Goal: Task Accomplishment & Management: Manage account settings

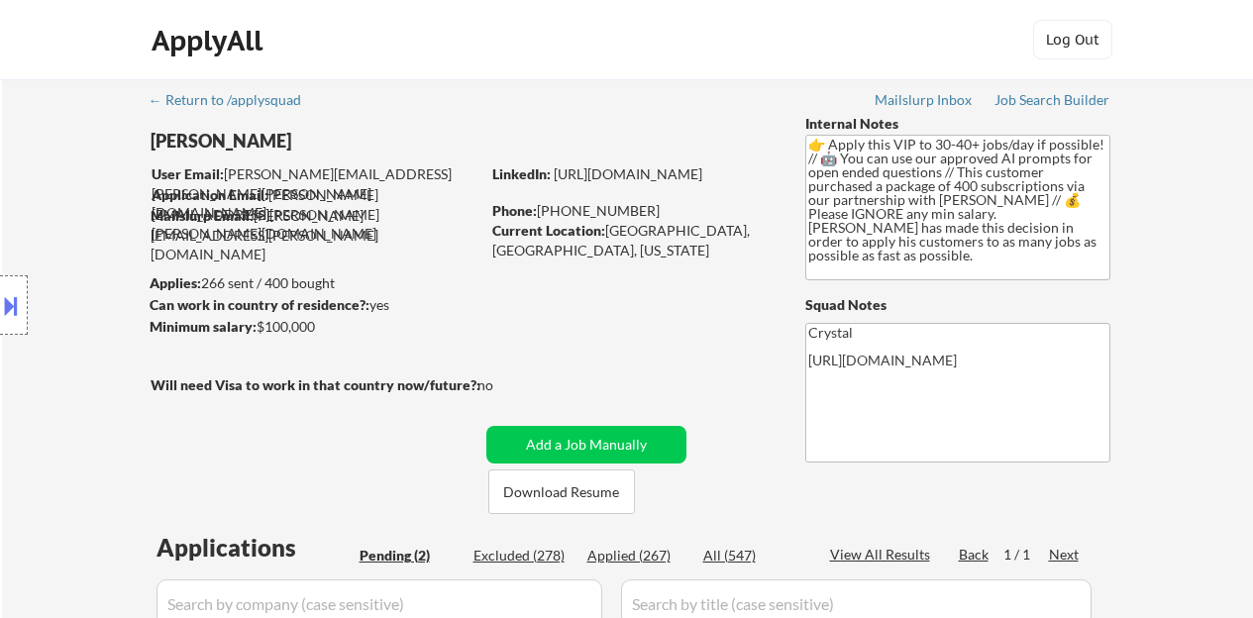
select select ""applied""
select select ""pending""
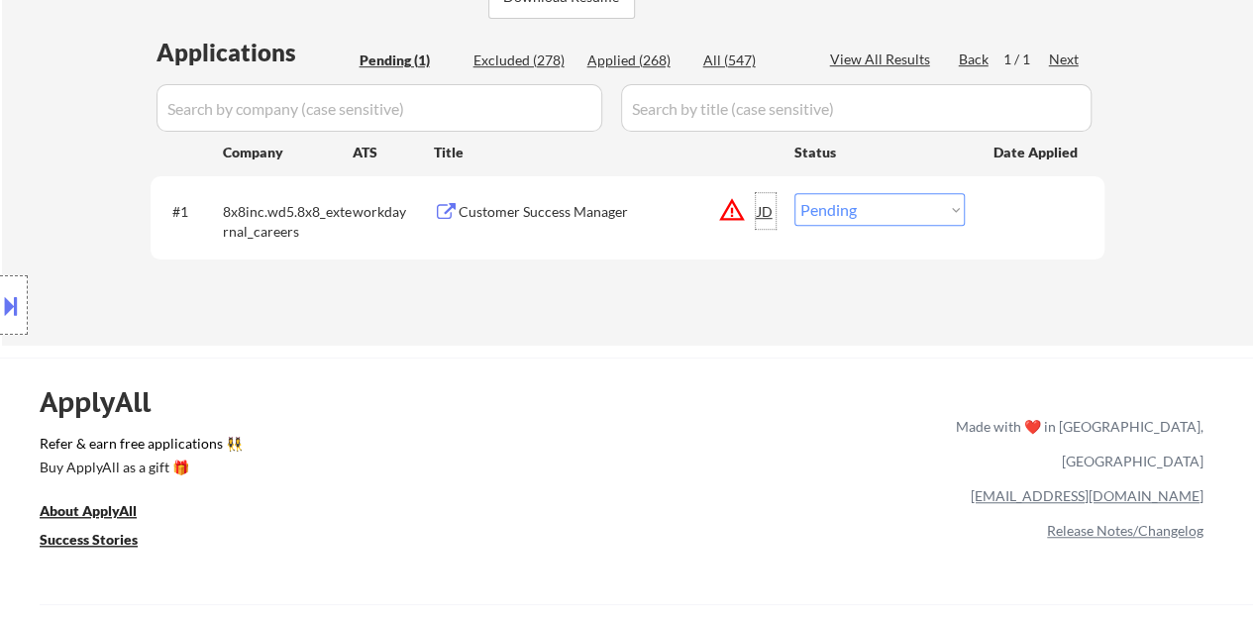
click at [762, 211] on div "JD" at bounding box center [766, 211] width 20 height 36
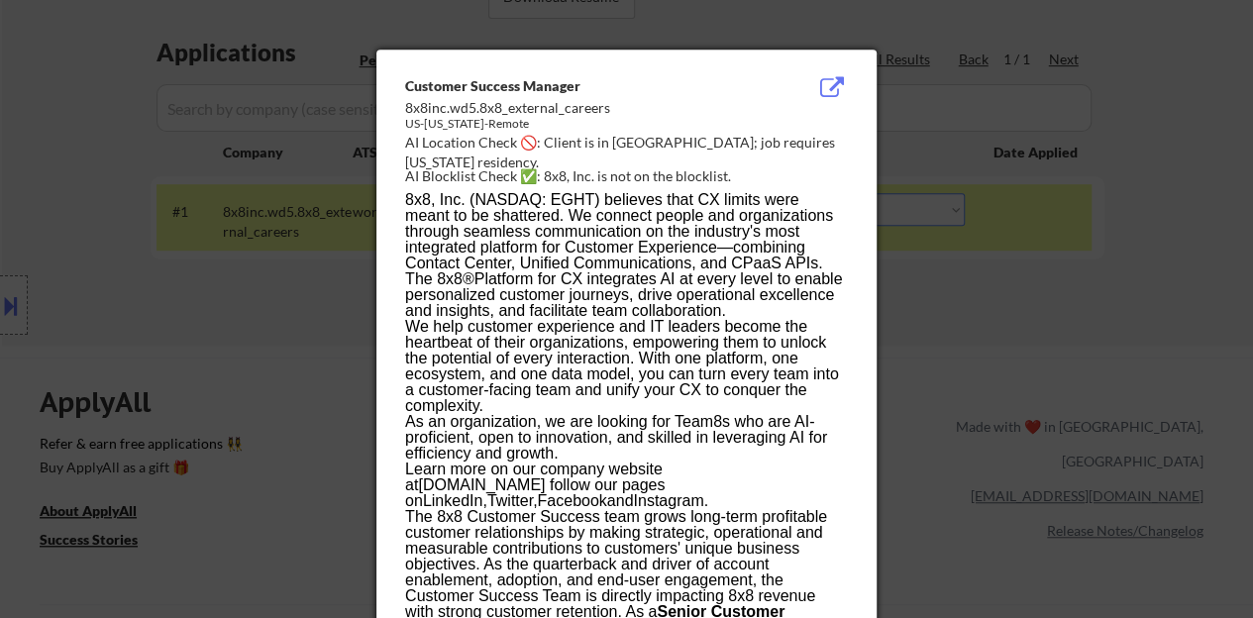
click at [309, 324] on div at bounding box center [626, 309] width 1253 height 618
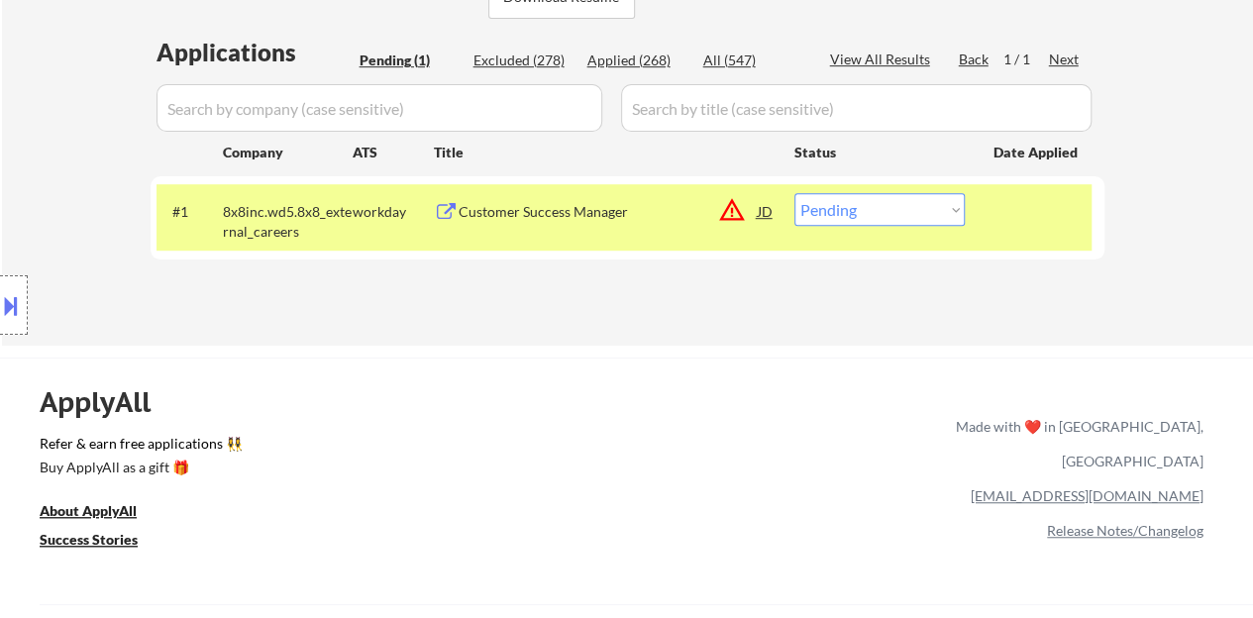
click at [535, 205] on div "Customer Success Manager" at bounding box center [608, 212] width 299 height 20
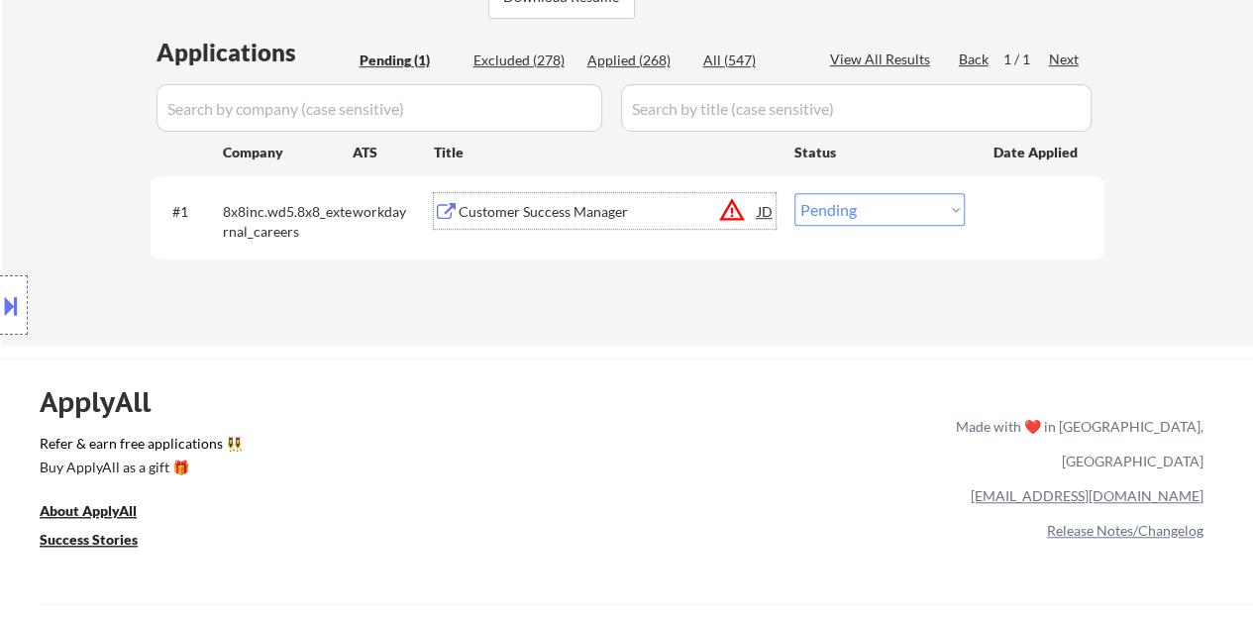
click at [926, 214] on select "Choose an option... Pending Applied Excluded (Questions) Excluded (Expired) Exc…" at bounding box center [880, 209] width 170 height 33
select select ""excluded__location_""
click at [795, 193] on select "Choose an option... Pending Applied Excluded (Questions) Excluded (Expired) Exc…" at bounding box center [880, 209] width 170 height 33
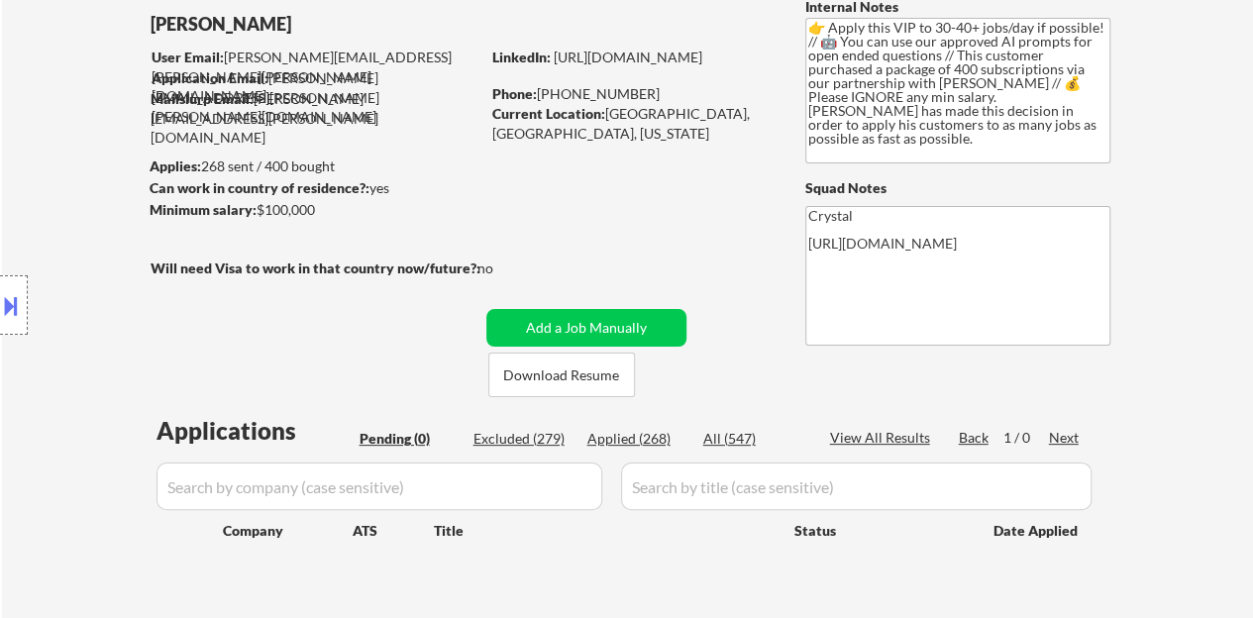
scroll to position [99, 0]
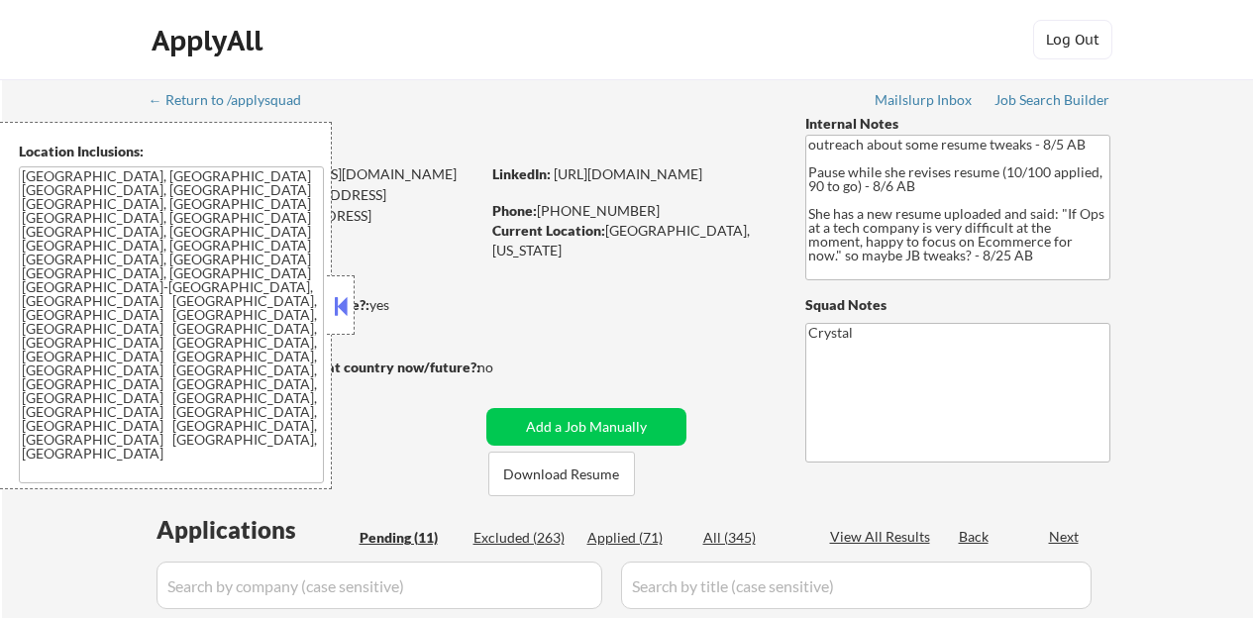
select select ""pending""
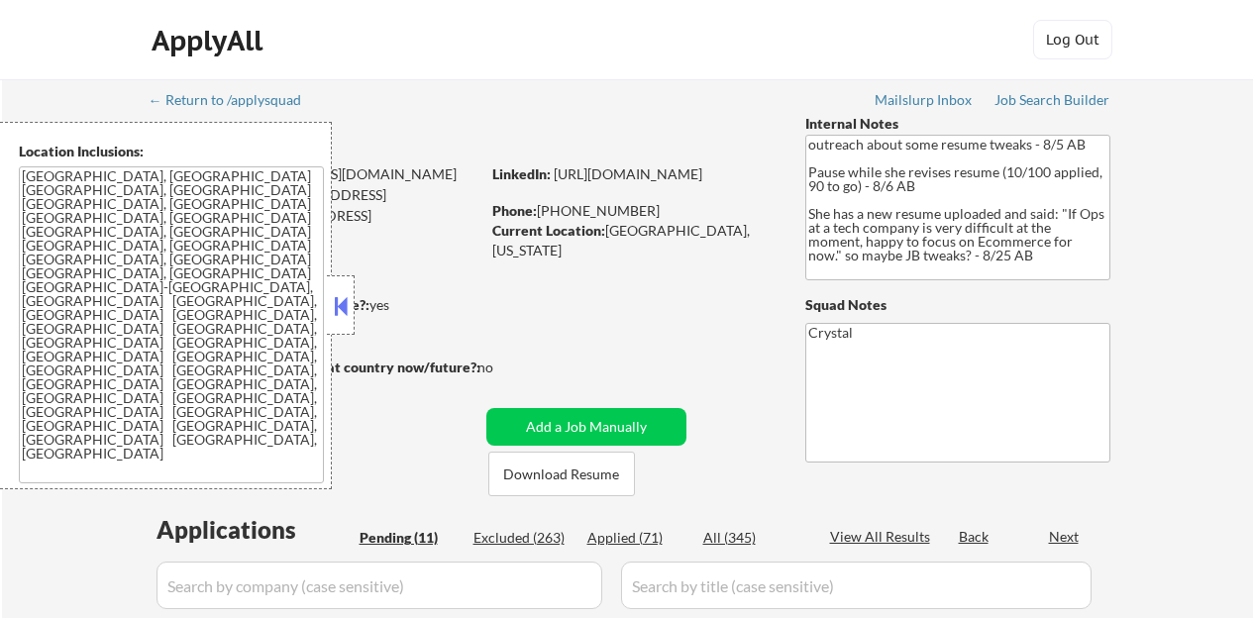
select select ""pending""
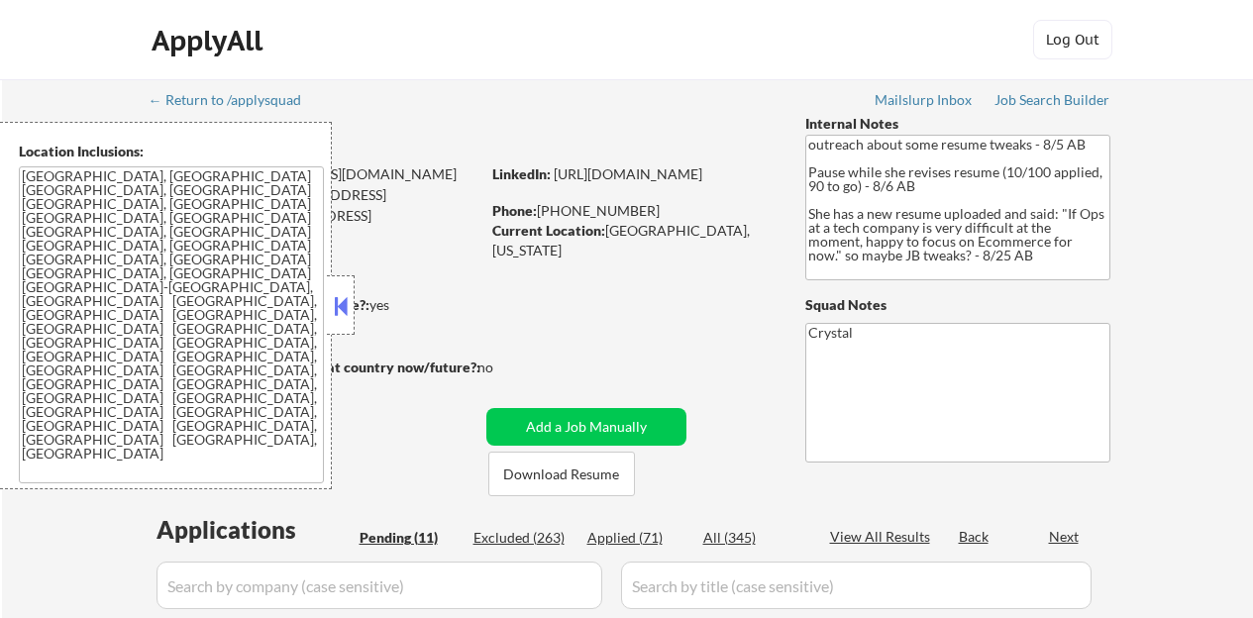
select select ""pending""
click at [369, 299] on div "Can work in country of residence?: yes" at bounding box center [312, 305] width 324 height 20
click at [342, 301] on button at bounding box center [341, 306] width 22 height 30
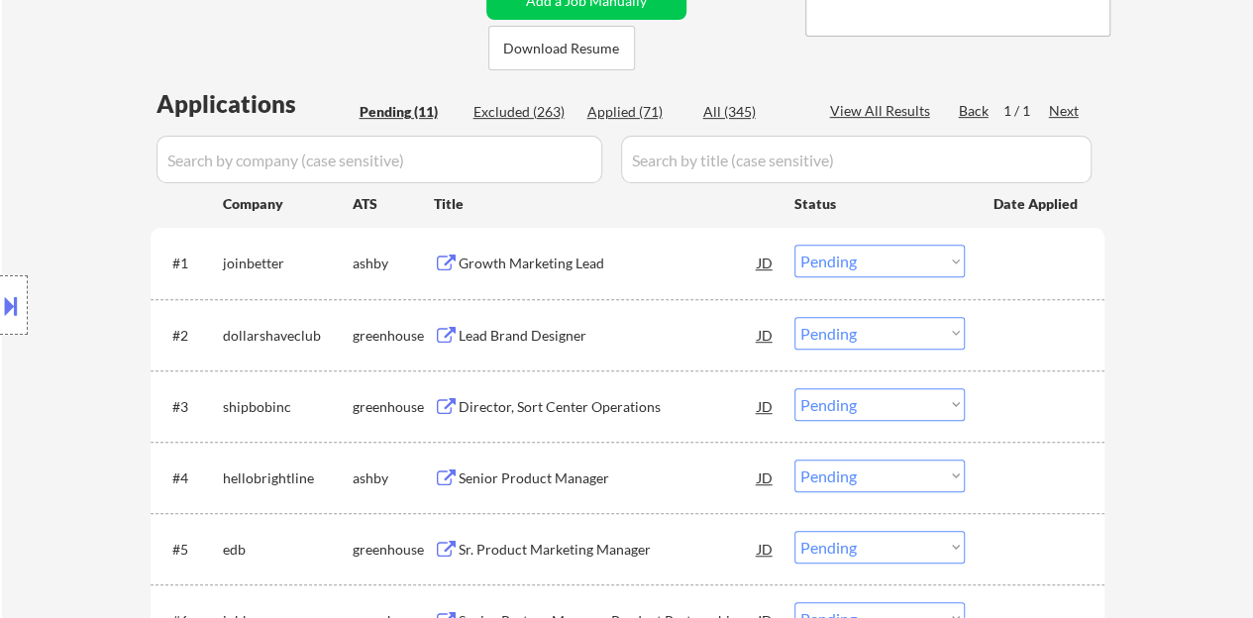
scroll to position [396, 0]
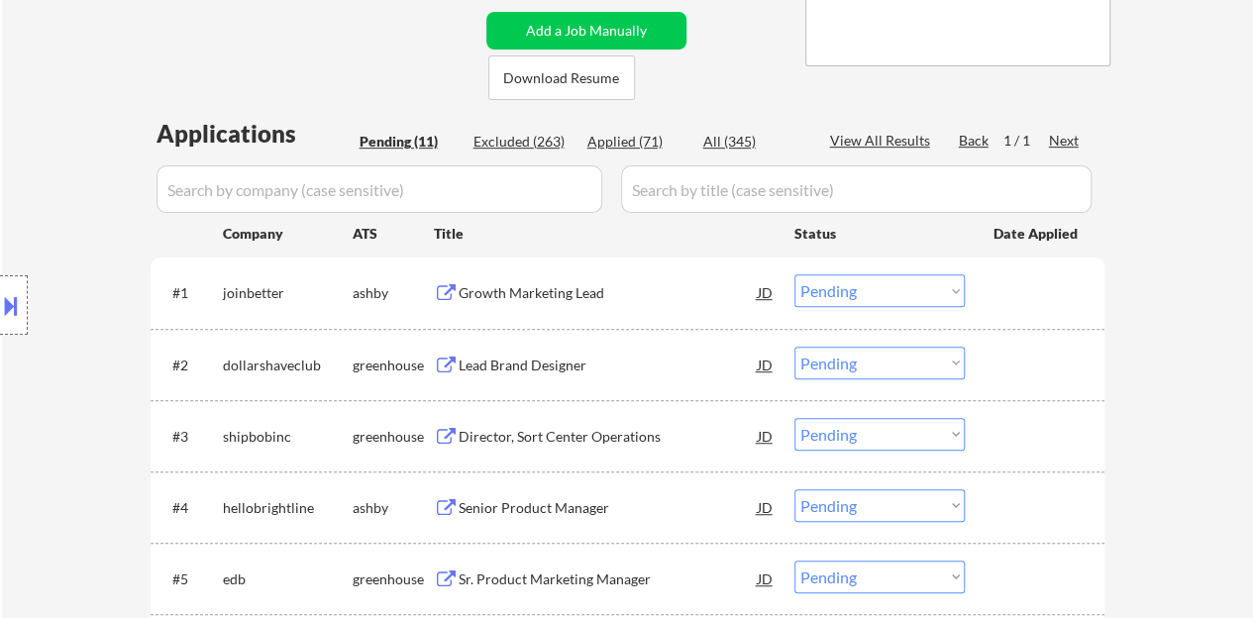
click at [513, 300] on div "Growth Marketing Lead" at bounding box center [608, 293] width 299 height 20
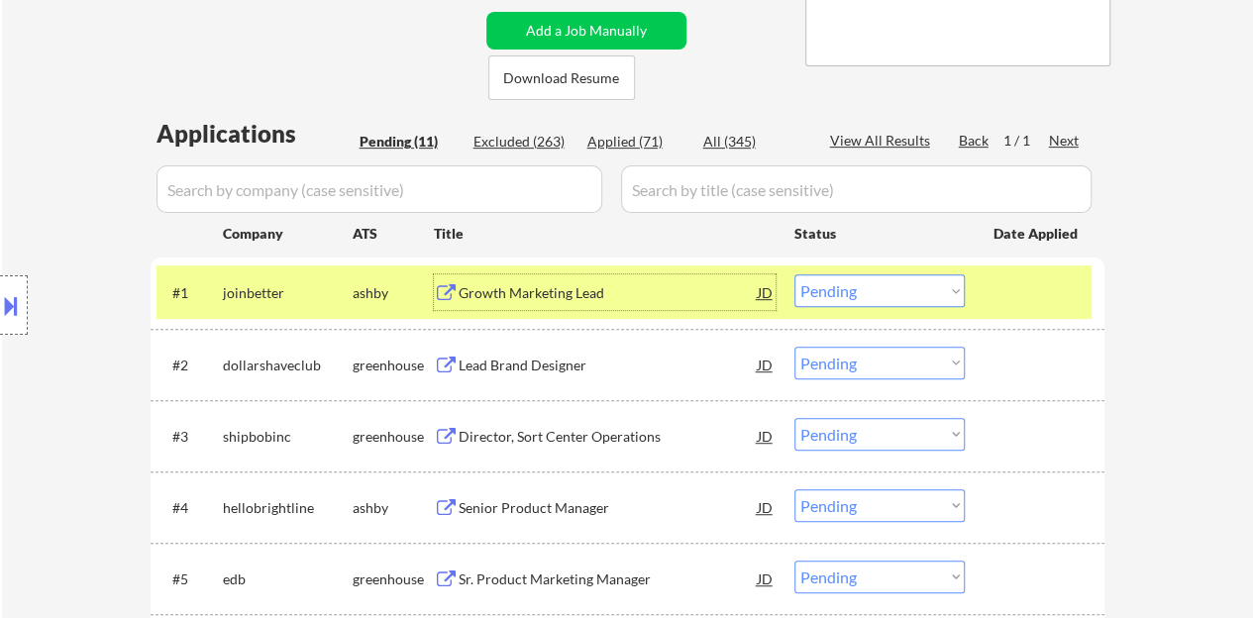
click at [874, 296] on select "Choose an option... Pending Applied Excluded (Questions) Excluded (Expired) Exc…" at bounding box center [880, 290] width 170 height 33
click at [795, 274] on select "Choose an option... Pending Applied Excluded (Questions) Excluded (Expired) Exc…" at bounding box center [880, 290] width 170 height 33
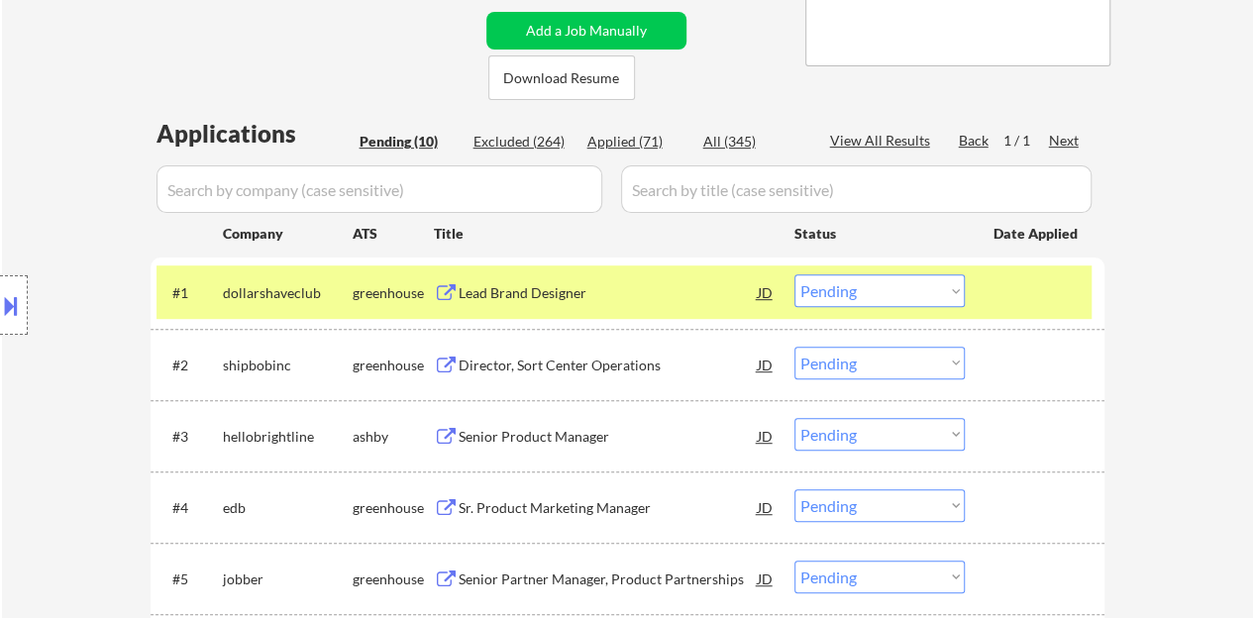
click at [499, 290] on div "Lead Brand Designer" at bounding box center [608, 293] width 299 height 20
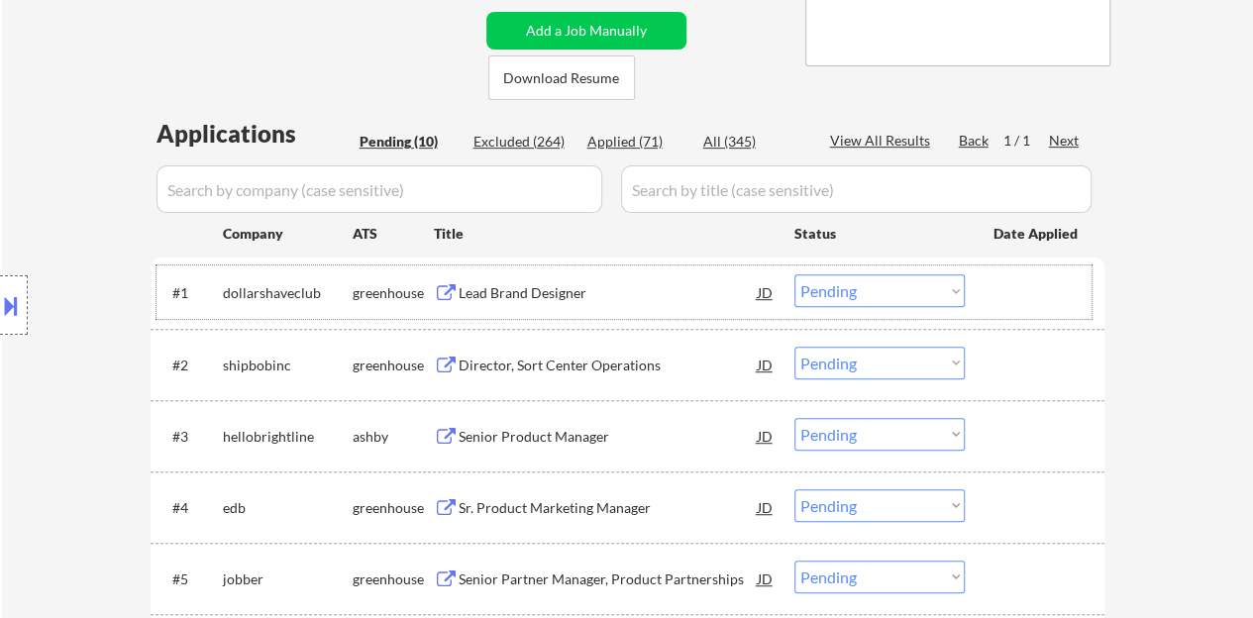
click at [1055, 282] on div at bounding box center [1037, 292] width 87 height 36
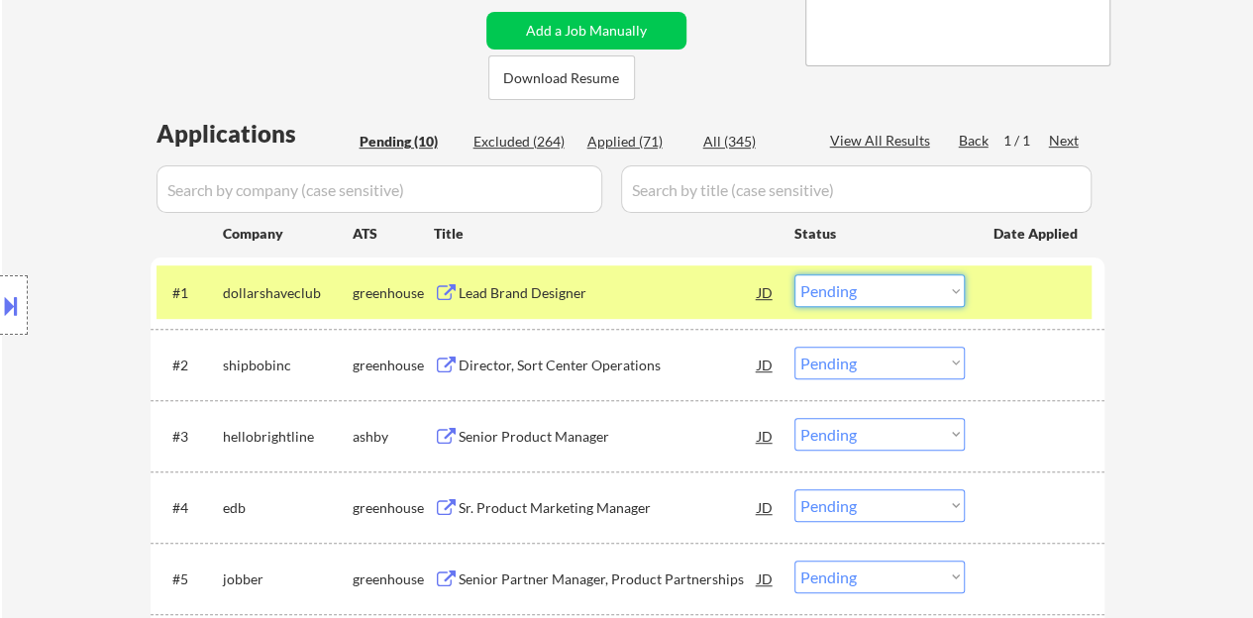
click at [914, 290] on select "Choose an option... Pending Applied Excluded (Questions) Excluded (Expired) Exc…" at bounding box center [880, 290] width 170 height 33
click at [795, 274] on select "Choose an option... Pending Applied Excluded (Questions) Excluded (Expired) Exc…" at bounding box center [880, 290] width 170 height 33
select select ""pending""
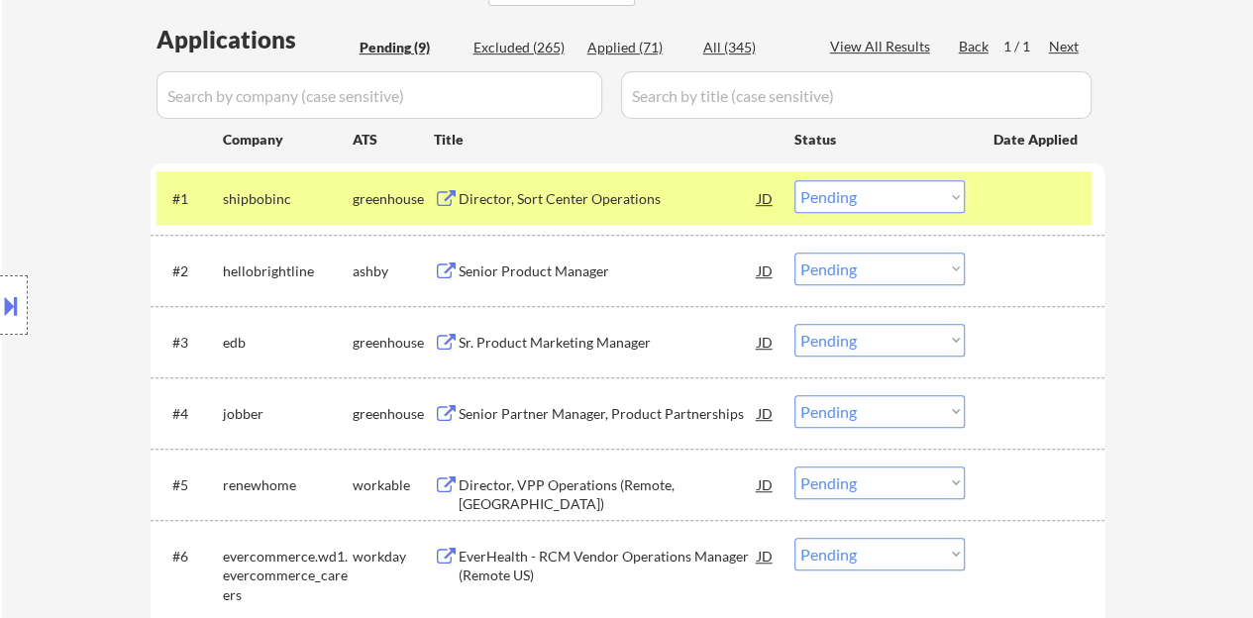
scroll to position [595, 0]
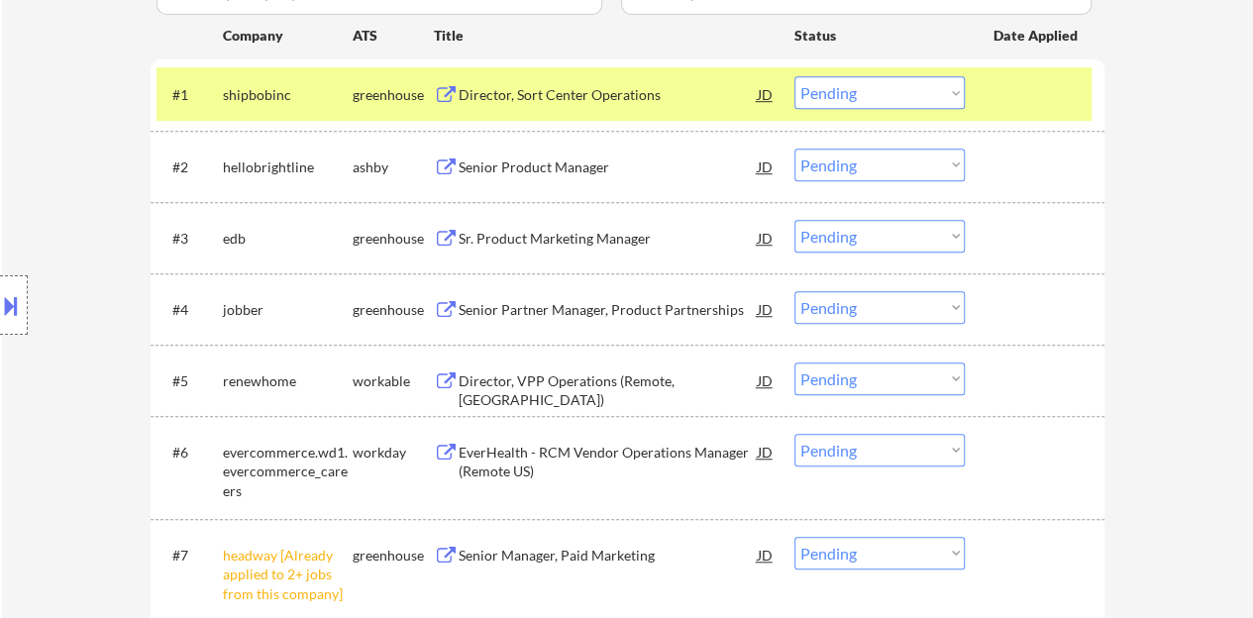
click at [1054, 95] on div at bounding box center [1037, 94] width 87 height 36
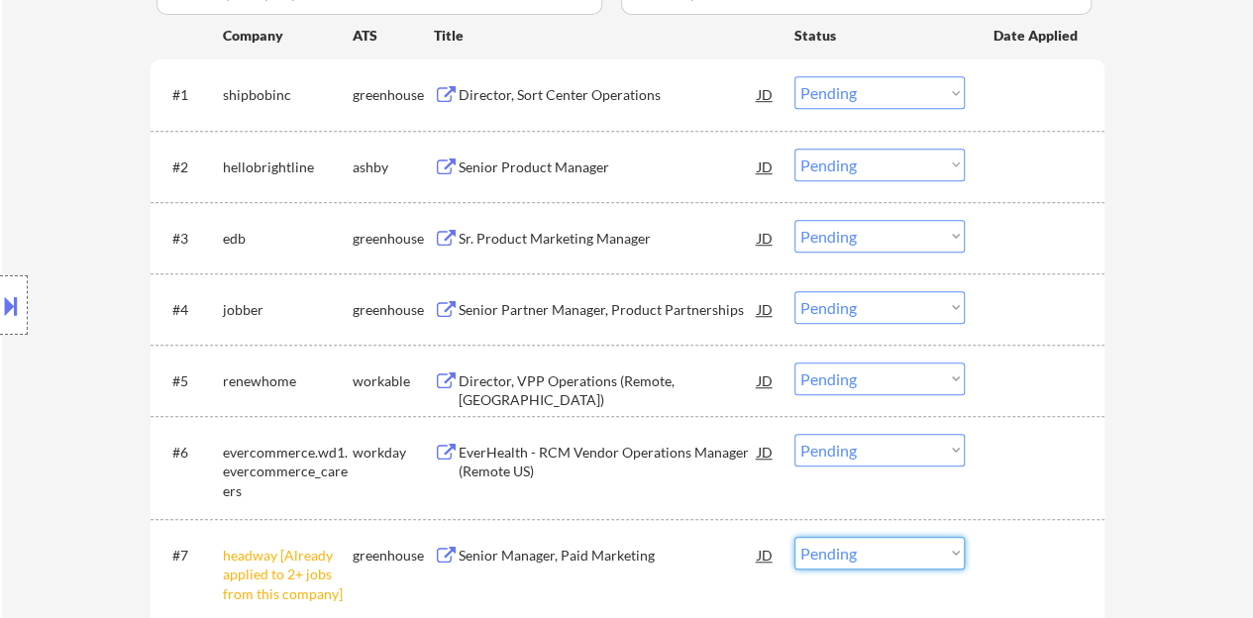
click at [844, 552] on select "Choose an option... Pending Applied Excluded (Questions) Excluded (Expired) Exc…" at bounding box center [880, 553] width 170 height 33
click at [795, 537] on select "Choose an option... Pending Applied Excluded (Questions) Excluded (Expired) Exc…" at bounding box center [880, 553] width 170 height 33
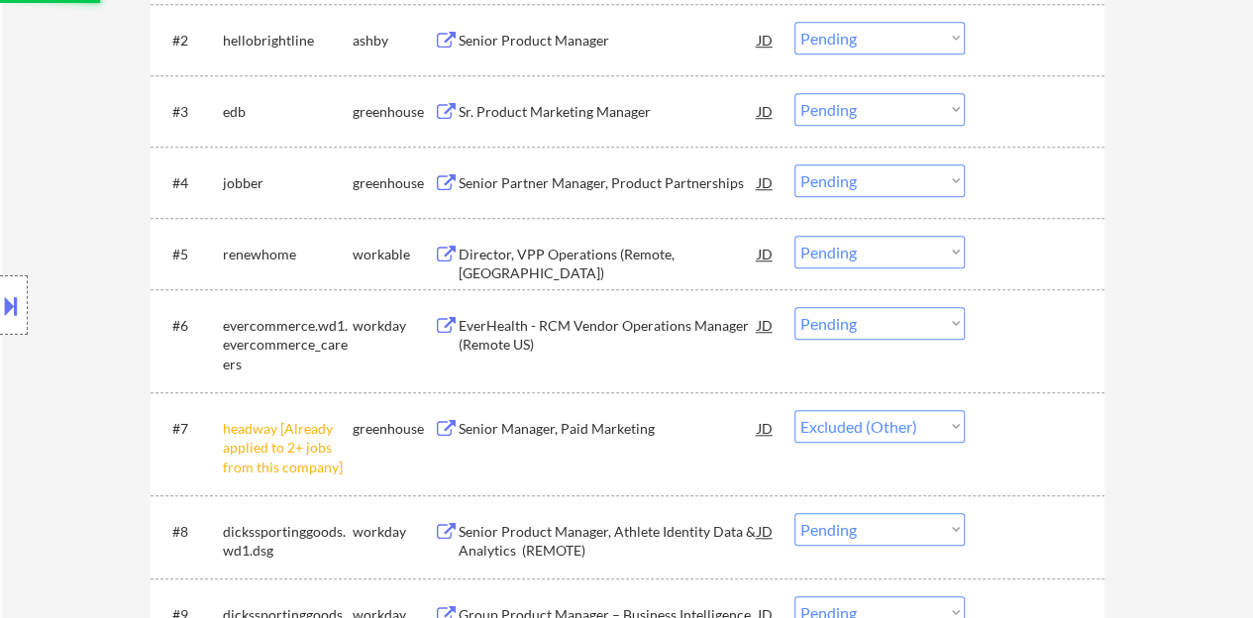
scroll to position [694, 0]
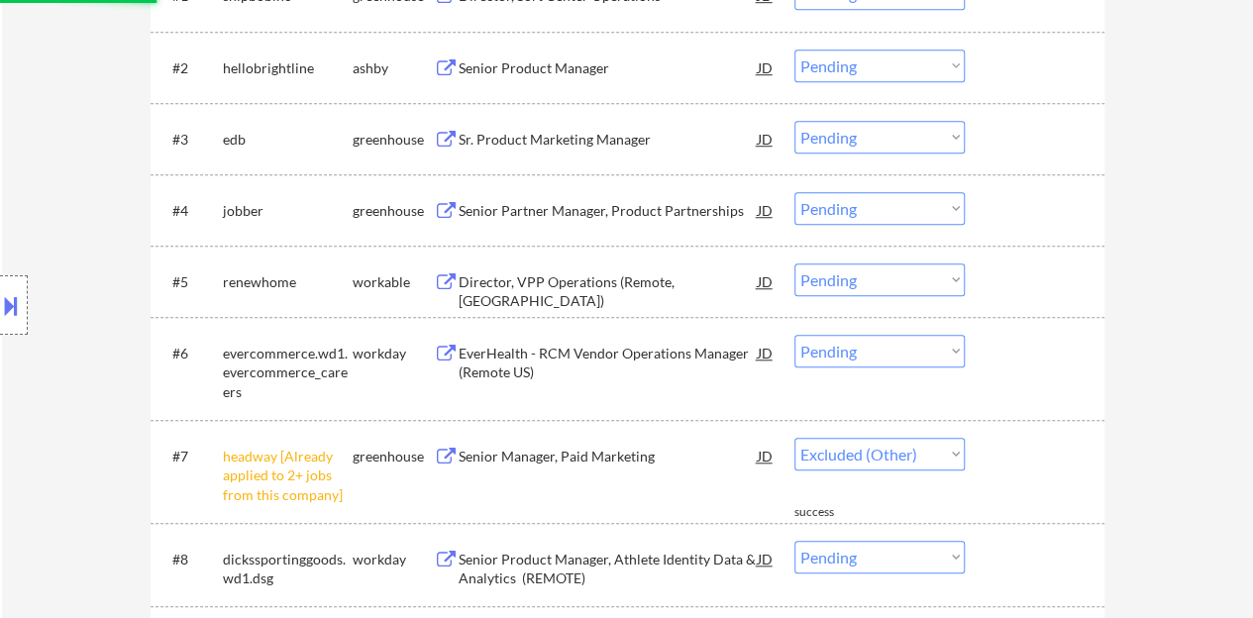
select select ""pending""
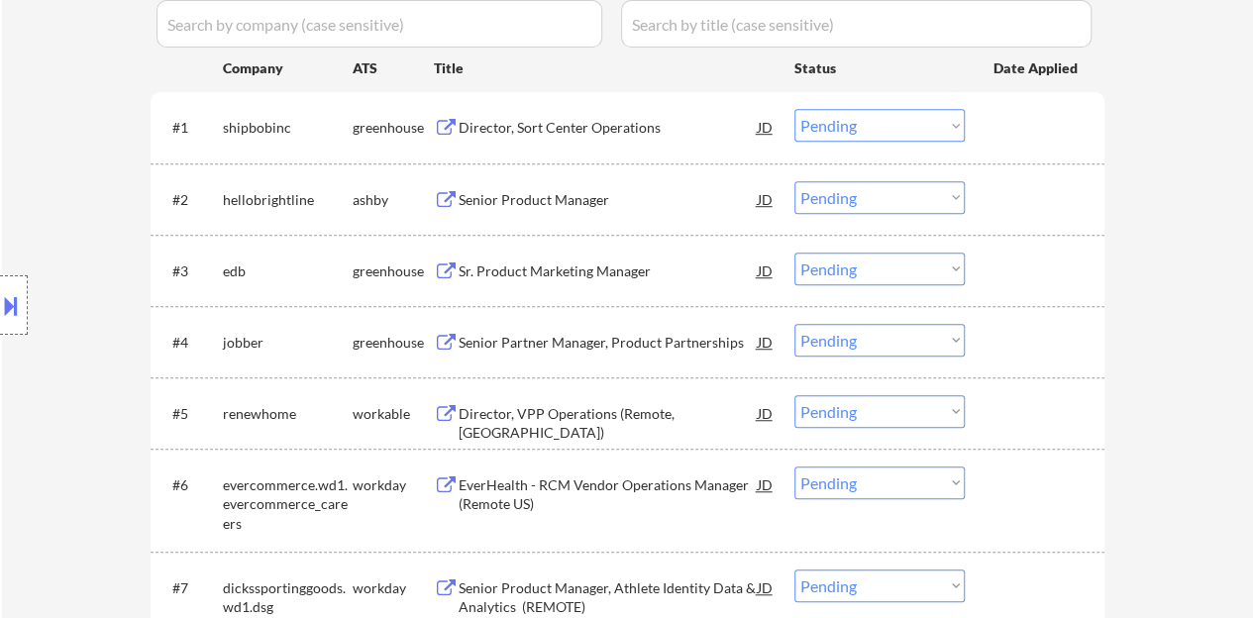
scroll to position [495, 0]
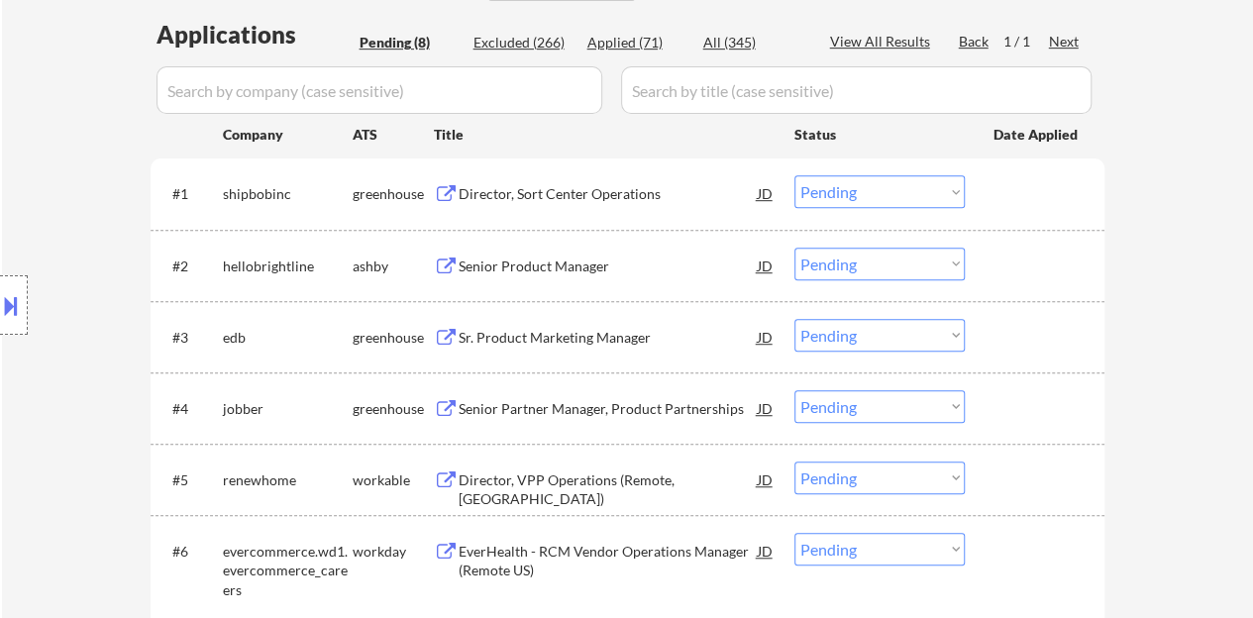
click at [522, 269] on div "Senior Product Manager" at bounding box center [608, 267] width 299 height 20
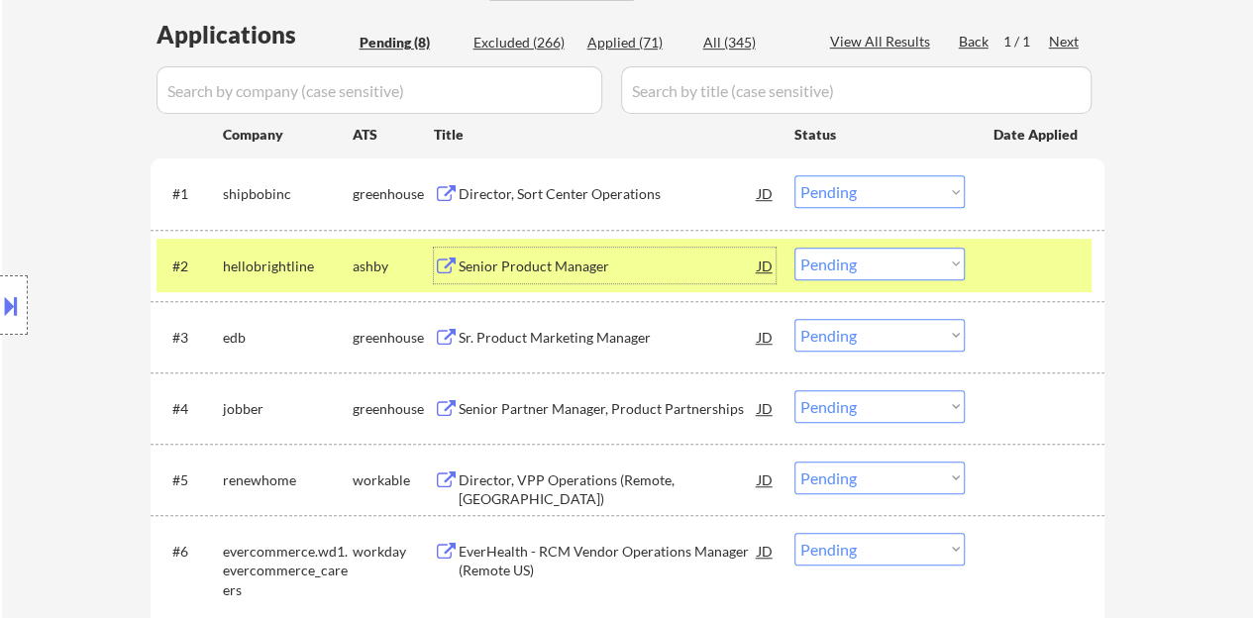
click at [881, 272] on select "Choose an option... Pending Applied Excluded (Questions) Excluded (Expired) Exc…" at bounding box center [880, 264] width 170 height 33
click at [795, 248] on select "Choose an option... Pending Applied Excluded (Questions) Excluded (Expired) Exc…" at bounding box center [880, 264] width 170 height 33
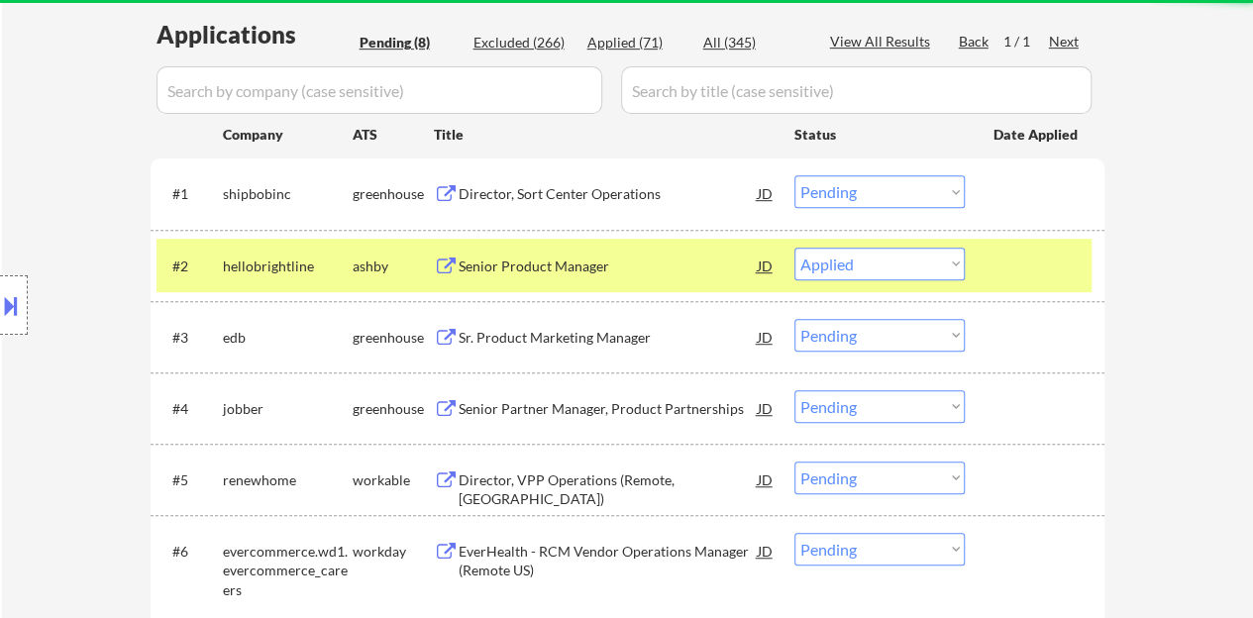
select select ""pending""
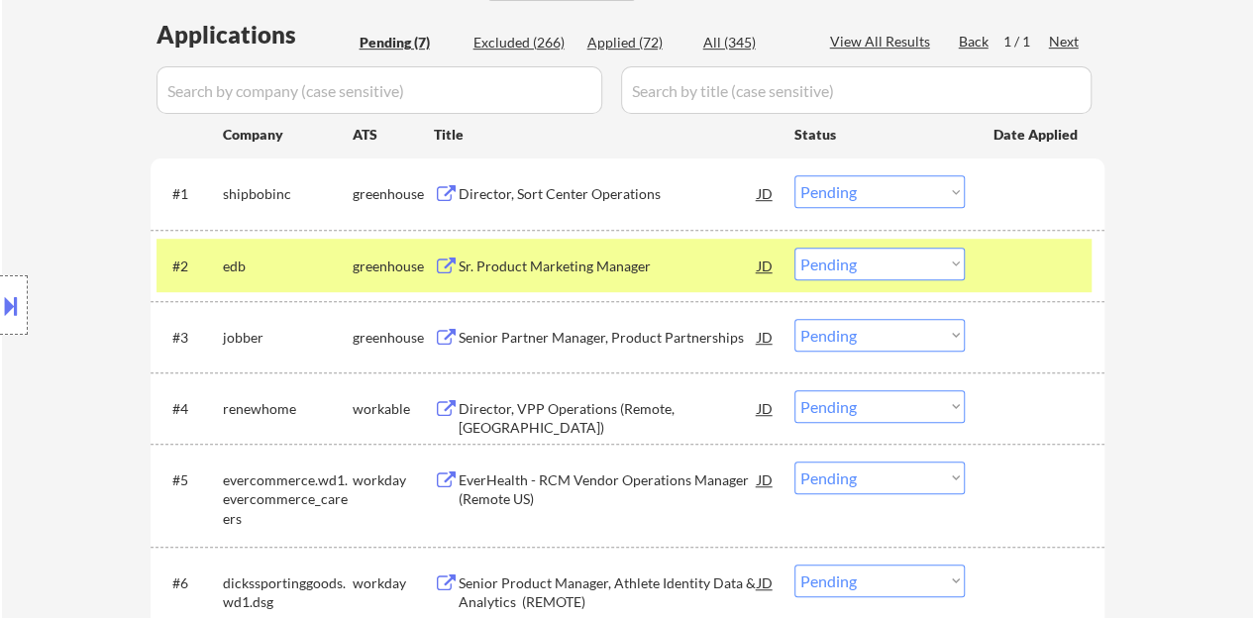
click at [1042, 243] on div "#2 edb greenhouse Sr. Product Marketing Manager JD Choose an option... Pending …" at bounding box center [624, 266] width 935 height 54
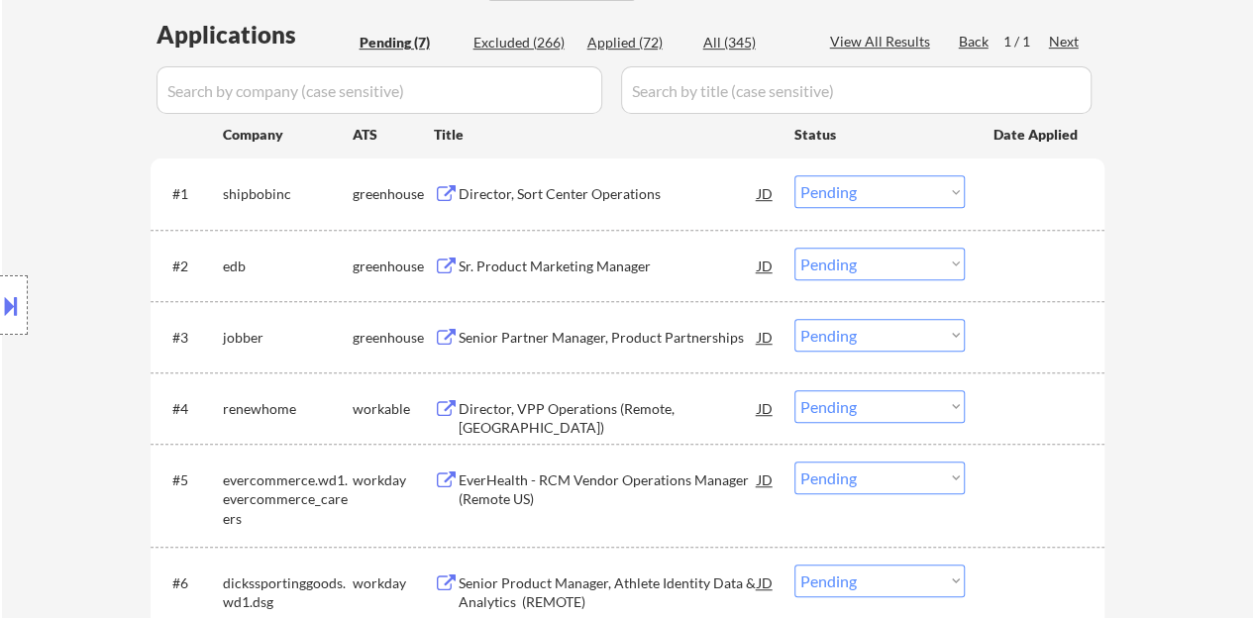
click at [612, 191] on div "Director, Sort Center Operations" at bounding box center [608, 194] width 299 height 20
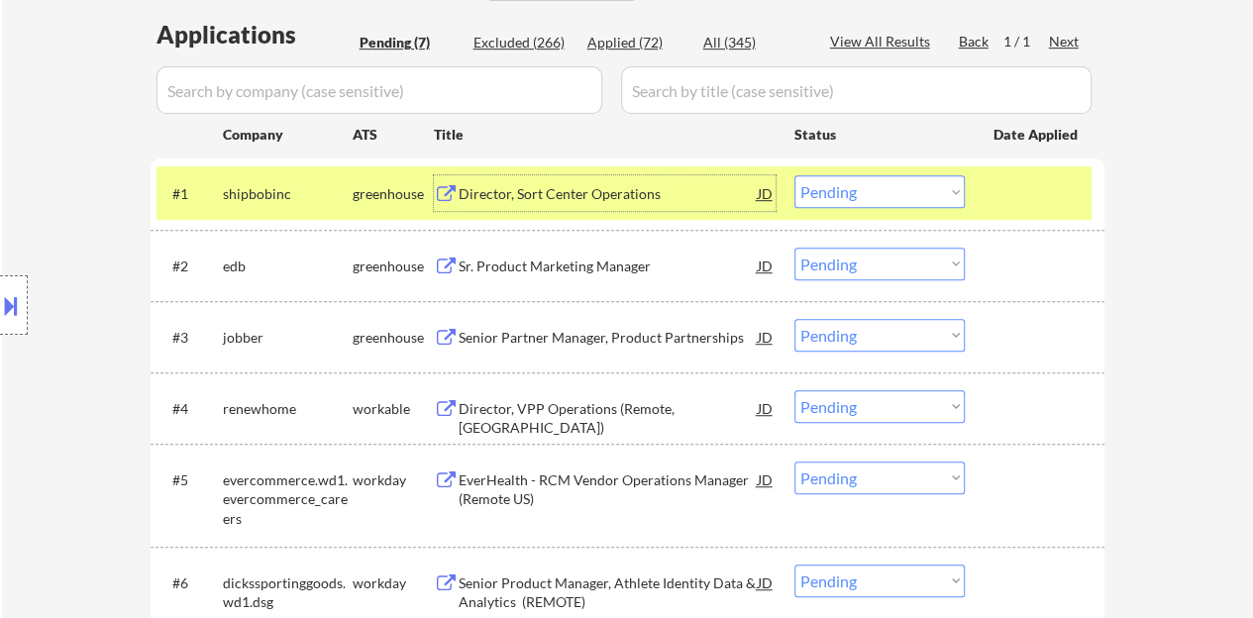
click at [889, 183] on select "Choose an option... Pending Applied Excluded (Questions) Excluded (Expired) Exc…" at bounding box center [880, 191] width 170 height 33
click at [864, 172] on div "#1 shipbobinc greenhouse Director, Sort Center Operations JD Choose an option..…" at bounding box center [624, 193] width 935 height 54
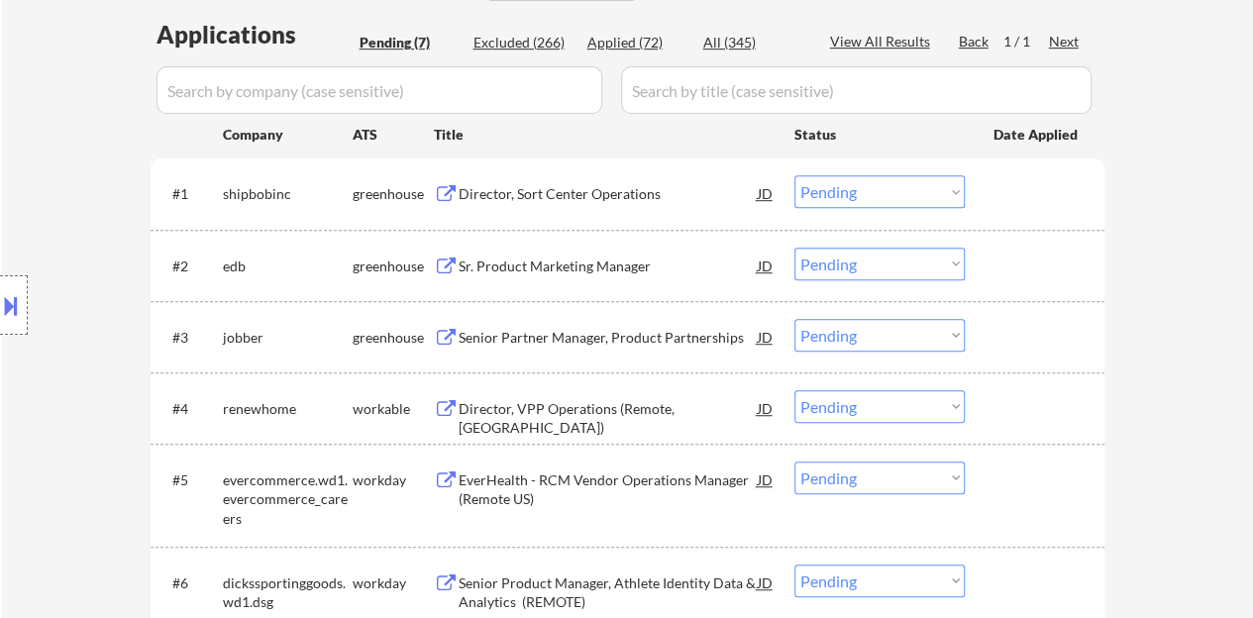
click at [873, 189] on select "Choose an option... Pending Applied Excluded (Questions) Excluded (Expired) Exc…" at bounding box center [880, 191] width 170 height 33
click at [795, 175] on select "Choose an option... Pending Applied Excluded (Questions) Excluded (Expired) Exc…" at bounding box center [880, 191] width 170 height 33
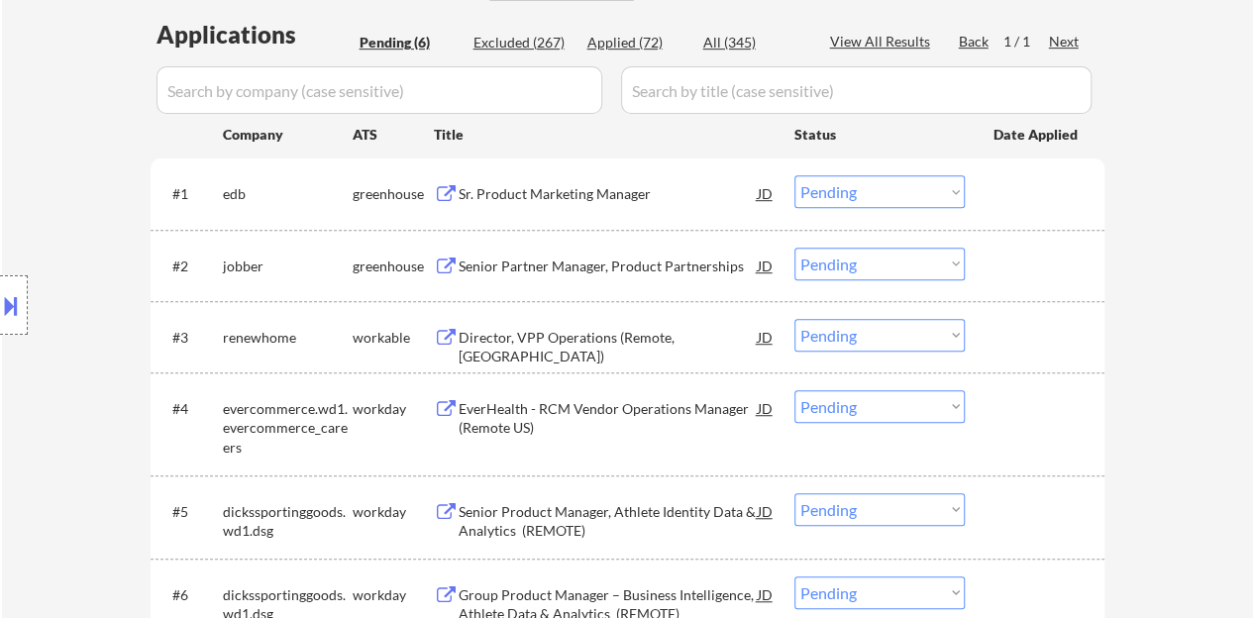
click at [577, 193] on div "Sr. Product Marketing Manager" at bounding box center [608, 194] width 299 height 20
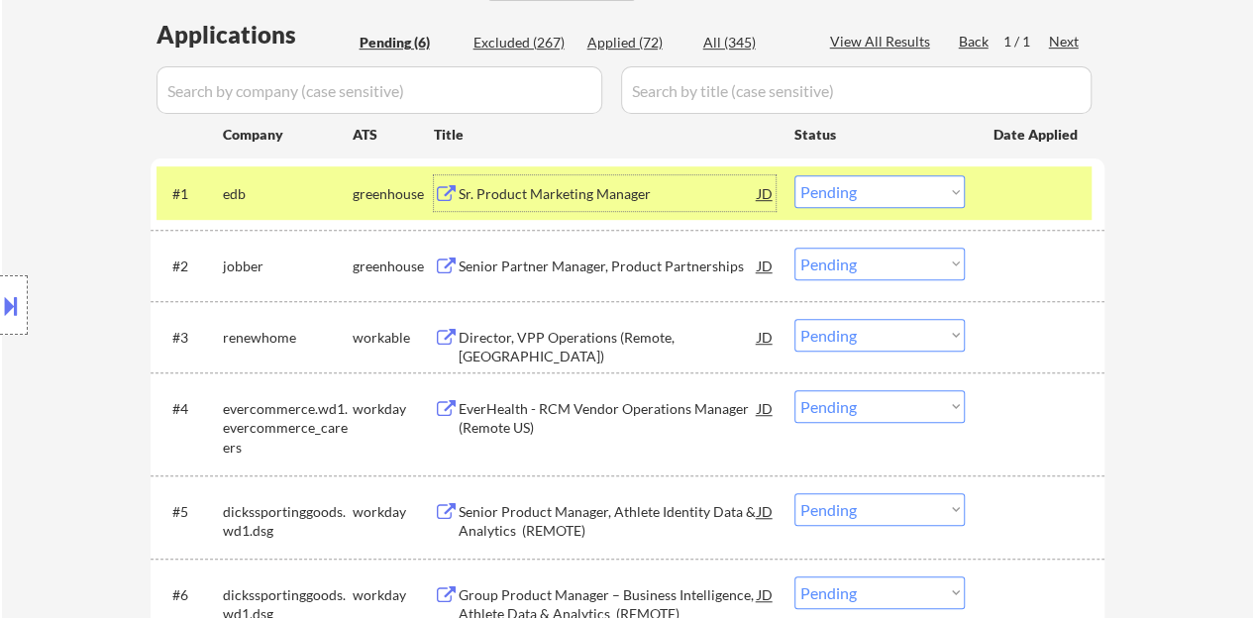
click at [882, 190] on select "Choose an option... Pending Applied Excluded (Questions) Excluded (Expired) Exc…" at bounding box center [880, 191] width 170 height 33
click at [795, 175] on select "Choose an option... Pending Applied Excluded (Questions) Excluded (Expired) Exc…" at bounding box center [880, 191] width 170 height 33
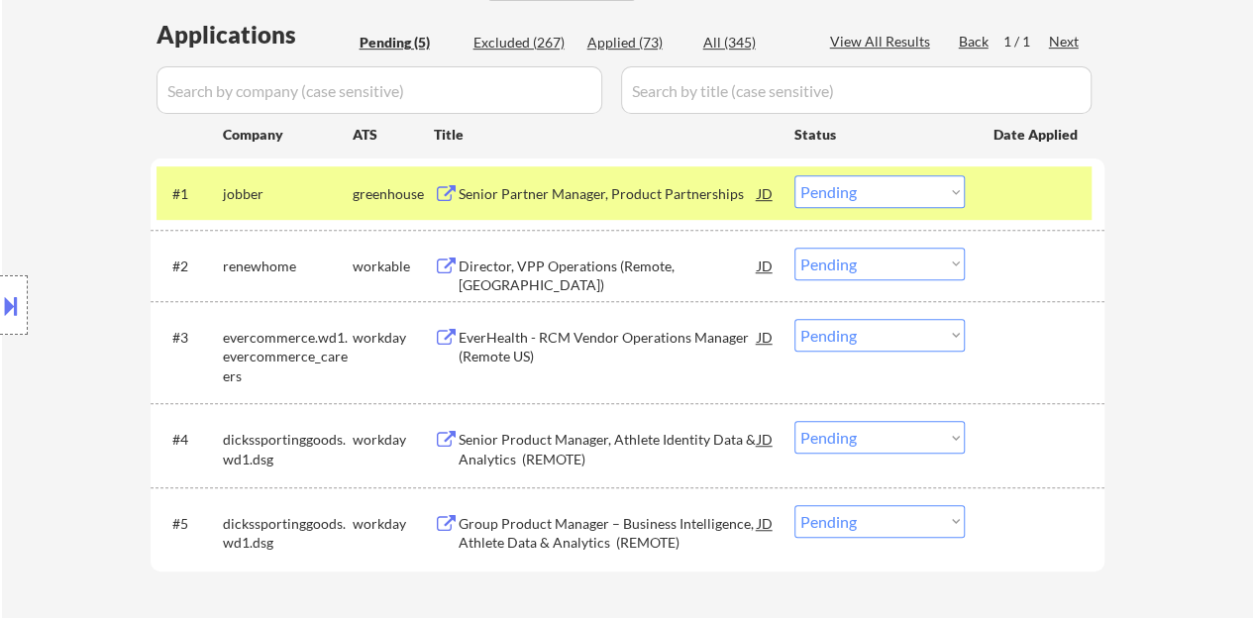
click at [591, 196] on div "Senior Partner Manager, Product Partnerships" at bounding box center [608, 194] width 299 height 20
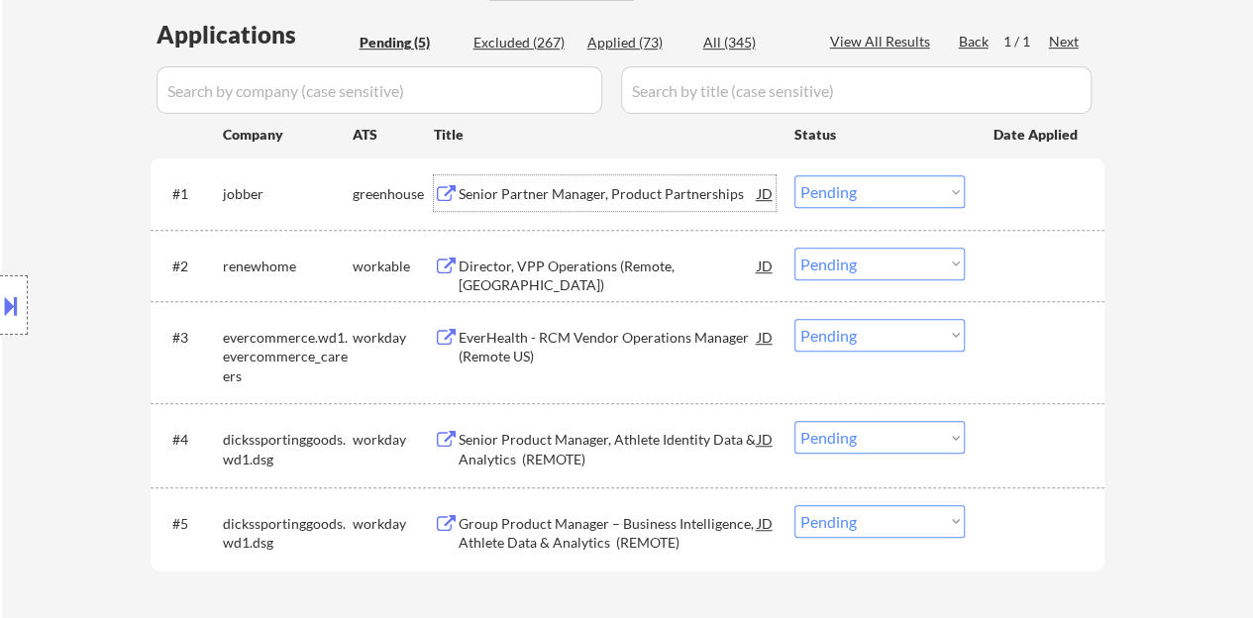
click at [1031, 191] on div at bounding box center [1037, 193] width 87 height 36
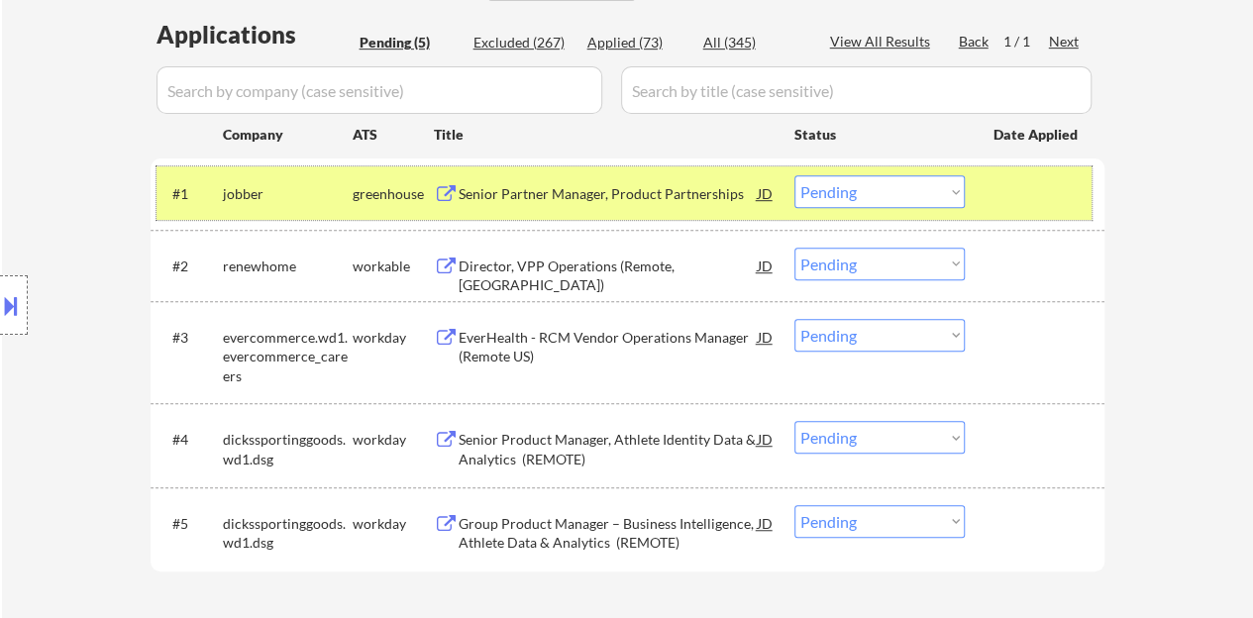
click at [1070, 189] on div at bounding box center [1037, 193] width 87 height 36
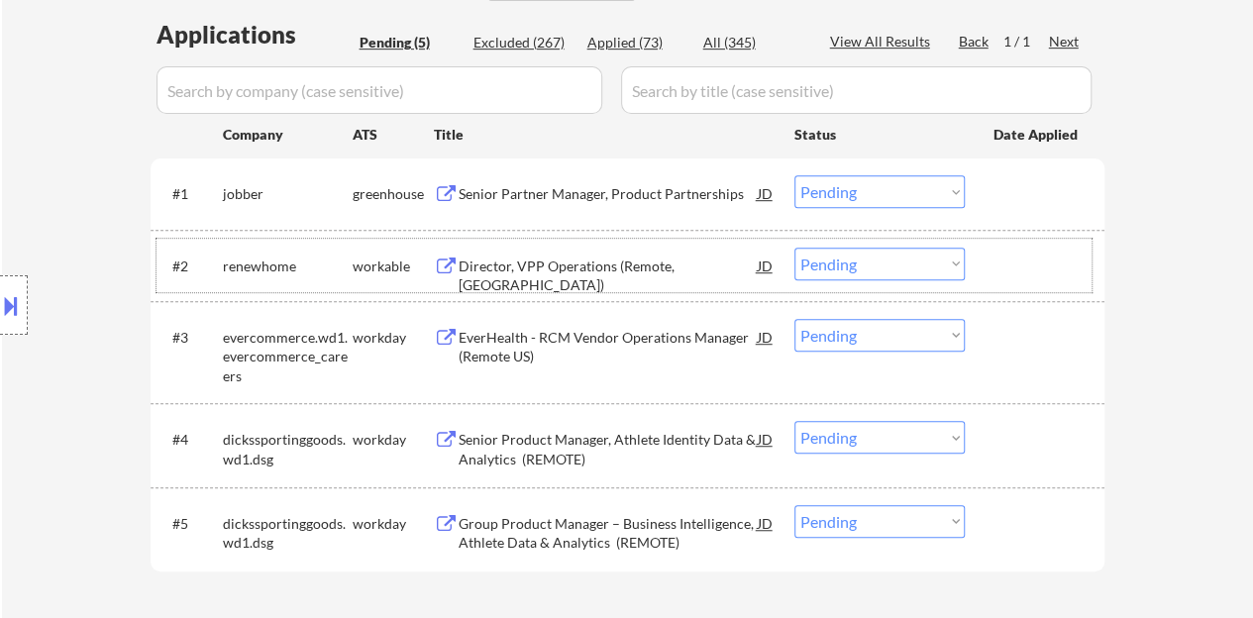
drag, startPoint x: 822, startPoint y: 284, endPoint x: 710, endPoint y: 183, distance: 150.8
click at [710, 183] on div "Senior Partner Manager, Product Partnerships" at bounding box center [608, 193] width 299 height 36
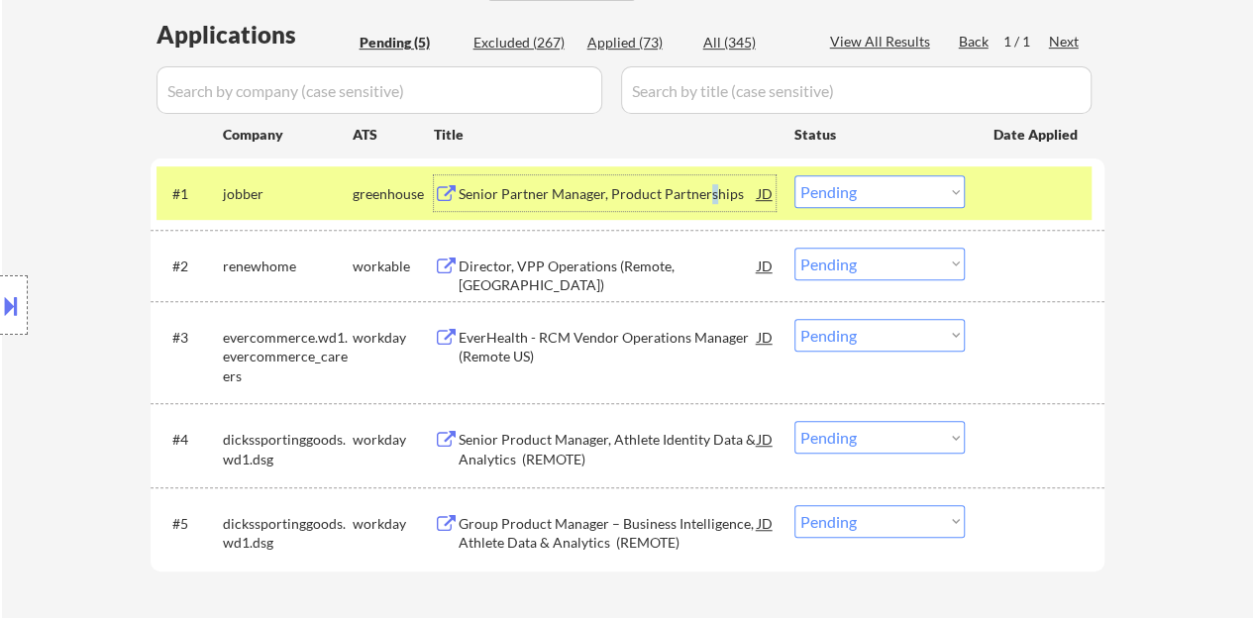
click at [874, 185] on select "Choose an option... Pending Applied Excluded (Questions) Excluded (Expired) Exc…" at bounding box center [880, 191] width 170 height 33
click at [795, 175] on select "Choose an option... Pending Applied Excluded (Questions) Excluded (Expired) Exc…" at bounding box center [880, 191] width 170 height 33
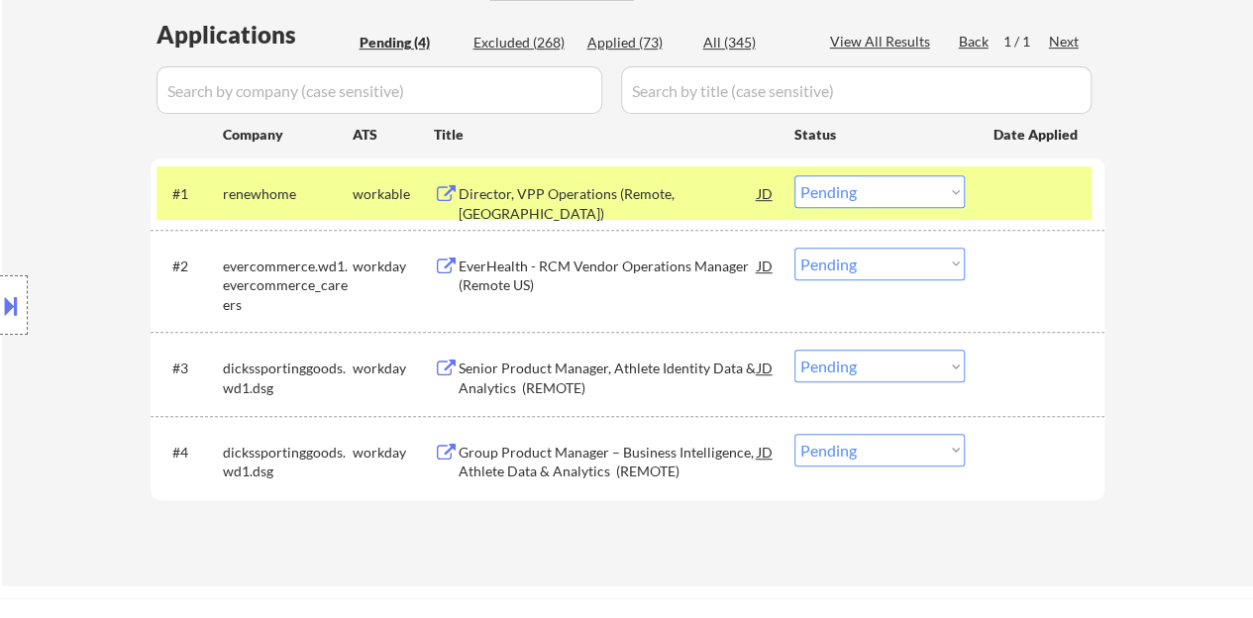
click at [658, 190] on div "Director, VPP Operations (Remote, US)" at bounding box center [608, 203] width 299 height 39
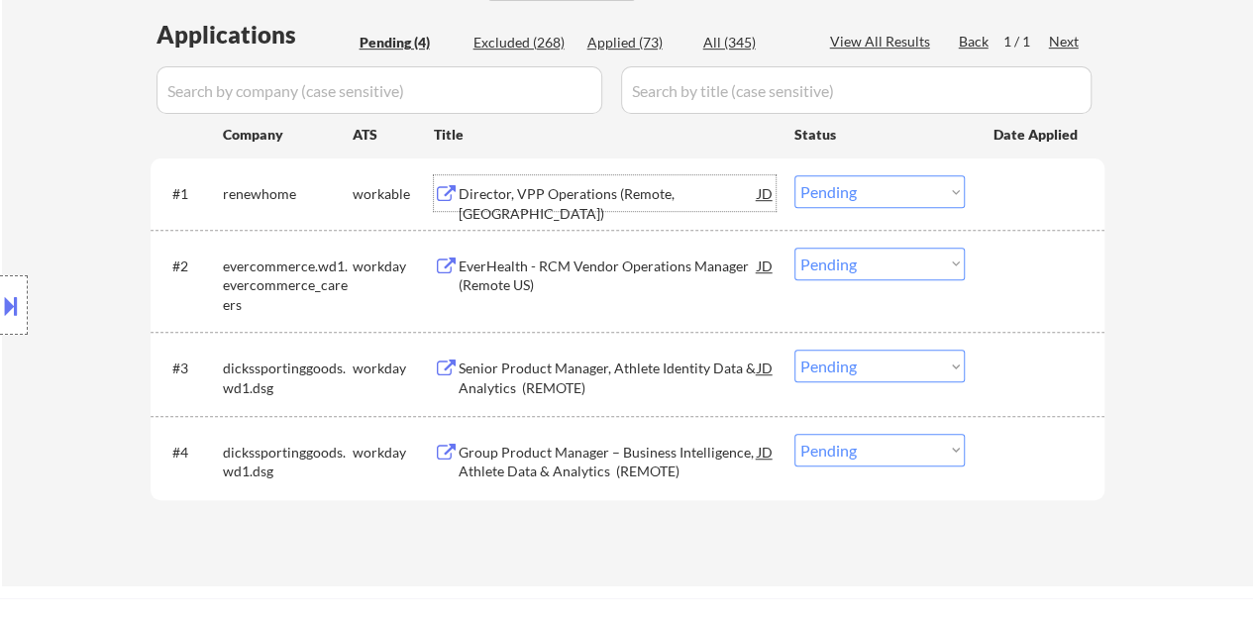
click at [1027, 205] on div at bounding box center [1037, 193] width 87 height 36
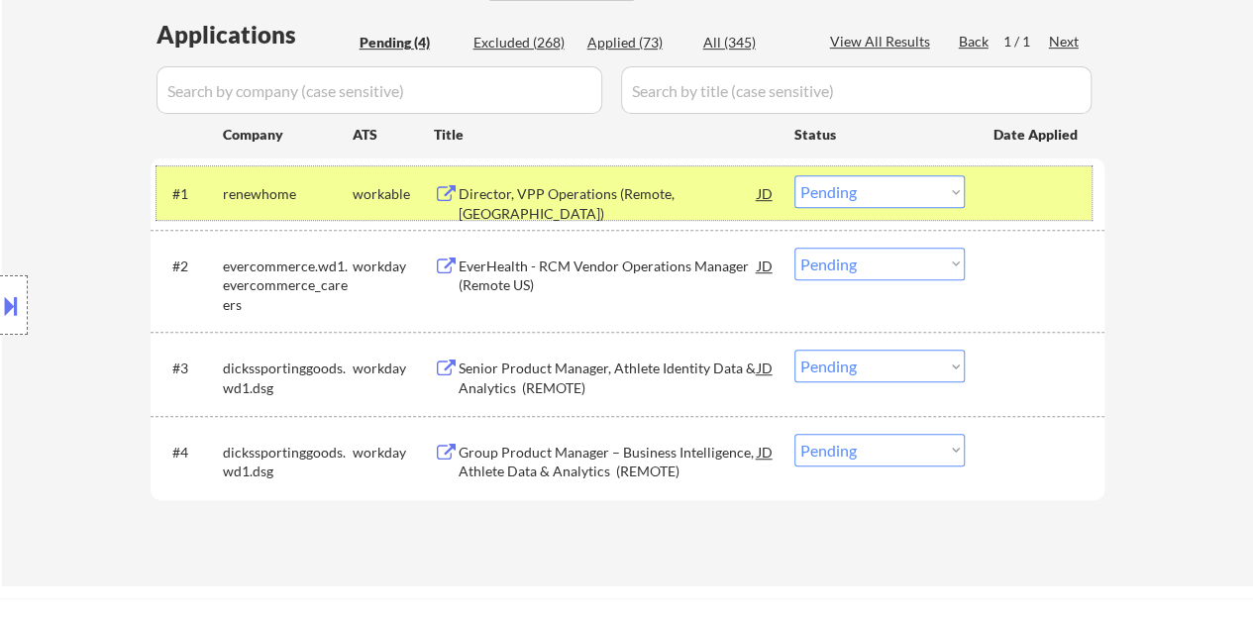
click at [830, 181] on select "Choose an option... Pending Applied Excluded (Questions) Excluded (Expired) Exc…" at bounding box center [880, 191] width 170 height 33
click at [795, 175] on select "Choose an option... Pending Applied Excluded (Questions) Excluded (Expired) Exc…" at bounding box center [880, 191] width 170 height 33
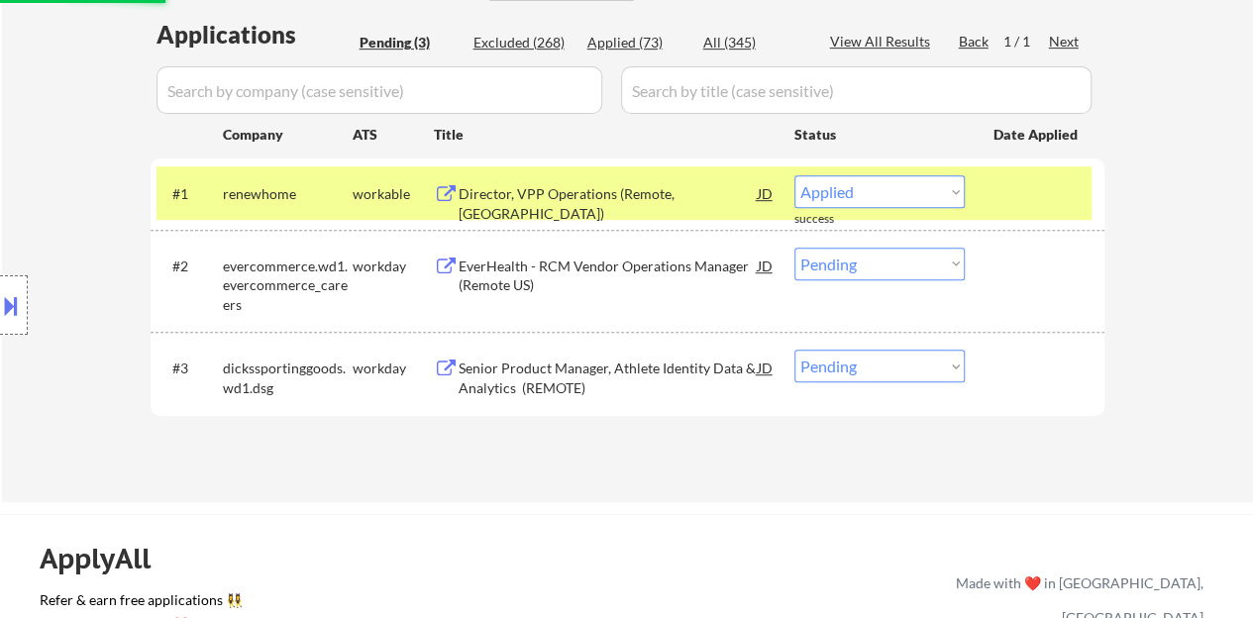
select select ""pending""
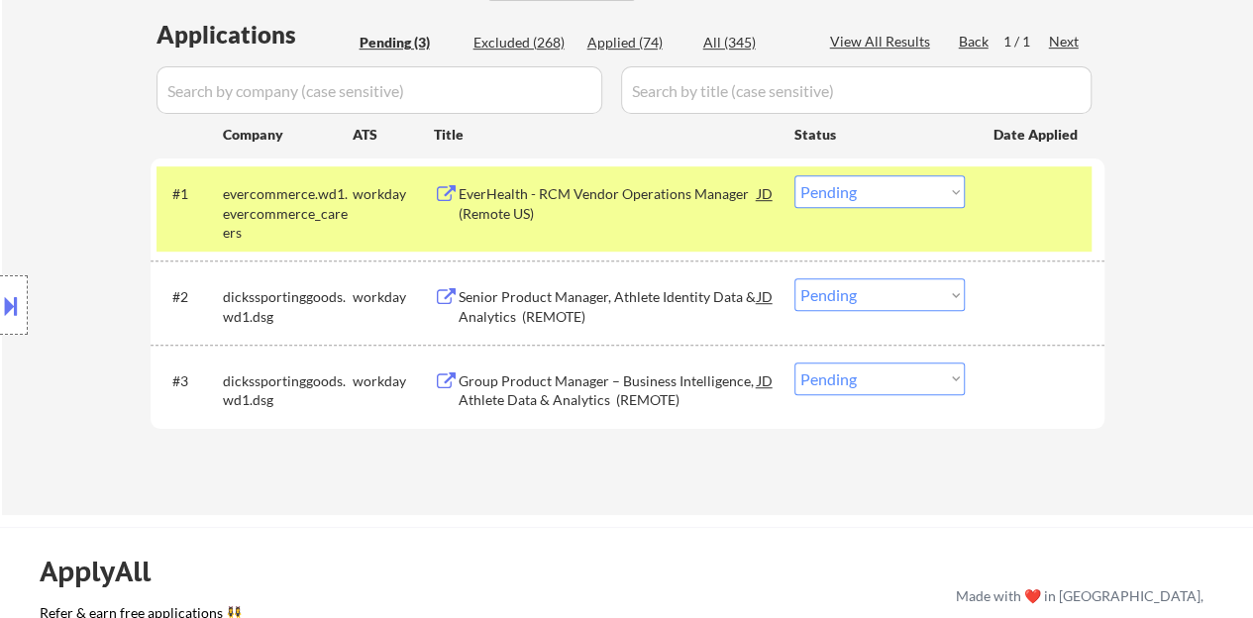
click at [978, 204] on div "#1 evercommerce.wd1.evercommerce_careers workday EverHealth - RCM Vendor Operat…" at bounding box center [624, 208] width 935 height 85
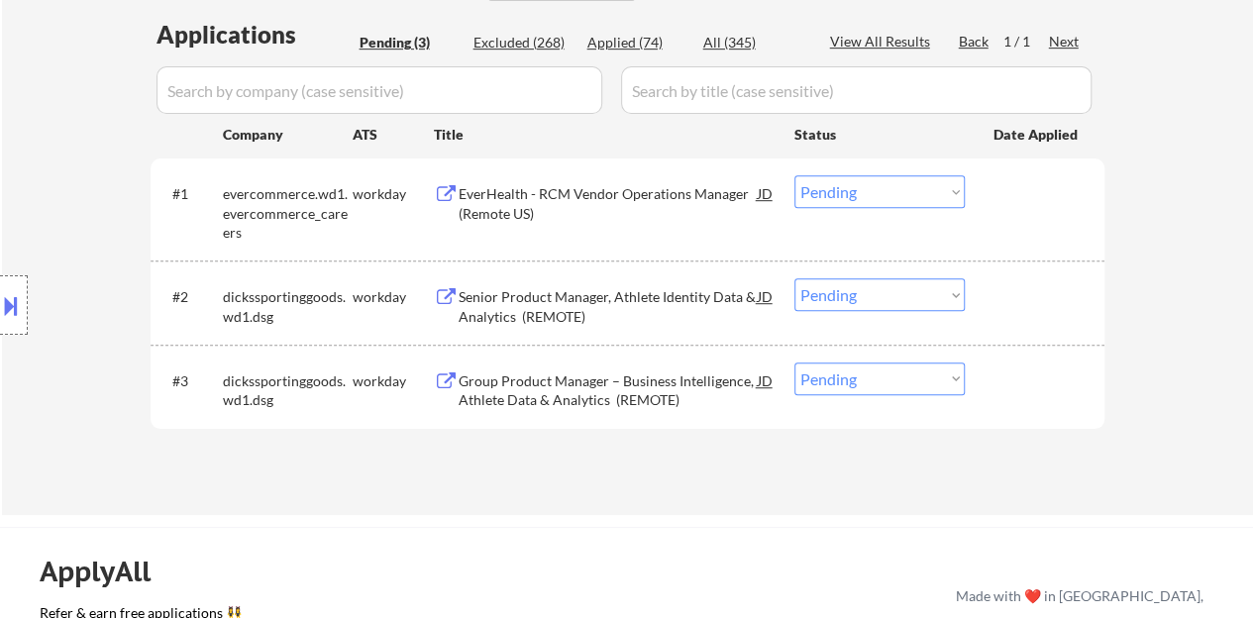
click at [643, 300] on div "Senior Product Manager, Athlete Identity Data & Analytics (REMOTE)" at bounding box center [608, 306] width 299 height 39
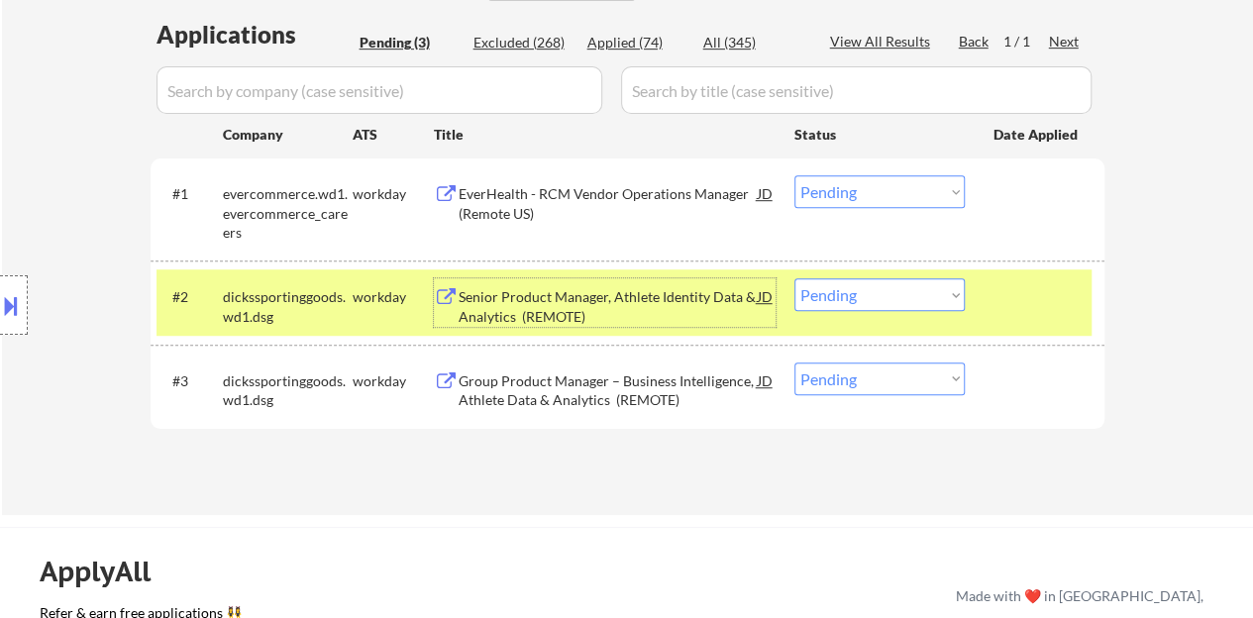
click at [911, 293] on select "Choose an option... Pending Applied Excluded (Questions) Excluded (Expired) Exc…" at bounding box center [880, 294] width 170 height 33
click at [873, 292] on select "Choose an option... Pending Applied Excluded (Questions) Excluded (Expired) Exc…" at bounding box center [880, 294] width 170 height 33
click at [795, 278] on select "Choose an option... Pending Applied Excluded (Questions) Excluded (Expired) Exc…" at bounding box center [880, 294] width 170 height 33
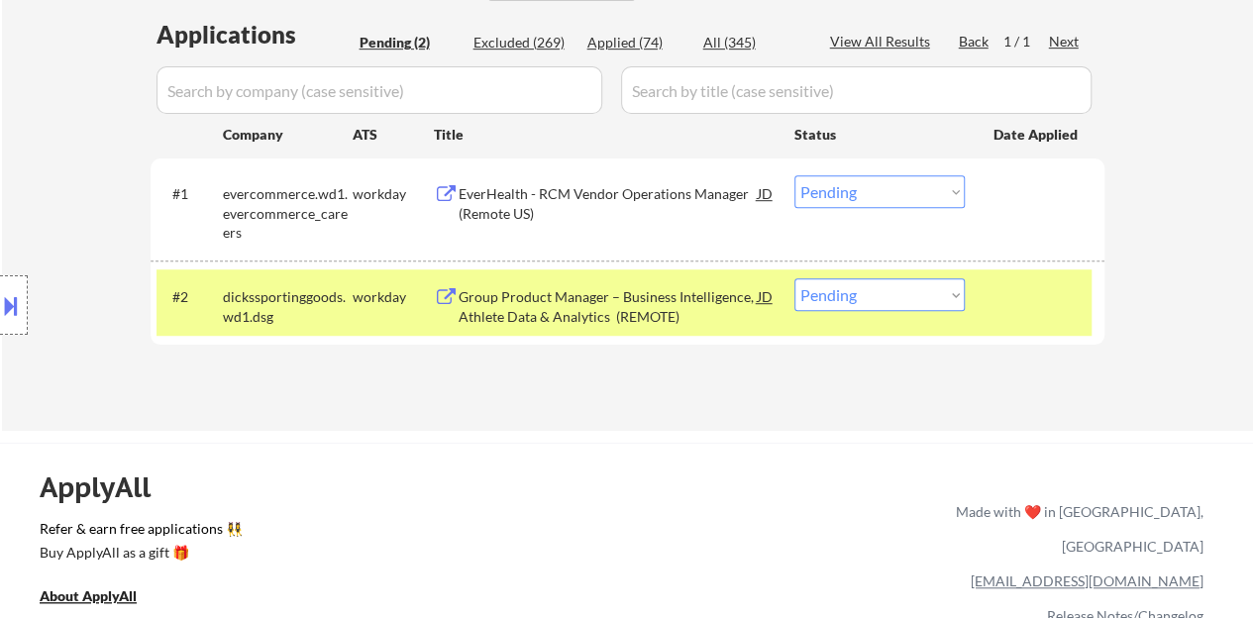
click at [661, 301] on div "Group Product Manager – Business Intelligence, Athlete Data & Analytics (REMOTE)" at bounding box center [608, 306] width 299 height 39
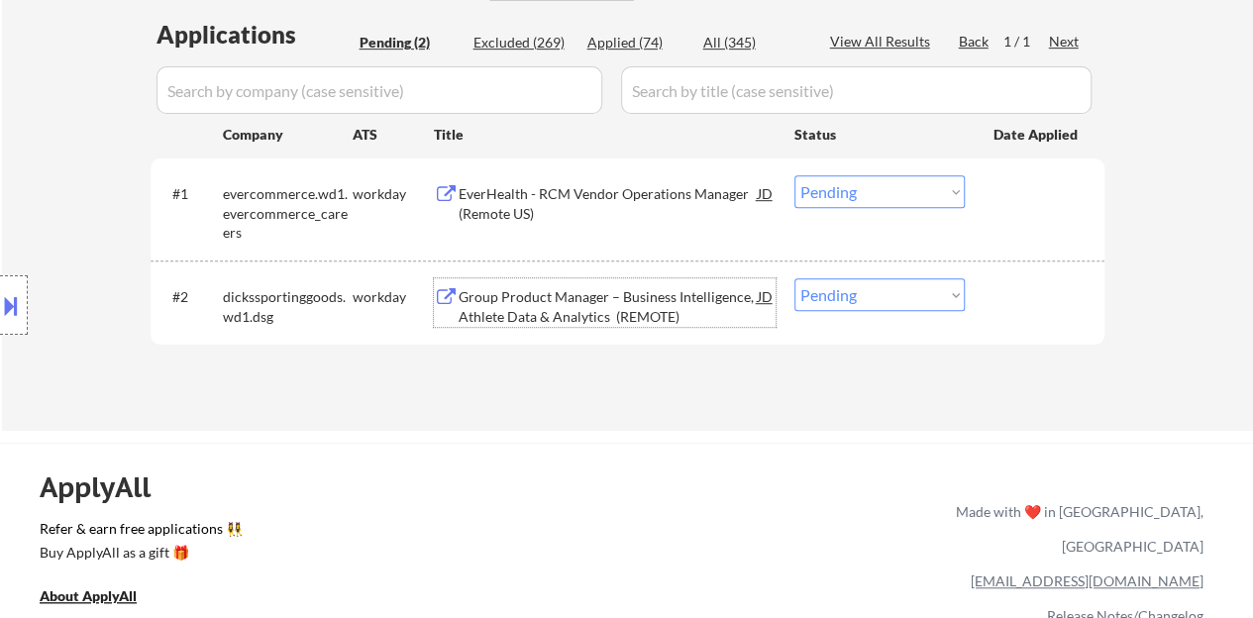
click at [1016, 330] on div "#2 dickssportinggoods.wd1.dsg workday Group Product Manager – Business Intellig…" at bounding box center [624, 302] width 935 height 65
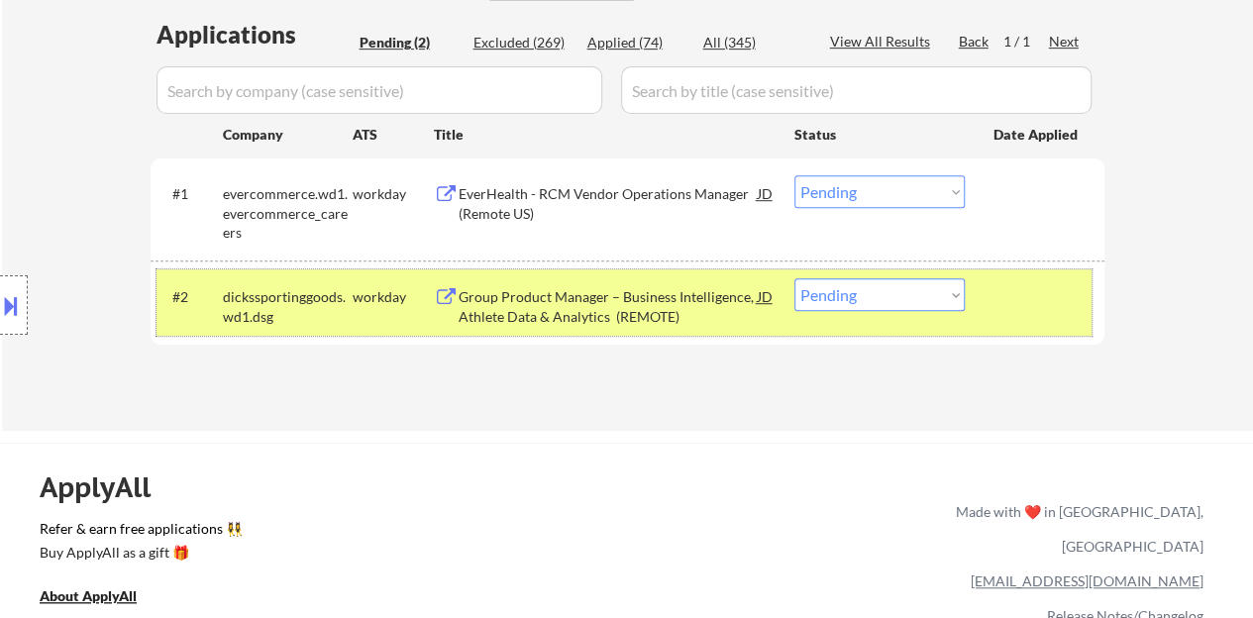
click at [858, 277] on div "#2 dickssportinggoods.wd1.dsg workday Group Product Manager – Business Intellig…" at bounding box center [624, 302] width 935 height 65
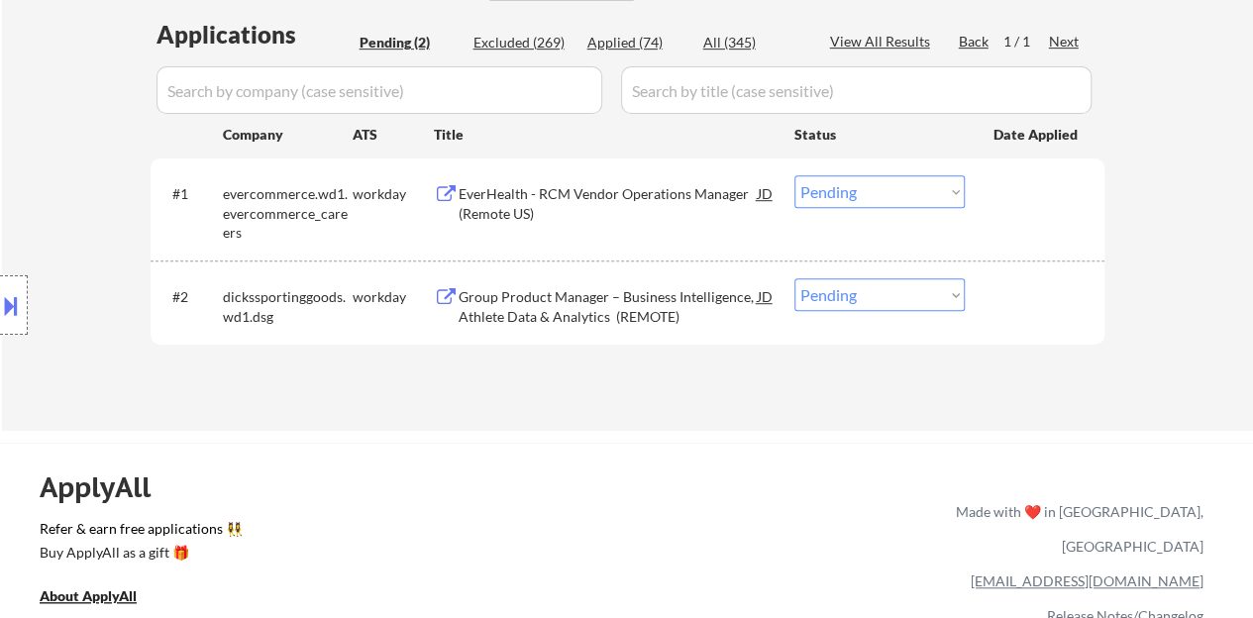
click at [865, 288] on select "Choose an option... Pending Applied Excluded (Questions) Excluded (Expired) Exc…" at bounding box center [880, 294] width 170 height 33
select select ""excluded__bad_match_""
click at [795, 278] on select "Choose an option... Pending Applied Excluded (Questions) Excluded (Expired) Exc…" at bounding box center [880, 294] width 170 height 33
click at [950, 467] on div "ApplyAll Refer & earn free applications 👯‍♀️ Buy ApplyAll as a gift 🎁 About App…" at bounding box center [626, 614] width 1253 height 314
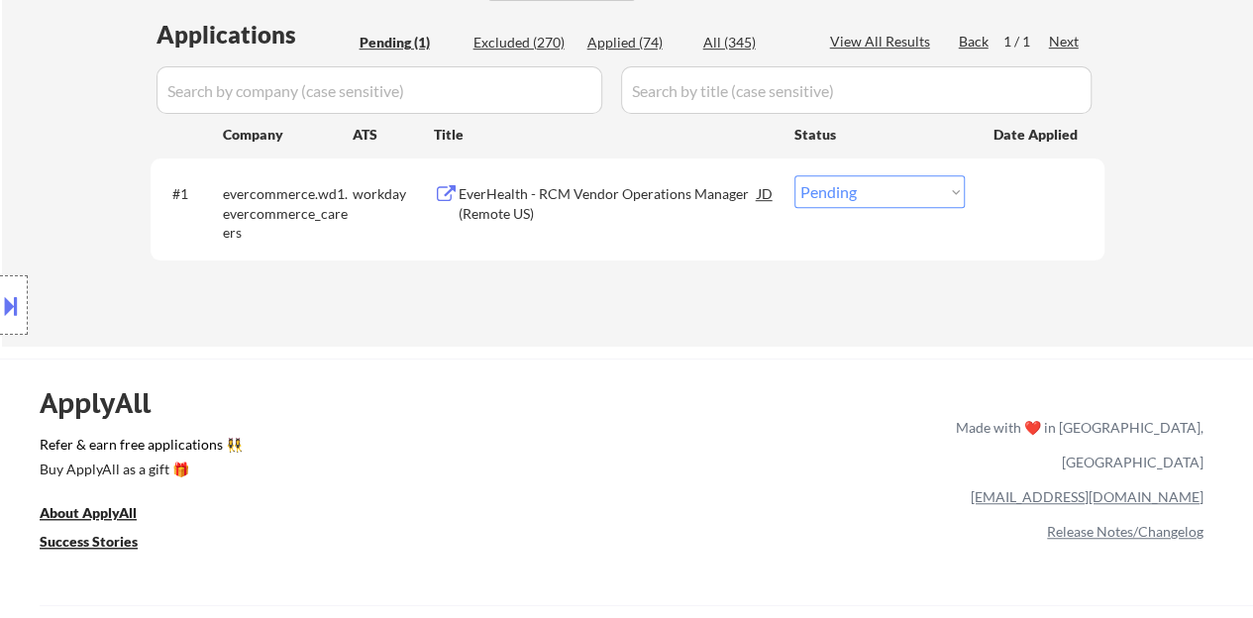
click at [598, 191] on div "EverHealth - RCM Vendor Operations Manager (Remote US)" at bounding box center [608, 203] width 299 height 39
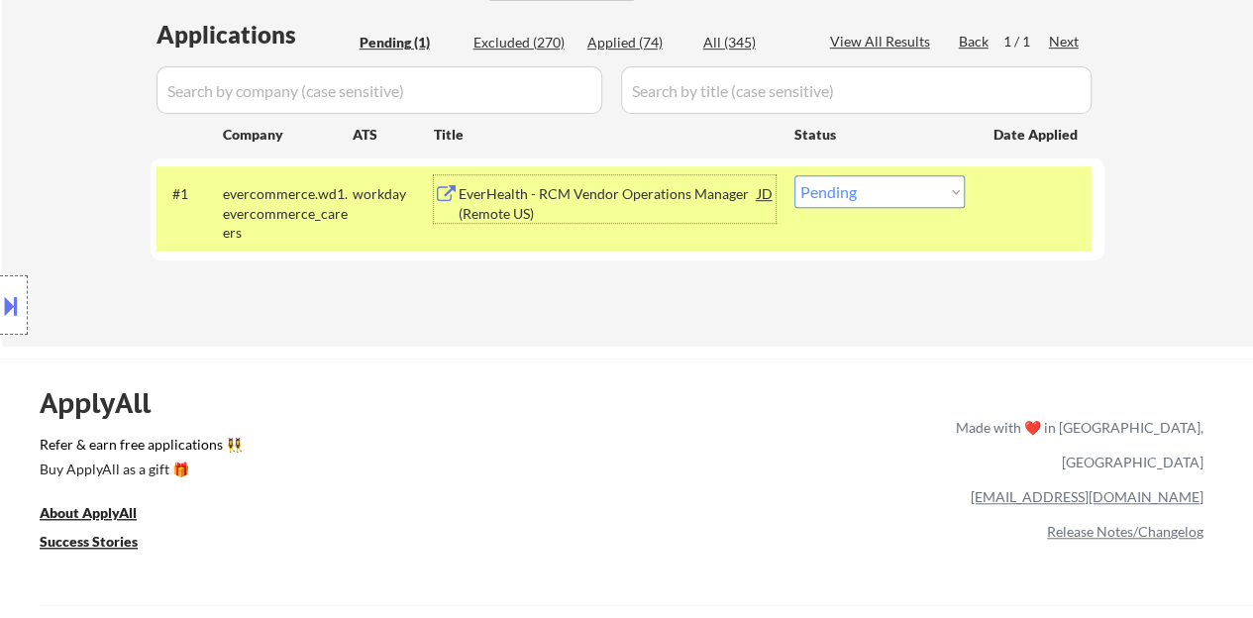
click at [846, 197] on select "Choose an option... Pending Applied Excluded (Questions) Excluded (Expired) Exc…" at bounding box center [880, 191] width 170 height 33
select select ""excluded__salary_""
click at [795, 175] on select "Choose an option... Pending Applied Excluded (Questions) Excluded (Expired) Exc…" at bounding box center [880, 191] width 170 height 33
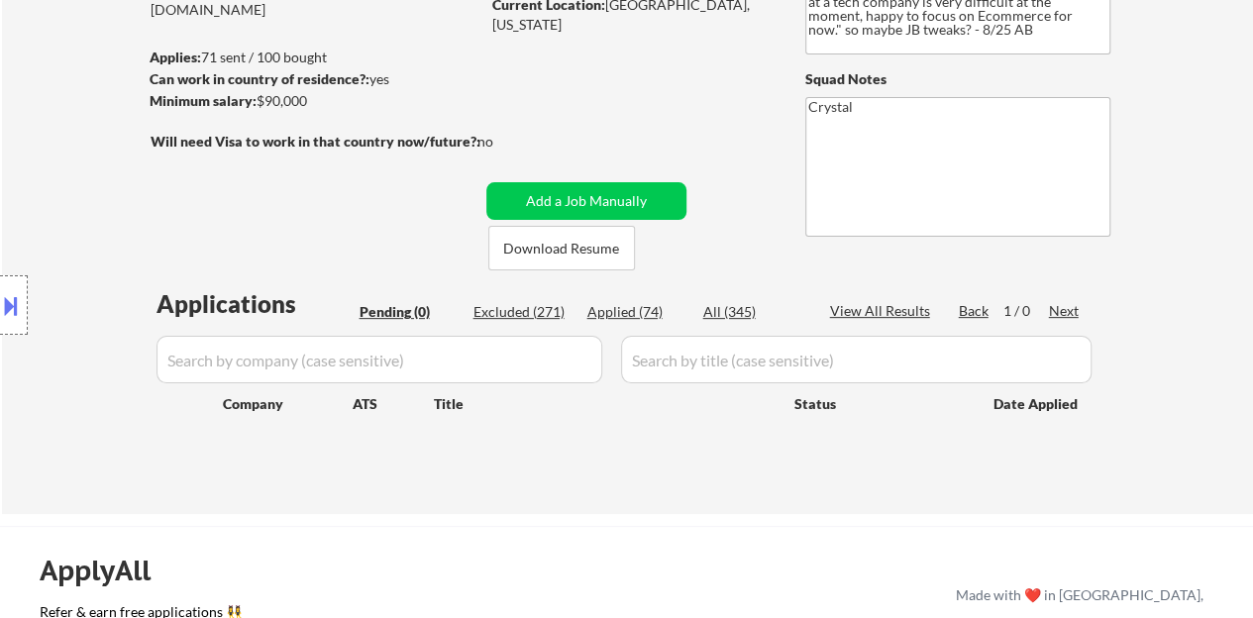
scroll to position [198, 0]
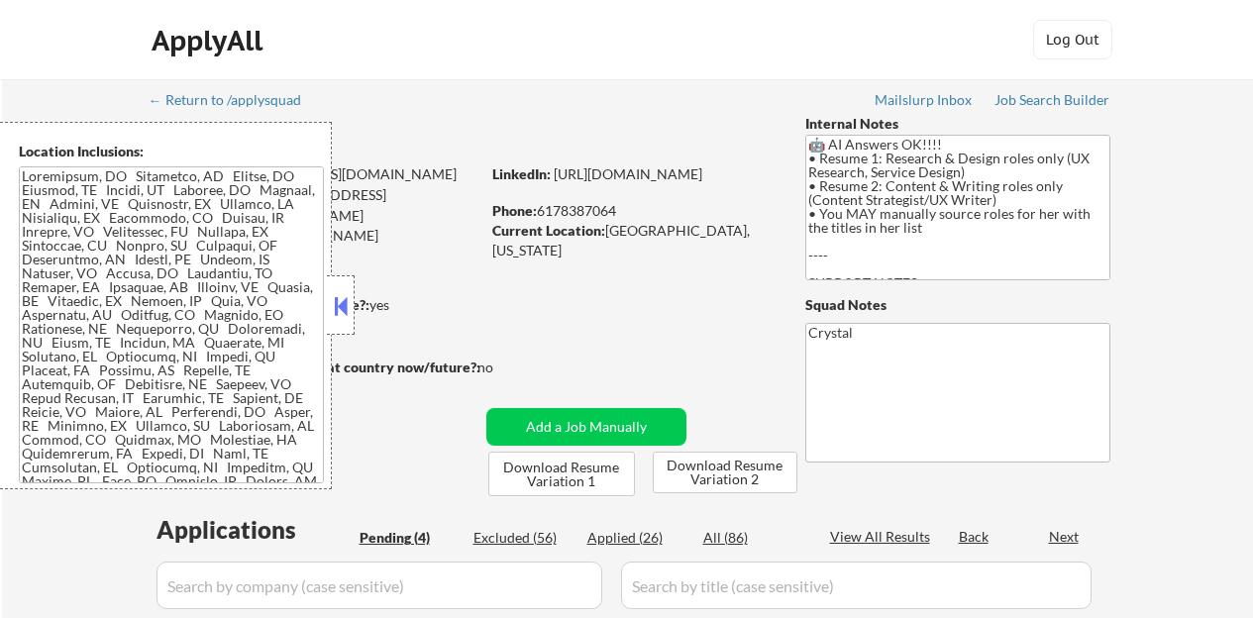
select select ""pending""
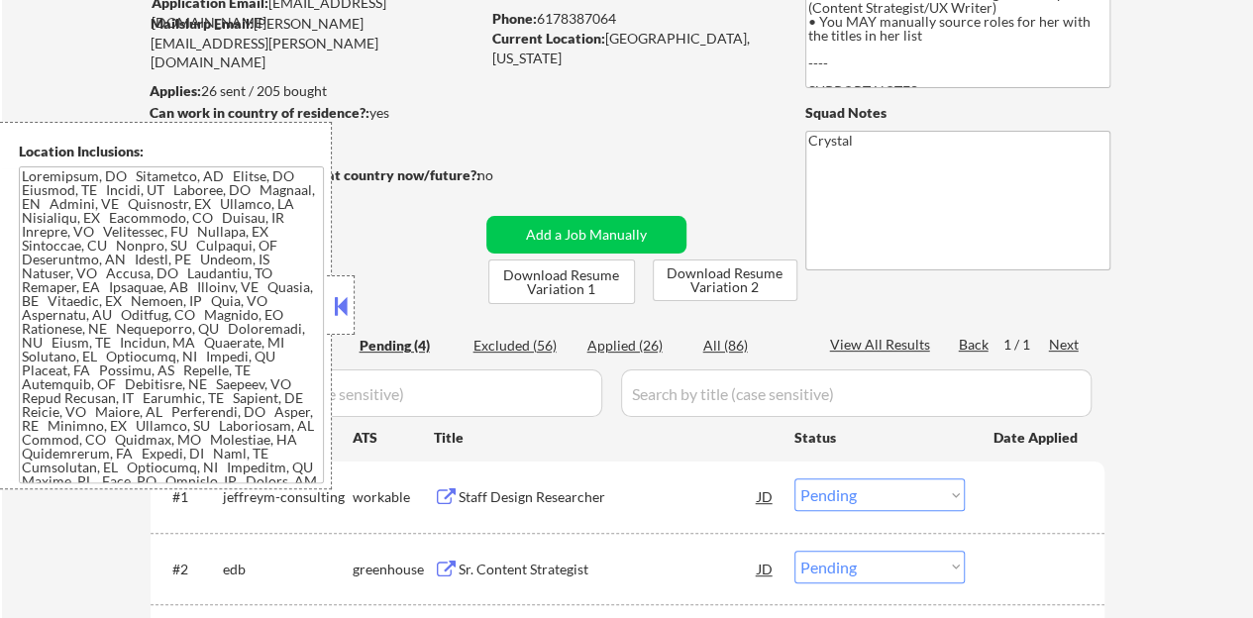
scroll to position [198, 0]
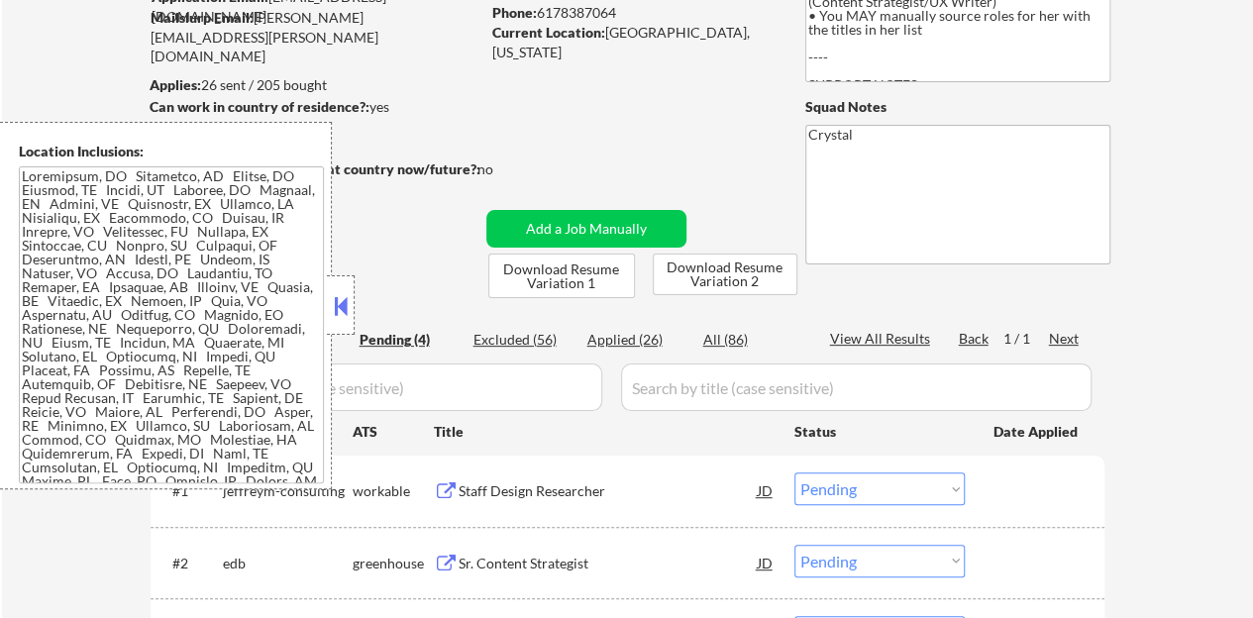
click at [338, 318] on button at bounding box center [341, 306] width 22 height 30
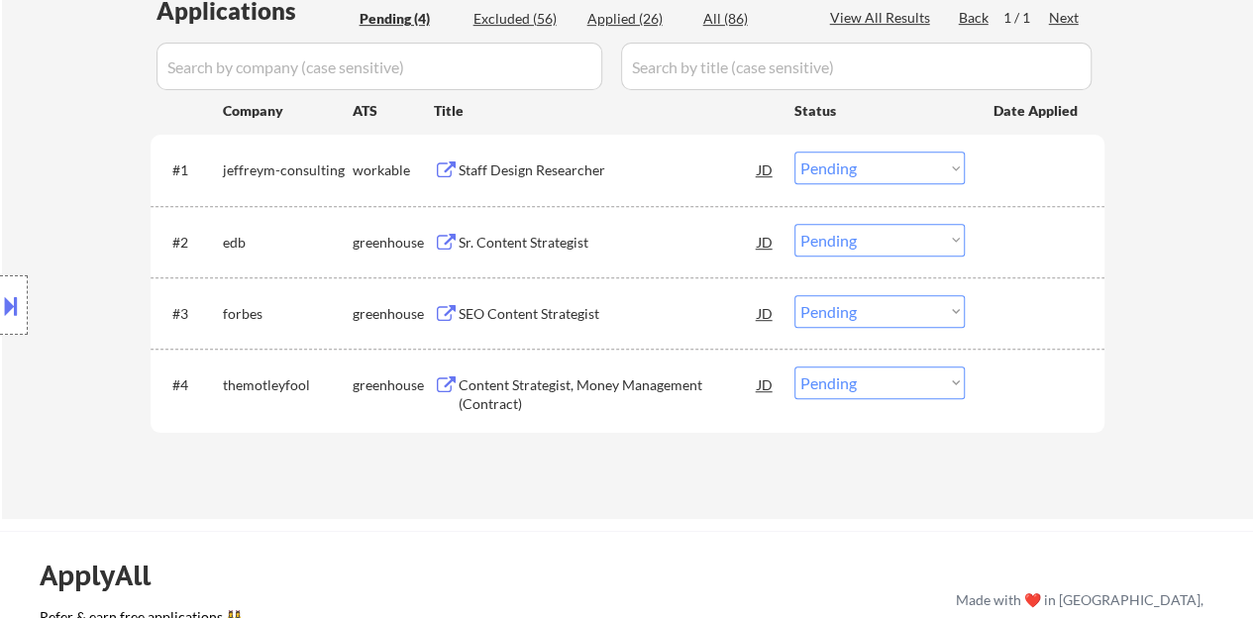
scroll to position [495, 0]
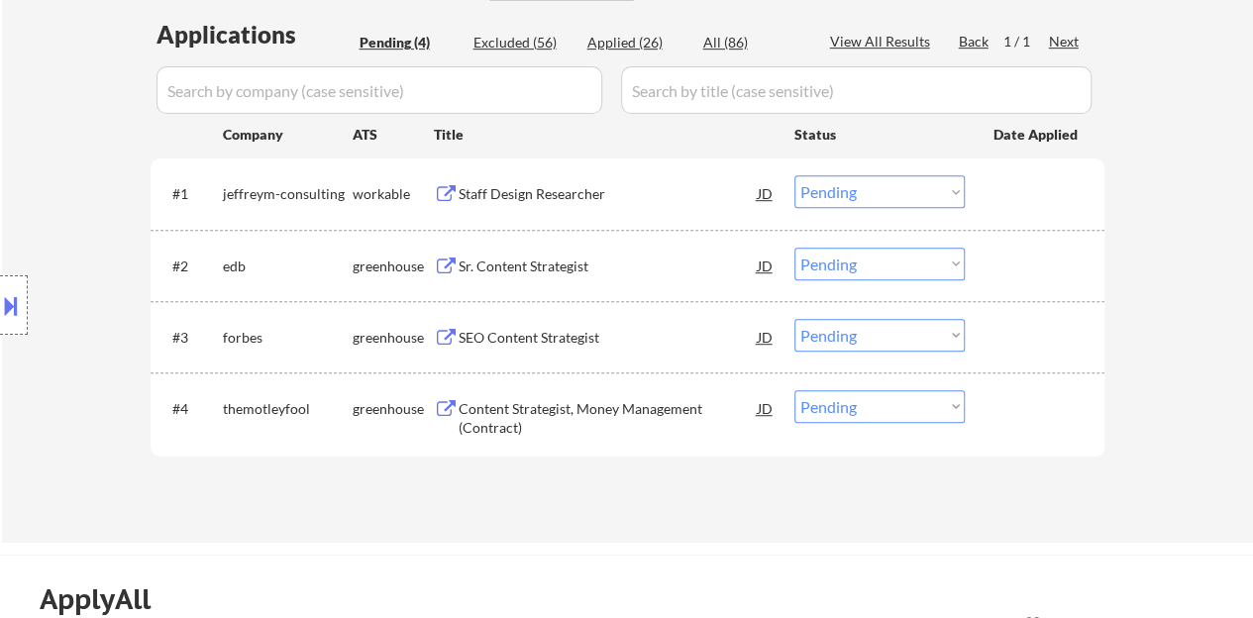
click at [495, 259] on div "Sr. Content Strategist" at bounding box center [608, 267] width 299 height 20
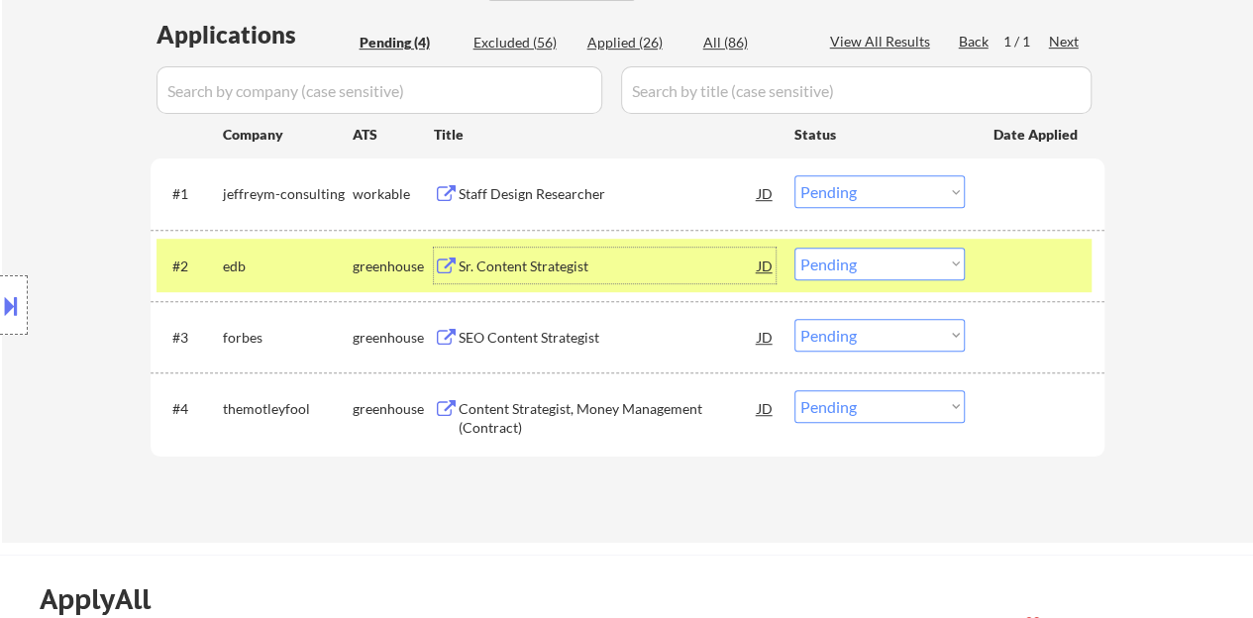
click at [855, 269] on select "Choose an option... Pending Applied Excluded (Questions) Excluded (Expired) Exc…" at bounding box center [880, 264] width 170 height 33
click at [795, 248] on select "Choose an option... Pending Applied Excluded (Questions) Excluded (Expired) Exc…" at bounding box center [880, 264] width 170 height 33
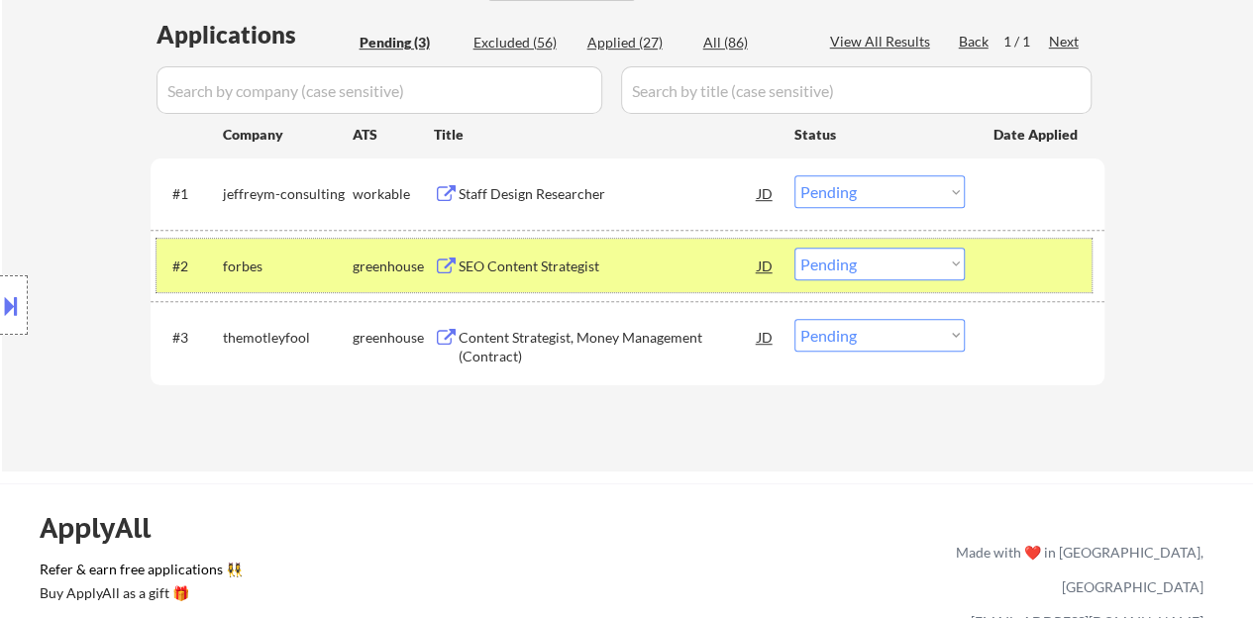
click at [1011, 262] on div at bounding box center [1037, 266] width 87 height 36
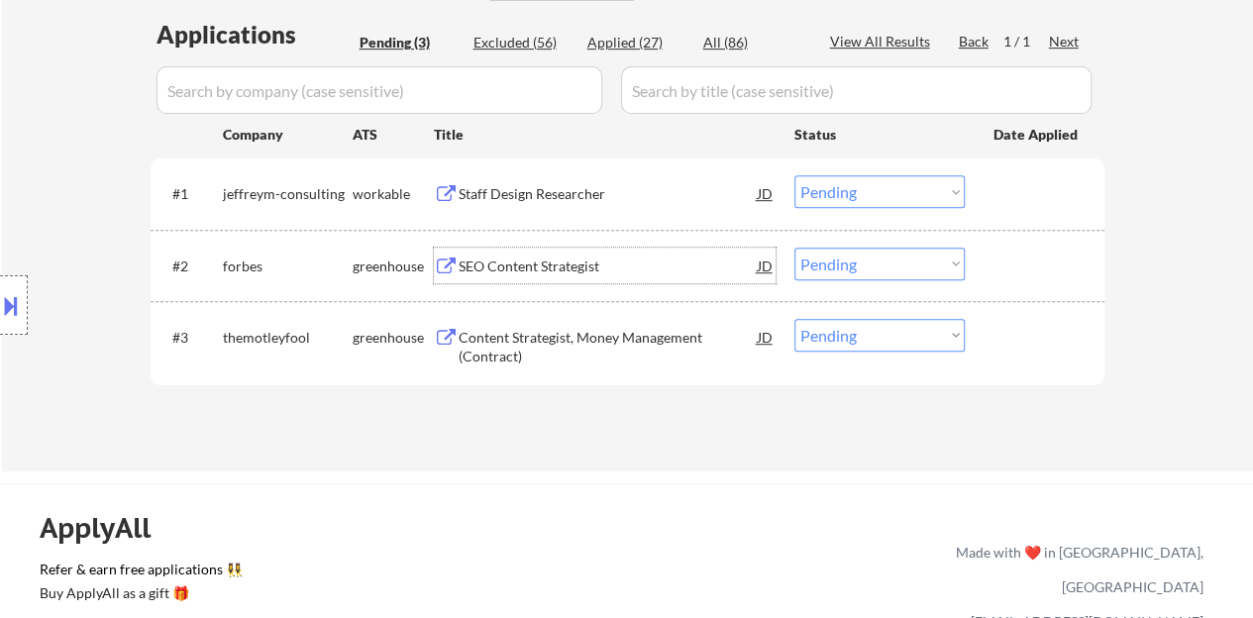
click at [600, 271] on div "SEO Content Strategist" at bounding box center [608, 267] width 299 height 20
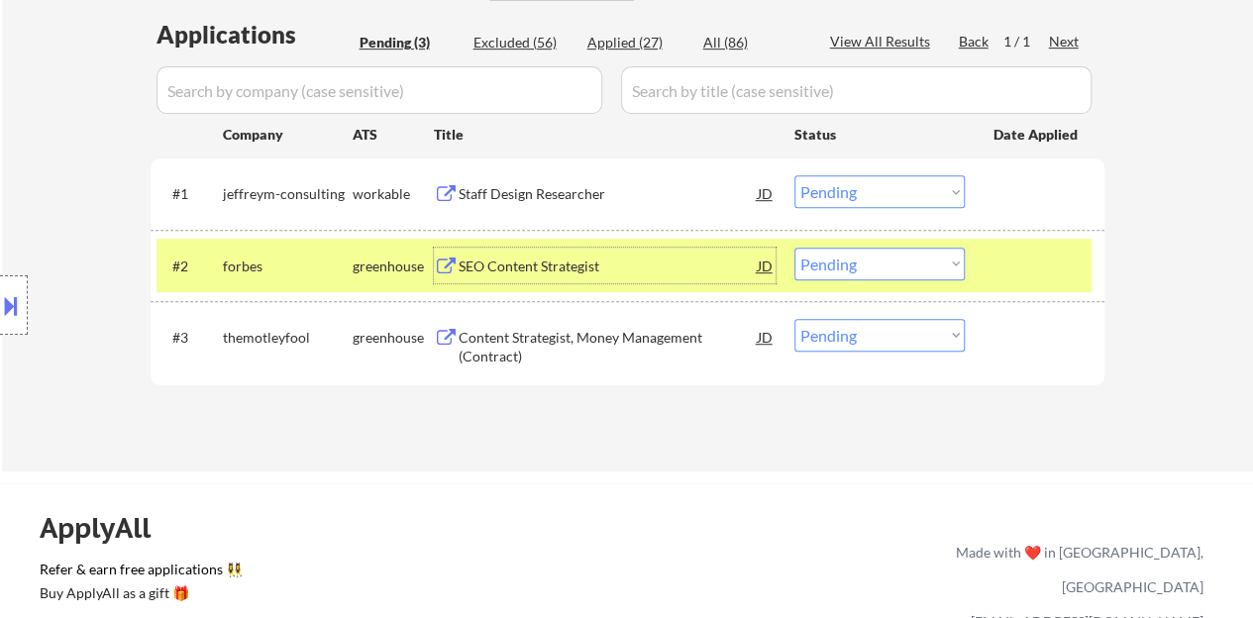
click at [854, 269] on select "Choose an option... Pending Applied Excluded (Questions) Excluded (Expired) Exc…" at bounding box center [880, 264] width 170 height 33
click at [795, 248] on select "Choose an option... Pending Applied Excluded (Questions) Excluded (Expired) Exc…" at bounding box center [880, 264] width 170 height 33
select select ""pending""
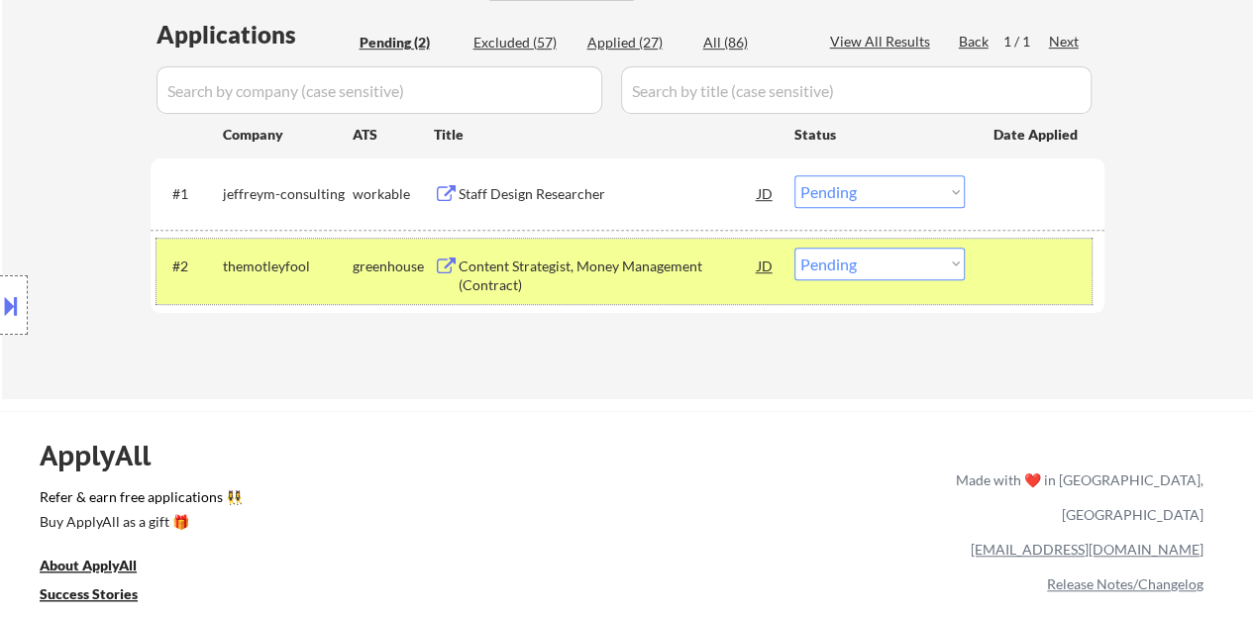
click at [1021, 261] on div at bounding box center [1037, 266] width 87 height 36
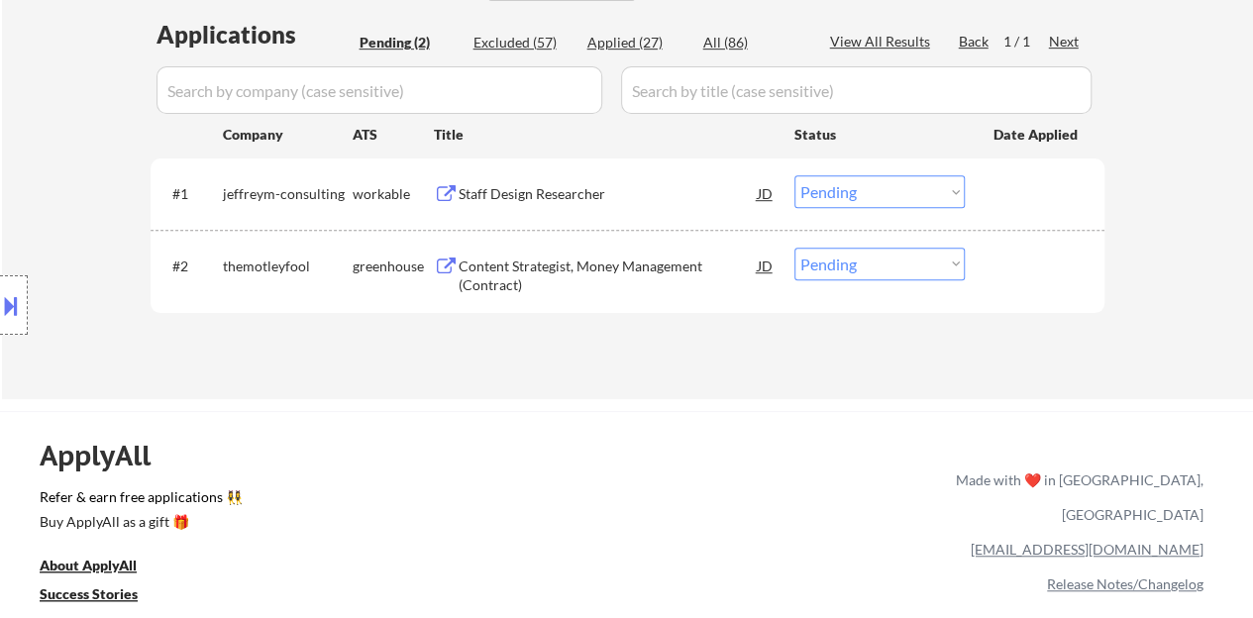
click at [566, 195] on div "Staff Design Researcher" at bounding box center [608, 194] width 299 height 20
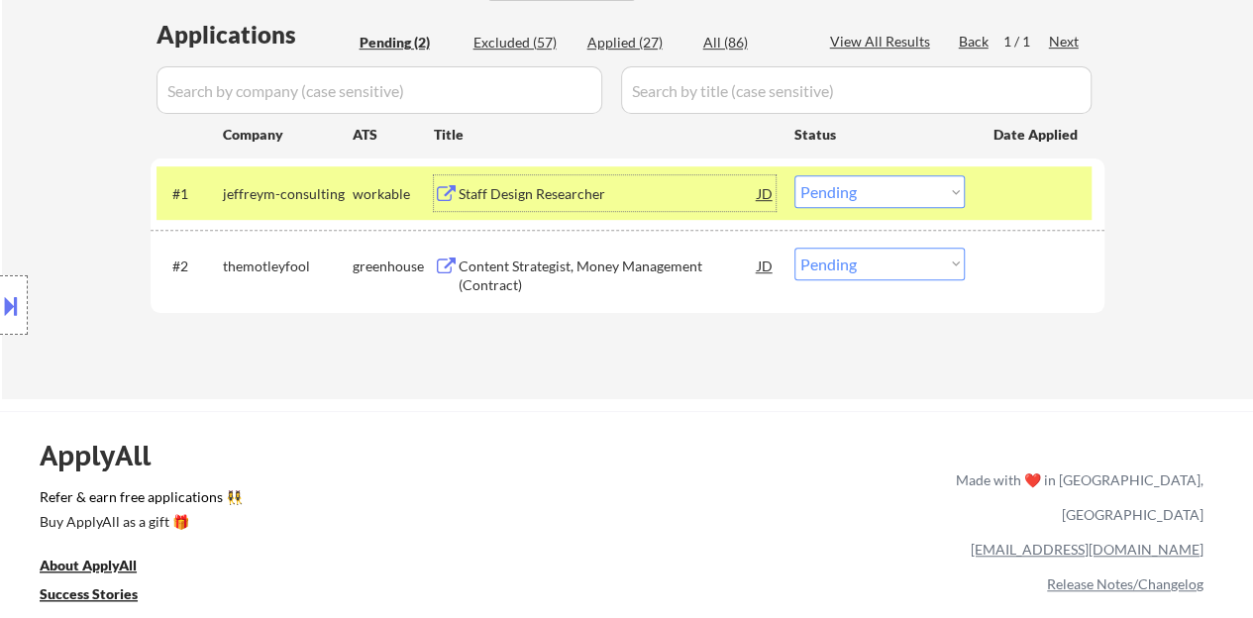
click at [843, 198] on select "Choose an option... Pending Applied Excluded (Questions) Excluded (Expired) Exc…" at bounding box center [880, 191] width 170 height 33
click at [795, 175] on select "Choose an option... Pending Applied Excluded (Questions) Excluded (Expired) Exc…" at bounding box center [880, 191] width 170 height 33
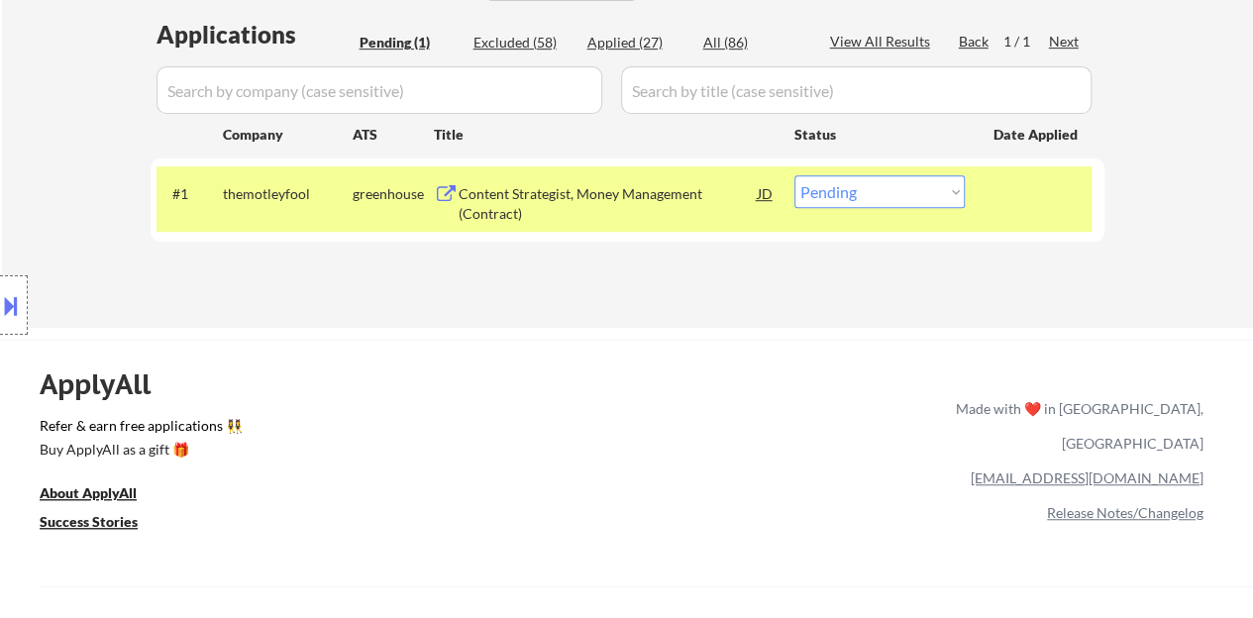
click at [645, 192] on div "Content Strategist, Money Management (Contract)" at bounding box center [608, 203] width 299 height 39
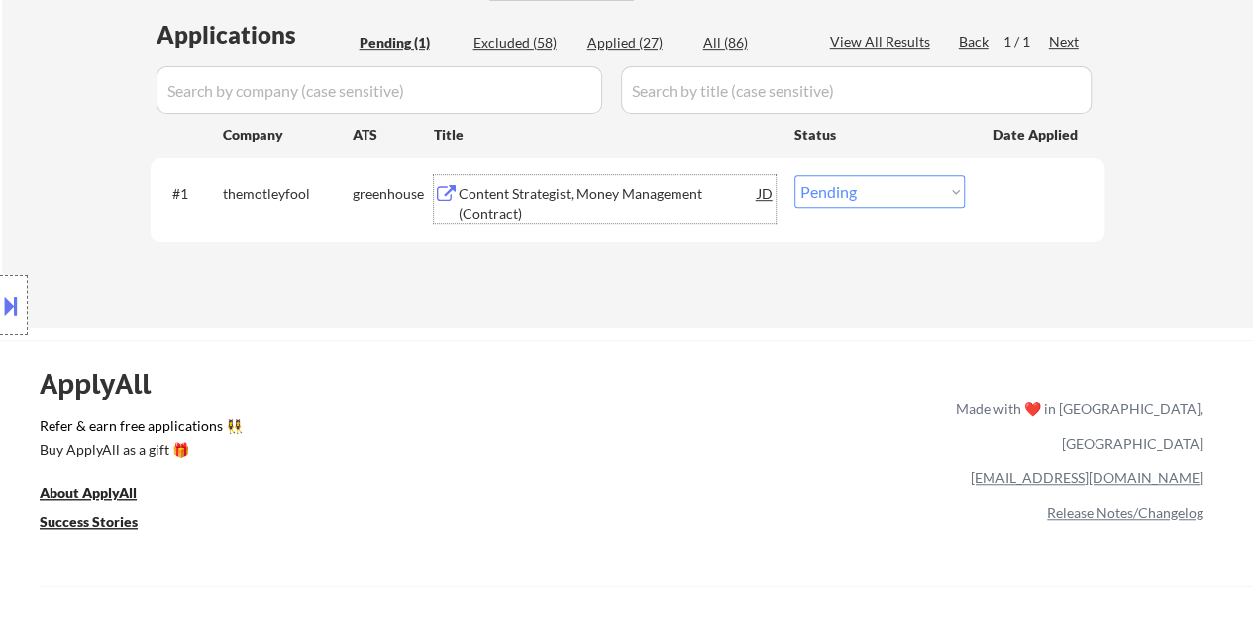
click at [843, 200] on select "Choose an option... Pending Applied Excluded (Questions) Excluded (Expired) Exc…" at bounding box center [880, 191] width 170 height 33
select select ""excluded__salary_""
click at [795, 175] on select "Choose an option... Pending Applied Excluded (Questions) Excluded (Expired) Exc…" at bounding box center [880, 191] width 170 height 33
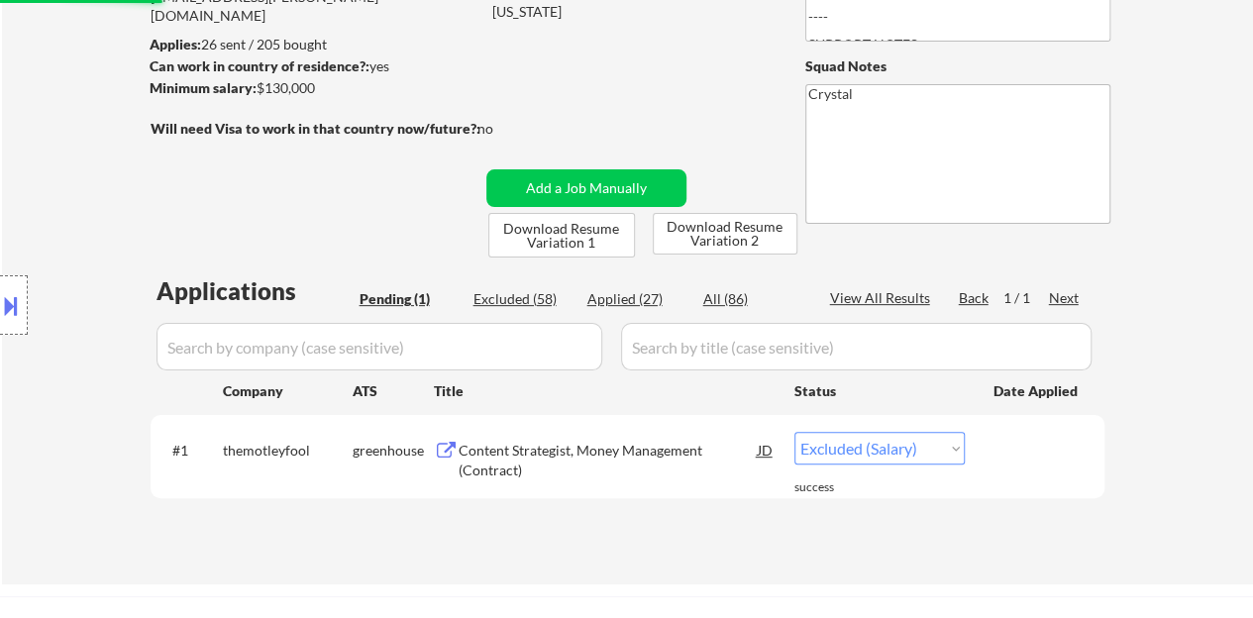
scroll to position [198, 0]
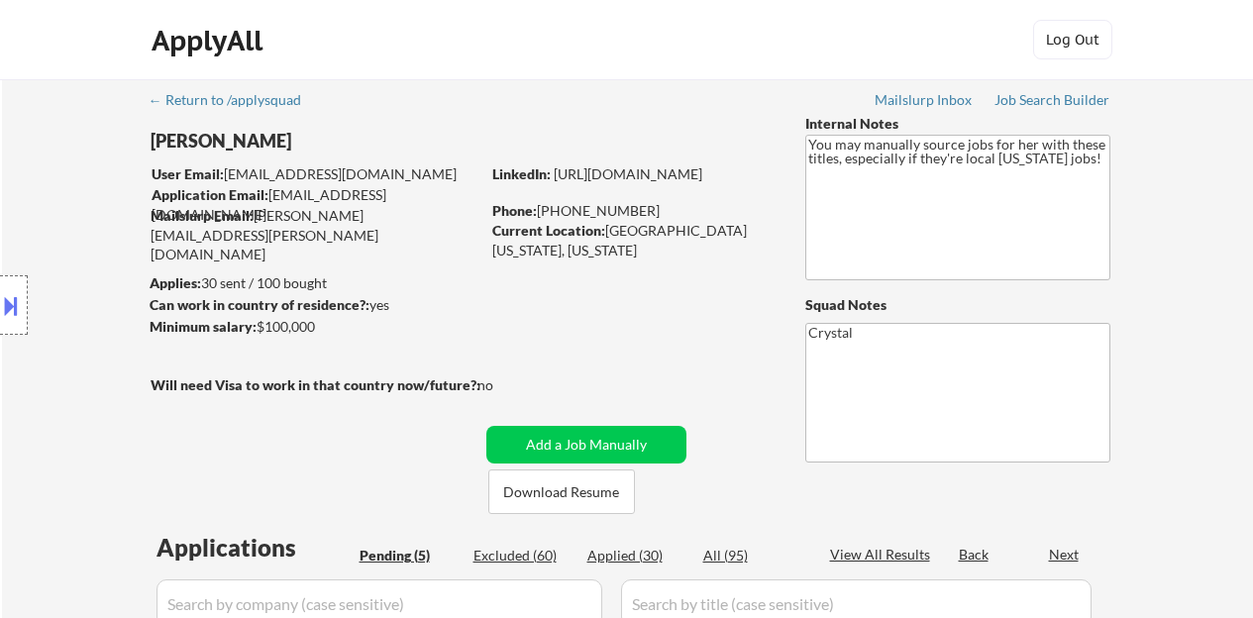
select select ""pending""
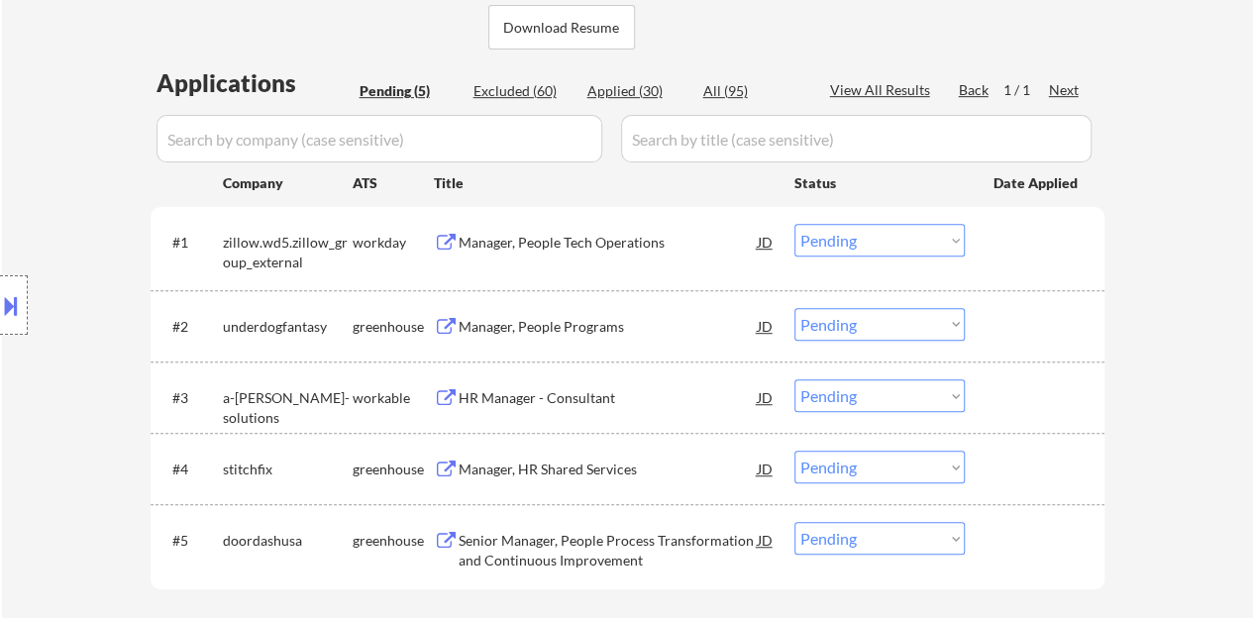
scroll to position [495, 0]
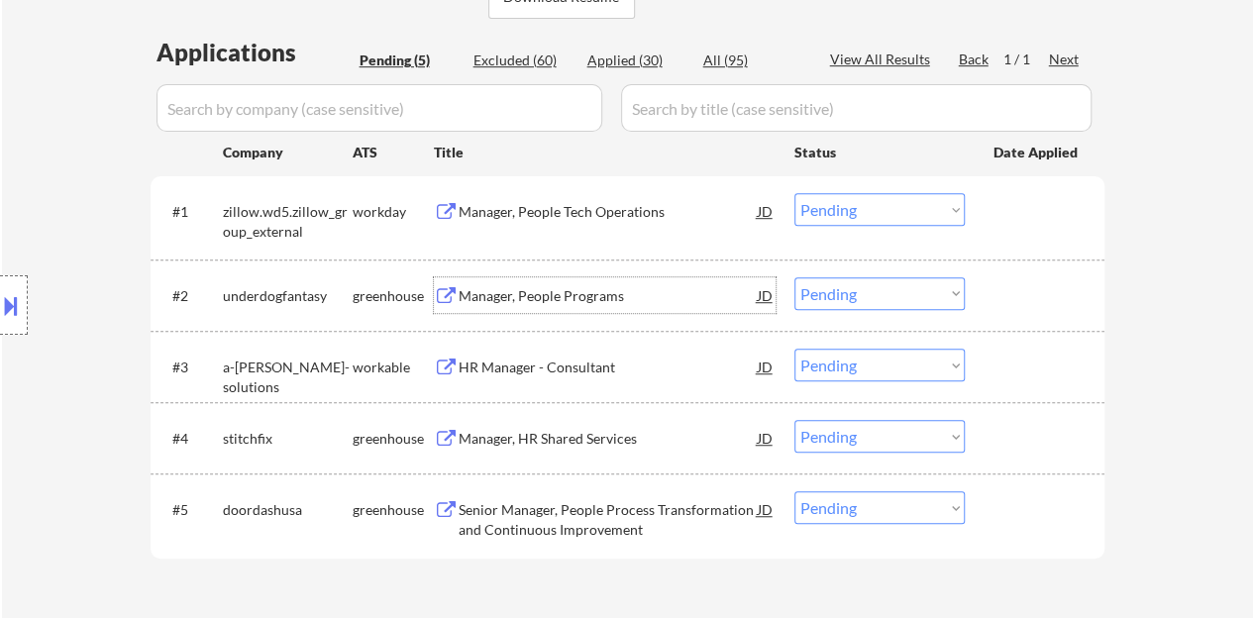
click at [535, 287] on div "Manager, People Programs" at bounding box center [608, 296] width 299 height 20
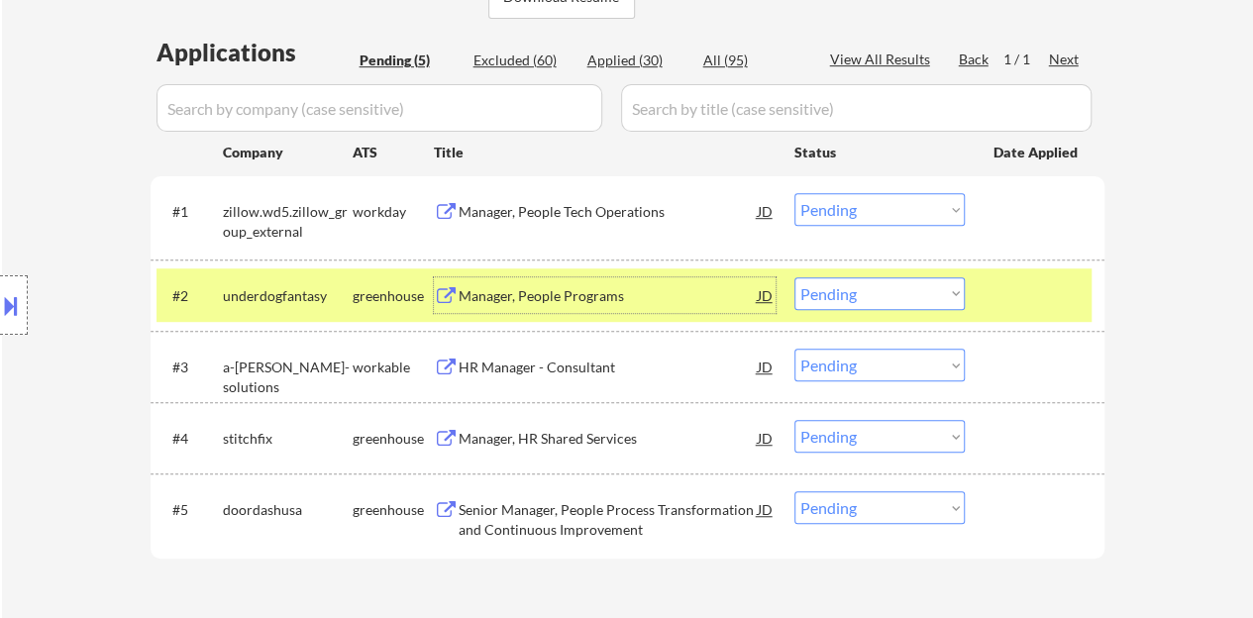
click at [885, 295] on select "Choose an option... Pending Applied Excluded (Questions) Excluded (Expired) Exc…" at bounding box center [880, 293] width 170 height 33
click at [795, 277] on select "Choose an option... Pending Applied Excluded (Questions) Excluded (Expired) Exc…" at bounding box center [880, 293] width 170 height 33
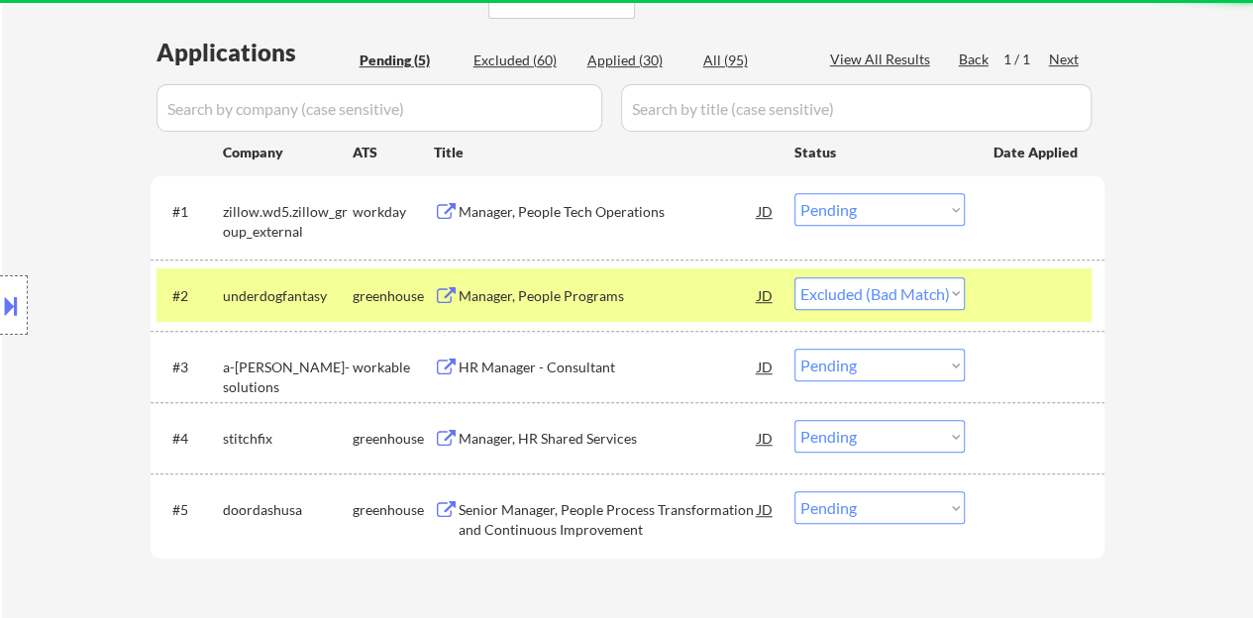
select select ""pending""
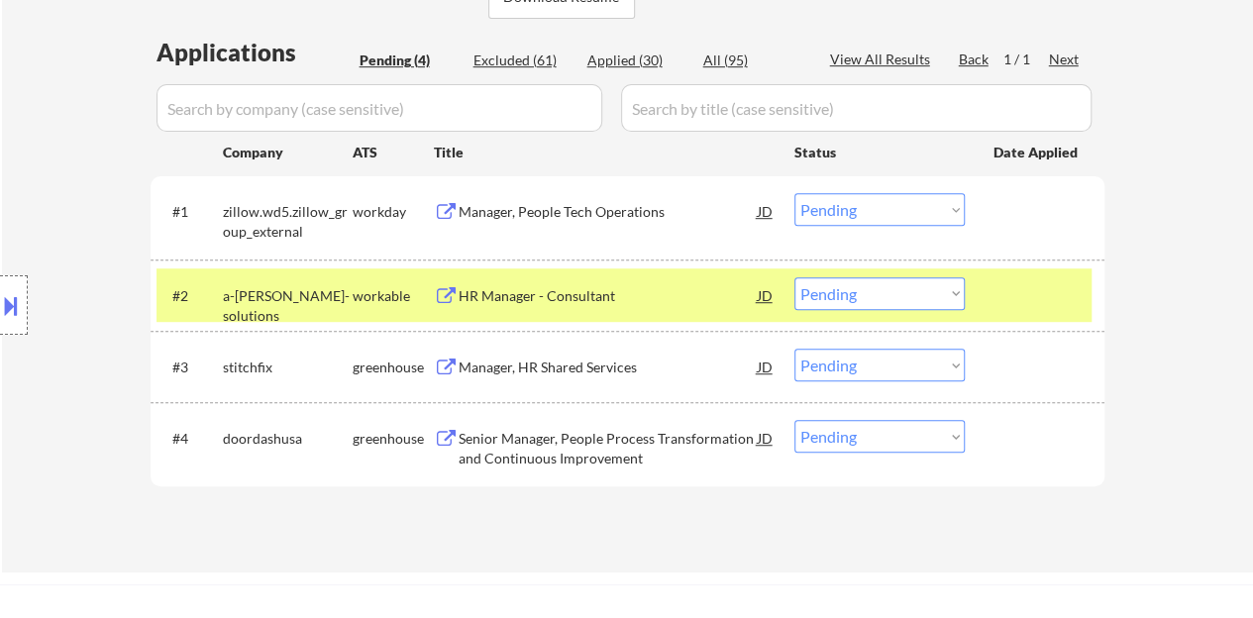
click at [1023, 296] on div at bounding box center [1037, 295] width 87 height 36
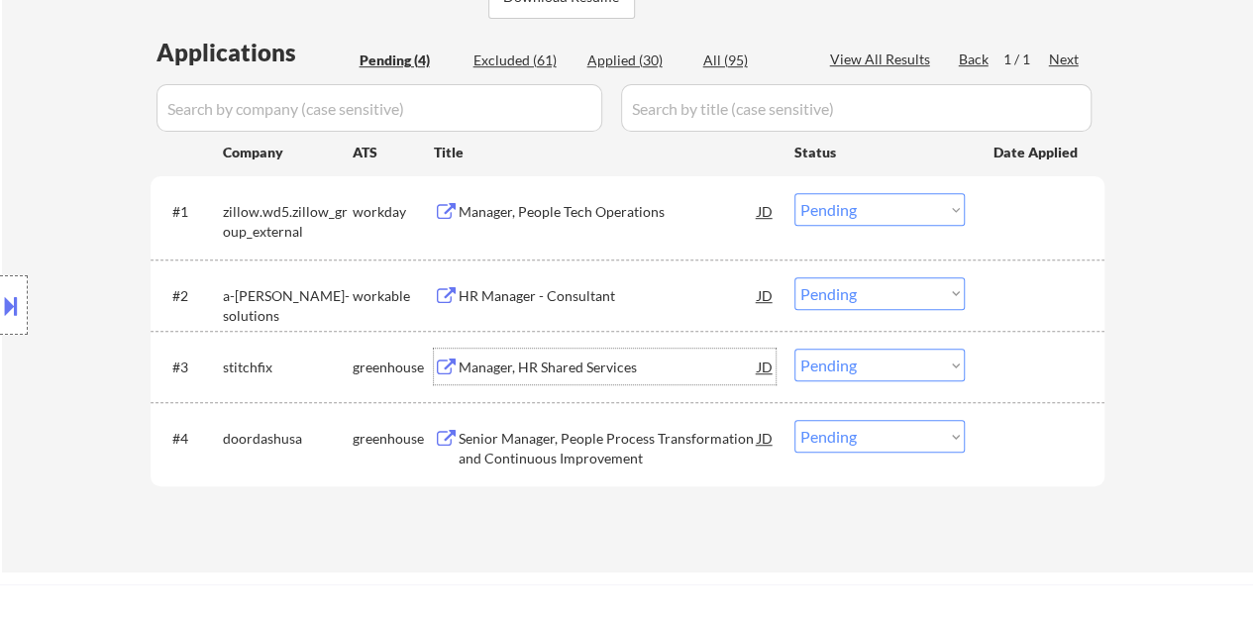
click at [549, 368] on div "Manager, HR Shared Services" at bounding box center [608, 368] width 299 height 20
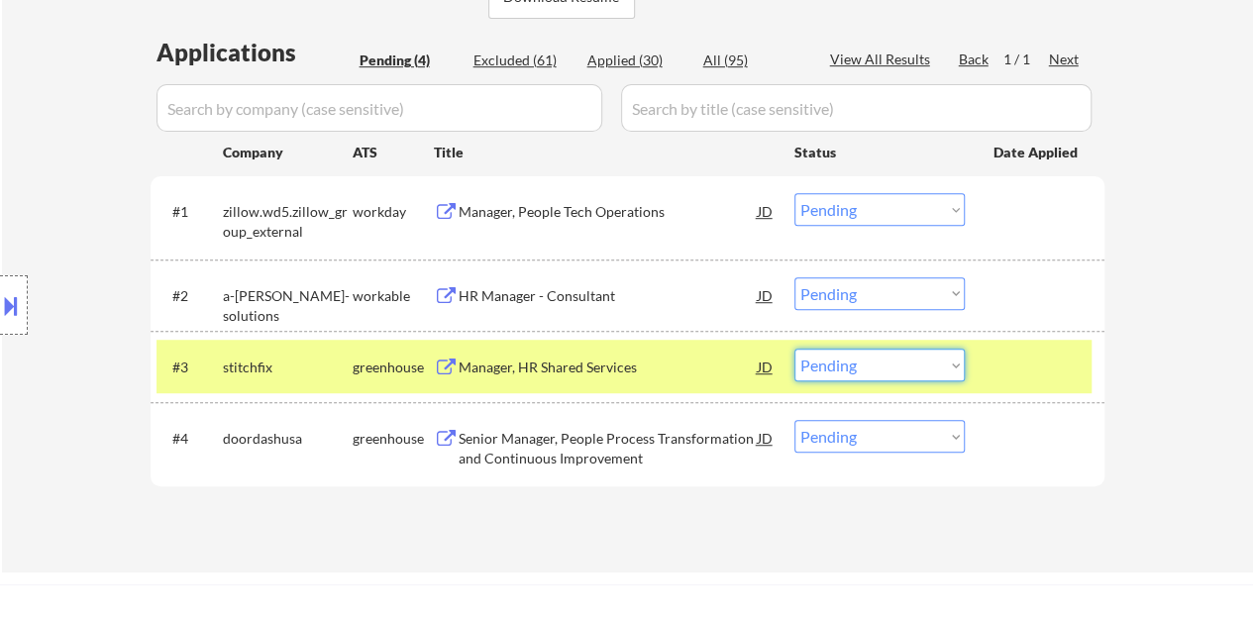
click at [894, 368] on select "Choose an option... Pending Applied Excluded (Questions) Excluded (Expired) Exc…" at bounding box center [880, 365] width 170 height 33
click at [795, 349] on select "Choose an option... Pending Applied Excluded (Questions) Excluded (Expired) Exc…" at bounding box center [880, 365] width 170 height 33
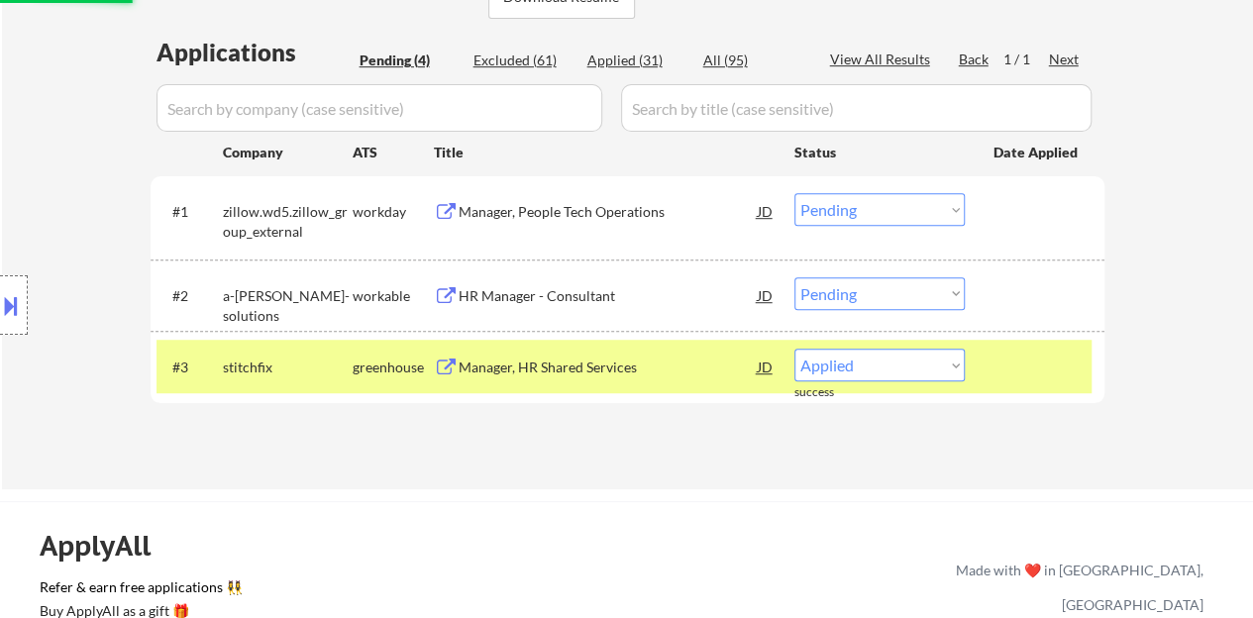
select select ""pending""
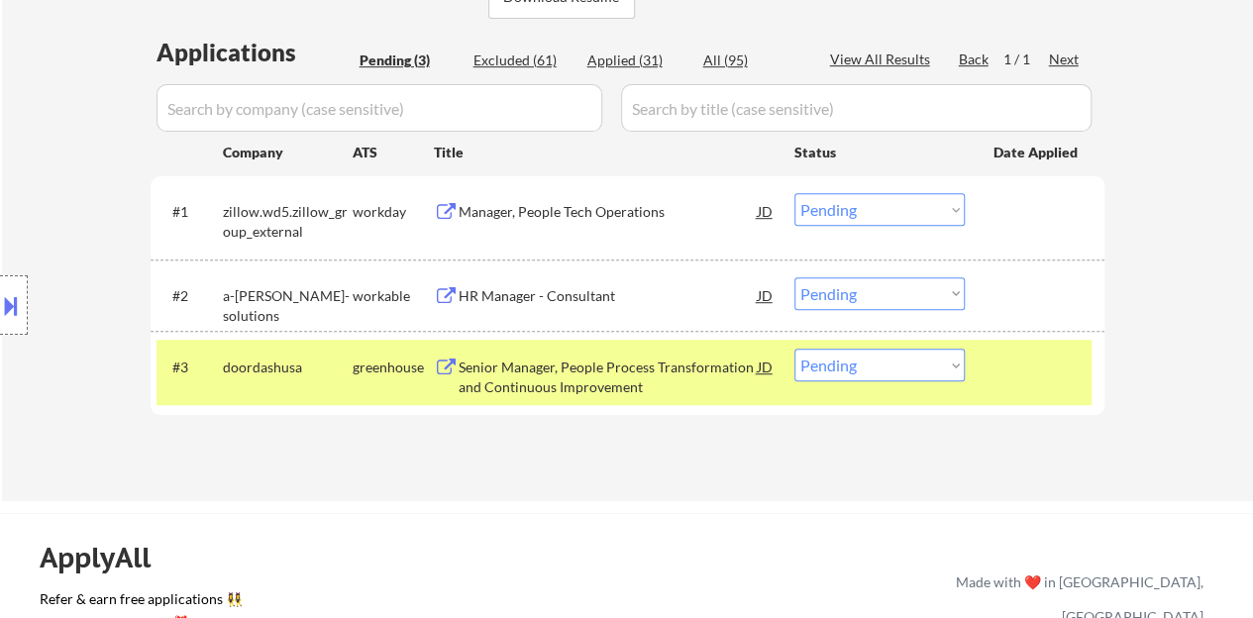
click at [997, 376] on div at bounding box center [1037, 367] width 87 height 36
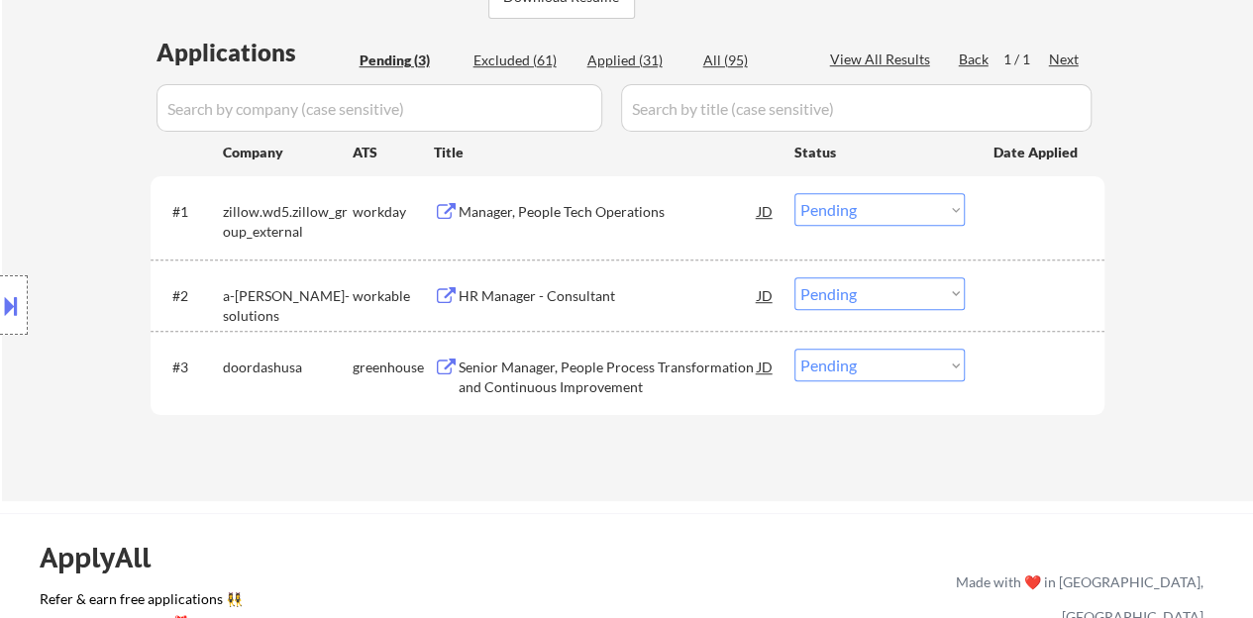
click at [503, 299] on div "HR Manager - Consultant" at bounding box center [608, 296] width 299 height 20
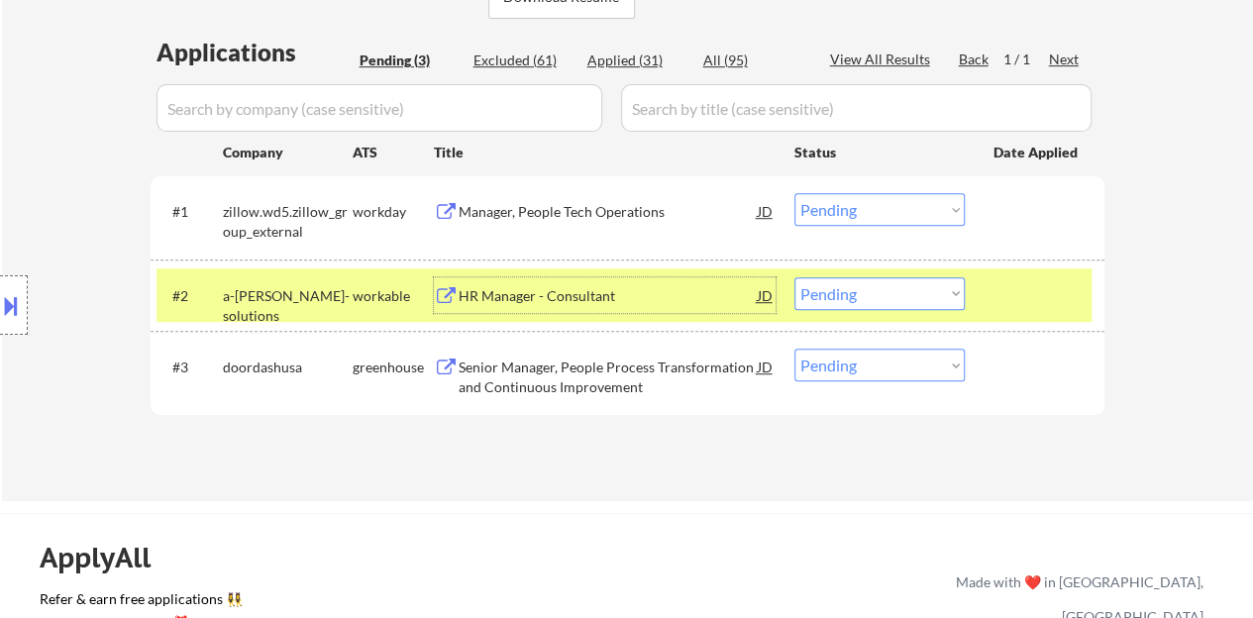
click at [903, 309] on select "Choose an option... Pending Applied Excluded (Questions) Excluded (Expired) Exc…" at bounding box center [880, 293] width 170 height 33
click at [795, 277] on select "Choose an option... Pending Applied Excluded (Questions) Excluded (Expired) Exc…" at bounding box center [880, 293] width 170 height 33
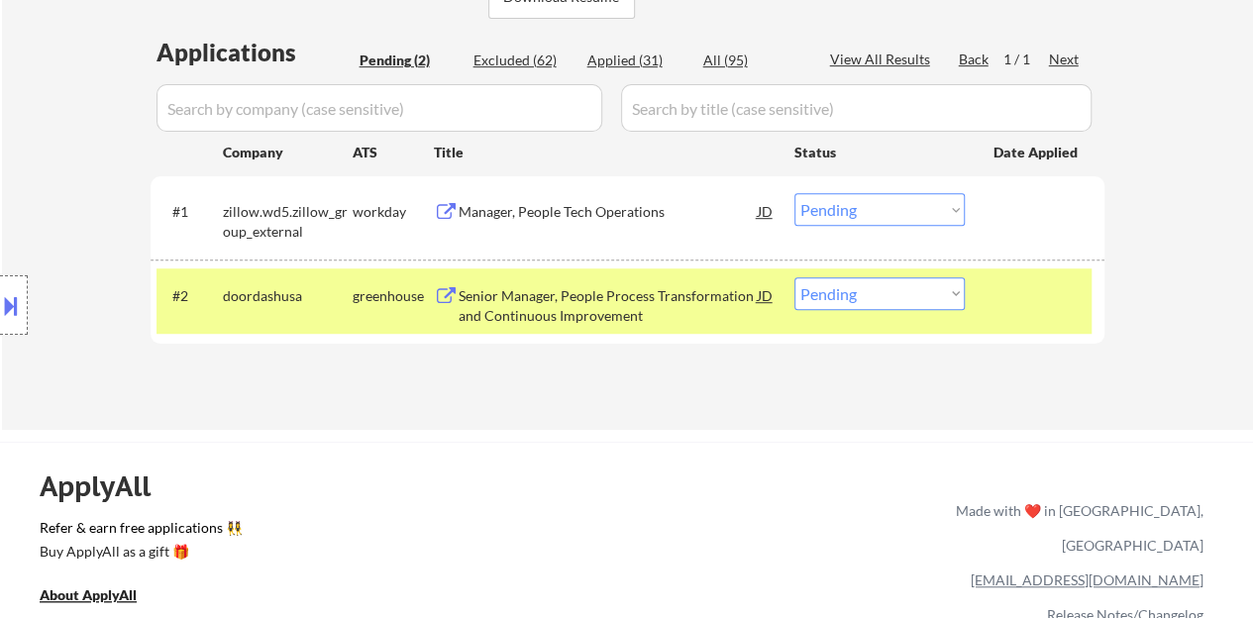
click at [640, 301] on div "Senior Manager, People Process Transformation and Continuous Improvement" at bounding box center [608, 305] width 299 height 39
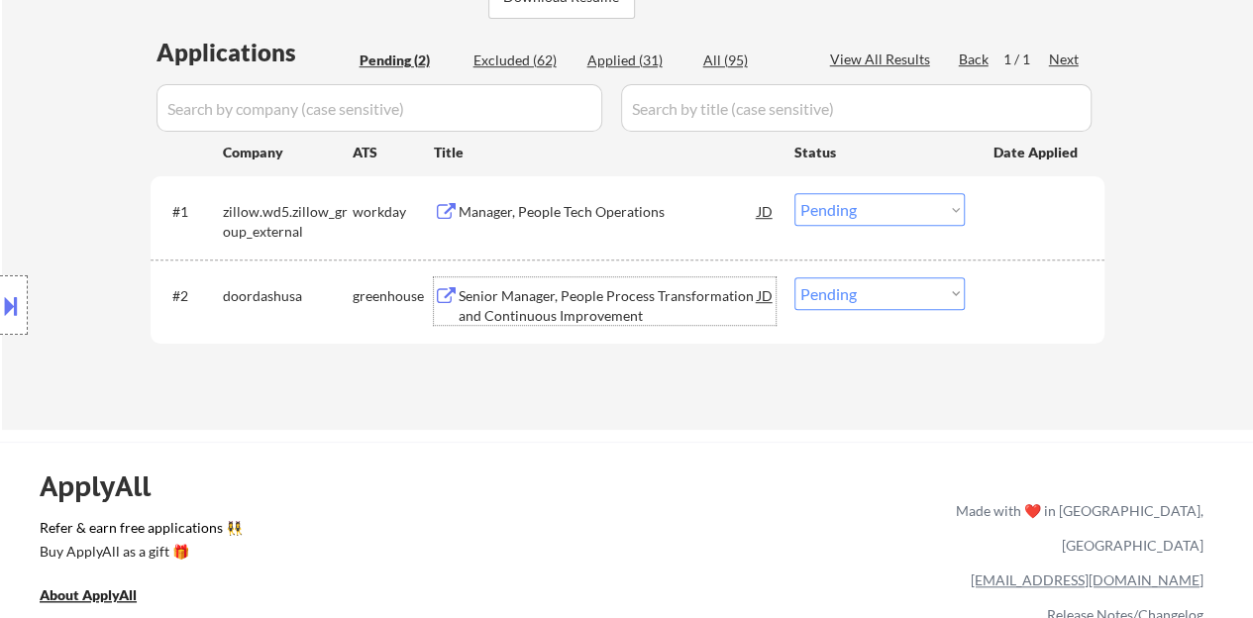
click at [1050, 300] on div at bounding box center [1037, 295] width 87 height 36
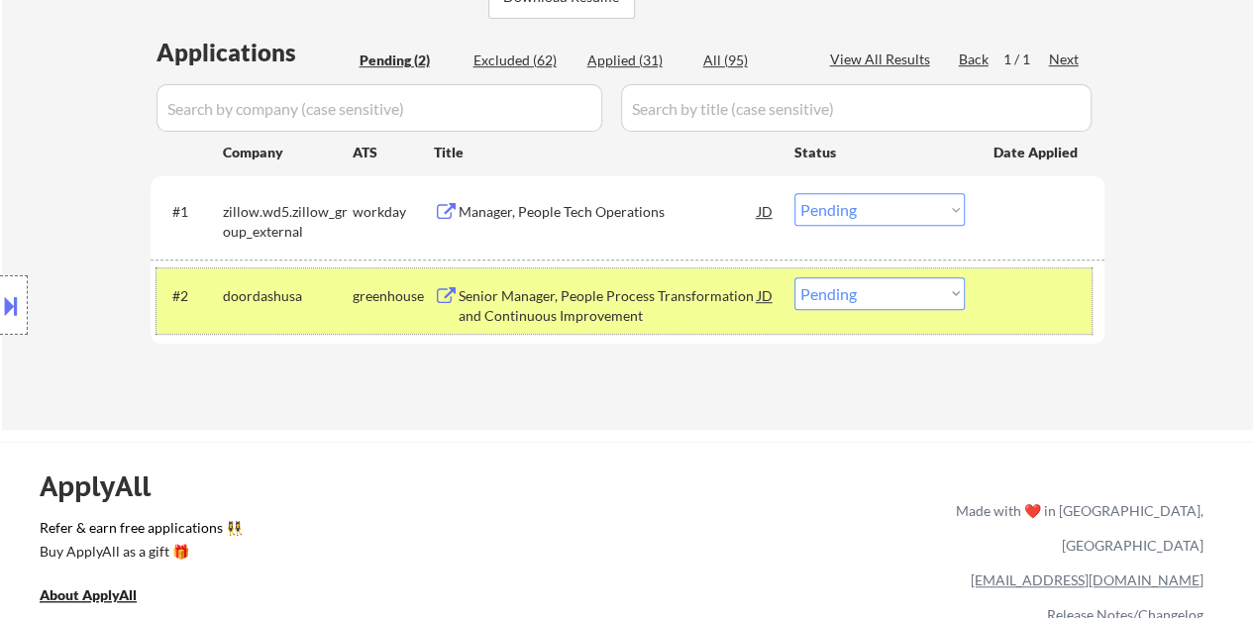
click at [906, 298] on select "Choose an option... Pending Applied Excluded (Questions) Excluded (Expired) Exc…" at bounding box center [880, 293] width 170 height 33
select select ""excluded__bad_match_""
click at [795, 277] on select "Choose an option... Pending Applied Excluded (Questions) Excluded (Expired) Exc…" at bounding box center [880, 293] width 170 height 33
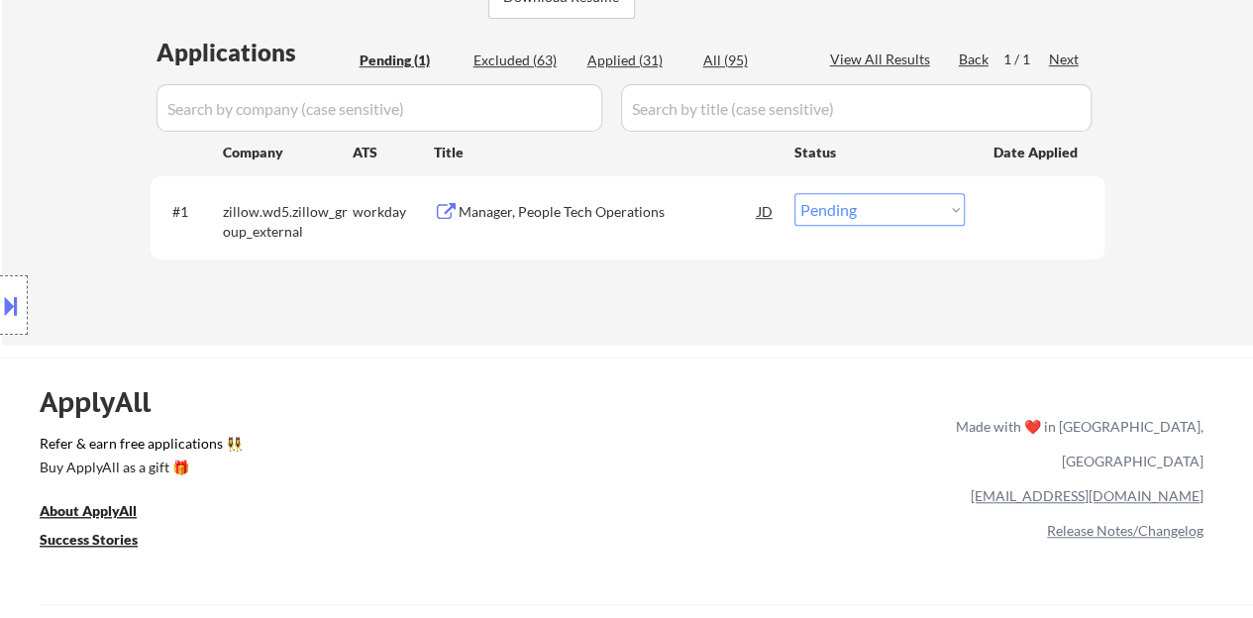
click at [615, 195] on div "Manager, People Tech Operations" at bounding box center [608, 211] width 299 height 36
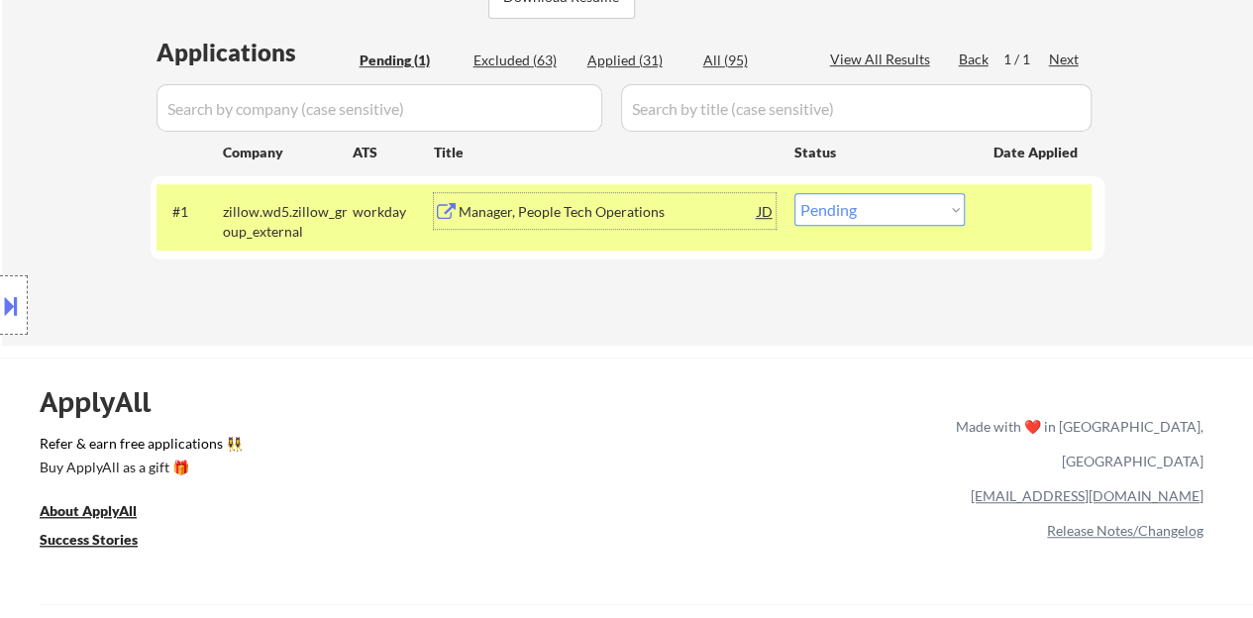
click at [943, 195] on select "Choose an option... Pending Applied Excluded (Questions) Excluded (Expired) Exc…" at bounding box center [880, 209] width 170 height 33
select select ""excluded__bad_match_""
click at [795, 193] on select "Choose an option... Pending Applied Excluded (Questions) Excluded (Expired) Exc…" at bounding box center [880, 209] width 170 height 33
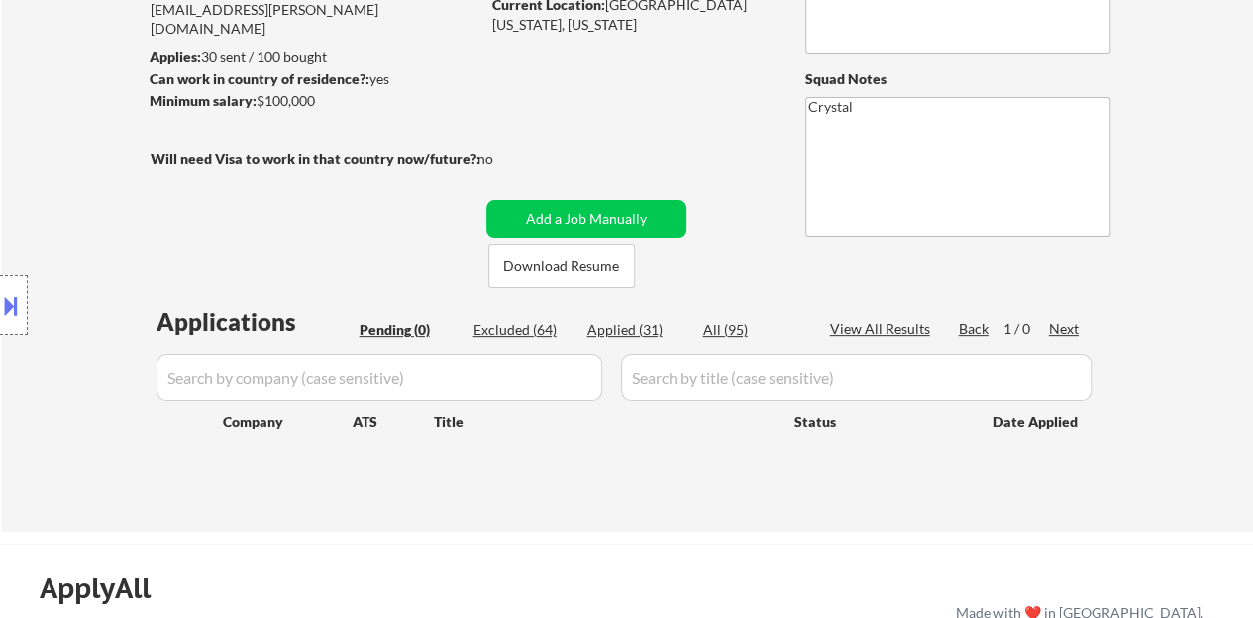
scroll to position [198, 0]
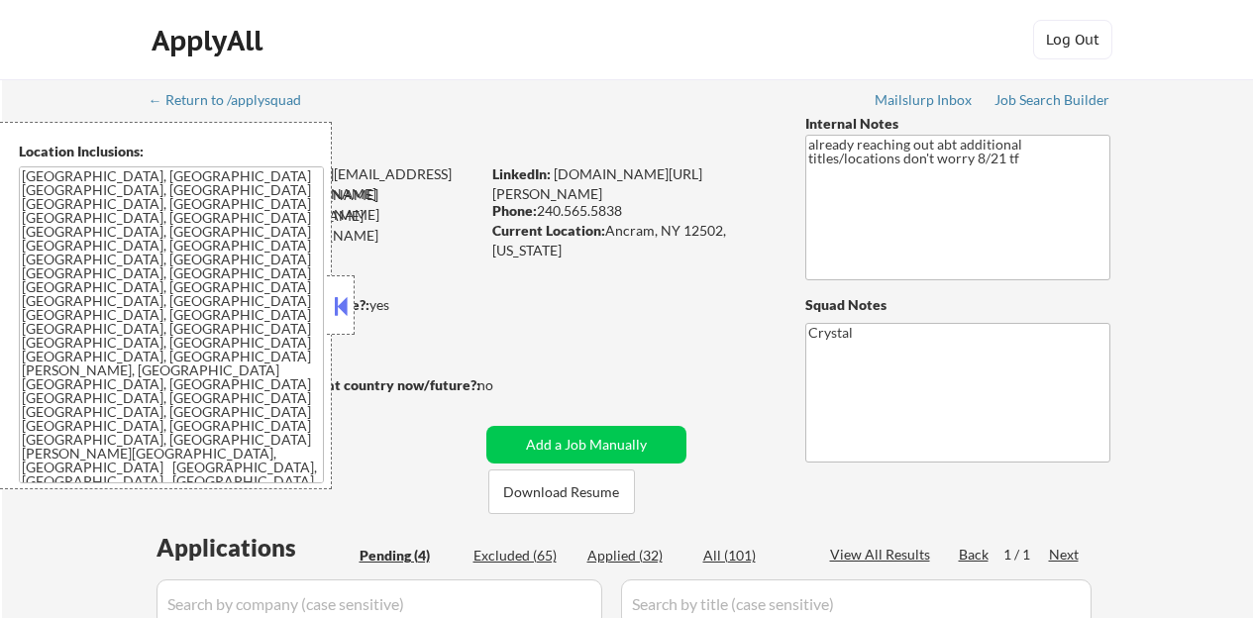
select select ""pending""
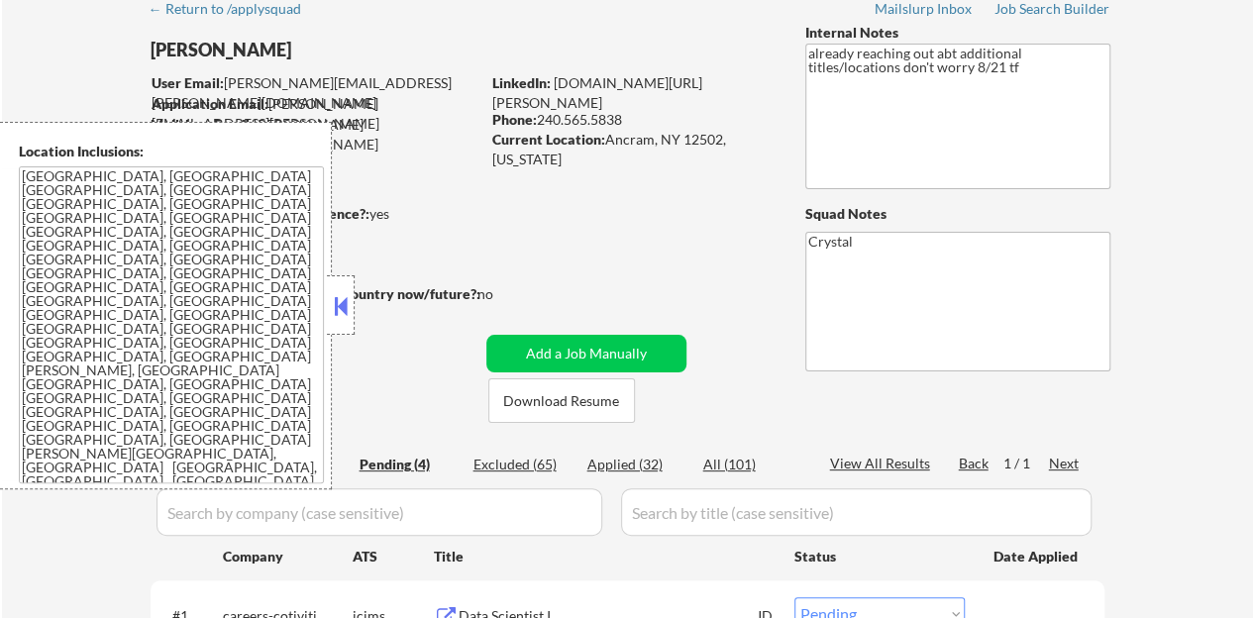
scroll to position [99, 0]
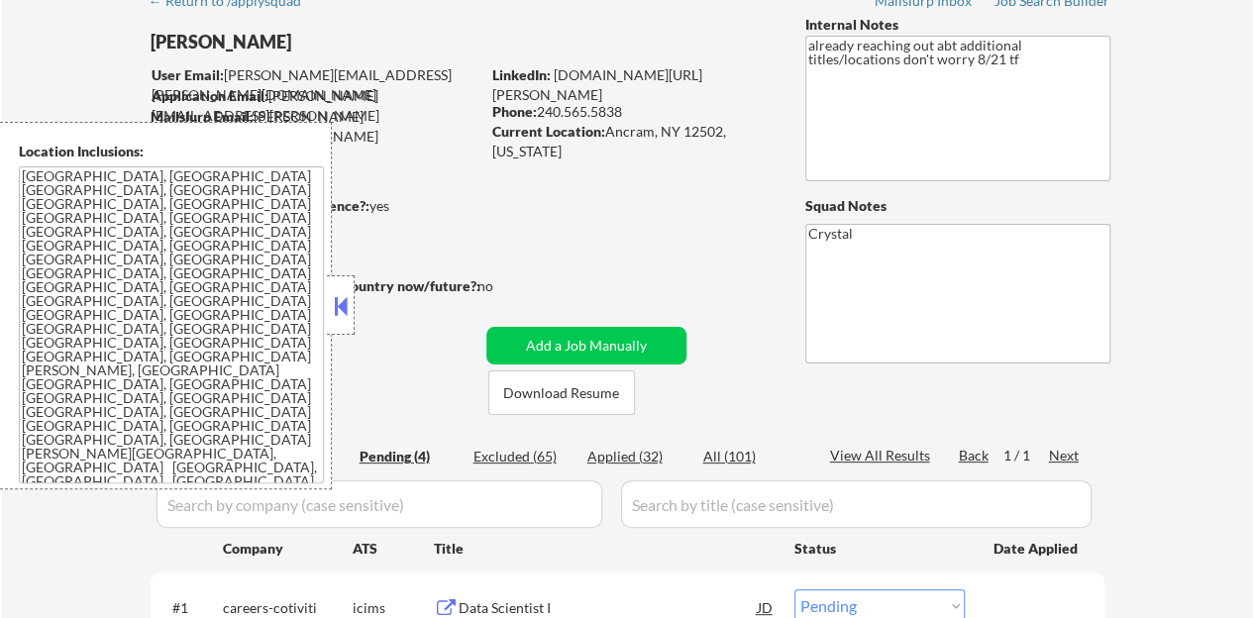
click at [337, 297] on button at bounding box center [341, 306] width 22 height 30
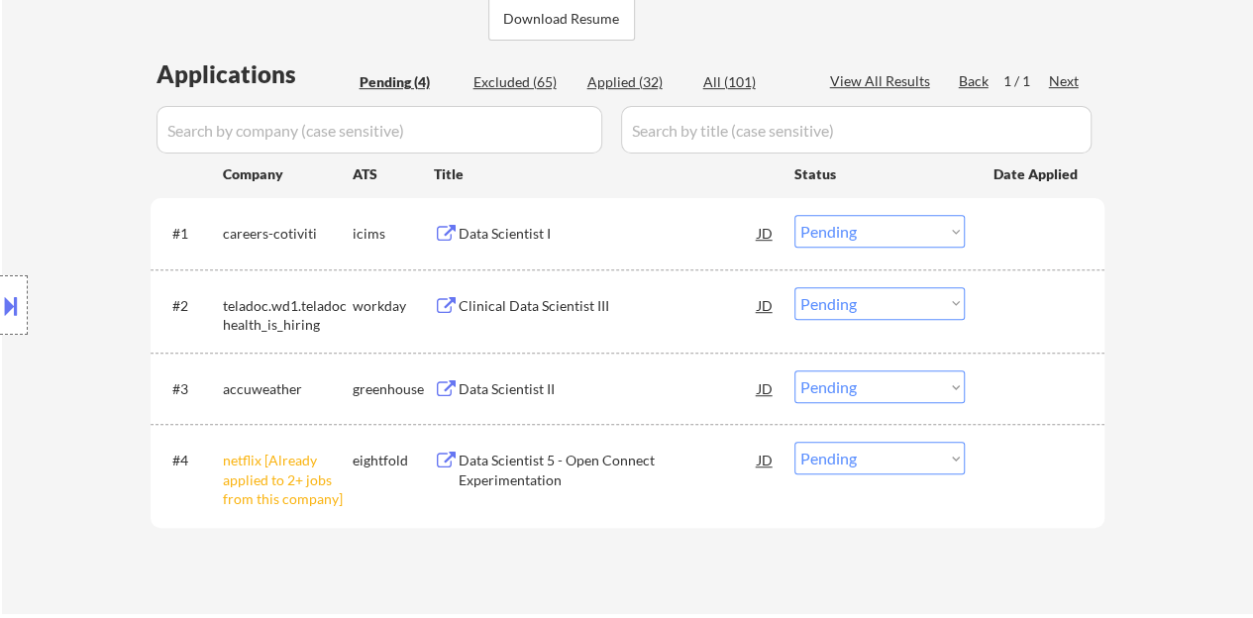
scroll to position [595, 0]
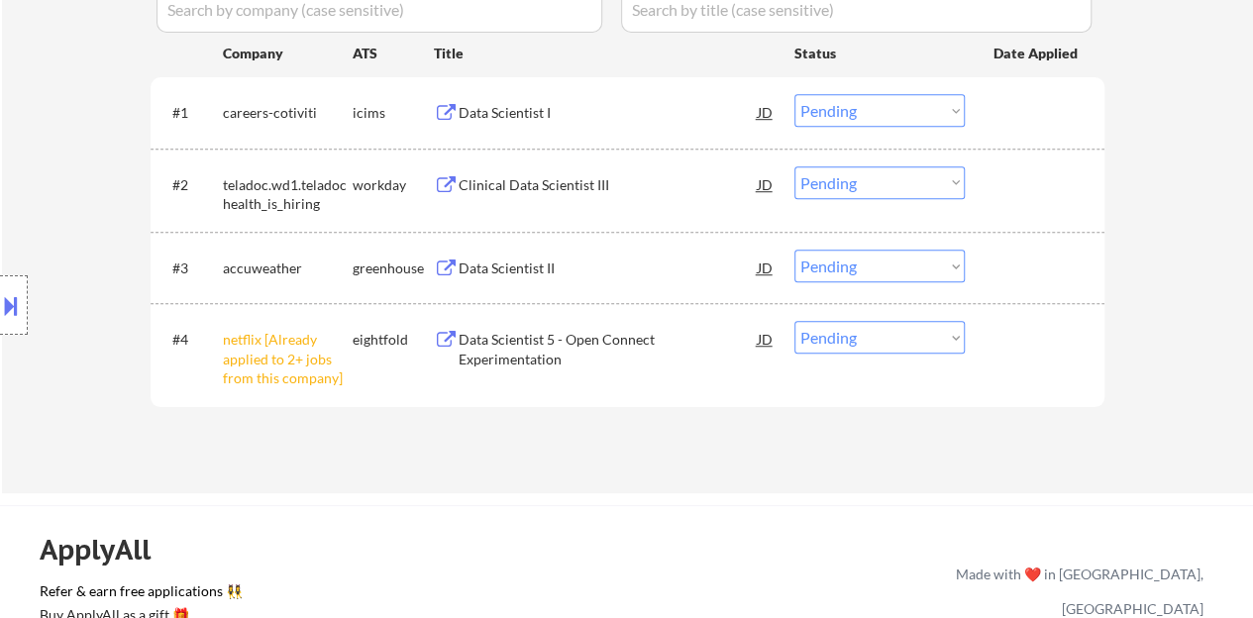
click at [850, 350] on select "Choose an option... Pending Applied Excluded (Questions) Excluded (Expired) Exc…" at bounding box center [880, 337] width 170 height 33
select select ""excluded__other_""
click at [795, 321] on select "Choose an option... Pending Applied Excluded (Questions) Excluded (Expired) Exc…" at bounding box center [880, 337] width 170 height 33
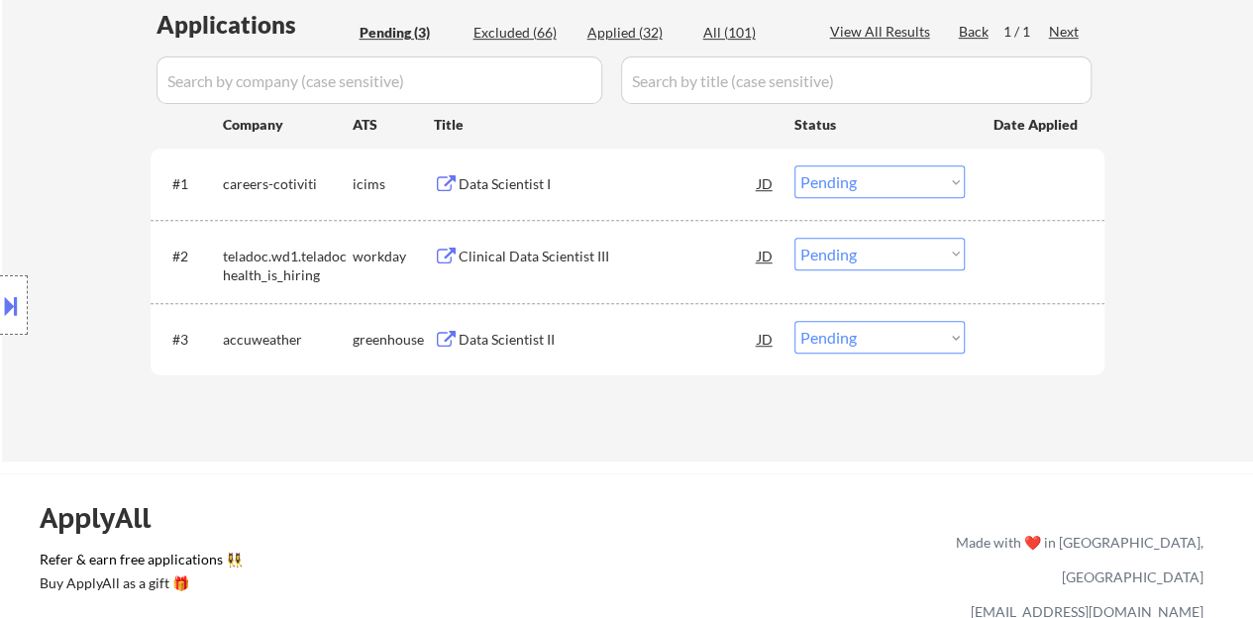
scroll to position [495, 0]
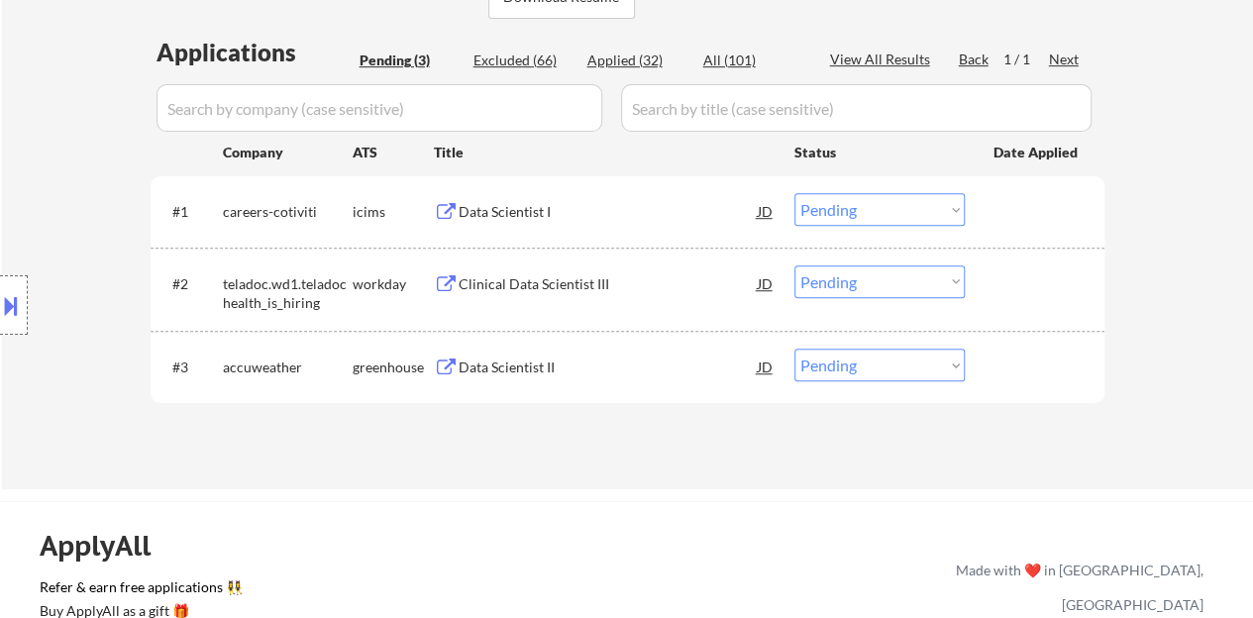
click at [519, 358] on div "Data Scientist II" at bounding box center [608, 368] width 299 height 20
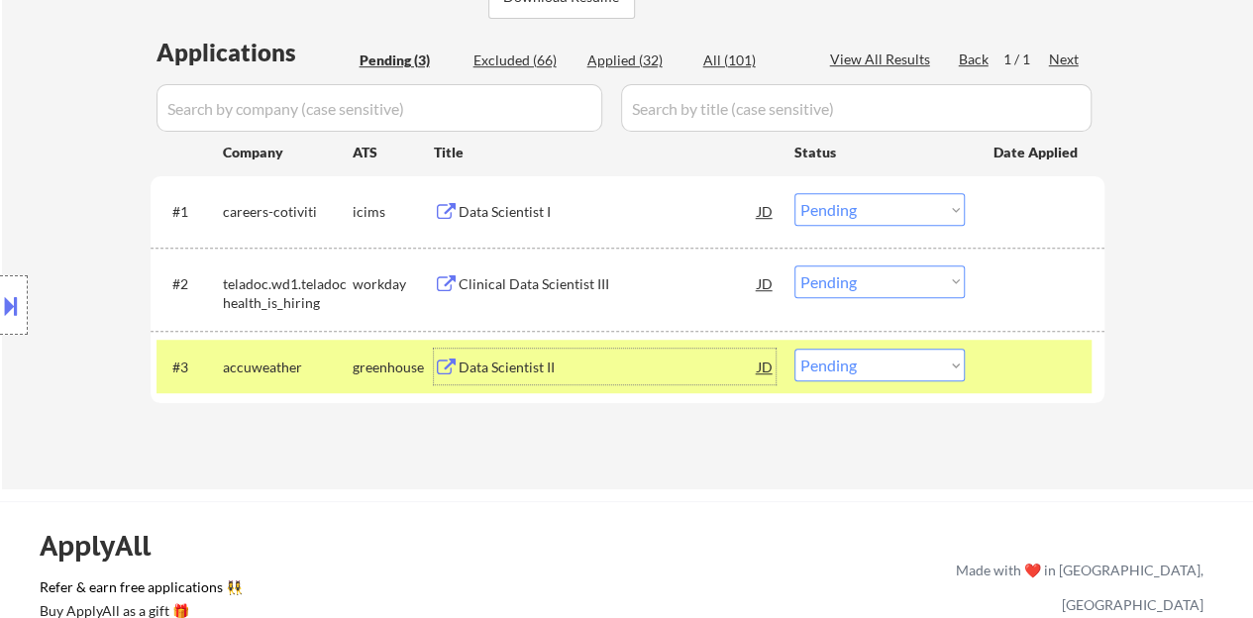
click at [852, 363] on select "Choose an option... Pending Applied Excluded (Questions) Excluded (Expired) Exc…" at bounding box center [880, 365] width 170 height 33
select select ""applied""
click at [795, 349] on select "Choose an option... Pending Applied Excluded (Questions) Excluded (Expired) Exc…" at bounding box center [880, 365] width 170 height 33
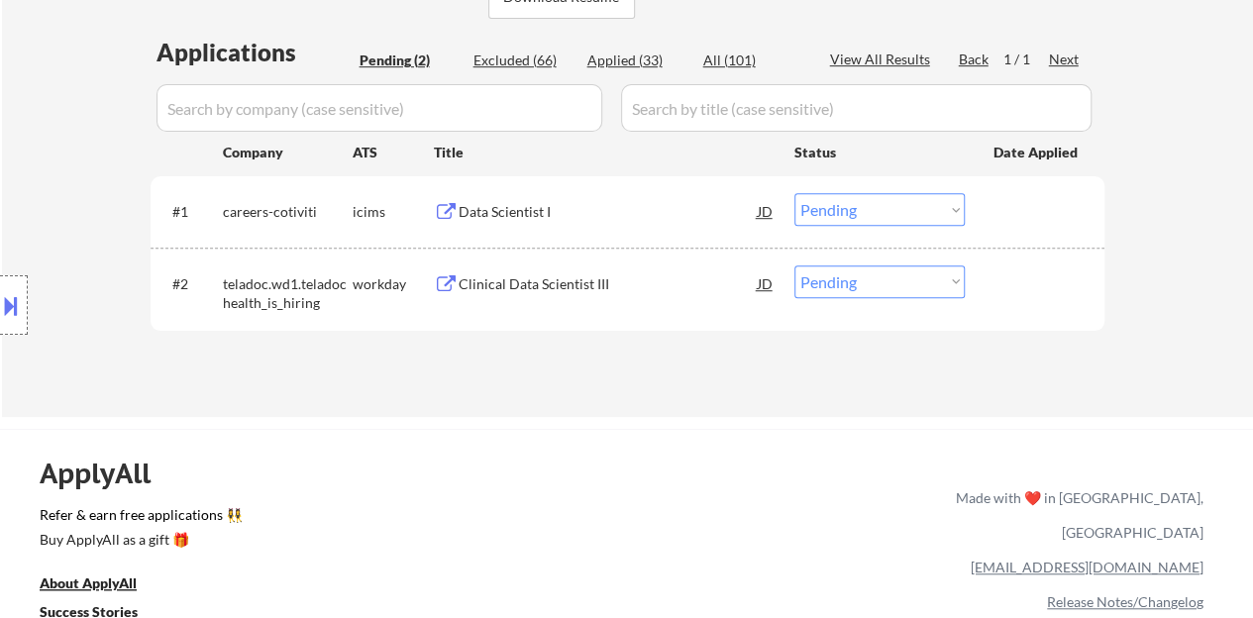
click at [523, 215] on div "Data Scientist I" at bounding box center [608, 212] width 299 height 20
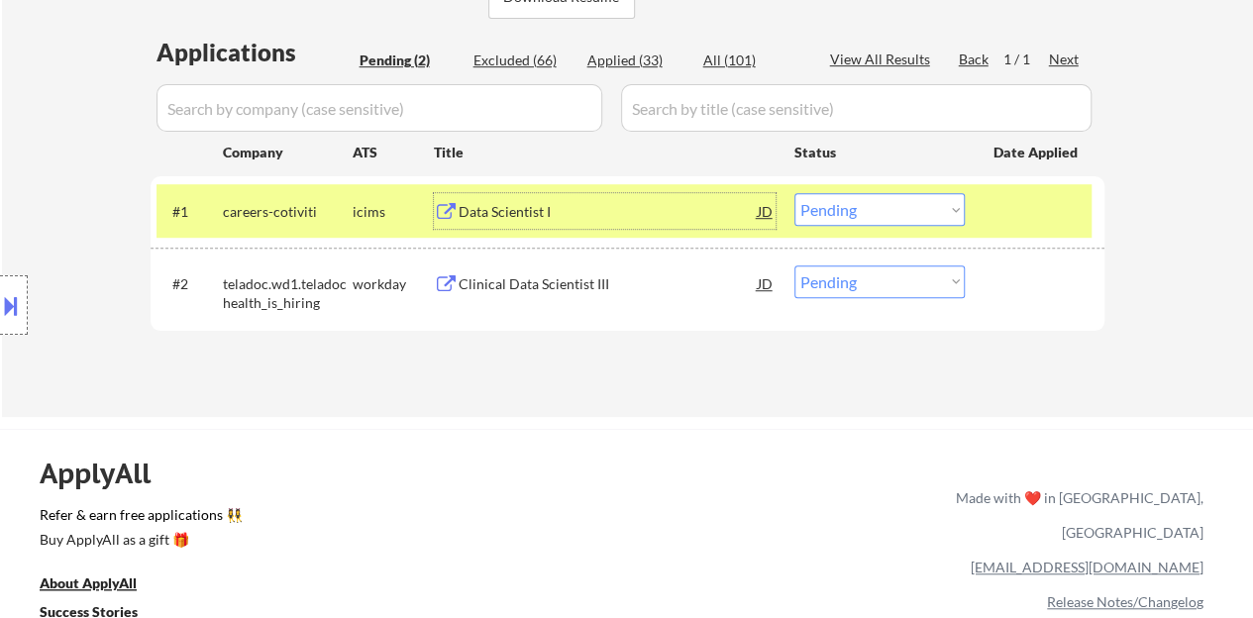
click at [873, 210] on select "Choose an option... Pending Applied Excluded (Questions) Excluded (Expired) Exc…" at bounding box center [880, 209] width 170 height 33
click at [851, 217] on select "Choose an option... Pending Applied Excluded (Questions) Excluded (Expired) Exc…" at bounding box center [880, 209] width 170 height 33
click at [795, 193] on select "Choose an option... Pending Applied Excluded (Questions) Excluded (Expired) Exc…" at bounding box center [880, 209] width 170 height 33
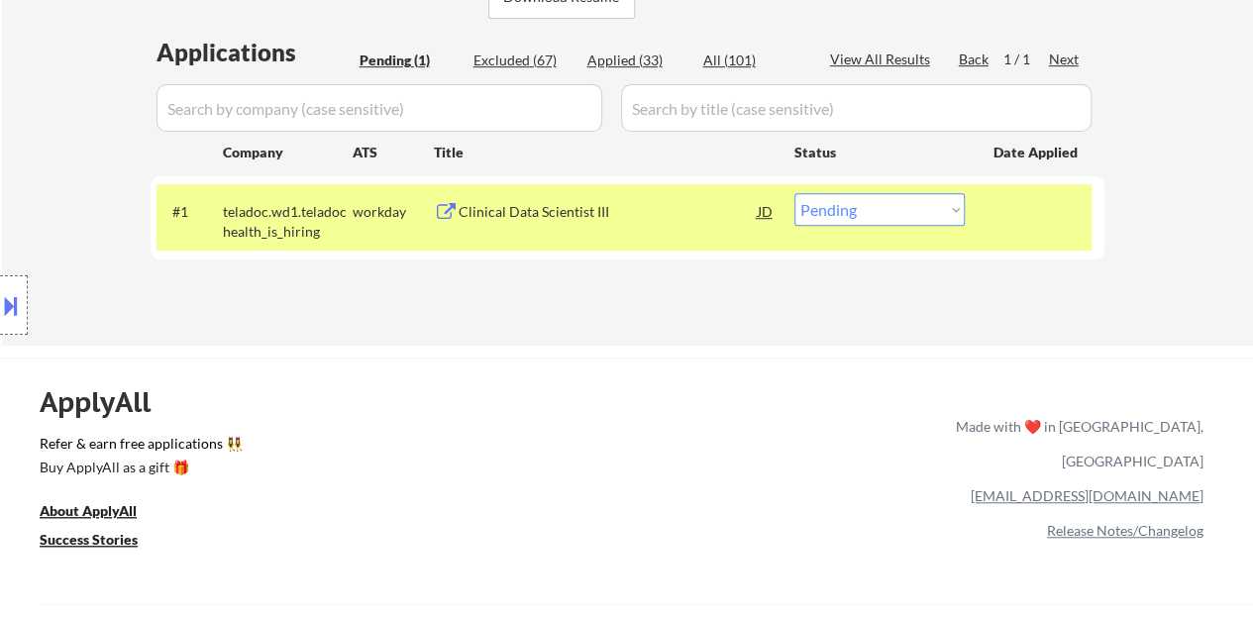
click at [576, 219] on div "Clinical Data Scientist III" at bounding box center [608, 212] width 299 height 20
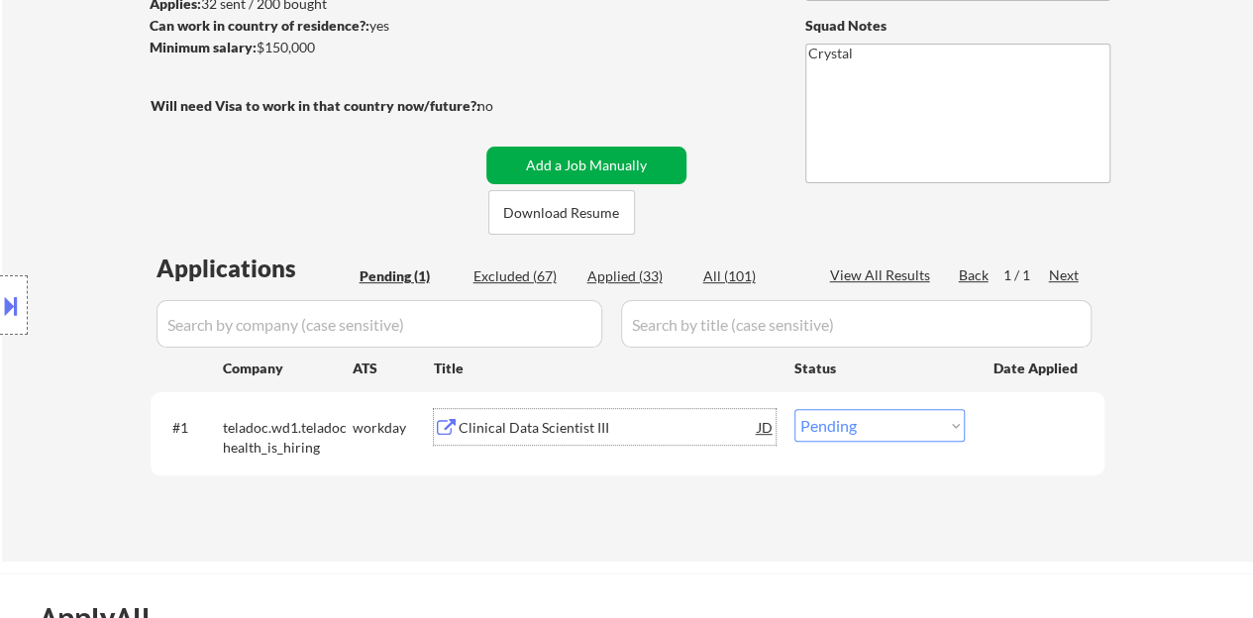
scroll to position [396, 0]
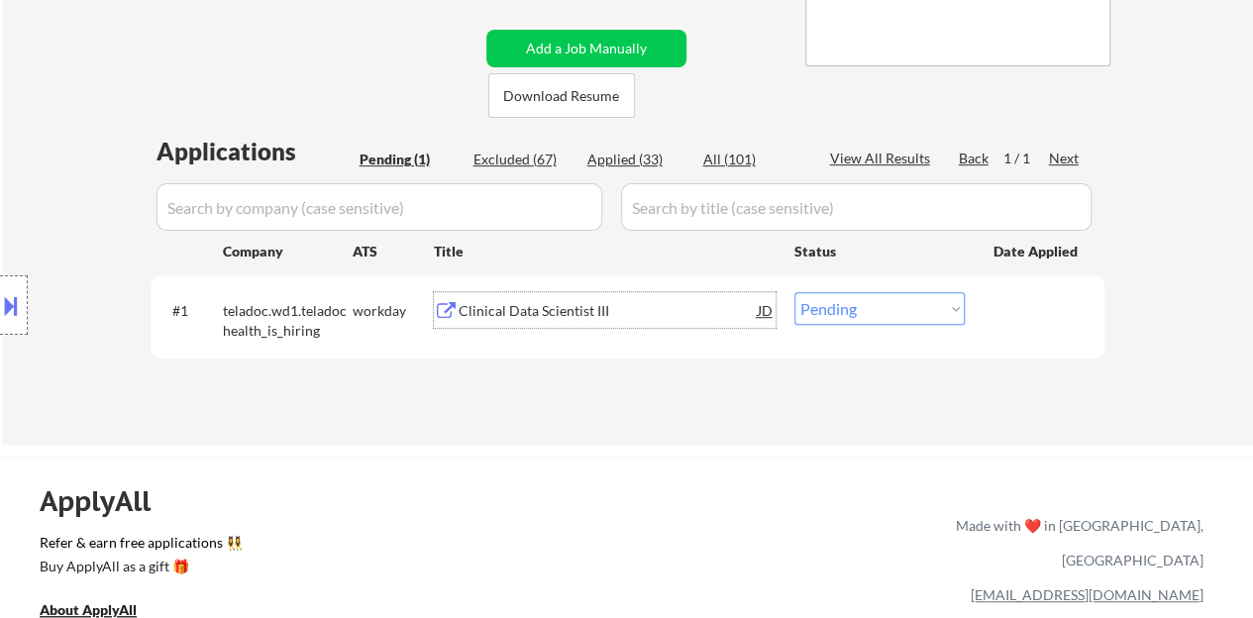
click at [849, 312] on select "Choose an option... Pending Applied Excluded (Questions) Excluded (Expired) Exc…" at bounding box center [880, 308] width 170 height 33
select select ""excluded__bad_match_""
click at [795, 292] on select "Choose an option... Pending Applied Excluded (Questions) Excluded (Expired) Exc…" at bounding box center [880, 308] width 170 height 33
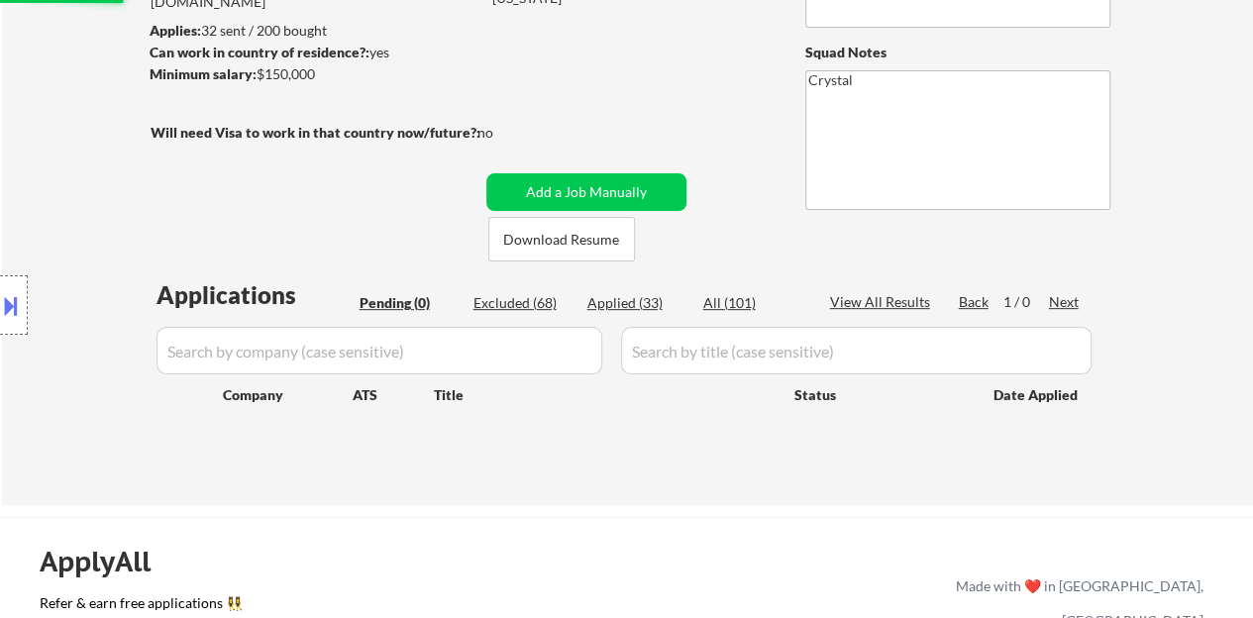
scroll to position [297, 0]
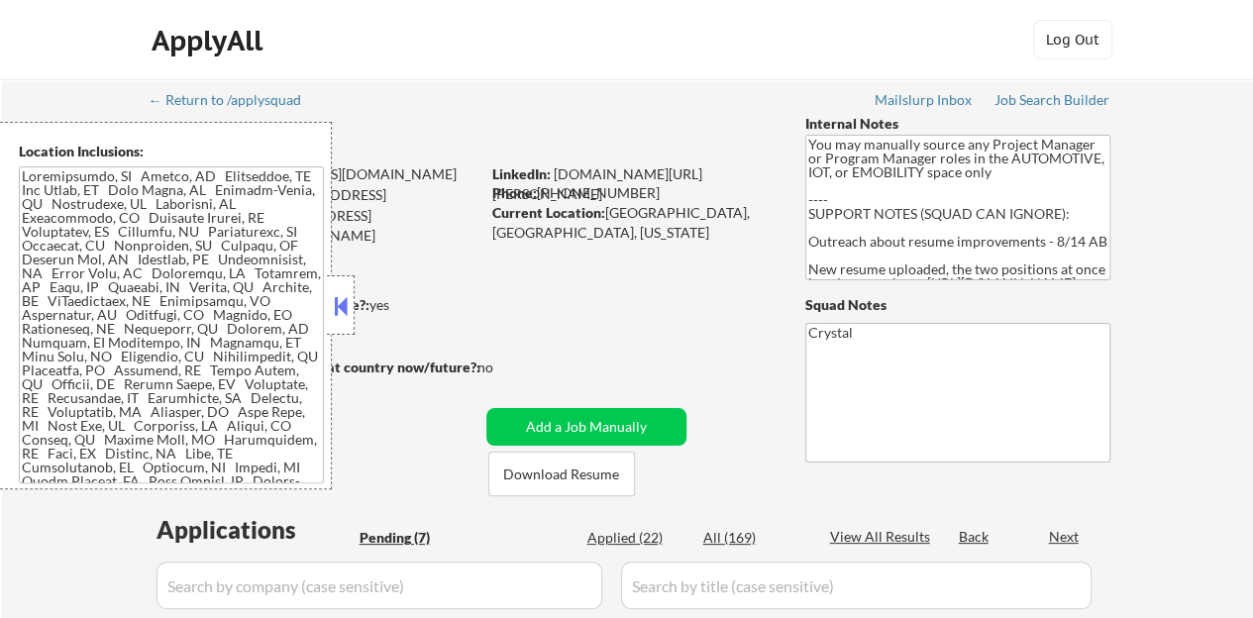
select select ""pending""
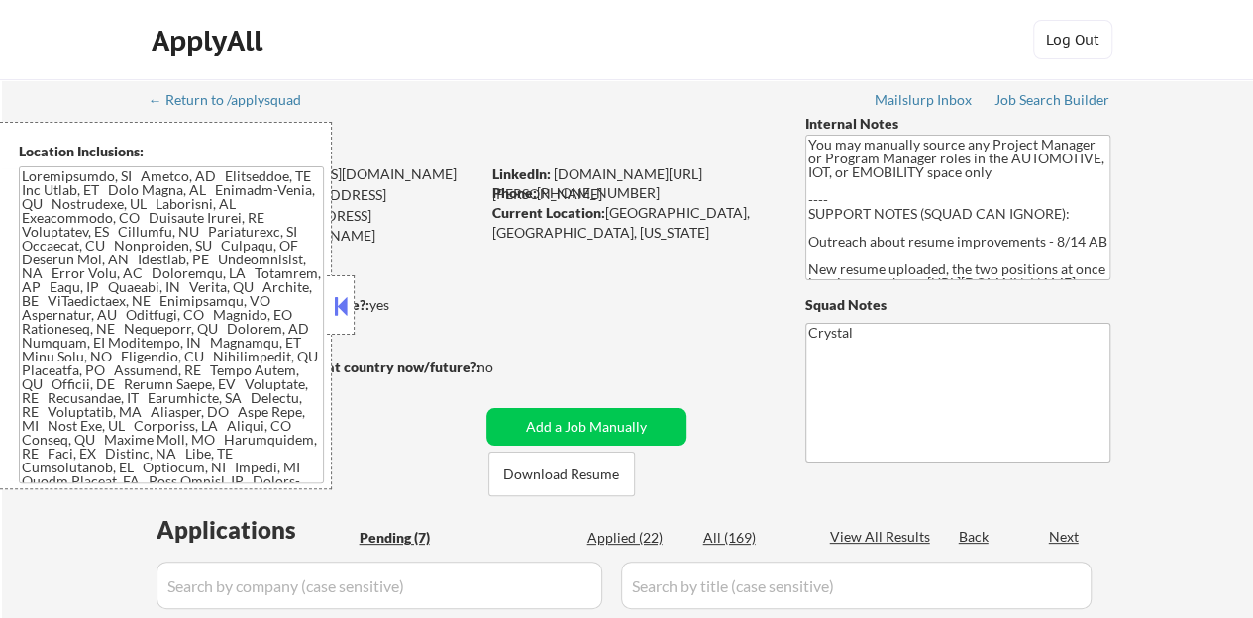
select select ""pending""
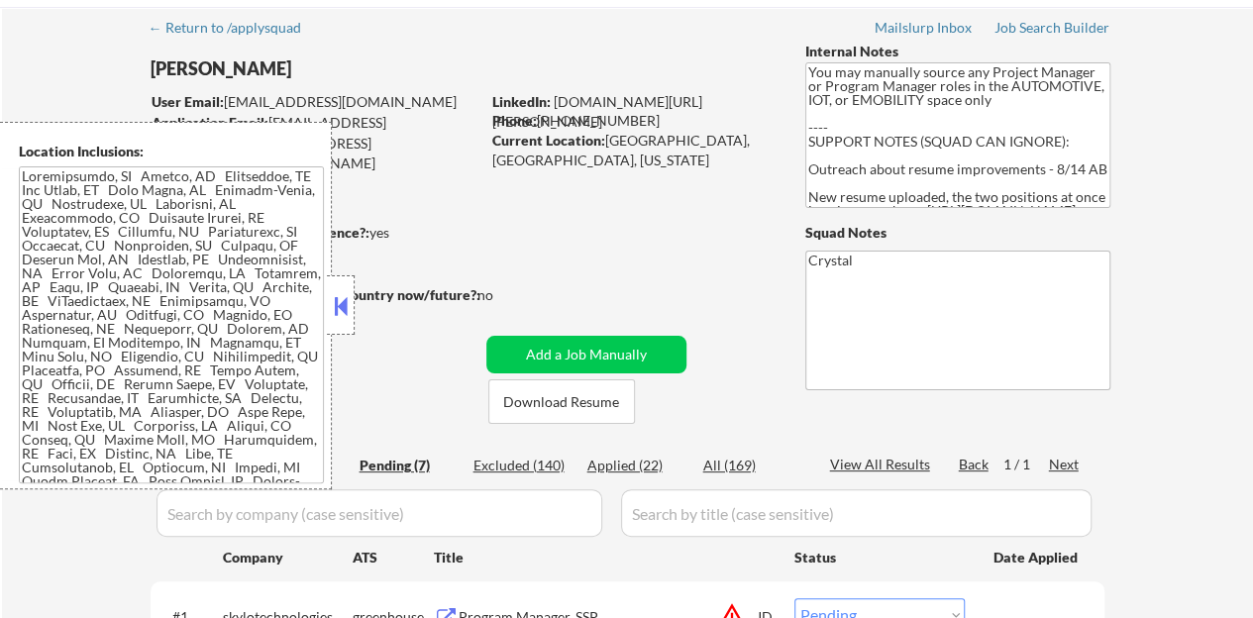
scroll to position [99, 0]
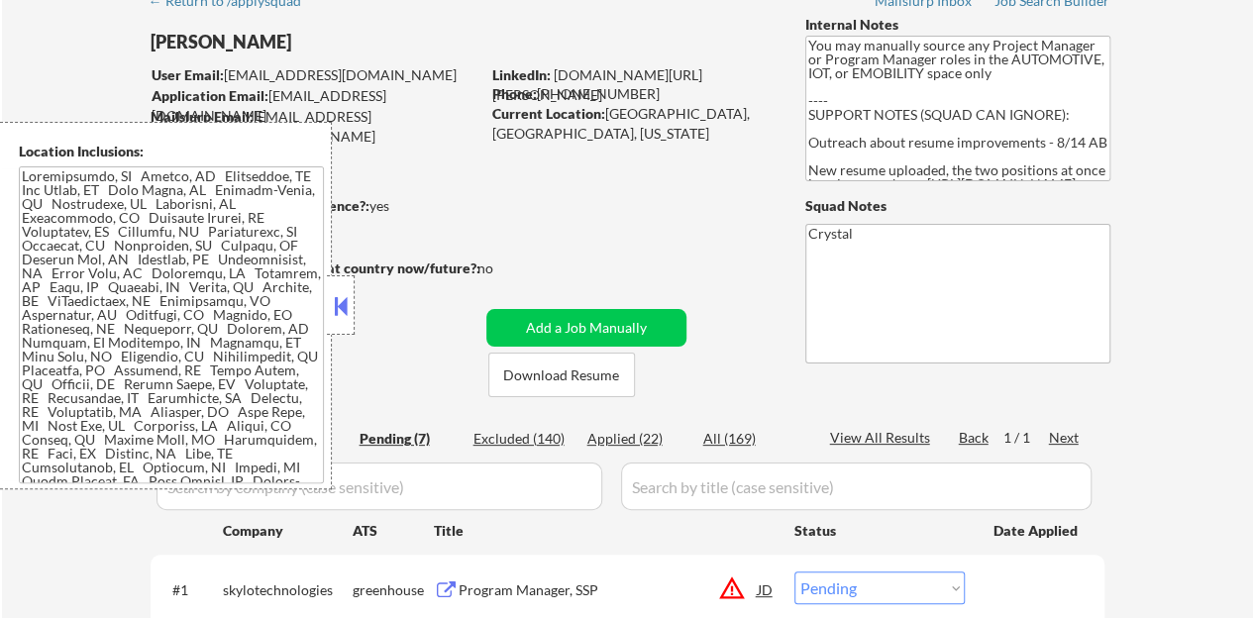
click at [349, 307] on button at bounding box center [341, 306] width 22 height 30
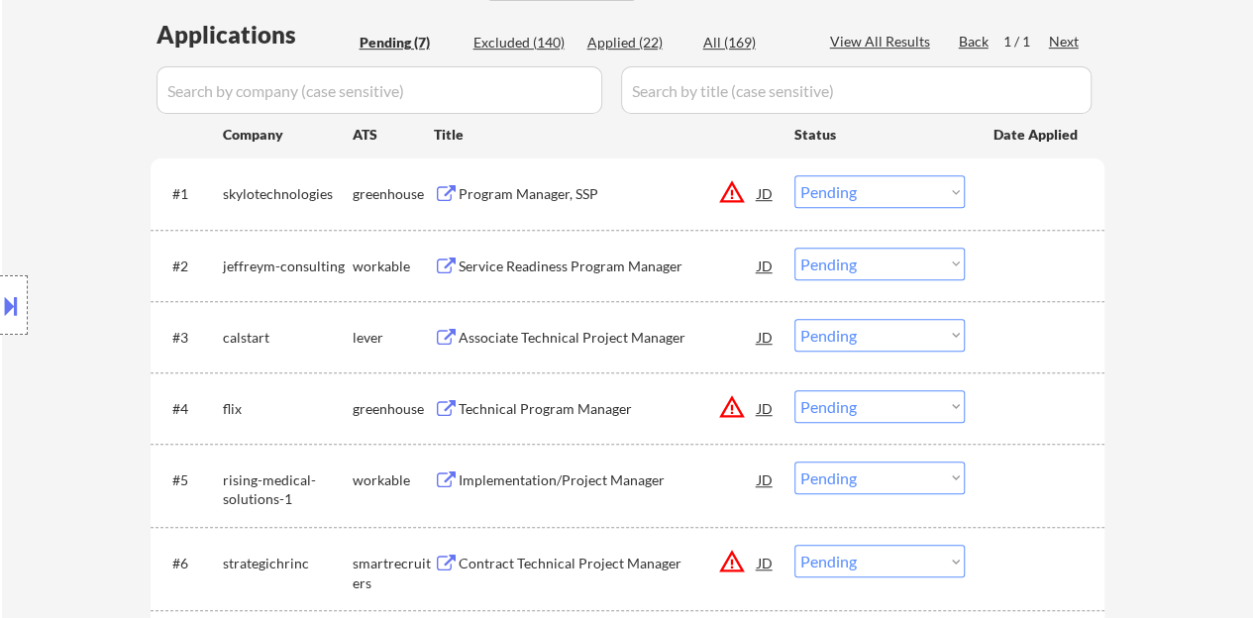
scroll to position [595, 0]
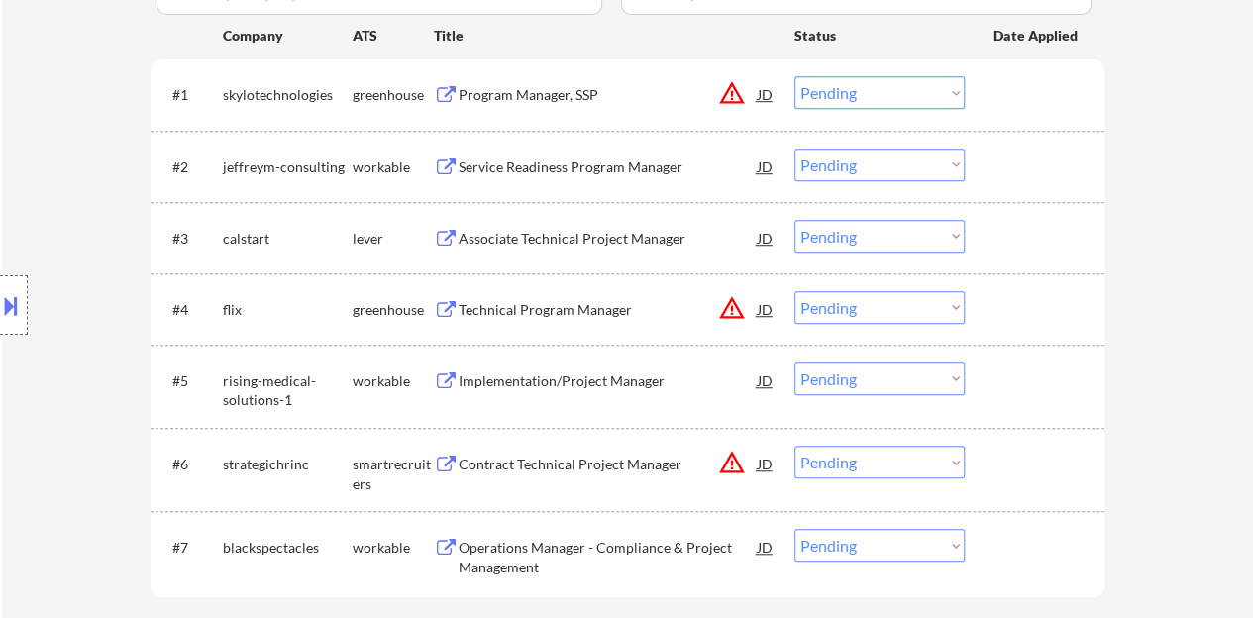
click at [579, 229] on div "Associate Technical Project Manager" at bounding box center [608, 239] width 299 height 20
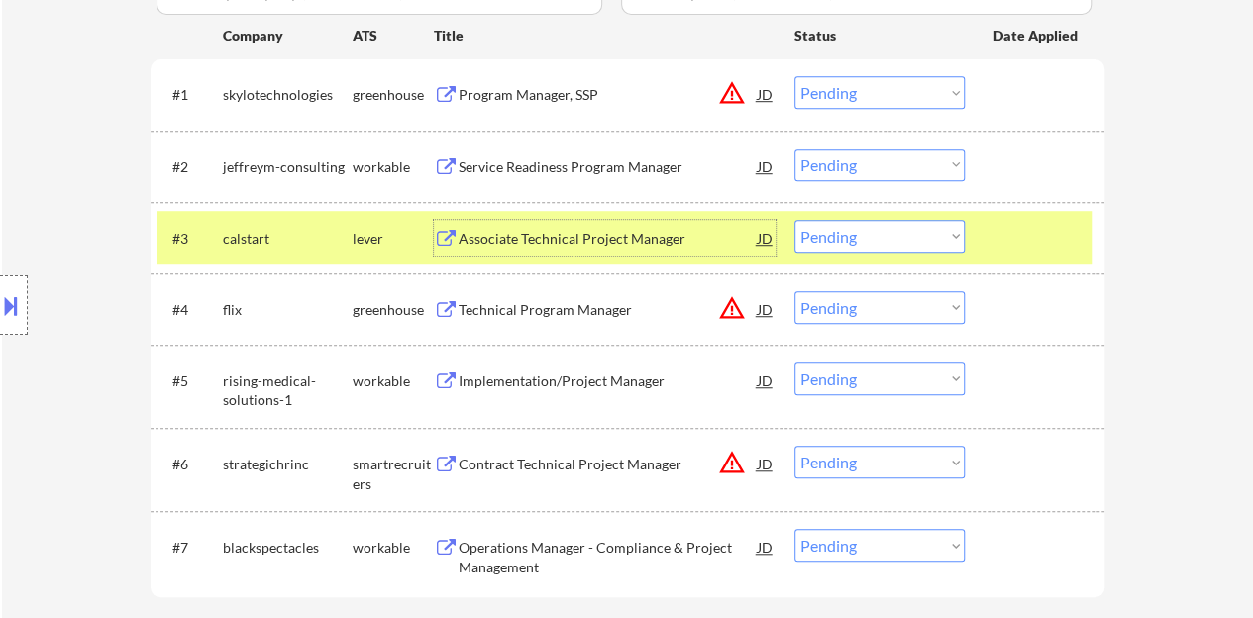
click at [842, 233] on select "Choose an option... Pending Applied Excluded (Questions) Excluded (Expired) Exc…" at bounding box center [880, 236] width 170 height 33
click at [795, 220] on select "Choose an option... Pending Applied Excluded (Questions) Excluded (Expired) Exc…" at bounding box center [880, 236] width 170 height 33
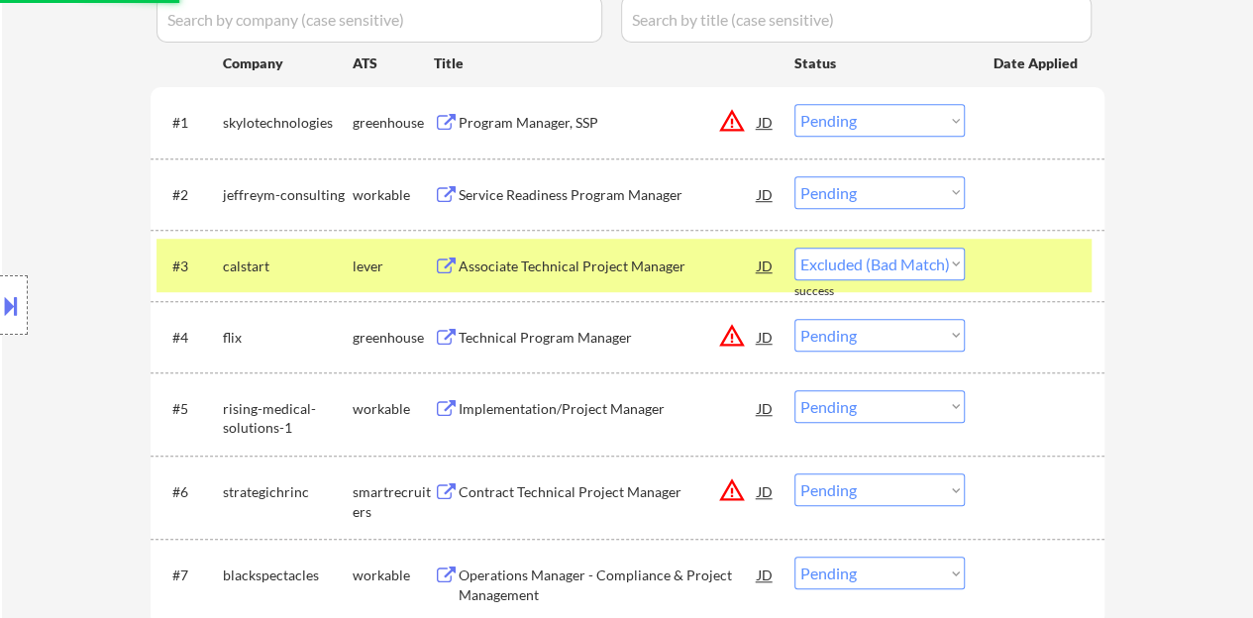
select select ""pending""
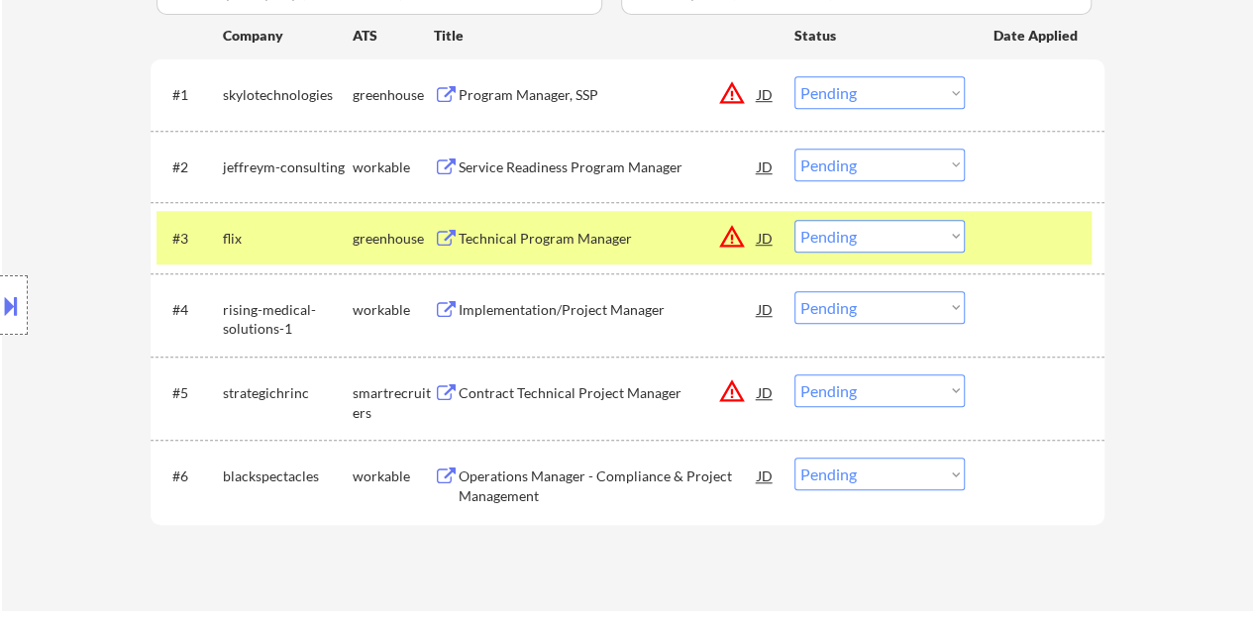
click at [1048, 249] on div at bounding box center [1037, 238] width 87 height 36
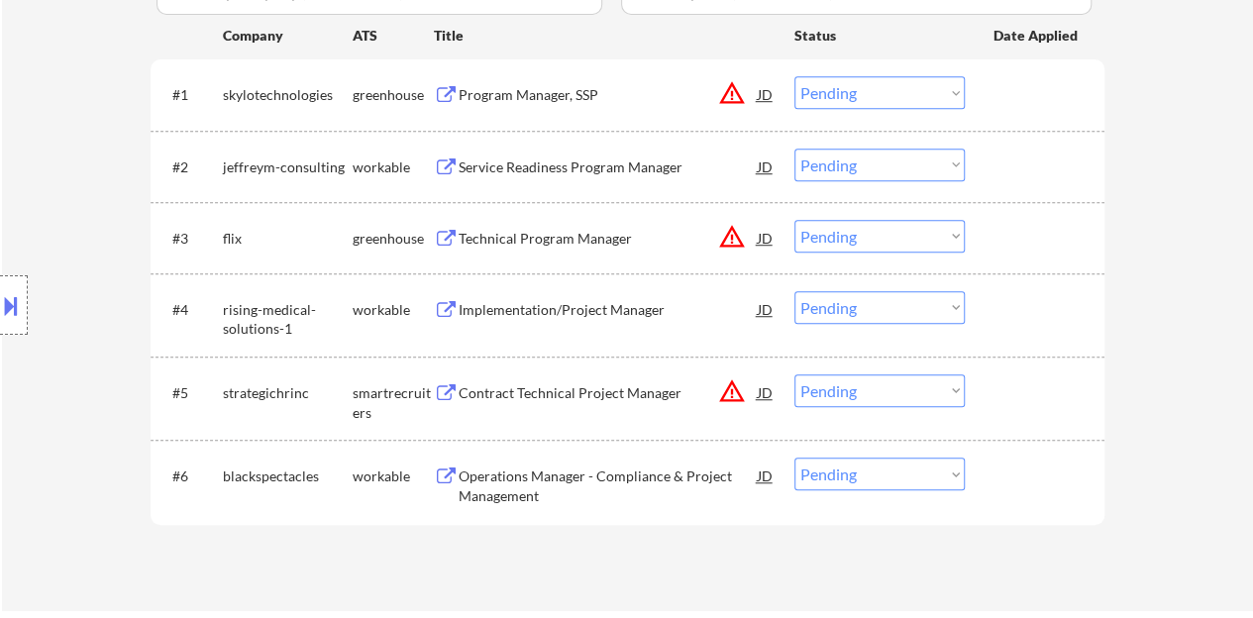
click at [571, 161] on div "Service Readiness Program Manager" at bounding box center [608, 168] width 299 height 20
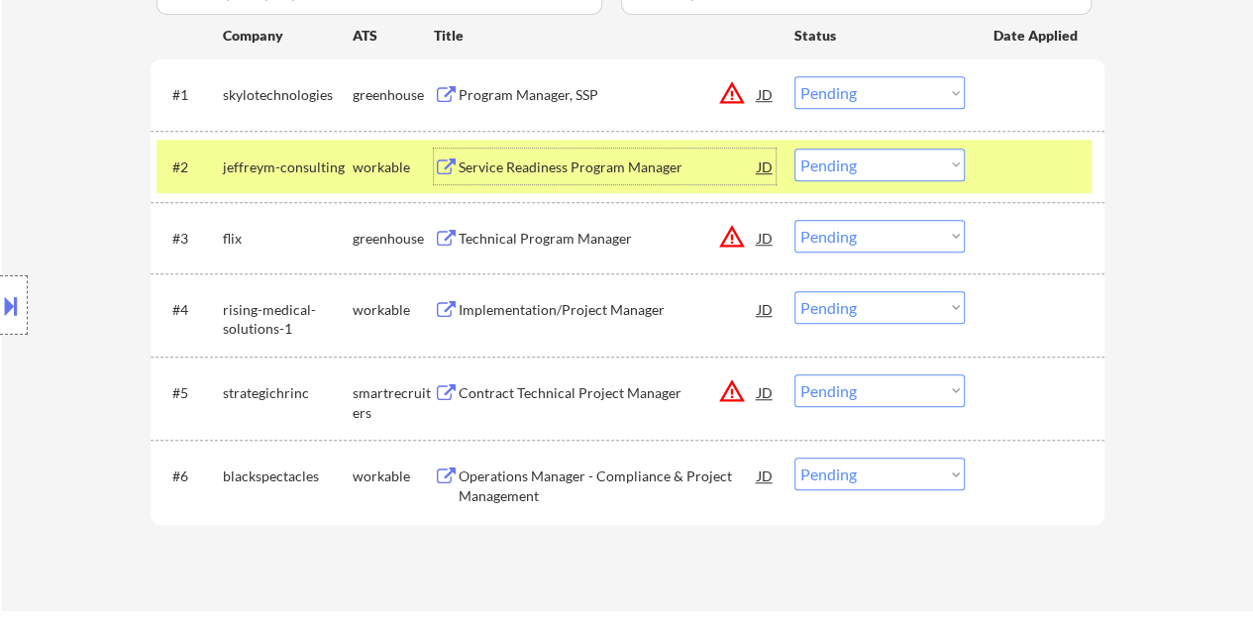
click at [840, 165] on select "Choose an option... Pending Applied Excluded (Questions) Excluded (Expired) Exc…" at bounding box center [880, 165] width 170 height 33
click at [795, 149] on select "Choose an option... Pending Applied Excluded (Questions) Excluded (Expired) Exc…" at bounding box center [880, 165] width 170 height 33
select select ""pending""
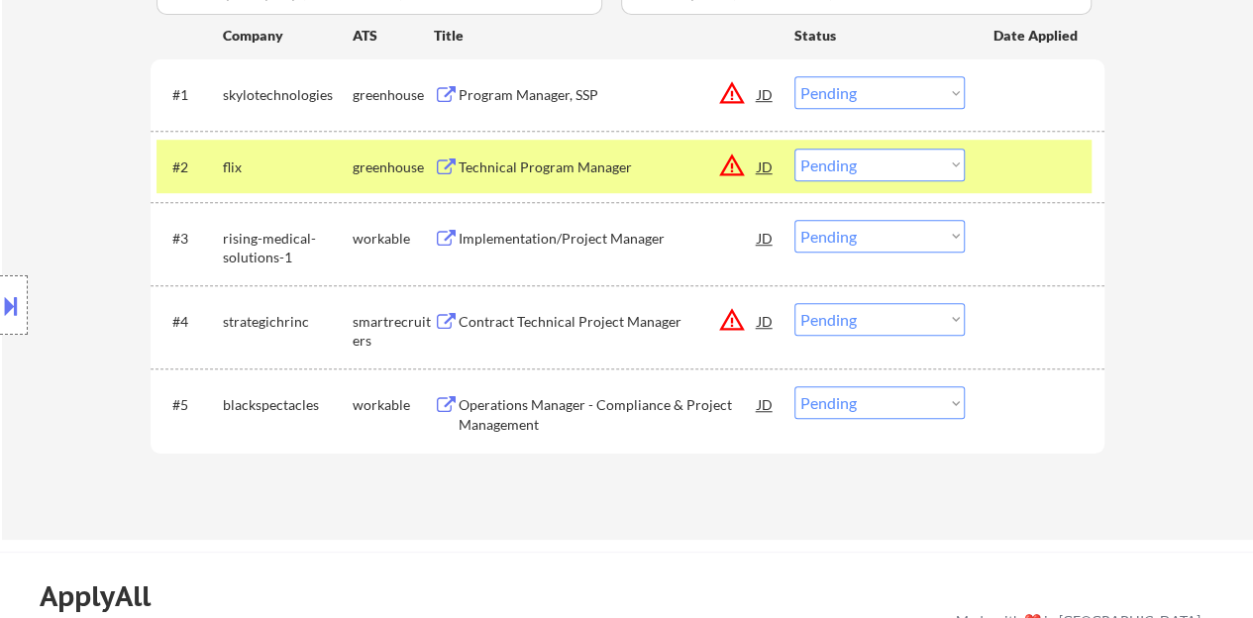
click at [1011, 169] on div at bounding box center [1037, 167] width 87 height 36
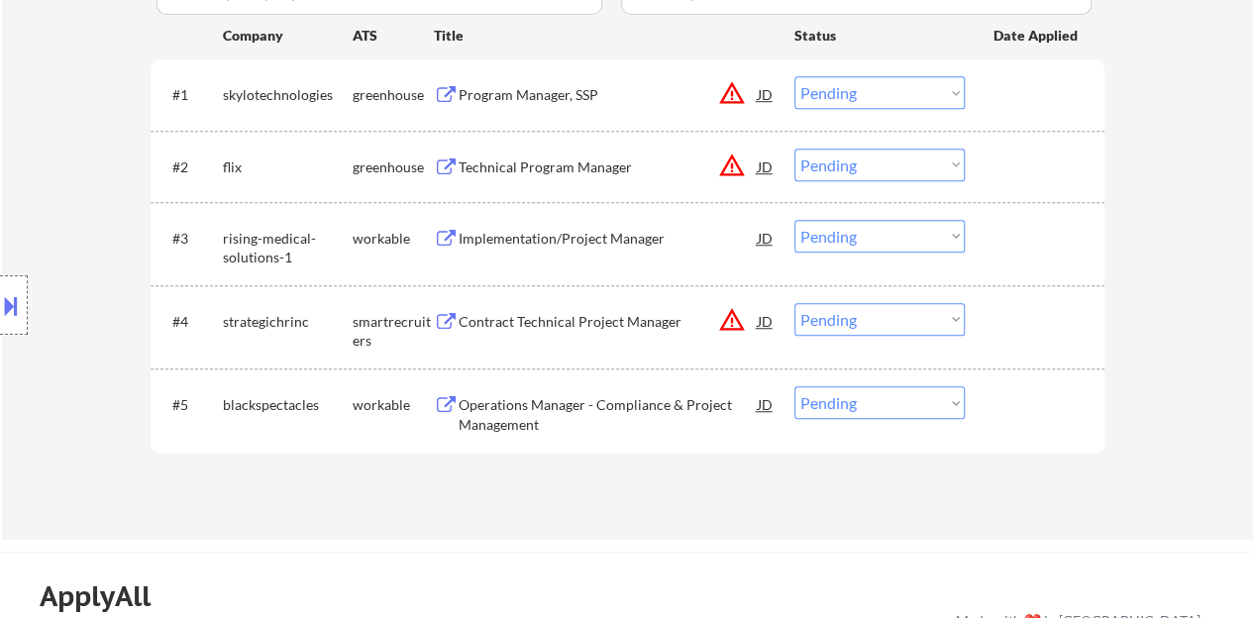
click at [549, 235] on div "Implementation/Project Manager" at bounding box center [608, 239] width 299 height 20
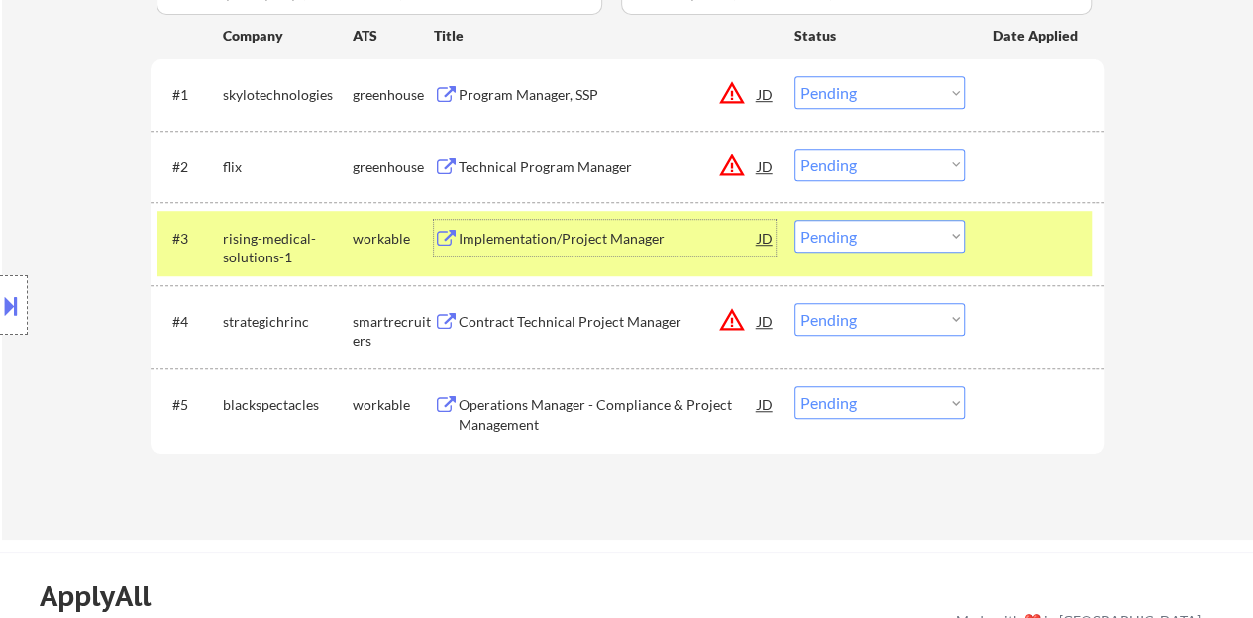
click at [876, 231] on select "Choose an option... Pending Applied Excluded (Questions) Excluded (Expired) Exc…" at bounding box center [880, 236] width 170 height 33
click at [1017, 262] on div "#3 rising-medical-solutions-1 workable Implementation/Project Manager JD warnin…" at bounding box center [624, 243] width 935 height 65
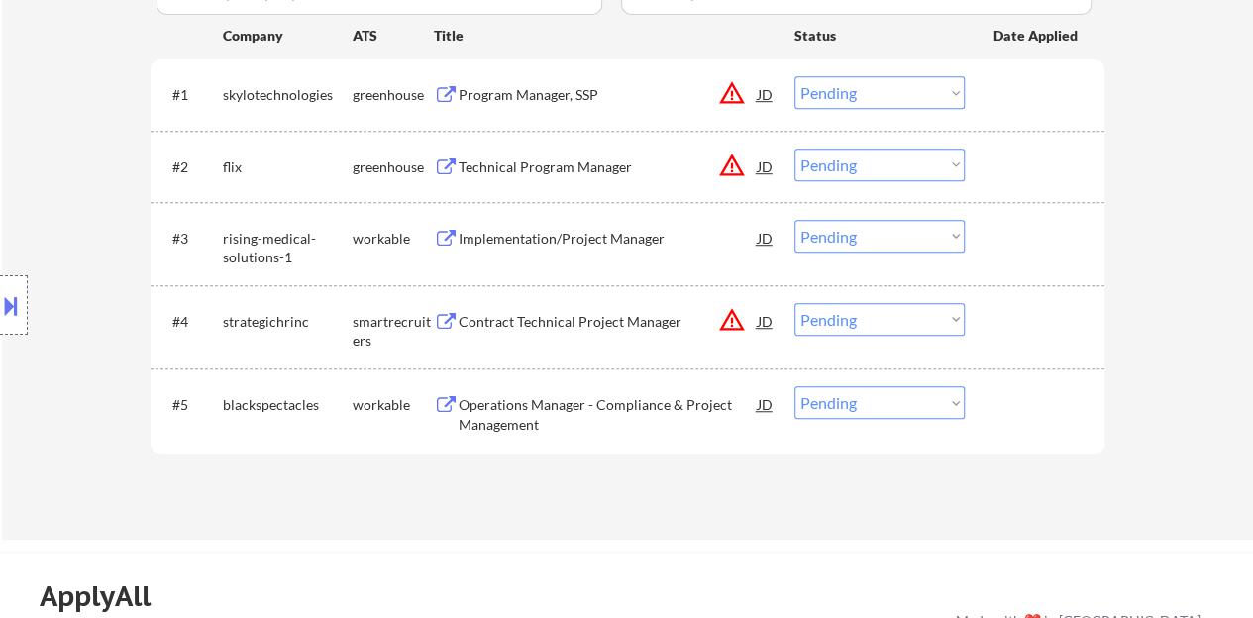
click at [600, 315] on div "Contract Technical Project Manager" at bounding box center [608, 322] width 299 height 20
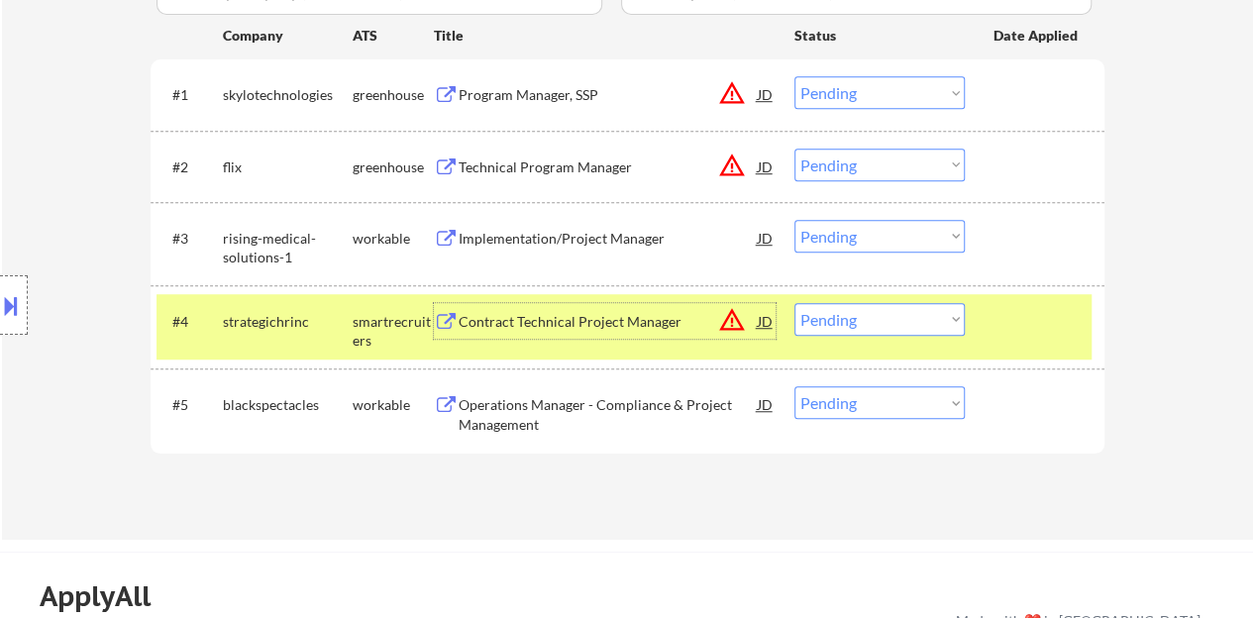
click at [955, 330] on select "Choose an option... Pending Applied Excluded (Questions) Excluded (Expired) Exc…" at bounding box center [880, 319] width 170 height 33
click at [795, 303] on select "Choose an option... Pending Applied Excluded (Questions) Excluded (Expired) Exc…" at bounding box center [880, 319] width 170 height 33
select select ""pending""
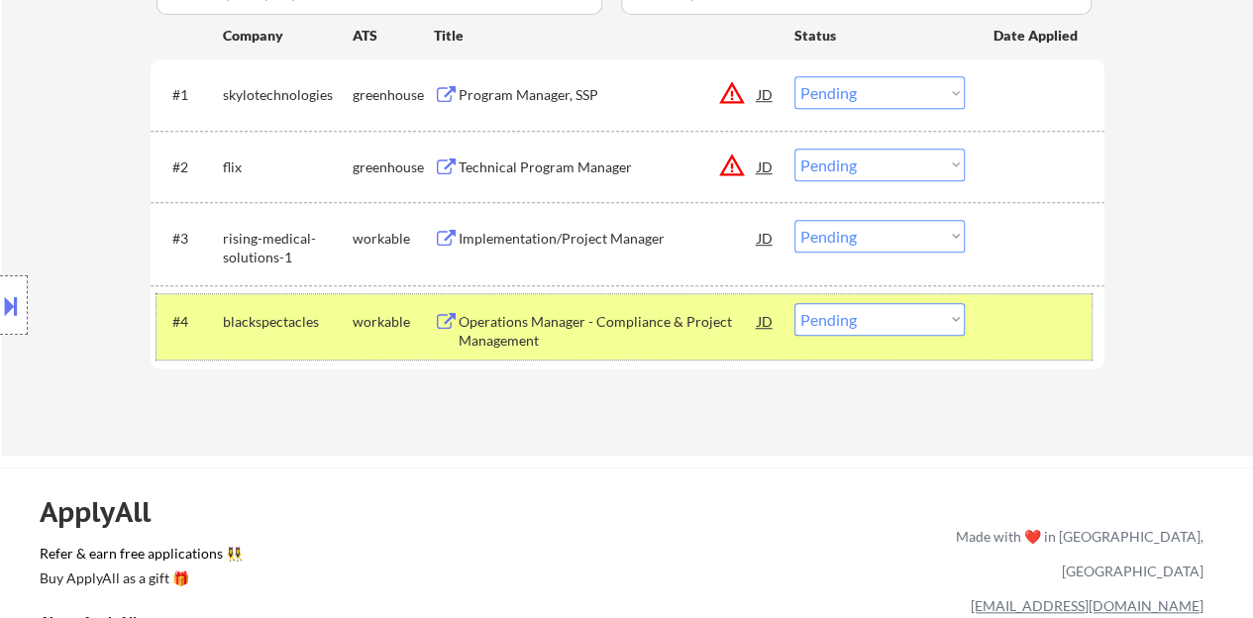
click at [1014, 329] on div at bounding box center [1037, 321] width 87 height 36
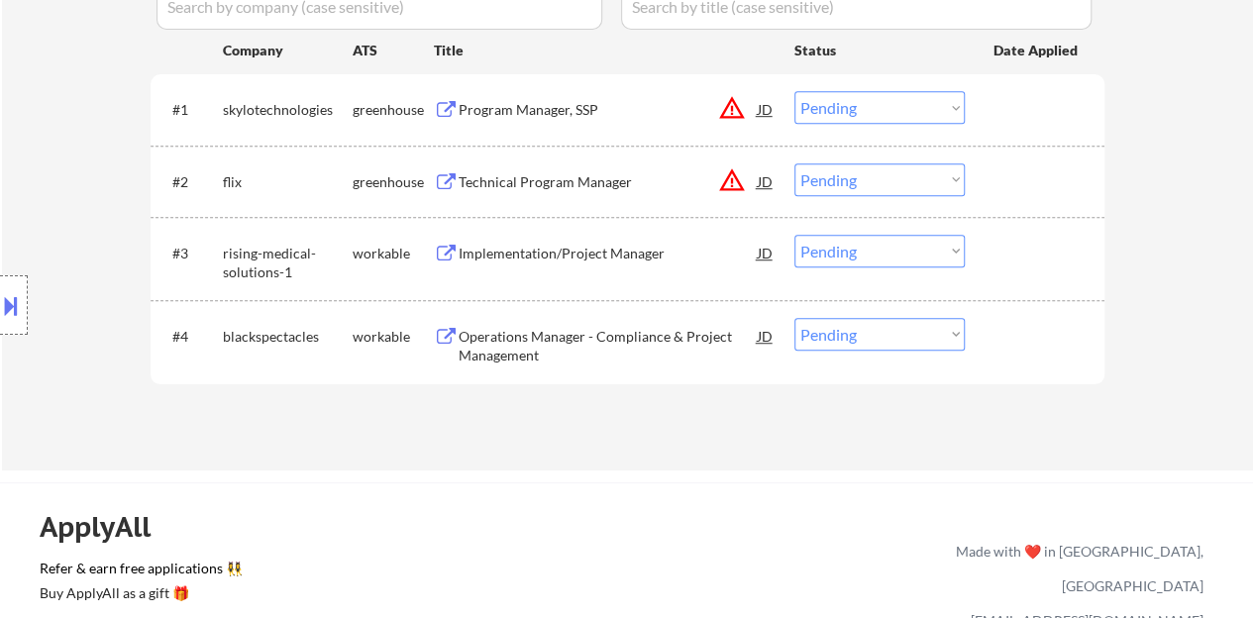
scroll to position [396, 0]
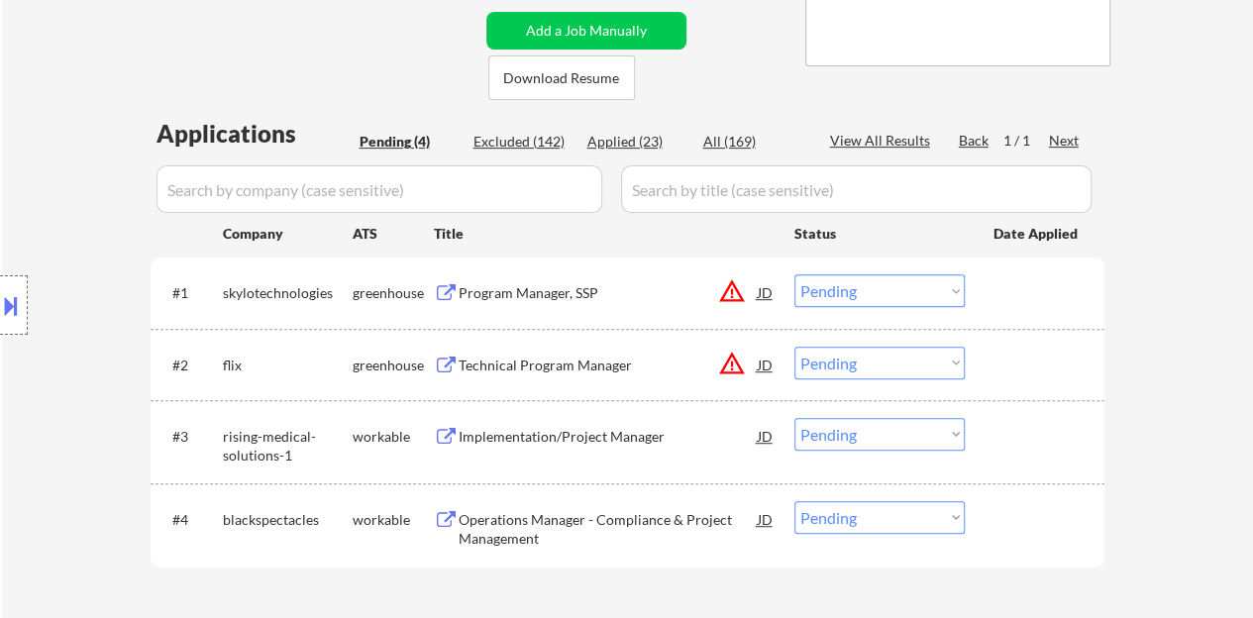
click at [601, 372] on div "Technical Program Manager" at bounding box center [608, 366] width 299 height 20
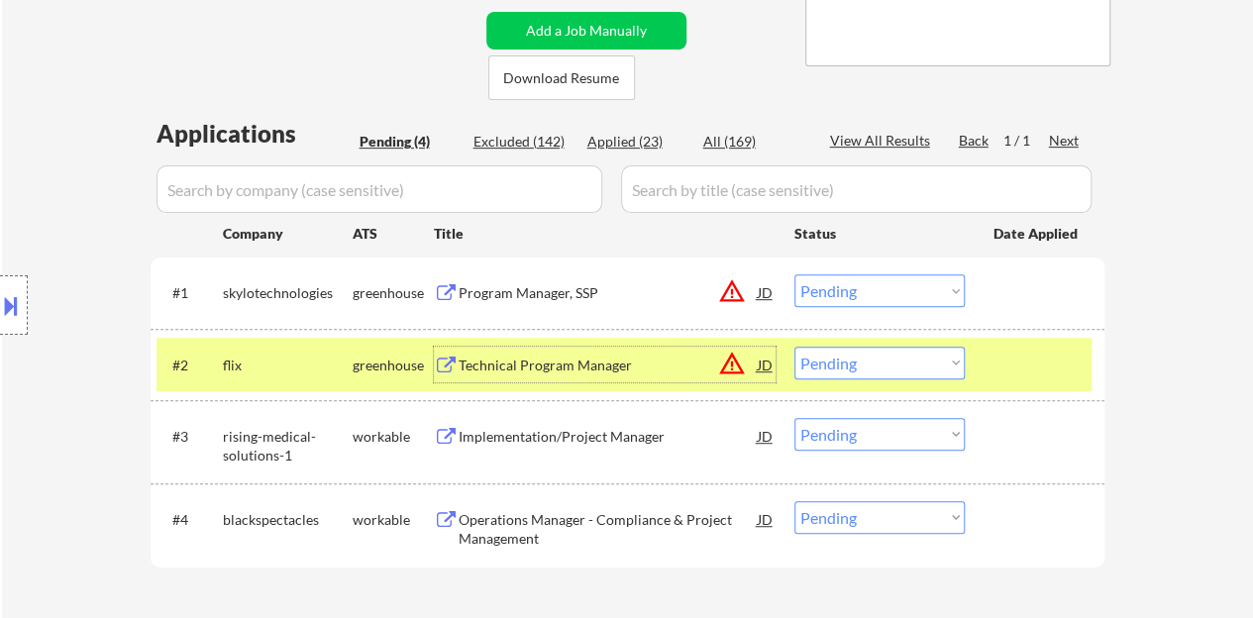
click at [909, 348] on select "Choose an option... Pending Applied Excluded (Questions) Excluded (Expired) Exc…" at bounding box center [880, 363] width 170 height 33
click at [795, 347] on select "Choose an option... Pending Applied Excluded (Questions) Excluded (Expired) Exc…" at bounding box center [880, 363] width 170 height 33
select select ""pending""
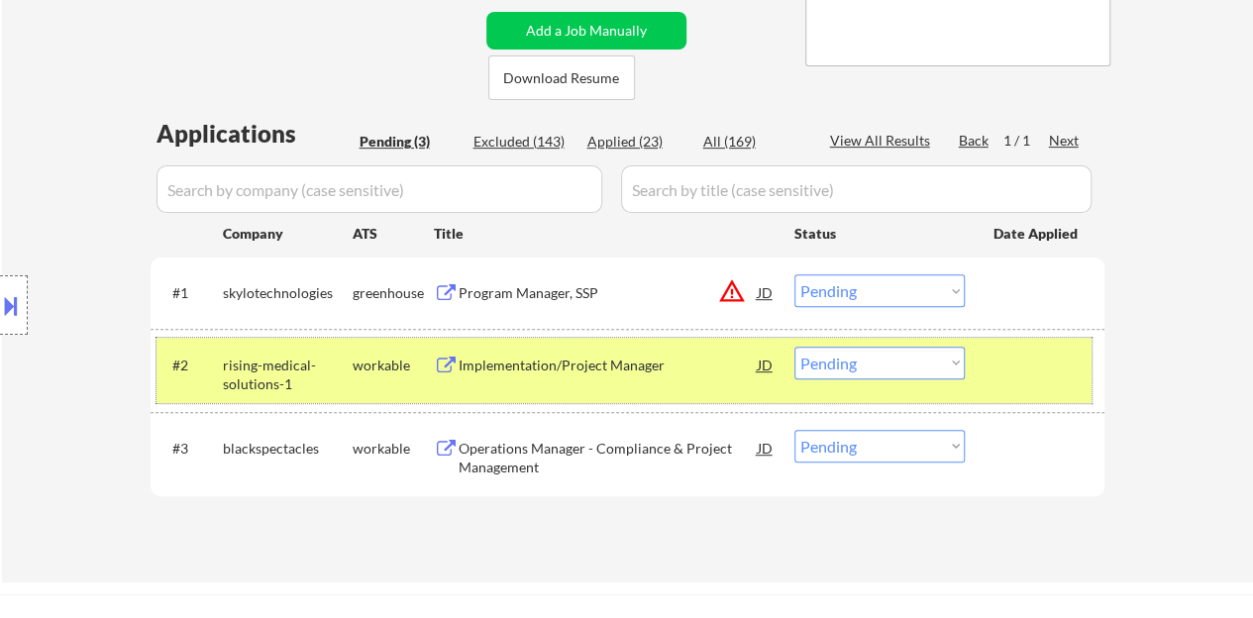
click at [1003, 352] on div at bounding box center [1037, 365] width 87 height 36
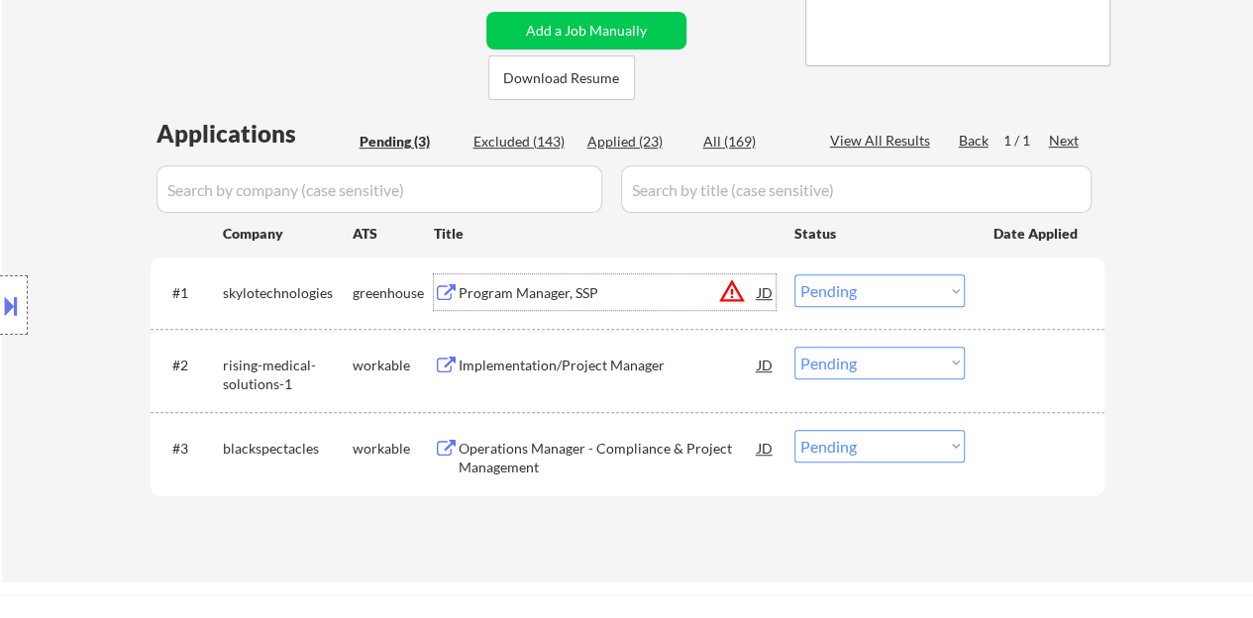
click at [551, 292] on div "Program Manager, SSP" at bounding box center [608, 293] width 299 height 20
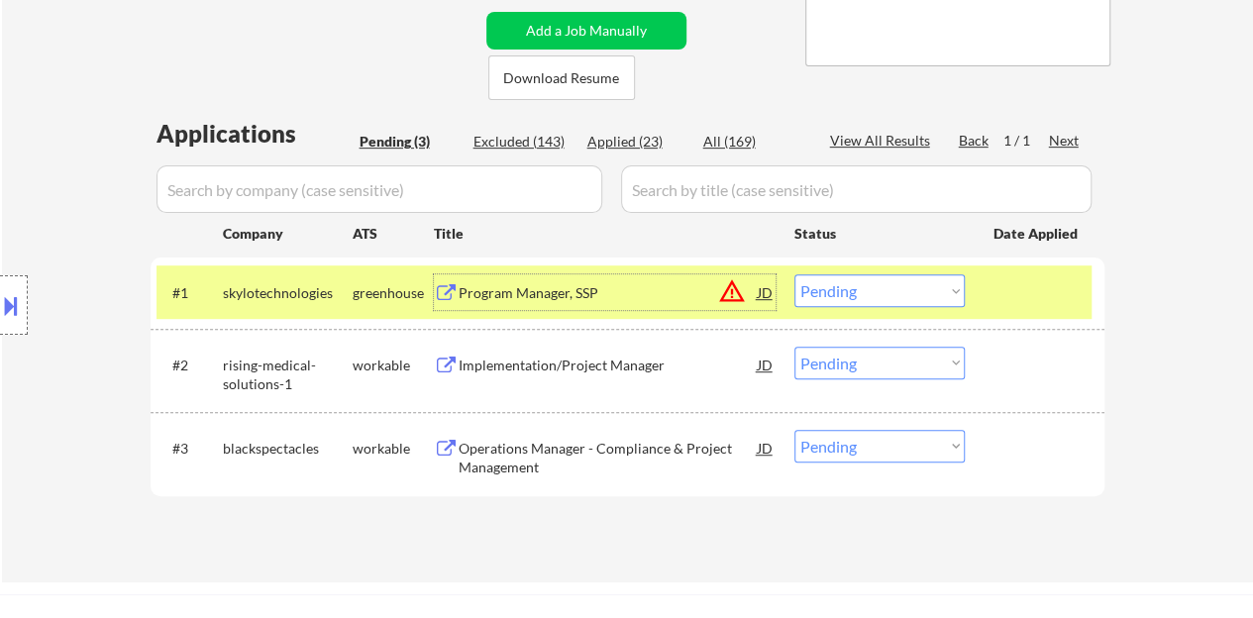
click at [918, 280] on select "Choose an option... Pending Applied Excluded (Questions) Excluded (Expired) Exc…" at bounding box center [880, 290] width 170 height 33
click at [906, 300] on select "Choose an option... Pending Applied Excluded (Questions) Excluded (Expired) Exc…" at bounding box center [880, 290] width 170 height 33
click at [795, 274] on select "Choose an option... Pending Applied Excluded (Questions) Excluded (Expired) Exc…" at bounding box center [880, 290] width 170 height 33
select select ""pending""
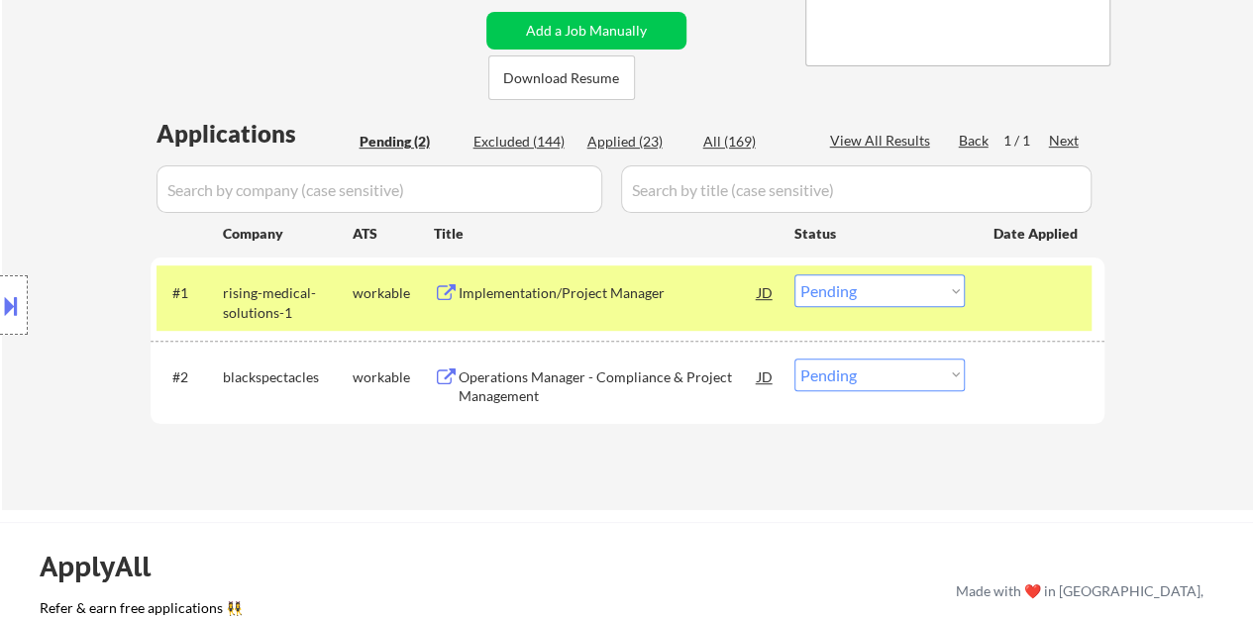
click at [1038, 266] on div "#1 rising-medical-solutions-1 workable Implementation/Project Manager JD warnin…" at bounding box center [624, 298] width 935 height 65
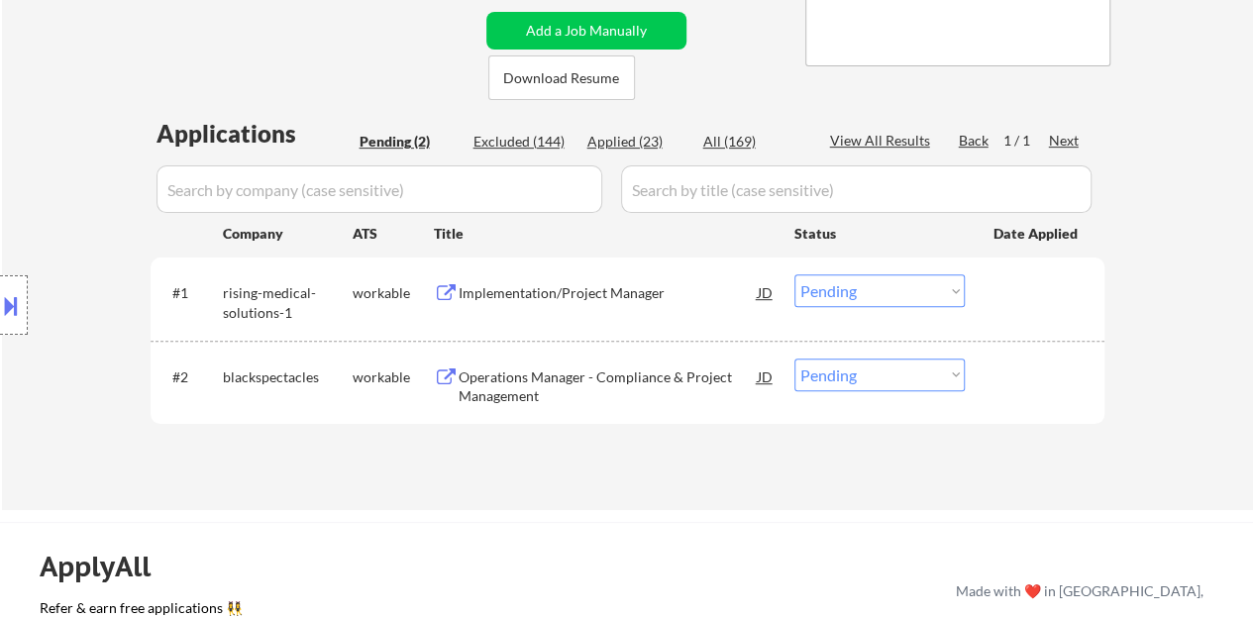
click at [668, 364] on div "Operations Manager - Compliance & Project Management" at bounding box center [608, 383] width 299 height 48
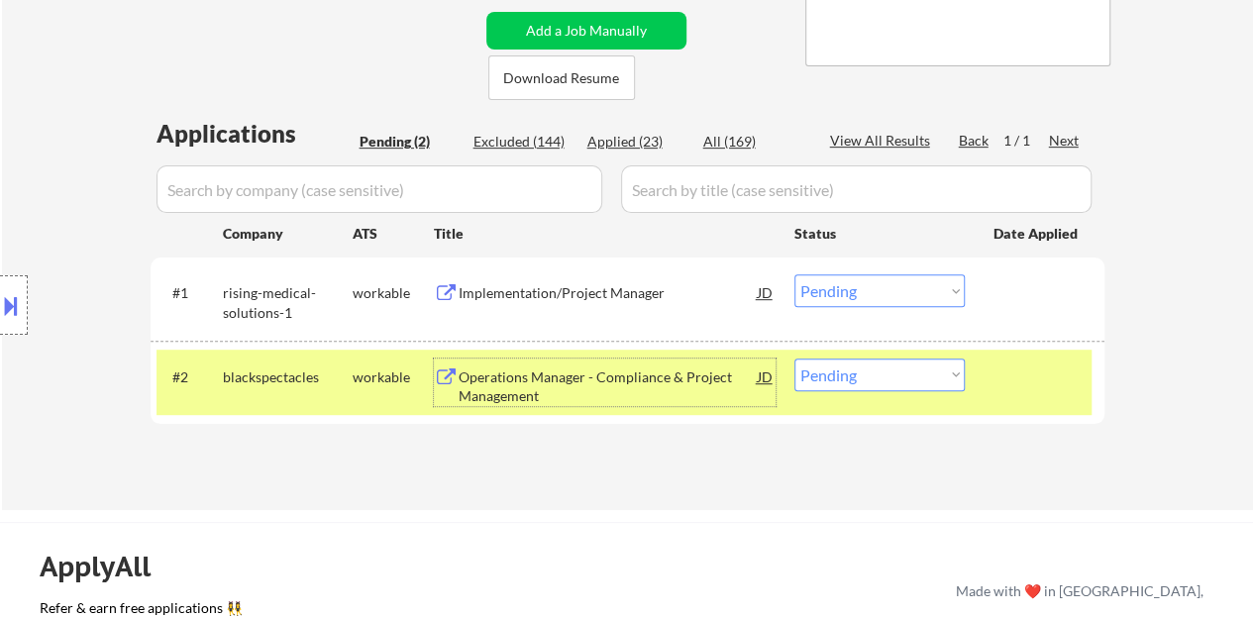
click at [918, 368] on select "Choose an option... Pending Applied Excluded (Questions) Excluded (Expired) Exc…" at bounding box center [880, 375] width 170 height 33
select select ""excluded__bad_match_""
click at [795, 359] on select "Choose an option... Pending Applied Excluded (Questions) Excluded (Expired) Exc…" at bounding box center [880, 375] width 170 height 33
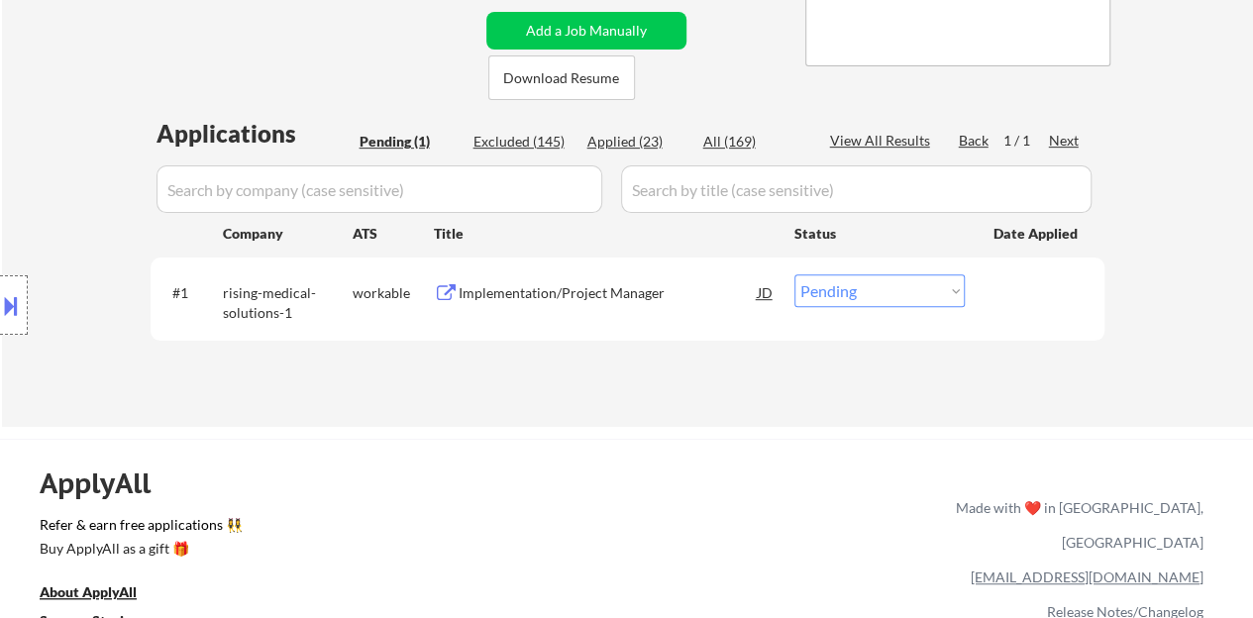
click at [529, 291] on div "Implementation/Project Manager" at bounding box center [608, 293] width 299 height 20
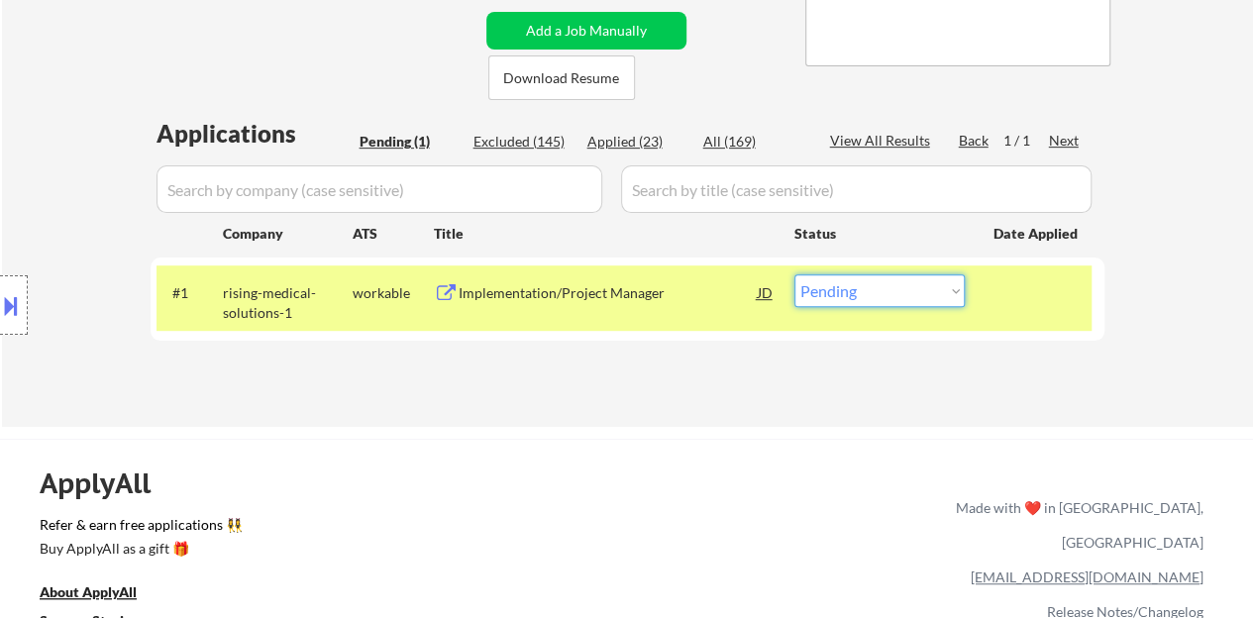
click at [874, 298] on select "Choose an option... Pending Applied Excluded (Questions) Excluded (Expired) Exc…" at bounding box center [880, 290] width 170 height 33
select select ""excluded__bad_match_""
click at [795, 274] on select "Choose an option... Pending Applied Excluded (Questions) Excluded (Expired) Exc…" at bounding box center [880, 290] width 170 height 33
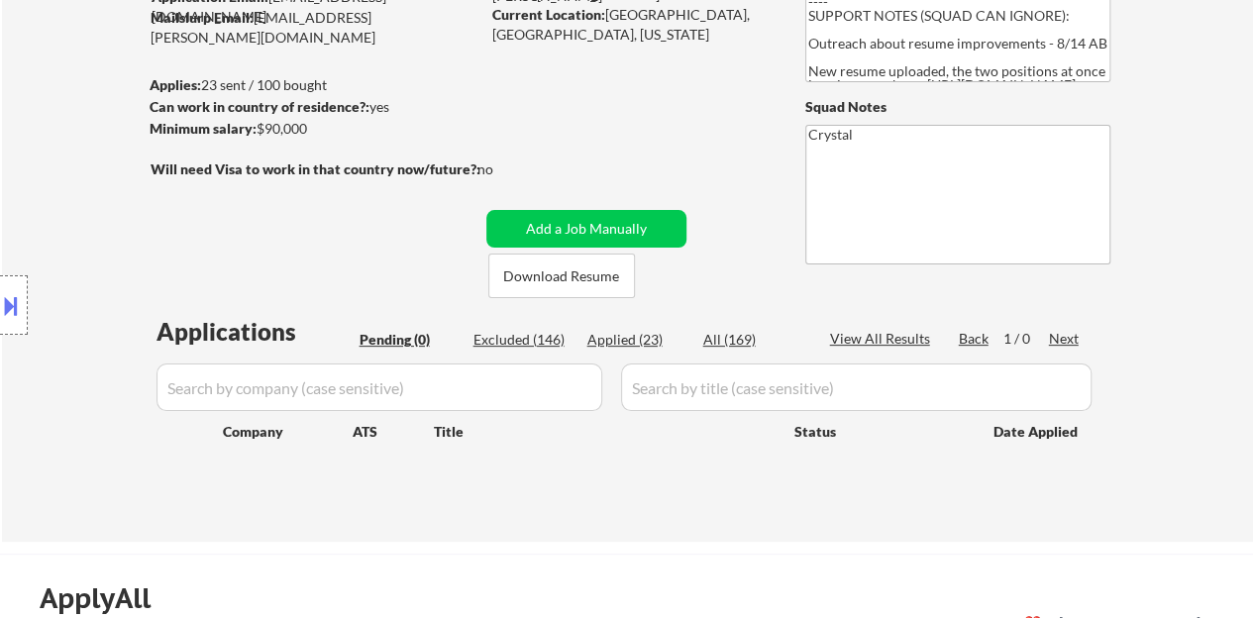
scroll to position [99, 0]
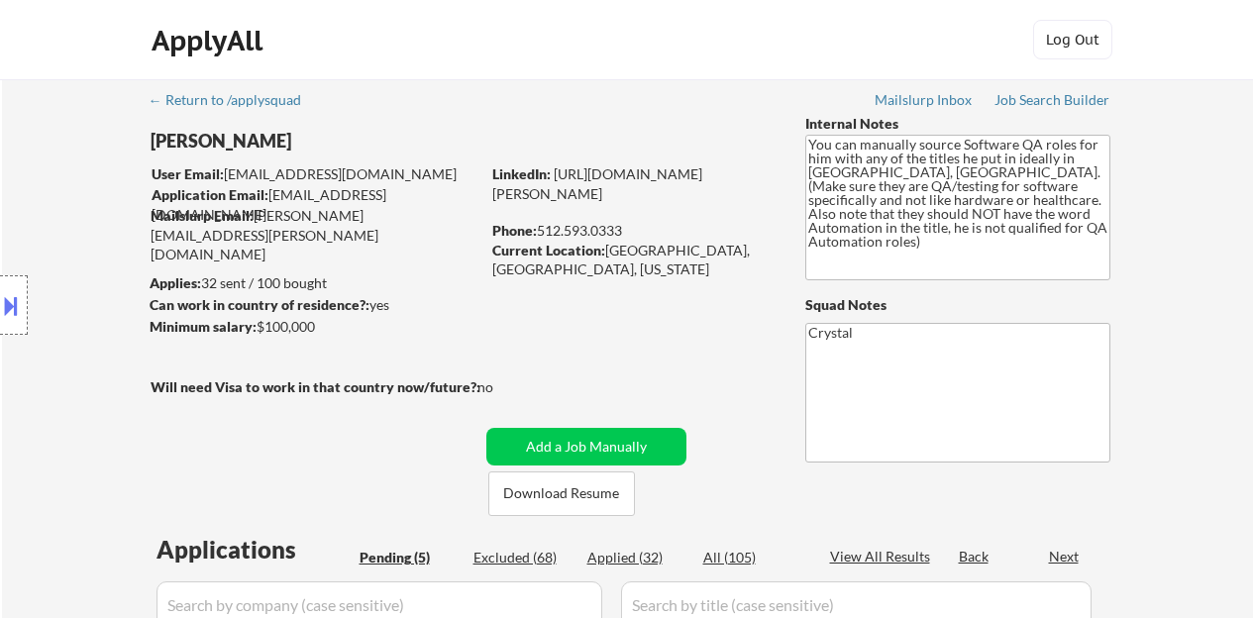
select select ""pending""
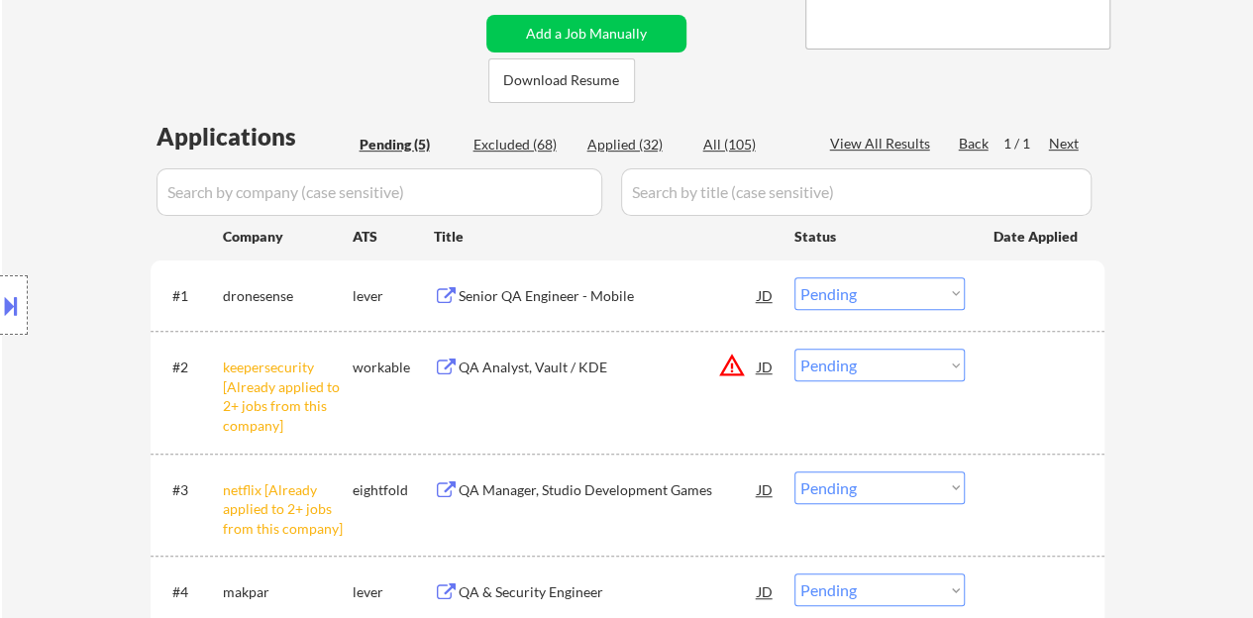
scroll to position [495, 0]
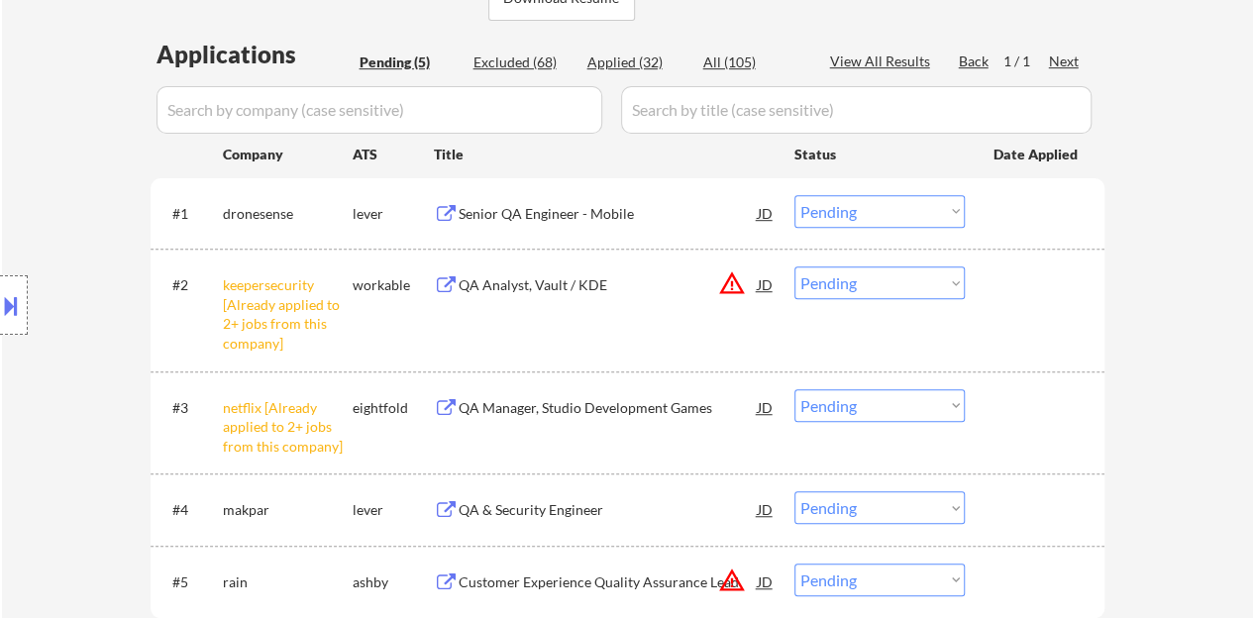
click at [895, 407] on select "Choose an option... Pending Applied Excluded (Questions) Excluded (Expired) Exc…" at bounding box center [880, 405] width 170 height 33
click at [795, 389] on select "Choose an option... Pending Applied Excluded (Questions) Excluded (Expired) Exc…" at bounding box center [880, 405] width 170 height 33
select select ""pending""
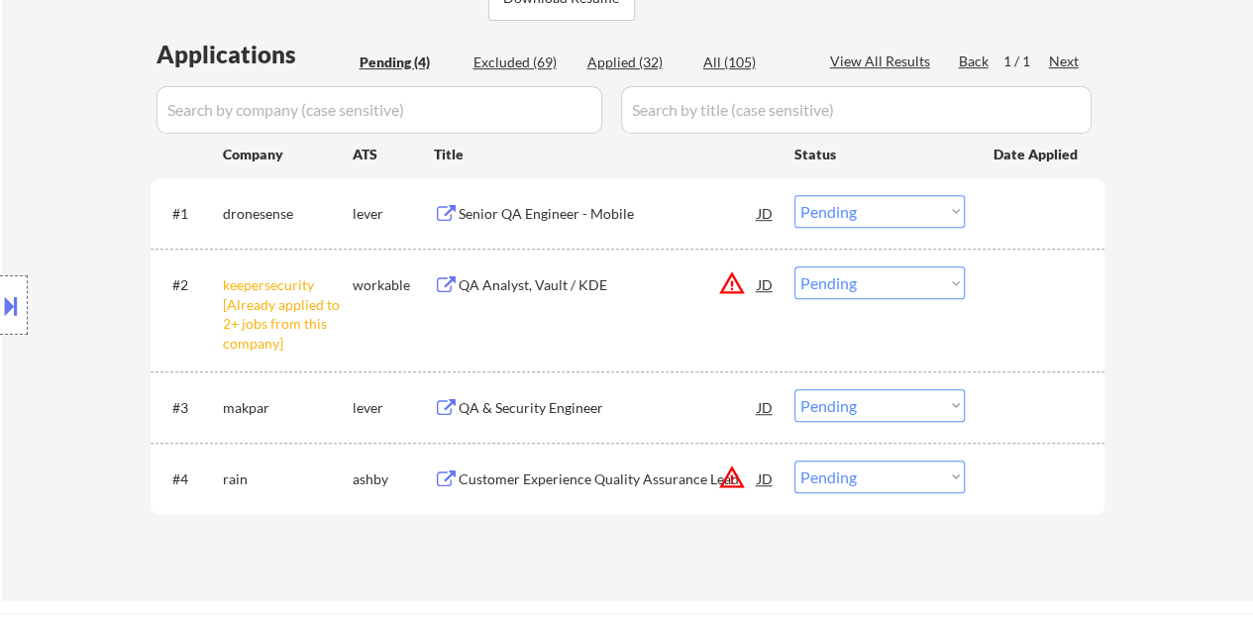
click at [925, 280] on select "Choose an option... Pending Applied Excluded (Questions) Excluded (Expired) Exc…" at bounding box center [880, 283] width 170 height 33
click at [795, 267] on select "Choose an option... Pending Applied Excluded (Questions) Excluded (Expired) Exc…" at bounding box center [880, 283] width 170 height 33
select select ""pending""
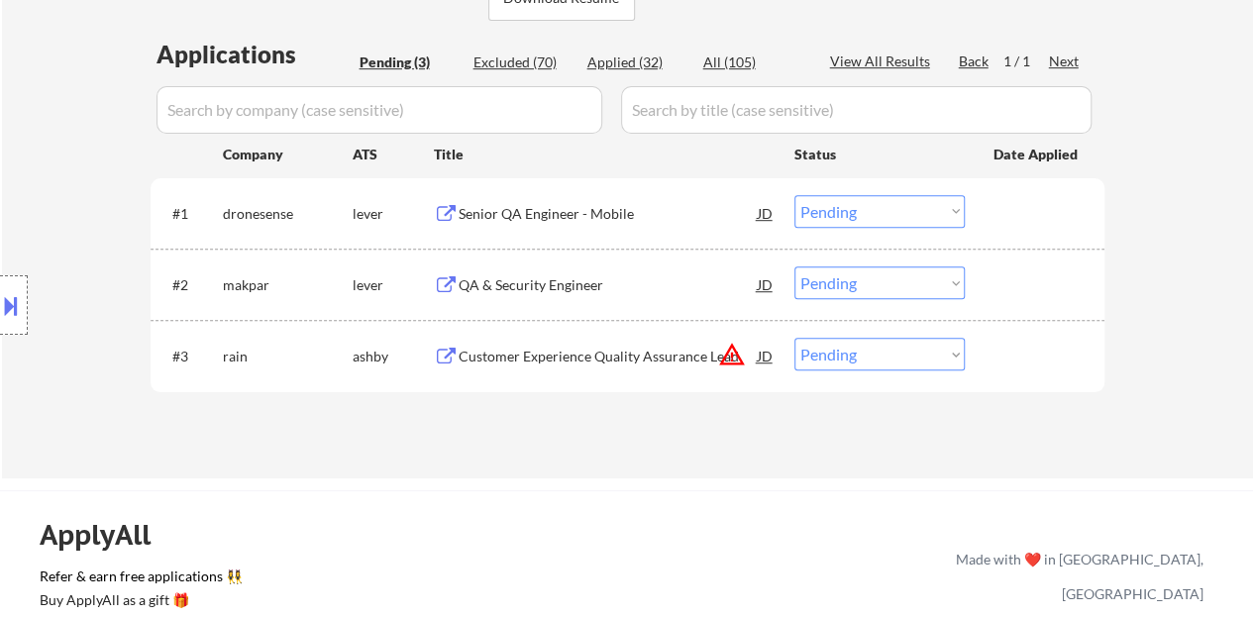
click at [564, 211] on div "Senior QA Engineer - Mobile" at bounding box center [608, 214] width 299 height 20
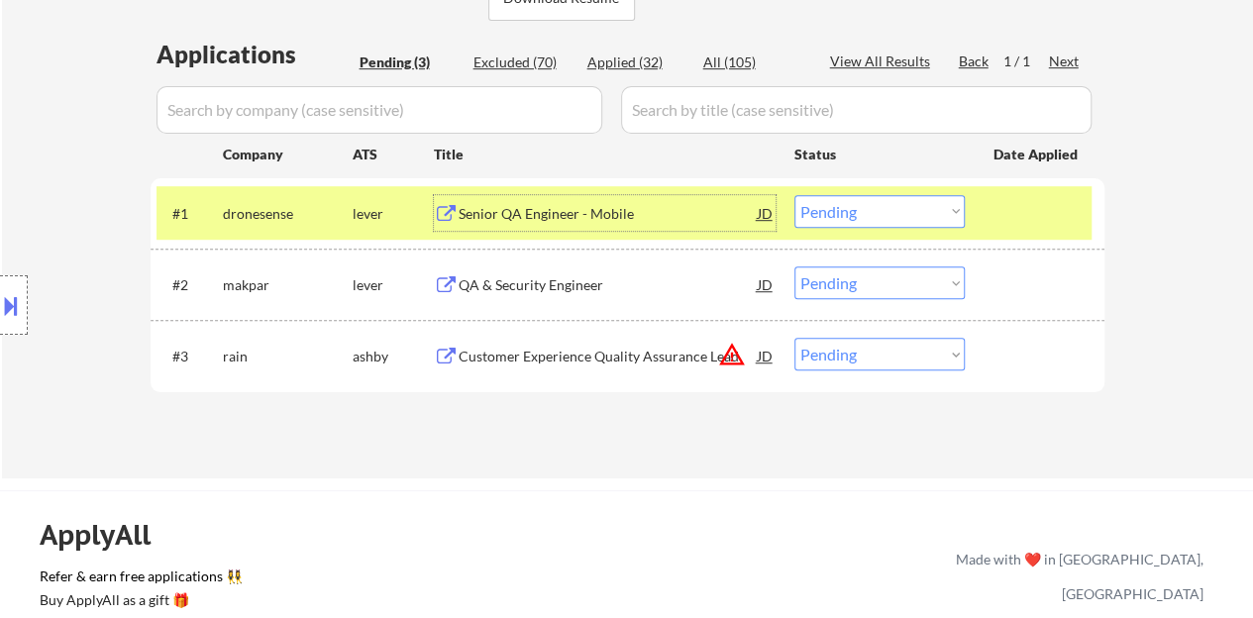
click at [947, 203] on select "Choose an option... Pending Applied Excluded (Questions) Excluded (Expired) Exc…" at bounding box center [880, 211] width 170 height 33
click at [795, 195] on select "Choose an option... Pending Applied Excluded (Questions) Excluded (Expired) Exc…" at bounding box center [880, 211] width 170 height 33
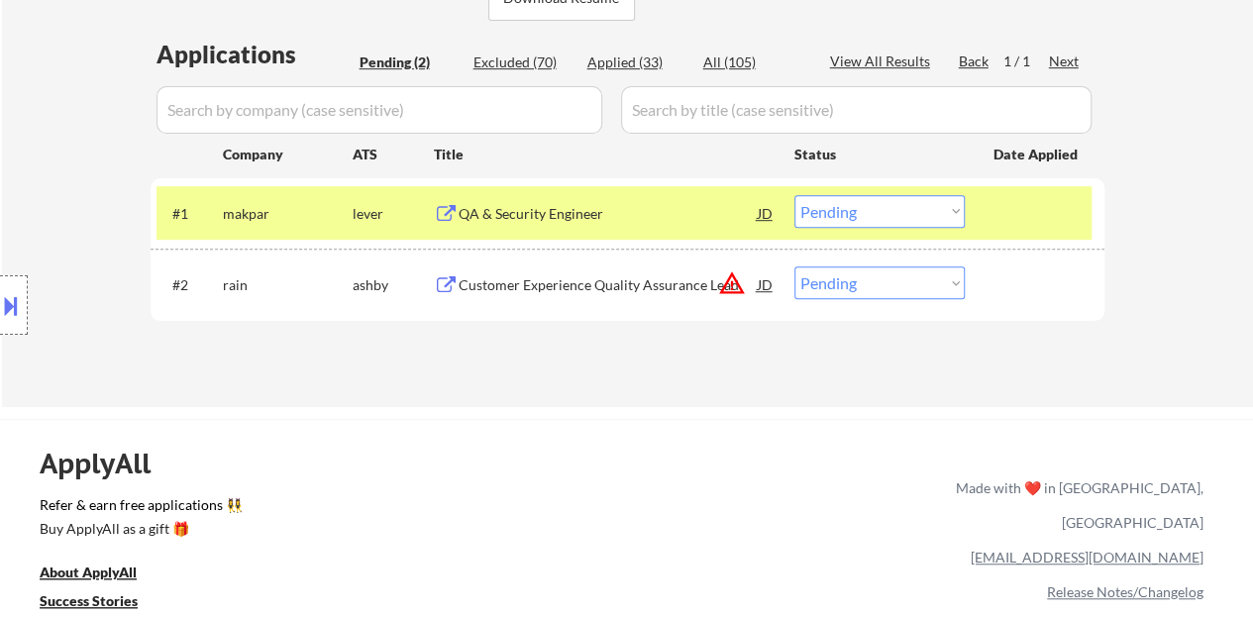
click at [556, 209] on div "QA & Security Engineer" at bounding box center [608, 214] width 299 height 20
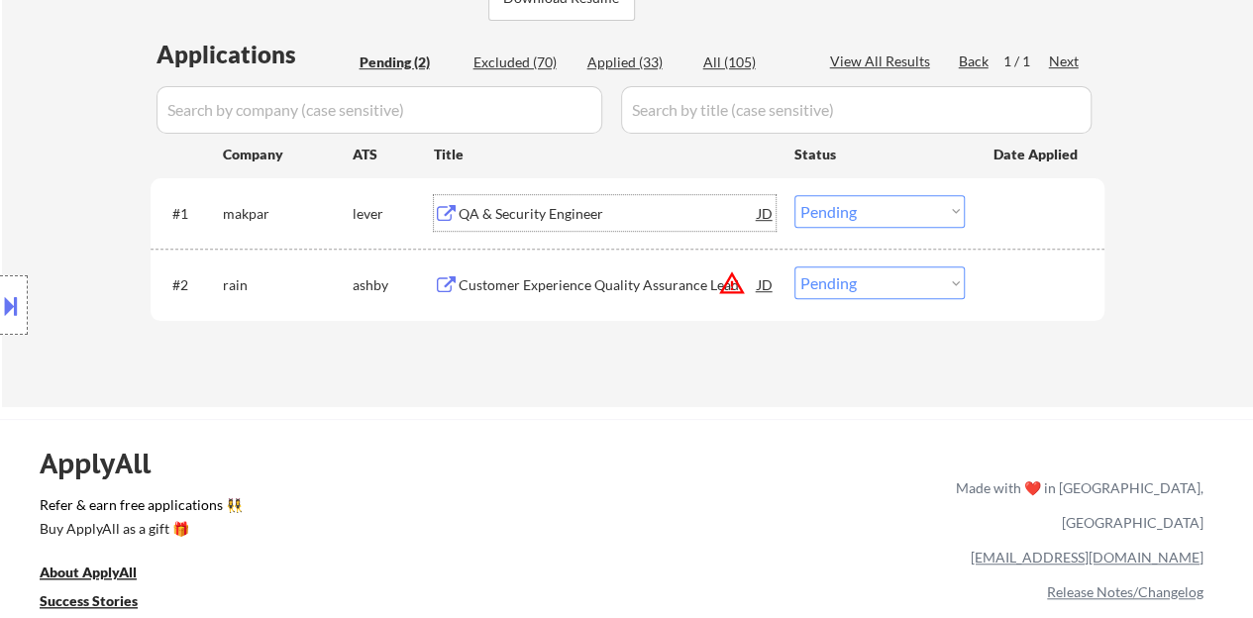
click at [1005, 236] on div "#1 makpar lever QA & Security Engineer JD Choose an option... Pending Applied E…" at bounding box center [624, 213] width 935 height 54
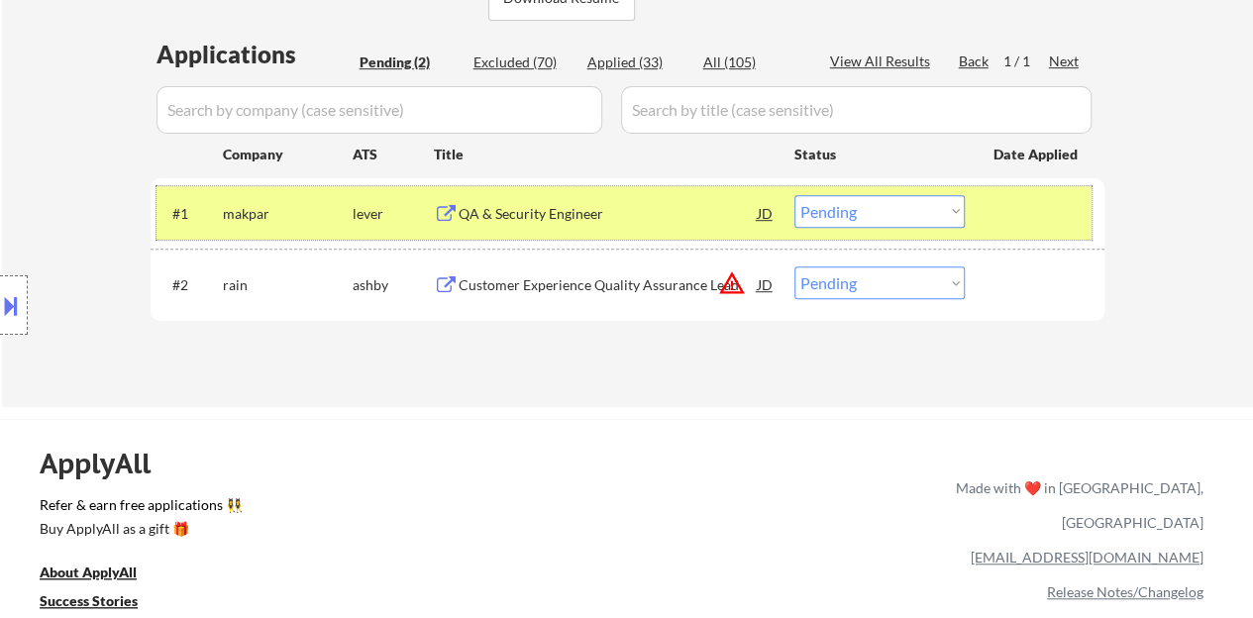
click at [855, 223] on select "Choose an option... Pending Applied Excluded (Questions) Excluded (Expired) Exc…" at bounding box center [880, 211] width 170 height 33
click at [940, 210] on select "Choose an option... Pending Applied Excluded (Questions) Excluded (Expired) Exc…" at bounding box center [880, 211] width 170 height 33
click at [795, 195] on select "Choose an option... Pending Applied Excluded (Questions) Excluded (Expired) Exc…" at bounding box center [880, 211] width 170 height 33
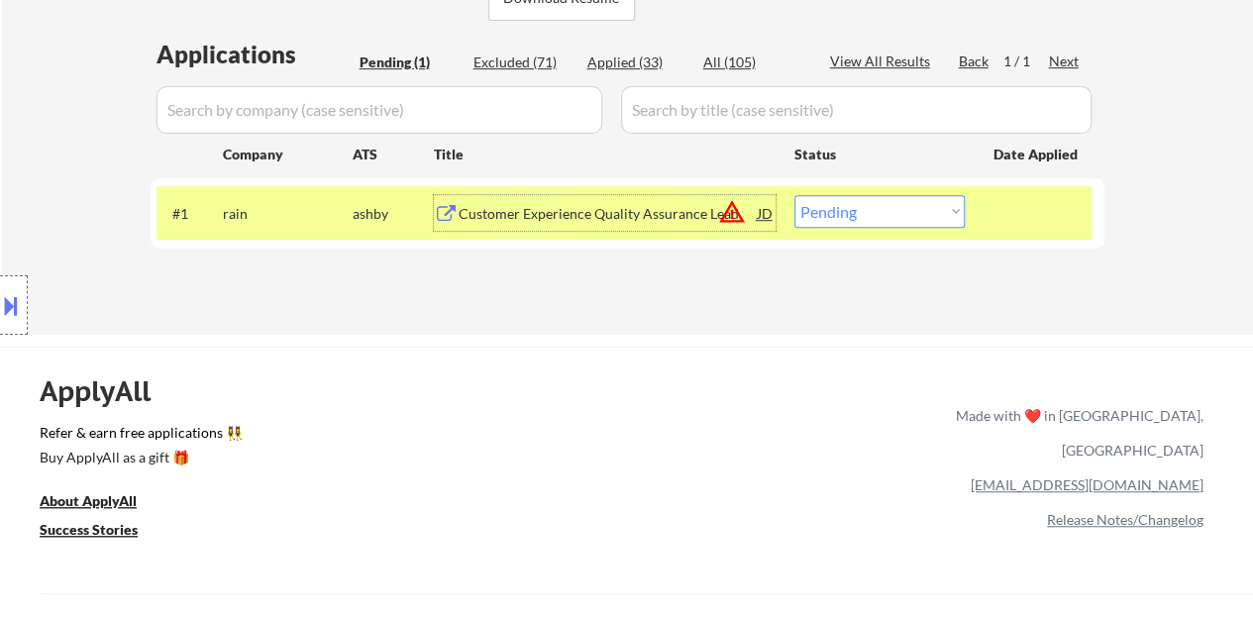
click at [612, 205] on div "Customer Experience Quality Assurance Lead" at bounding box center [608, 214] width 299 height 20
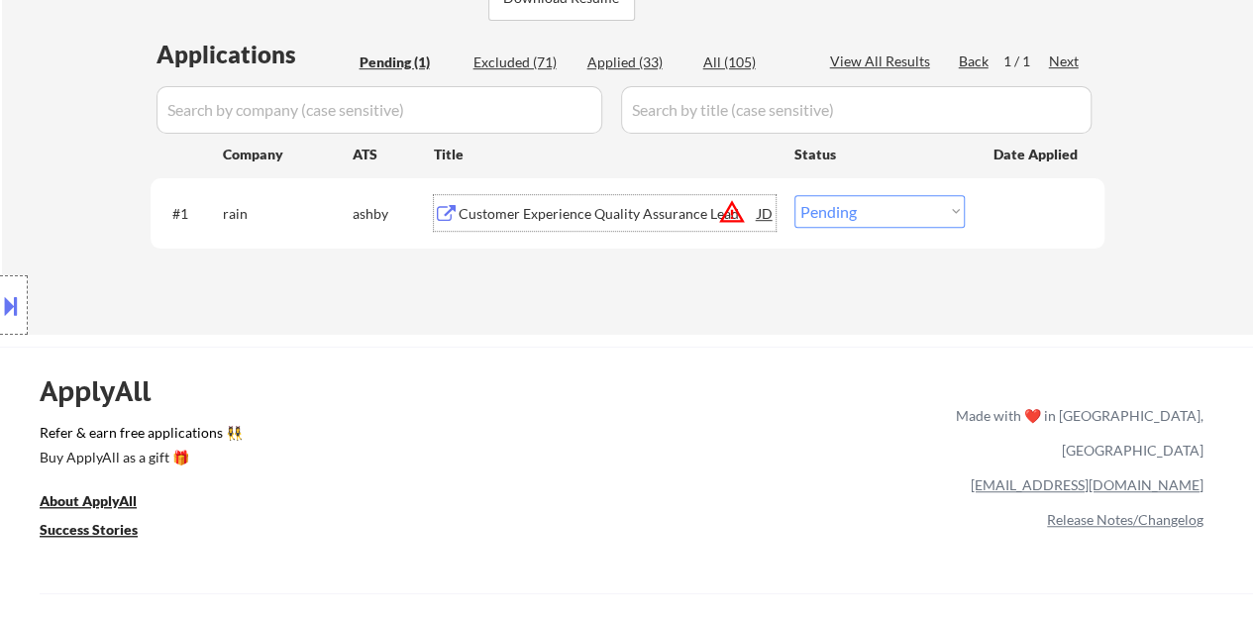
click at [834, 200] on select "Choose an option... Pending Applied Excluded (Questions) Excluded (Expired) Exc…" at bounding box center [880, 211] width 170 height 33
select select ""excluded__bad_match_""
click at [795, 195] on select "Choose an option... Pending Applied Excluded (Questions) Excluded (Expired) Exc…" at bounding box center [880, 211] width 170 height 33
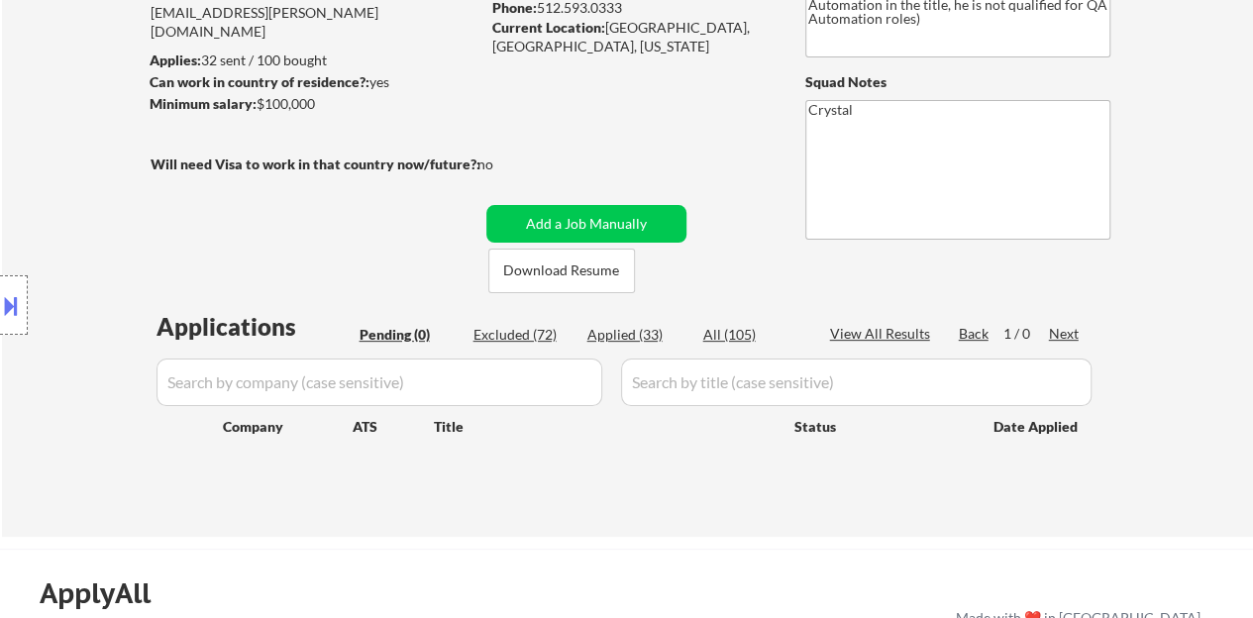
scroll to position [198, 0]
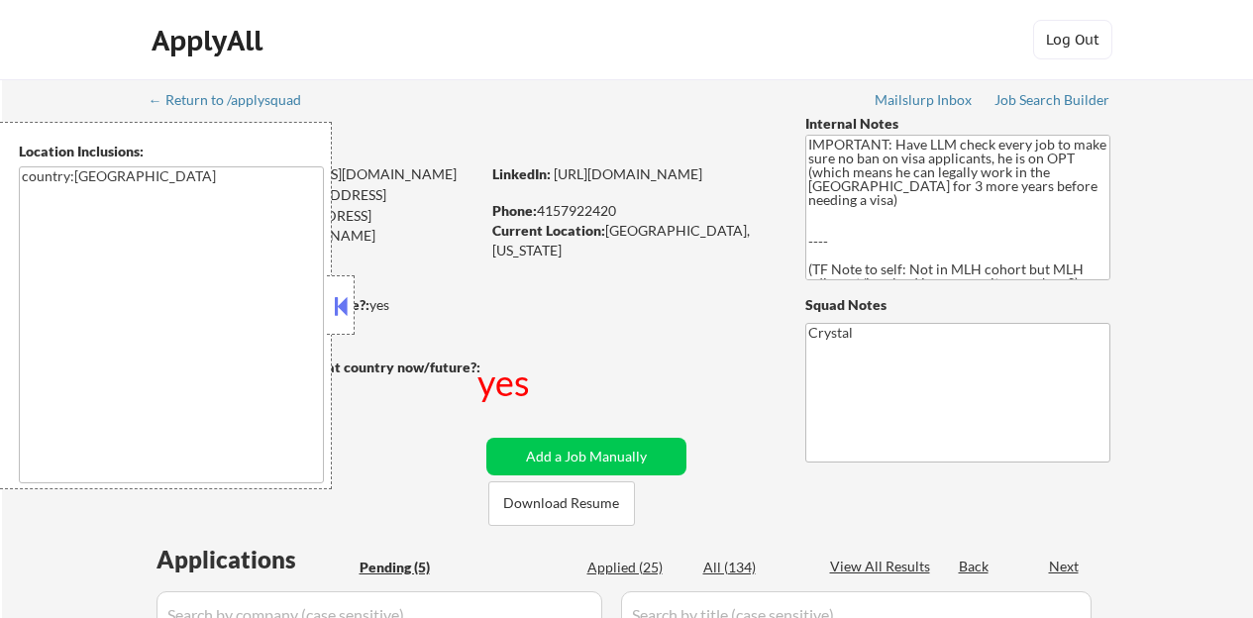
select select ""pending""
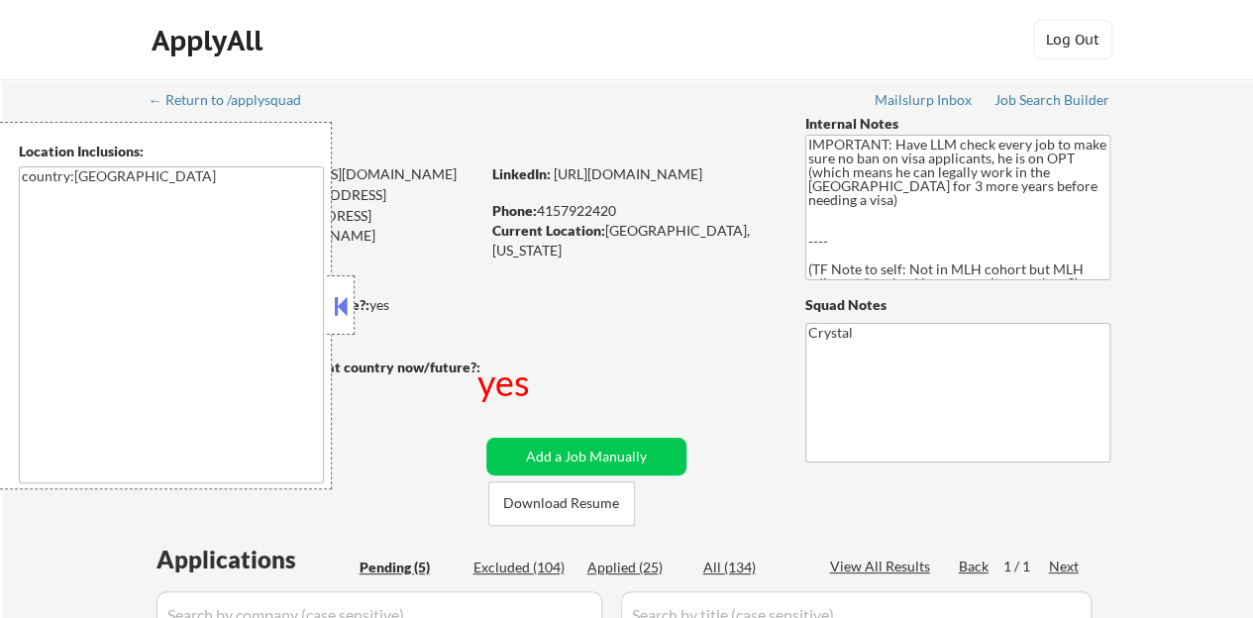
click at [331, 314] on button at bounding box center [341, 306] width 22 height 30
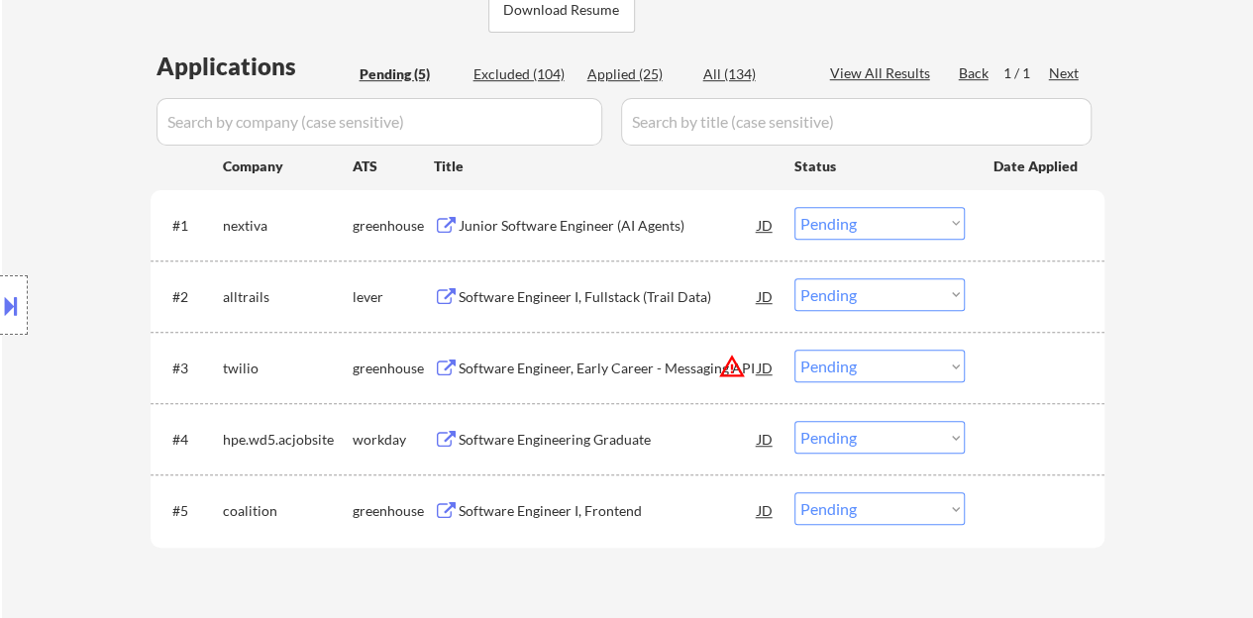
scroll to position [495, 0]
click at [521, 224] on div "Junior Software Engineer (AI Agents)" at bounding box center [608, 224] width 299 height 20
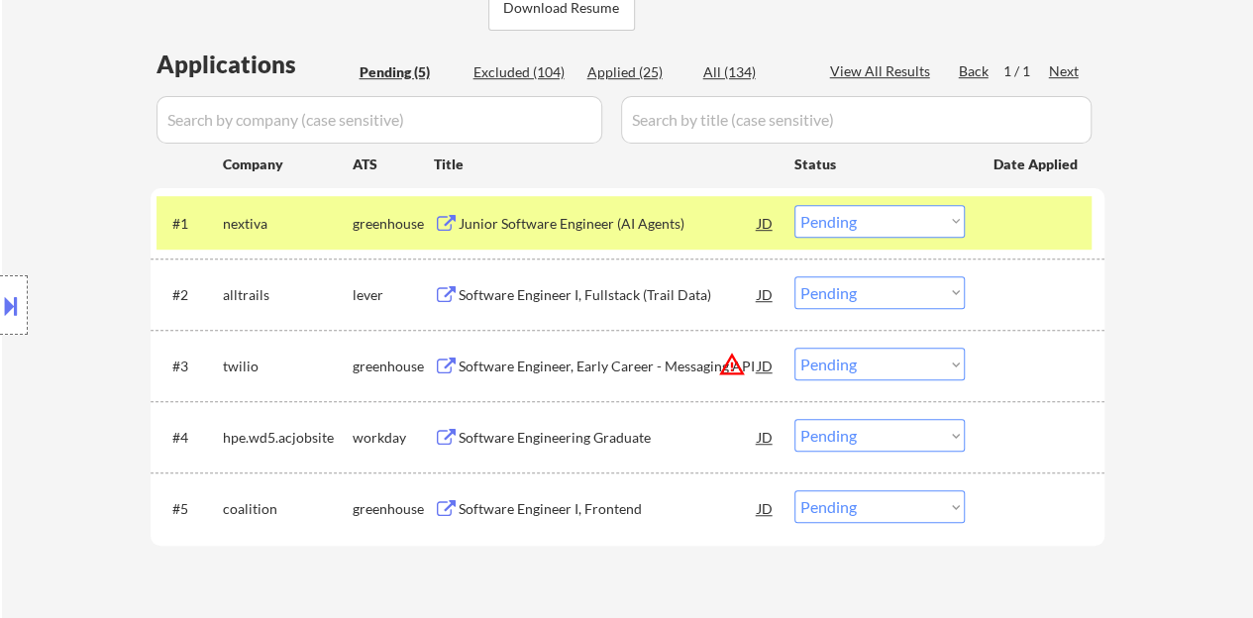
click at [0, 272] on div "Location Inclusions: country:[GEOGRAPHIC_DATA]" at bounding box center [177, 306] width 355 height 368
click at [2, 282] on div at bounding box center [14, 304] width 28 height 59
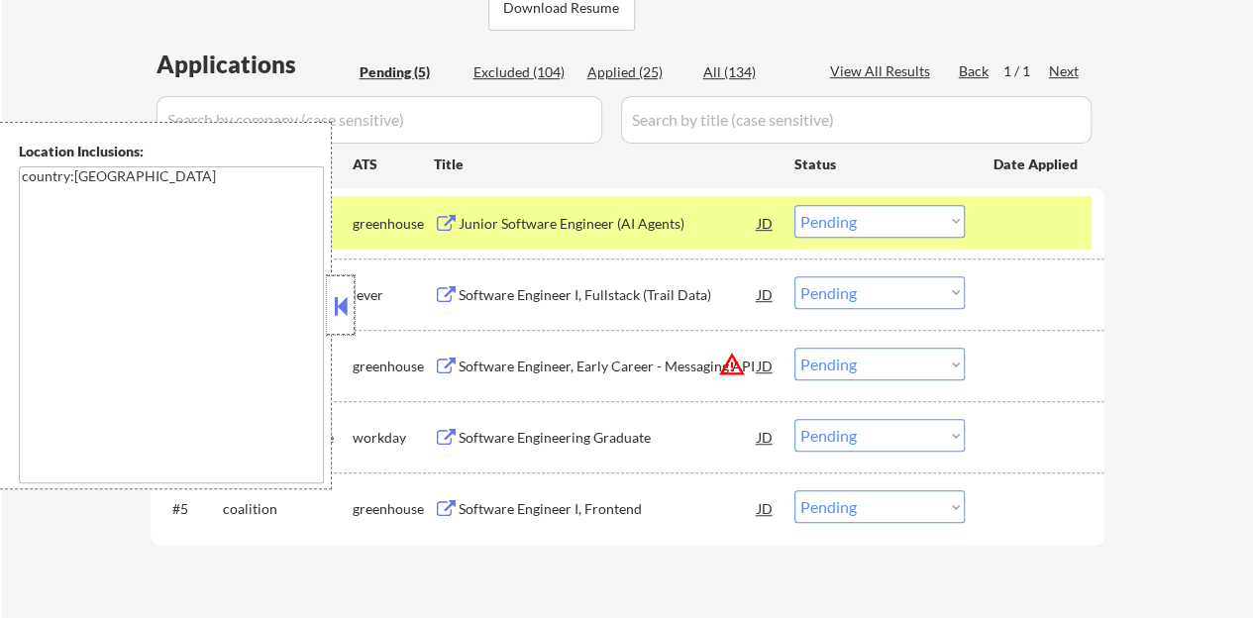
click at [343, 320] on div at bounding box center [341, 304] width 28 height 59
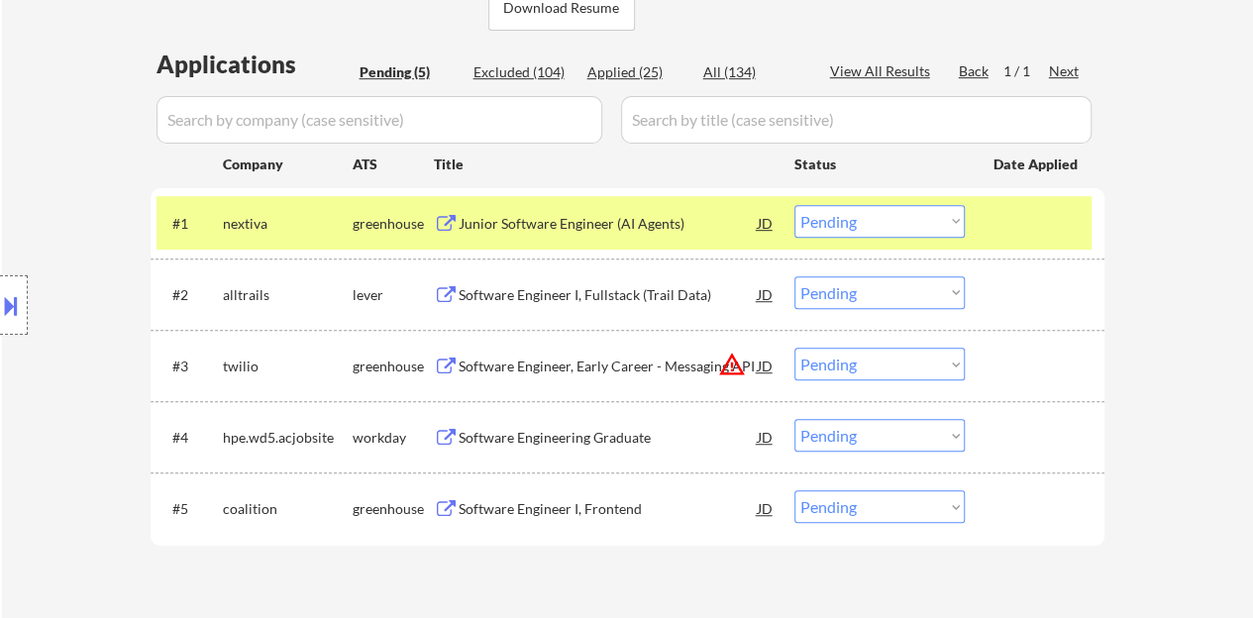
click at [841, 225] on select "Choose an option... Pending Applied Excluded (Questions) Excluded (Expired) Exc…" at bounding box center [880, 221] width 170 height 33
click at [795, 205] on select "Choose an option... Pending Applied Excluded (Questions) Excluded (Expired) Exc…" at bounding box center [880, 221] width 170 height 33
select select ""pending""
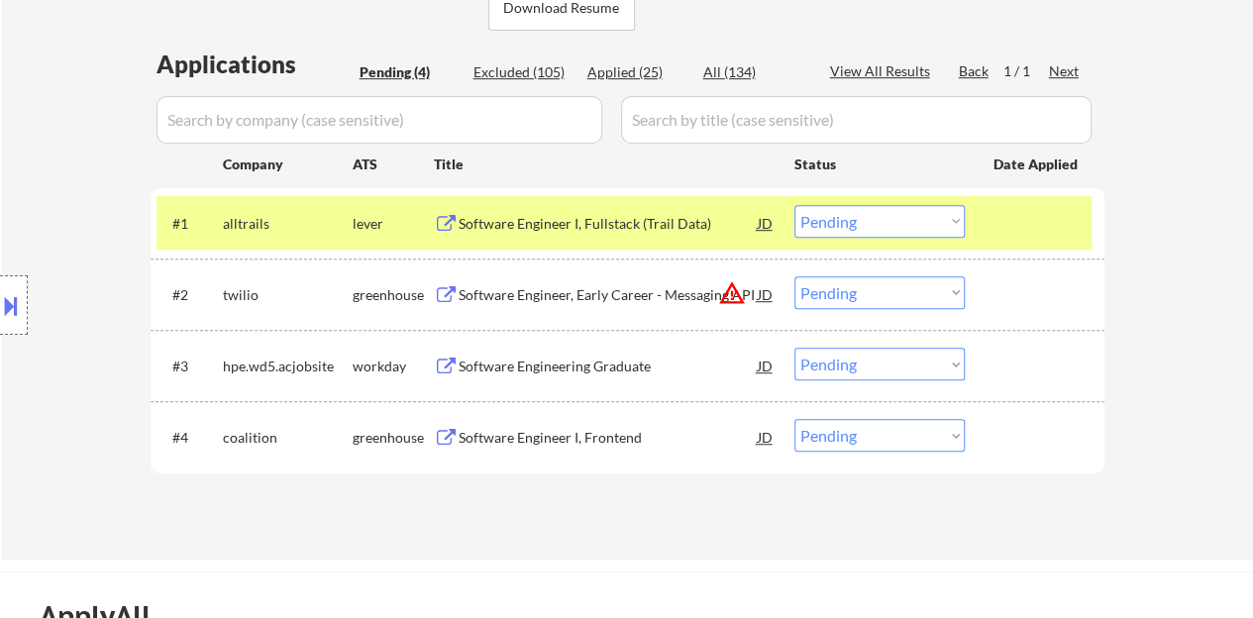
click at [657, 223] on div "Software Engineer I, Fullstack (Trail Data)" at bounding box center [608, 224] width 299 height 20
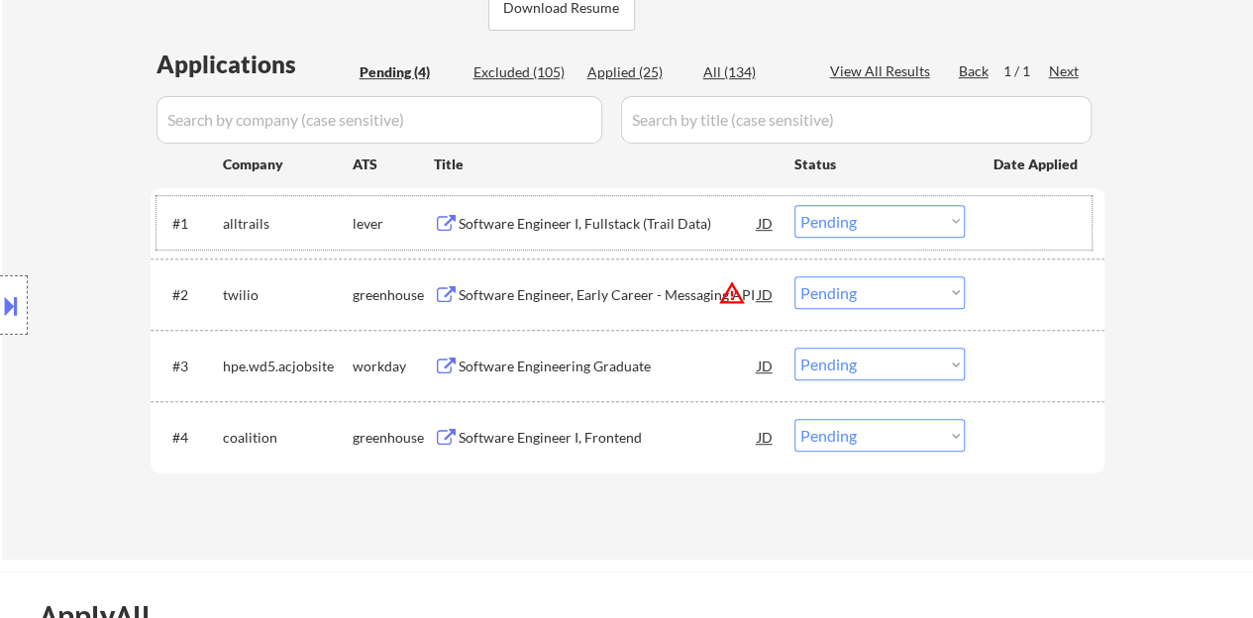
click at [1031, 227] on div at bounding box center [1037, 223] width 87 height 36
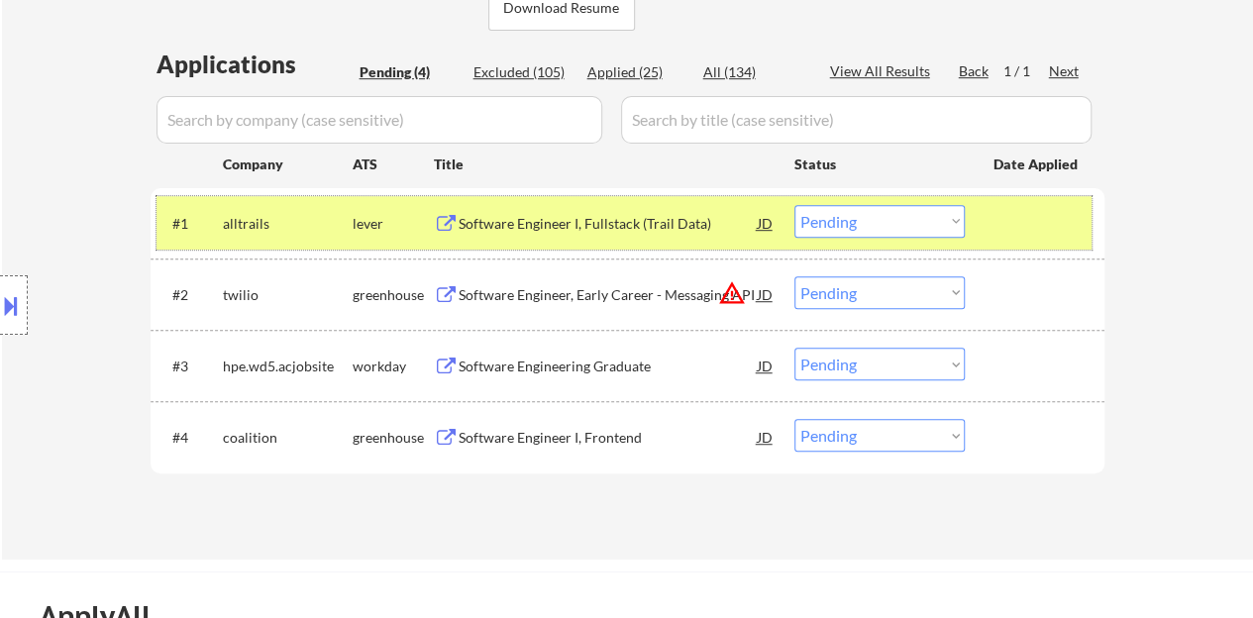
click at [1084, 207] on div "#1 alltrails lever Software Engineer I, Fullstack (Trail Data) JD Choose an opt…" at bounding box center [624, 223] width 935 height 54
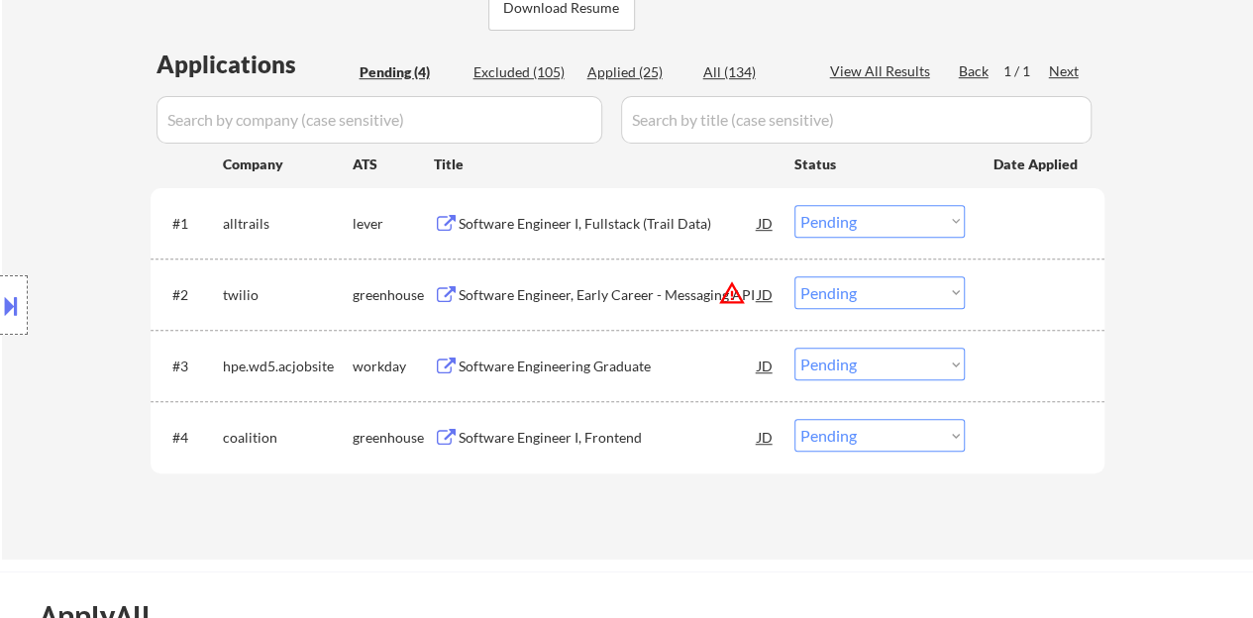
click at [606, 410] on div "#4 coalition greenhouse Software Engineer I, Frontend JD Choose an option... Pe…" at bounding box center [624, 437] width 935 height 54
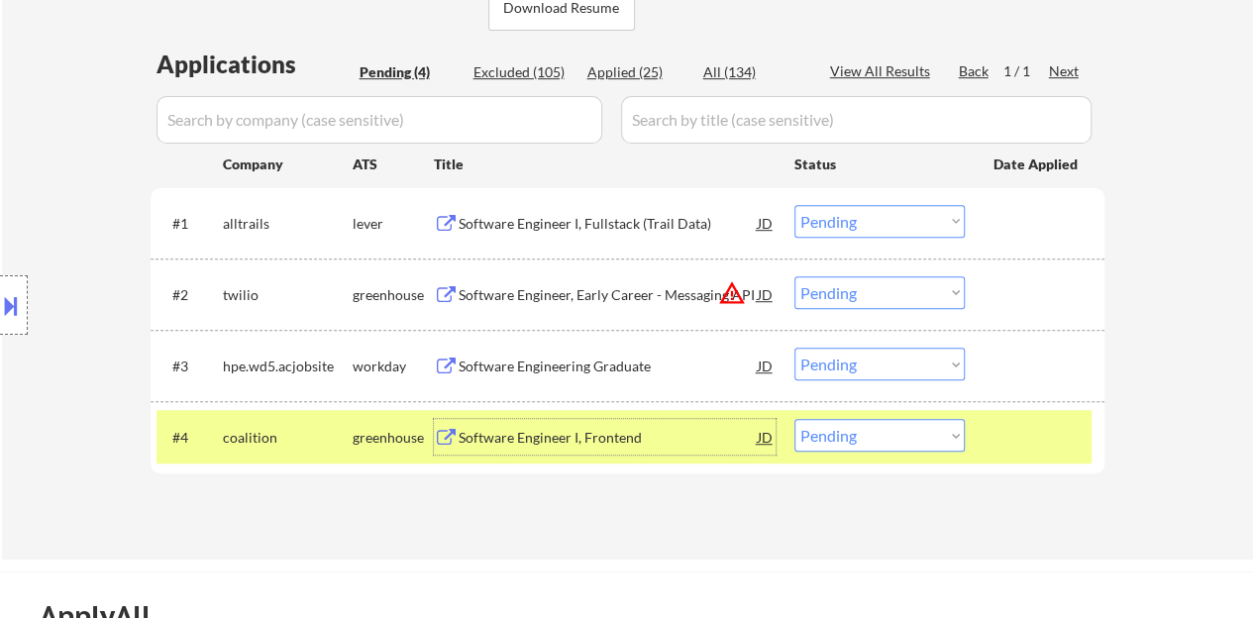
click at [574, 427] on div "Software Engineer I, Frontend" at bounding box center [608, 437] width 299 height 36
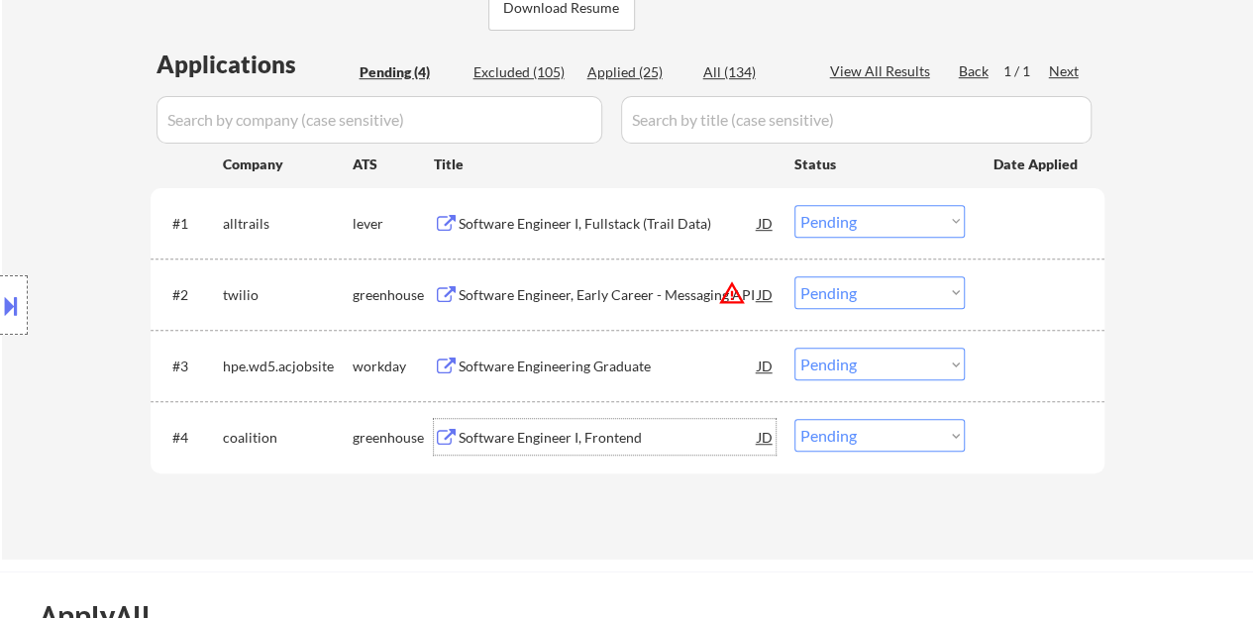
click at [1019, 440] on div at bounding box center [1037, 437] width 87 height 36
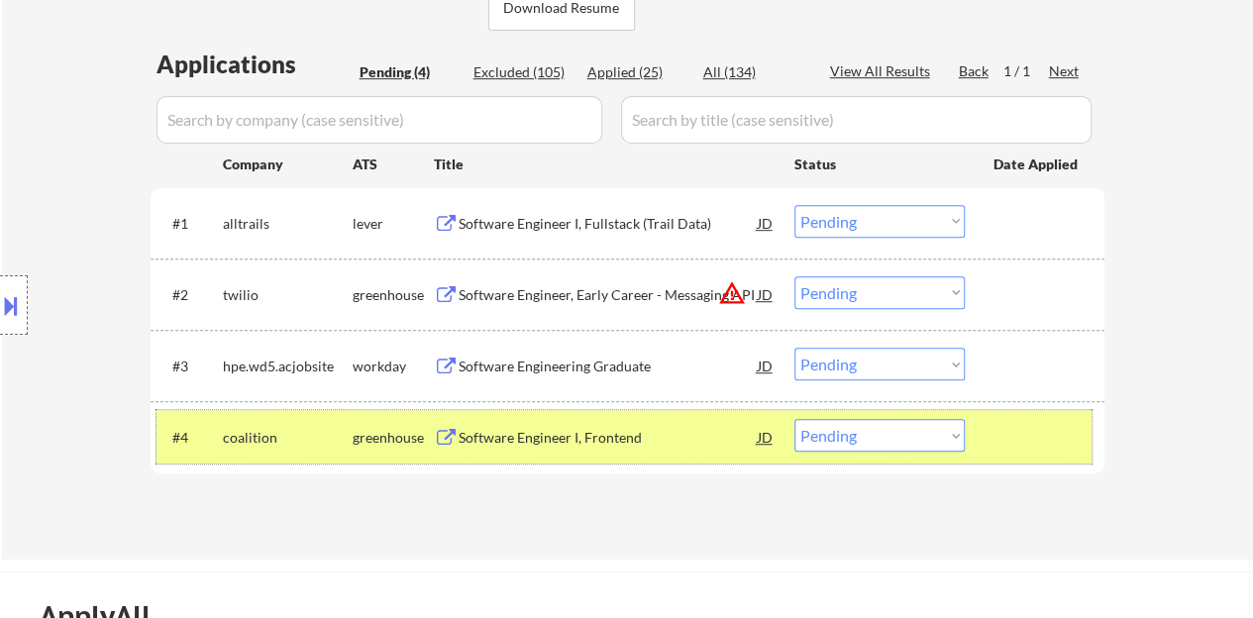
click at [853, 435] on select "Choose an option... Pending Applied Excluded (Questions) Excluded (Expired) Exc…" at bounding box center [880, 435] width 170 height 33
click at [848, 433] on select "Choose an option... Pending Applied Excluded (Questions) Excluded (Expired) Exc…" at bounding box center [880, 435] width 170 height 33
select select ""excluded__expired_""
click at [795, 419] on select "Choose an option... Pending Applied Excluded (Questions) Excluded (Expired) Exc…" at bounding box center [880, 435] width 170 height 33
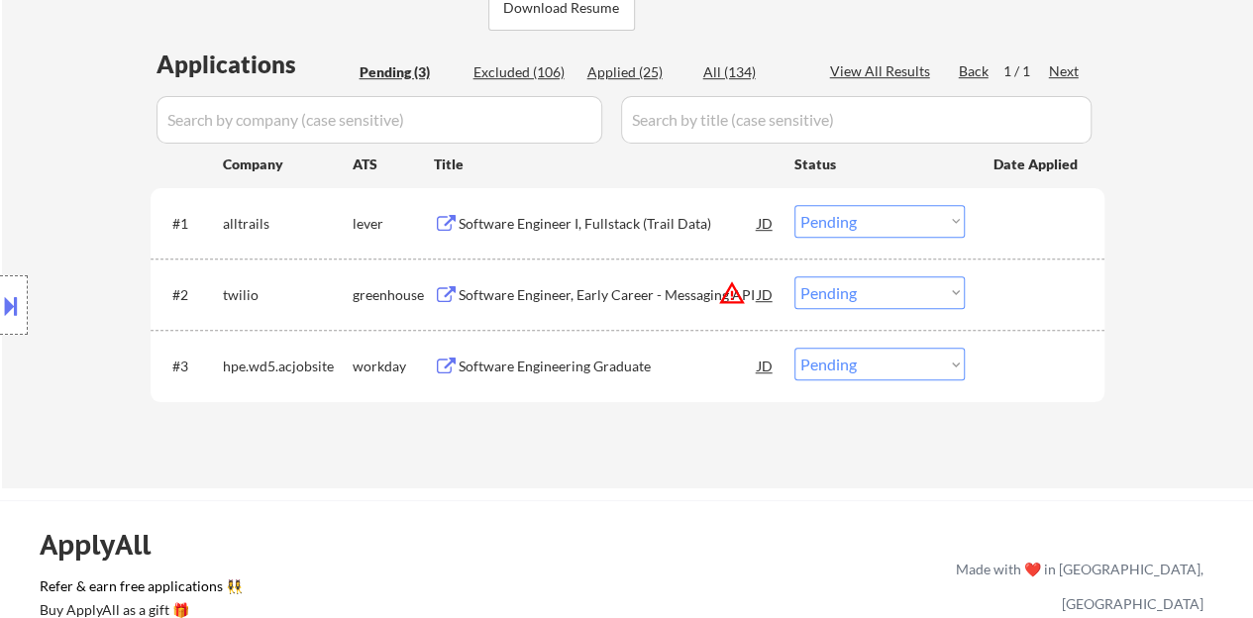
click at [598, 359] on div "Software Engineering Graduate" at bounding box center [608, 367] width 299 height 20
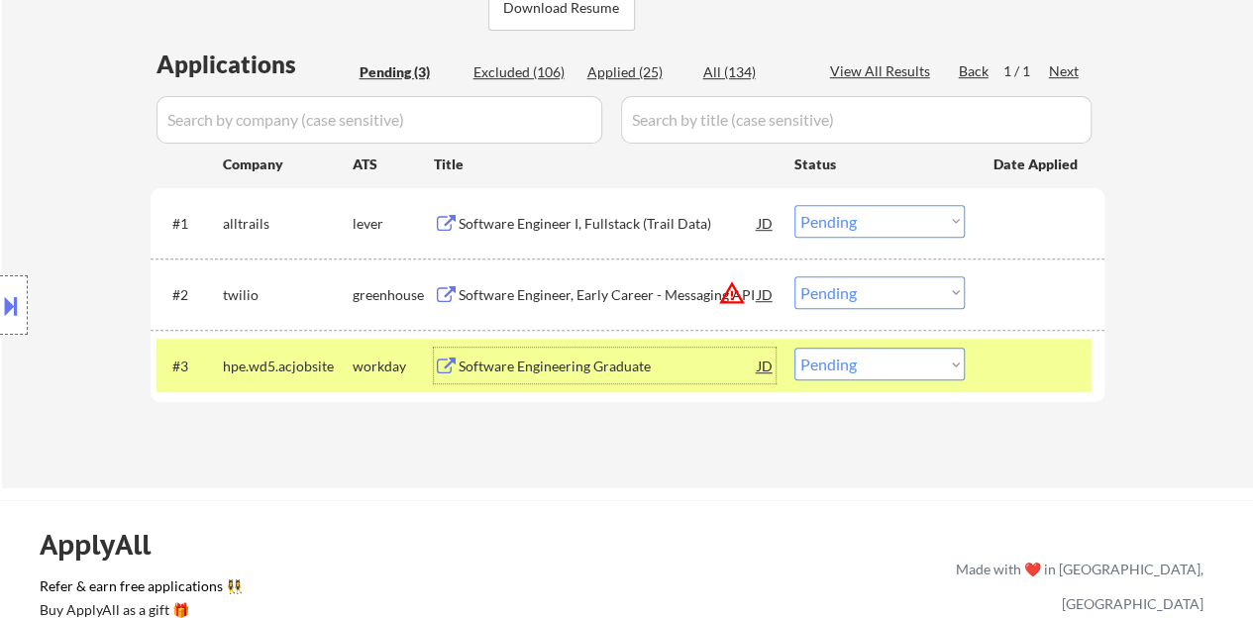
click at [854, 379] on select "Choose an option... Pending Applied Excluded (Questions) Excluded (Expired) Exc…" at bounding box center [880, 364] width 170 height 33
click at [860, 376] on select "Choose an option... Pending Applied Excluded (Questions) Excluded (Expired) Exc…" at bounding box center [880, 364] width 170 height 33
select select ""applied""
click at [795, 348] on select "Choose an option... Pending Applied Excluded (Questions) Excluded (Expired) Exc…" at bounding box center [880, 364] width 170 height 33
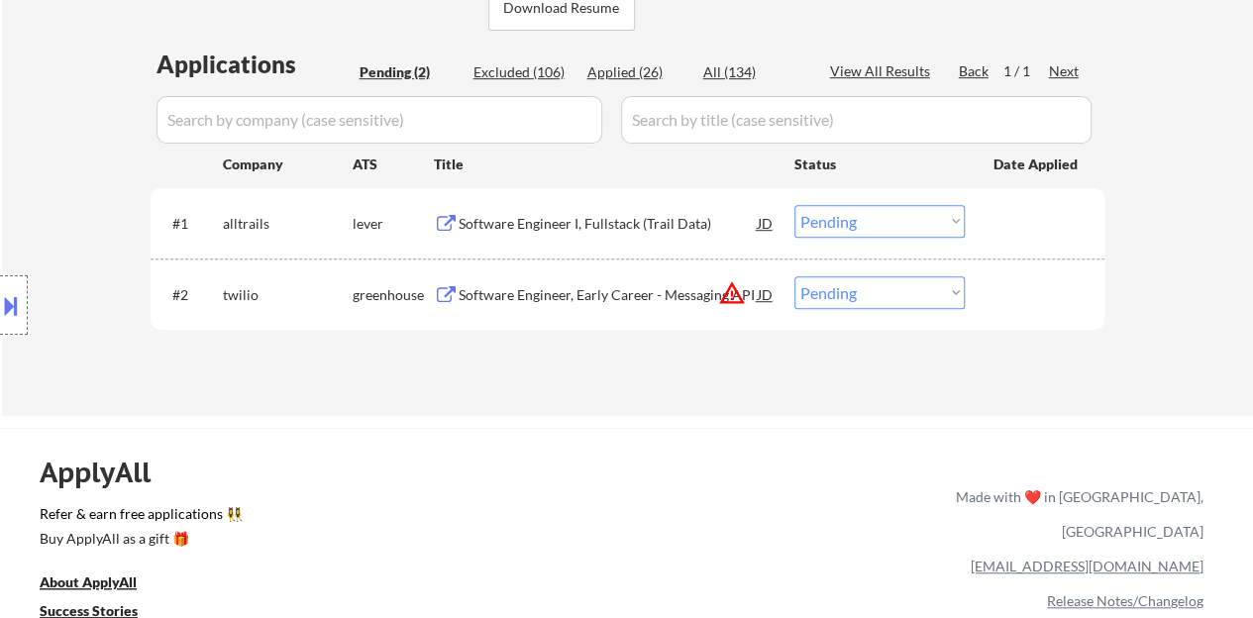
click at [574, 290] on div "Software Engineer, Early Career - Messaging API" at bounding box center [608, 295] width 299 height 20
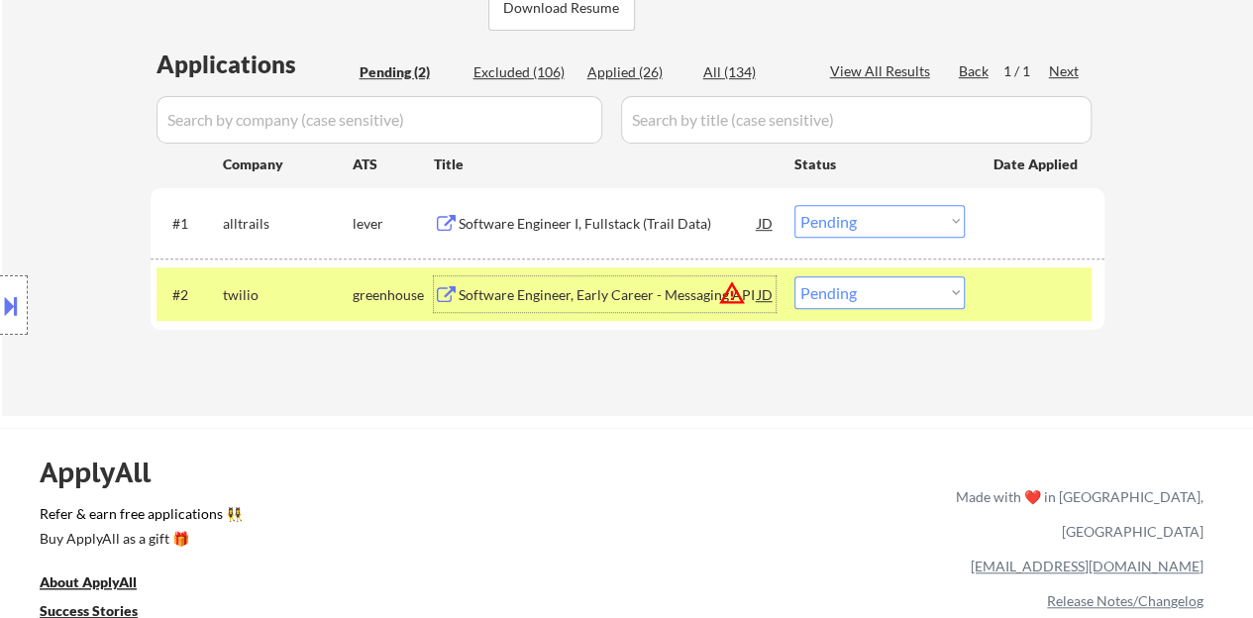
click at [0, 290] on button at bounding box center [11, 305] width 22 height 33
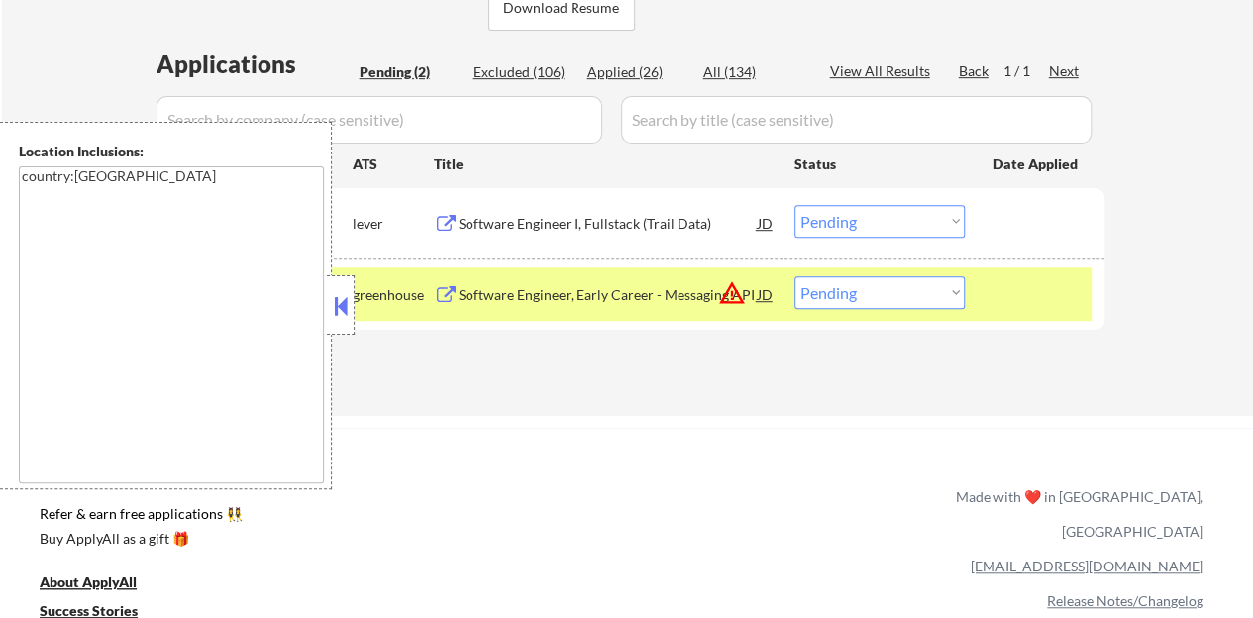
click at [343, 302] on button at bounding box center [341, 306] width 22 height 30
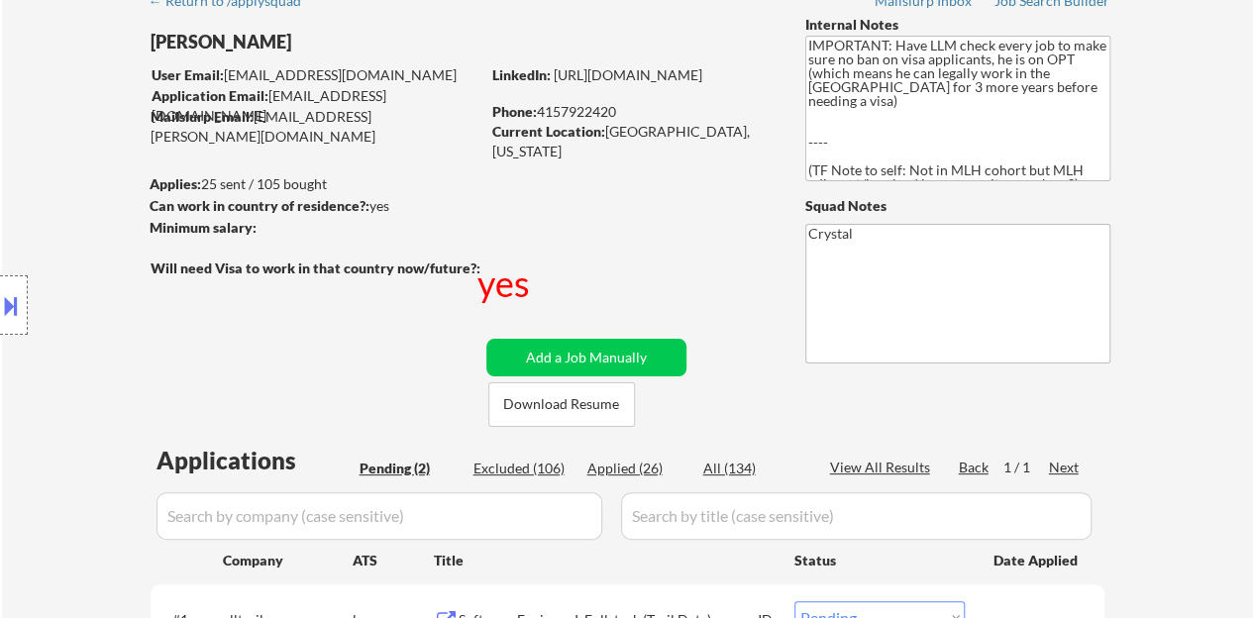
scroll to position [595, 0]
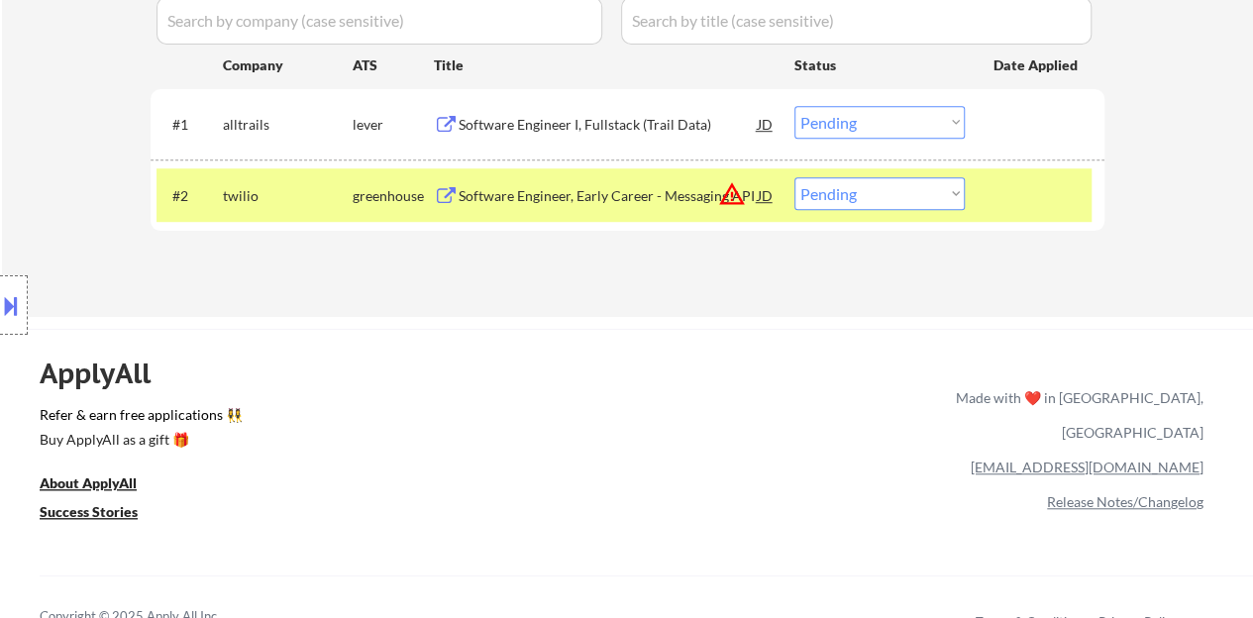
click at [856, 179] on select "Choose an option... Pending Applied Excluded (Questions) Excluded (Expired) Exc…" at bounding box center [880, 193] width 170 height 33
select select ""applied""
click at [795, 177] on select "Choose an option... Pending Applied Excluded (Questions) Excluded (Expired) Exc…" at bounding box center [880, 193] width 170 height 33
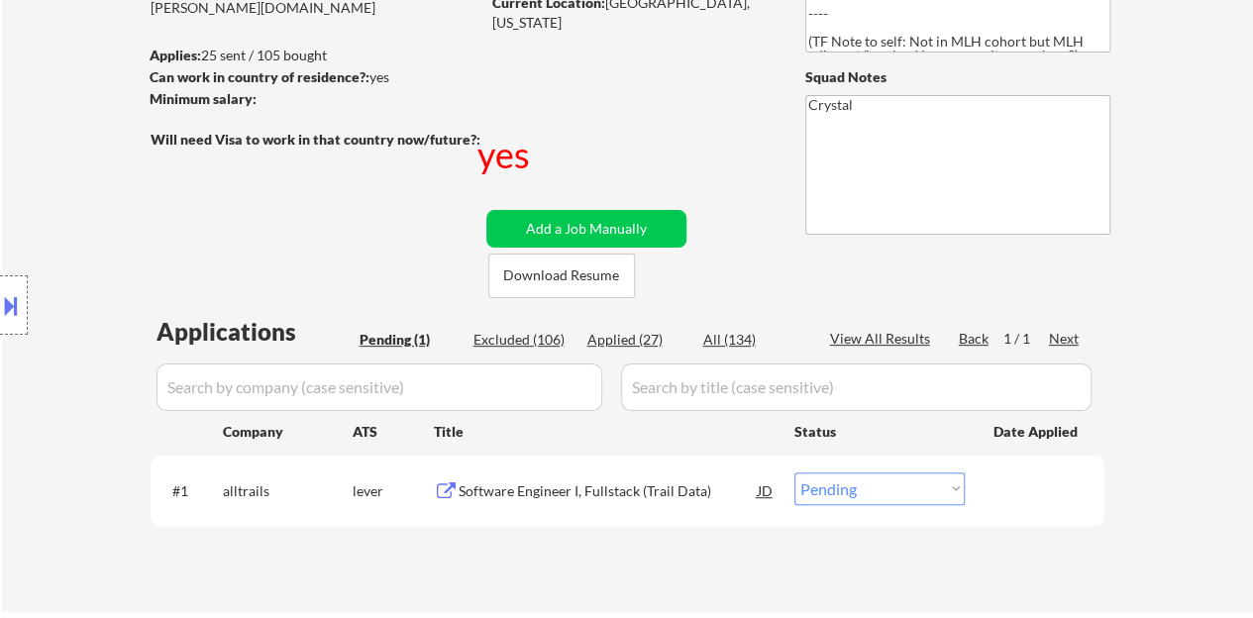
scroll to position [198, 0]
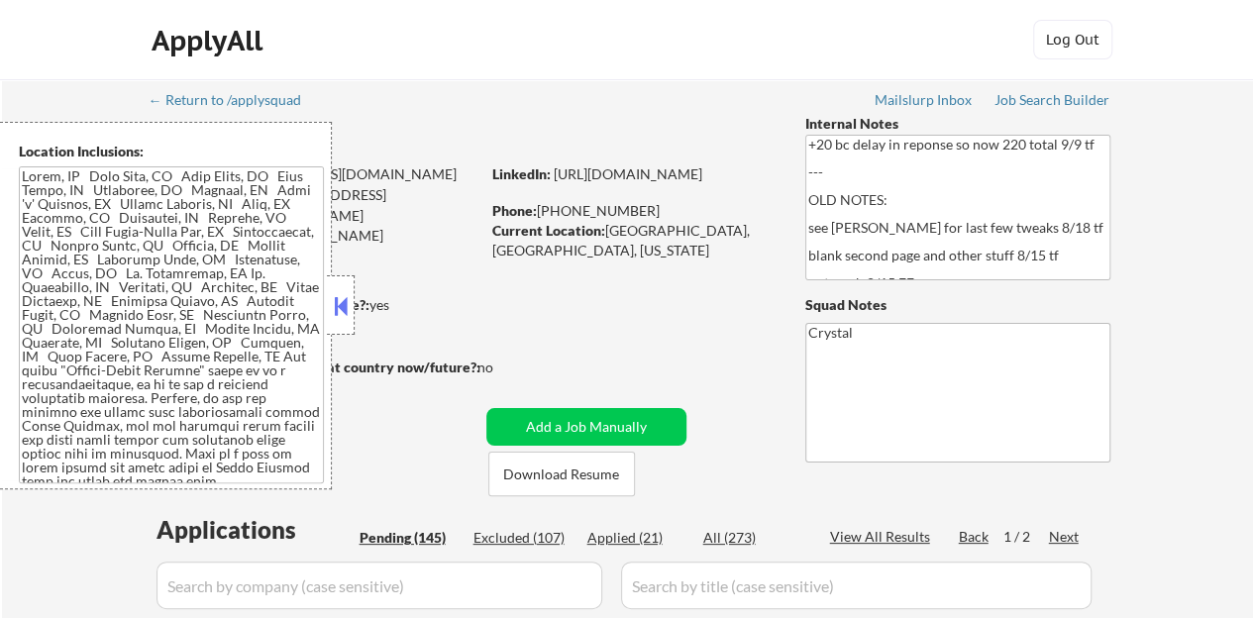
click at [340, 294] on button at bounding box center [341, 306] width 22 height 30
select select ""pending""
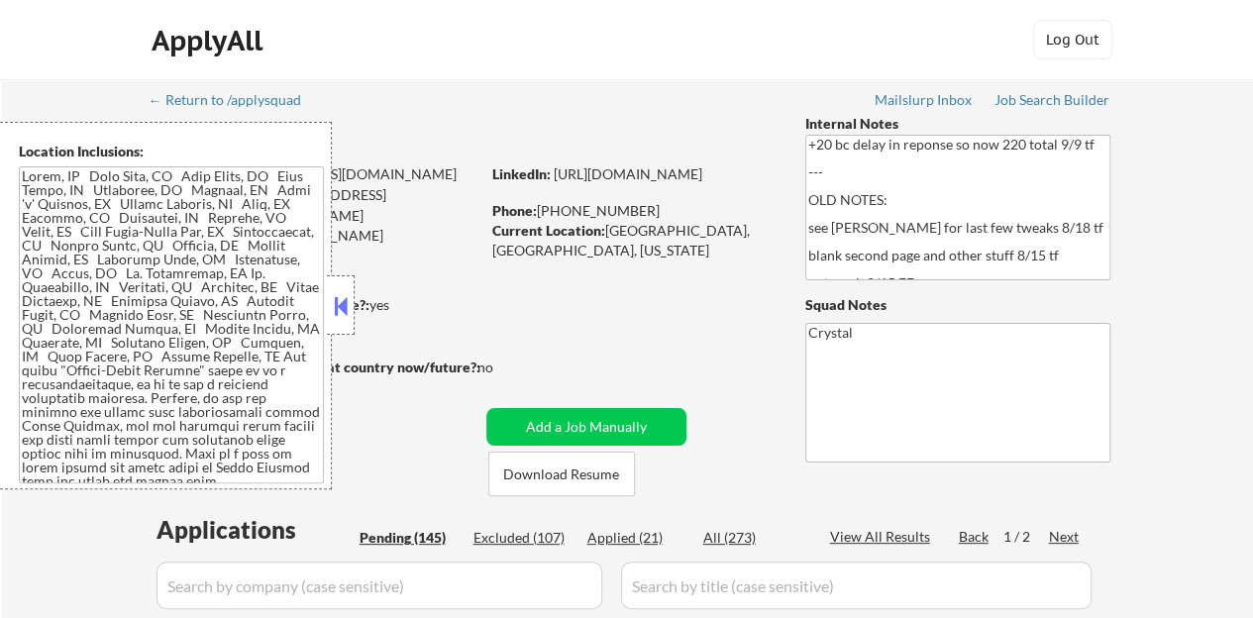
select select ""pending""
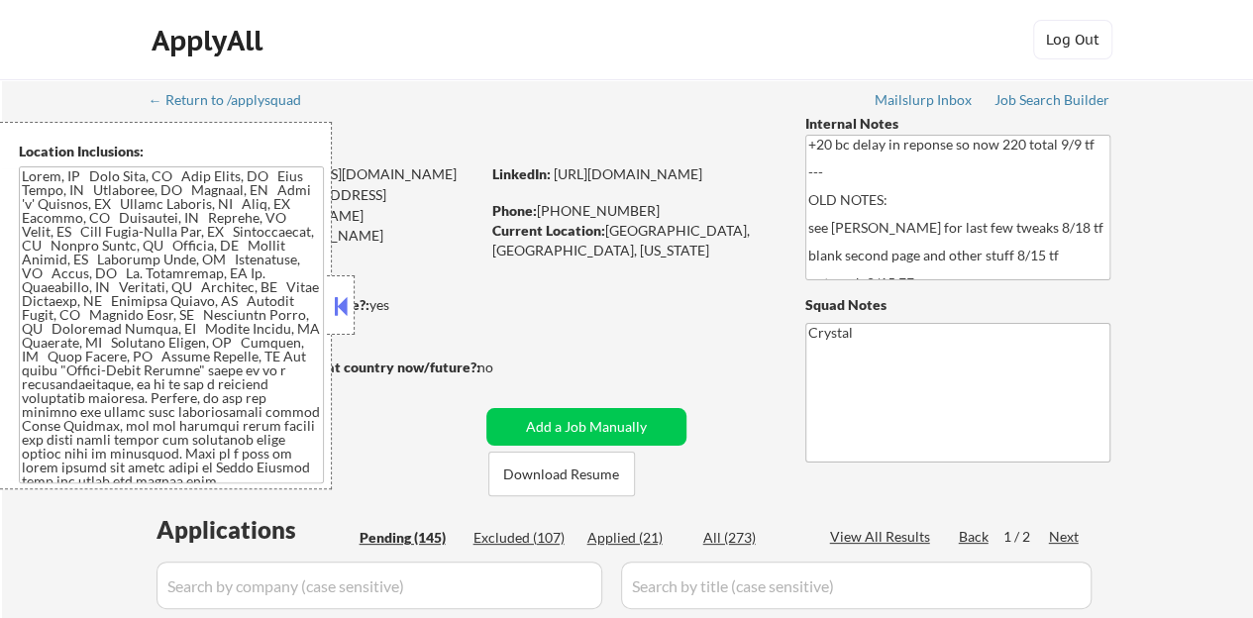
select select ""pending""
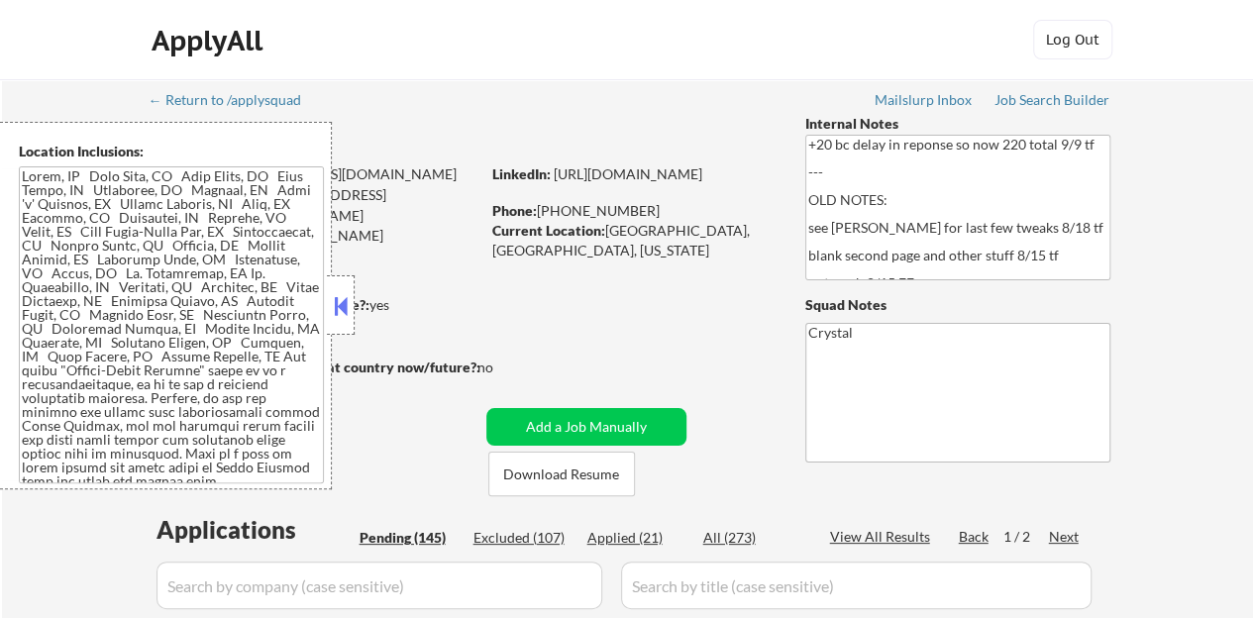
select select ""pending""
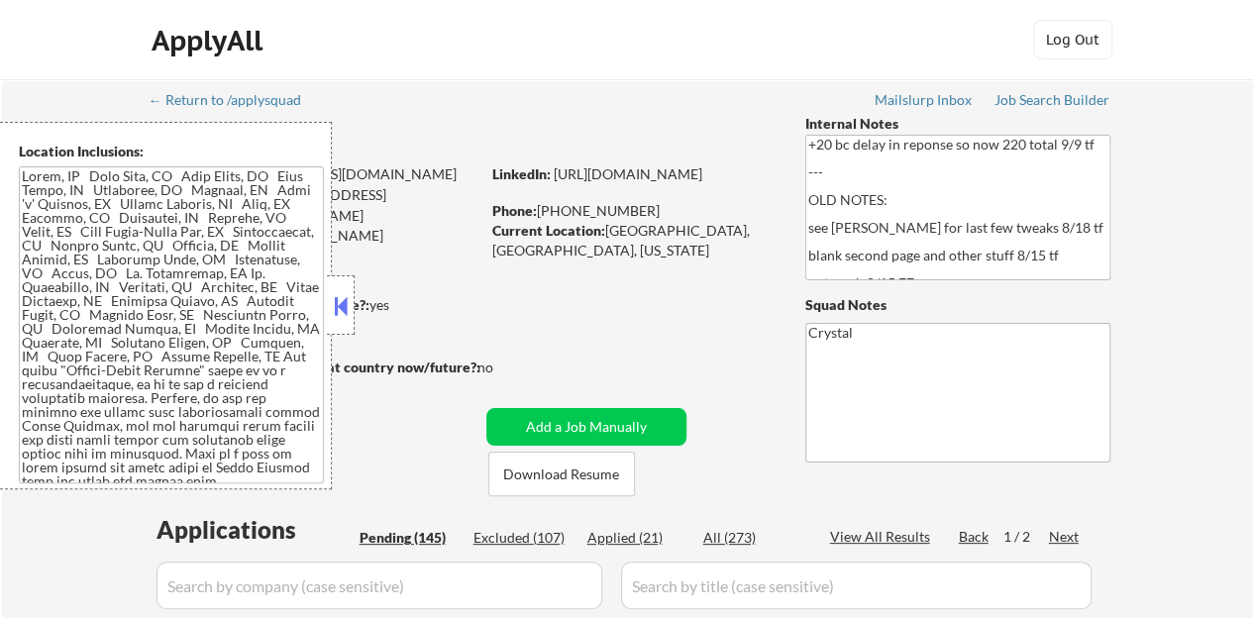
select select ""pending""
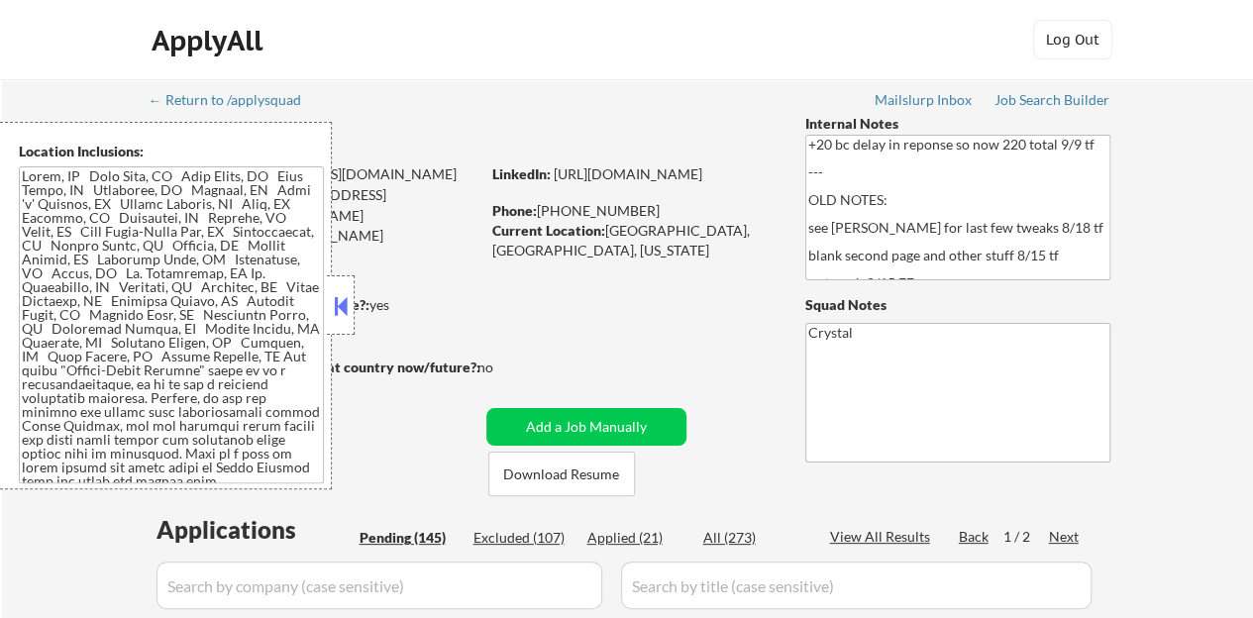
select select ""pending""
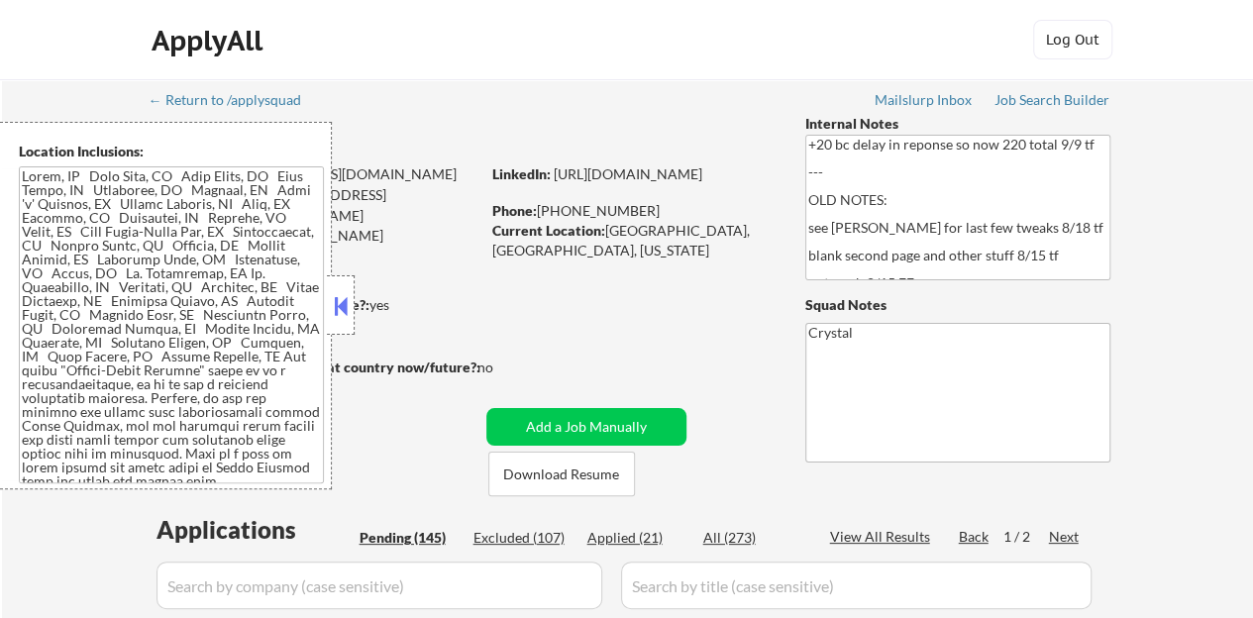
select select ""pending""
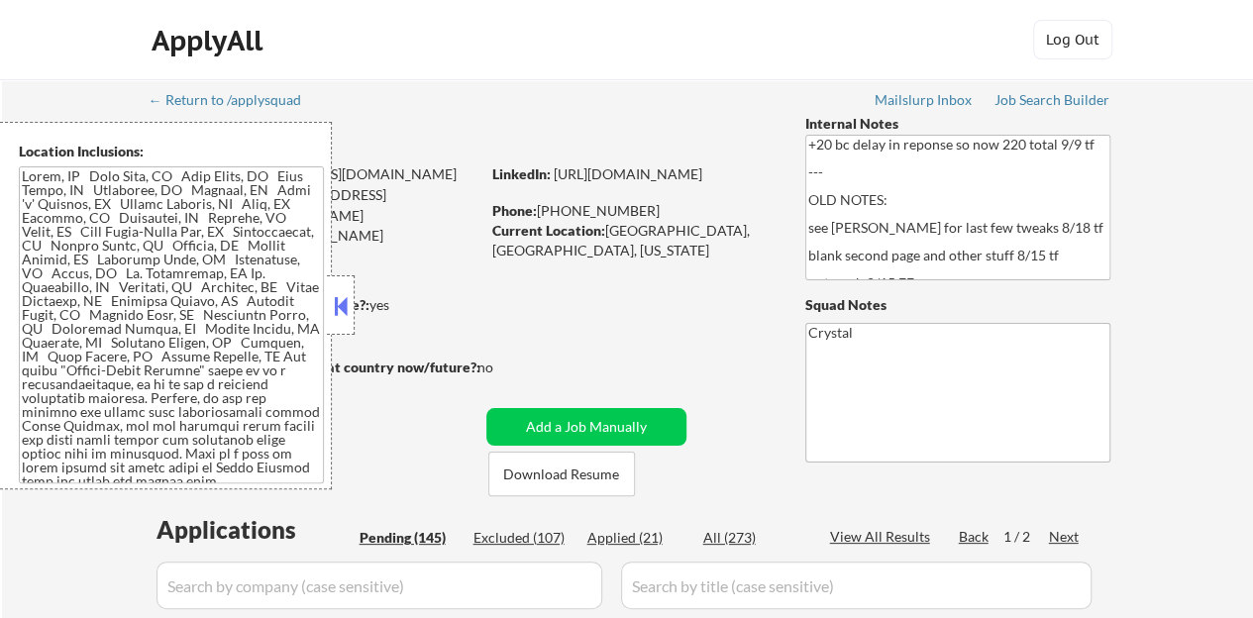
select select ""pending""
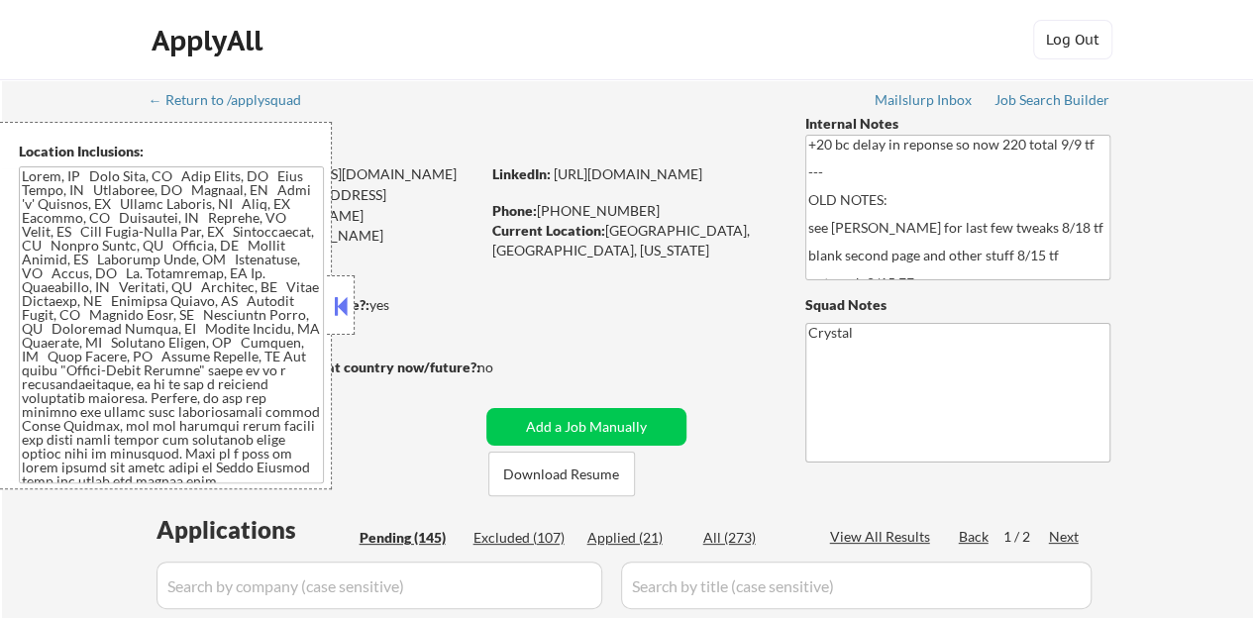
select select ""pending""
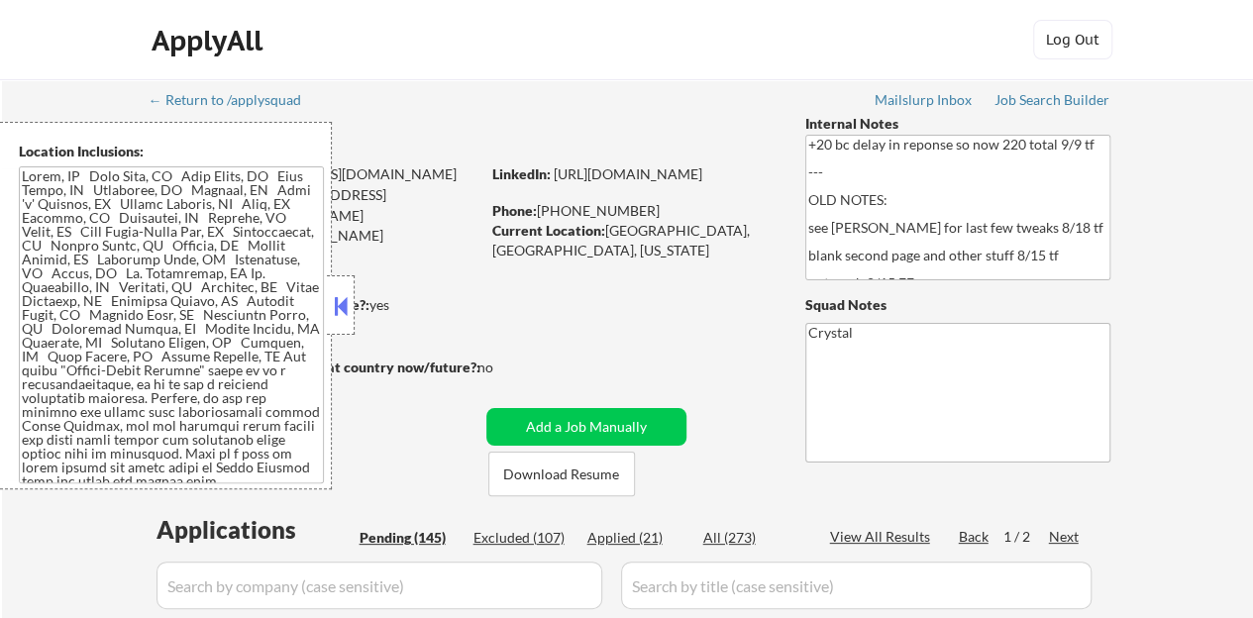
select select ""pending""
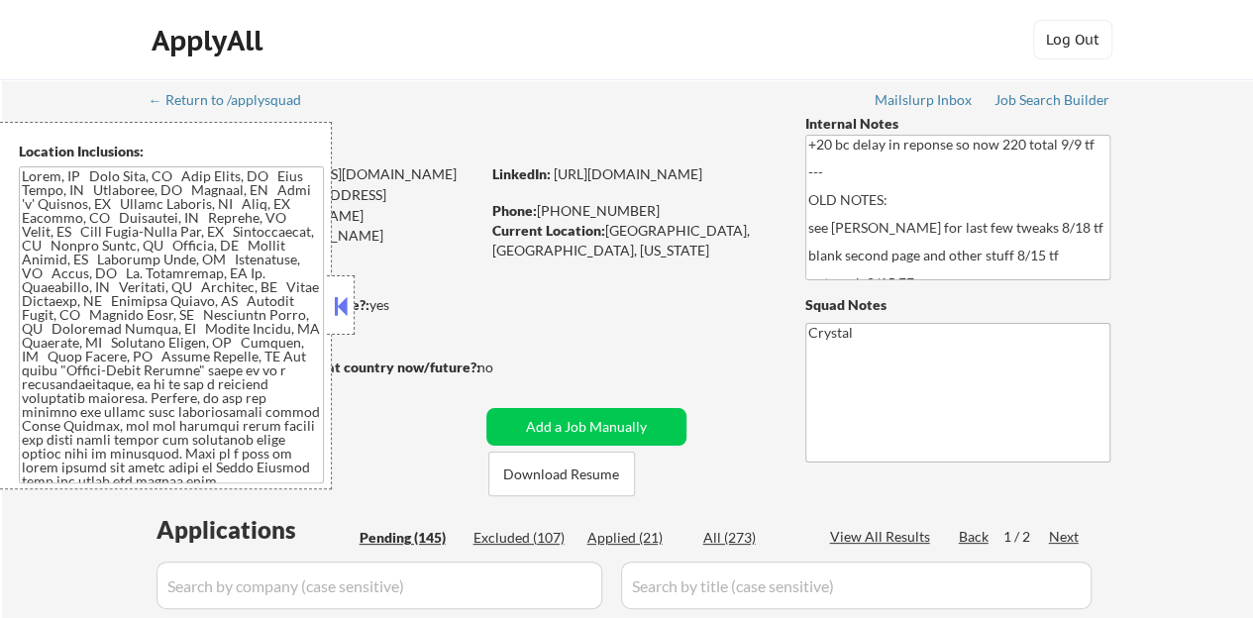
select select ""pending""
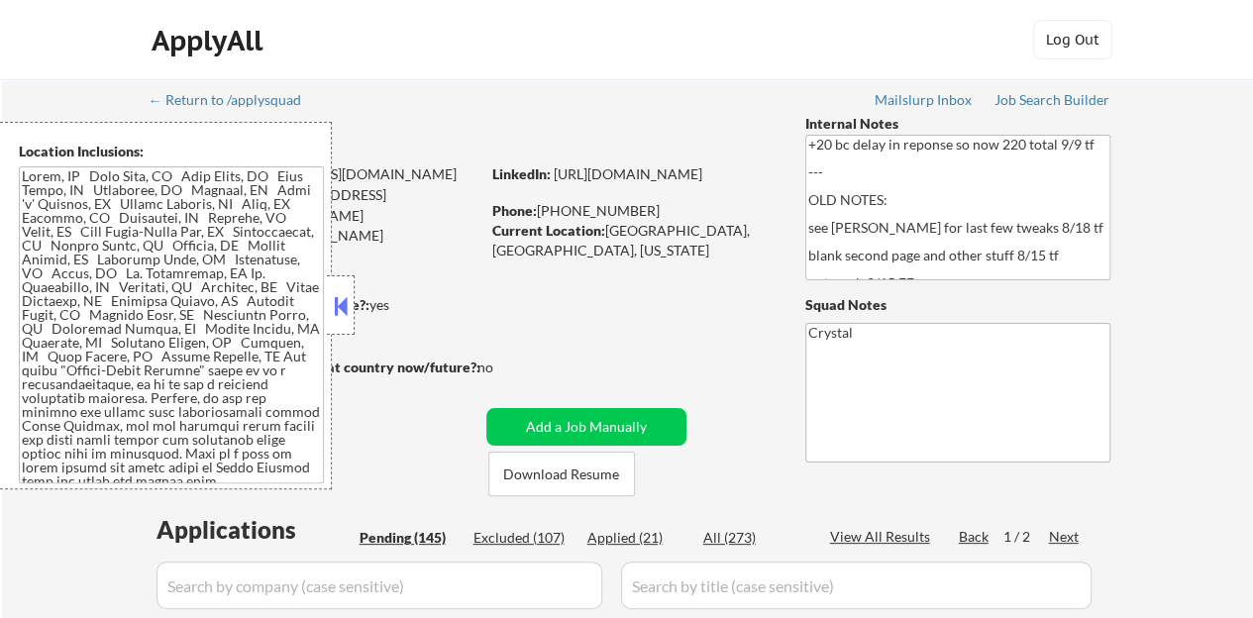
select select ""pending""
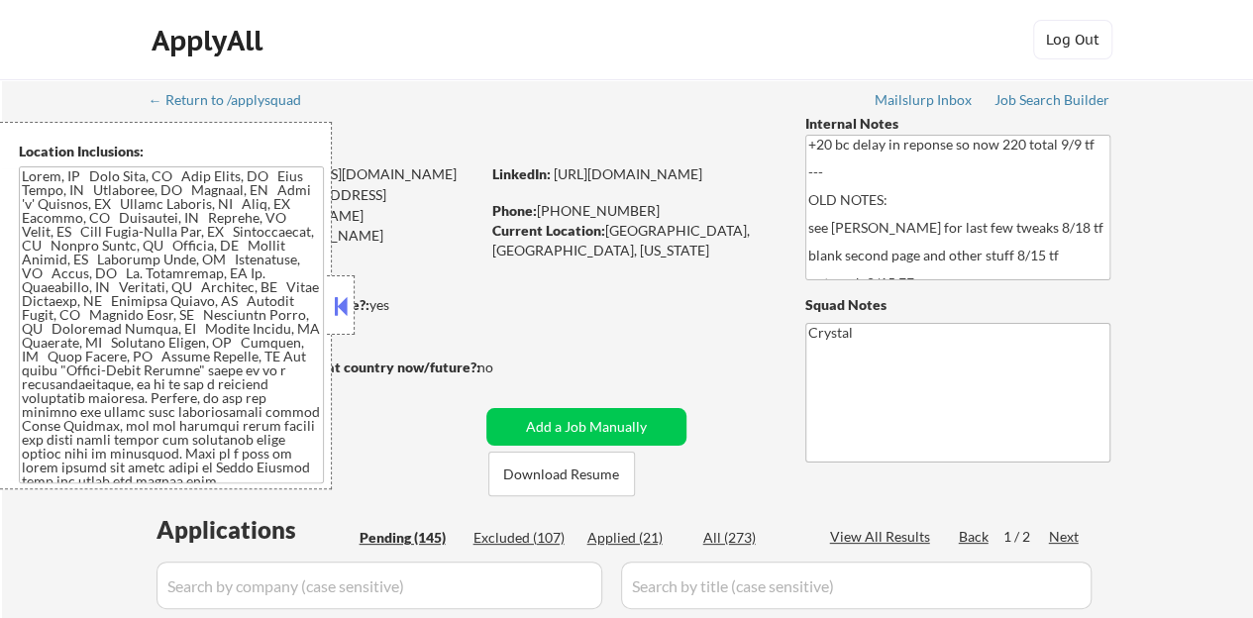
select select ""pending""
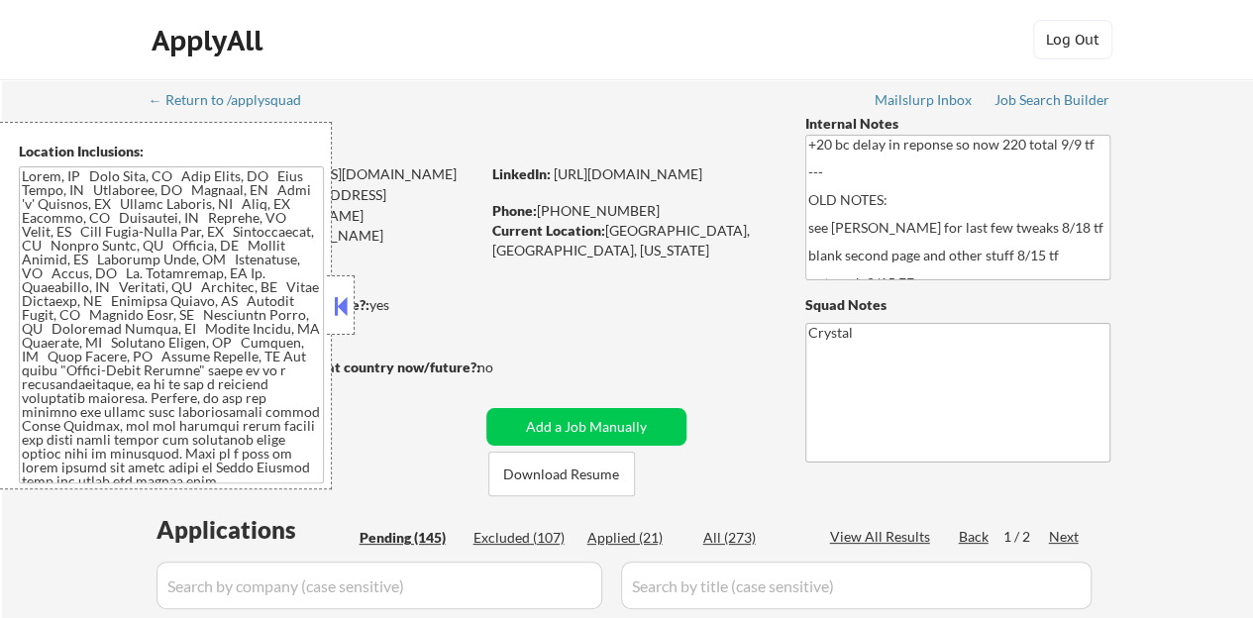
select select ""pending""
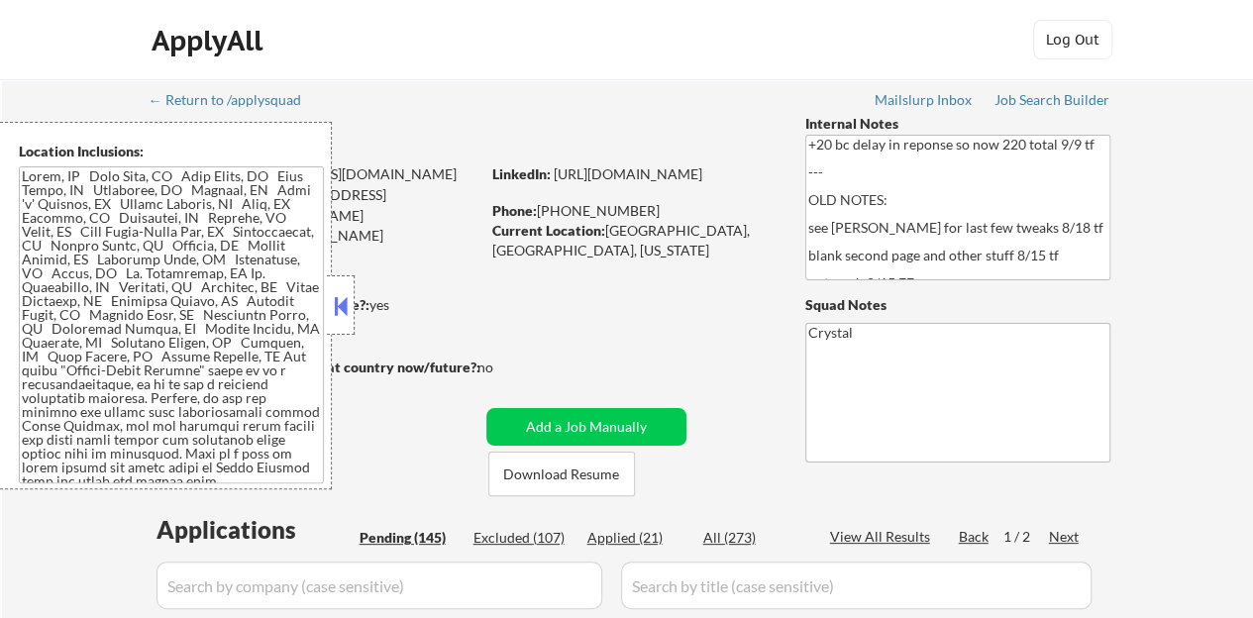
select select ""pending""
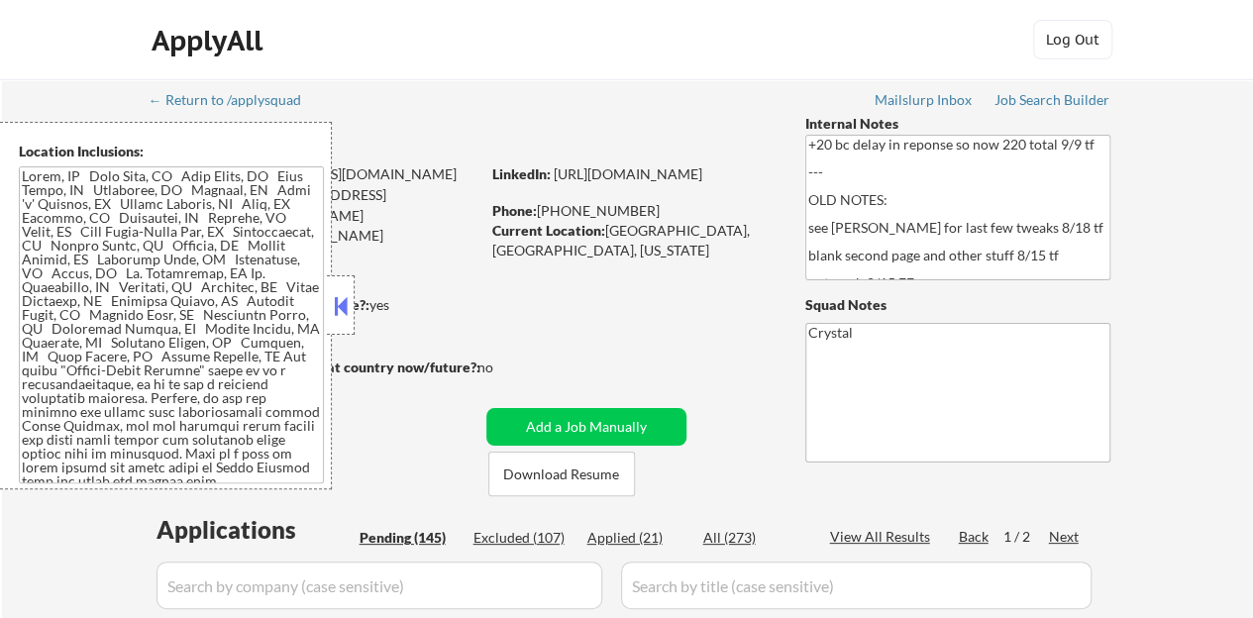
select select ""pending""
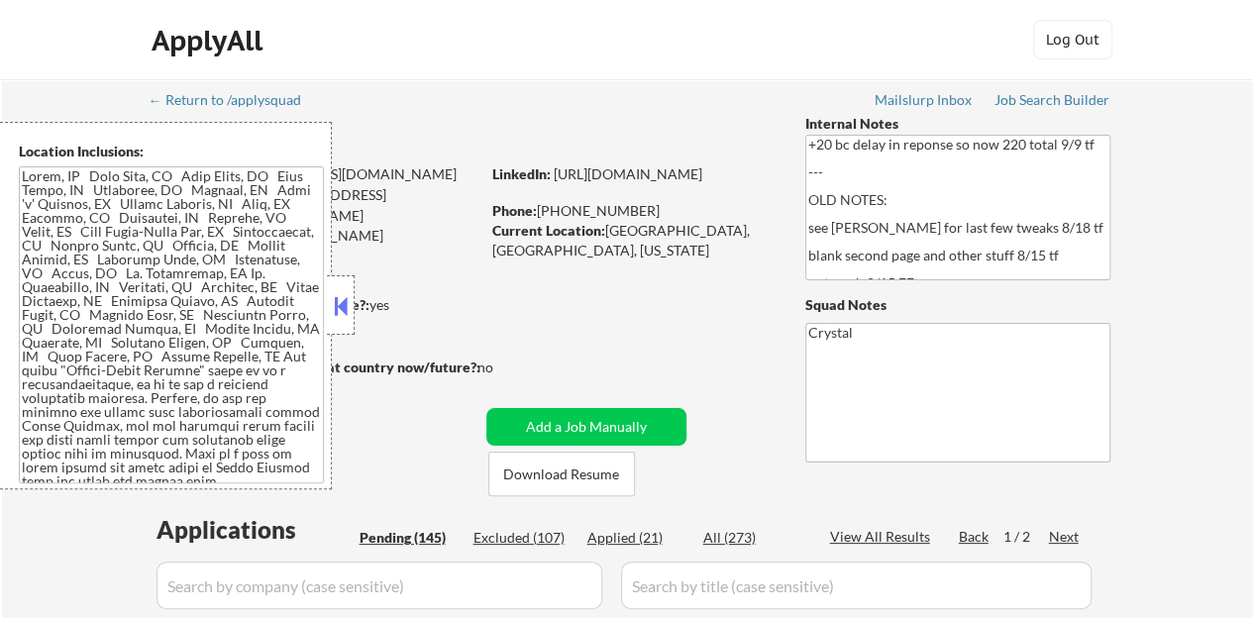
select select ""pending""
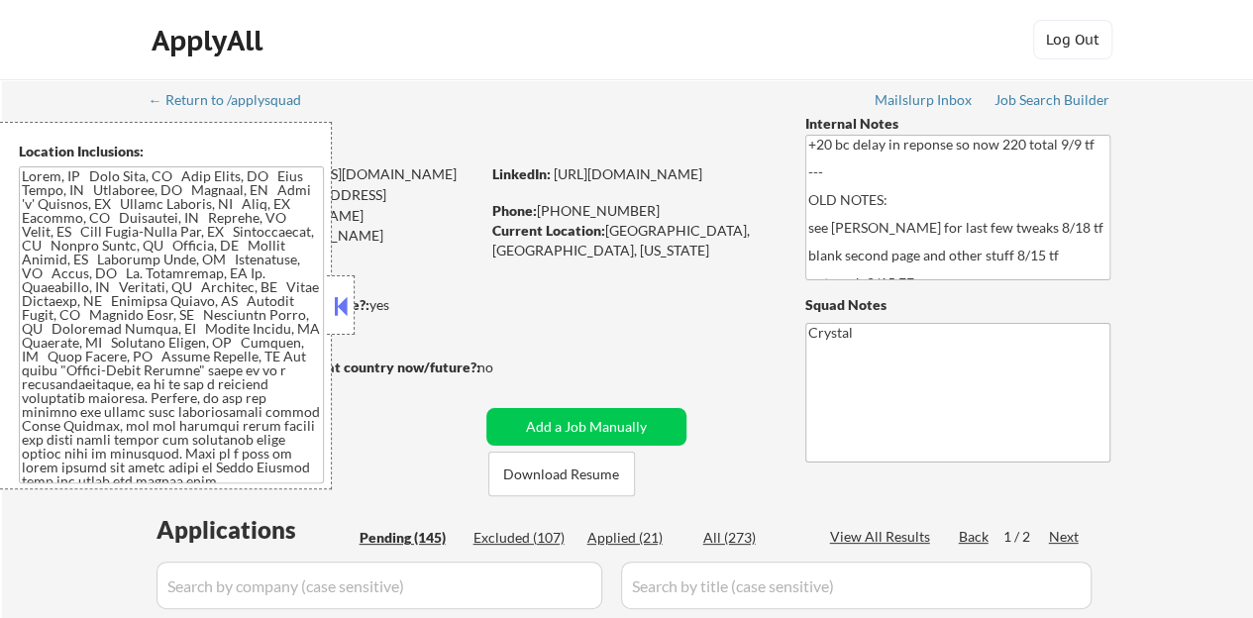
select select ""pending""
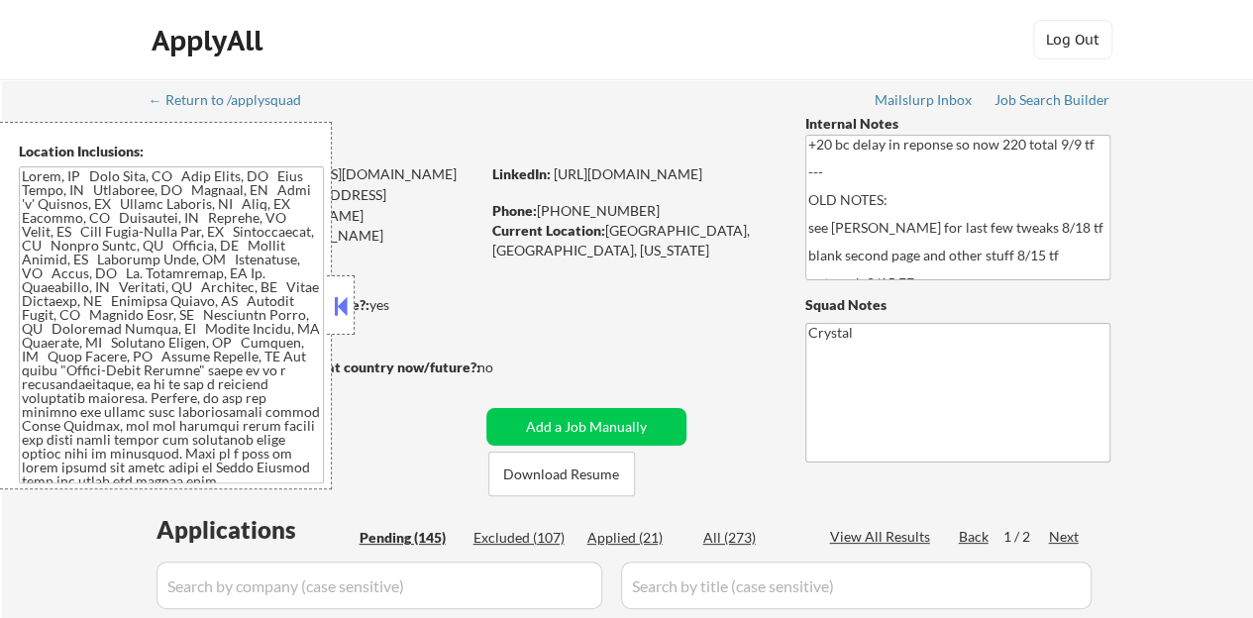
select select ""pending""
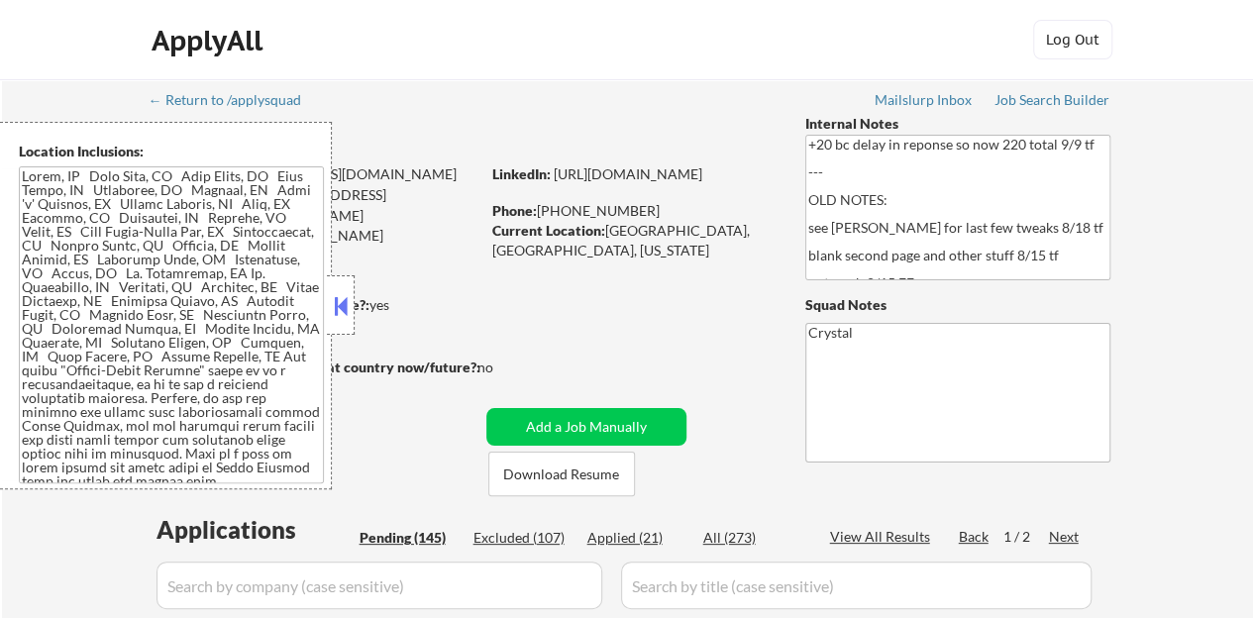
select select ""pending""
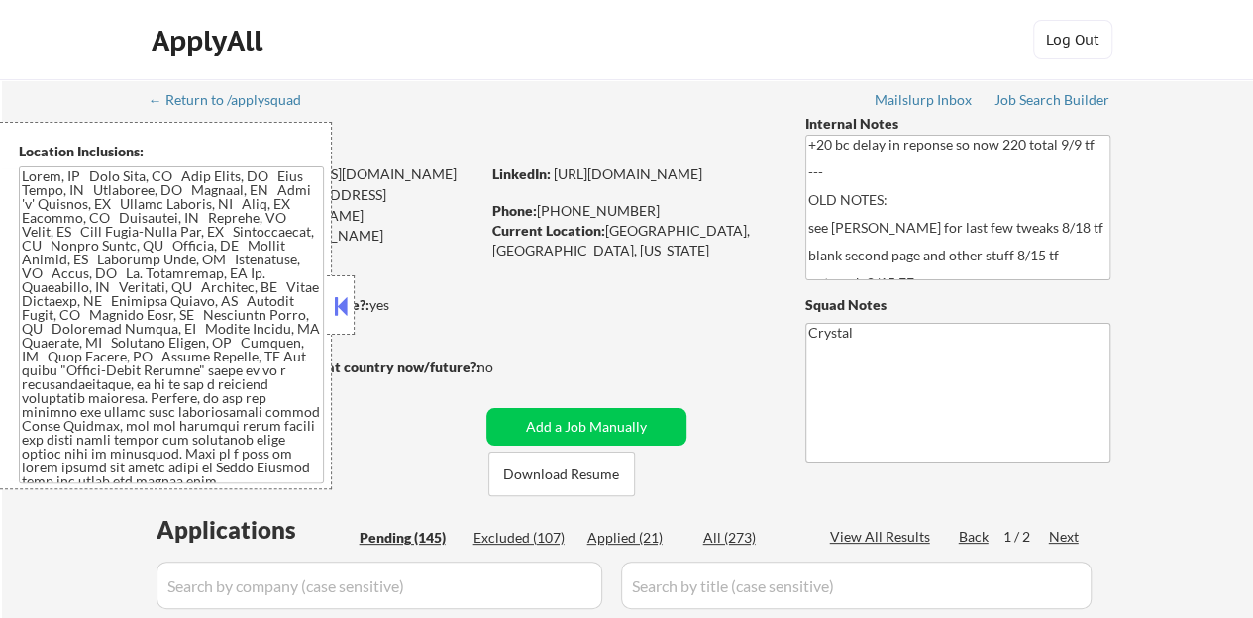
select select ""pending""
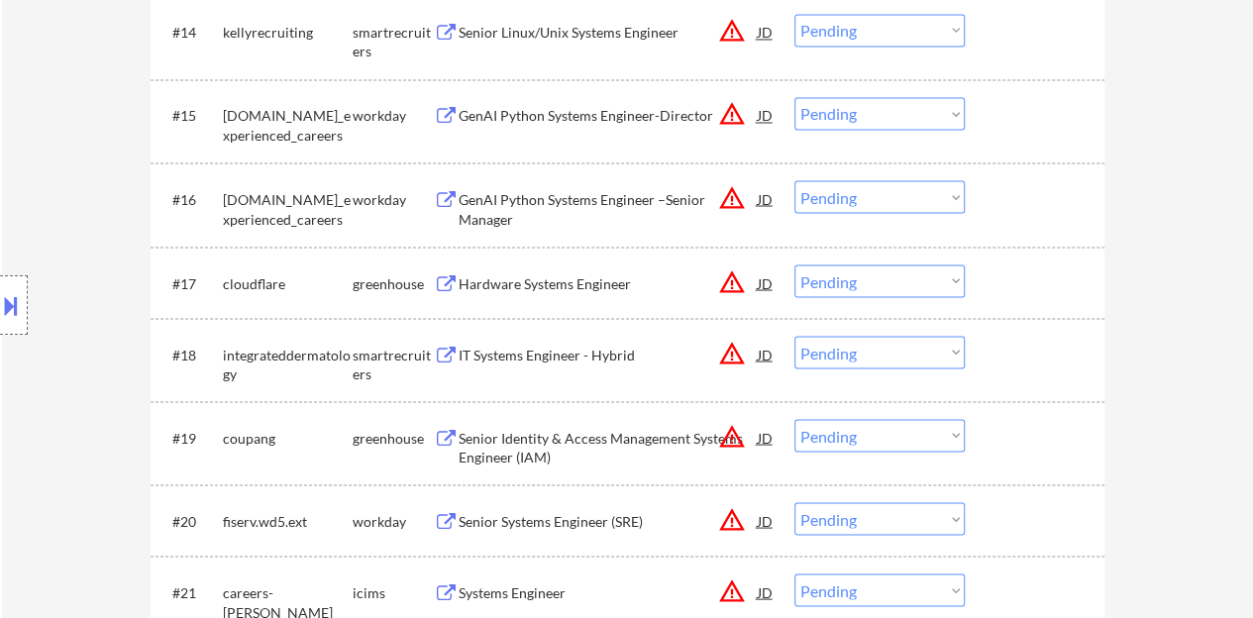
scroll to position [1685, 0]
click at [602, 353] on div "IT Systems Engineer - Hybrid" at bounding box center [608, 353] width 299 height 20
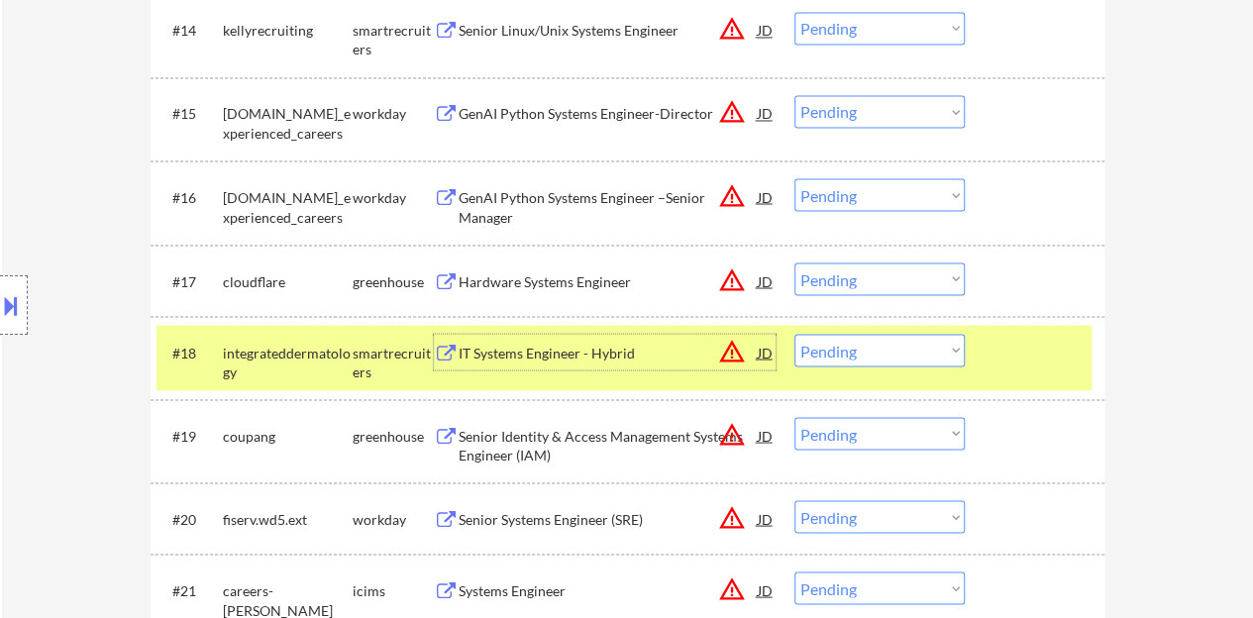
click at [870, 340] on select "Choose an option... Pending Applied Excluded (Questions) Excluded (Expired) Exc…" at bounding box center [880, 350] width 170 height 33
click at [795, 334] on select "Choose an option... Pending Applied Excluded (Questions) Excluded (Expired) Exc…" at bounding box center [880, 350] width 170 height 33
select select ""pending""
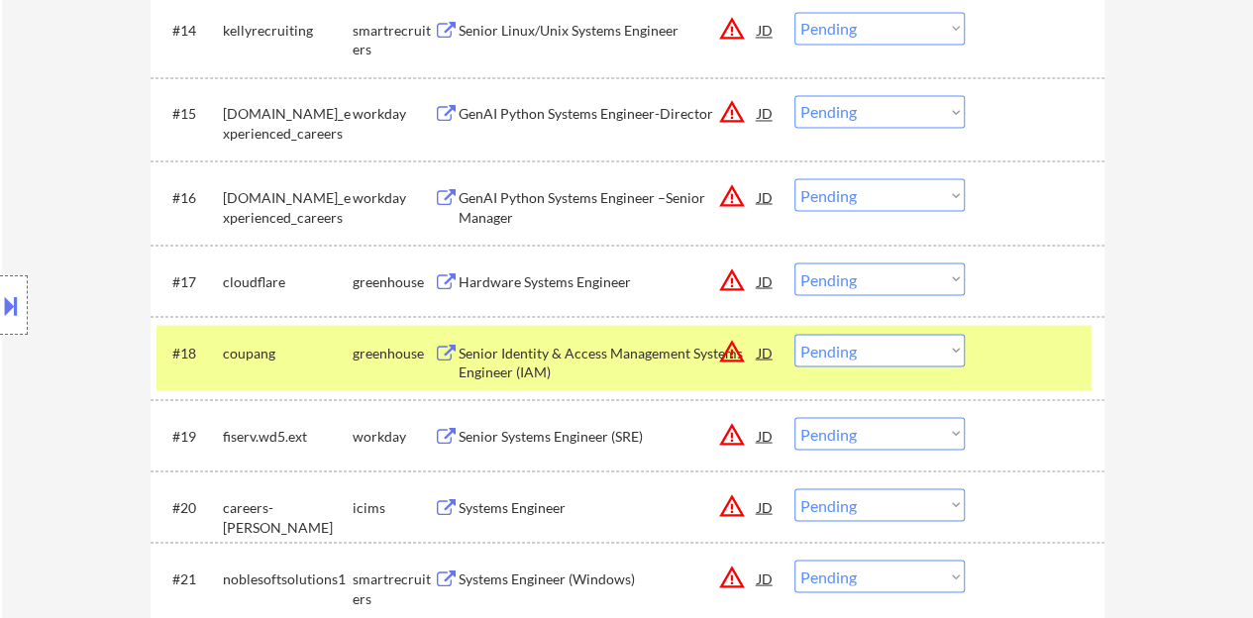
click at [1017, 371] on div "#18 coupang greenhouse Senior Identity & Access Management Systems Engineer (IA…" at bounding box center [624, 357] width 935 height 65
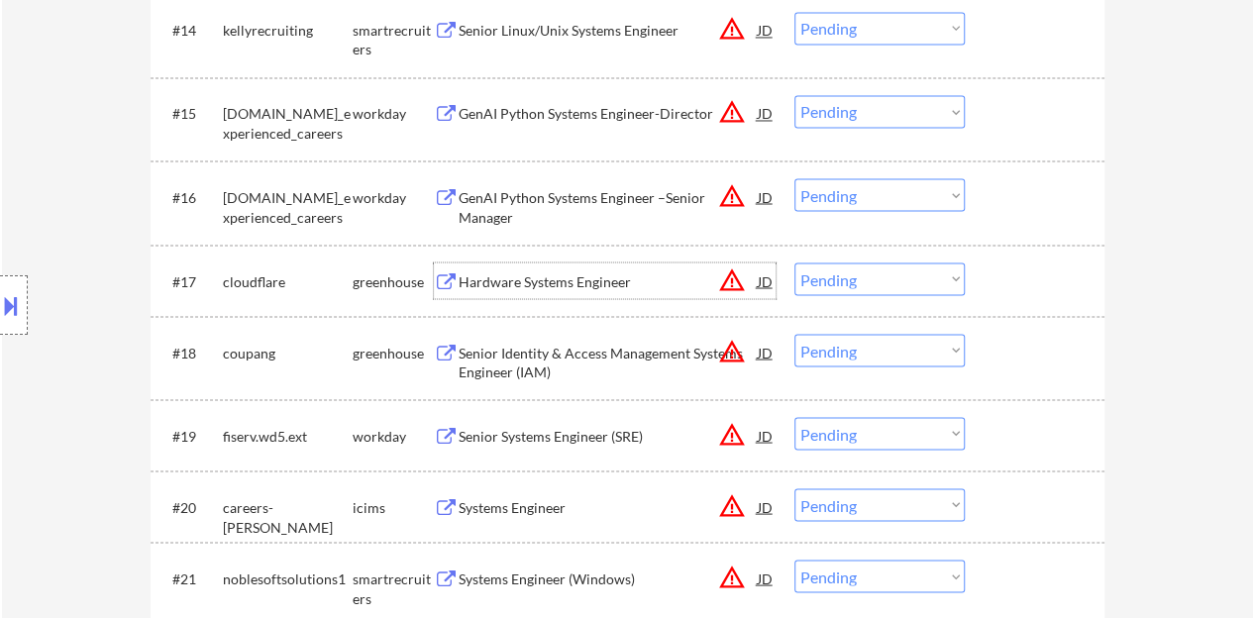
click at [573, 279] on div "Hardware Systems Engineer" at bounding box center [608, 282] width 299 height 20
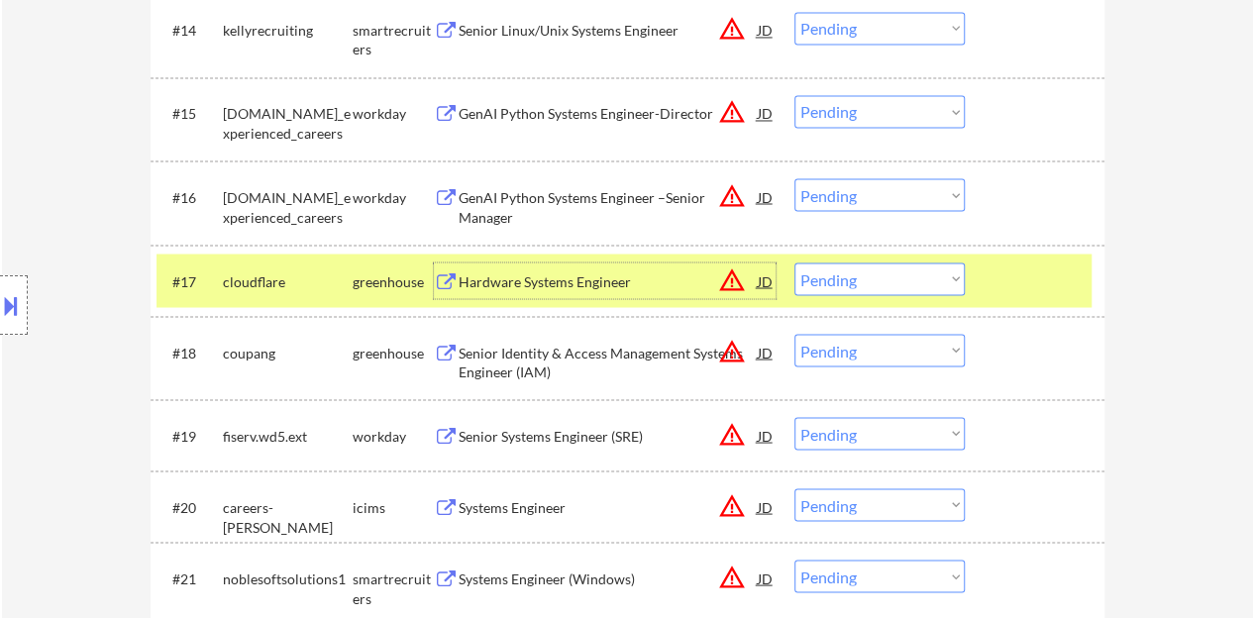
click at [840, 269] on select "Choose an option... Pending Applied Excluded (Questions) Excluded (Expired) Exc…" at bounding box center [880, 279] width 170 height 33
click at [795, 263] on select "Choose an option... Pending Applied Excluded (Questions) Excluded (Expired) Exc…" at bounding box center [880, 279] width 170 height 33
select select ""pending""
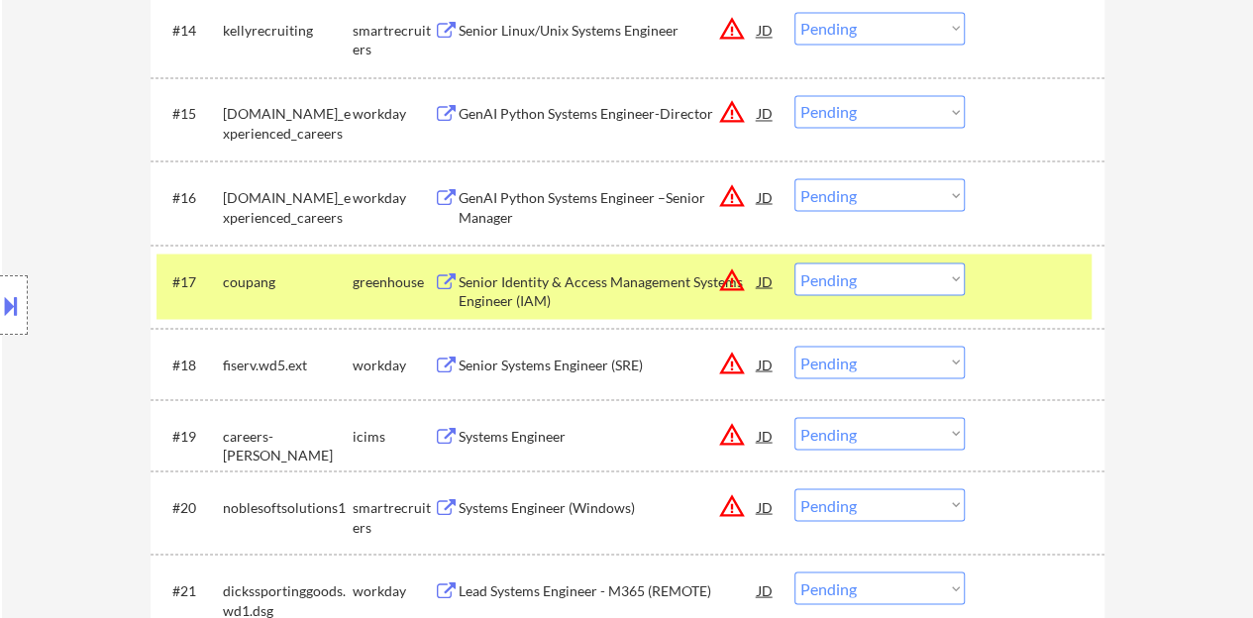
click at [1033, 293] on div at bounding box center [1037, 281] width 87 height 36
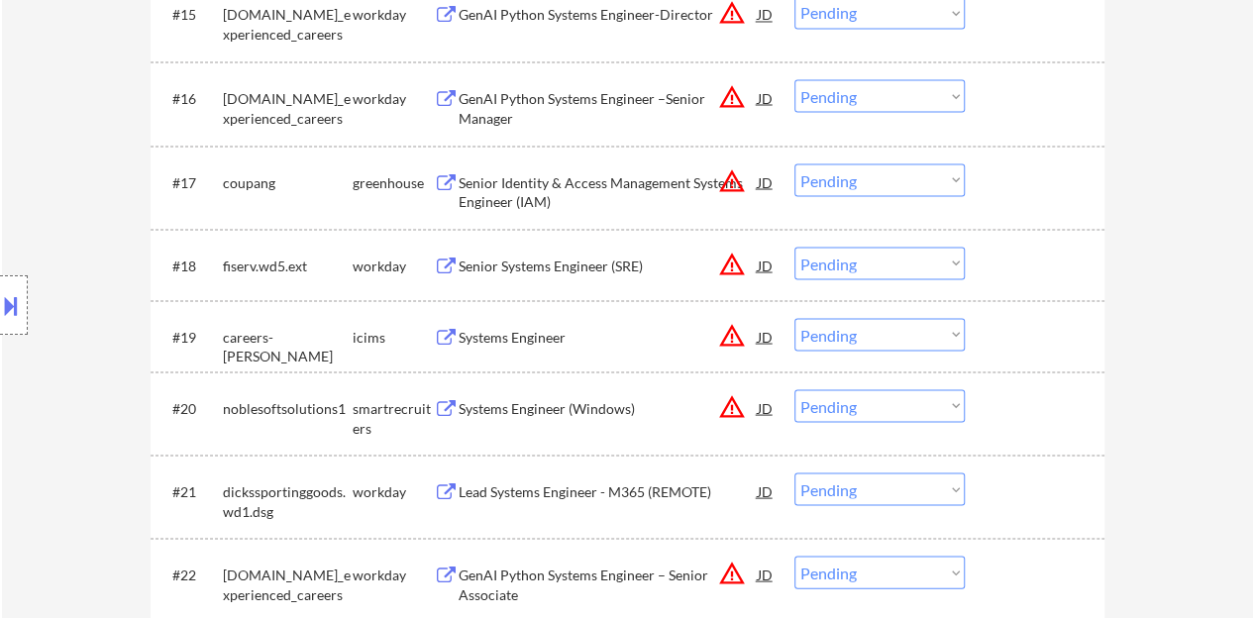
scroll to position [1883, 0]
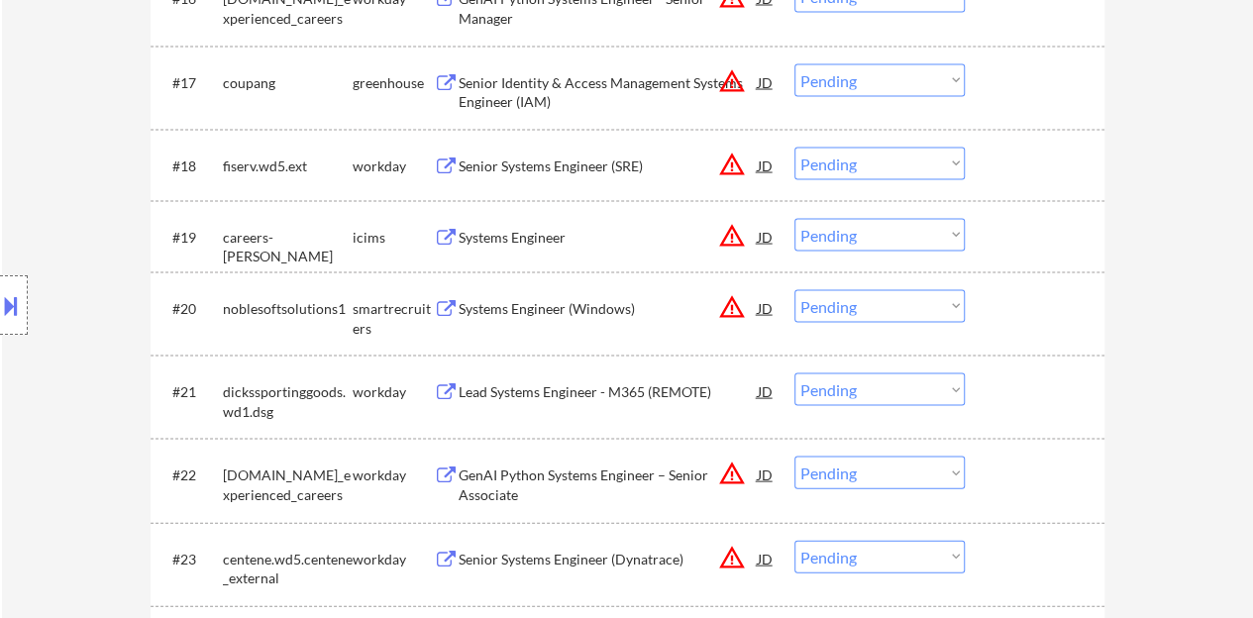
click at [591, 306] on div "Systems Engineer (Windows)" at bounding box center [608, 309] width 299 height 20
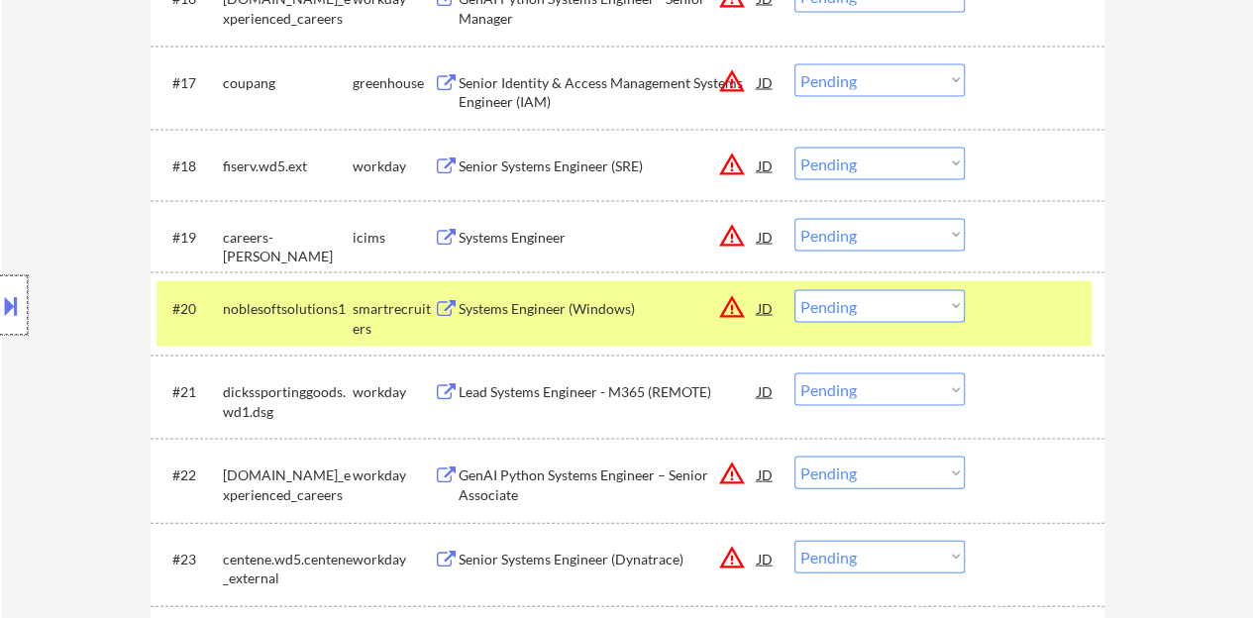
click at [0, 277] on div at bounding box center [14, 304] width 28 height 59
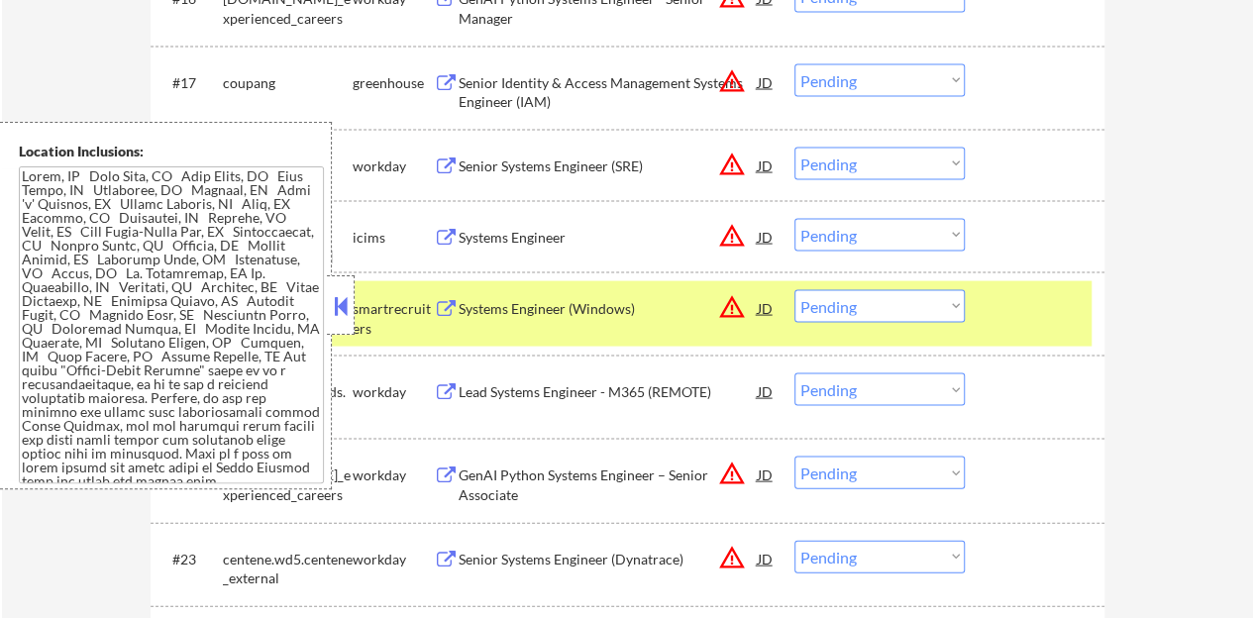
click at [334, 300] on button at bounding box center [341, 306] width 22 height 30
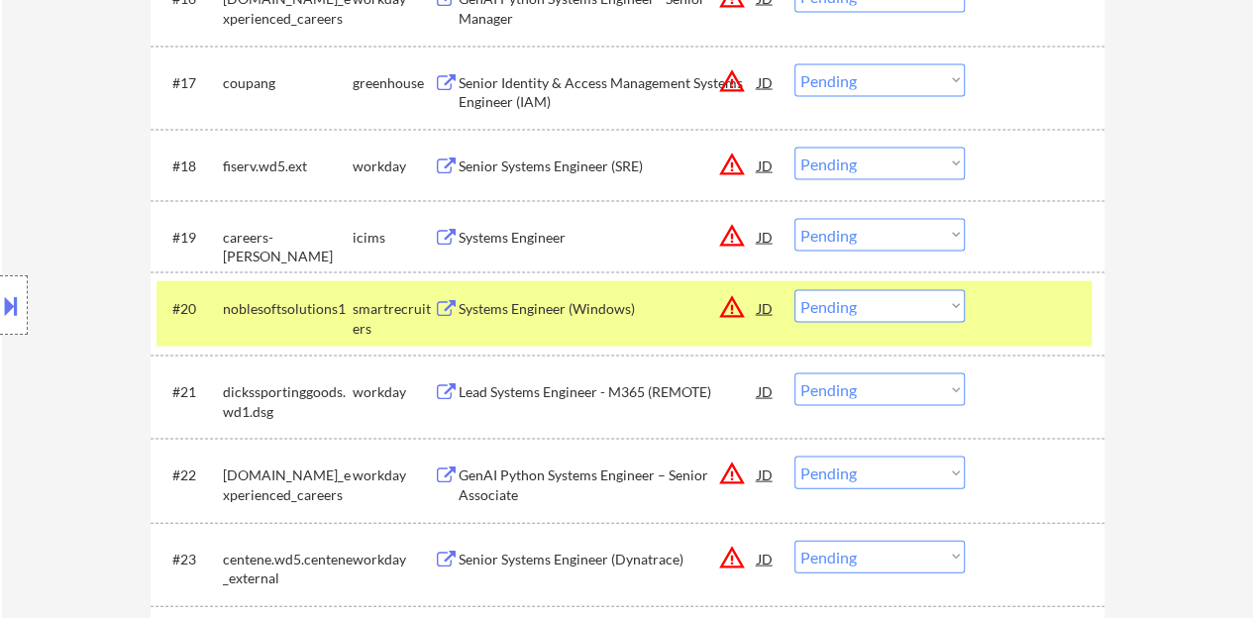
click at [0, 304] on button at bounding box center [11, 305] width 22 height 33
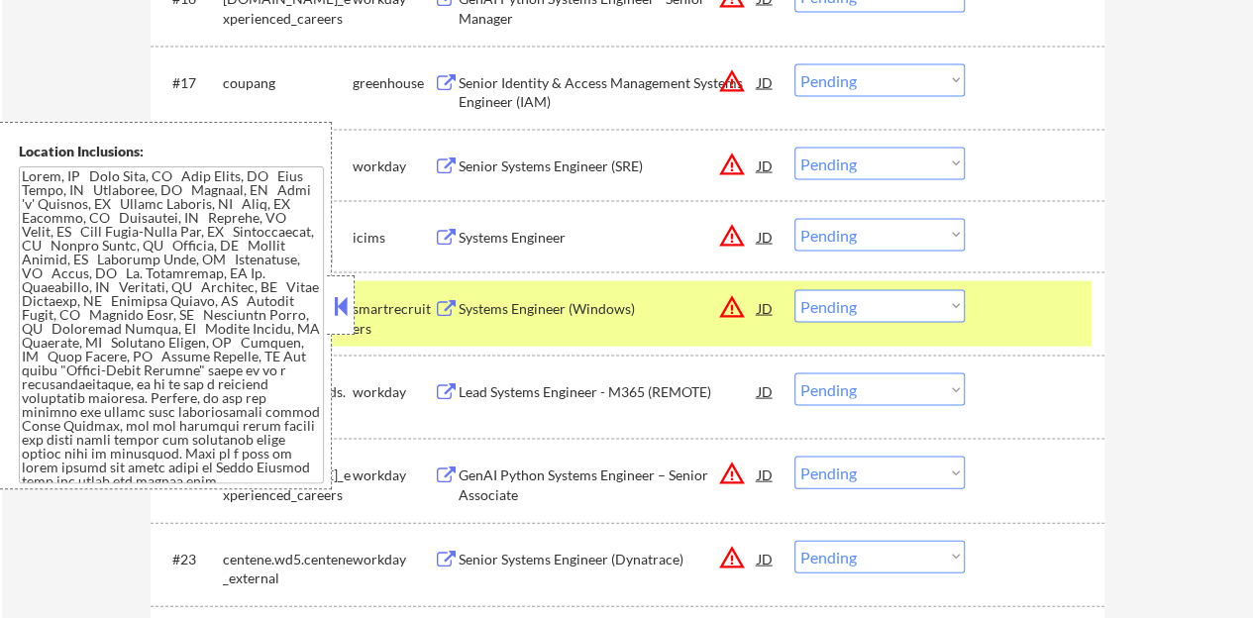
click at [331, 310] on button at bounding box center [341, 306] width 22 height 30
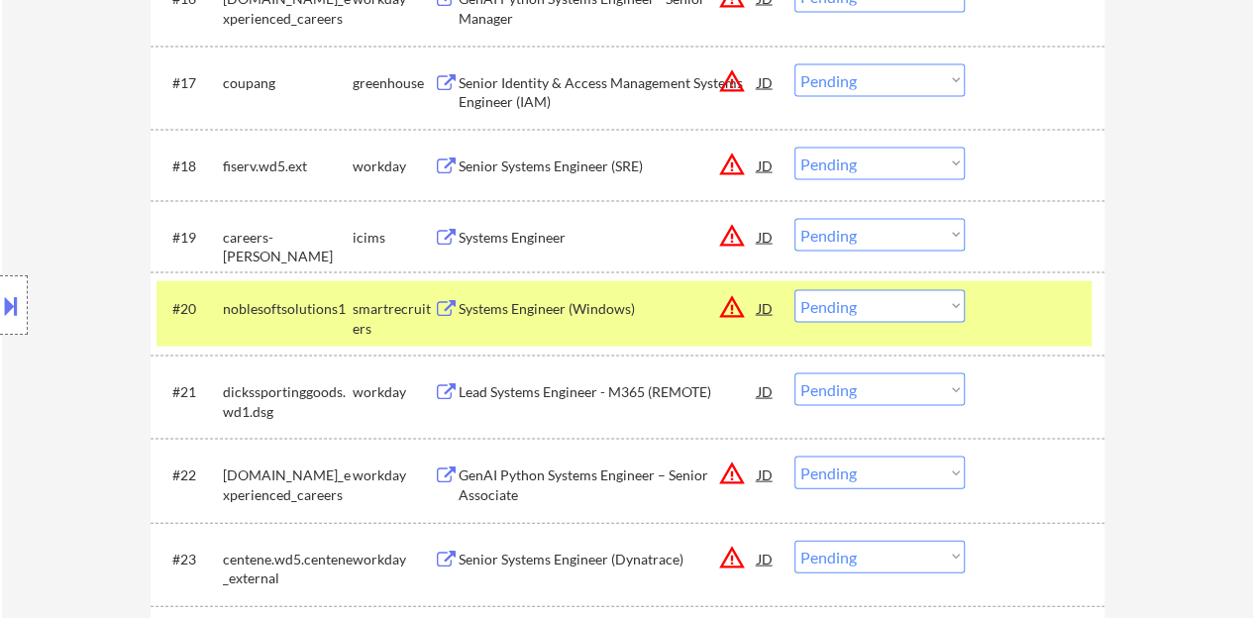
click at [909, 310] on select "Choose an option... Pending Applied Excluded (Questions) Excluded (Expired) Exc…" at bounding box center [880, 306] width 170 height 33
click at [795, 290] on select "Choose an option... Pending Applied Excluded (Questions) Excluded (Expired) Exc…" at bounding box center [880, 306] width 170 height 33
select select ""pending""
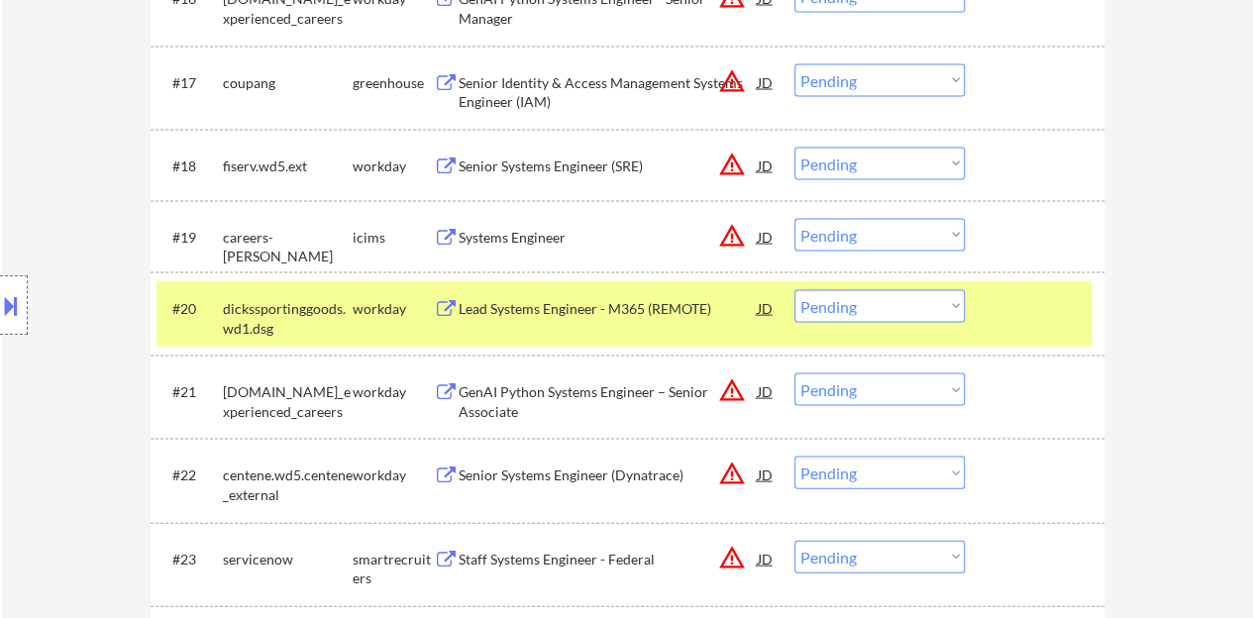
click at [974, 298] on div "#20 dickssportinggoods.wd1.dsg workday Lead Systems Engineer - M365 (REMOTE) JD…" at bounding box center [624, 313] width 935 height 65
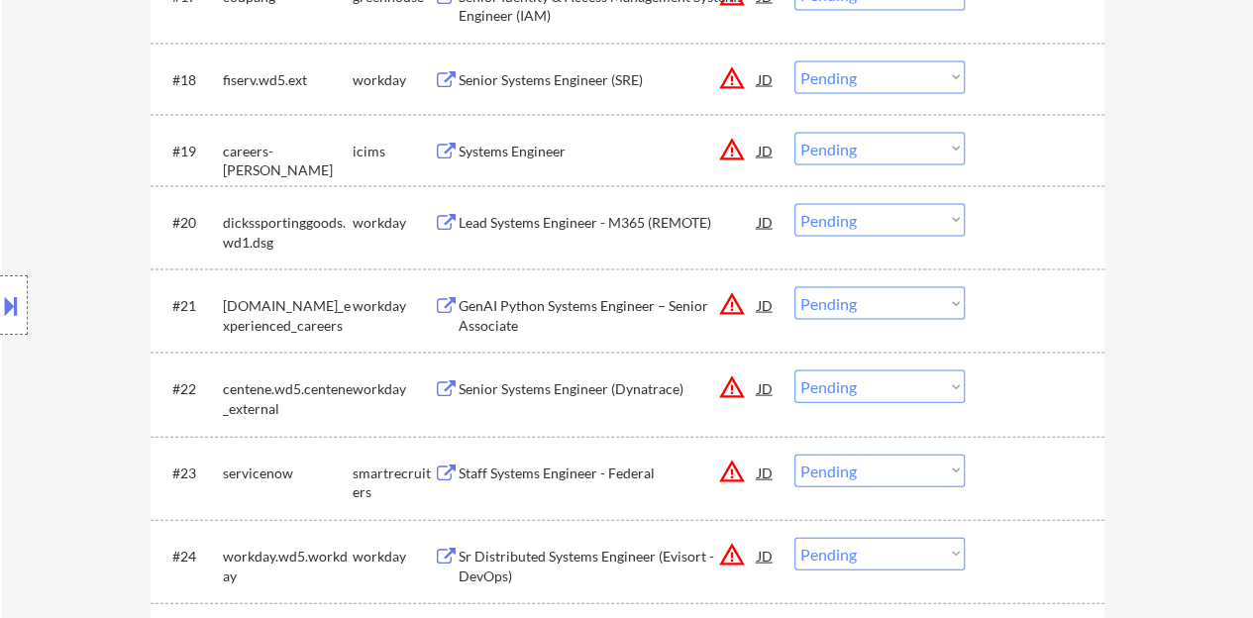
scroll to position [2081, 0]
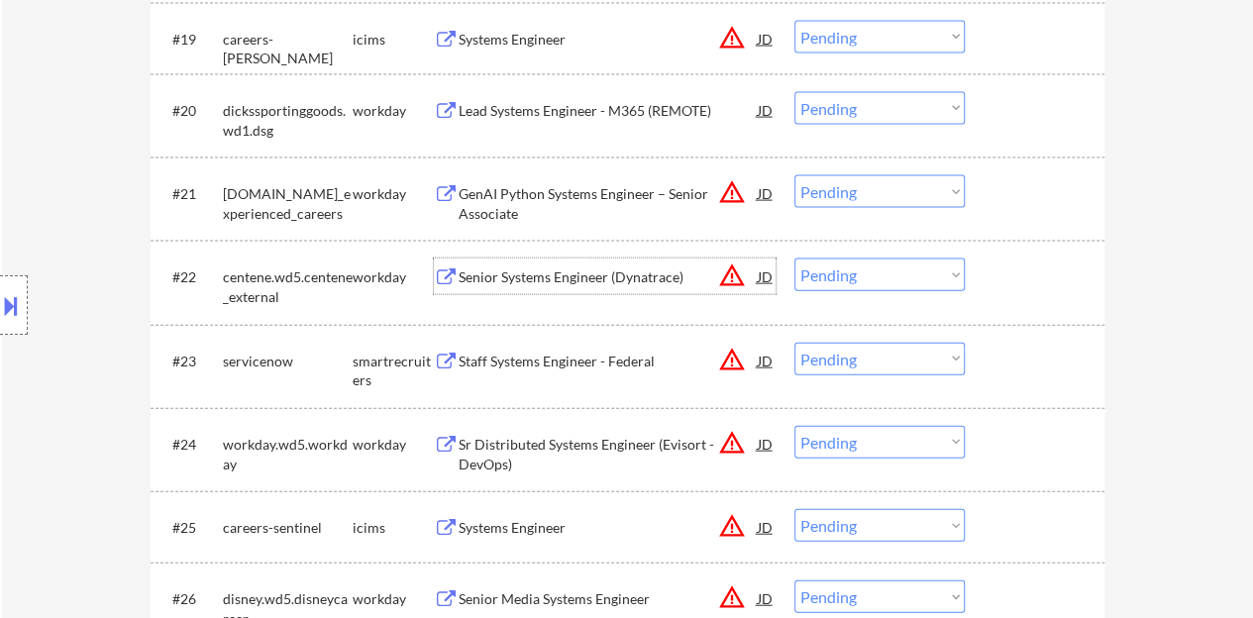
click at [554, 275] on div "Senior Systems Engineer (Dynatrace)" at bounding box center [608, 278] width 299 height 20
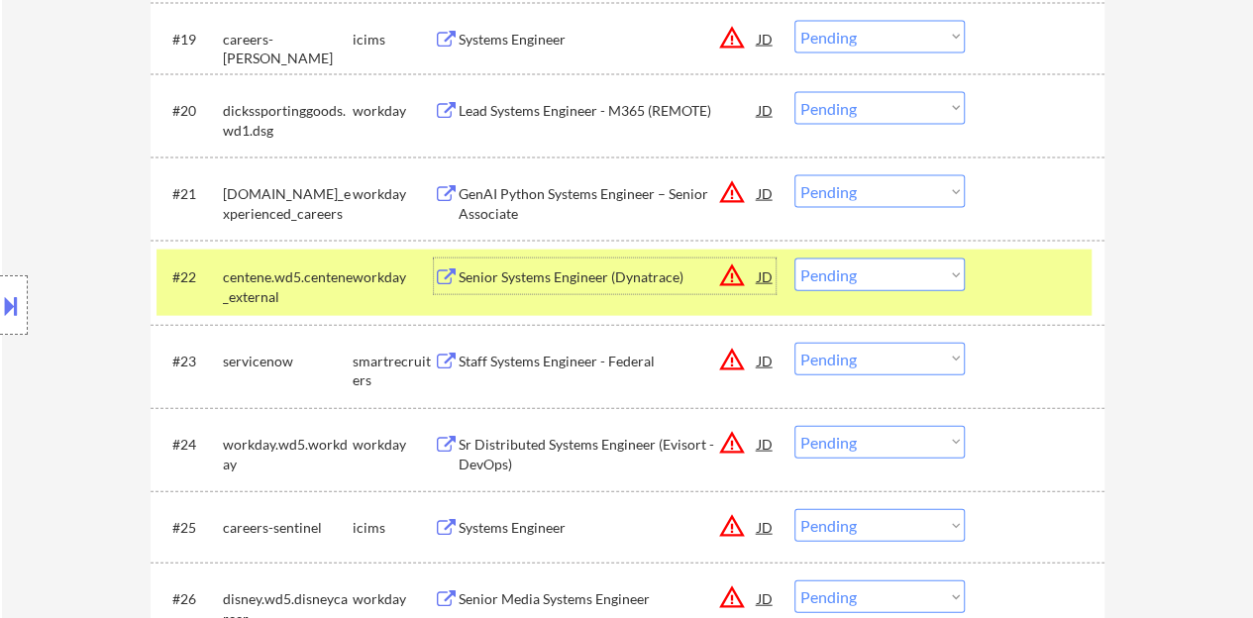
click at [887, 269] on select "Choose an option... Pending Applied Excluded (Questions) Excluded (Expired) Exc…" at bounding box center [880, 275] width 170 height 33
click at [795, 259] on select "Choose an option... Pending Applied Excluded (Questions) Excluded (Expired) Exc…" at bounding box center [880, 275] width 170 height 33
select select ""pending""
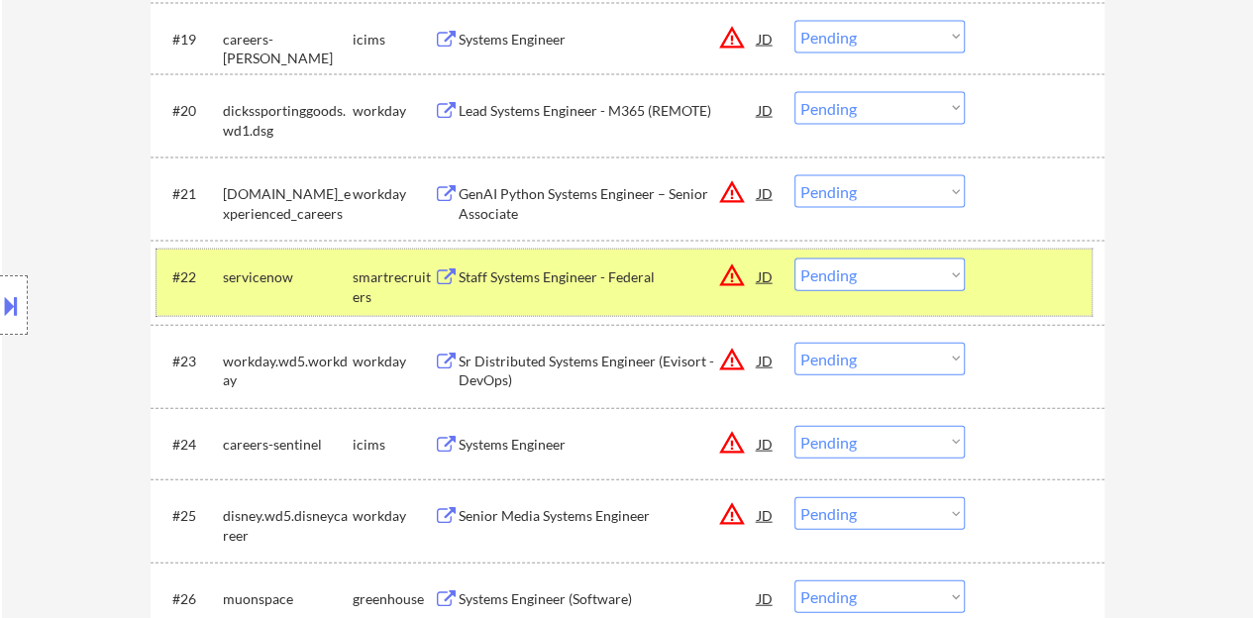
click at [1017, 262] on div at bounding box center [1037, 277] width 87 height 36
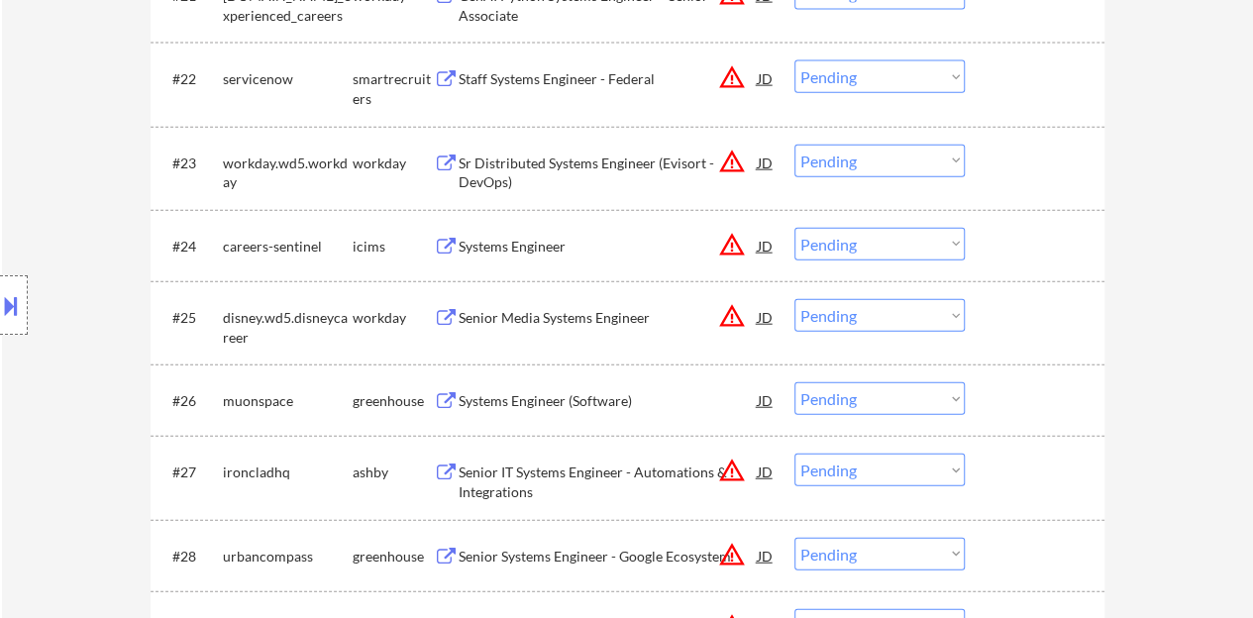
scroll to position [2378, 0]
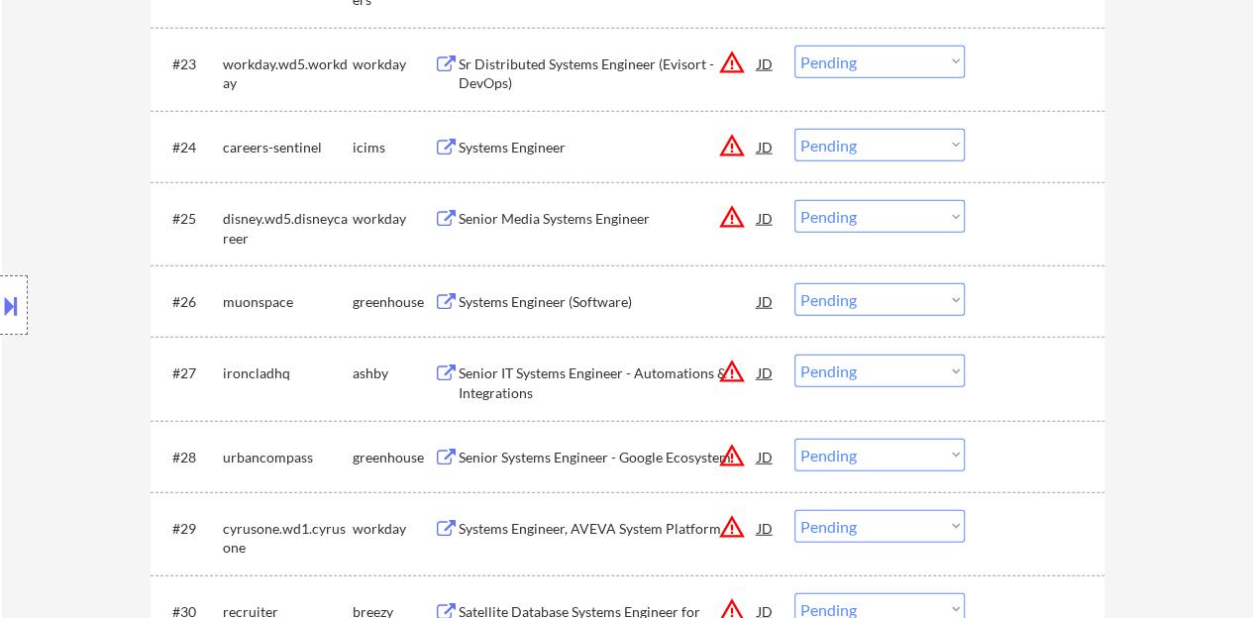
click at [577, 304] on div "Systems Engineer (Software)" at bounding box center [608, 302] width 299 height 20
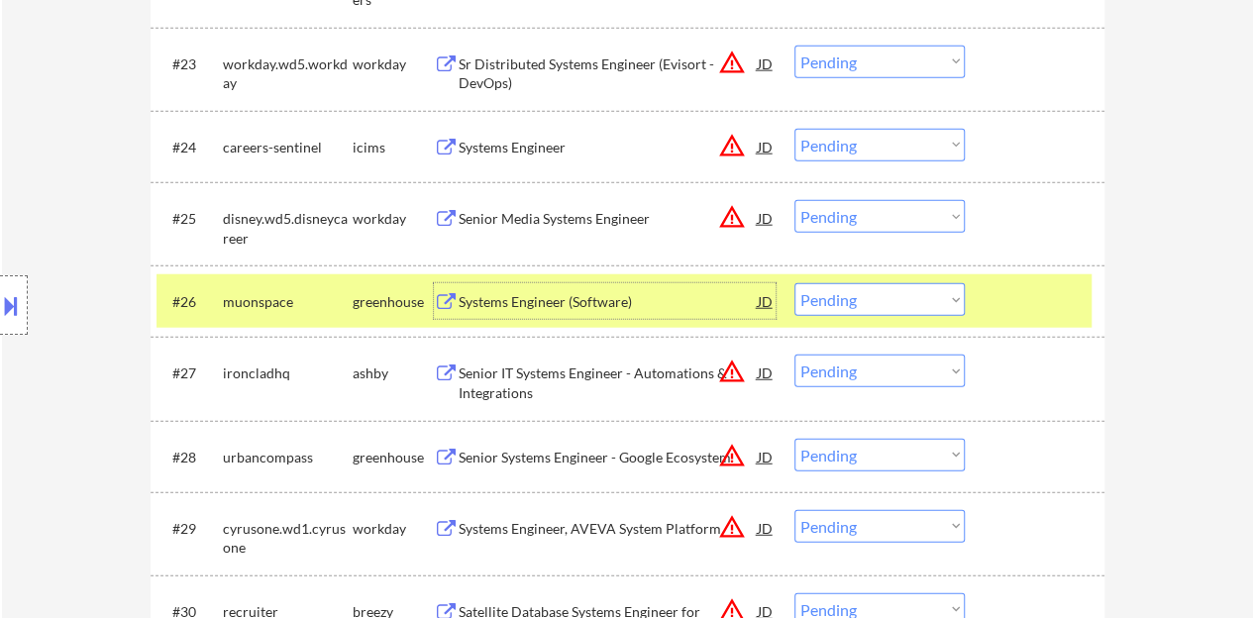
click at [839, 300] on select "Choose an option... Pending Applied Excluded (Questions) Excluded (Expired) Exc…" at bounding box center [880, 299] width 170 height 33
click at [795, 283] on select "Choose an option... Pending Applied Excluded (Questions) Excluded (Expired) Exc…" at bounding box center [880, 299] width 170 height 33
select select ""pending""
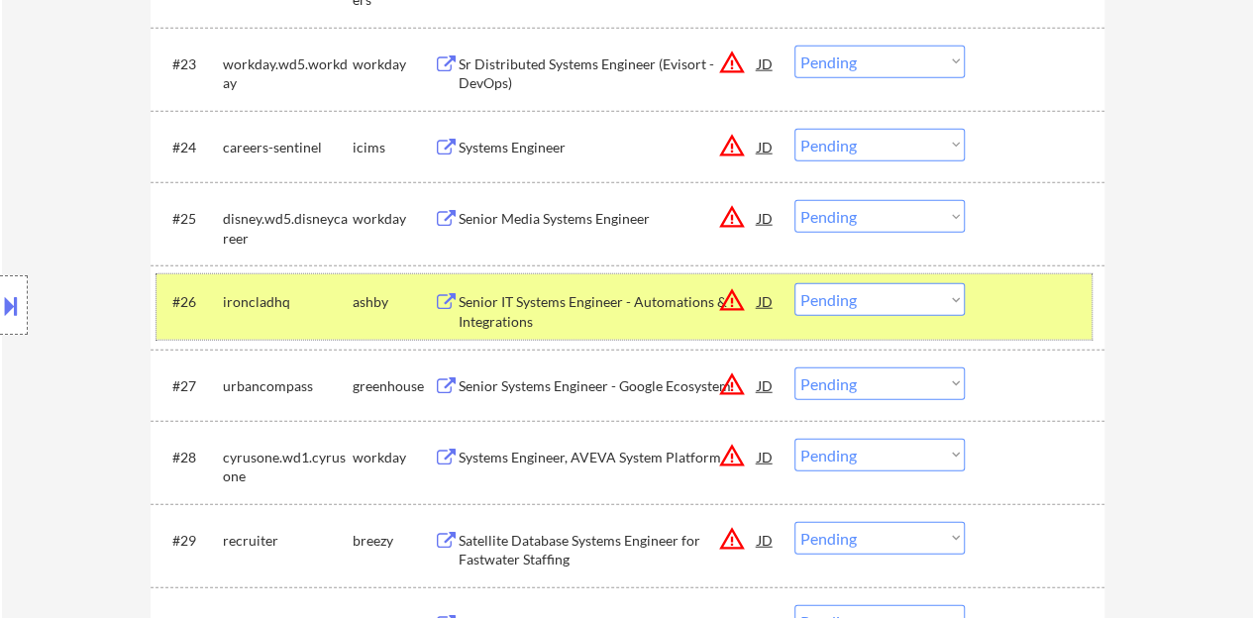
click at [1004, 321] on div "#26 ironcladhq ashby Senior IT Systems Engineer - Automations & Integrations JD…" at bounding box center [624, 306] width 935 height 65
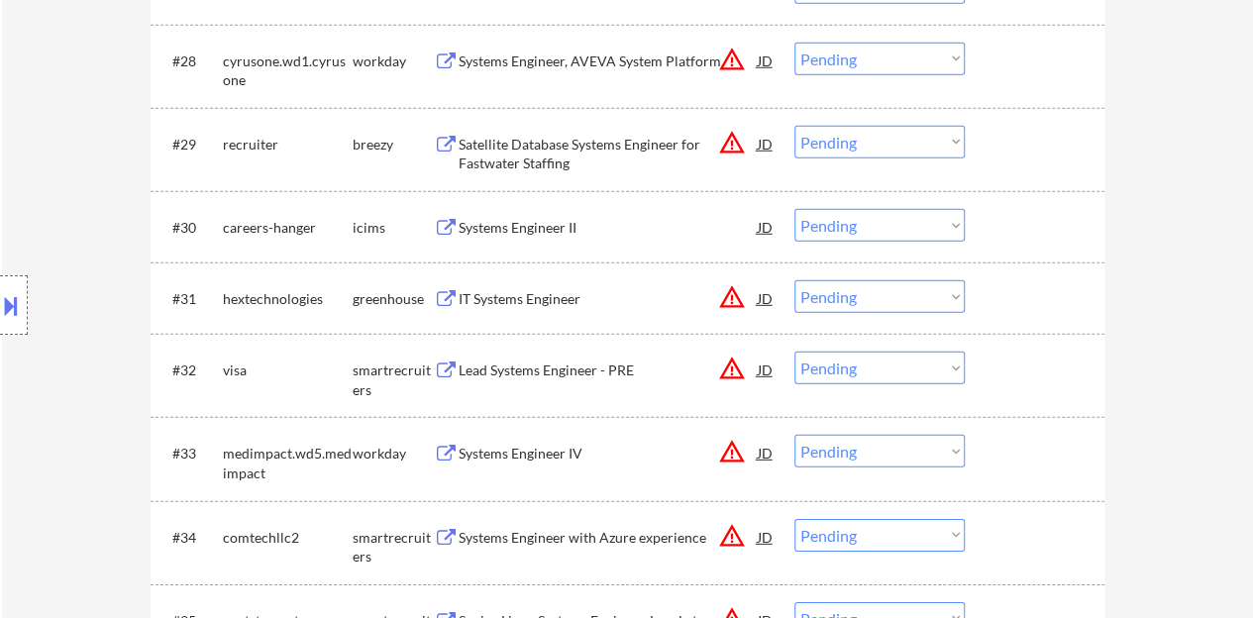
scroll to position [2874, 0]
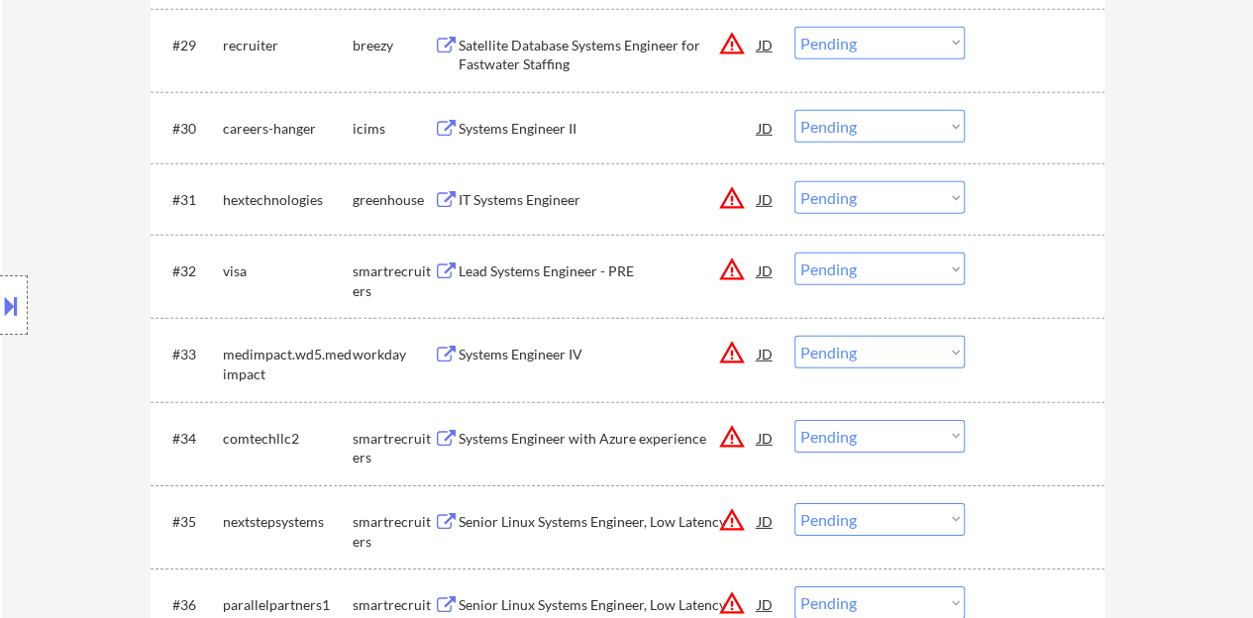
click at [521, 348] on div "Systems Engineer IV" at bounding box center [608, 355] width 299 height 20
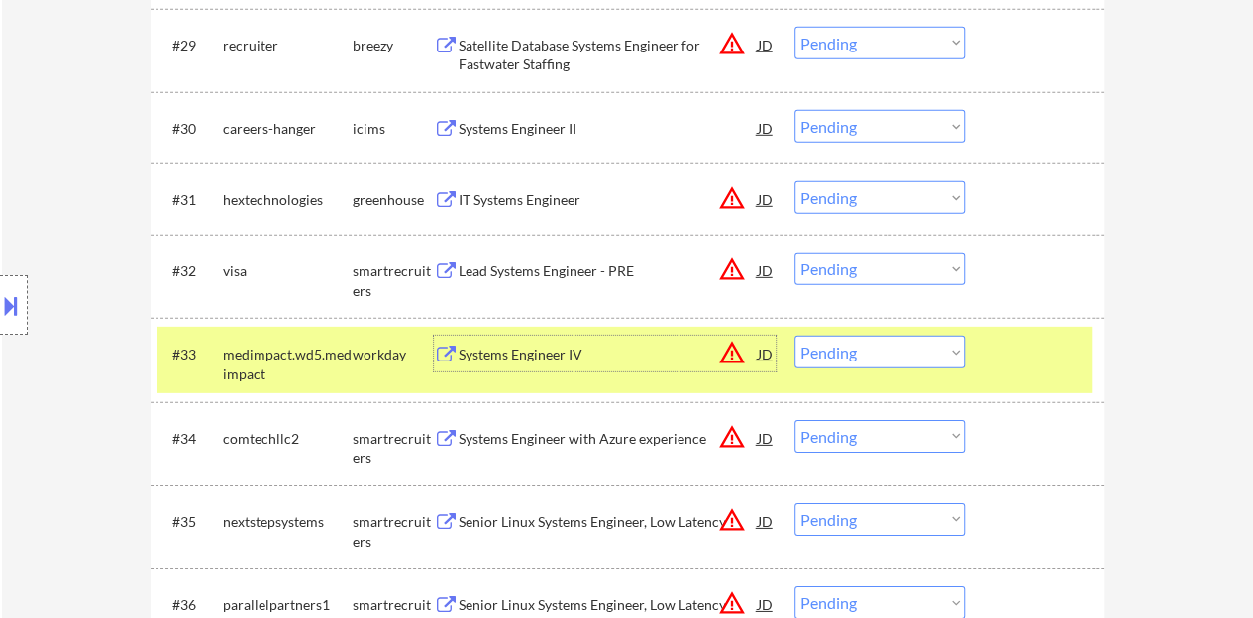
click at [834, 383] on div "#33 medimpact.wd5.medimpact workday Systems Engineer IV JD warning_amber Choose…" at bounding box center [624, 359] width 935 height 65
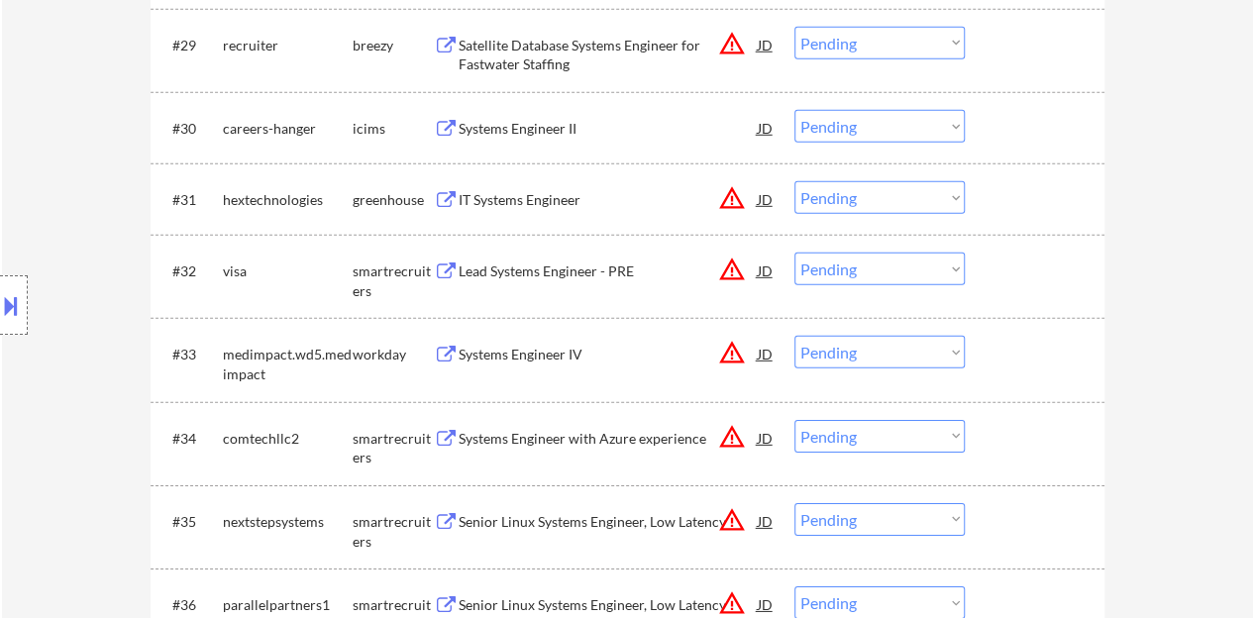
click at [835, 354] on select "Choose an option... Pending Applied Excluded (Questions) Excluded (Expired) Exc…" at bounding box center [880, 352] width 170 height 33
click at [795, 336] on select "Choose an option... Pending Applied Excluded (Questions) Excluded (Expired) Exc…" at bounding box center [880, 352] width 170 height 33
select select ""pending""
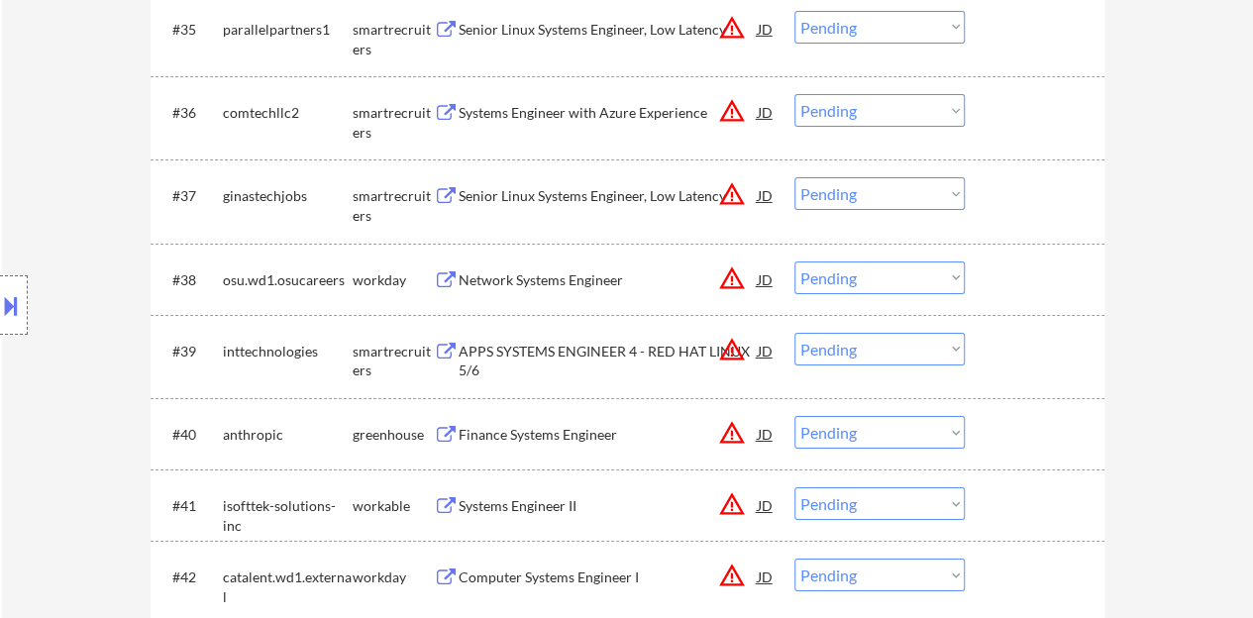
scroll to position [3369, 0]
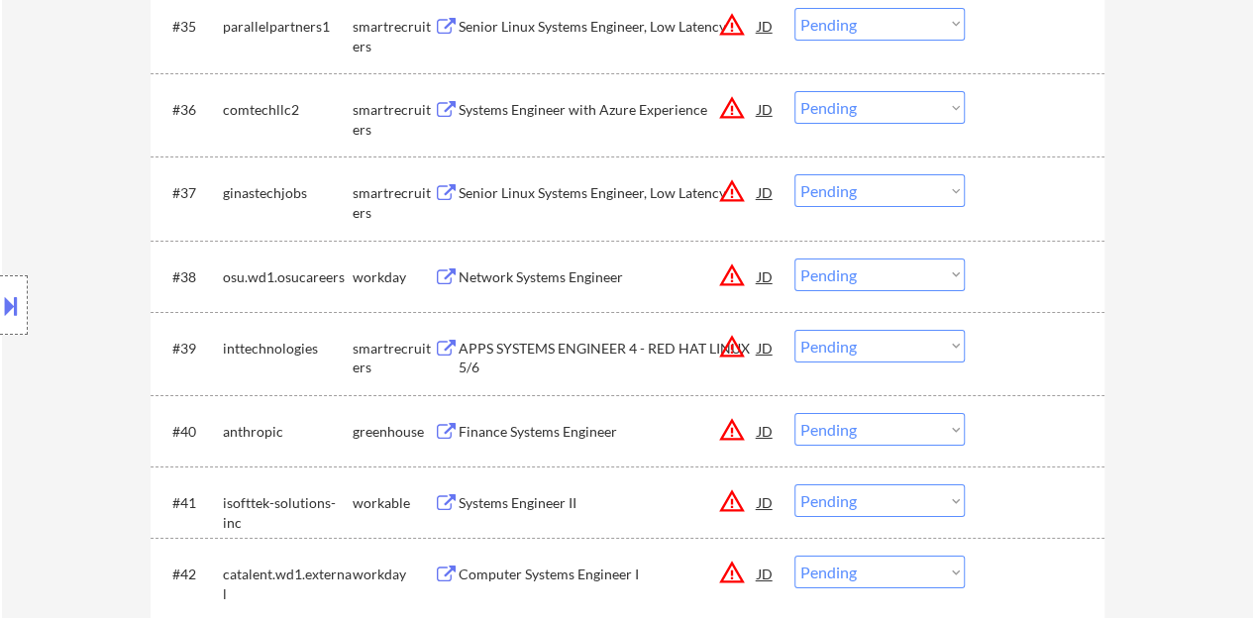
click at [549, 279] on div "Network Systems Engineer" at bounding box center [608, 278] width 299 height 20
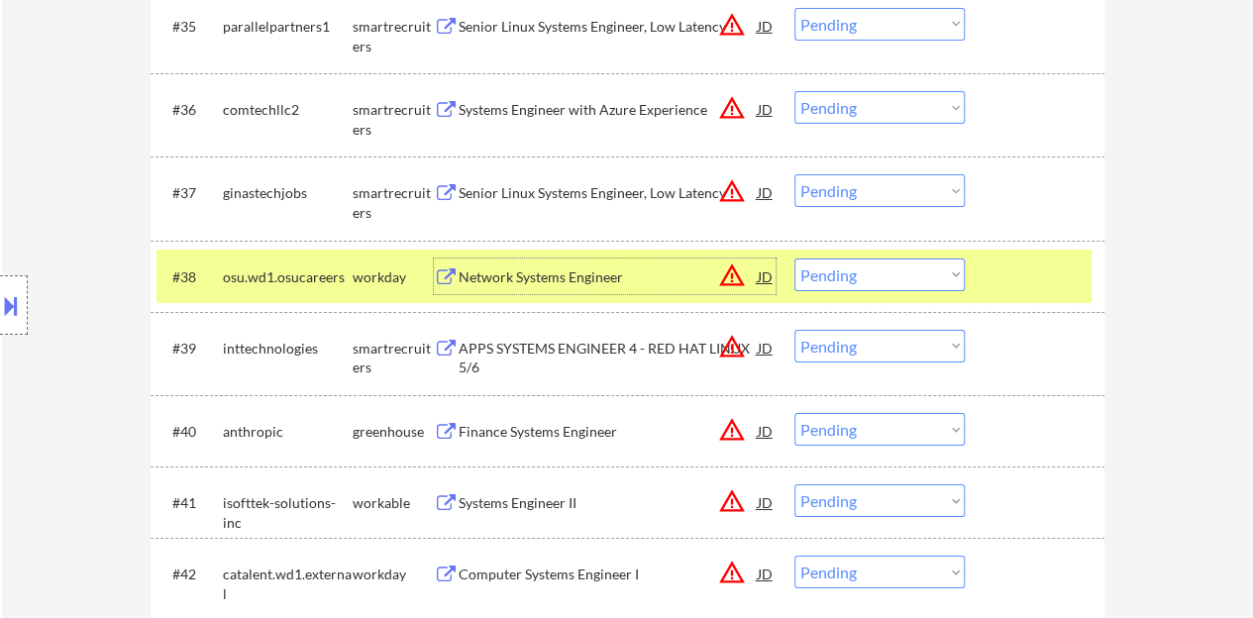
click at [843, 277] on select "Choose an option... Pending Applied Excluded (Questions) Excluded (Expired) Exc…" at bounding box center [880, 275] width 170 height 33
click at [795, 259] on select "Choose an option... Pending Applied Excluded (Questions) Excluded (Expired) Exc…" at bounding box center [880, 275] width 170 height 33
select select ""pending""
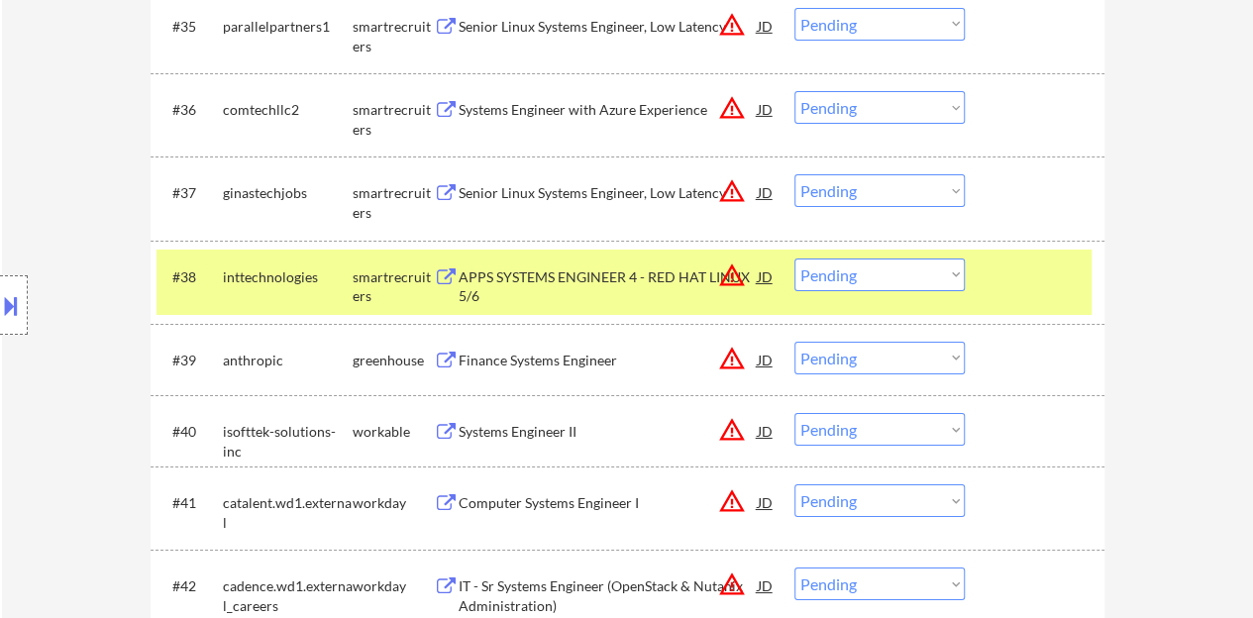
click at [1024, 292] on div at bounding box center [1037, 277] width 87 height 36
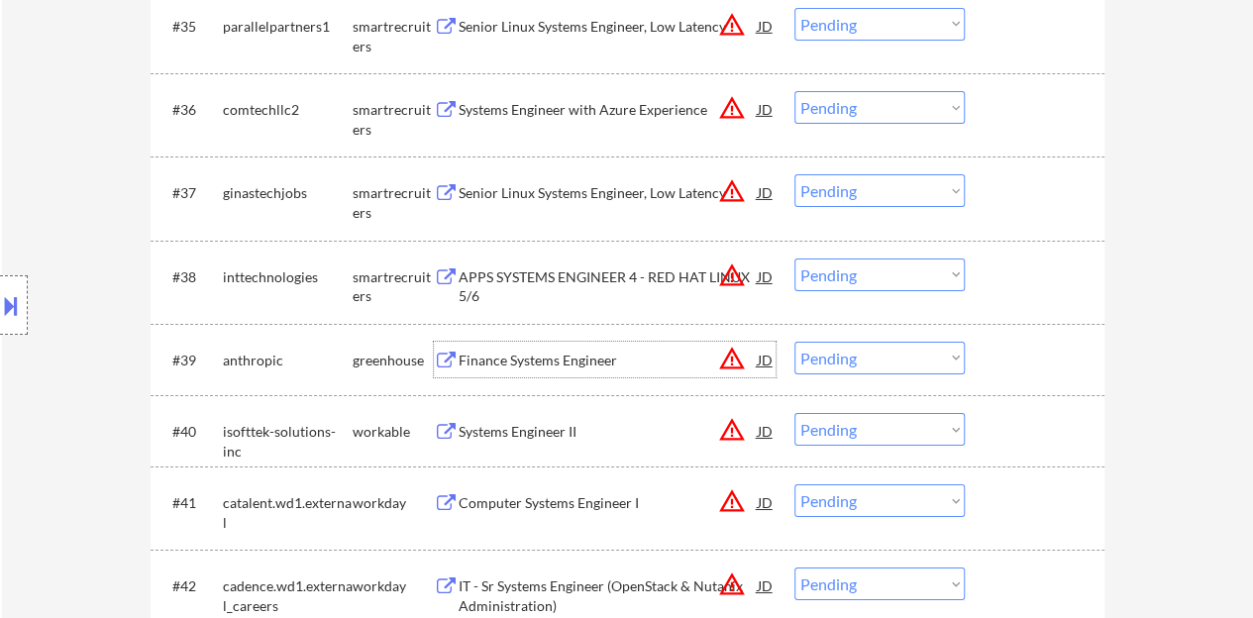
click at [598, 353] on div "Finance Systems Engineer" at bounding box center [608, 361] width 299 height 20
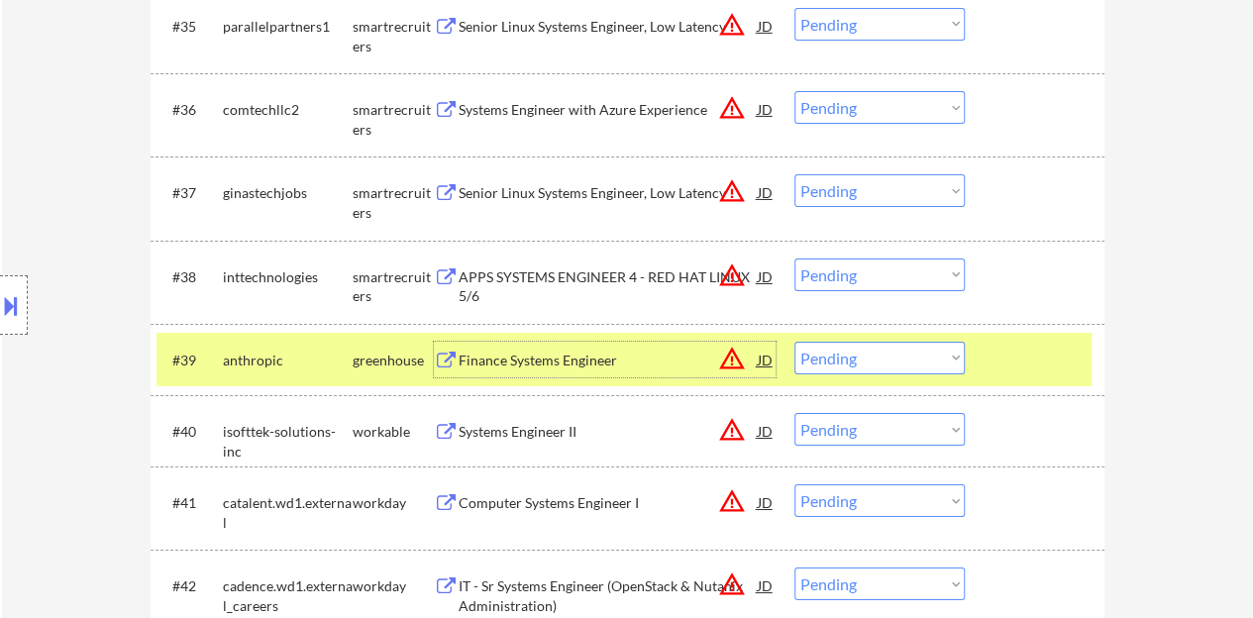
click at [870, 355] on select "Choose an option... Pending Applied Excluded (Questions) Excluded (Expired) Exc…" at bounding box center [880, 358] width 170 height 33
click at [795, 342] on select "Choose an option... Pending Applied Excluded (Questions) Excluded (Expired) Exc…" at bounding box center [880, 358] width 170 height 33
select select ""pending""
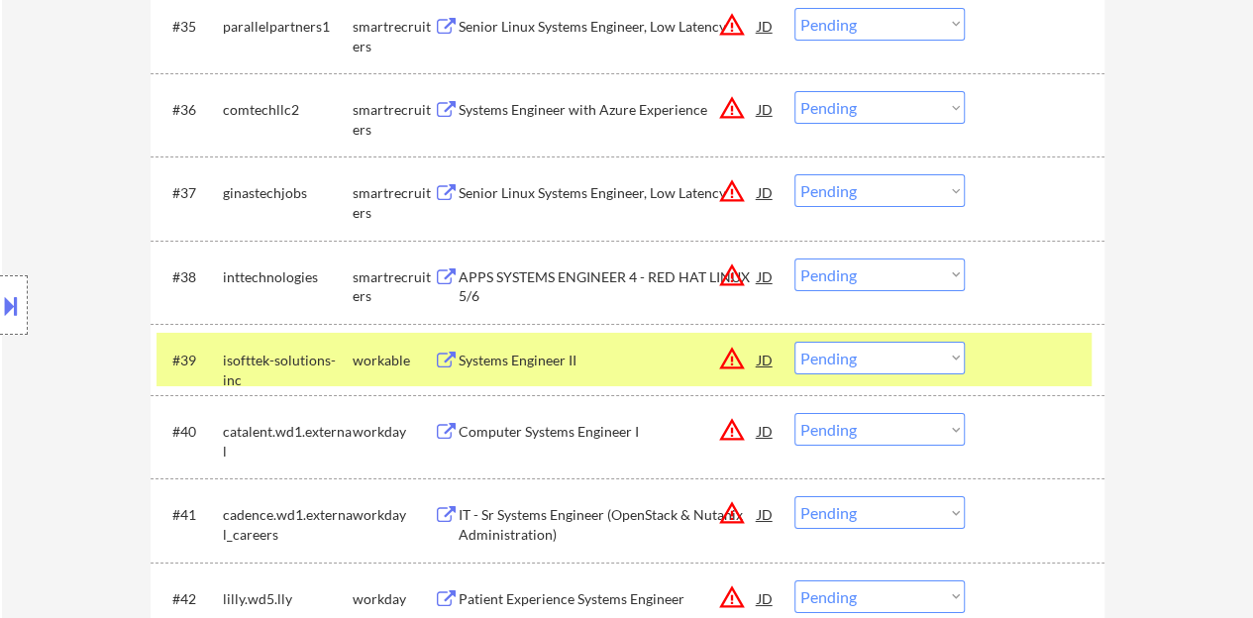
click at [1015, 350] on div at bounding box center [1037, 360] width 87 height 36
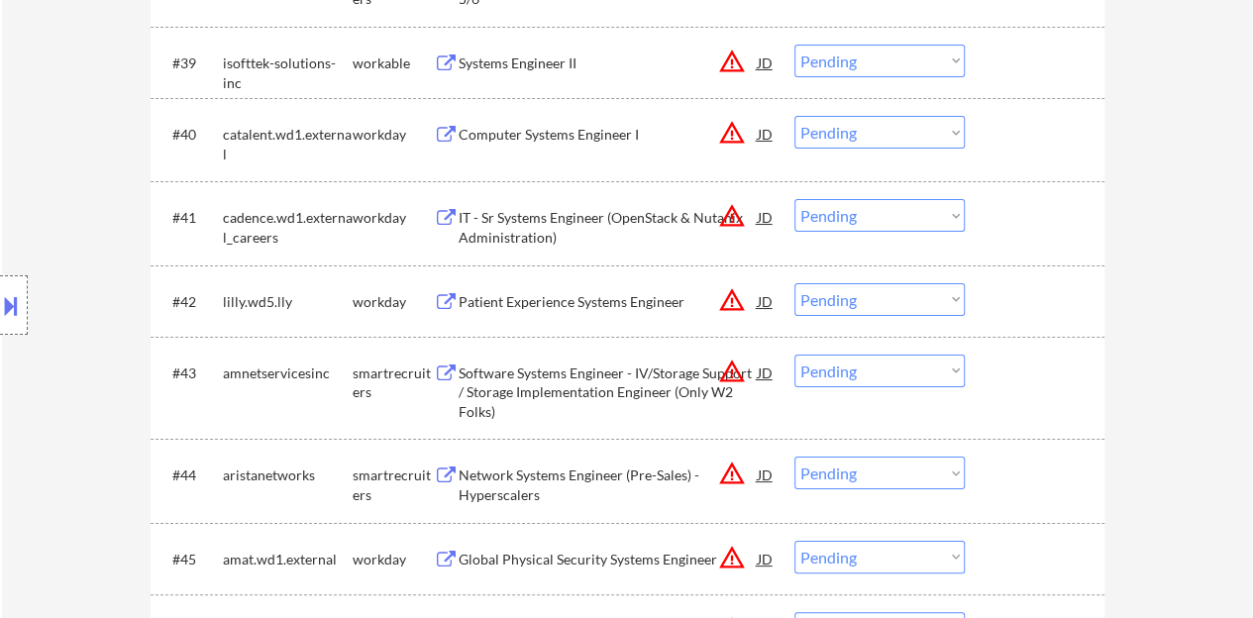
scroll to position [3567, 0]
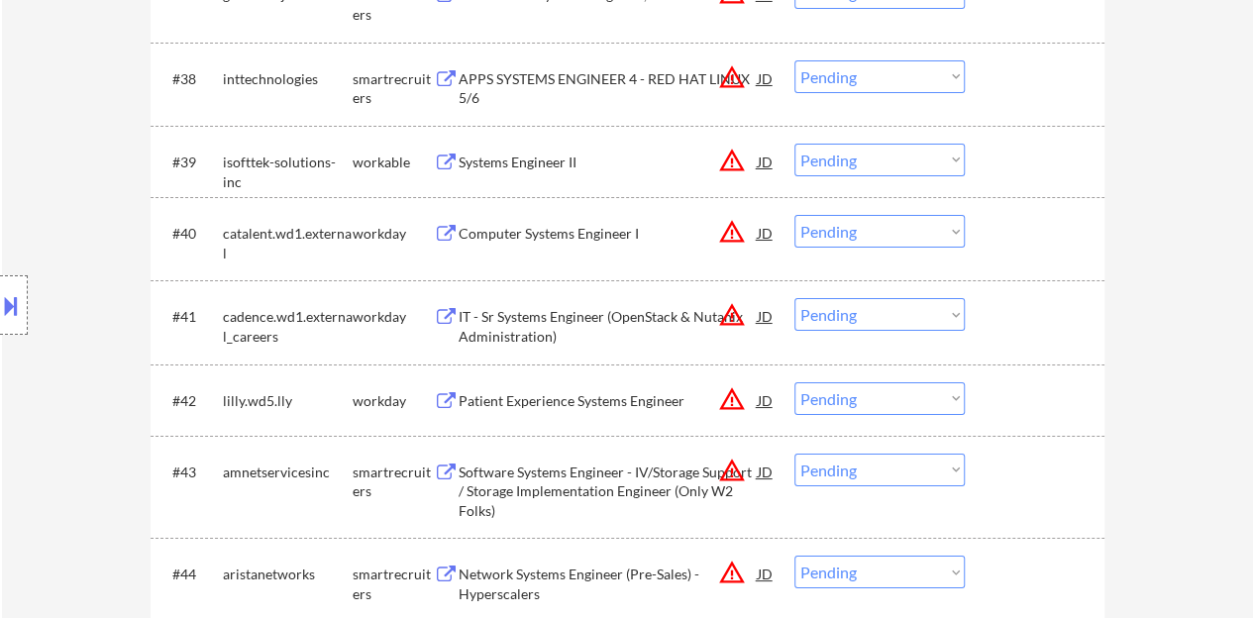
click at [598, 231] on div "Computer Systems Engineer I" at bounding box center [608, 234] width 299 height 20
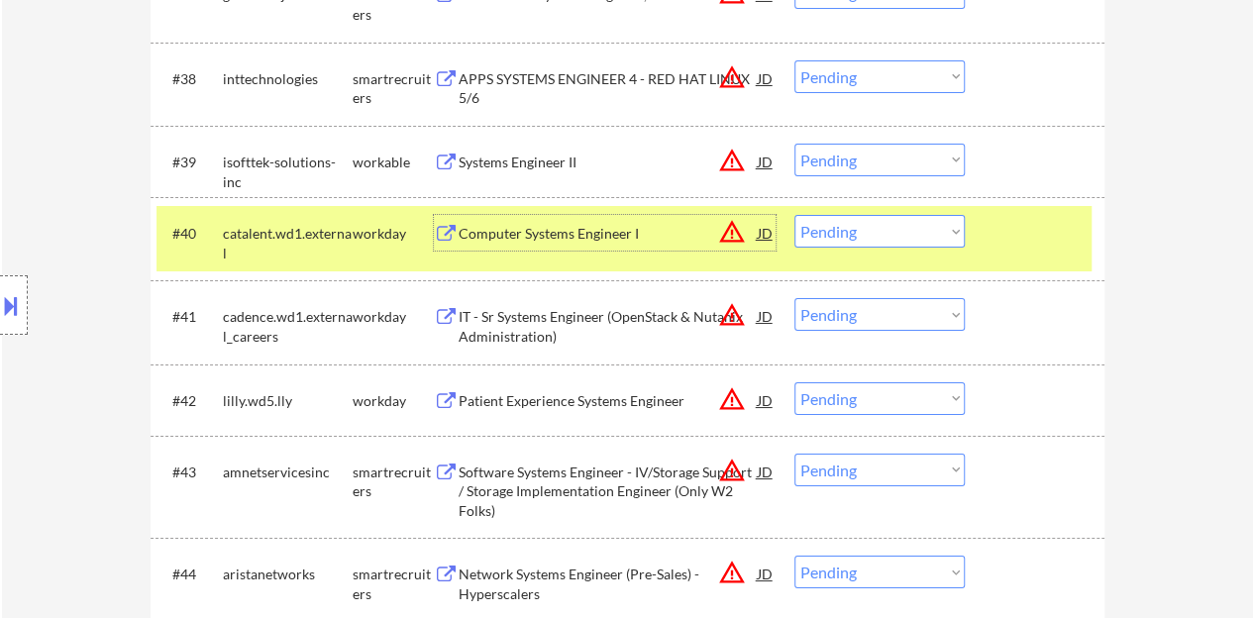
click at [883, 231] on select "Choose an option... Pending Applied Excluded (Questions) Excluded (Expired) Exc…" at bounding box center [880, 231] width 170 height 33
click at [795, 215] on select "Choose an option... Pending Applied Excluded (Questions) Excluded (Expired) Exc…" at bounding box center [880, 231] width 170 height 33
select select ""pending""
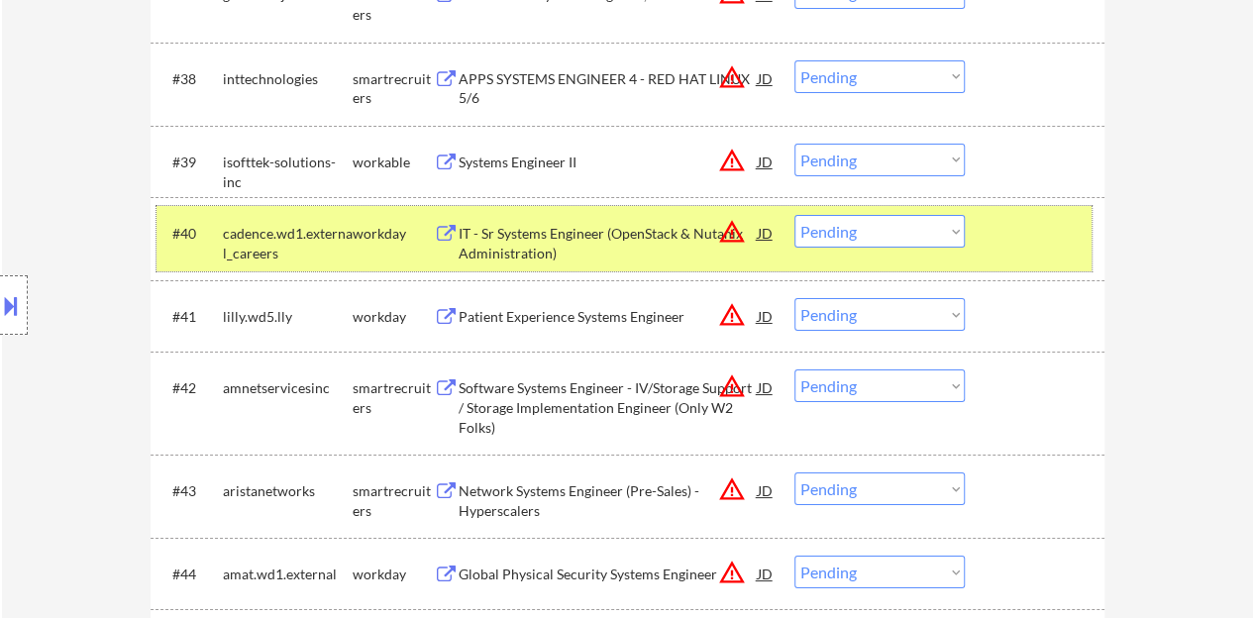
click at [1016, 225] on div at bounding box center [1037, 233] width 87 height 36
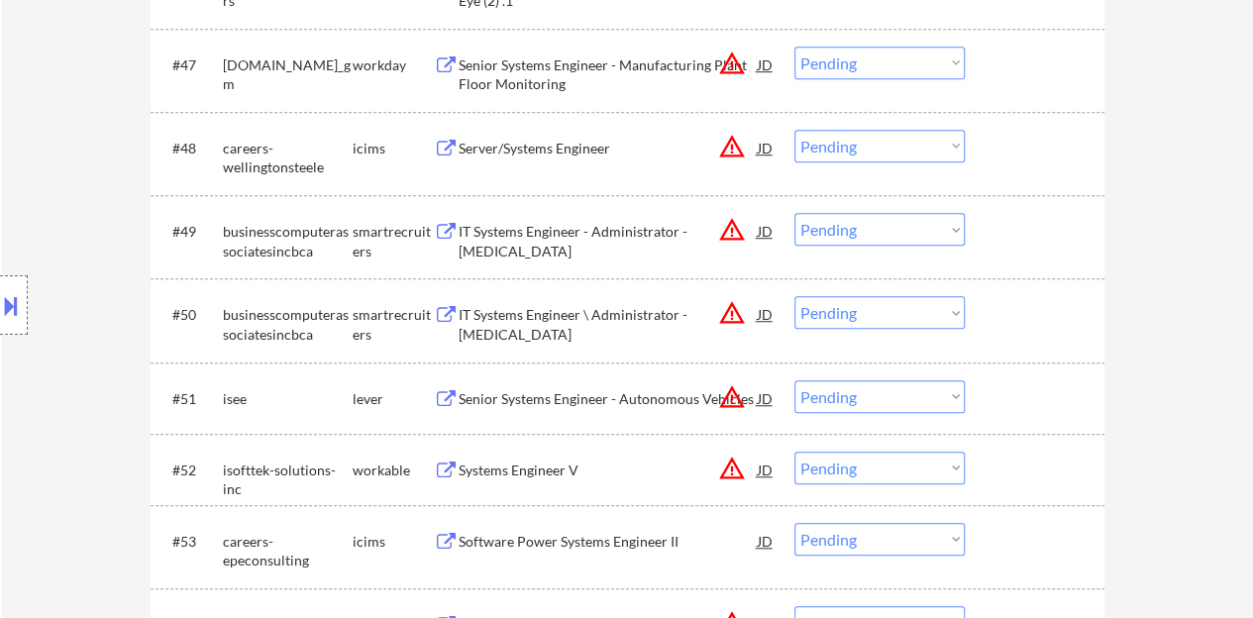
scroll to position [4360, 0]
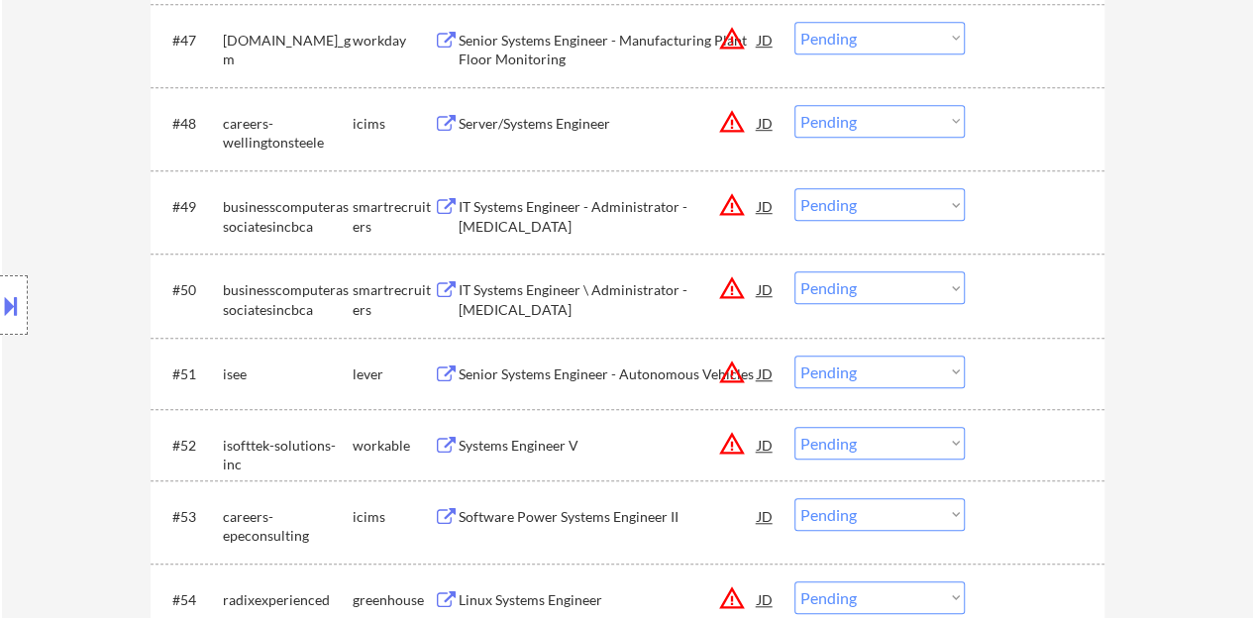
click at [600, 378] on div "Senior Systems Engineer - Autonomous Vehicles" at bounding box center [608, 375] width 299 height 20
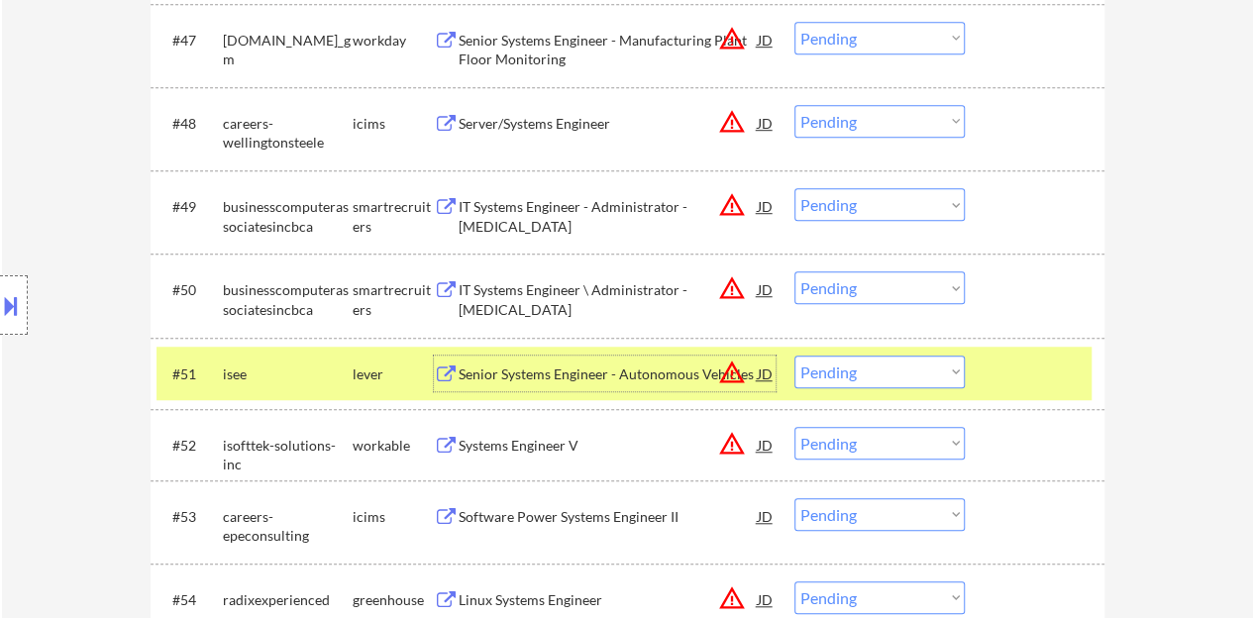
click at [907, 376] on select "Choose an option... Pending Applied Excluded (Questions) Excluded (Expired) Exc…" at bounding box center [880, 372] width 170 height 33
click at [795, 356] on select "Choose an option... Pending Applied Excluded (Questions) Excluded (Expired) Exc…" at bounding box center [880, 372] width 170 height 33
select select ""pending""
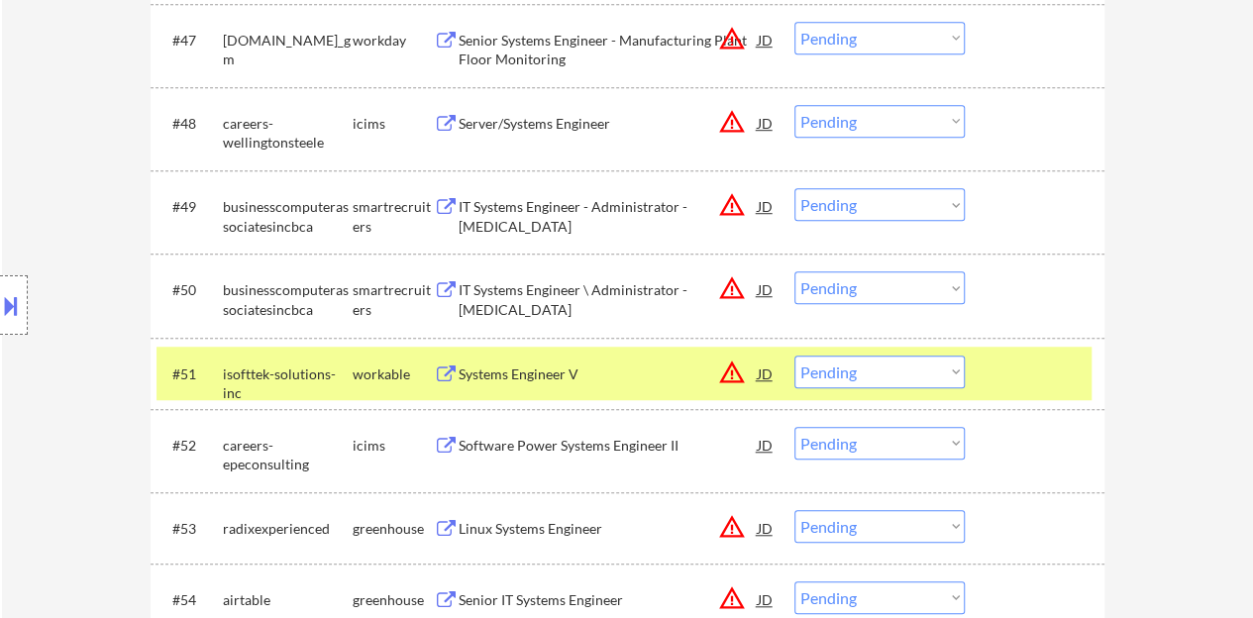
click at [996, 387] on div at bounding box center [1037, 374] width 87 height 36
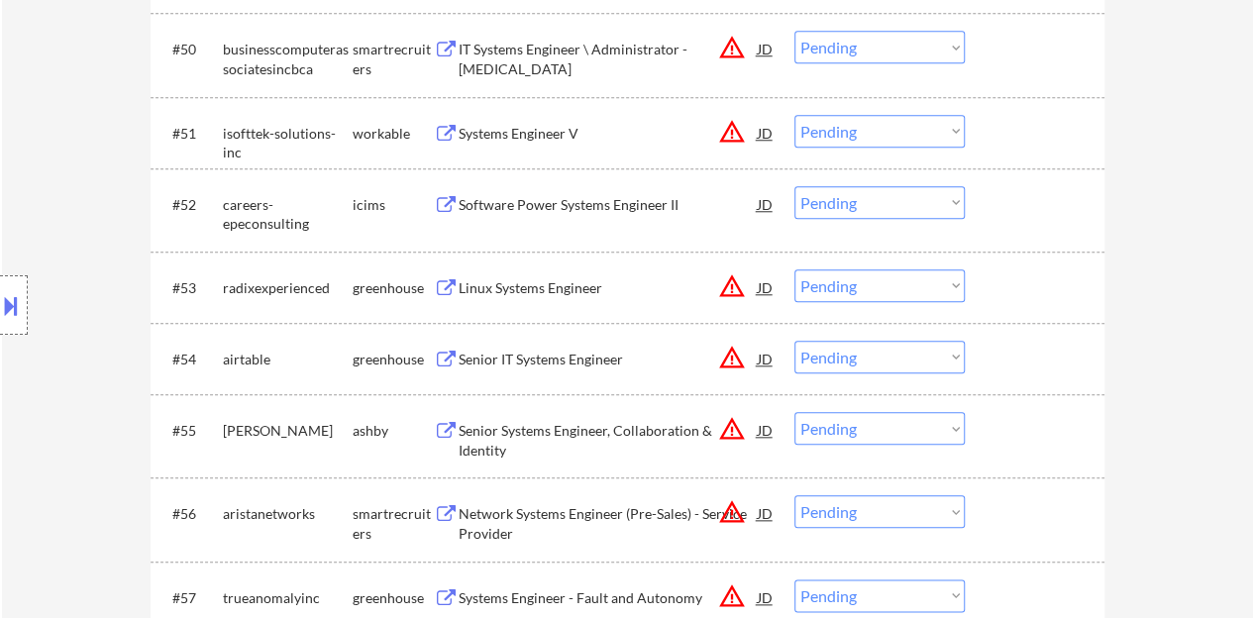
scroll to position [4657, 0]
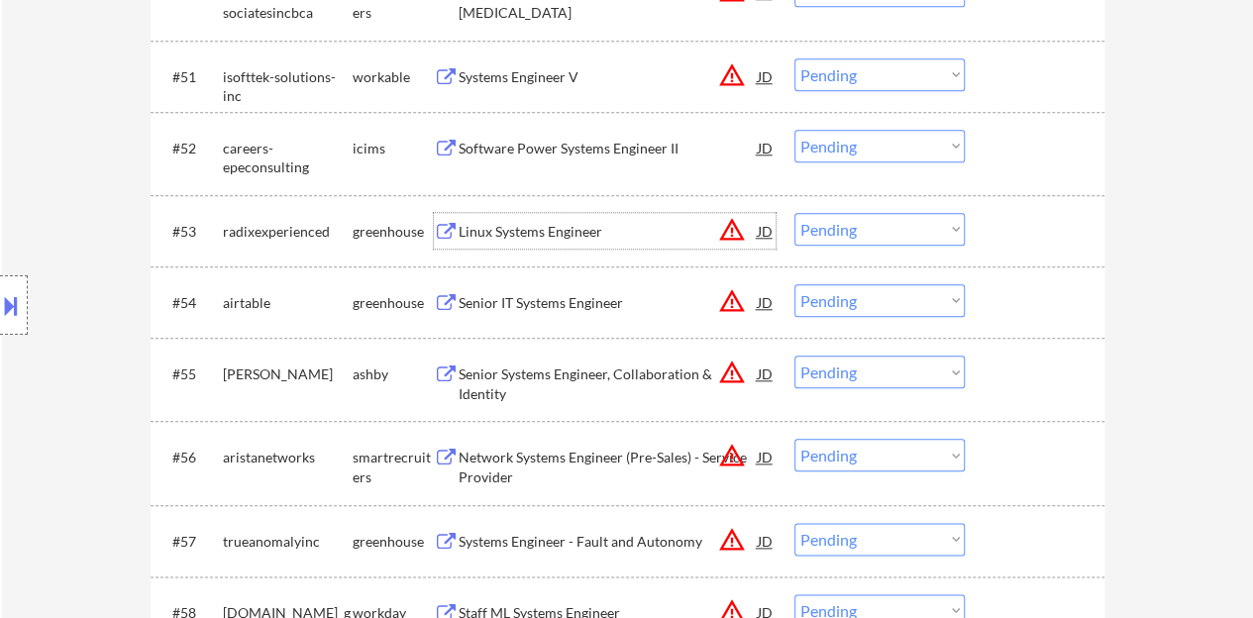
click at [573, 229] on div "Linux Systems Engineer" at bounding box center [608, 232] width 299 height 20
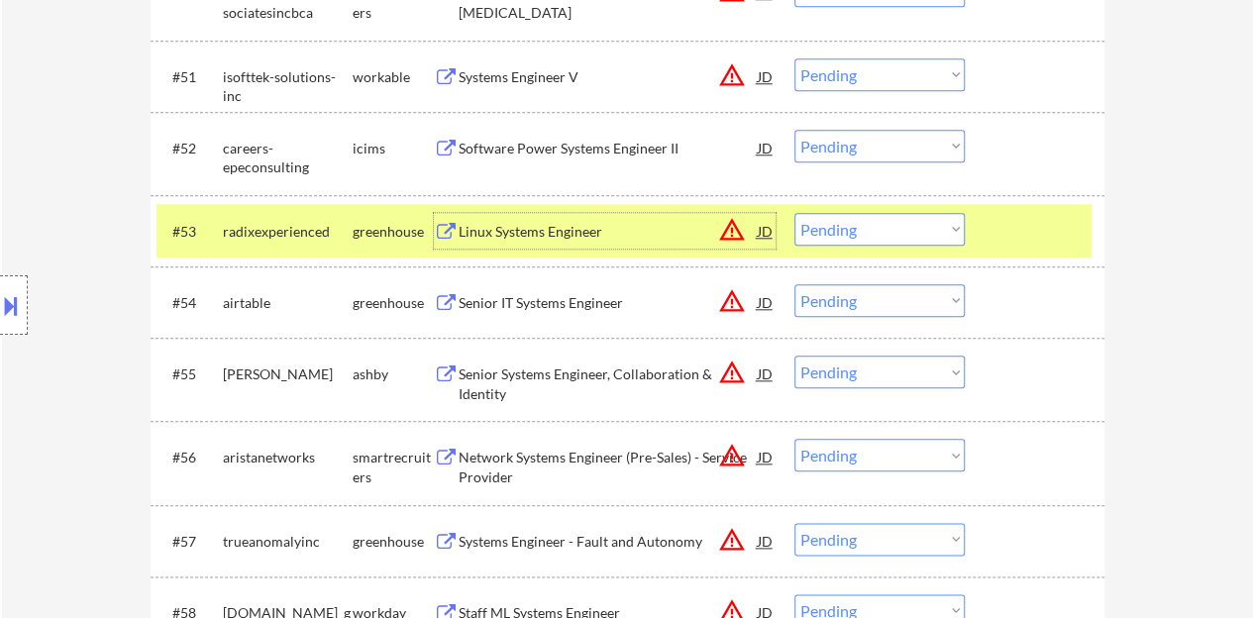
click at [874, 219] on select "Choose an option... Pending Applied Excluded (Questions) Excluded (Expired) Exc…" at bounding box center [880, 229] width 170 height 33
click at [795, 213] on select "Choose an option... Pending Applied Excluded (Questions) Excluded (Expired) Exc…" at bounding box center [880, 229] width 170 height 33
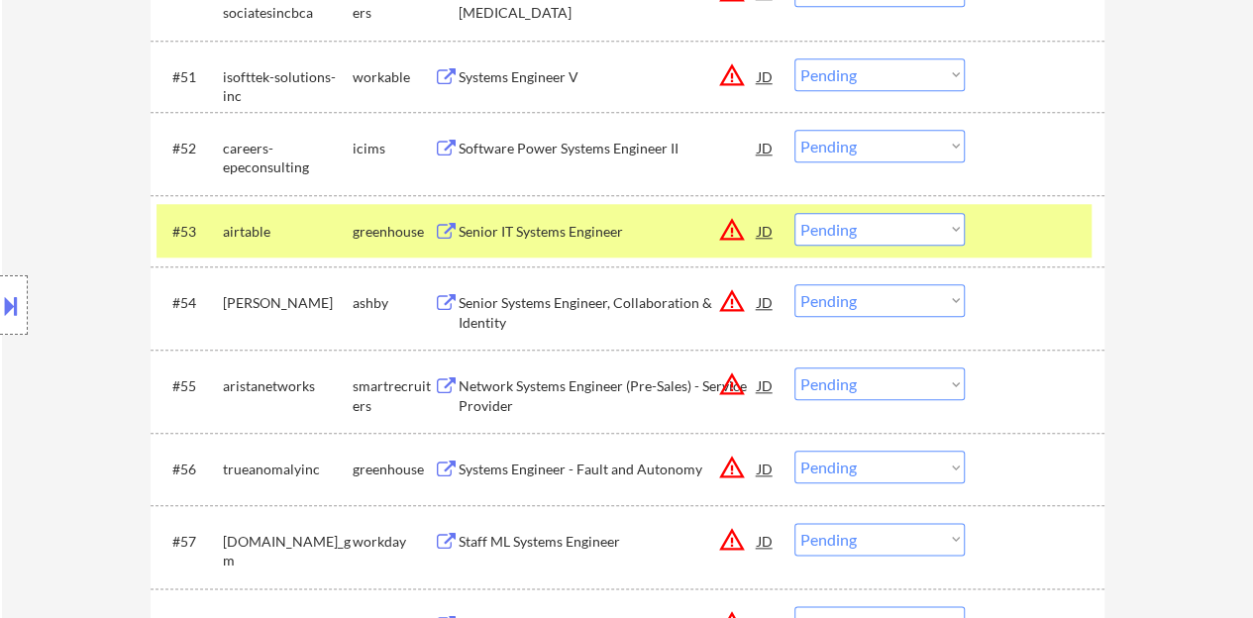
click at [595, 229] on div "Senior IT Systems Engineer" at bounding box center [608, 232] width 299 height 20
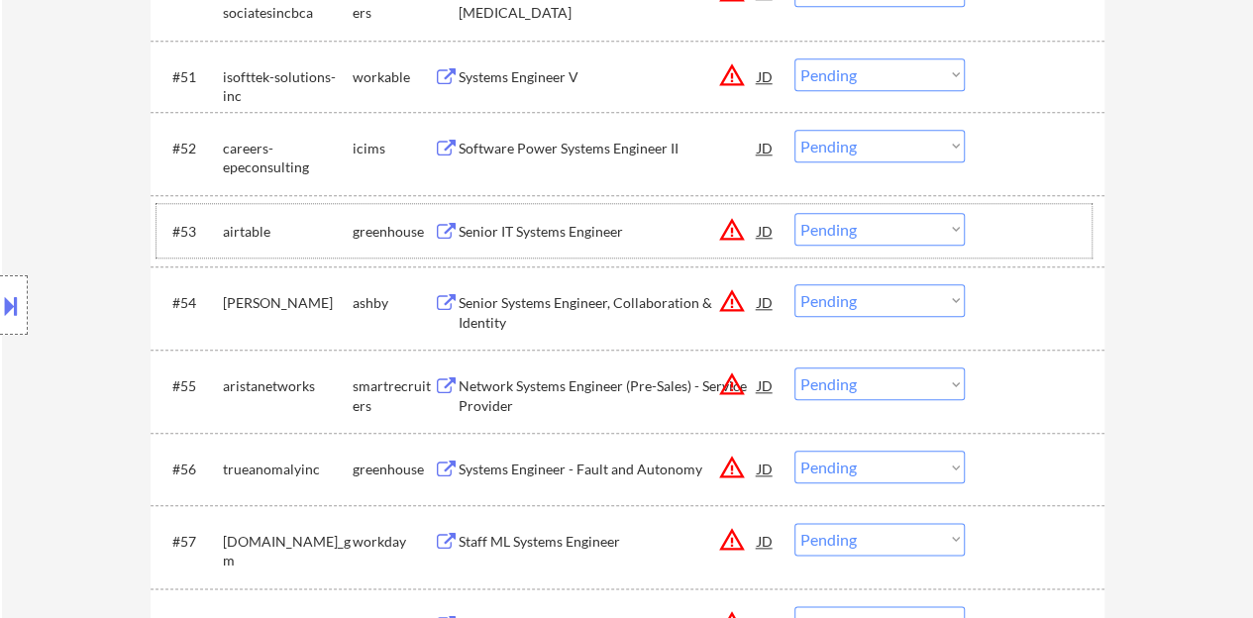
click at [1011, 215] on div at bounding box center [1037, 231] width 87 height 36
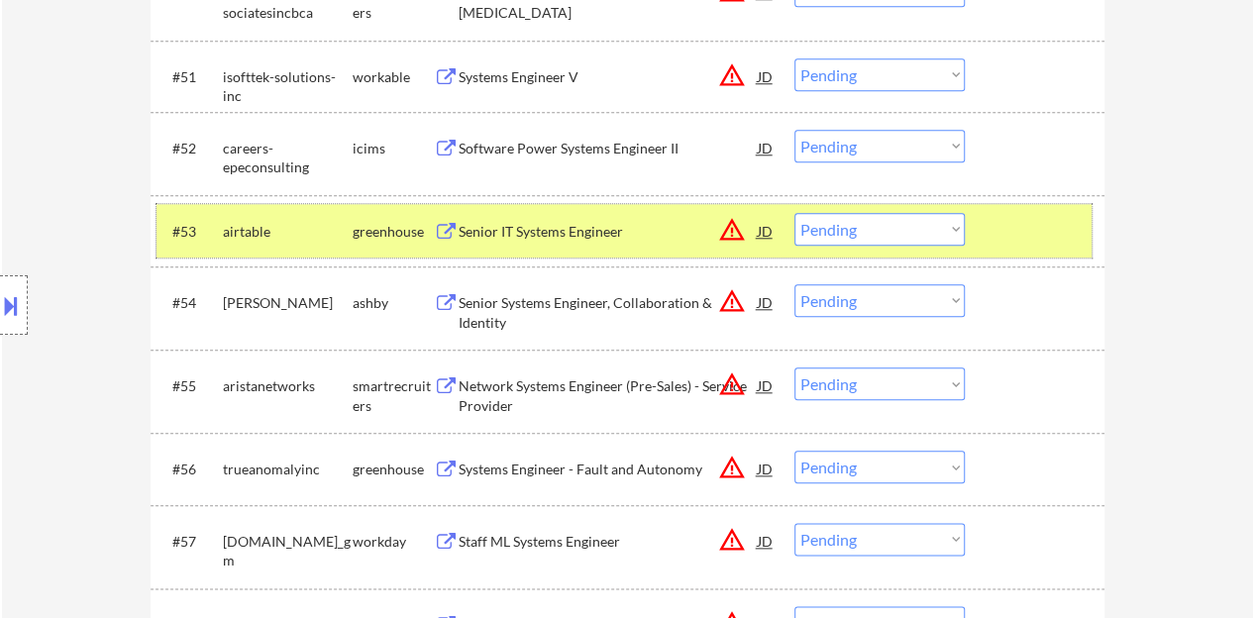
click at [827, 225] on select "Choose an option... Pending Applied Excluded (Questions) Excluded (Expired) Exc…" at bounding box center [880, 229] width 170 height 33
click at [795, 213] on select "Choose an option... Pending Applied Excluded (Questions) Excluded (Expired) Exc…" at bounding box center [880, 229] width 170 height 33
select select ""pending""
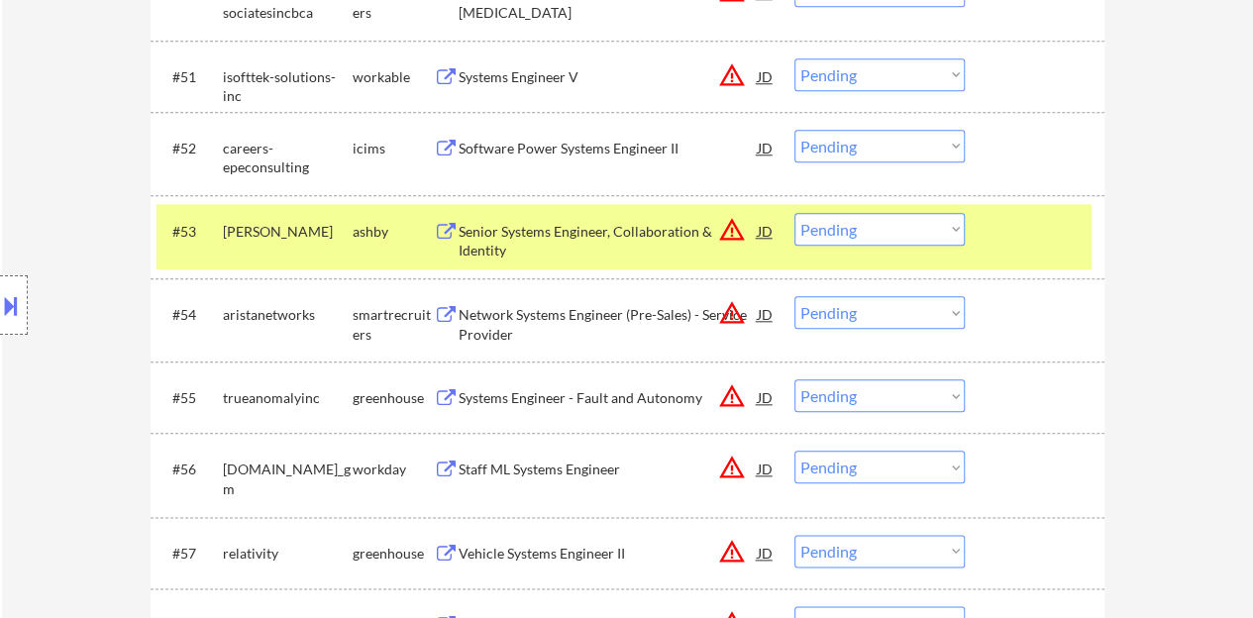
drag, startPoint x: 1040, startPoint y: 247, endPoint x: 692, endPoint y: 322, distance: 356.8
click at [1041, 247] on div at bounding box center [1037, 231] width 87 height 36
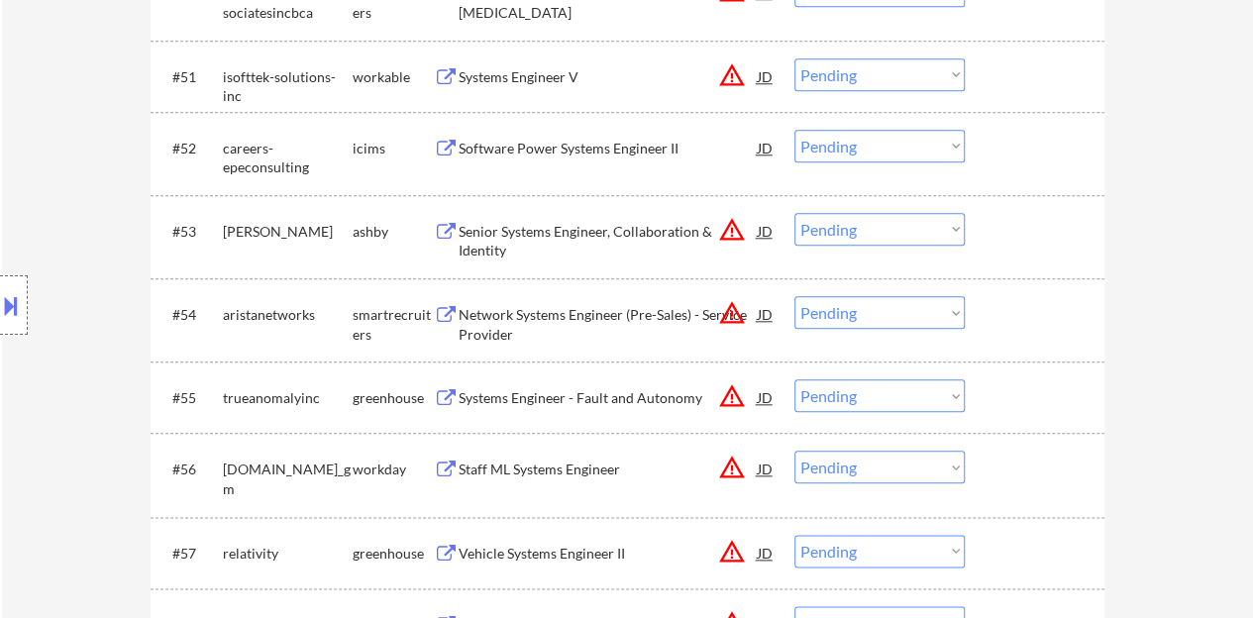
scroll to position [4756, 0]
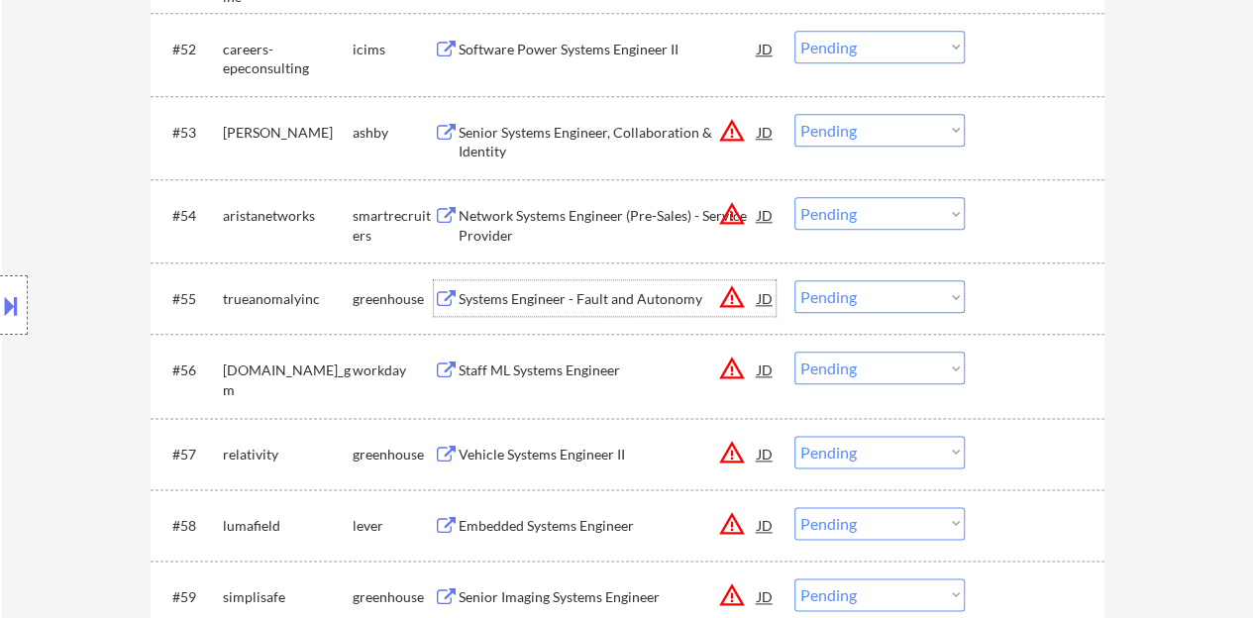
click at [515, 296] on div "Systems Engineer - Fault and Autonomy" at bounding box center [608, 299] width 299 height 20
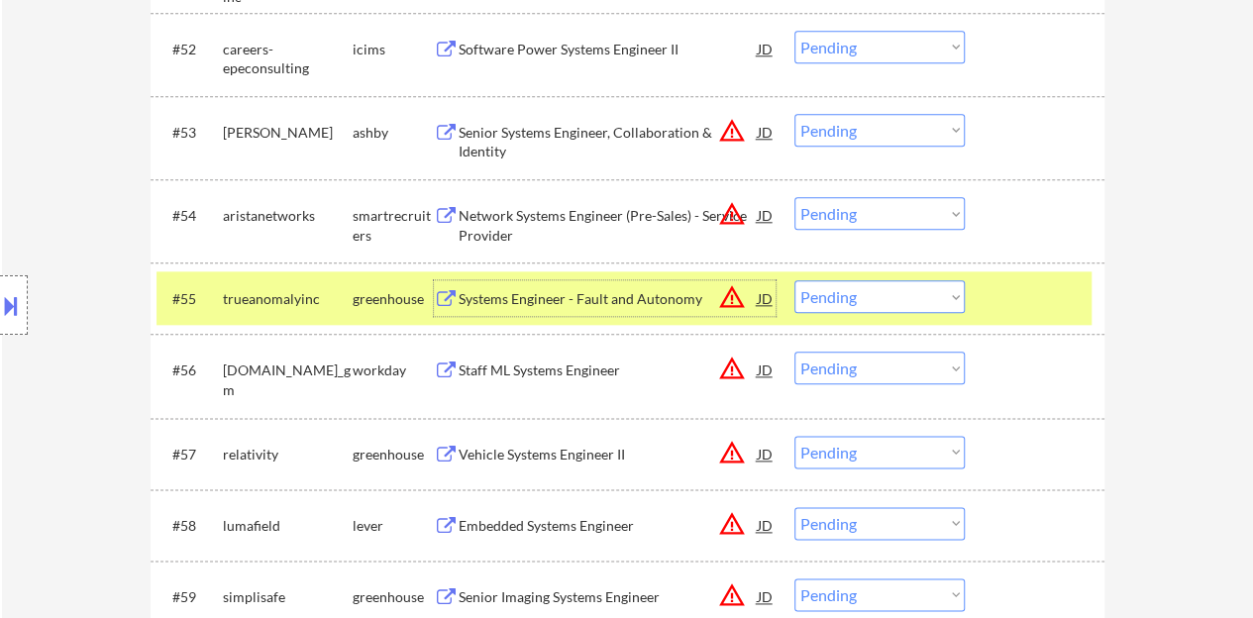
click at [866, 292] on select "Choose an option... Pending Applied Excluded (Questions) Excluded (Expired) Exc…" at bounding box center [880, 296] width 170 height 33
click at [795, 280] on select "Choose an option... Pending Applied Excluded (Questions) Excluded (Expired) Exc…" at bounding box center [880, 296] width 170 height 33
select select ""pending""
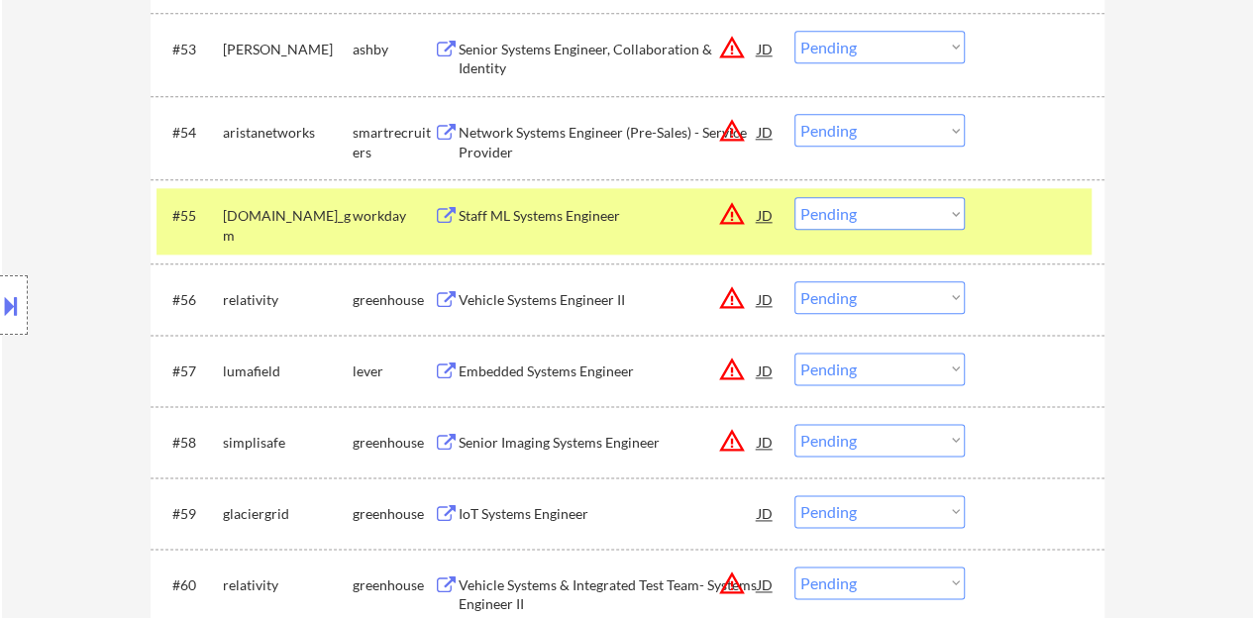
scroll to position [4855, 0]
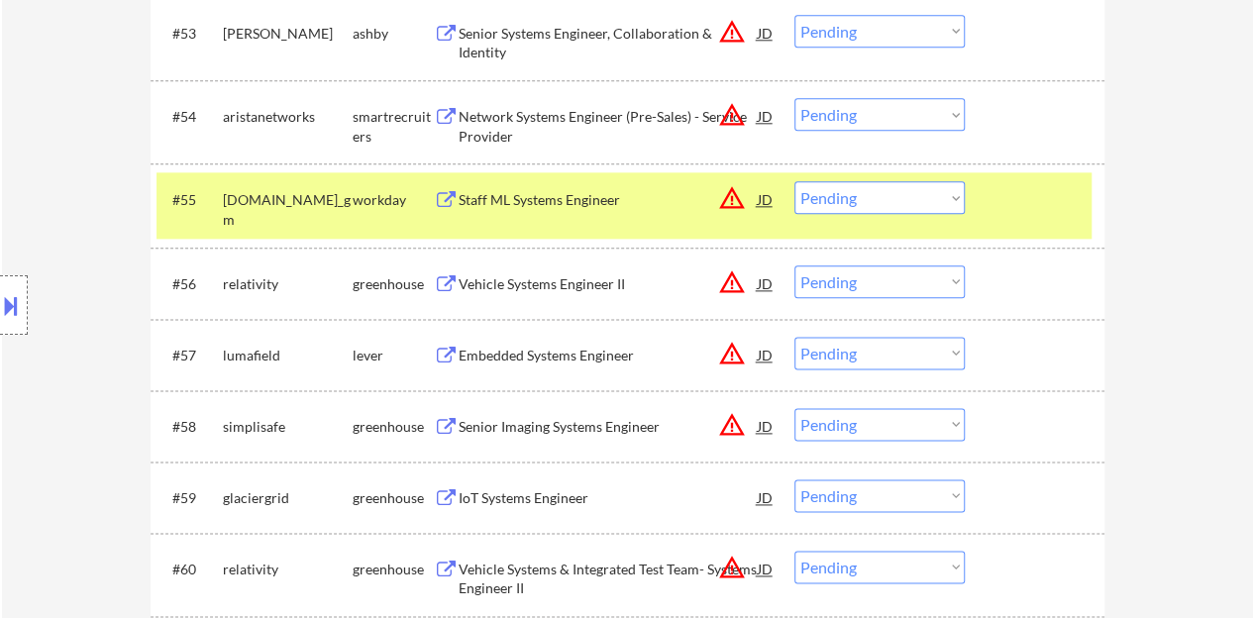
click at [1046, 224] on div "#55 generalmotors.wd5.careers_gm workday Staff ML Systems Engineer JD warning_a…" at bounding box center [624, 204] width 935 height 65
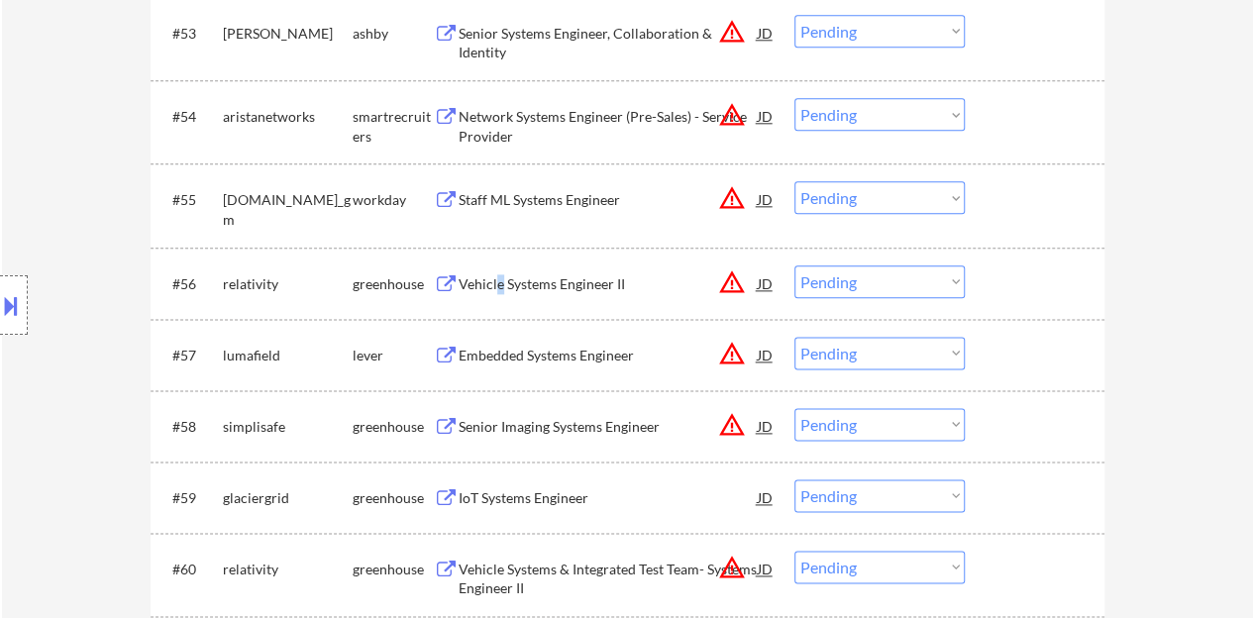
click at [499, 288] on div "Vehicle Systems Engineer II" at bounding box center [608, 284] width 299 height 20
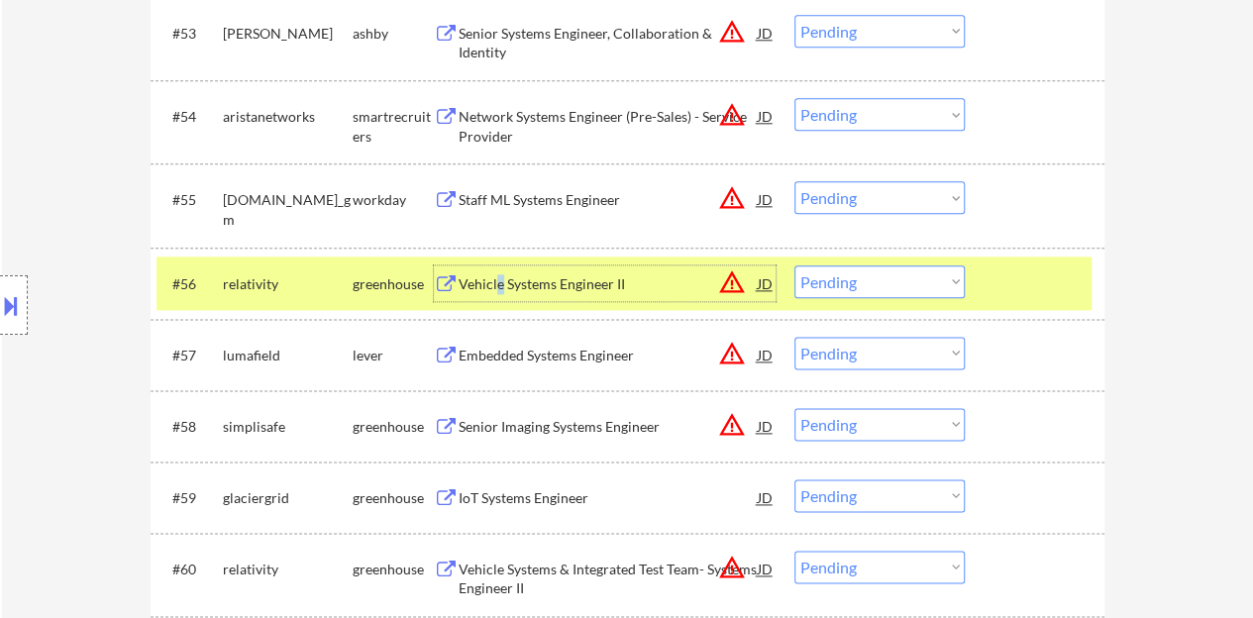
click at [855, 284] on select "Choose an option... Pending Applied Excluded (Questions) Excluded (Expired) Exc…" at bounding box center [880, 282] width 170 height 33
click at [795, 266] on select "Choose an option... Pending Applied Excluded (Questions) Excluded (Expired) Exc…" at bounding box center [880, 282] width 170 height 33
select select ""pending""
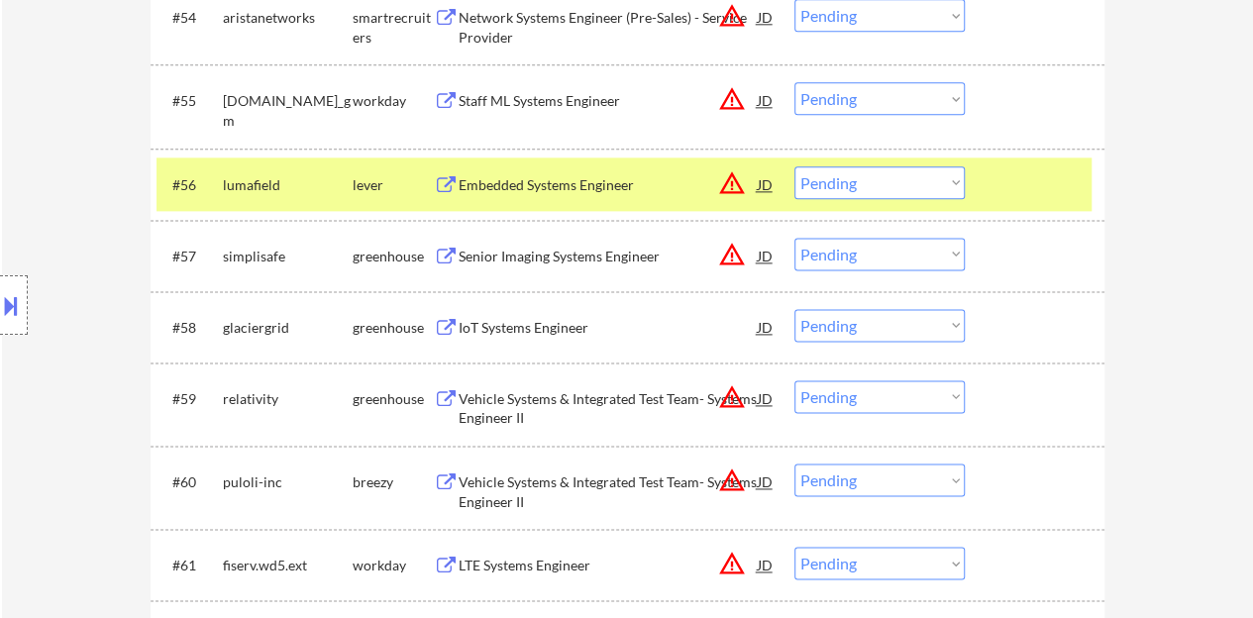
click at [986, 196] on div "#56 lumafield lever Embedded Systems Engineer JD warning_amber Choose an option…" at bounding box center [624, 185] width 935 height 54
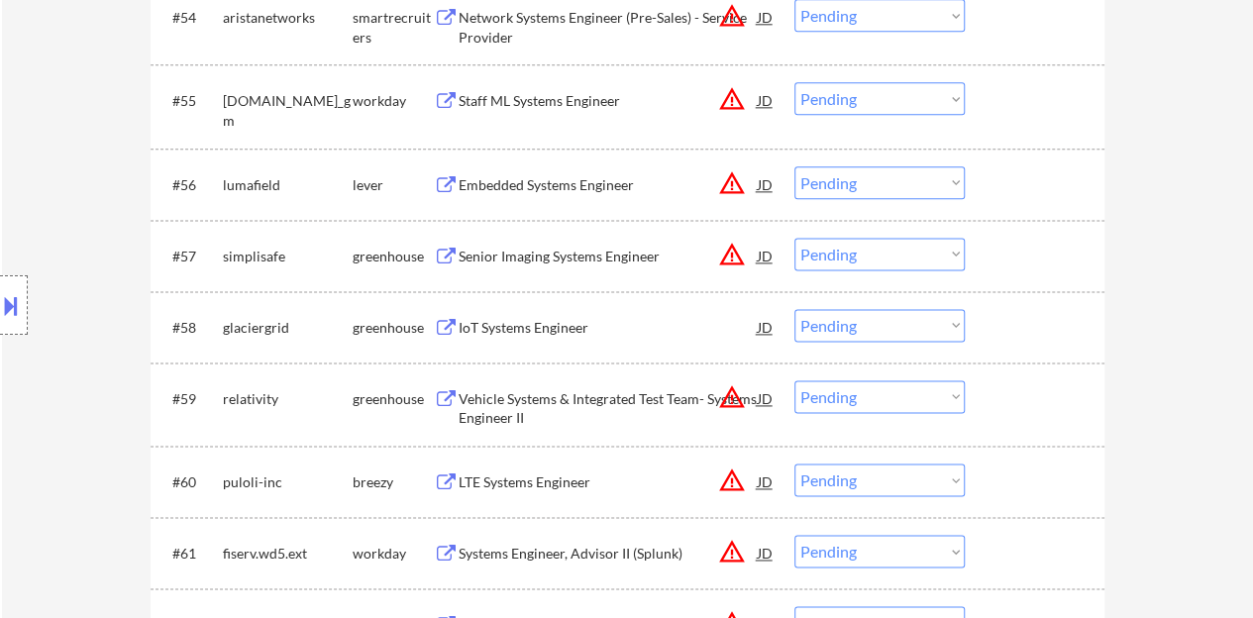
click at [580, 324] on div "IoT Systems Engineer" at bounding box center [608, 328] width 299 height 20
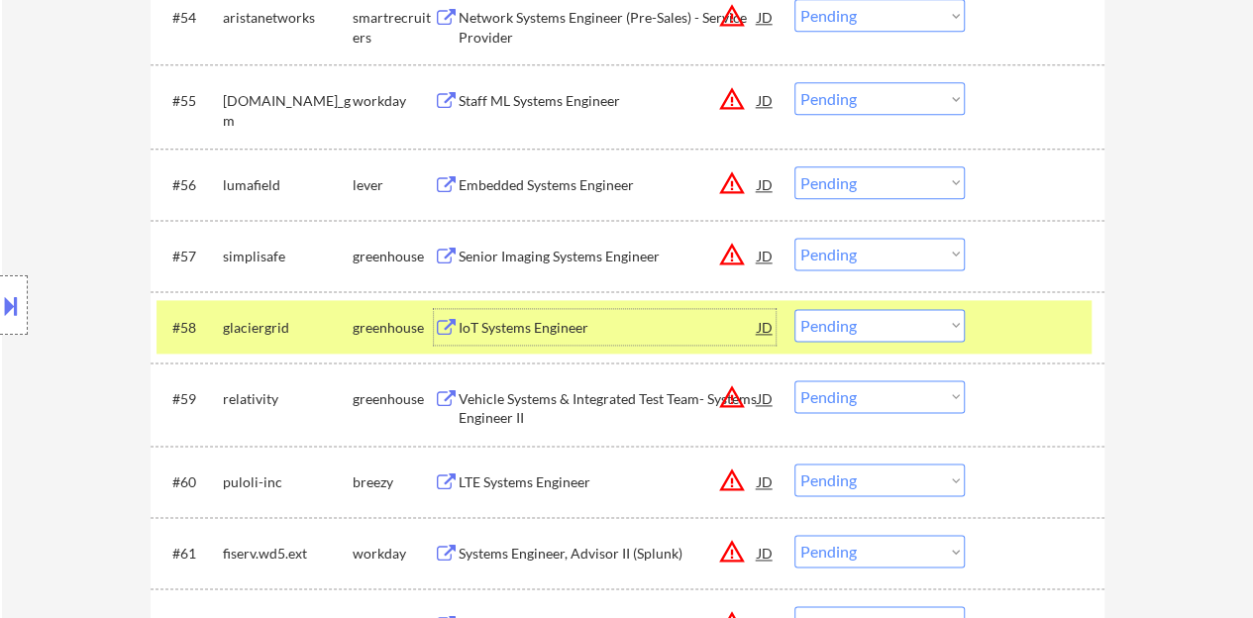
drag, startPoint x: 896, startPoint y: 313, endPoint x: 897, endPoint y: 338, distance: 24.8
click at [897, 313] on select "Choose an option... Pending Applied Excluded (Questions) Excluded (Expired) Exc…" at bounding box center [880, 325] width 170 height 33
click at [795, 309] on select "Choose an option... Pending Applied Excluded (Questions) Excluded (Expired) Exc…" at bounding box center [880, 325] width 170 height 33
select select ""pending""
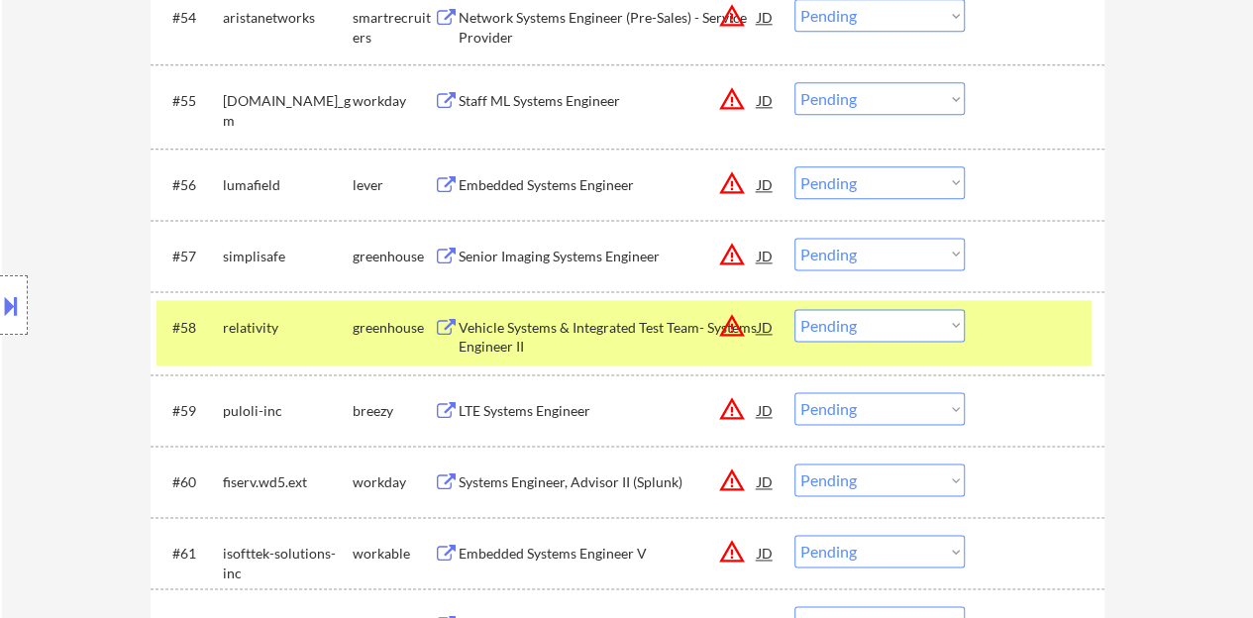
click at [1040, 336] on div at bounding box center [1037, 327] width 87 height 36
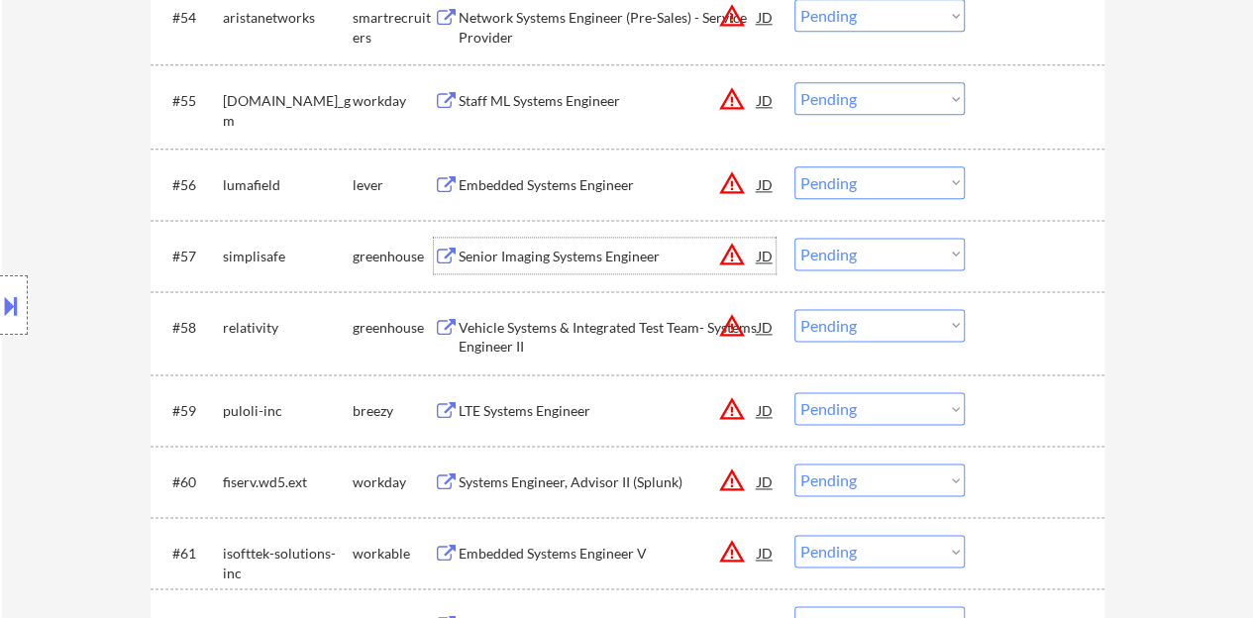
click at [577, 260] on div "Senior Imaging Systems Engineer" at bounding box center [608, 257] width 299 height 20
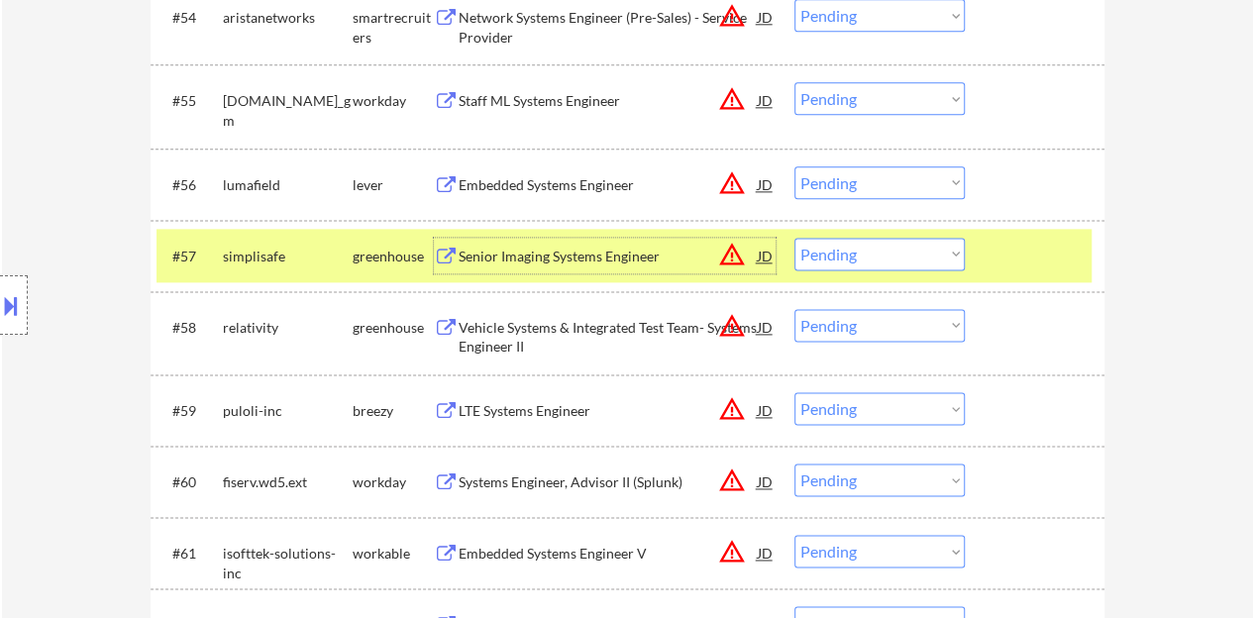
click at [870, 261] on select "Choose an option... Pending Applied Excluded (Questions) Excluded (Expired) Exc…" at bounding box center [880, 254] width 170 height 33
click at [795, 238] on select "Choose an option... Pending Applied Excluded (Questions) Excluded (Expired) Exc…" at bounding box center [880, 254] width 170 height 33
select select ""pending""
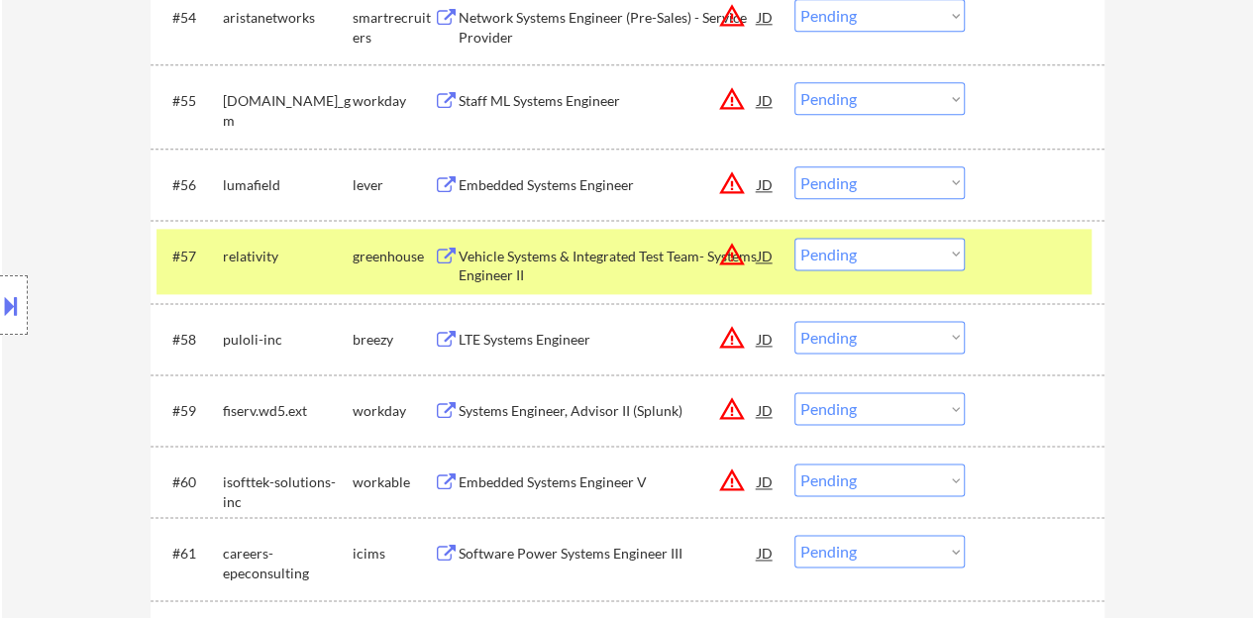
click at [1036, 257] on div at bounding box center [1037, 256] width 87 height 36
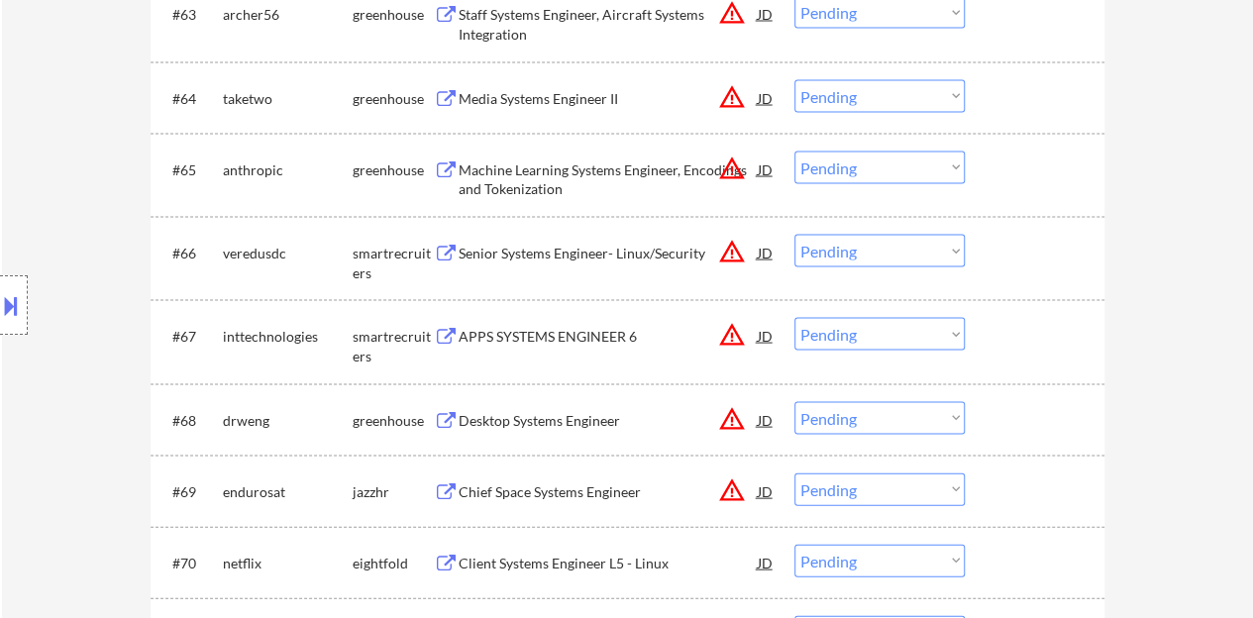
scroll to position [5747, 0]
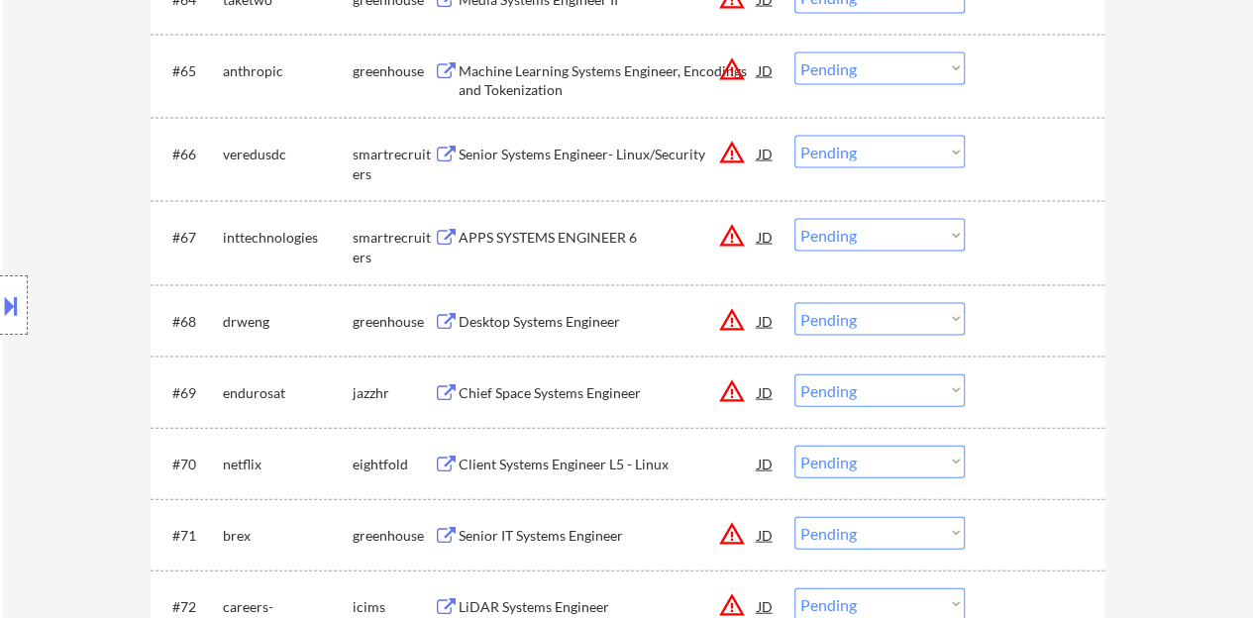
click at [588, 313] on div "Desktop Systems Engineer" at bounding box center [608, 322] width 299 height 20
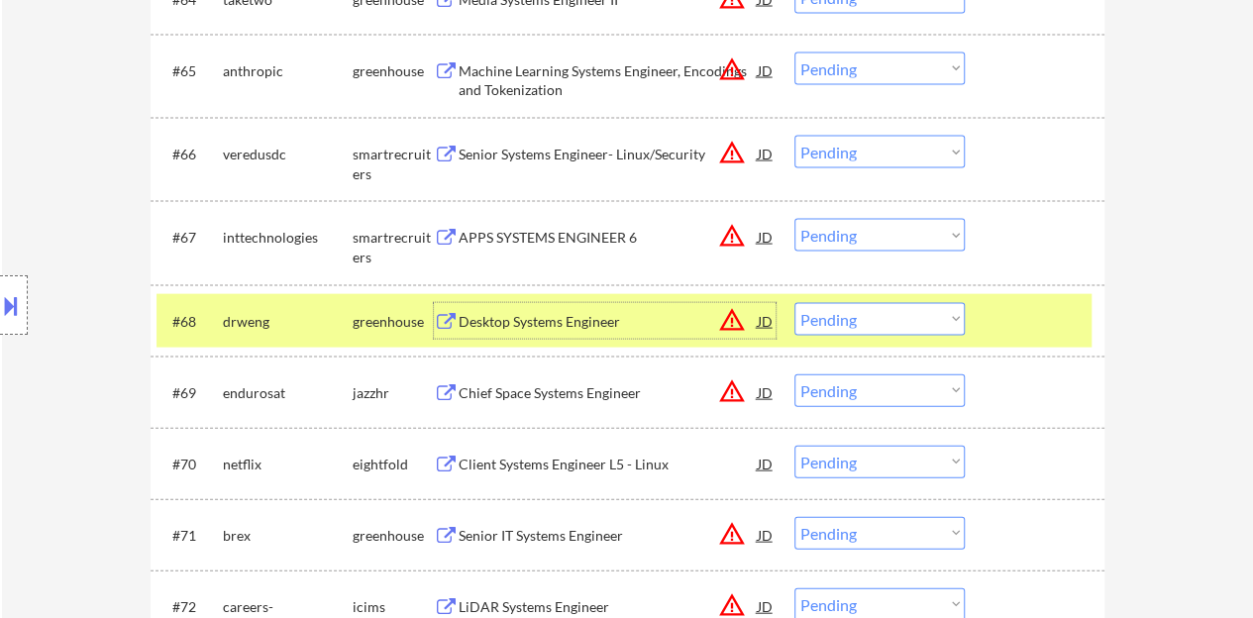
click at [863, 310] on select "Choose an option... Pending Applied Excluded (Questions) Excluded (Expired) Exc…" at bounding box center [880, 319] width 170 height 33
click at [795, 303] on select "Choose an option... Pending Applied Excluded (Questions) Excluded (Expired) Exc…" at bounding box center [880, 319] width 170 height 33
select select ""pending""
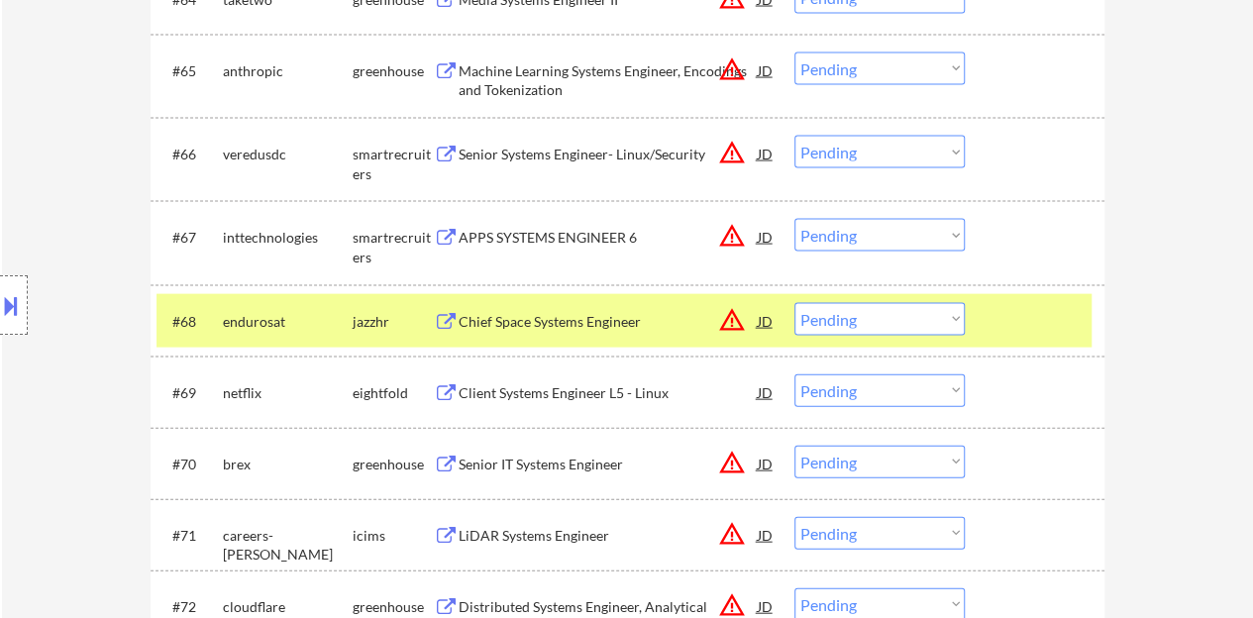
click at [1033, 320] on div at bounding box center [1037, 321] width 87 height 36
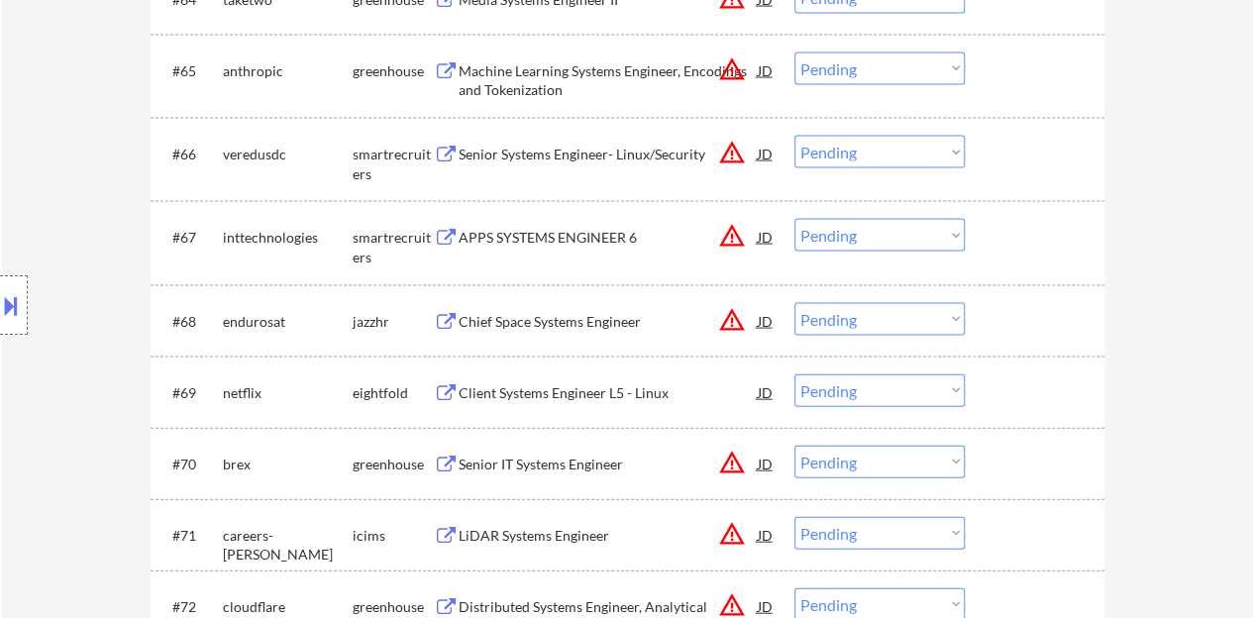
scroll to position [5945, 0]
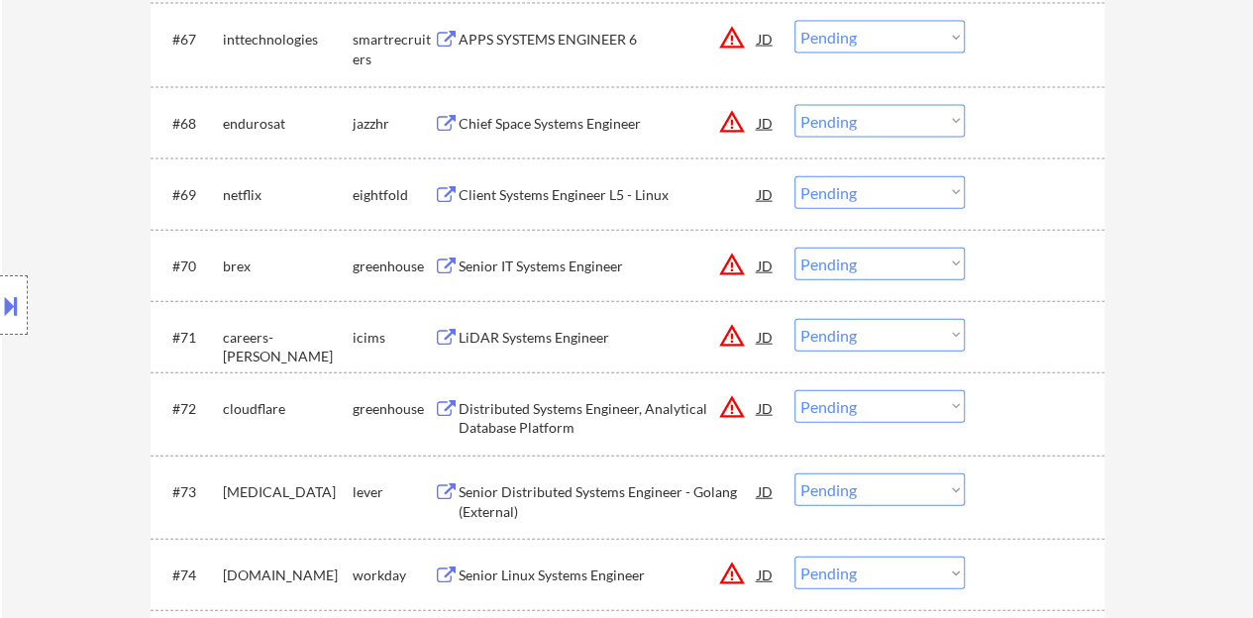
click at [604, 281] on div "Senior IT Systems Engineer" at bounding box center [608, 266] width 299 height 36
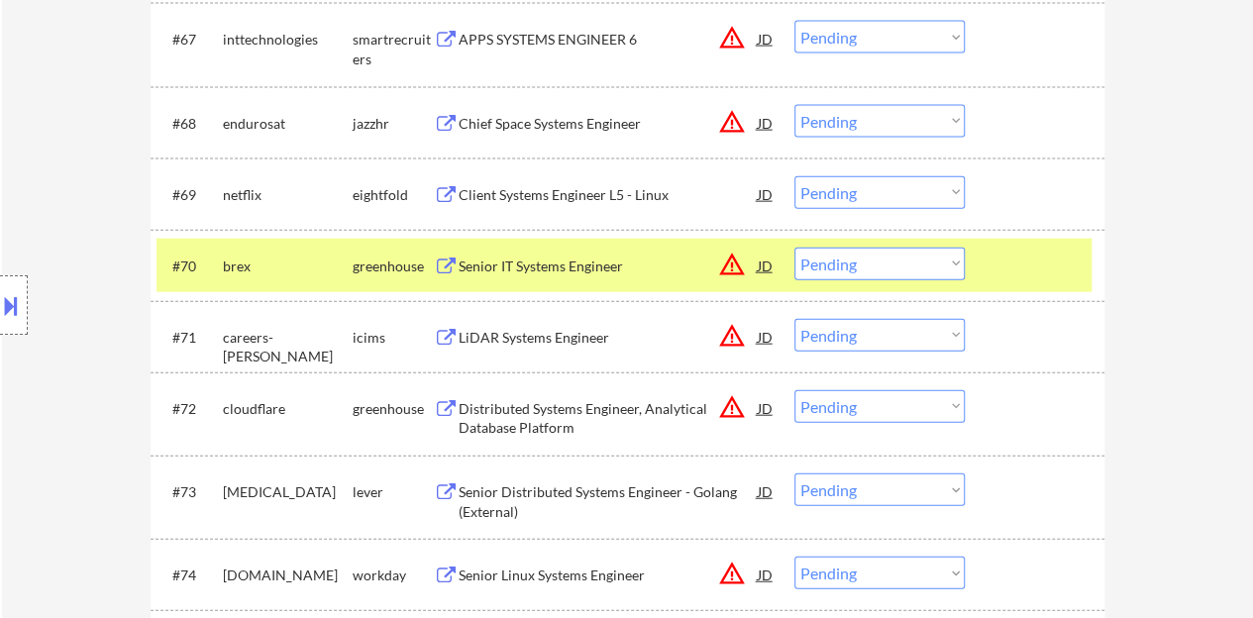
click at [0, 313] on button at bounding box center [11, 305] width 22 height 33
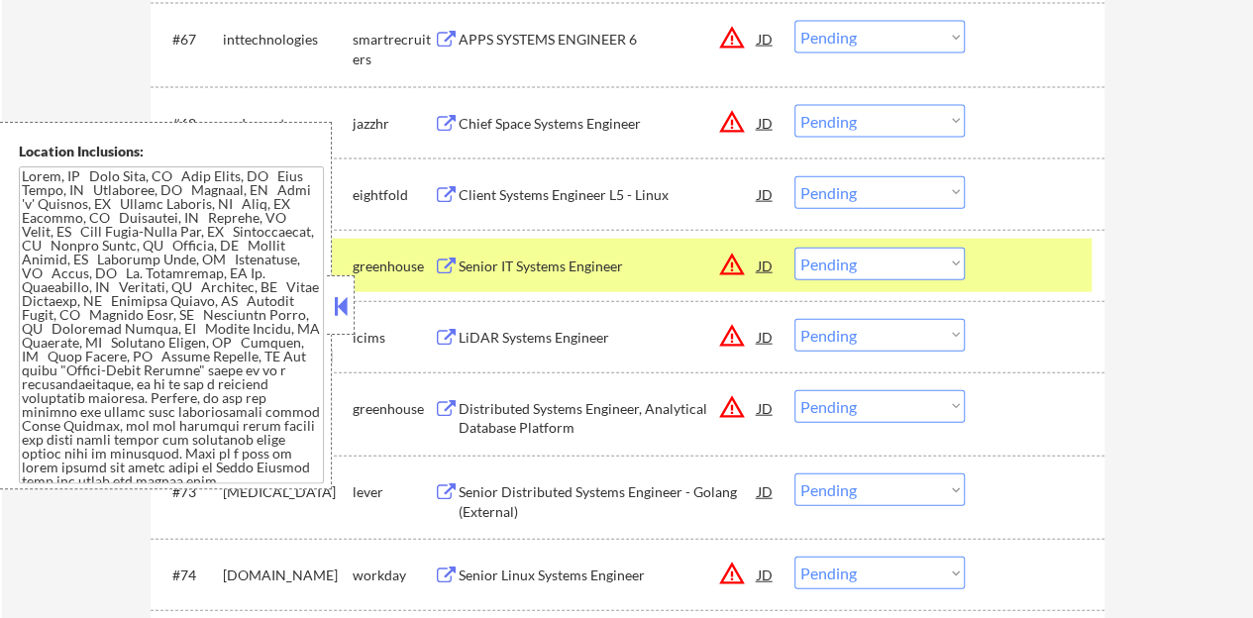
click at [345, 310] on button at bounding box center [341, 306] width 22 height 30
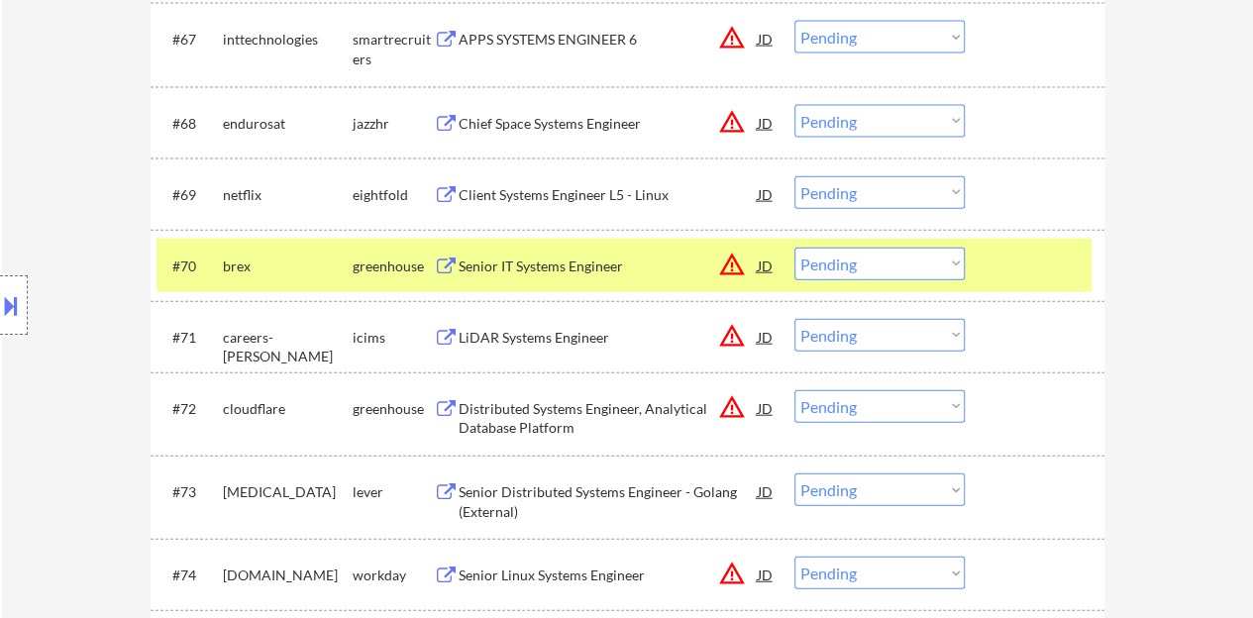
click at [836, 245] on div "#70 brex greenhouse Senior IT Systems Engineer JD warning_amber Choose an optio…" at bounding box center [624, 266] width 935 height 54
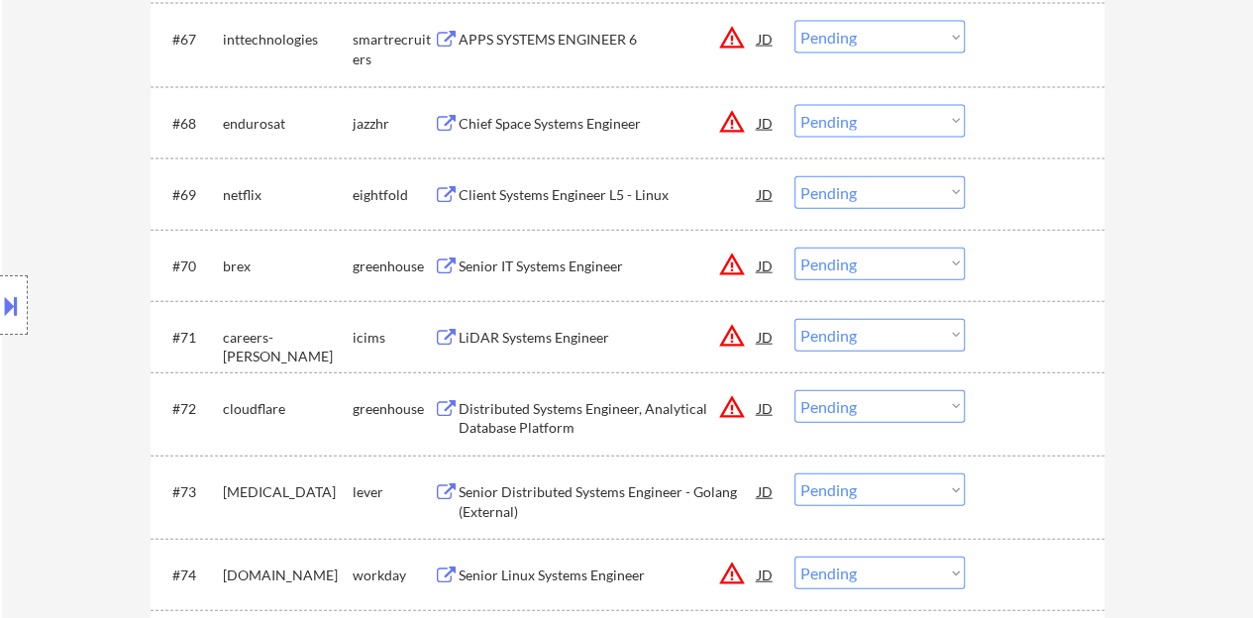
click at [852, 262] on select "Choose an option... Pending Applied Excluded (Questions) Excluded (Expired) Exc…" at bounding box center [880, 264] width 170 height 33
click at [795, 248] on select "Choose an option... Pending Applied Excluded (Questions) Excluded (Expired) Exc…" at bounding box center [880, 264] width 170 height 33
select select ""pending""
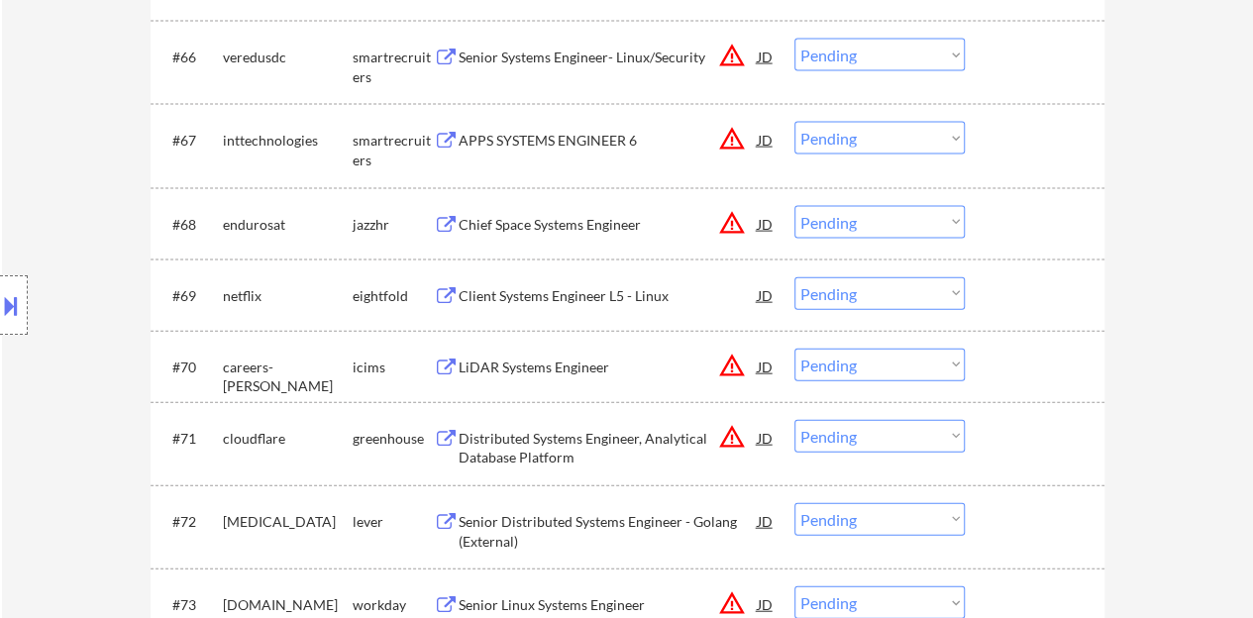
scroll to position [5747, 0]
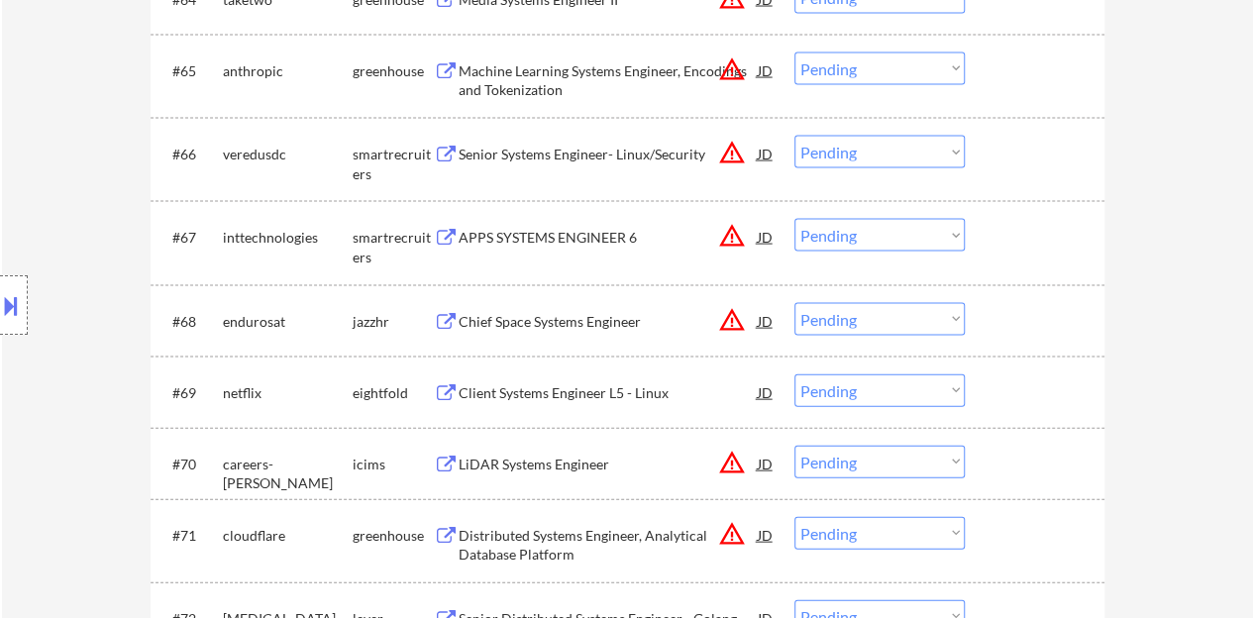
click at [546, 316] on div "Chief Space Systems Engineer" at bounding box center [608, 322] width 299 height 20
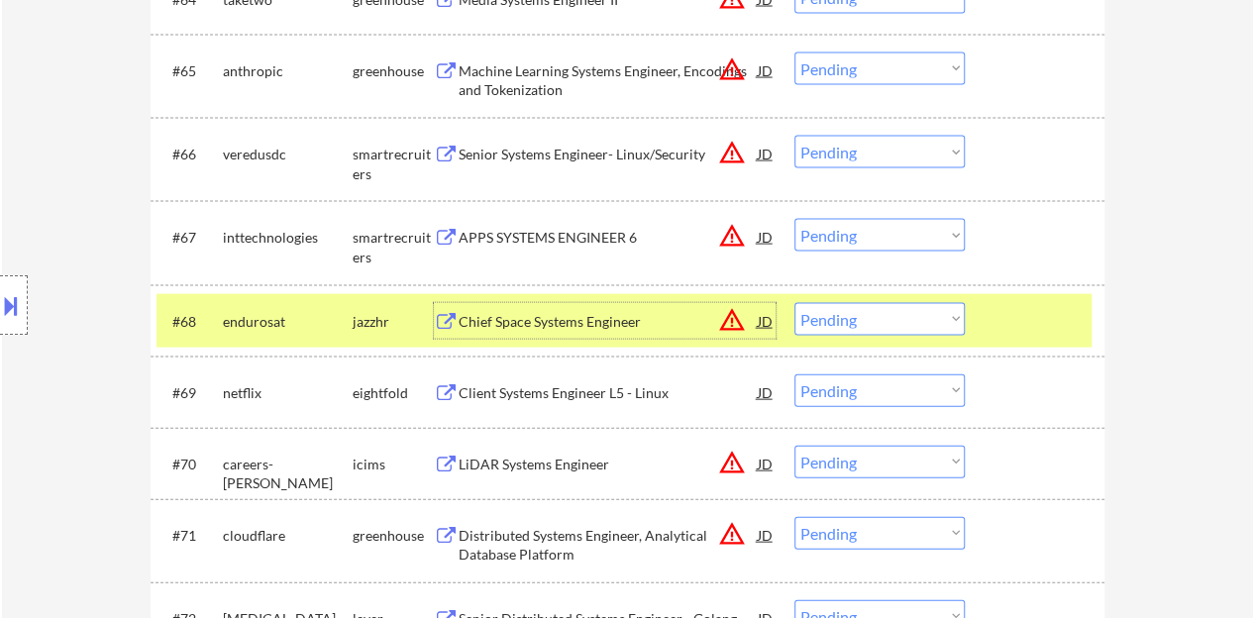
click at [906, 312] on select "Choose an option... Pending Applied Excluded (Questions) Excluded (Expired) Exc…" at bounding box center [880, 319] width 170 height 33
click at [795, 303] on select "Choose an option... Pending Applied Excluded (Questions) Excluded (Expired) Exc…" at bounding box center [880, 319] width 170 height 33
select select ""pending""
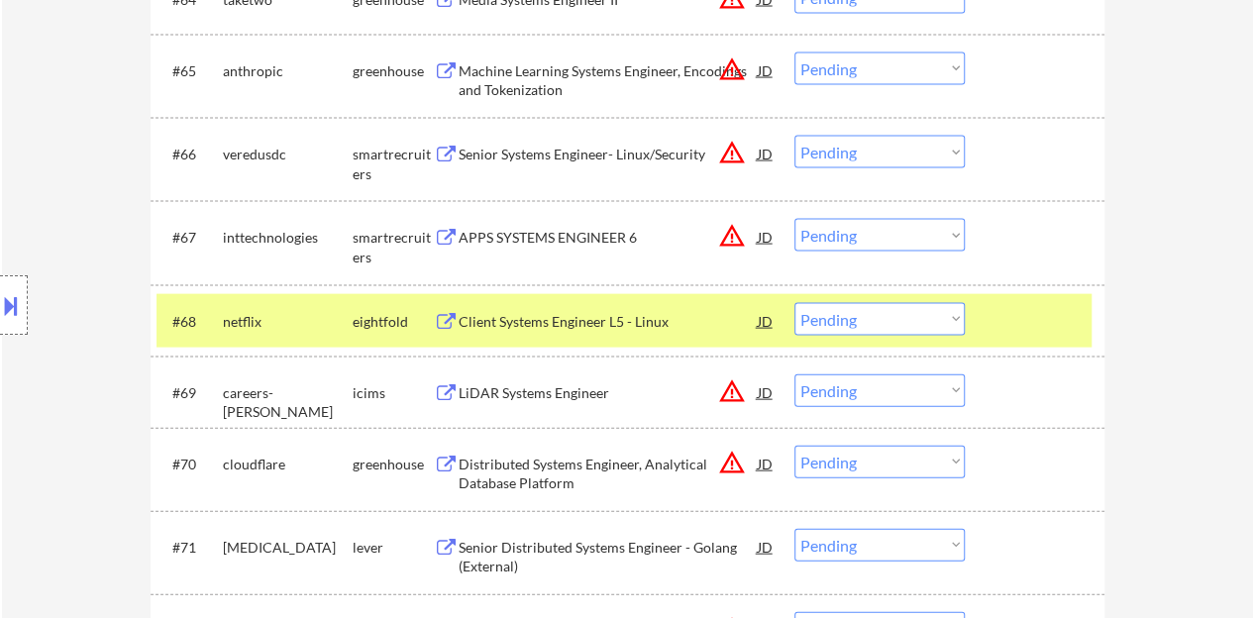
click at [975, 305] on div "#68 netflix eightfold Client Systems Engineer L5 - Linux JD warning_amber Choos…" at bounding box center [624, 321] width 935 height 54
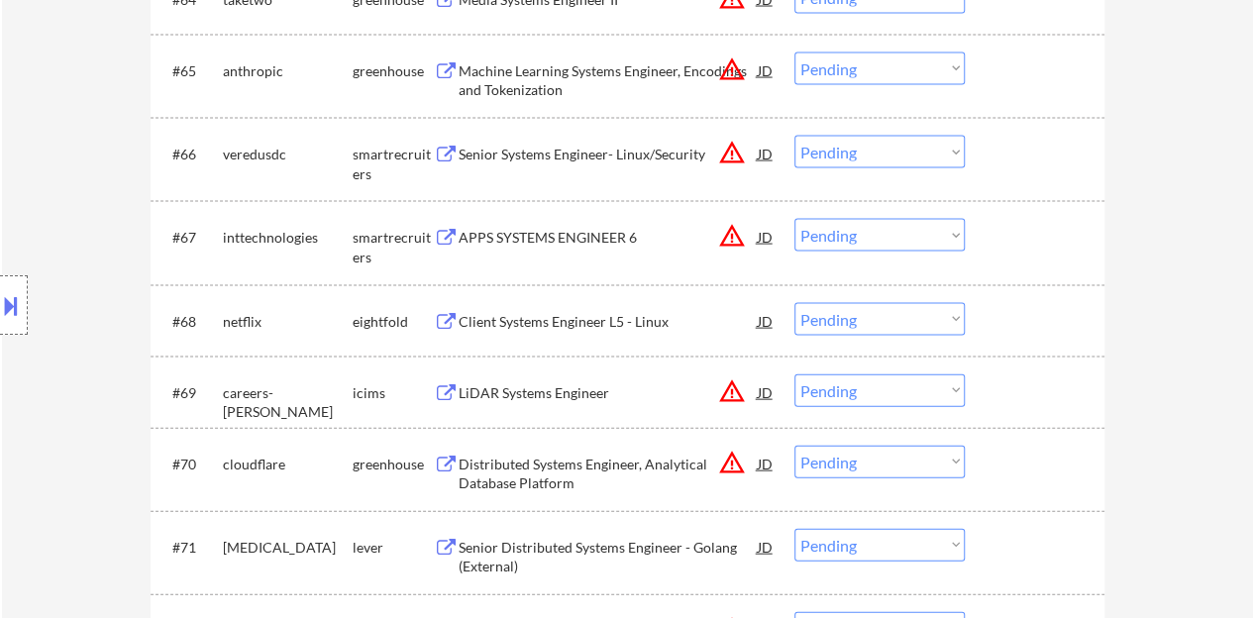
click at [553, 159] on div "Senior Systems Engineer- Linux/Security" at bounding box center [608, 155] width 299 height 20
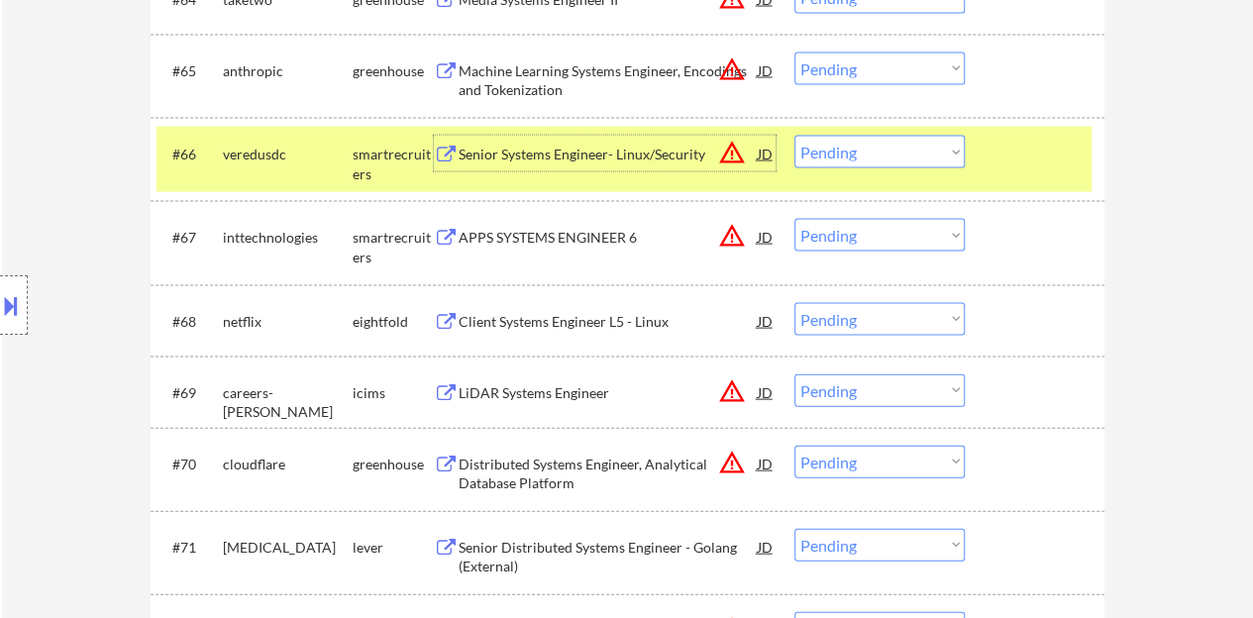
drag, startPoint x: 890, startPoint y: 144, endPoint x: 888, endPoint y: 165, distance: 21.9
click at [890, 144] on select "Choose an option... Pending Applied Excluded (Questions) Excluded (Expired) Exc…" at bounding box center [880, 152] width 170 height 33
click at [795, 136] on select "Choose an option... Pending Applied Excluded (Questions) Excluded (Expired) Exc…" at bounding box center [880, 152] width 170 height 33
select select ""pending""
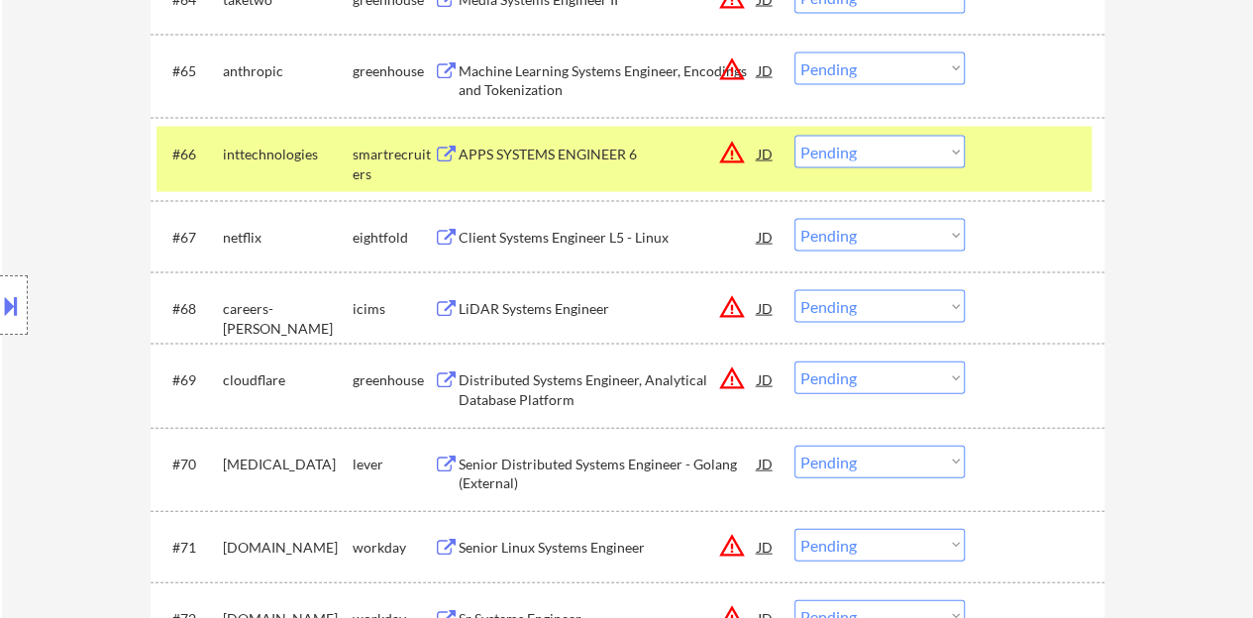
click at [1040, 175] on div "#66 inttechnologies smartrecruiters APPS SYSTEMS ENGINEER 6 JD warning_amber Ch…" at bounding box center [624, 159] width 935 height 65
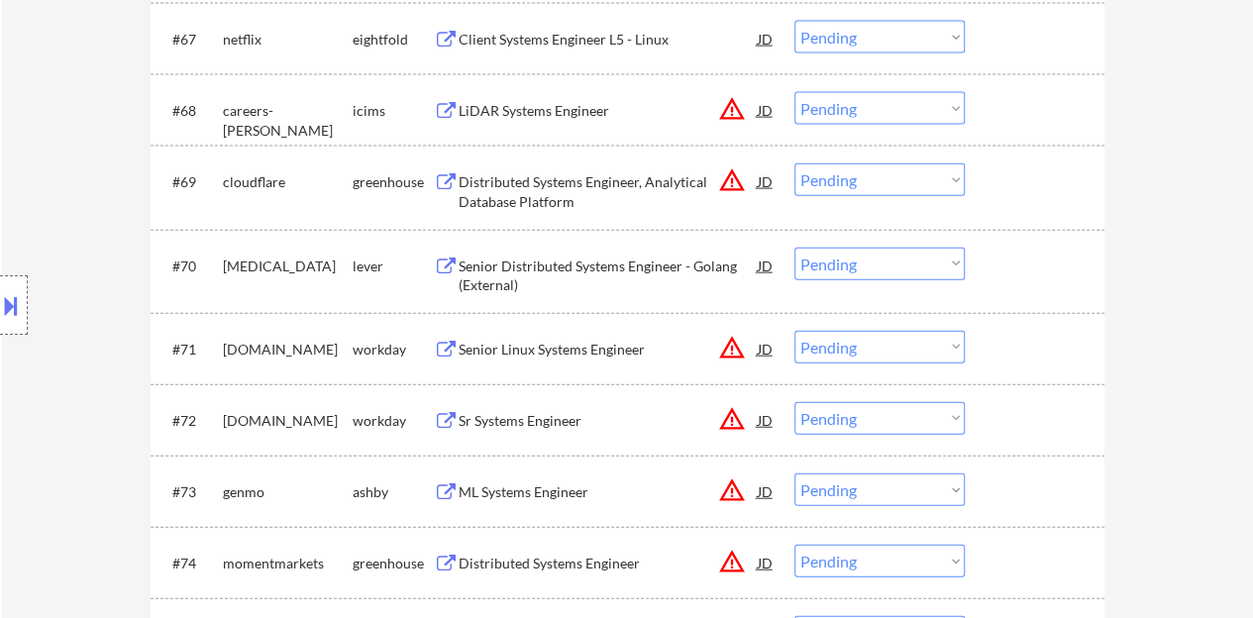
scroll to position [6044, 0]
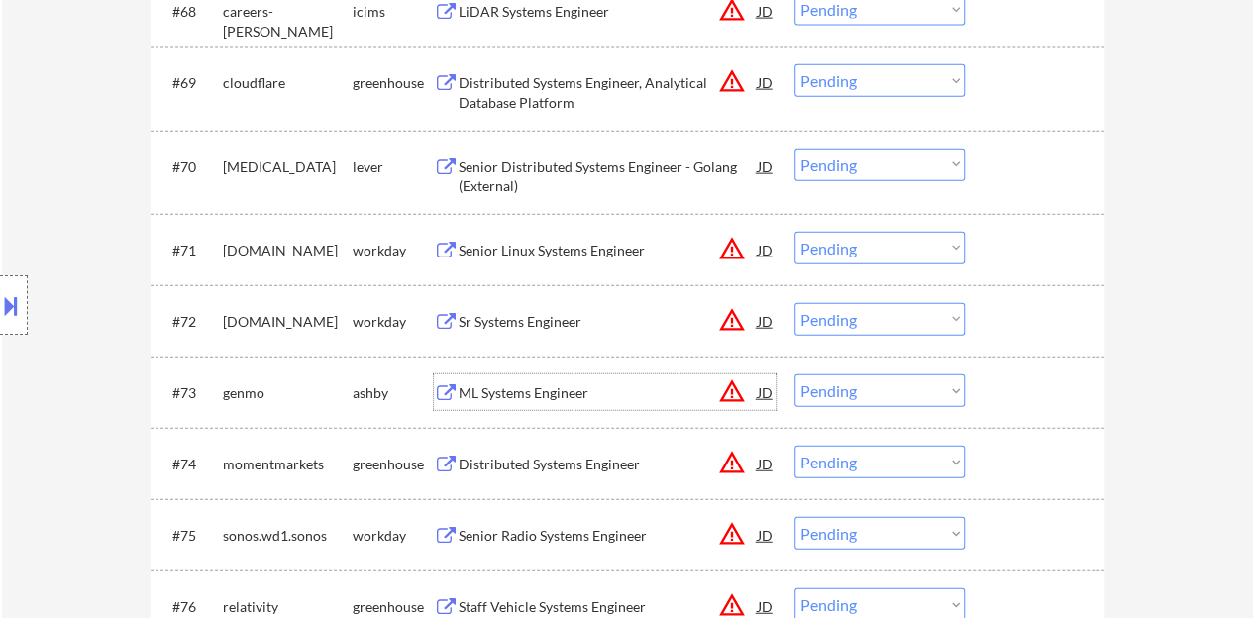
click at [558, 394] on div "ML Systems Engineer" at bounding box center [608, 393] width 299 height 20
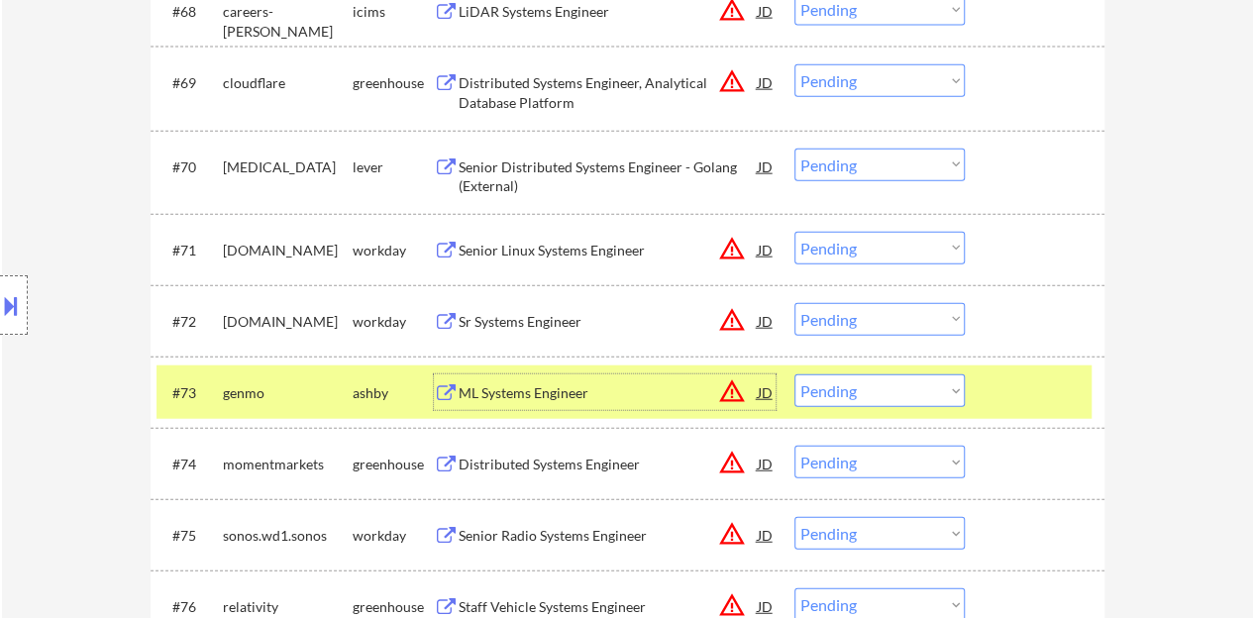
click at [870, 388] on select "Choose an option... Pending Applied Excluded (Questions) Excluded (Expired) Exc…" at bounding box center [880, 391] width 170 height 33
click at [795, 375] on select "Choose an option... Pending Applied Excluded (Questions) Excluded (Expired) Exc…" at bounding box center [880, 391] width 170 height 33
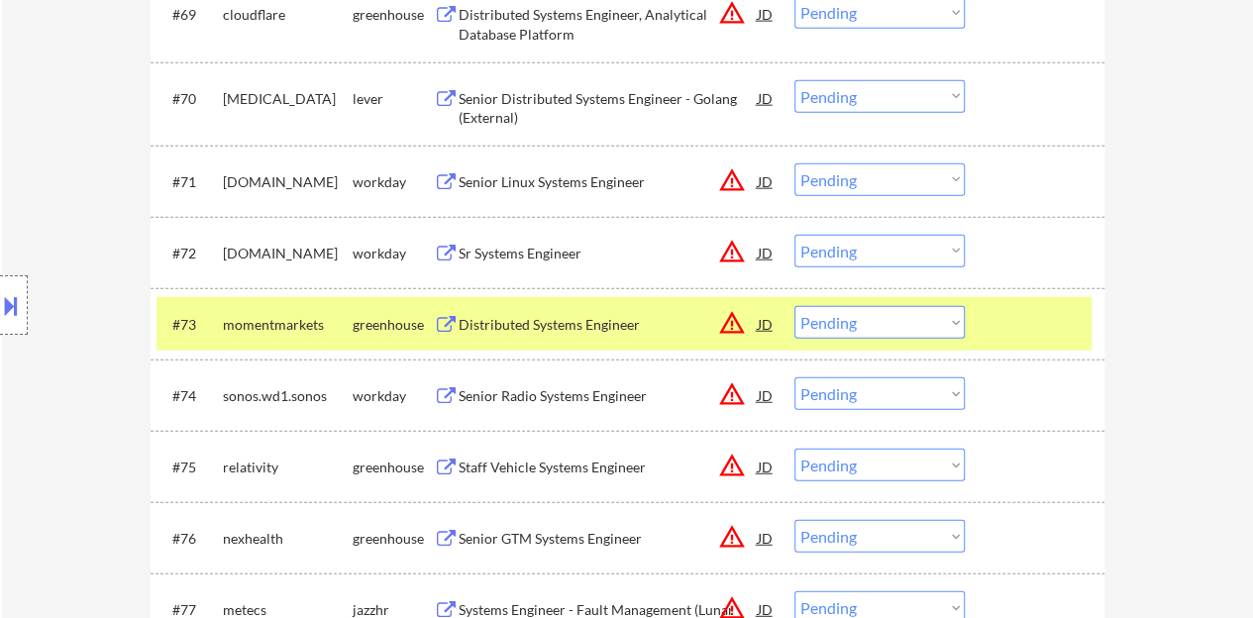
scroll to position [6144, 0]
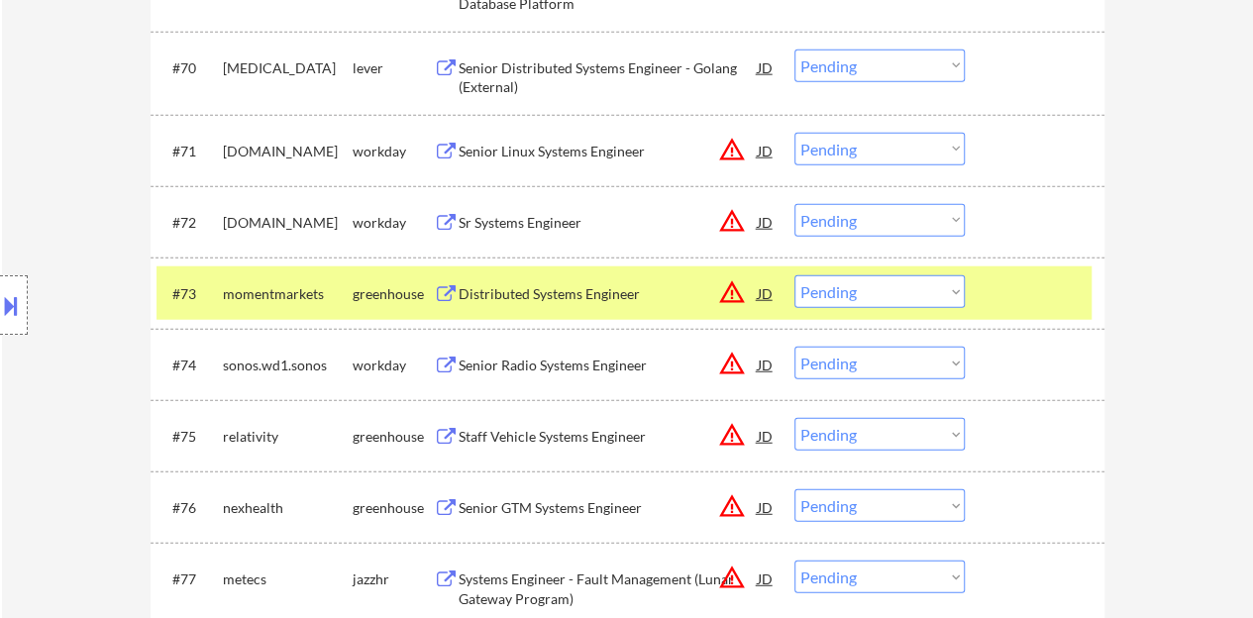
click at [539, 290] on div "Distributed Systems Engineer" at bounding box center [608, 294] width 299 height 20
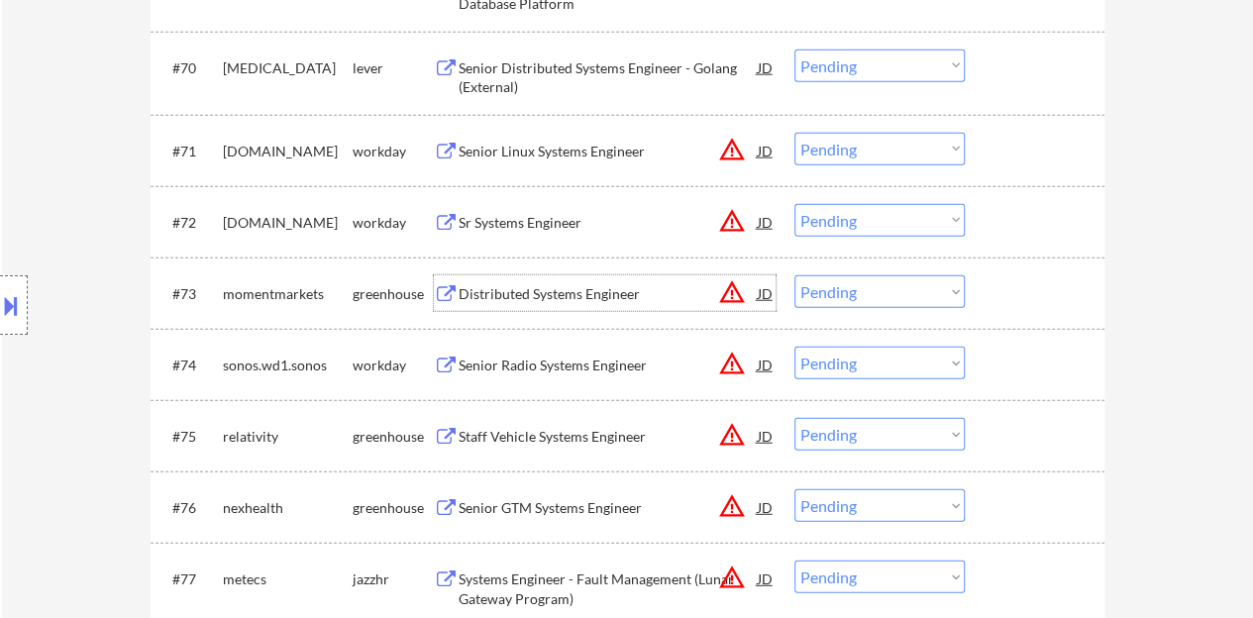
click at [1050, 288] on div at bounding box center [1037, 293] width 87 height 36
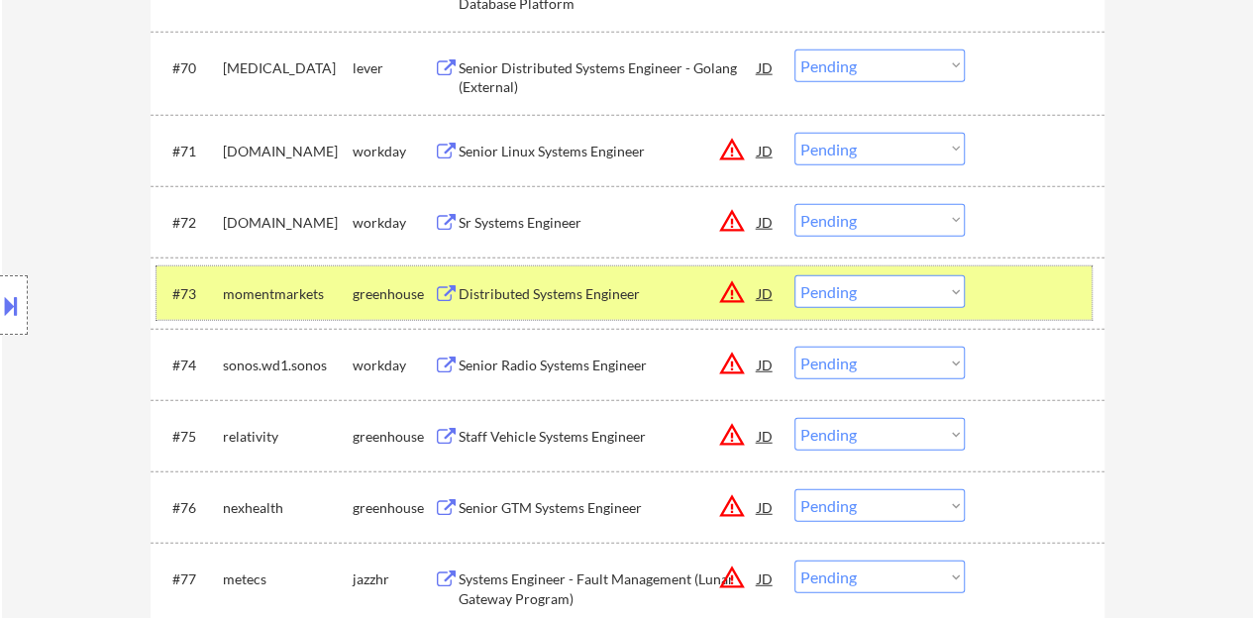
click at [871, 284] on select "Choose an option... Pending Applied Excluded (Questions) Excluded (Expired) Exc…" at bounding box center [880, 291] width 170 height 33
click at [795, 275] on select "Choose an option... Pending Applied Excluded (Questions) Excluded (Expired) Exc…" at bounding box center [880, 291] width 170 height 33
click at [1054, 314] on div "#73 momentmarkets greenhouse Distributed Systems Engineer JD warning_amber Choo…" at bounding box center [624, 294] width 935 height 54
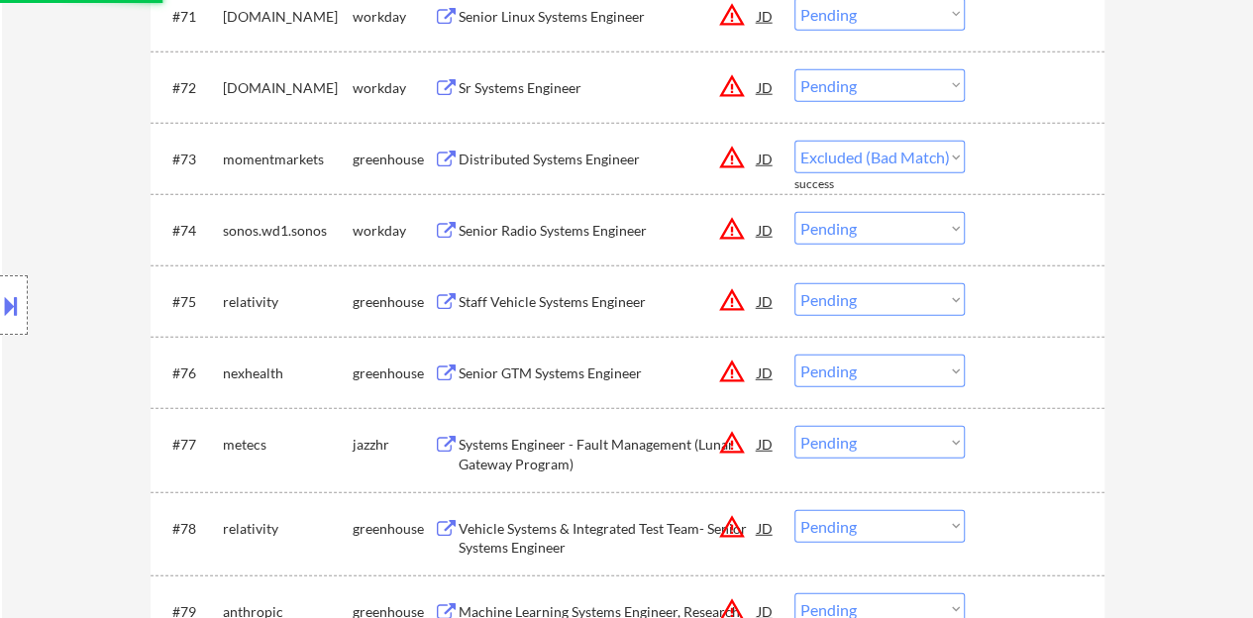
scroll to position [6342, 0]
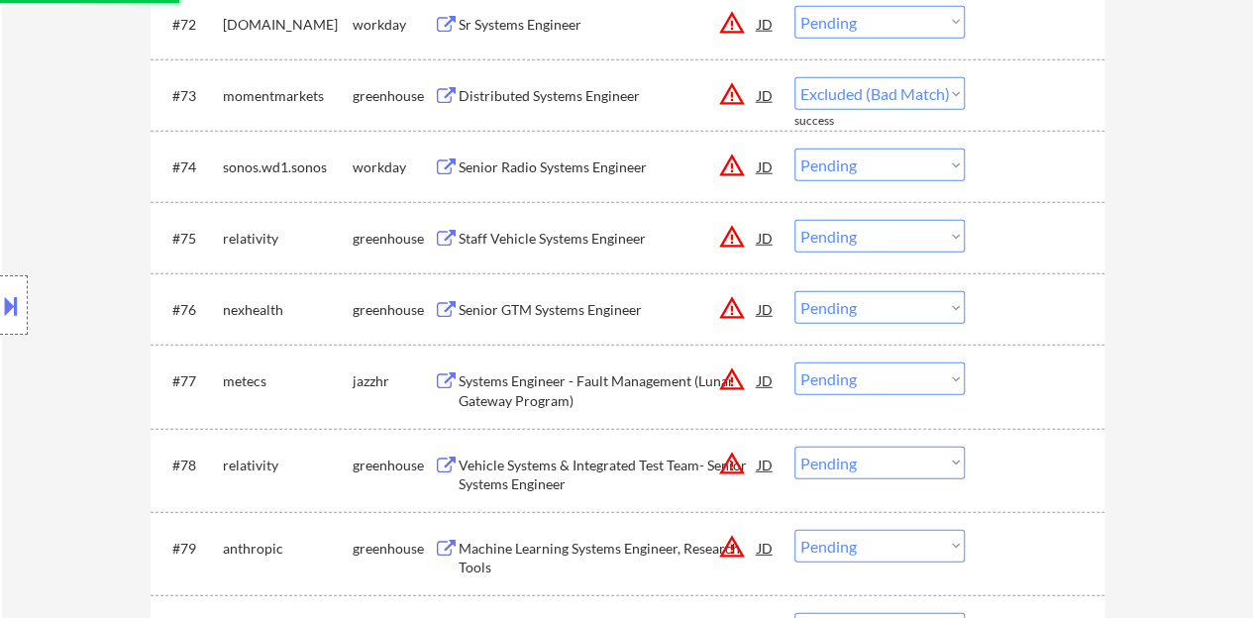
select select ""pending""
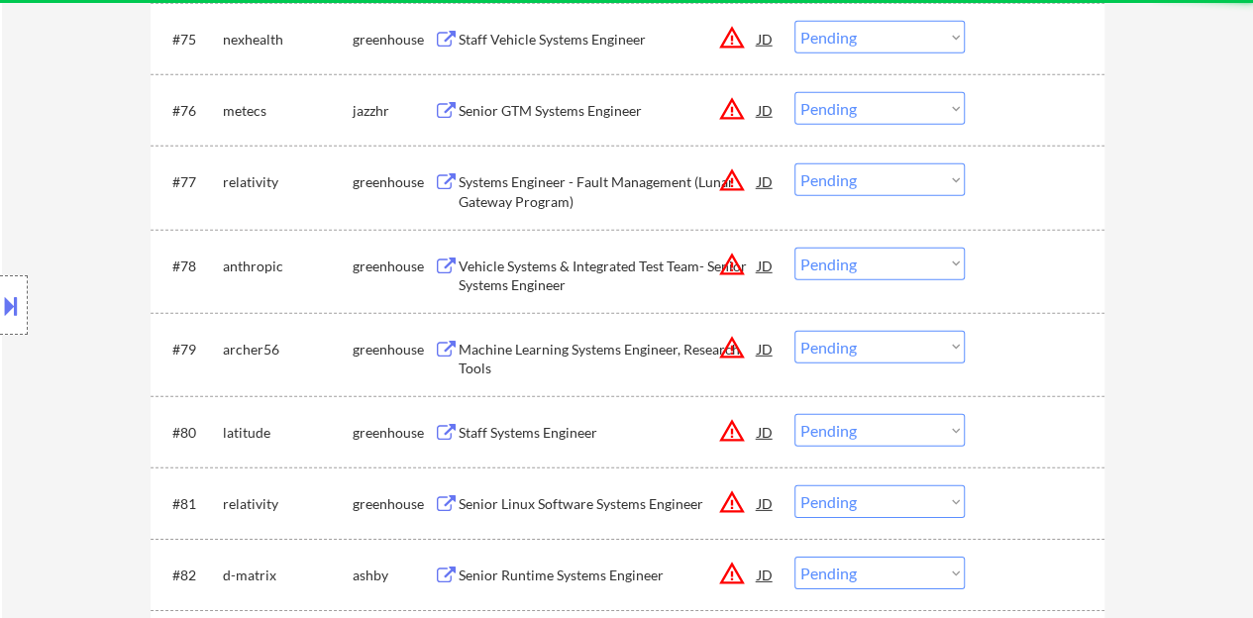
scroll to position [6639, 0]
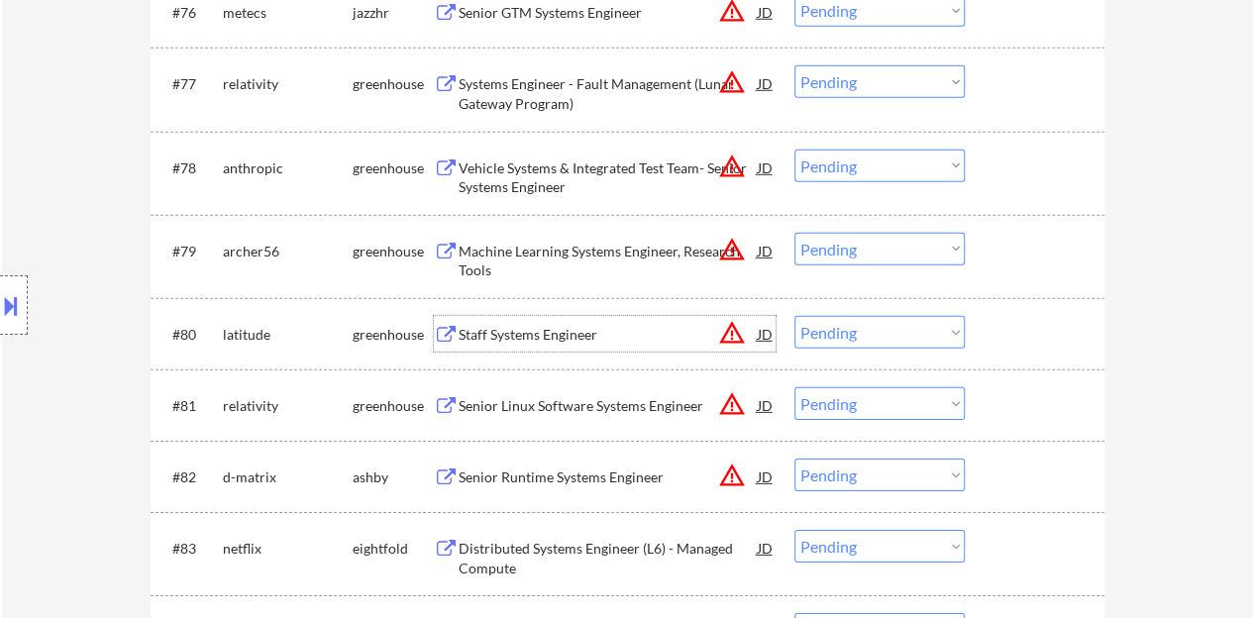
click at [577, 346] on div "Staff Systems Engineer" at bounding box center [608, 334] width 299 height 36
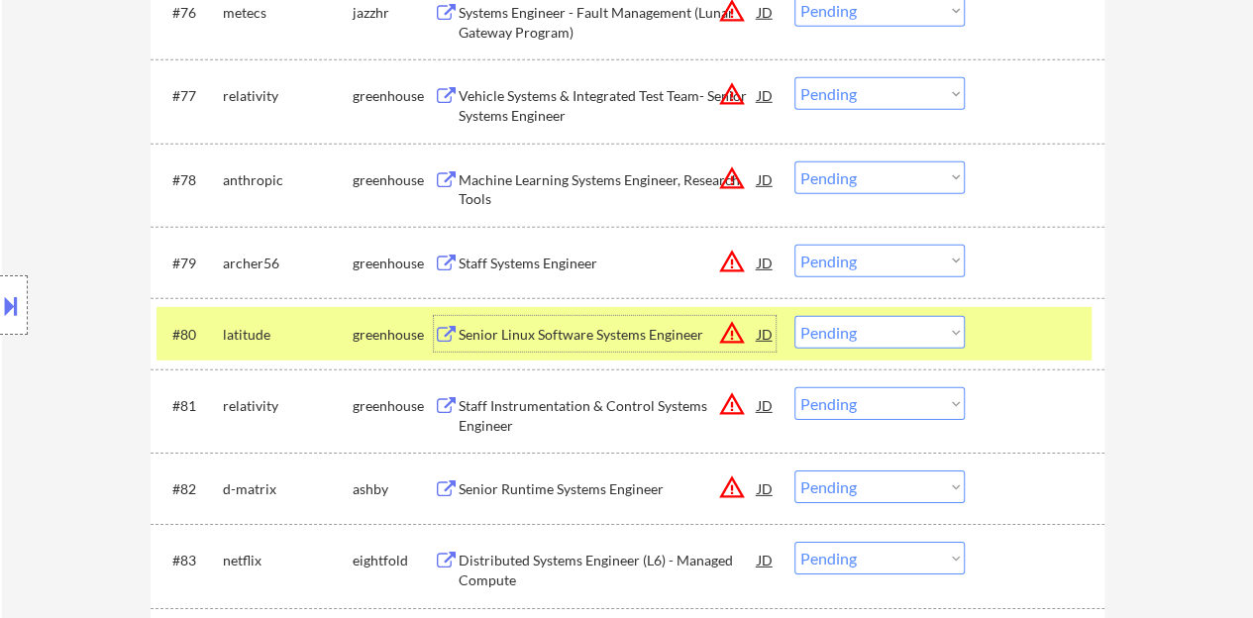
click at [850, 334] on select "Choose an option... Pending Applied Excluded (Questions) Excluded (Expired) Exc…" at bounding box center [880, 332] width 170 height 33
click at [795, 316] on select "Choose an option... Pending Applied Excluded (Questions) Excluded (Expired) Exc…" at bounding box center [880, 332] width 170 height 33
select select ""pending""
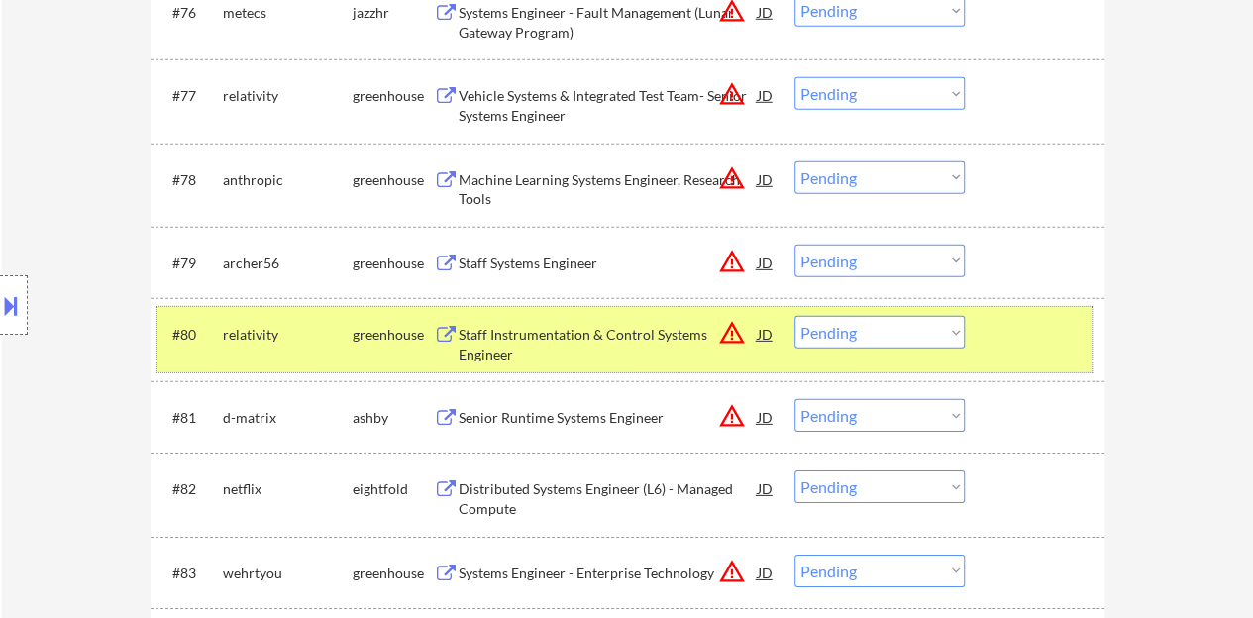
click at [987, 332] on div "#80 relativity greenhouse Staff Instrumentation & Control Systems Engineer JD w…" at bounding box center [624, 339] width 935 height 65
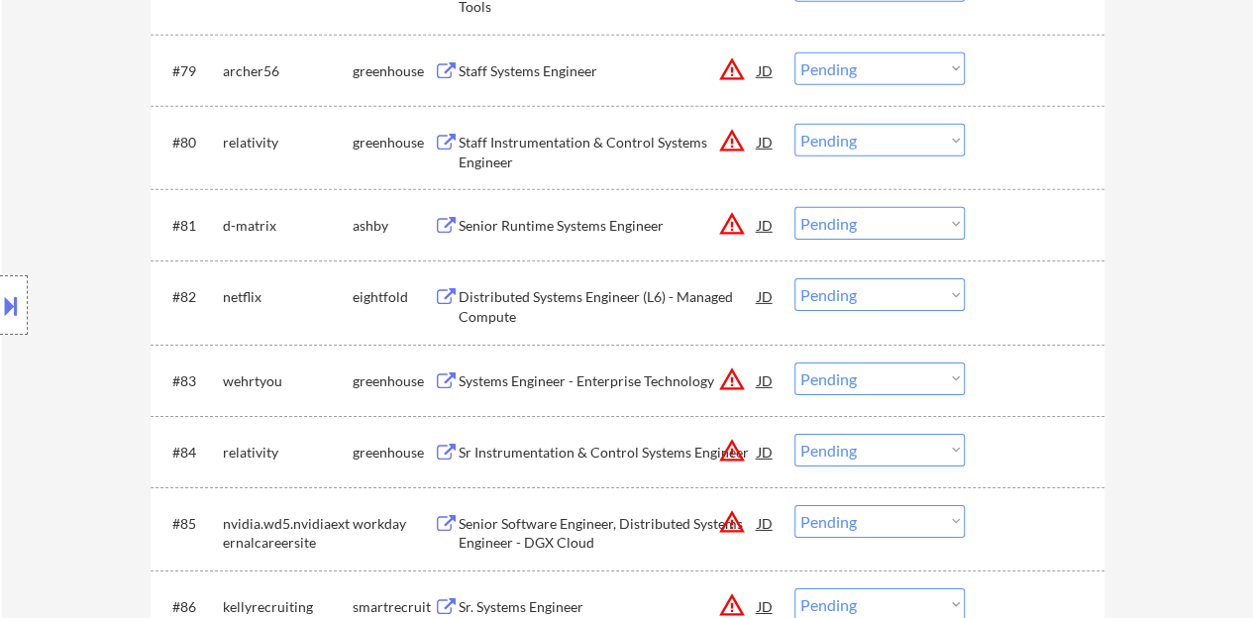
scroll to position [6837, 0]
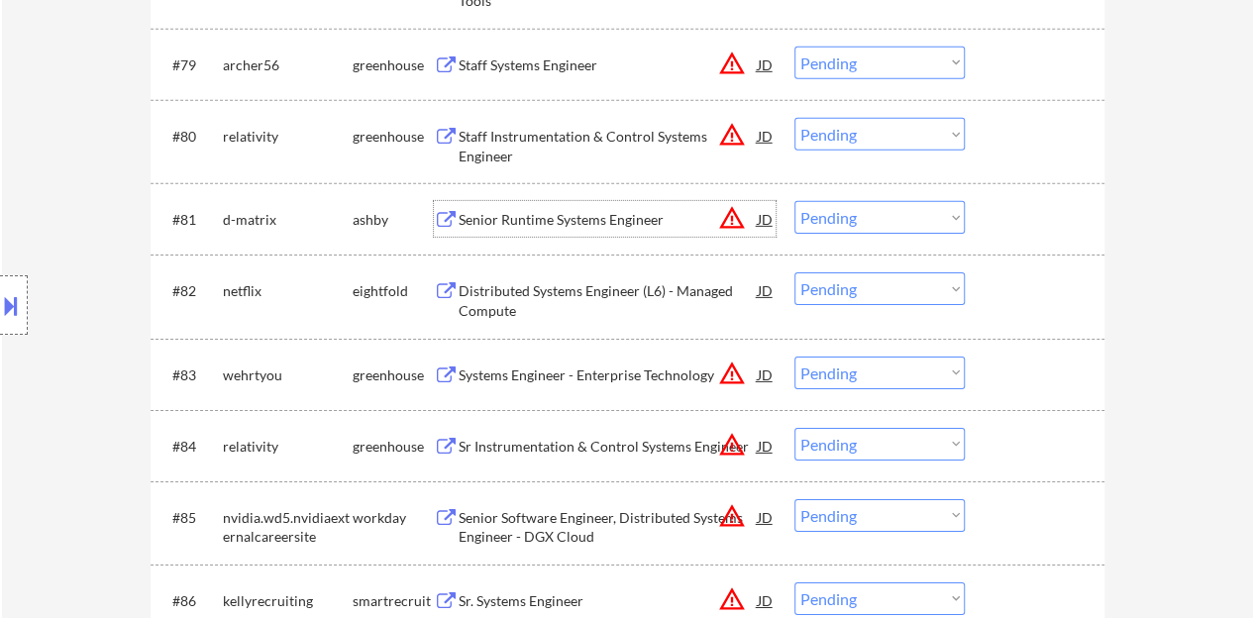
click at [602, 220] on div "Senior Runtime Systems Engineer" at bounding box center [608, 220] width 299 height 20
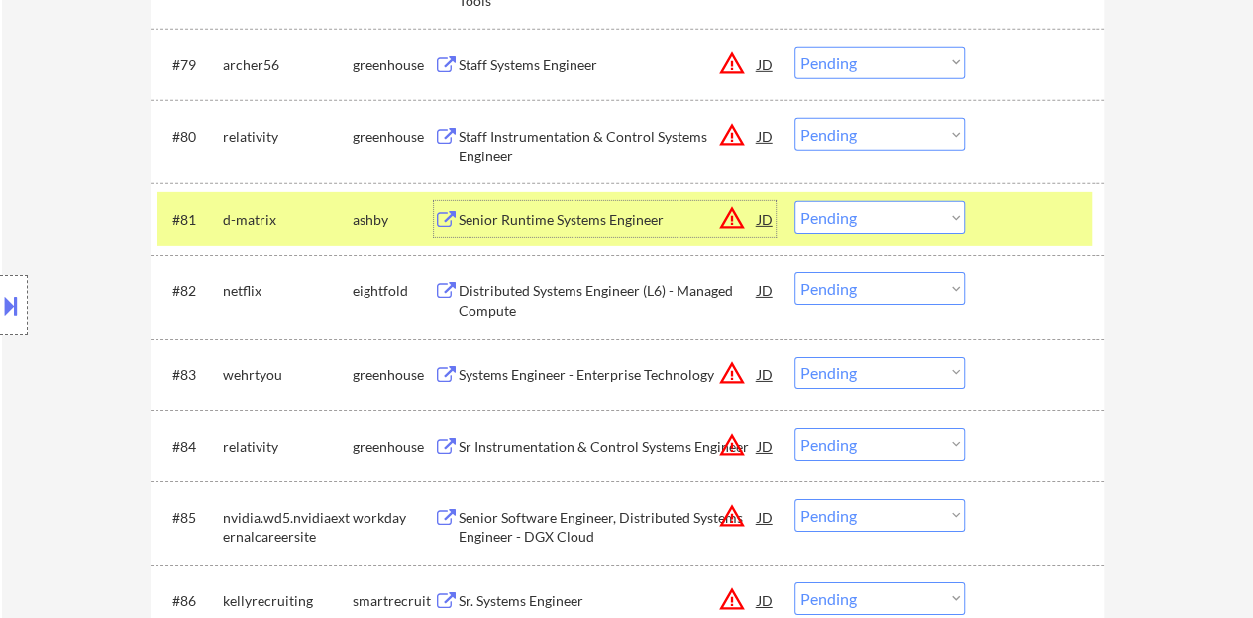
drag, startPoint x: 920, startPoint y: 216, endPoint x: 918, endPoint y: 232, distance: 16.0
click at [920, 215] on select "Choose an option... Pending Applied Excluded (Questions) Excluded (Expired) Exc…" at bounding box center [880, 217] width 170 height 33
click at [795, 201] on select "Choose an option... Pending Applied Excluded (Questions) Excluded (Expired) Exc…" at bounding box center [880, 217] width 170 height 33
select select ""pending""
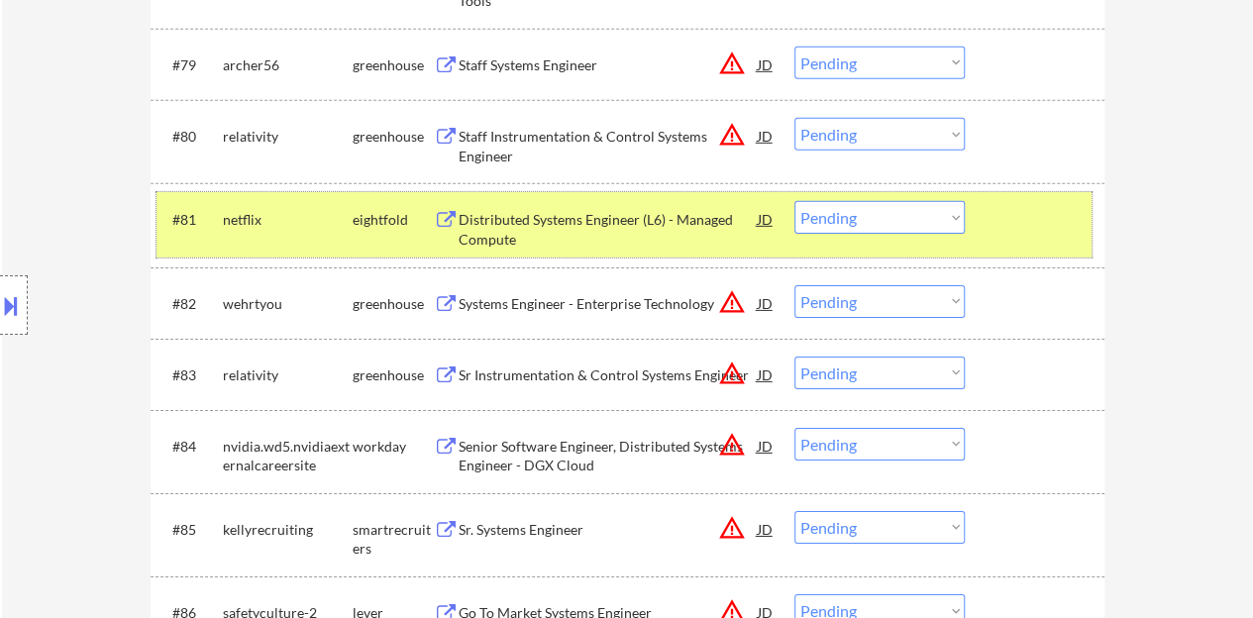
click at [1016, 215] on div at bounding box center [1037, 219] width 87 height 36
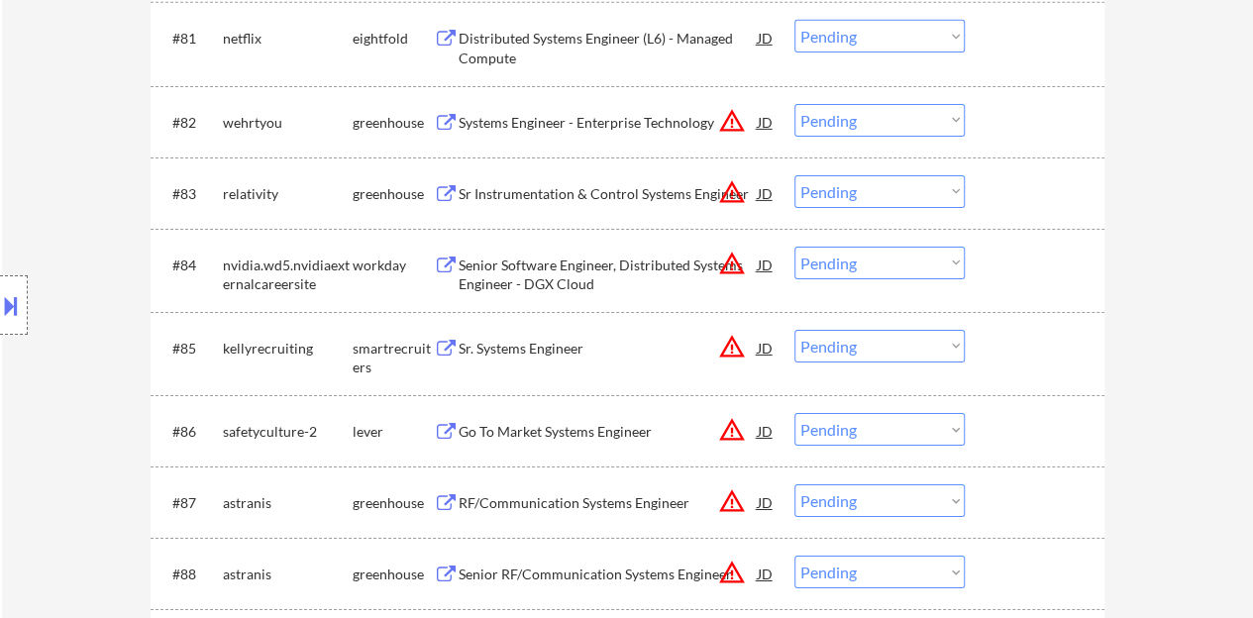
scroll to position [7035, 0]
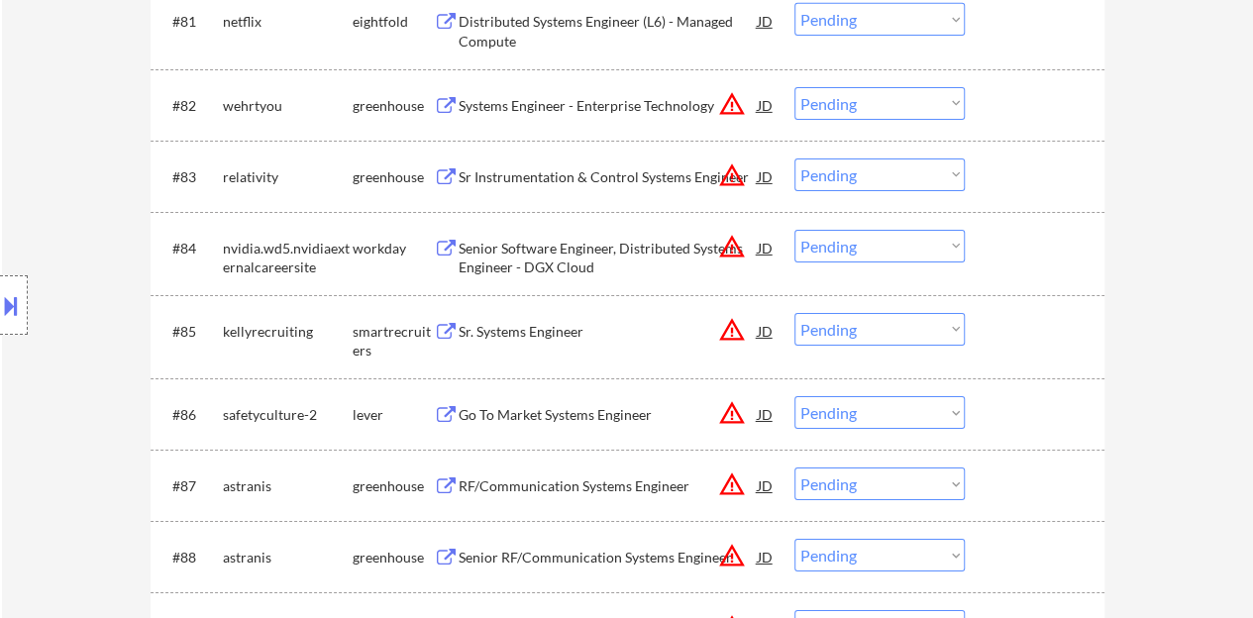
click at [562, 331] on div "Sr. Systems Engineer" at bounding box center [608, 332] width 299 height 20
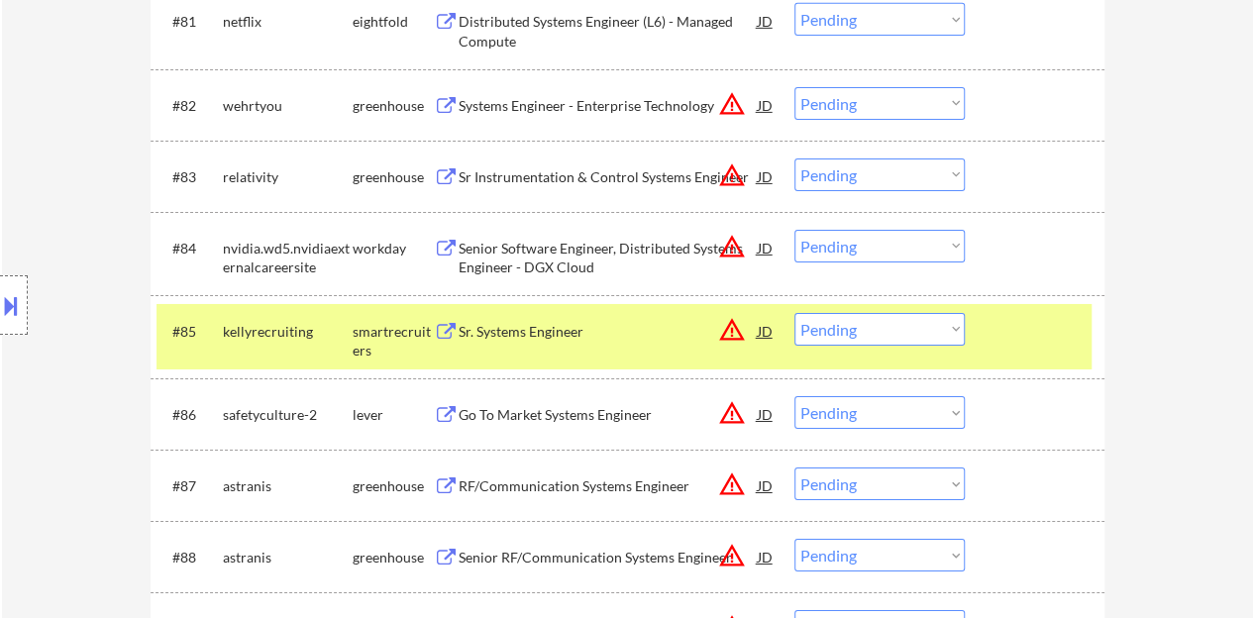
click at [6, 292] on button at bounding box center [11, 305] width 22 height 33
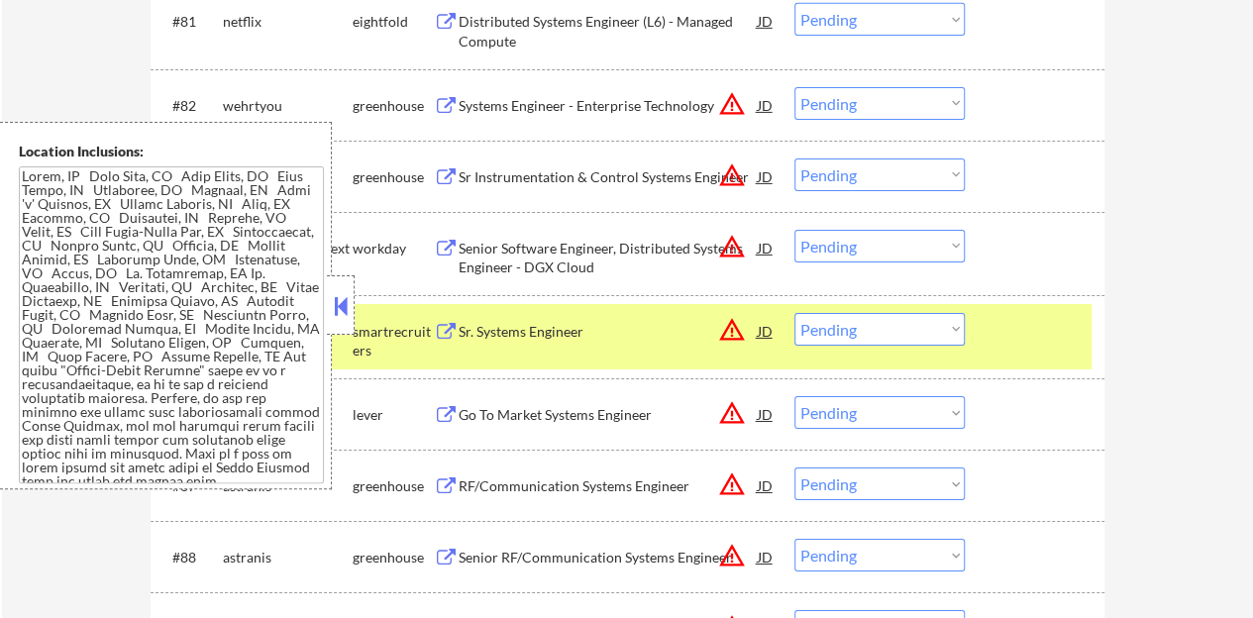
scroll to position [271, 0]
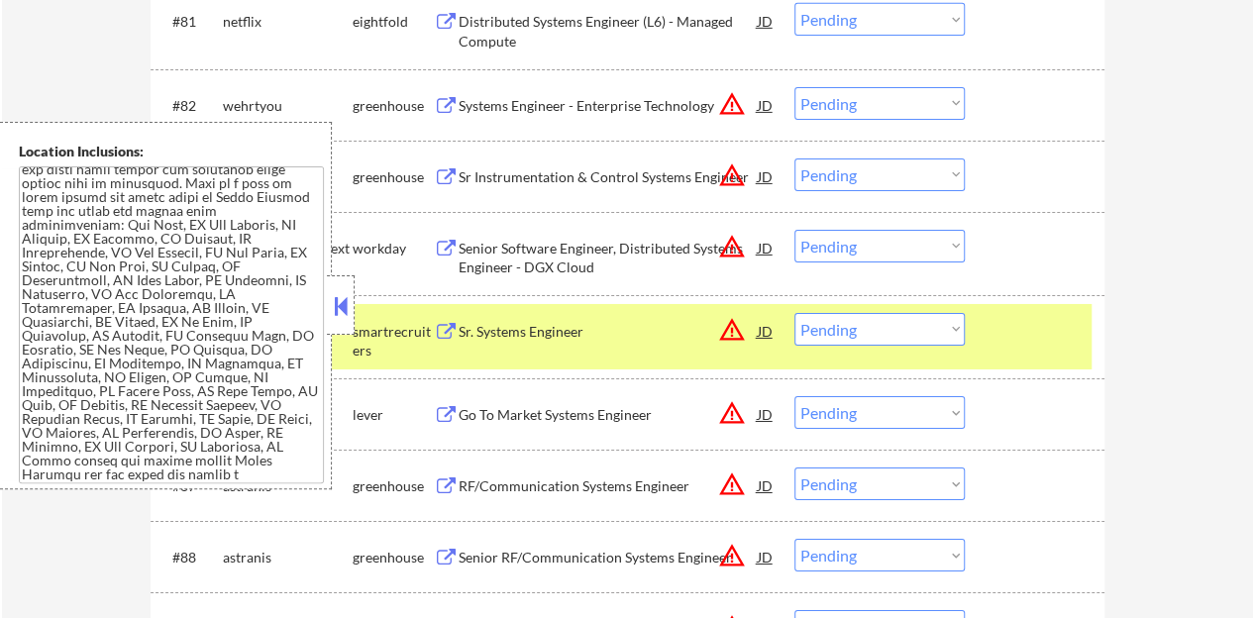
click at [337, 300] on button at bounding box center [341, 306] width 22 height 30
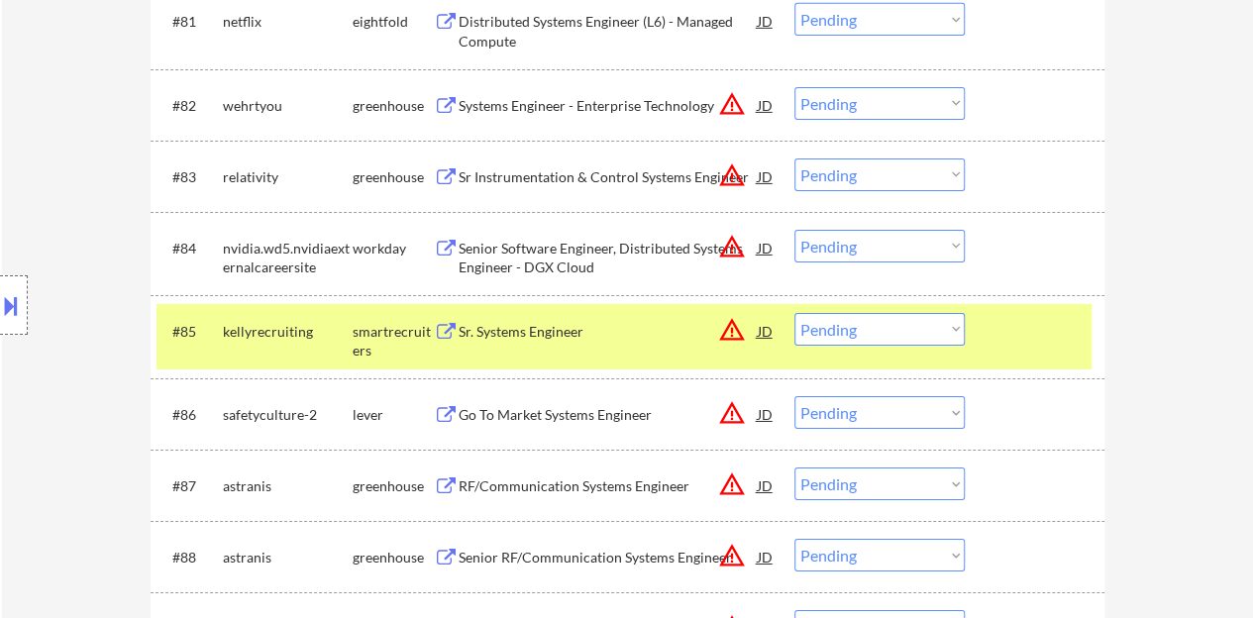
click at [846, 326] on select "Choose an option... Pending Applied Excluded (Questions) Excluded (Expired) Exc…" at bounding box center [880, 329] width 170 height 33
click at [795, 313] on select "Choose an option... Pending Applied Excluded (Questions) Excluded (Expired) Exc…" at bounding box center [880, 329] width 170 height 33
select select ""pending""
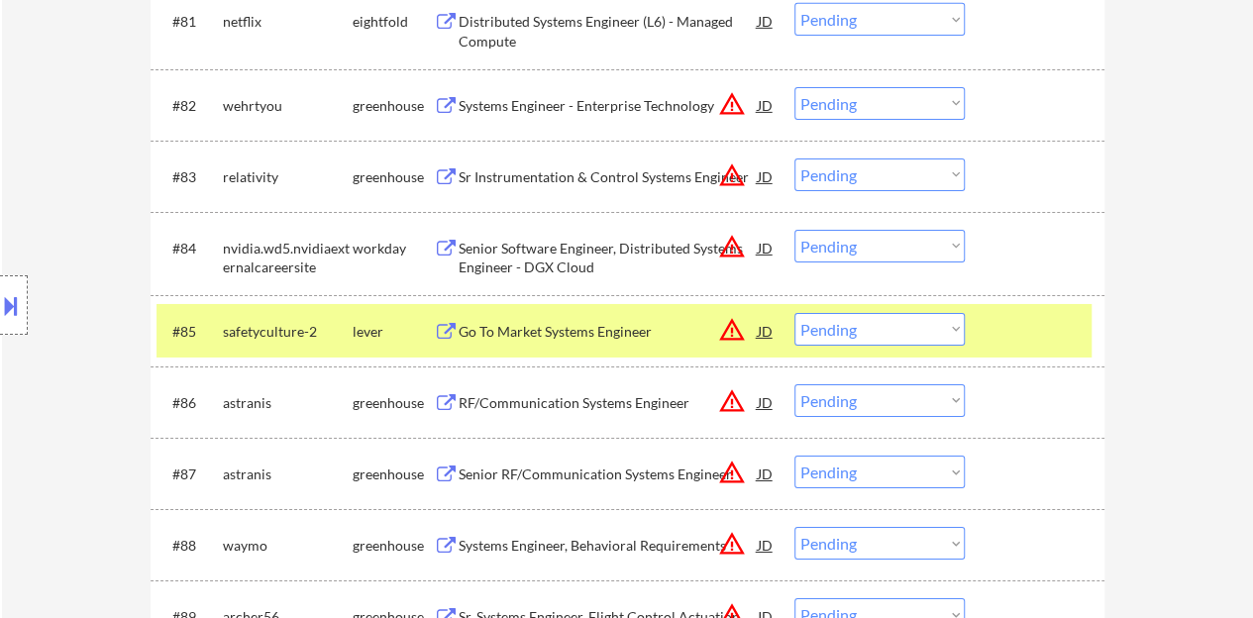
click at [1009, 333] on div at bounding box center [1037, 331] width 87 height 36
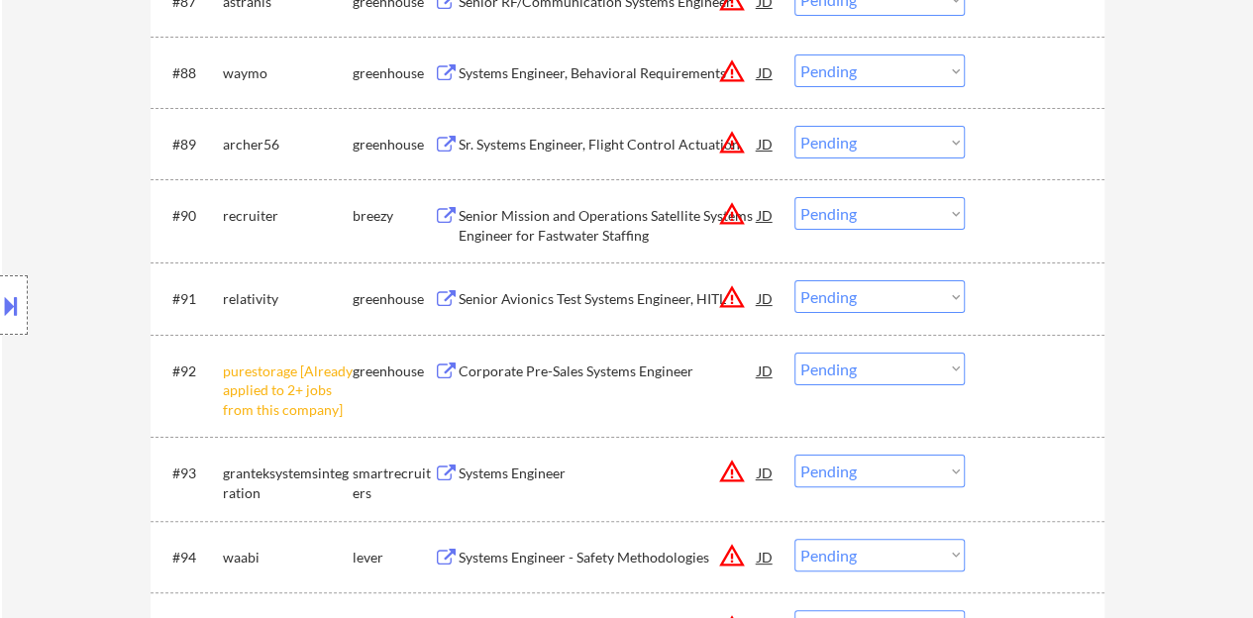
scroll to position [7531, 0]
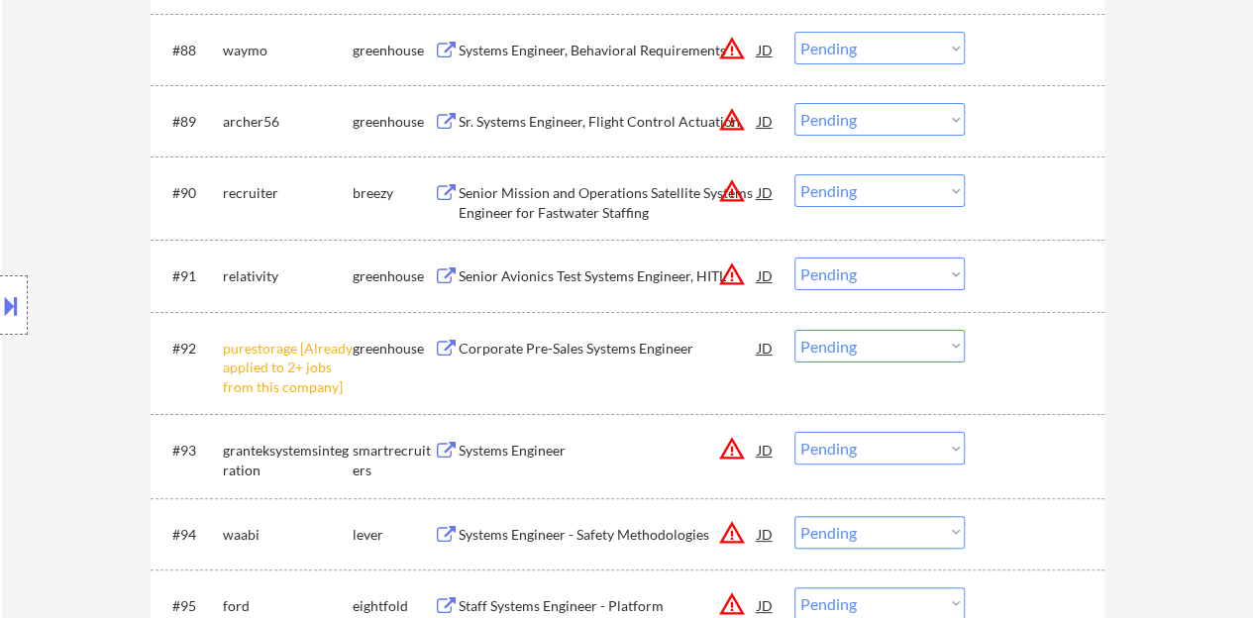
click at [843, 344] on select "Choose an option... Pending Applied Excluded (Questions) Excluded (Expired) Exc…" at bounding box center [880, 346] width 170 height 33
click at [795, 330] on select "Choose an option... Pending Applied Excluded (Questions) Excluded (Expired) Exc…" at bounding box center [880, 346] width 170 height 33
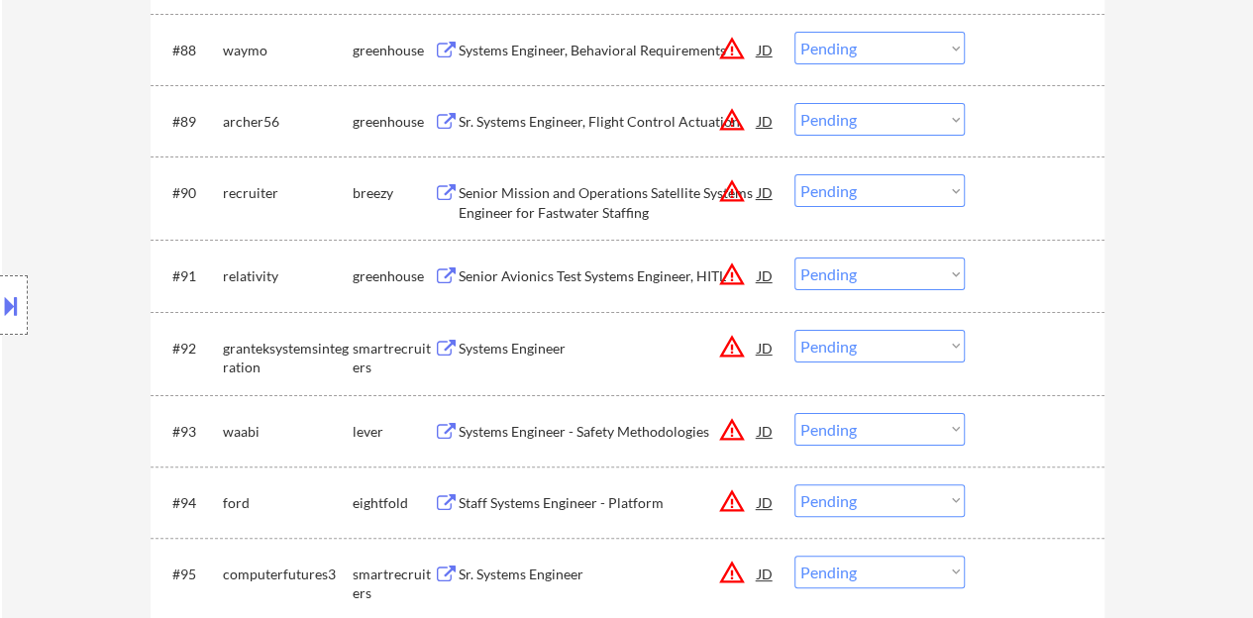
click at [534, 334] on div "Systems Engineer" at bounding box center [608, 348] width 299 height 36
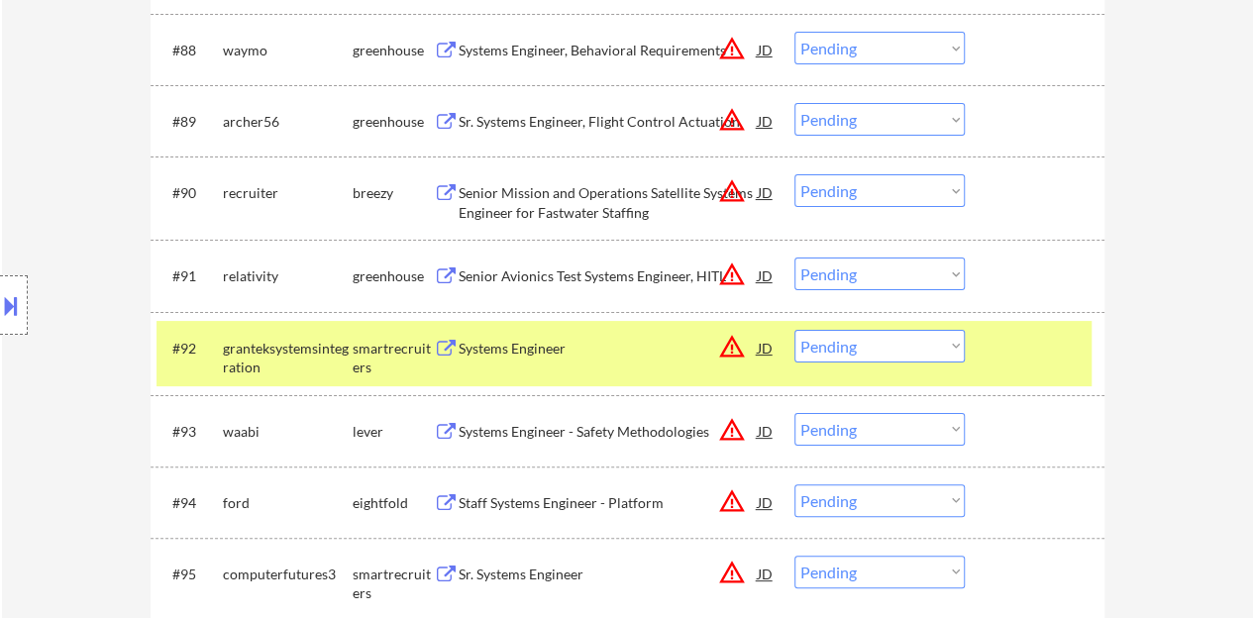
click at [17, 294] on button at bounding box center [11, 305] width 22 height 33
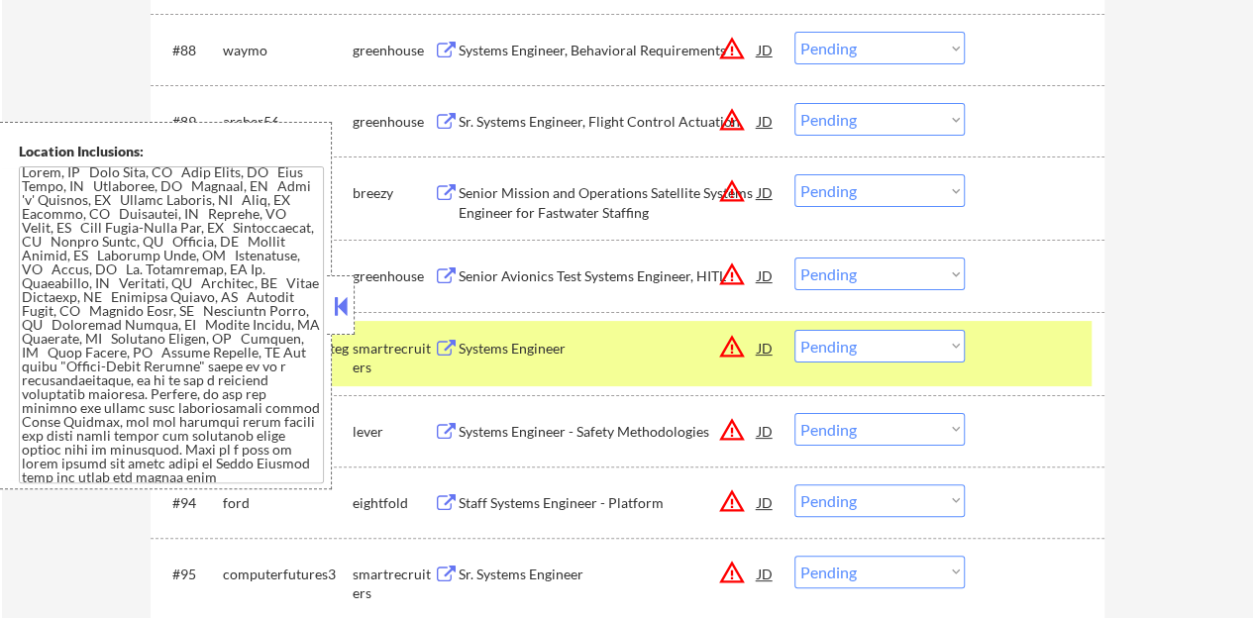
scroll to position [240, 0]
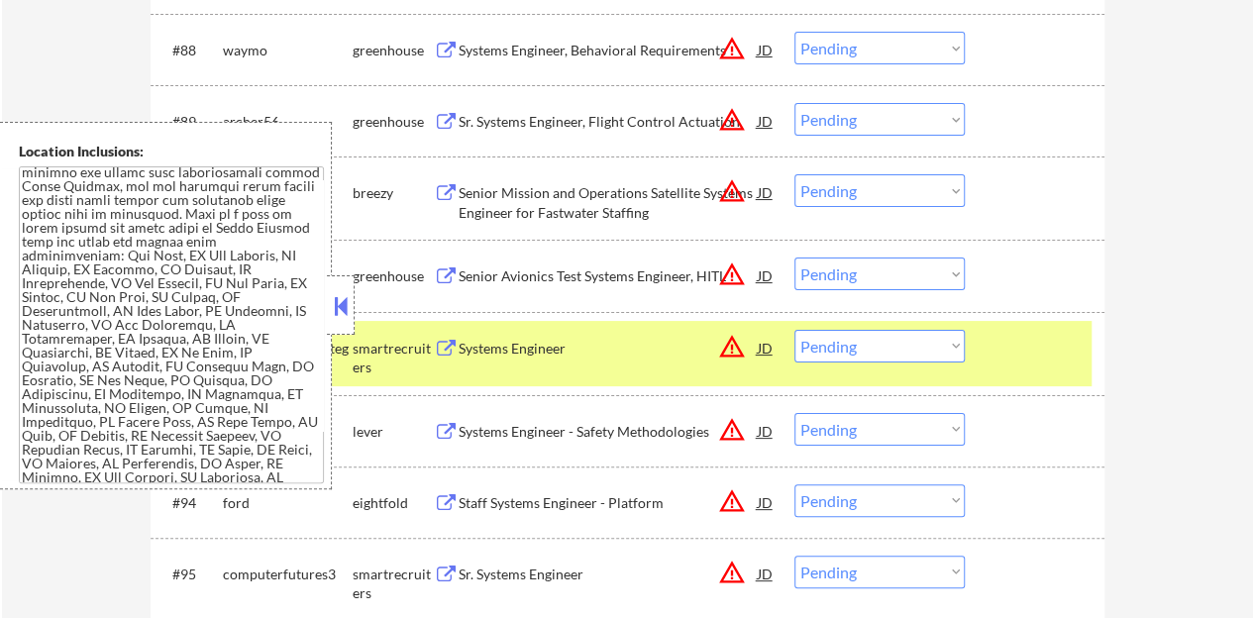
click at [329, 308] on div at bounding box center [341, 304] width 28 height 59
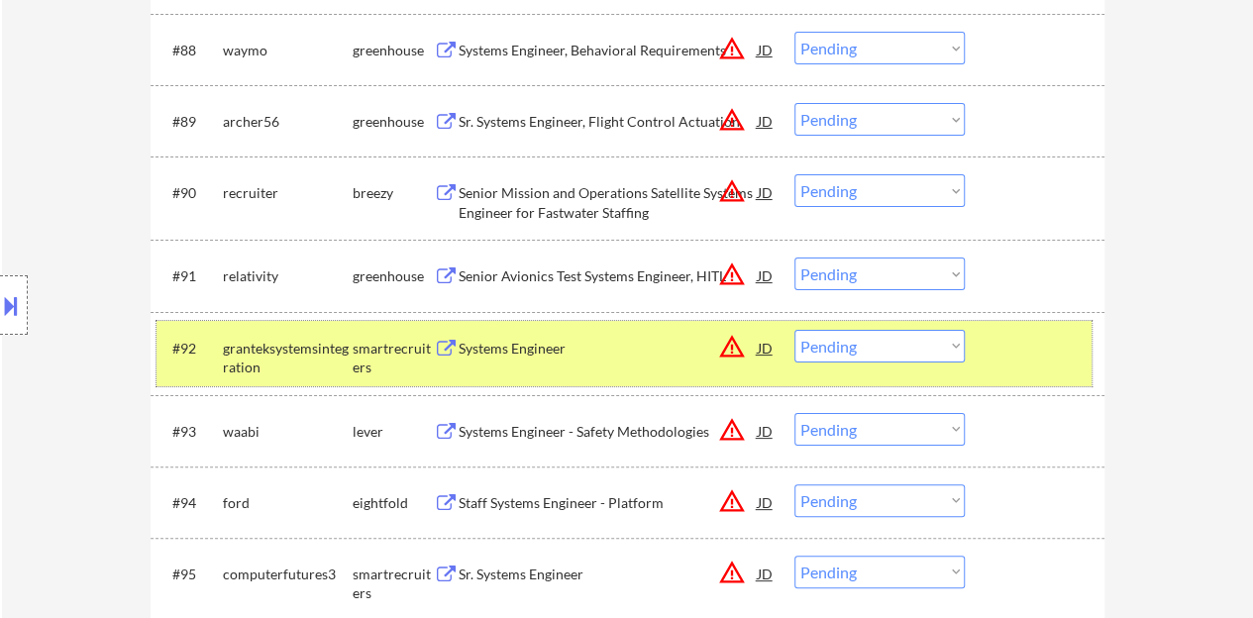
click at [872, 326] on div "#92 granteksystemsintegration smartrecruiters Systems Engineer JD warning_amber…" at bounding box center [624, 353] width 935 height 65
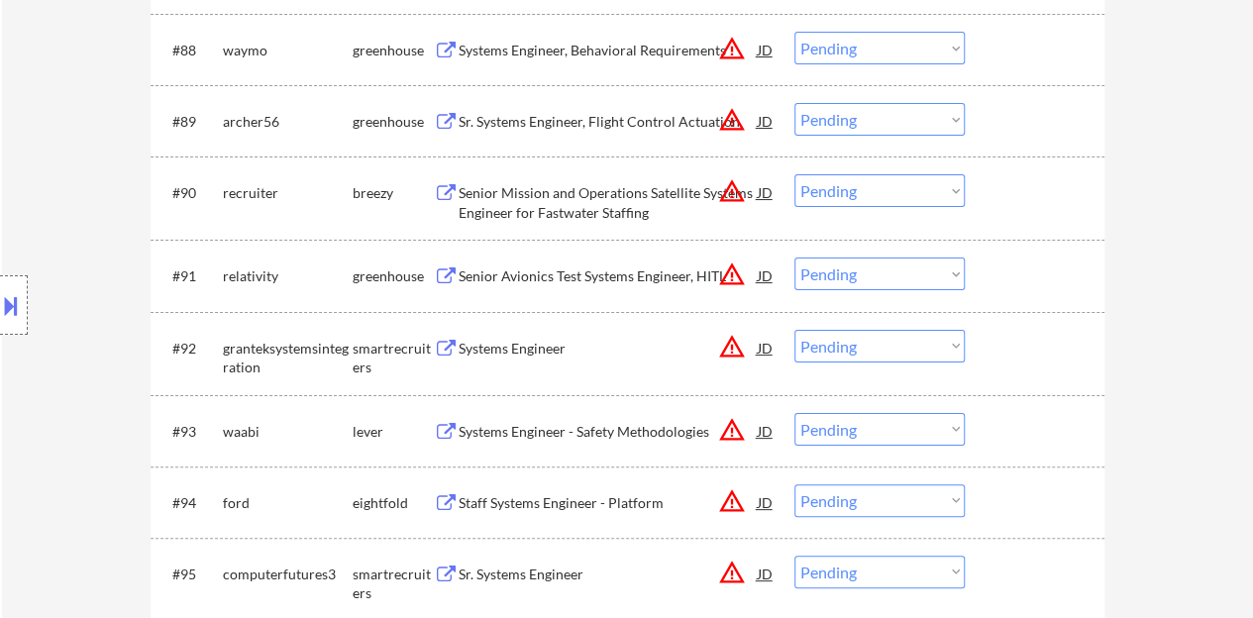
click at [871, 346] on select "Choose an option... Pending Applied Excluded (Questions) Excluded (Expired) Exc…" at bounding box center [880, 346] width 170 height 33
click at [795, 330] on select "Choose an option... Pending Applied Excluded (Questions) Excluded (Expired) Exc…" at bounding box center [880, 346] width 170 height 33
select select ""pending""
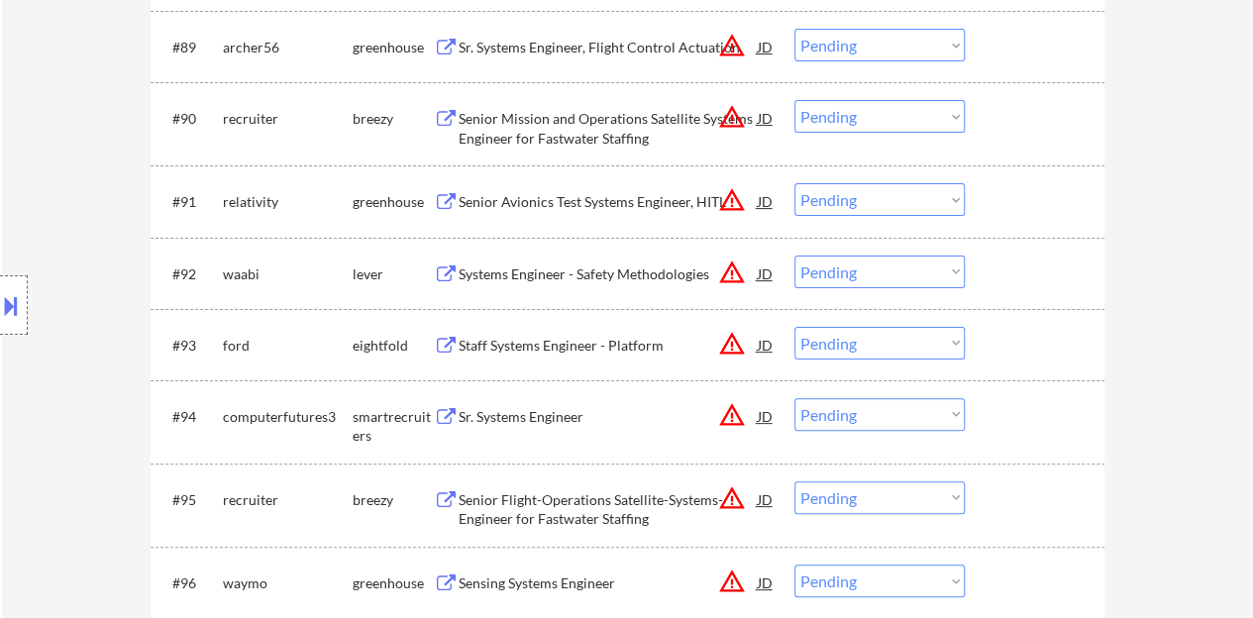
scroll to position [7630, 0]
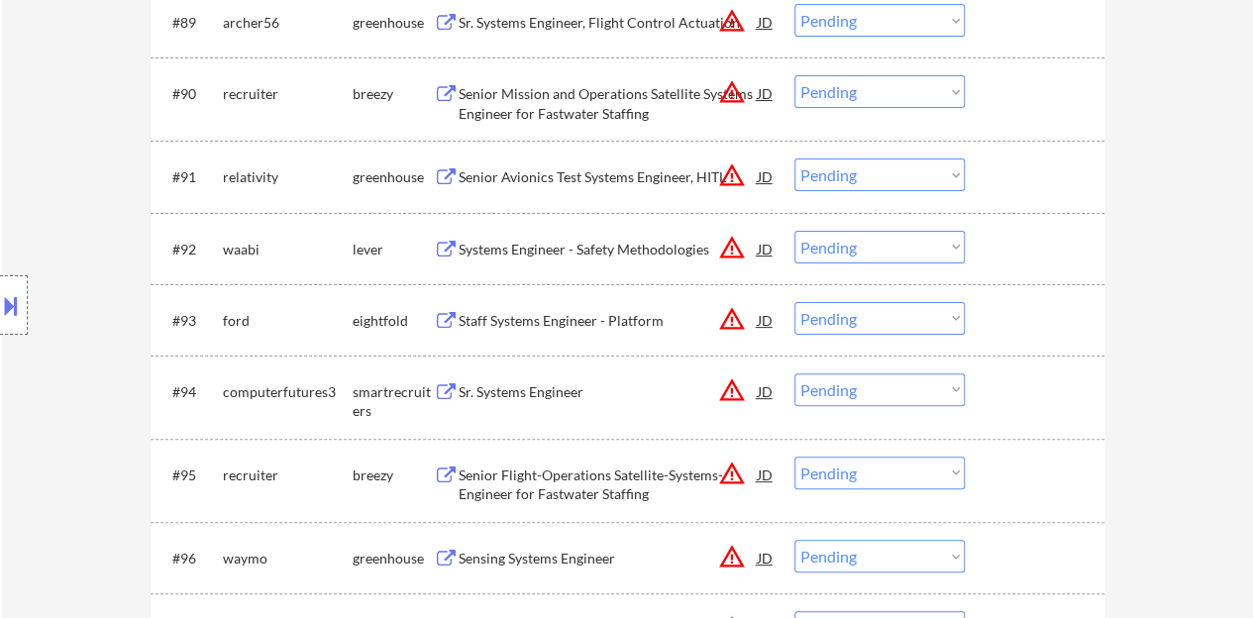
click at [550, 386] on div "Sr. Systems Engineer" at bounding box center [608, 392] width 299 height 20
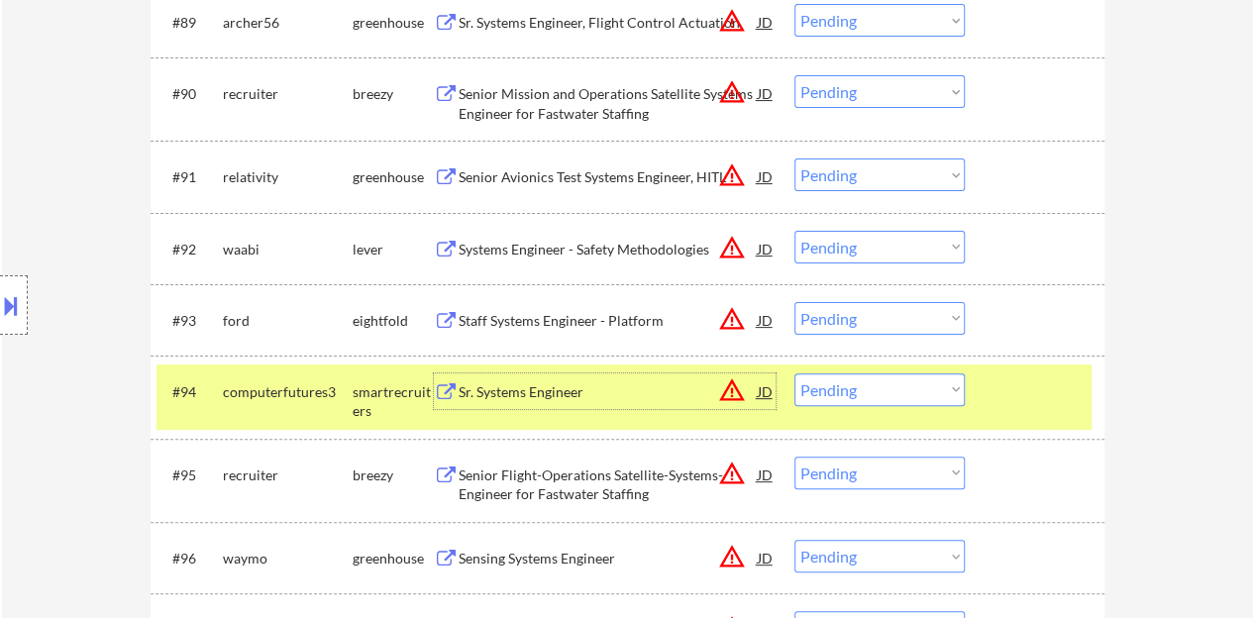
click at [0, 305] on button at bounding box center [11, 305] width 22 height 33
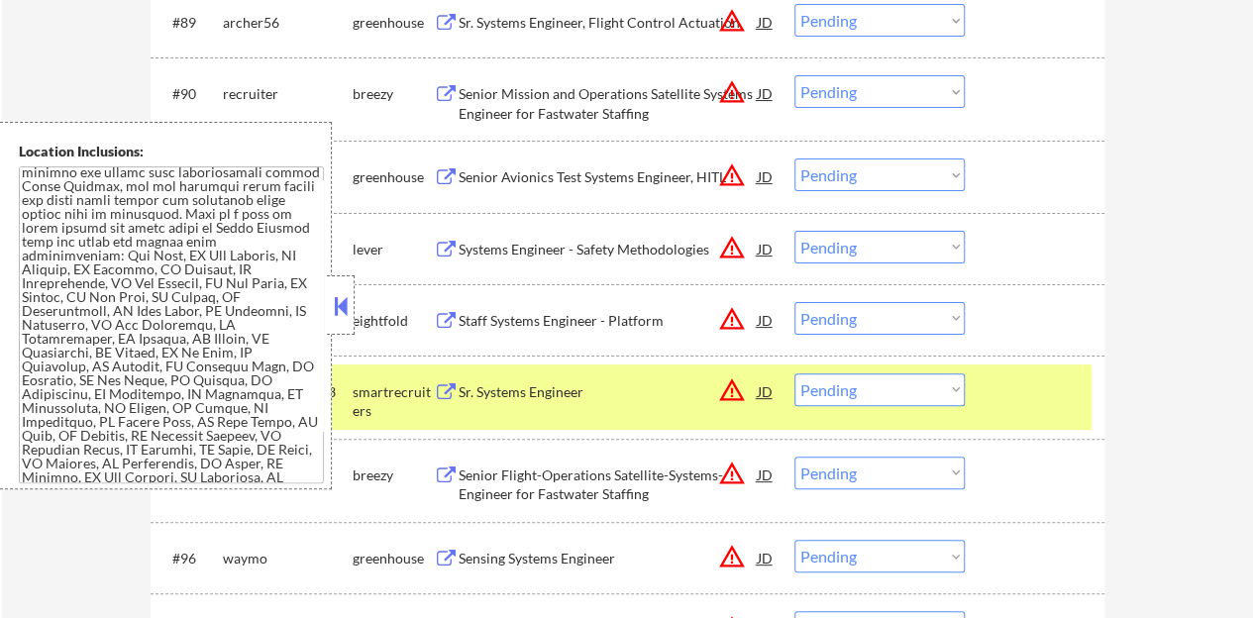
click at [346, 300] on button at bounding box center [341, 306] width 22 height 30
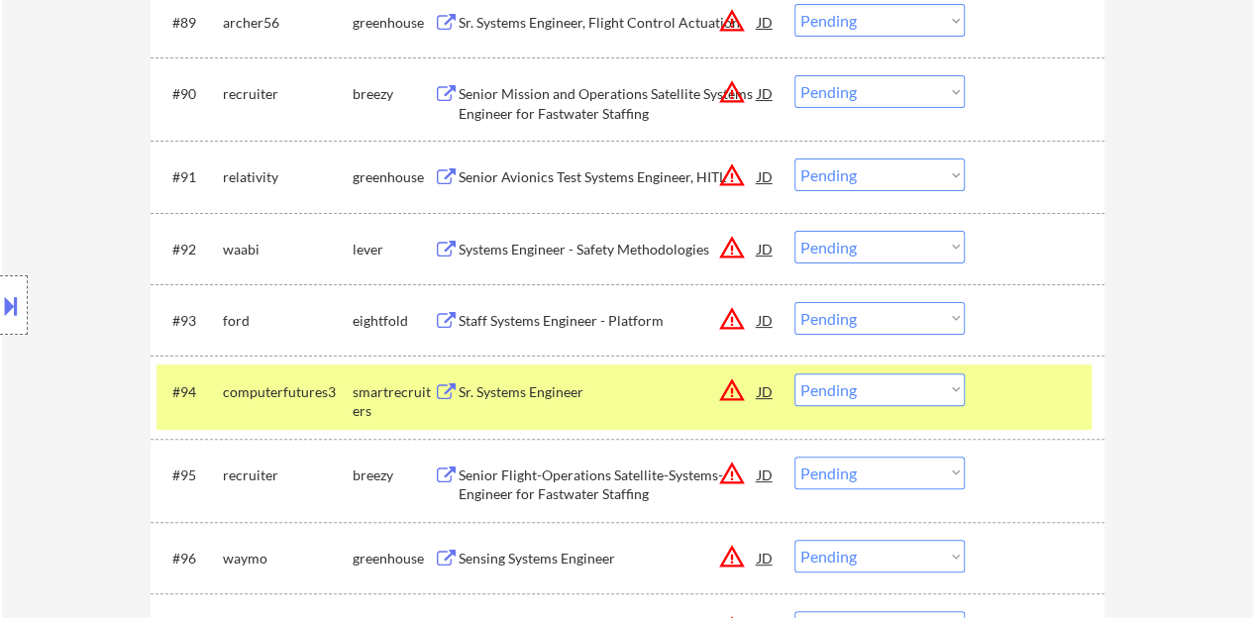
click at [904, 389] on select "Choose an option... Pending Applied Excluded (Questions) Excluded (Expired) Exc…" at bounding box center [880, 390] width 170 height 33
click at [795, 374] on select "Choose an option... Pending Applied Excluded (Questions) Excluded (Expired) Exc…" at bounding box center [880, 390] width 170 height 33
select select ""pending""
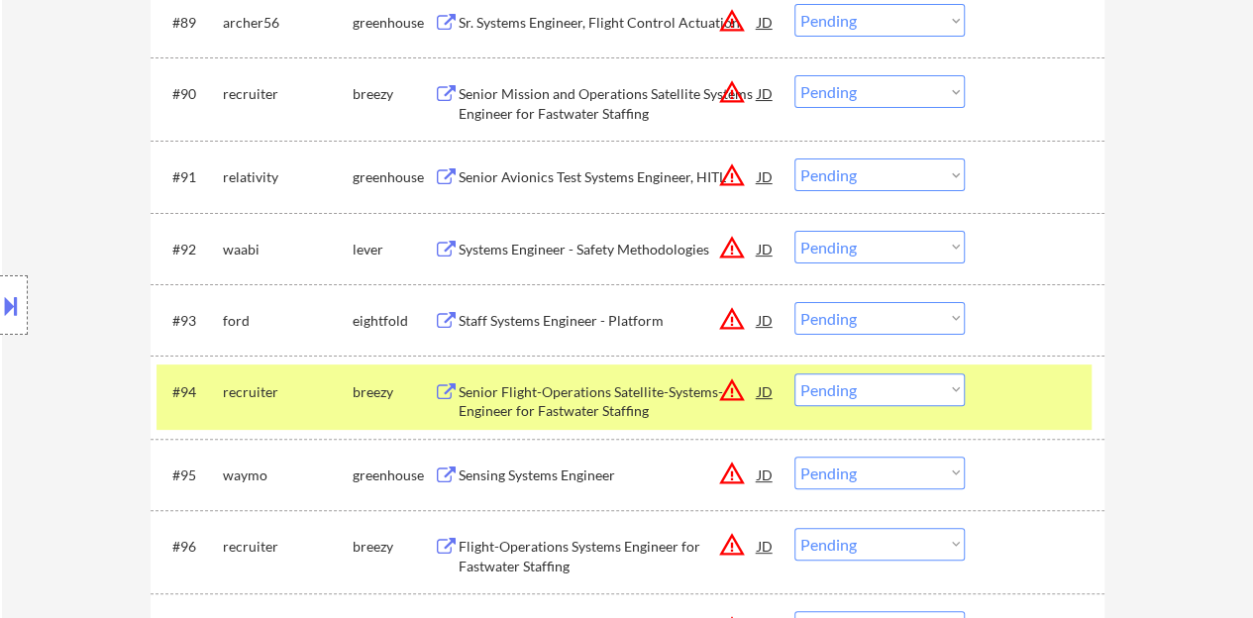
click at [1031, 381] on div at bounding box center [1037, 392] width 87 height 36
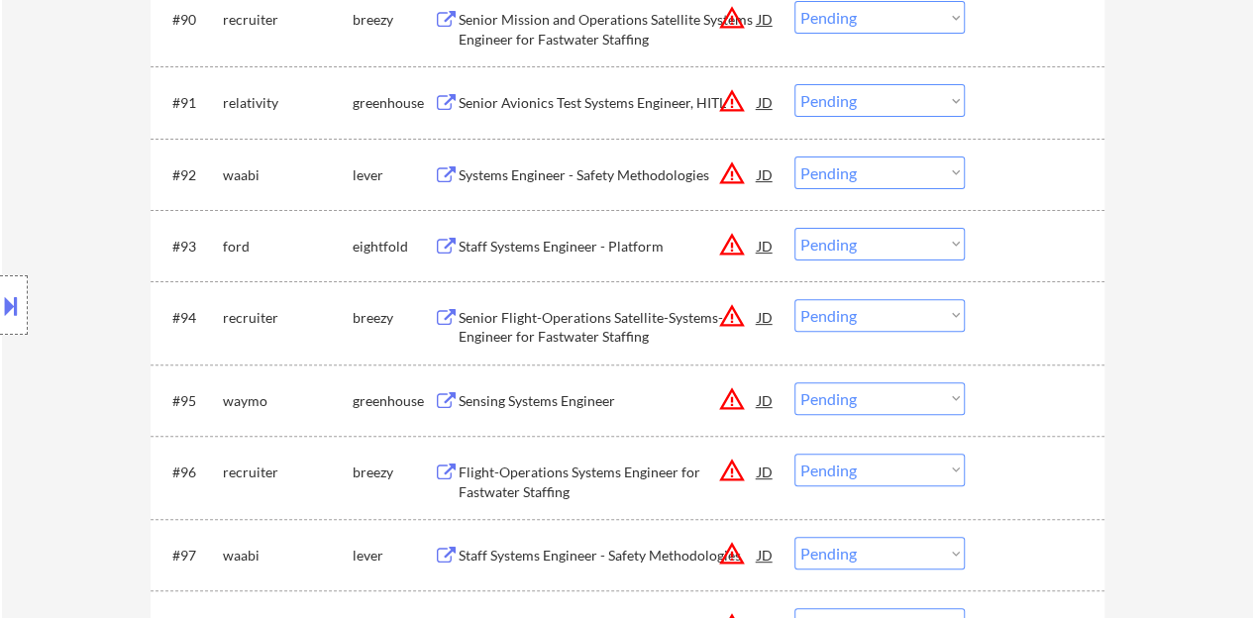
scroll to position [7828, 0]
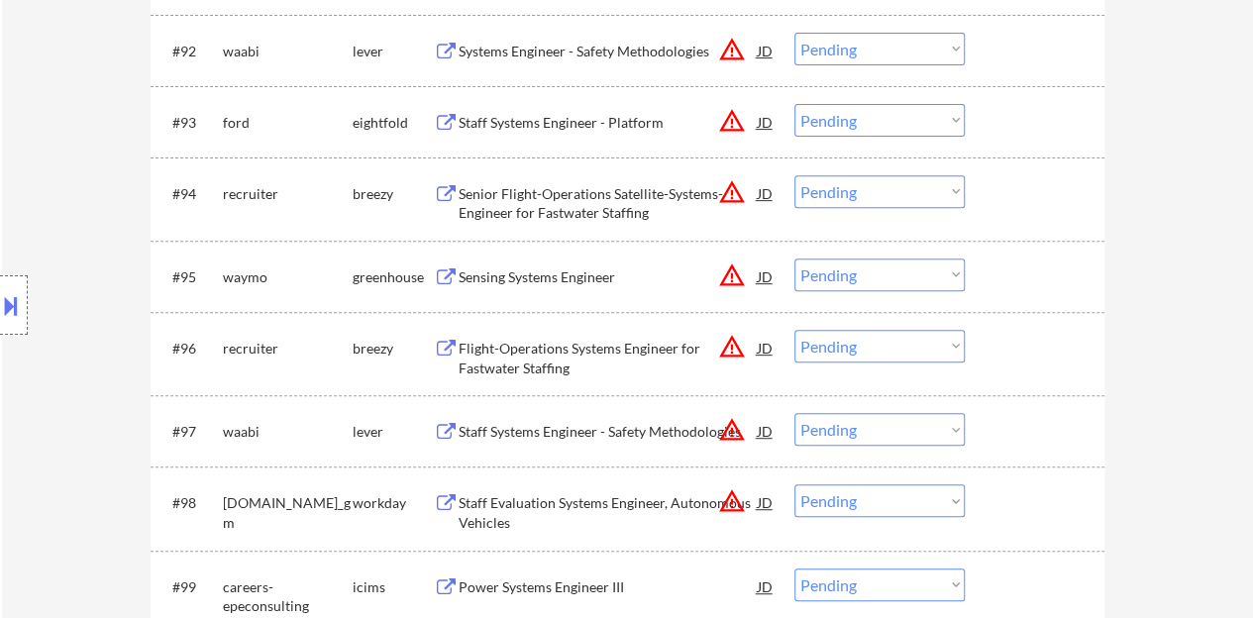
click at [547, 277] on div "Sensing Systems Engineer" at bounding box center [608, 278] width 299 height 20
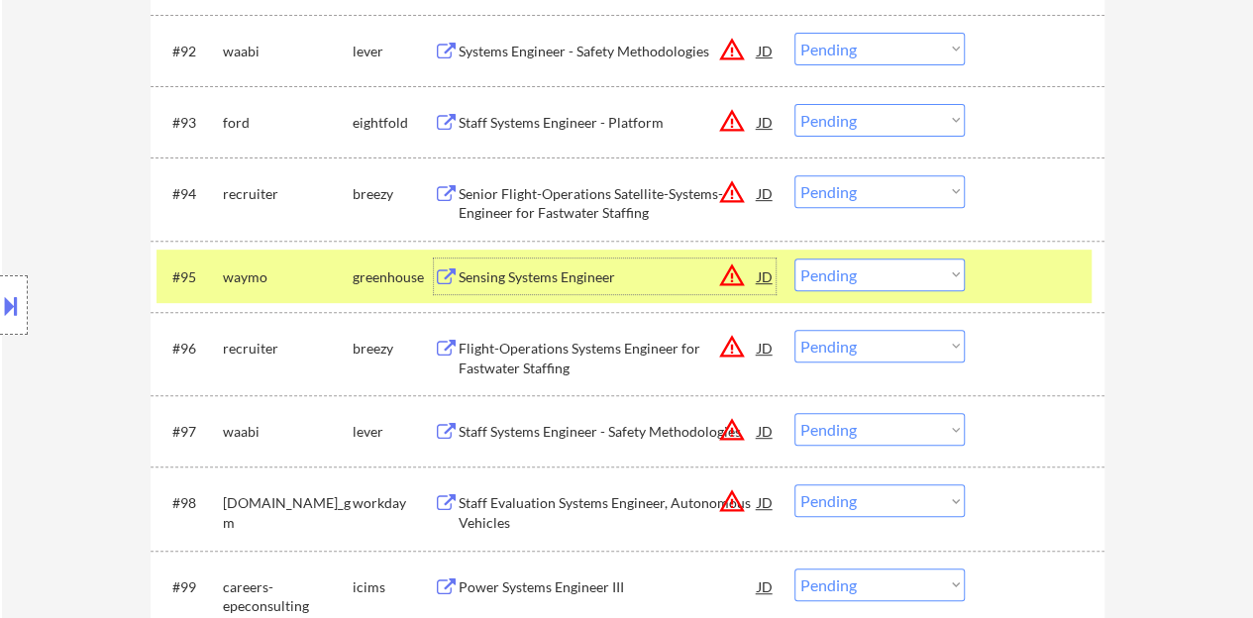
click at [826, 274] on select "Choose an option... Pending Applied Excluded (Questions) Excluded (Expired) Exc…" at bounding box center [880, 275] width 170 height 33
click at [795, 259] on select "Choose an option... Pending Applied Excluded (Questions) Excluded (Expired) Exc…" at bounding box center [880, 275] width 170 height 33
select select ""pending""
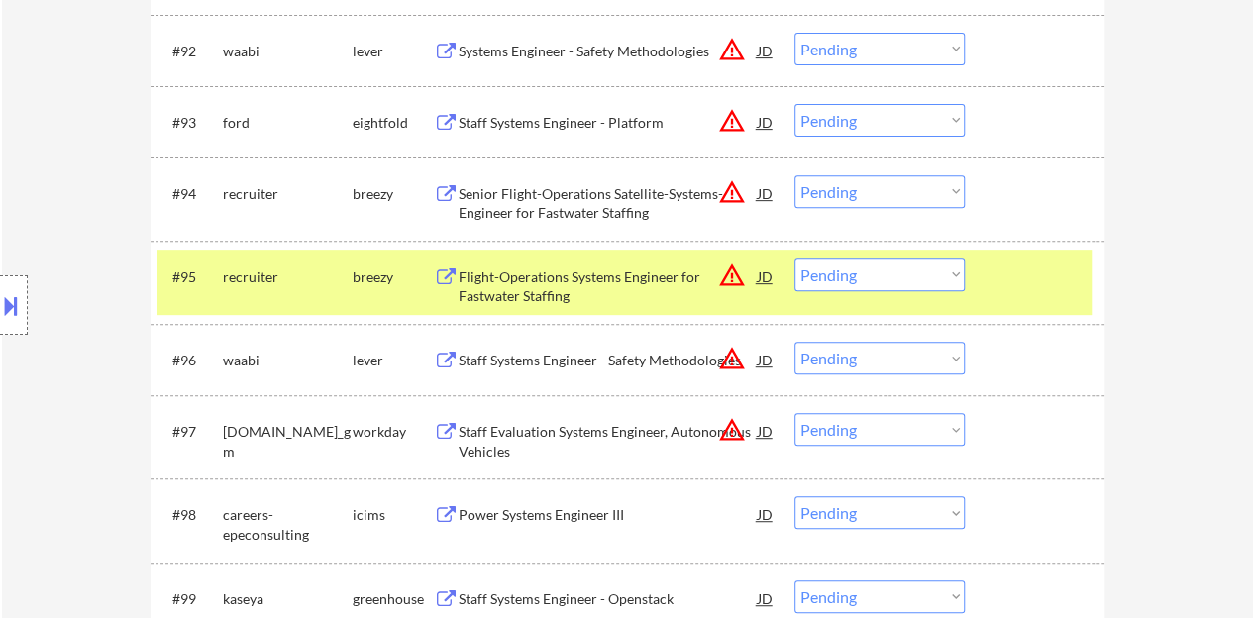
click at [1027, 255] on div "#95 recruiter breezy Flight-Operations Systems Engineer for Fastwater Staffing …" at bounding box center [624, 282] width 935 height 65
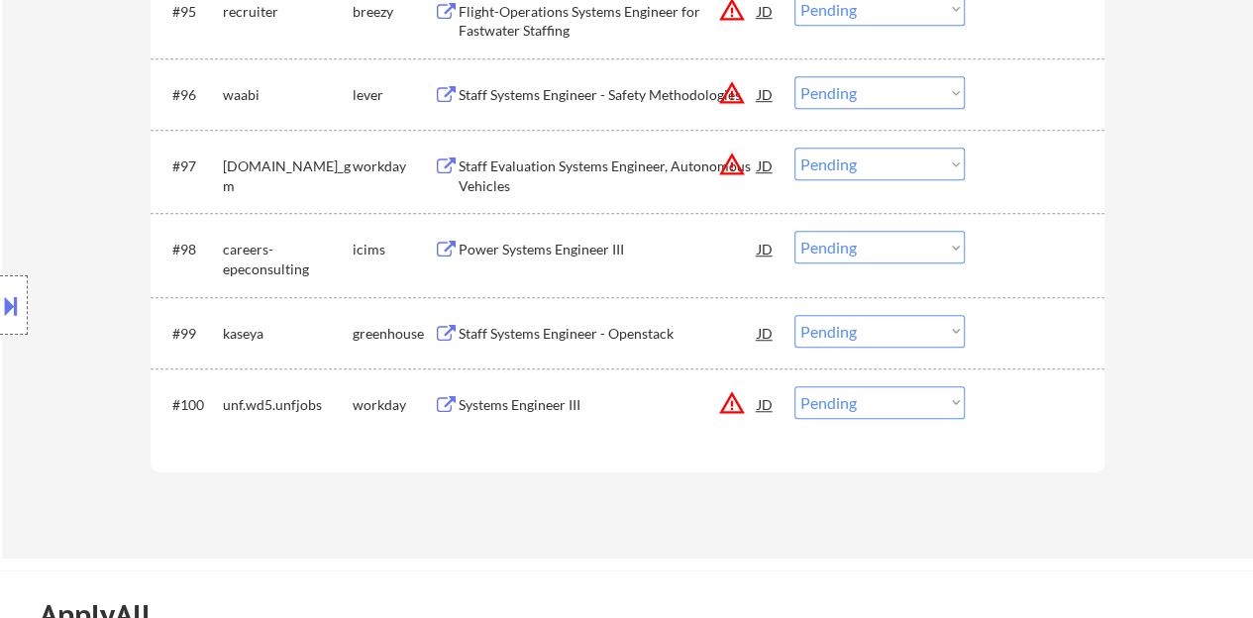
scroll to position [8125, 0]
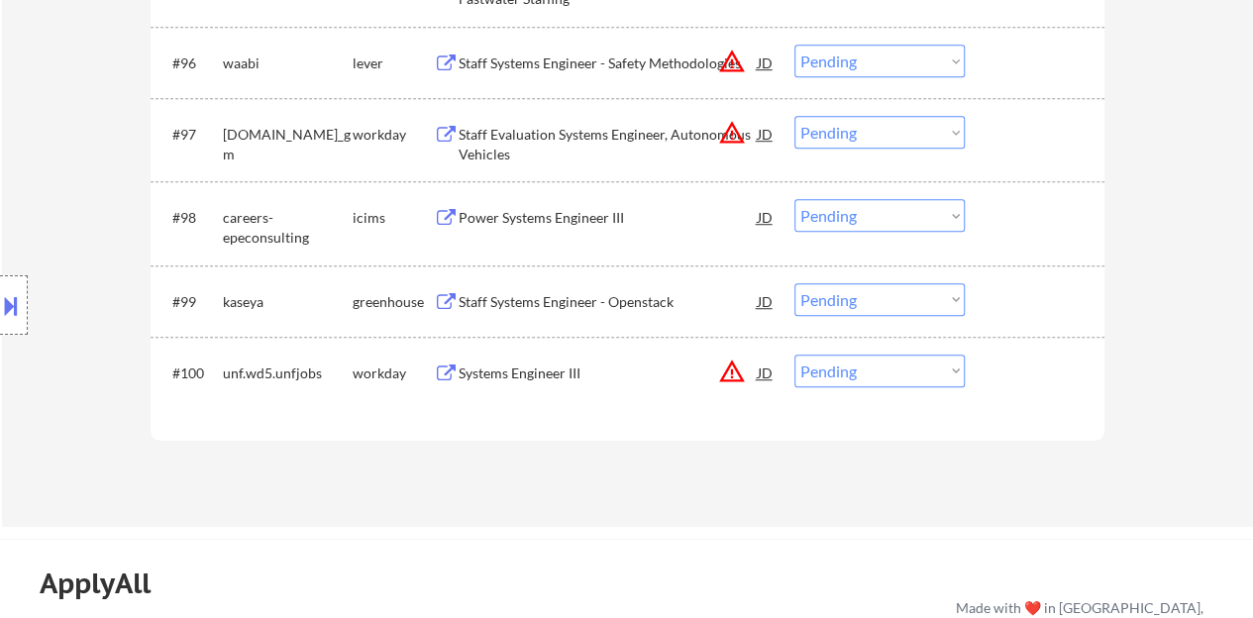
click at [589, 304] on div "Staff Systems Engineer - Openstack" at bounding box center [608, 302] width 299 height 20
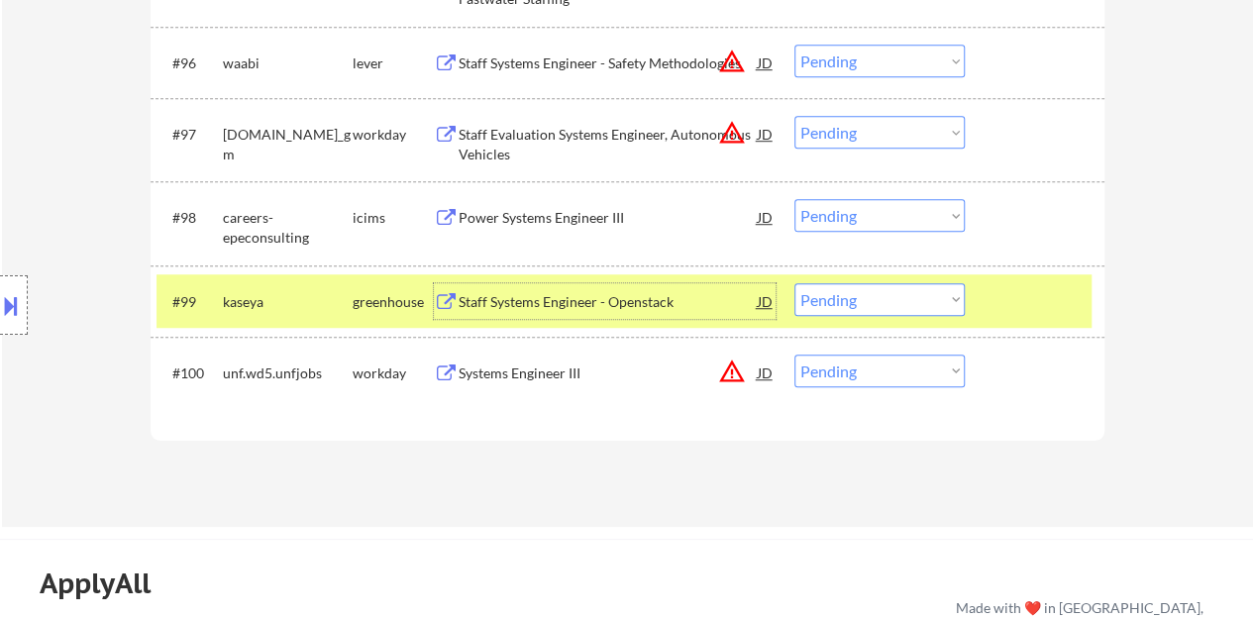
click at [872, 291] on select "Choose an option... Pending Applied Excluded (Questions) Excluded (Expired) Exc…" at bounding box center [880, 299] width 170 height 33
click at [795, 283] on select "Choose an option... Pending Applied Excluded (Questions) Excluded (Expired) Exc…" at bounding box center [880, 299] width 170 height 33
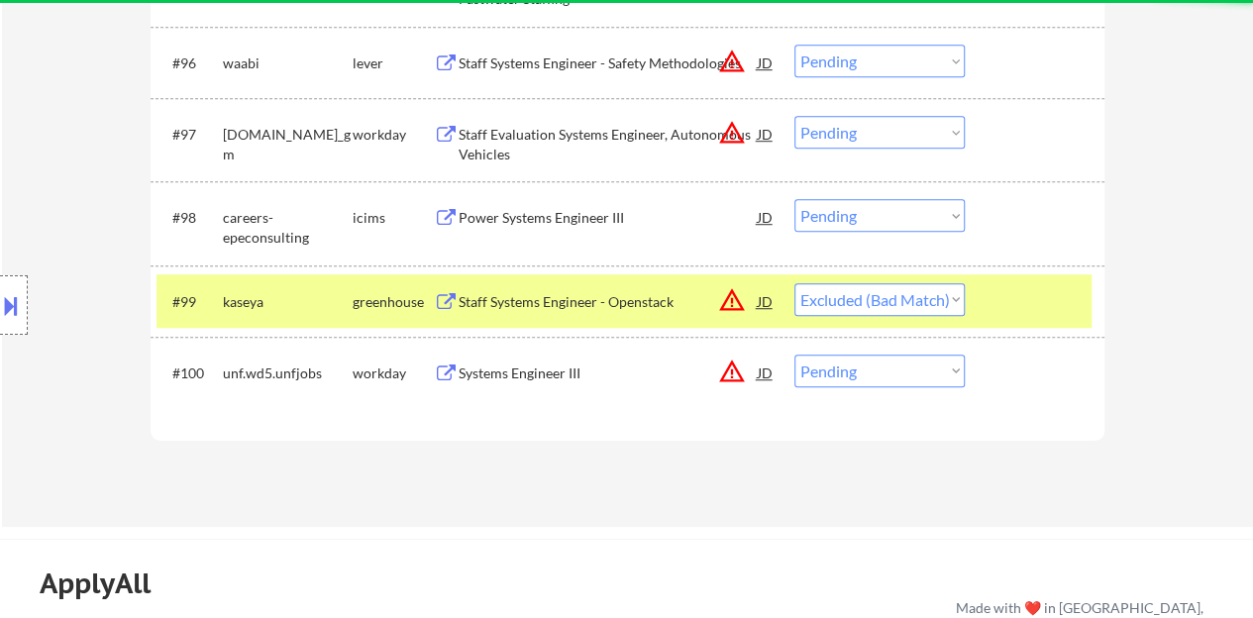
select select ""pending""
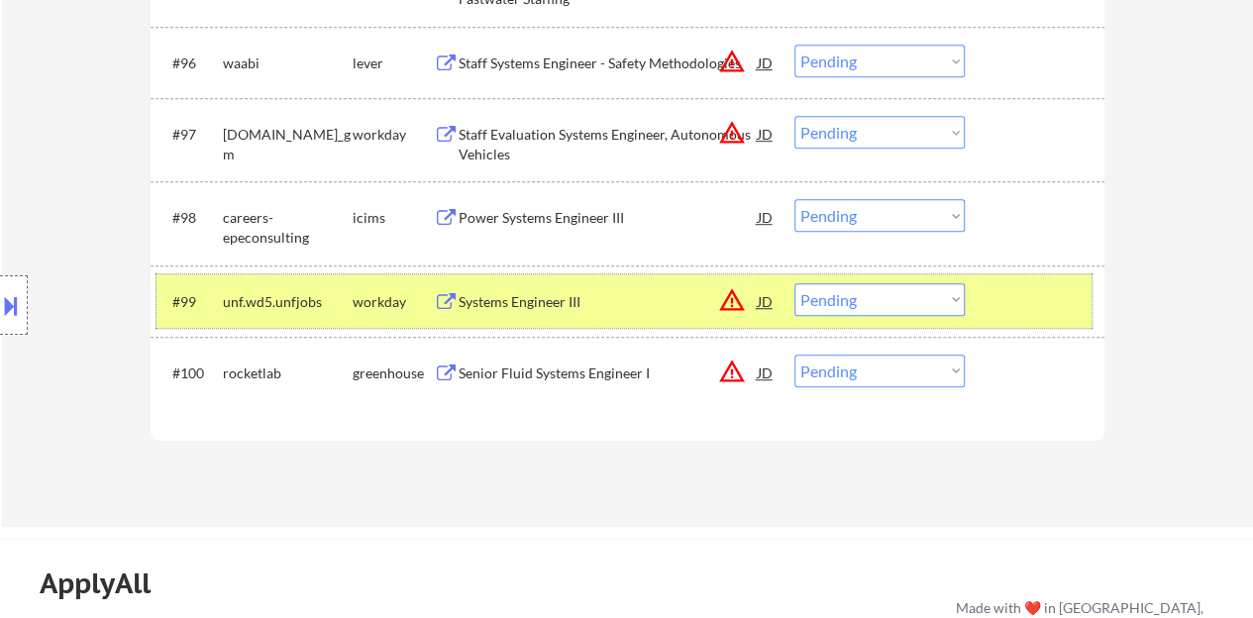
click at [971, 299] on div "#99 unf.wd5.unfjobs workday Systems Engineer III JD warning_amber Choose an opt…" at bounding box center [624, 301] width 935 height 54
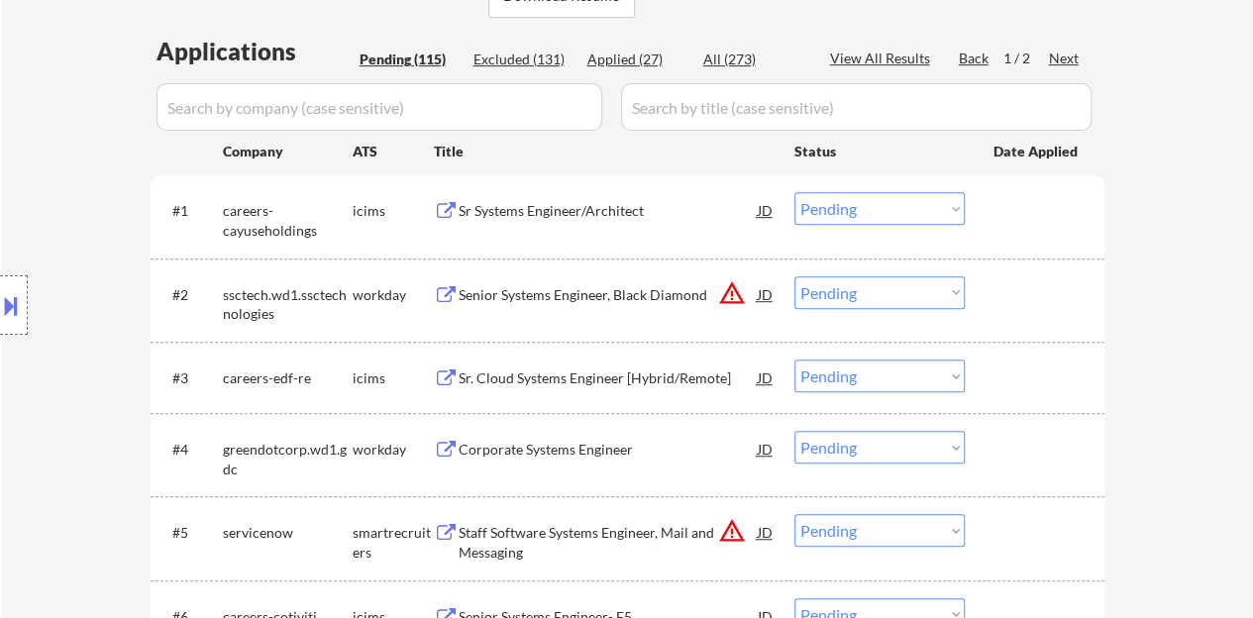
scroll to position [495, 0]
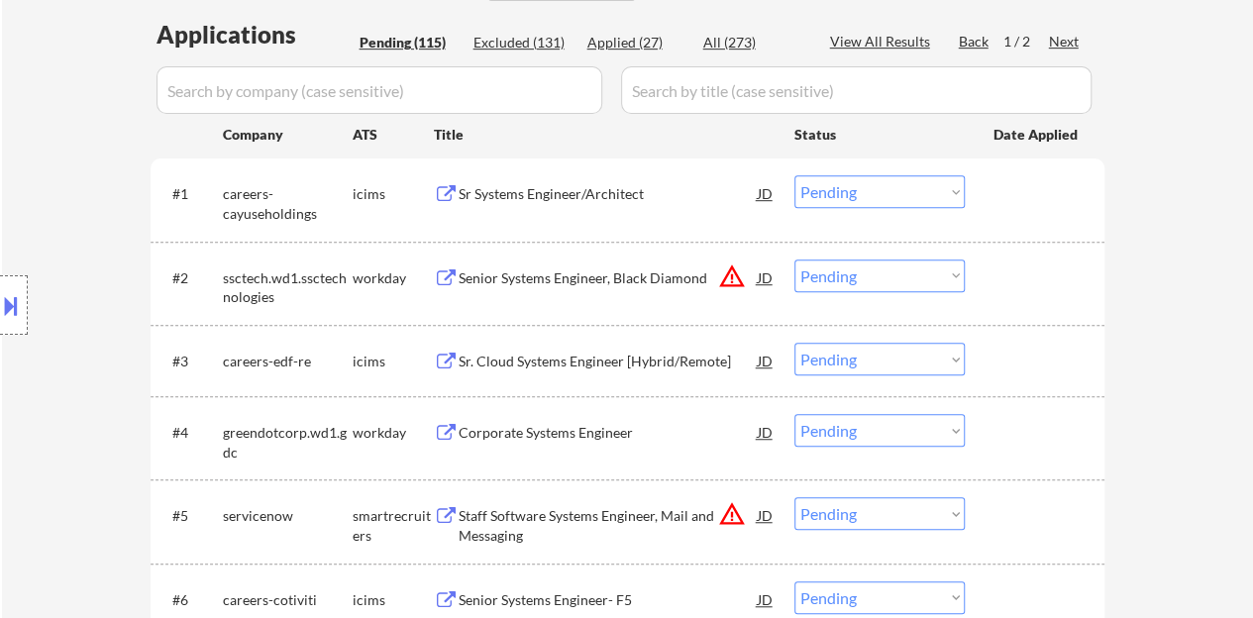
click at [580, 426] on div "Corporate Systems Engineer" at bounding box center [608, 433] width 299 height 20
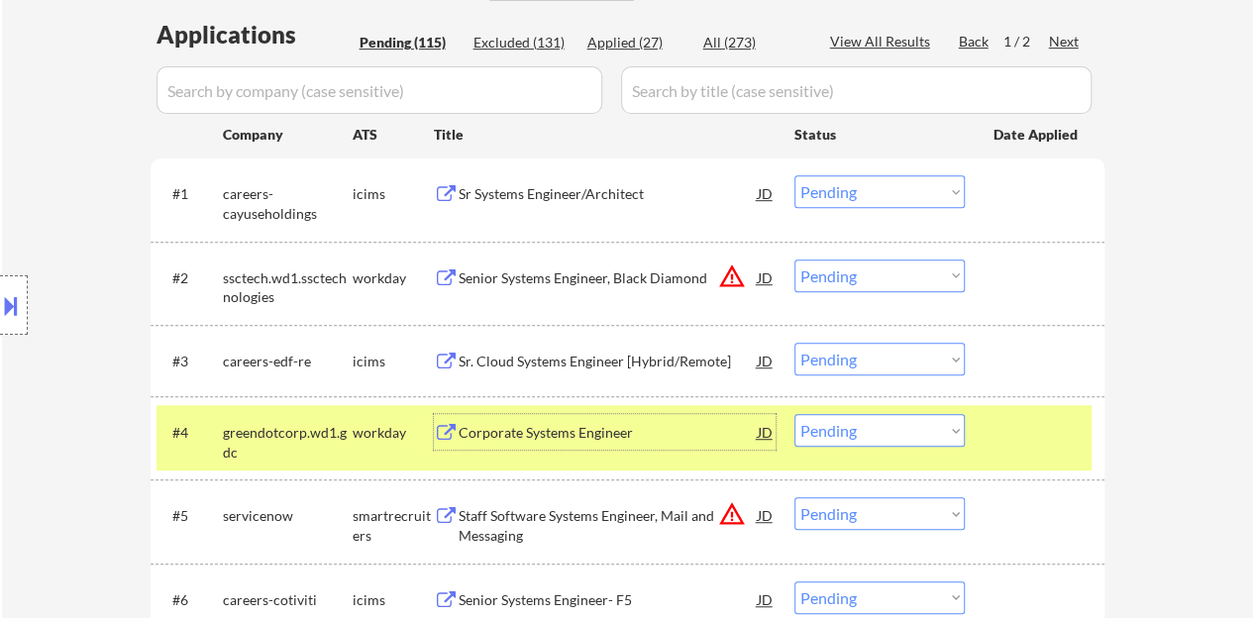
click at [907, 441] on select "Choose an option... Pending Applied Excluded (Questions) Excluded (Expired) Exc…" at bounding box center [880, 430] width 170 height 33
click at [795, 414] on select "Choose an option... Pending Applied Excluded (Questions) Excluded (Expired) Exc…" at bounding box center [880, 430] width 170 height 33
select select ""pending""
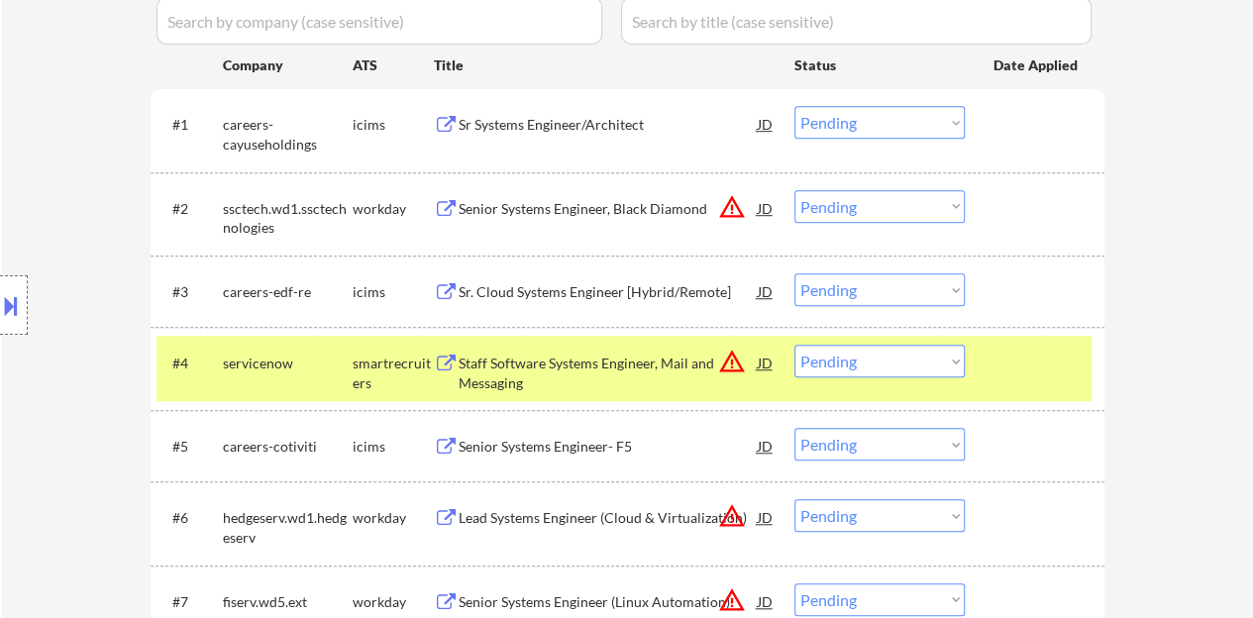
scroll to position [595, 0]
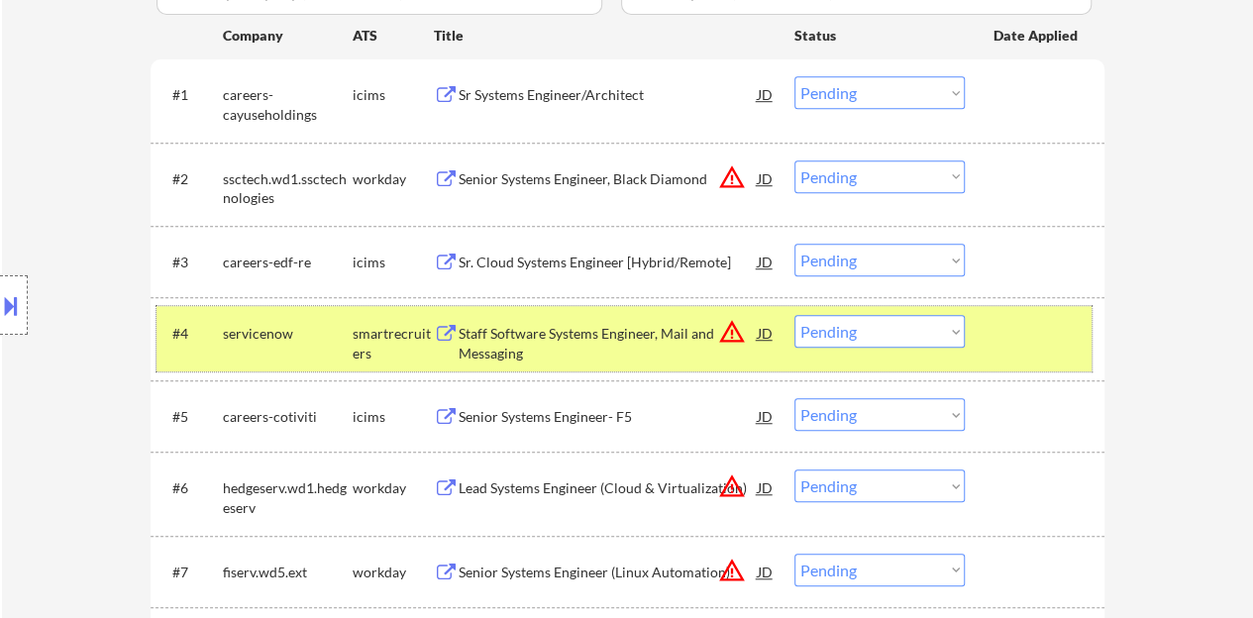
click at [999, 340] on div at bounding box center [1037, 333] width 87 height 36
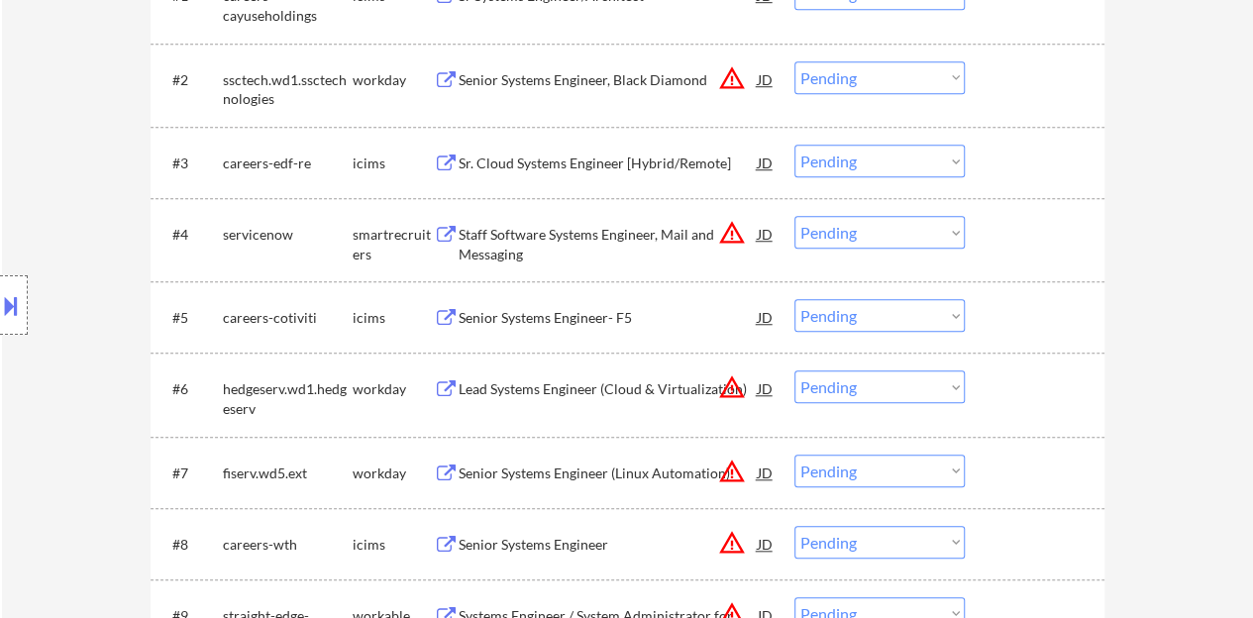
scroll to position [793, 0]
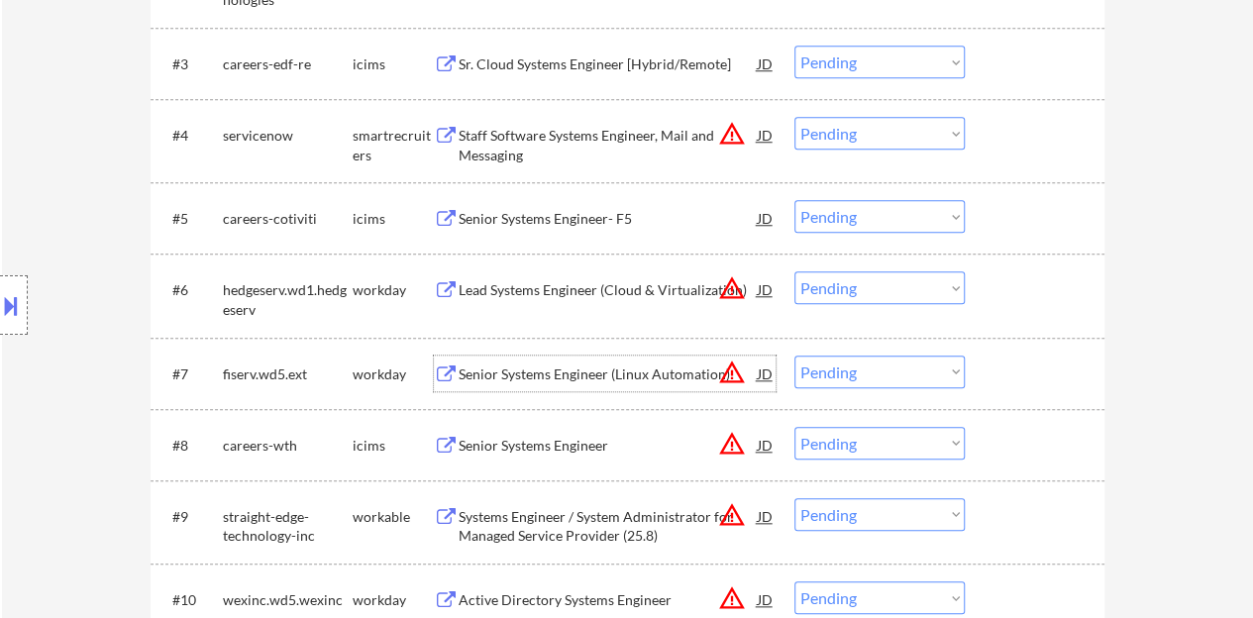
click at [557, 379] on div "Senior Systems Engineer (Linux Automation)" at bounding box center [608, 375] width 299 height 20
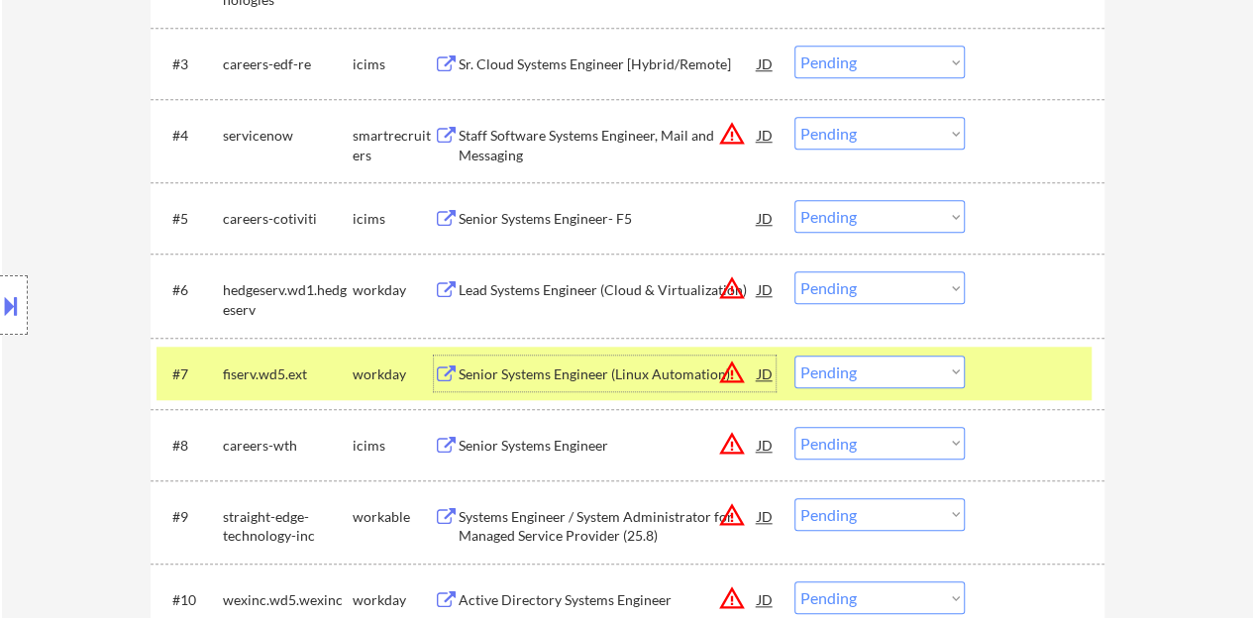
click at [866, 373] on select "Choose an option... Pending Applied Excluded (Questions) Excluded (Expired) Exc…" at bounding box center [880, 372] width 170 height 33
click at [795, 356] on select "Choose an option... Pending Applied Excluded (Questions) Excluded (Expired) Exc…" at bounding box center [880, 372] width 170 height 33
select select ""pending""
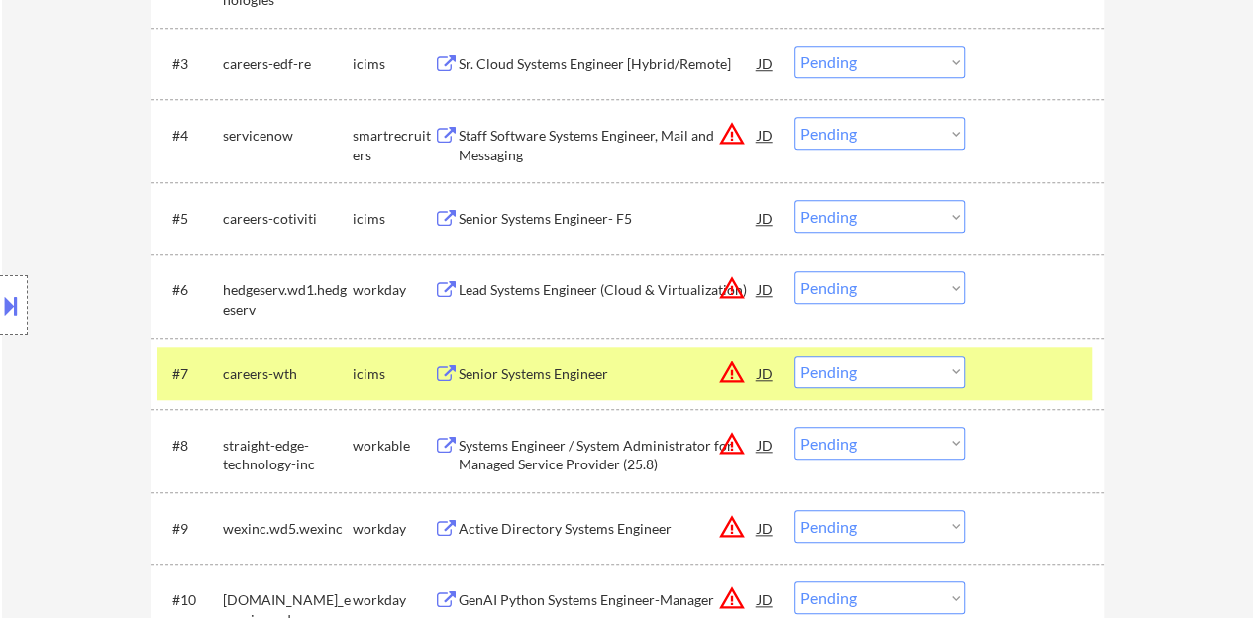
click at [1019, 376] on div at bounding box center [1037, 374] width 87 height 36
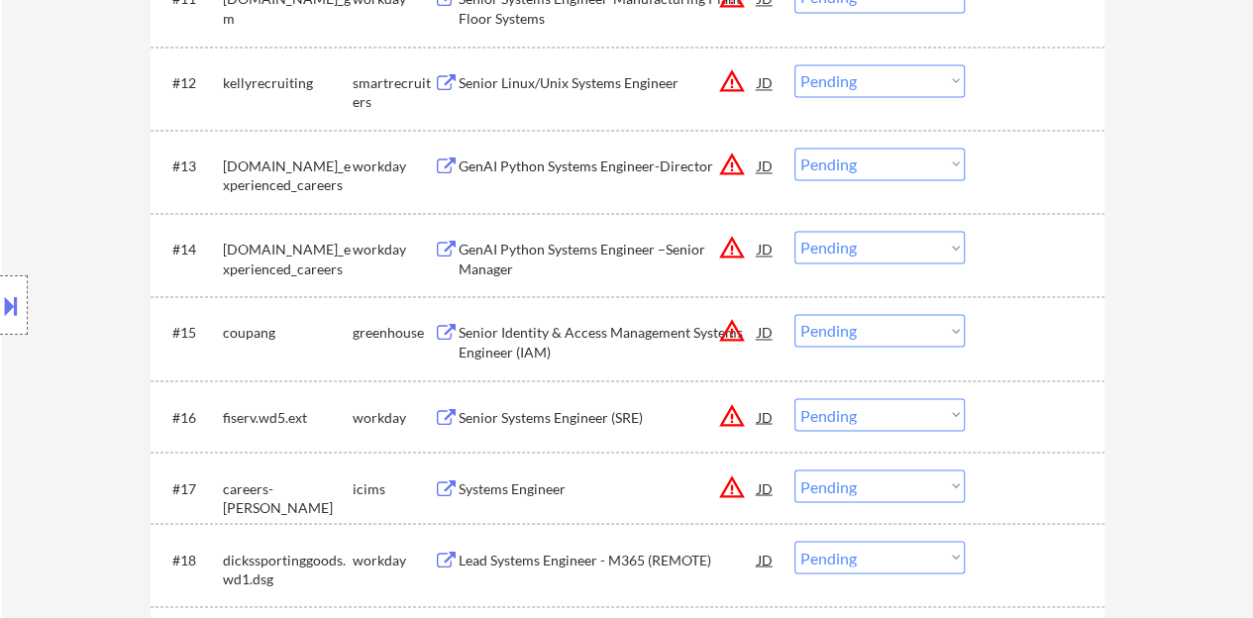
scroll to position [1585, 0]
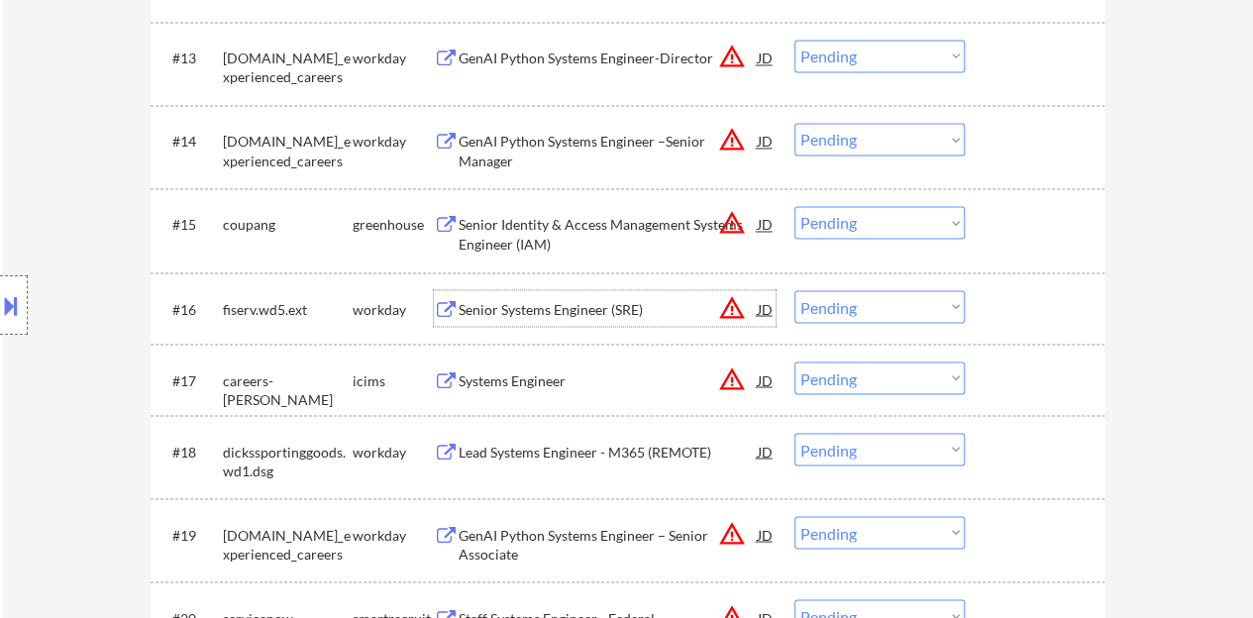
click at [539, 305] on div "Senior Systems Engineer (SRE)" at bounding box center [608, 309] width 299 height 20
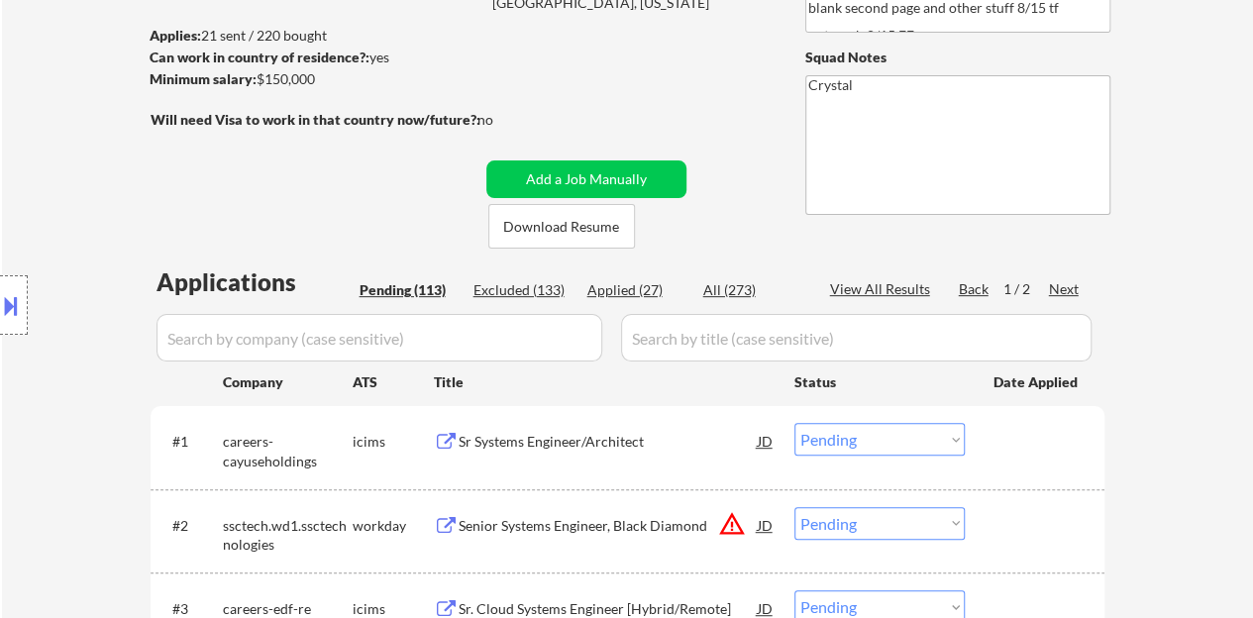
scroll to position [297, 0]
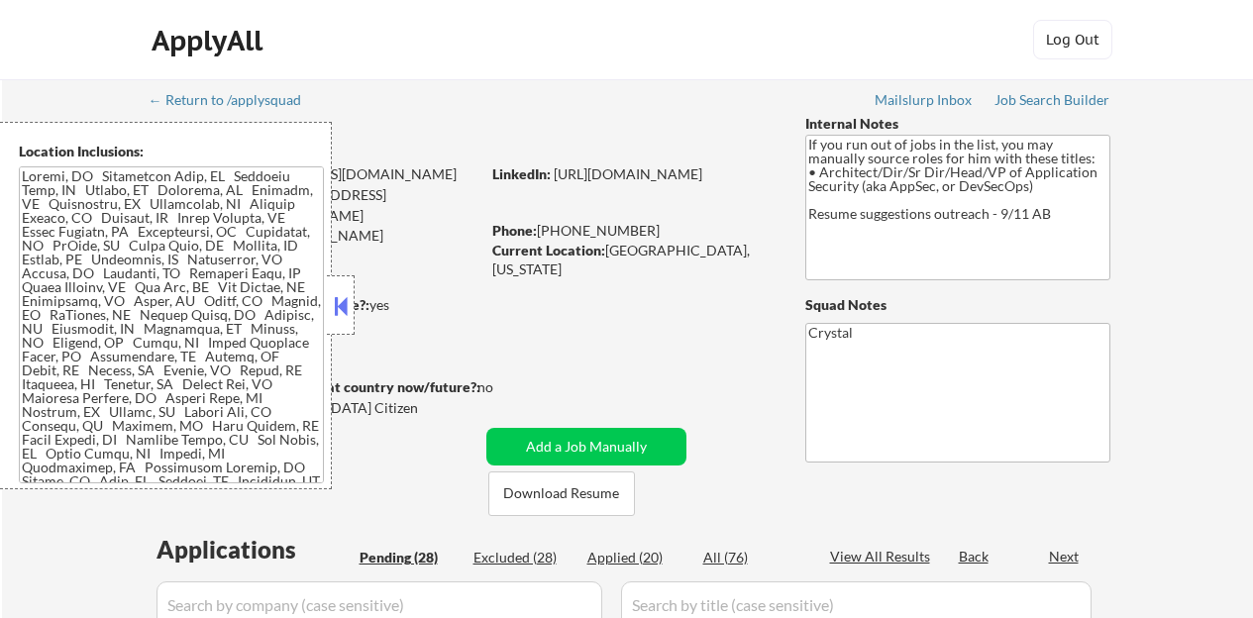
select select ""pending""
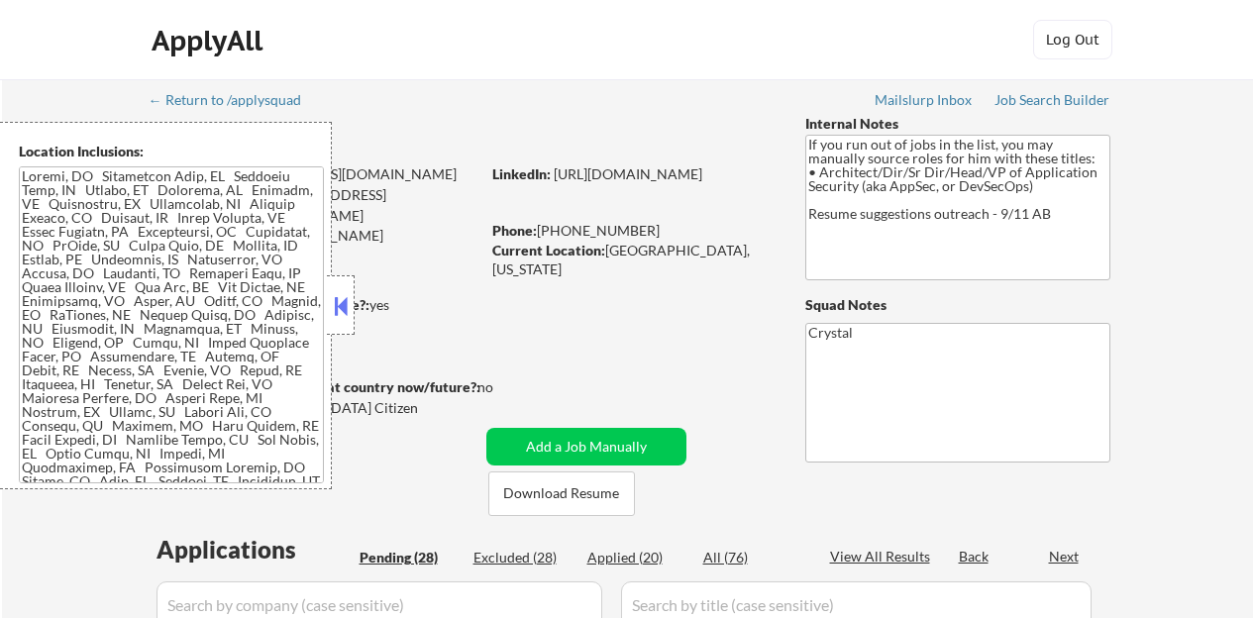
select select ""pending""
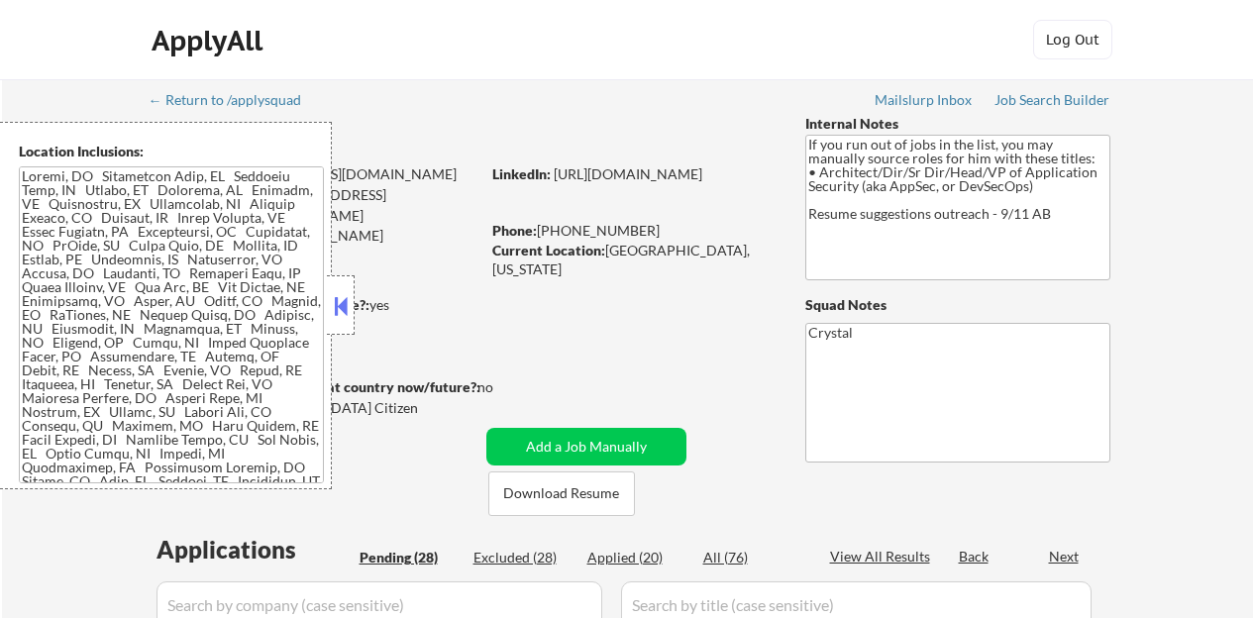
select select ""pending""
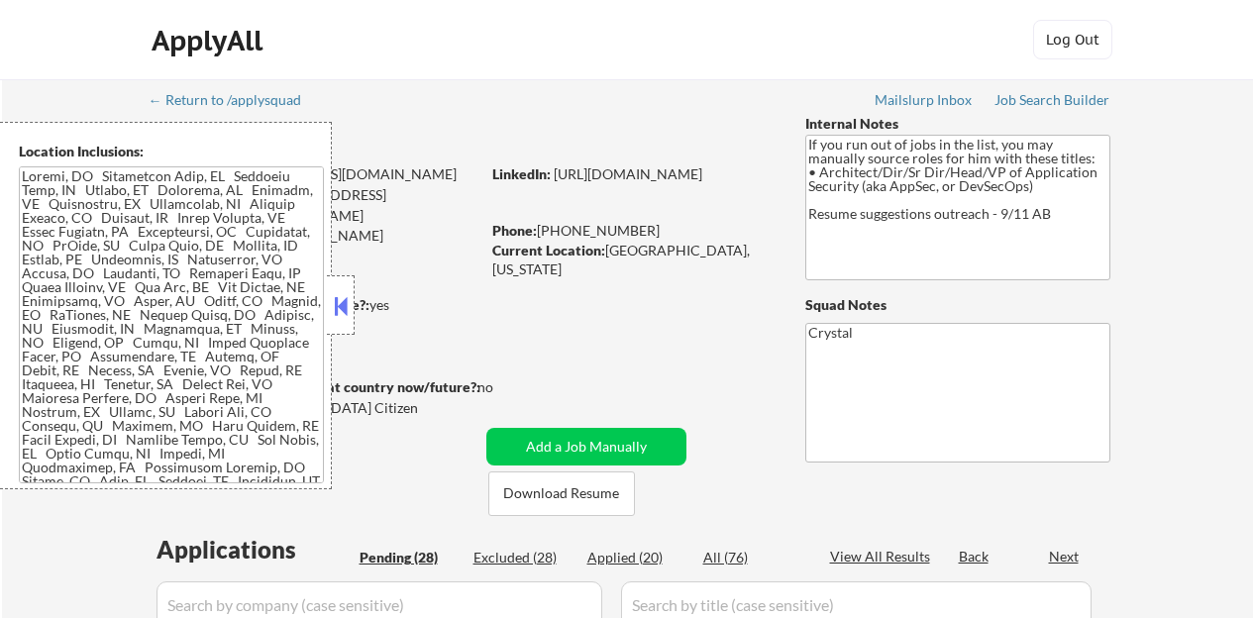
select select ""pending""
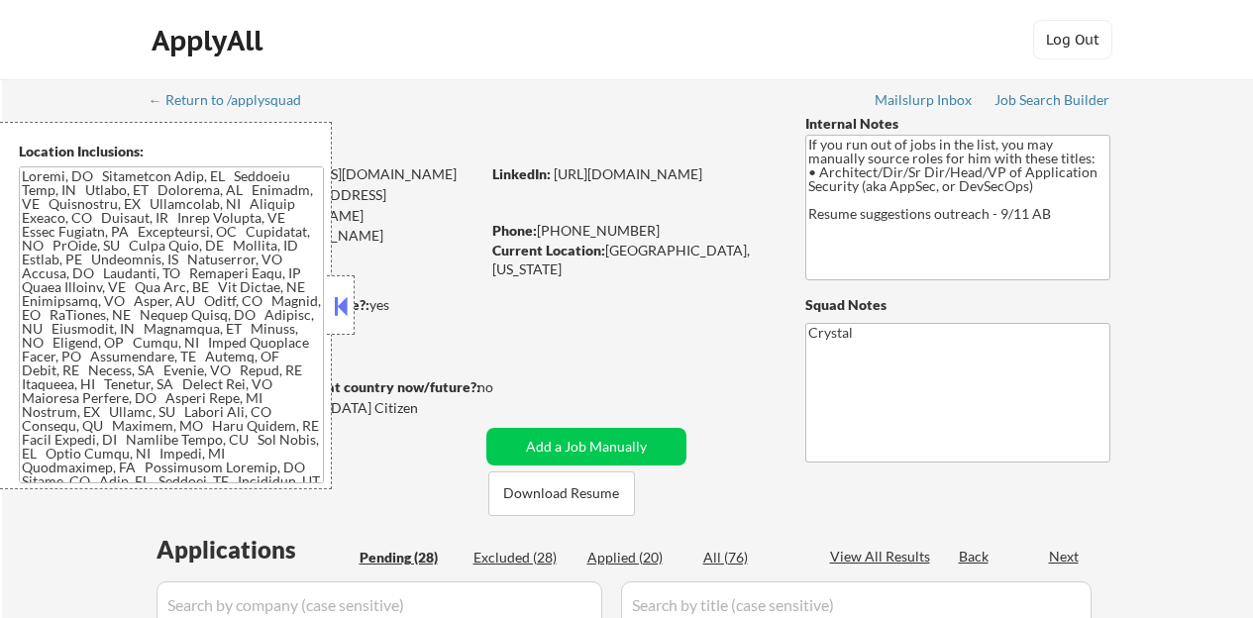
select select ""pending""
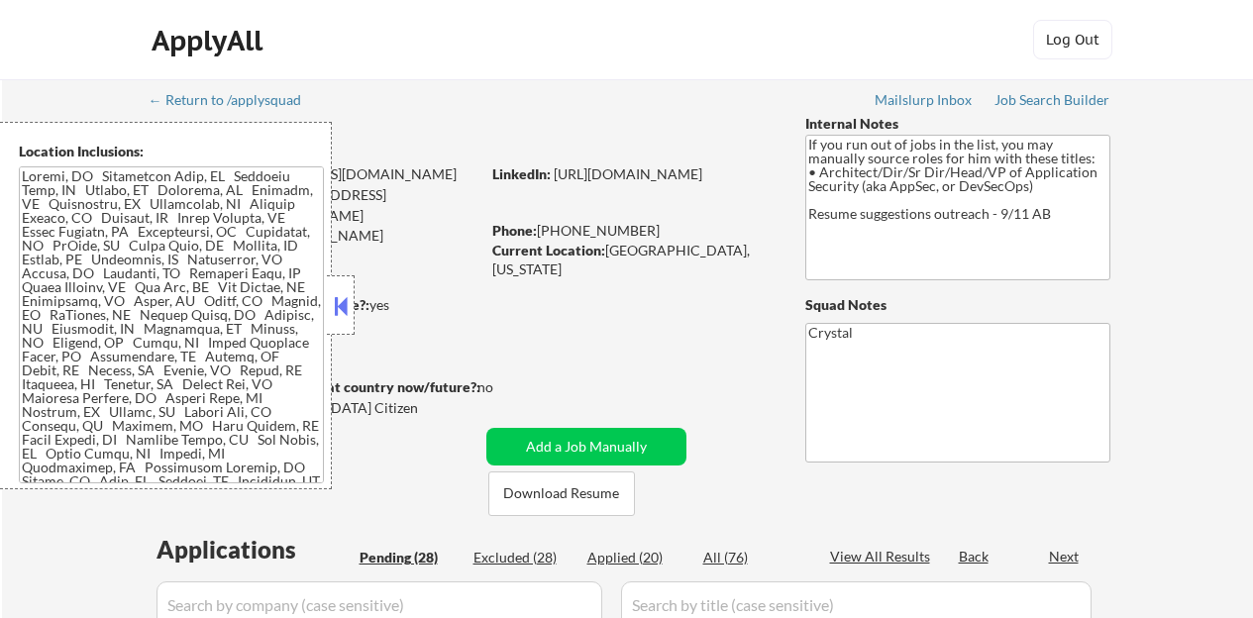
select select ""pending""
click at [352, 306] on div at bounding box center [341, 304] width 28 height 59
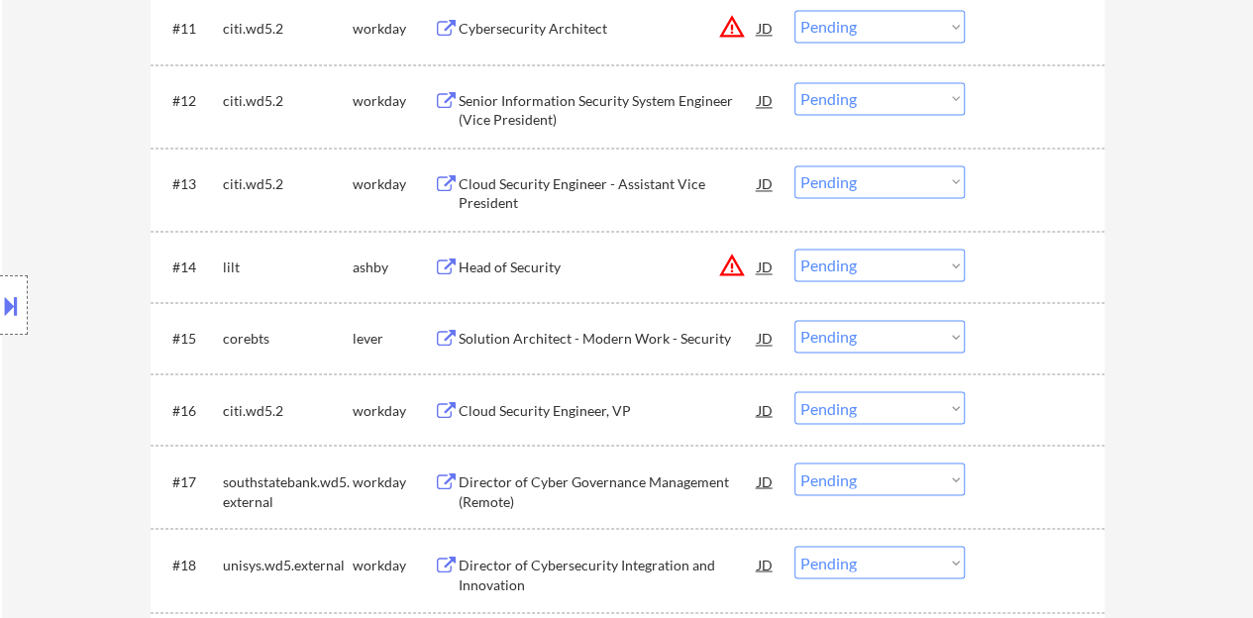
scroll to position [1585, 0]
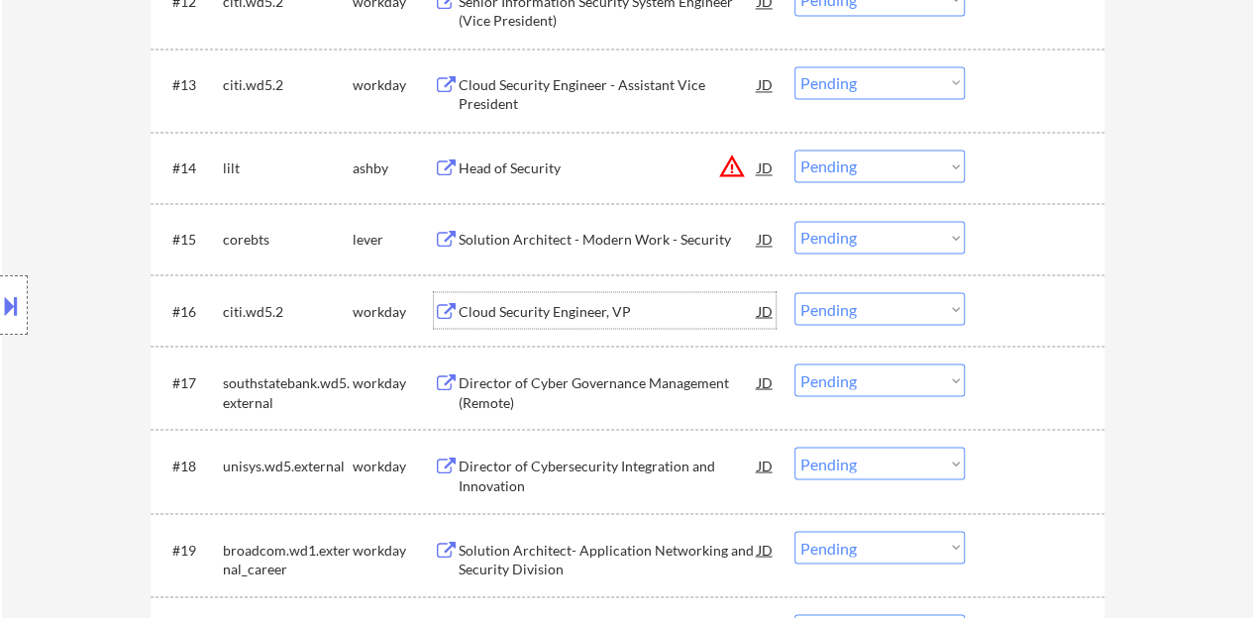
click at [565, 306] on div "Cloud Security Engineer, VP" at bounding box center [608, 311] width 299 height 20
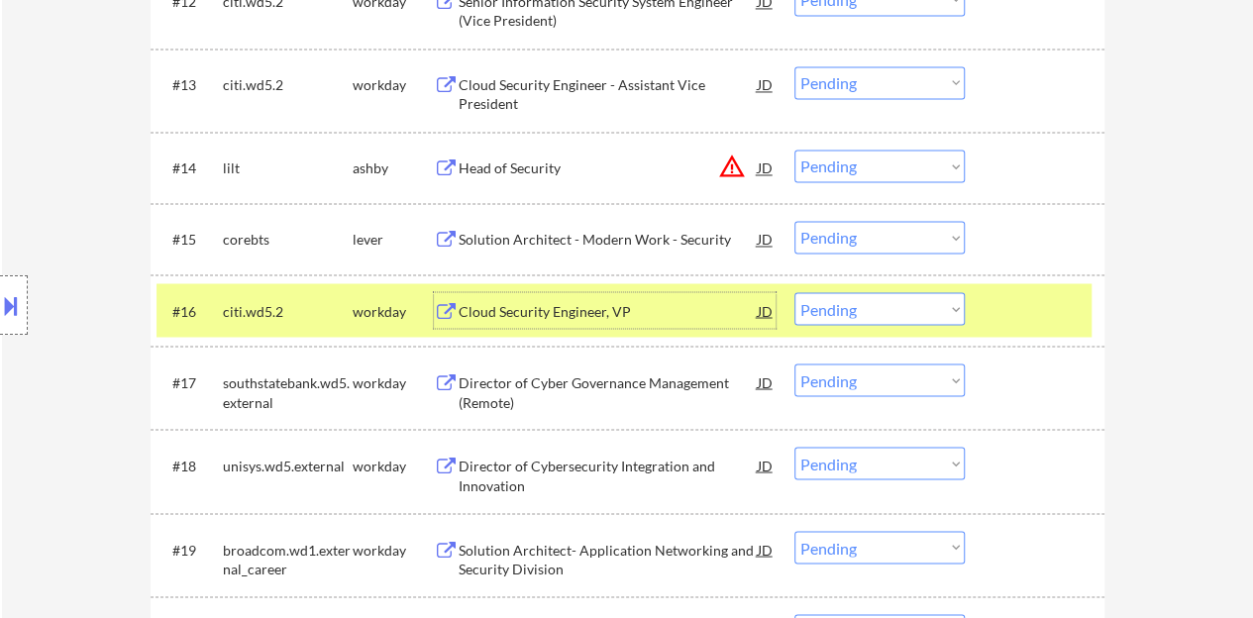
click at [1049, 283] on div "#16 citi.wd5.2 workday Cloud Security Engineer, VP JD Choose an option... Pendi…" at bounding box center [624, 310] width 935 height 54
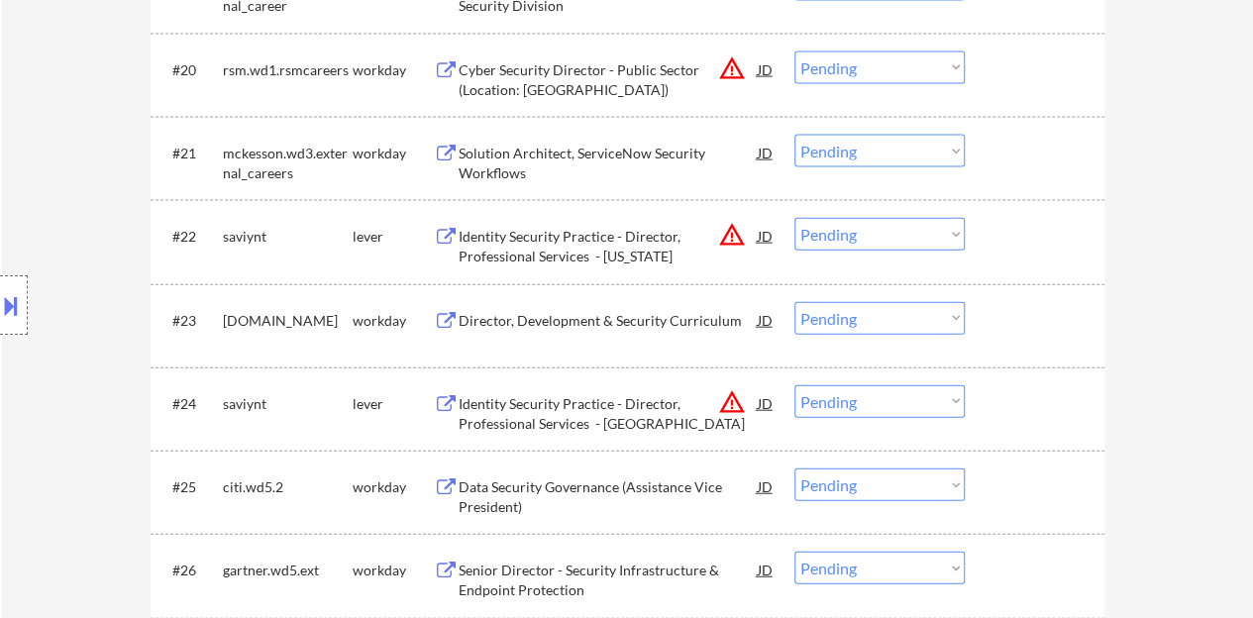
scroll to position [2180, 0]
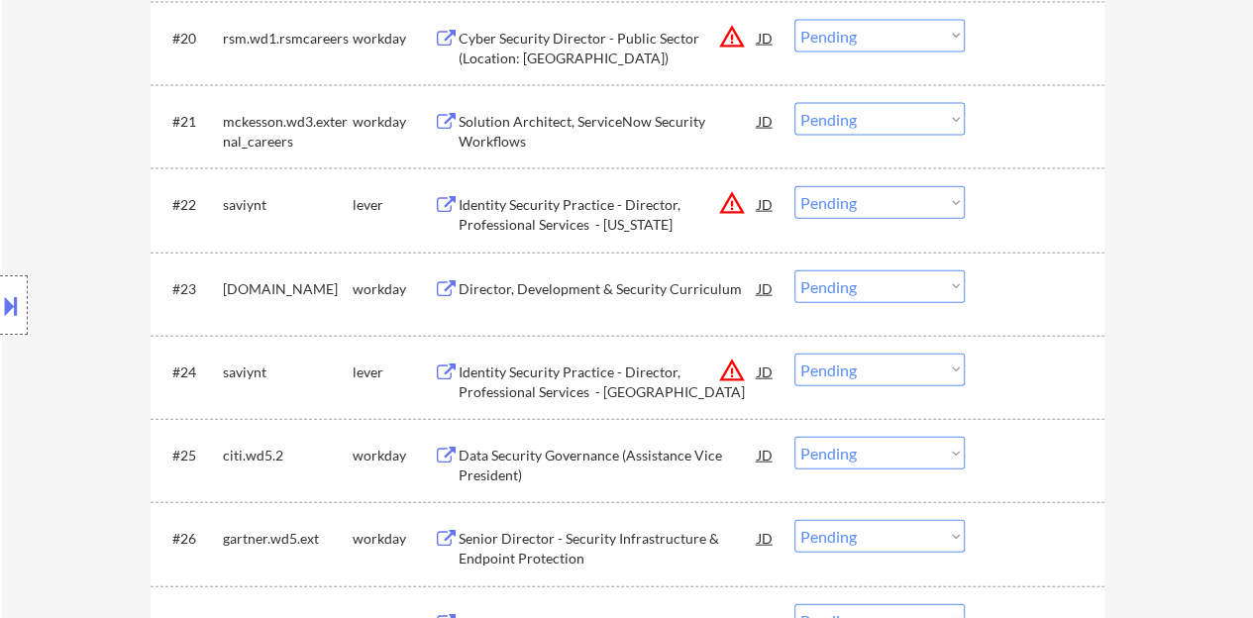
click at [620, 284] on div "Director, Development & Security Curriculum" at bounding box center [608, 289] width 299 height 20
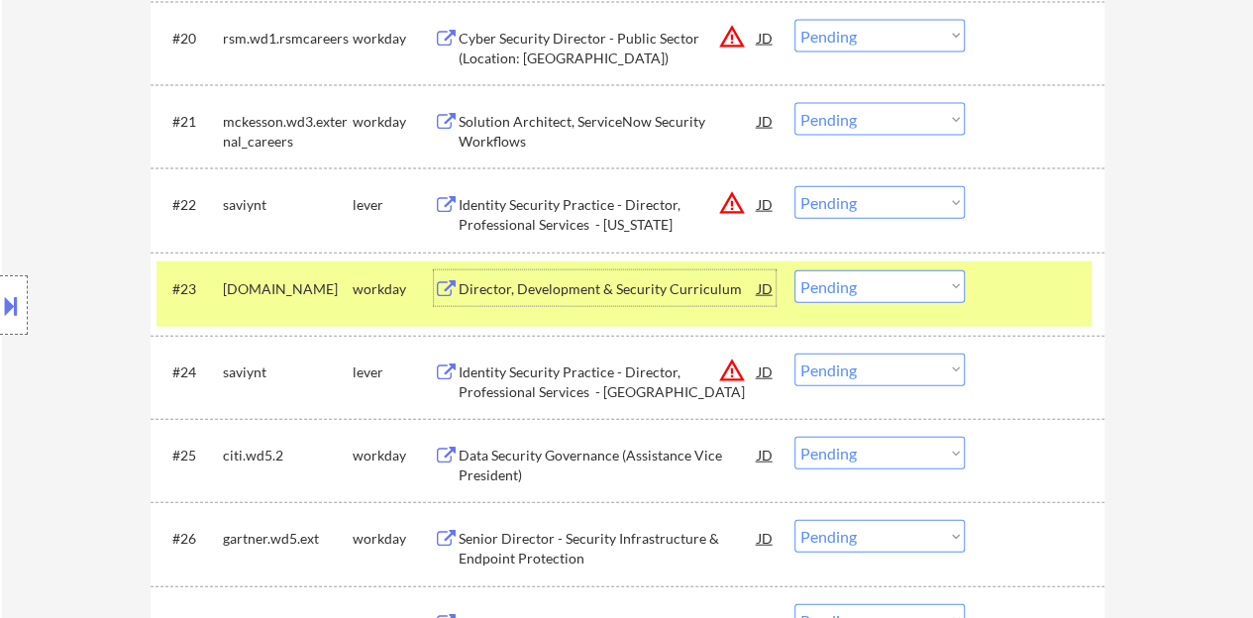
click at [933, 278] on select "Choose an option... Pending Applied Excluded (Questions) Excluded (Expired) Exc…" at bounding box center [880, 287] width 170 height 33
click at [795, 271] on select "Choose an option... Pending Applied Excluded (Questions) Excluded (Expired) Exc…" at bounding box center [880, 287] width 170 height 33
select select ""pending""
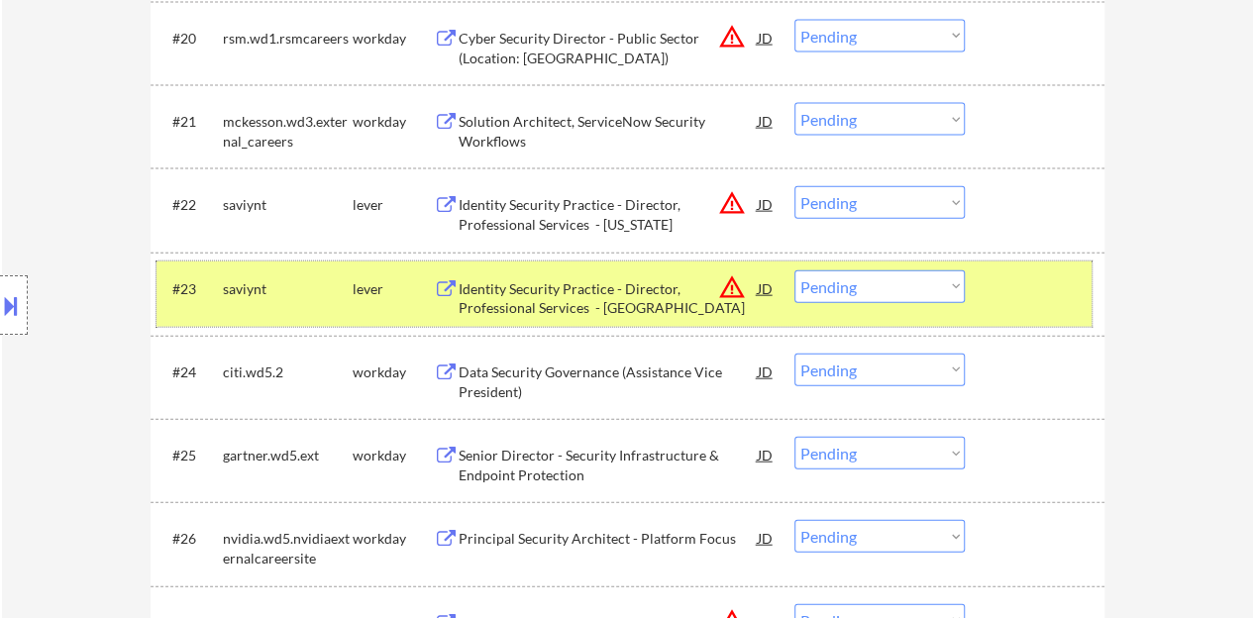
click at [1067, 294] on div at bounding box center [1037, 289] width 87 height 36
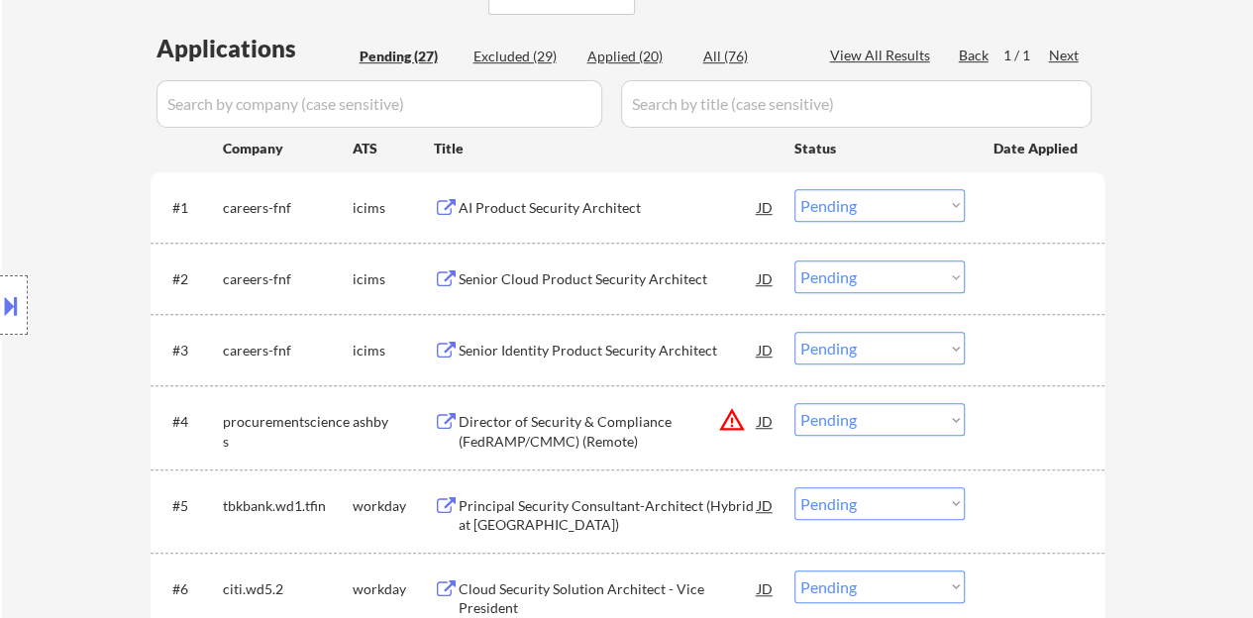
scroll to position [694, 0]
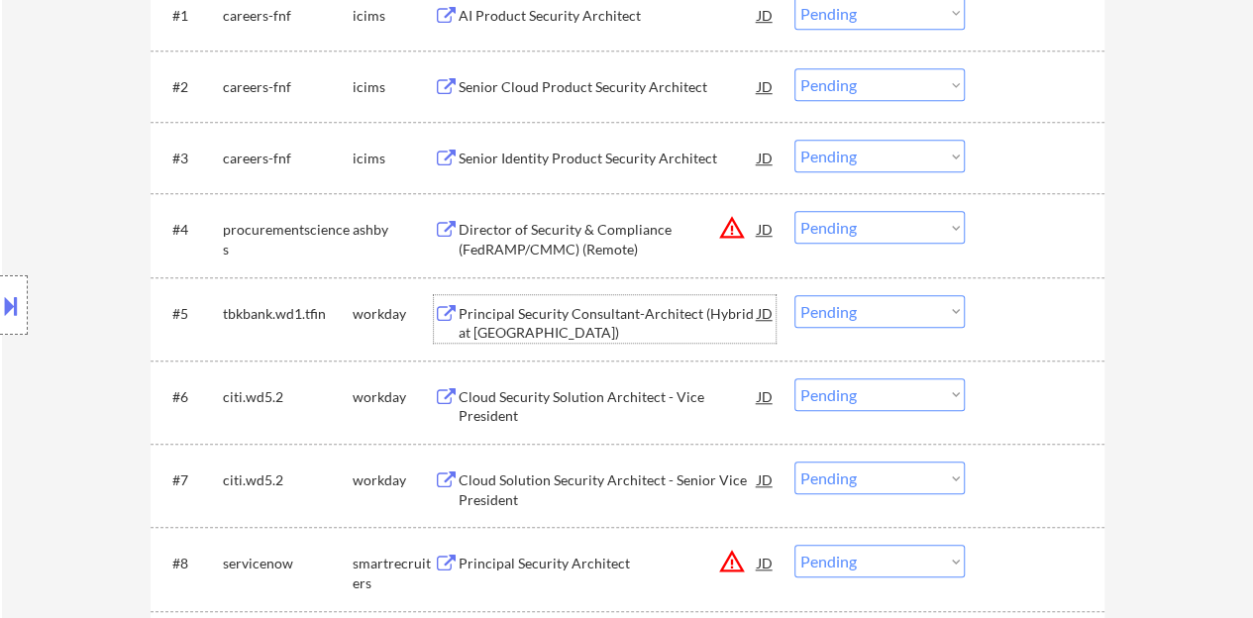
click at [605, 321] on div "Principal Security Consultant-Architect (Hybrid at [GEOGRAPHIC_DATA])" at bounding box center [608, 323] width 299 height 39
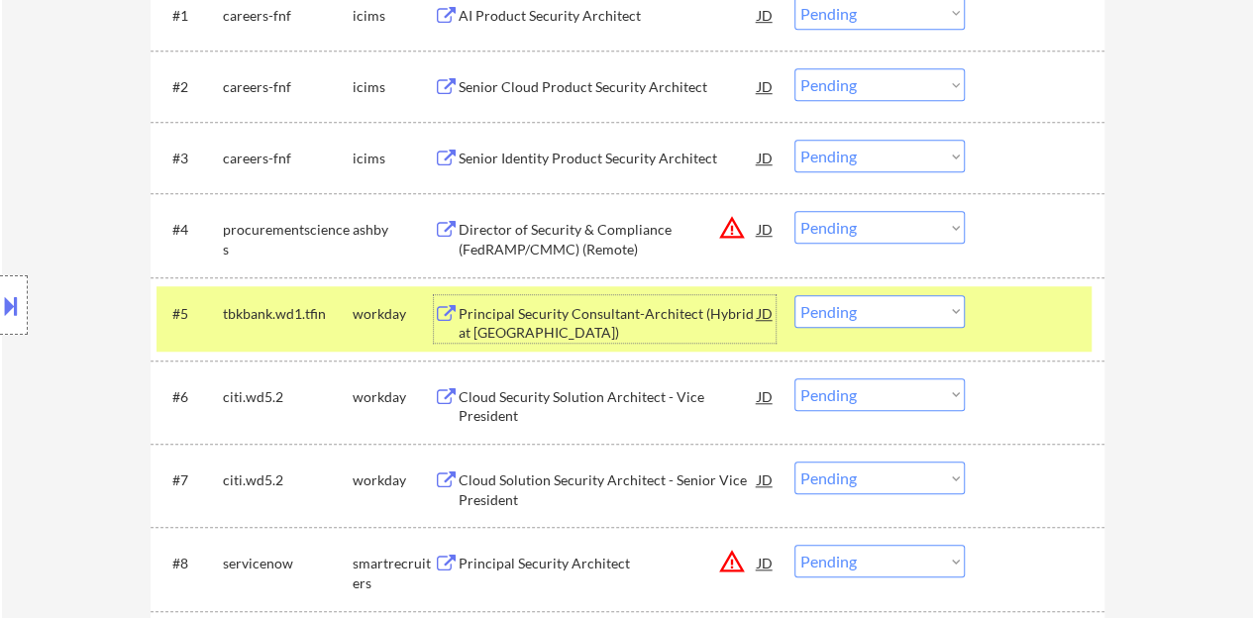
click at [920, 303] on select "Choose an option... Pending Applied Excluded (Questions) Excluded (Expired) Exc…" at bounding box center [880, 311] width 170 height 33
click at [795, 295] on select "Choose an option... Pending Applied Excluded (Questions) Excluded (Expired) Exc…" at bounding box center [880, 311] width 170 height 33
select select ""pending""
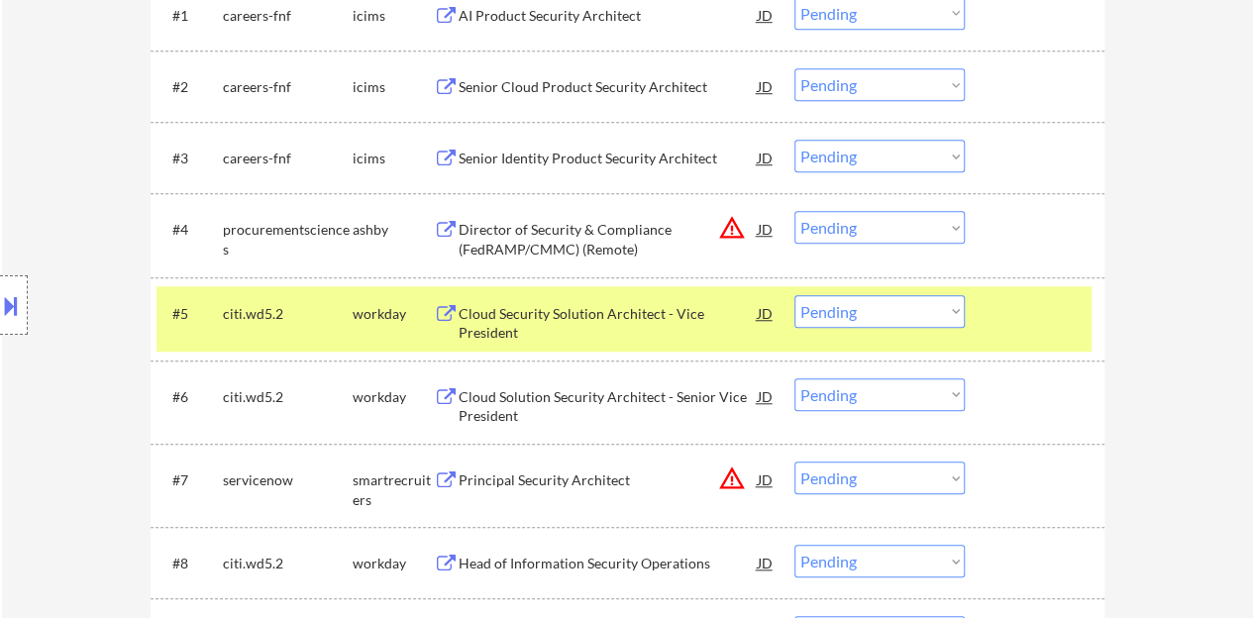
click at [1042, 315] on div at bounding box center [1037, 313] width 87 height 36
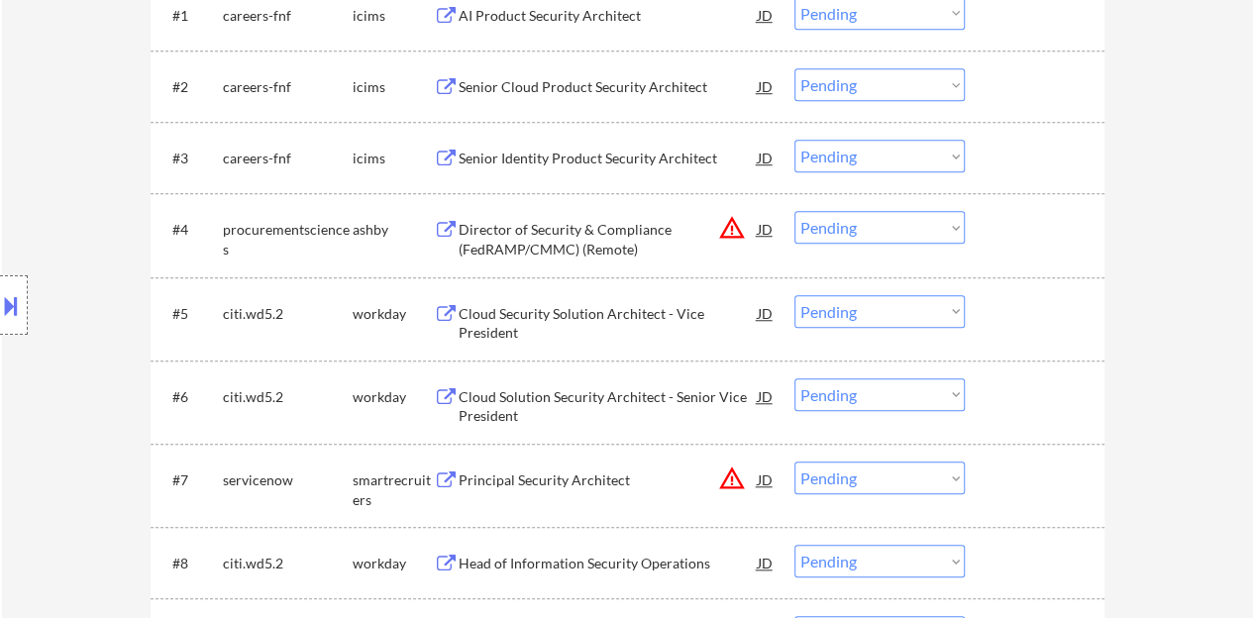
scroll to position [793, 0]
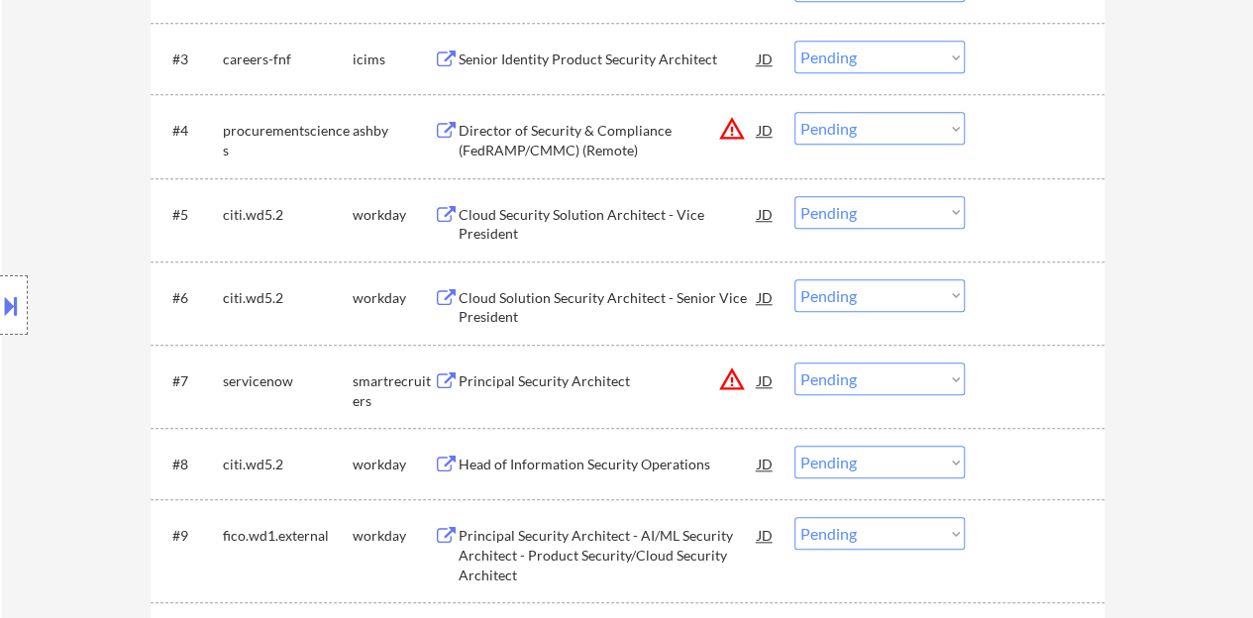
click at [490, 217] on div "Cloud Security Solution Architect - Vice President" at bounding box center [608, 224] width 299 height 39
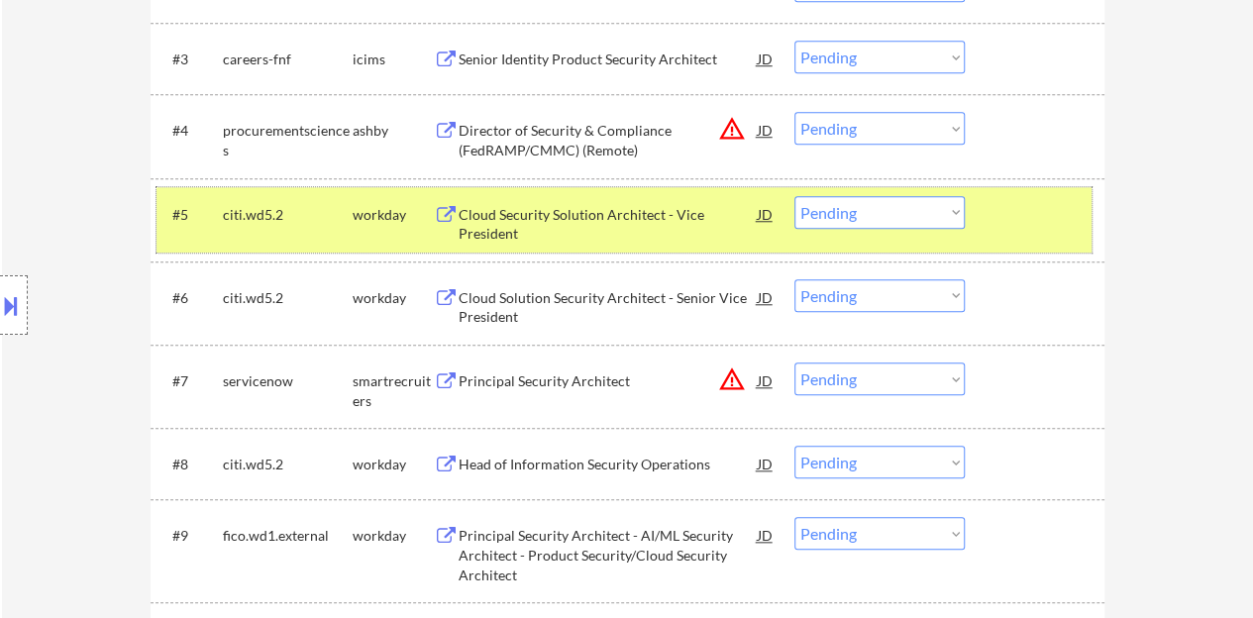
click at [1009, 221] on div at bounding box center [1037, 214] width 87 height 36
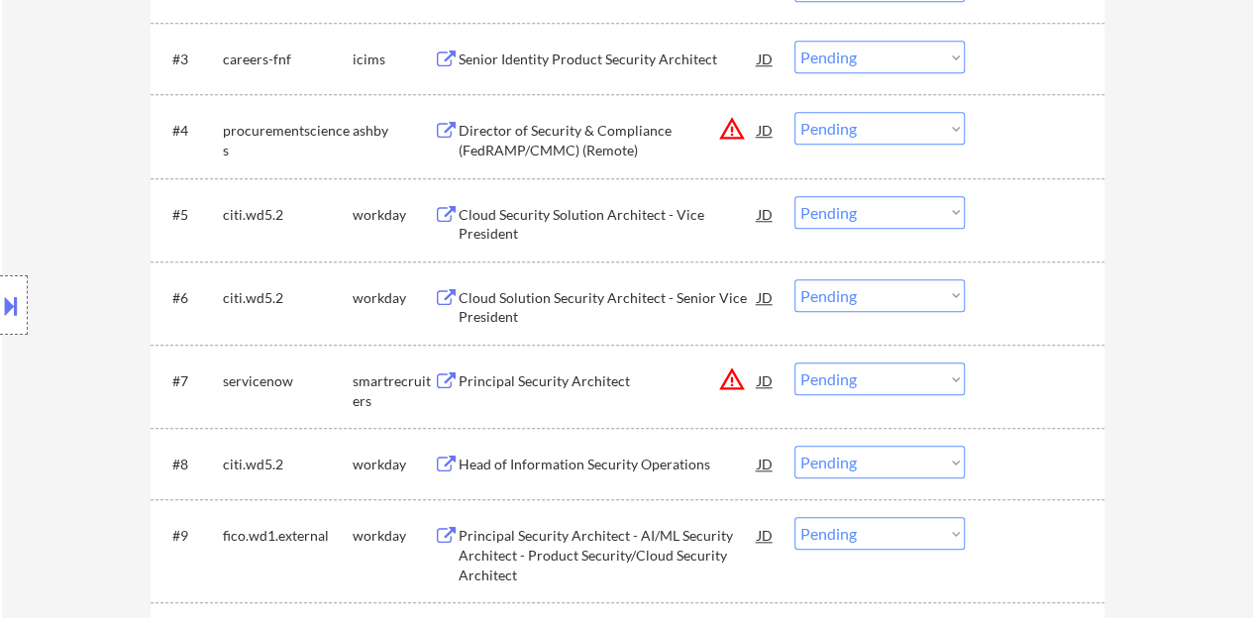
click at [589, 308] on div "Cloud Solution Security Architect - Senior Vice President" at bounding box center [608, 307] width 299 height 39
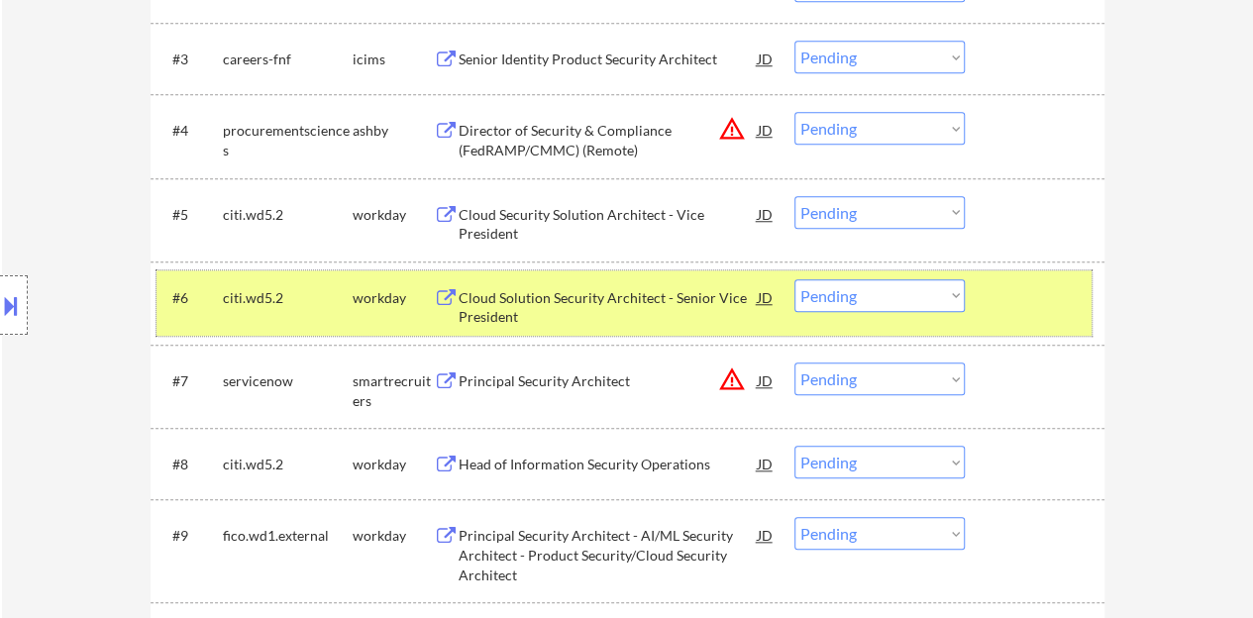
click at [1003, 279] on div at bounding box center [1037, 297] width 87 height 36
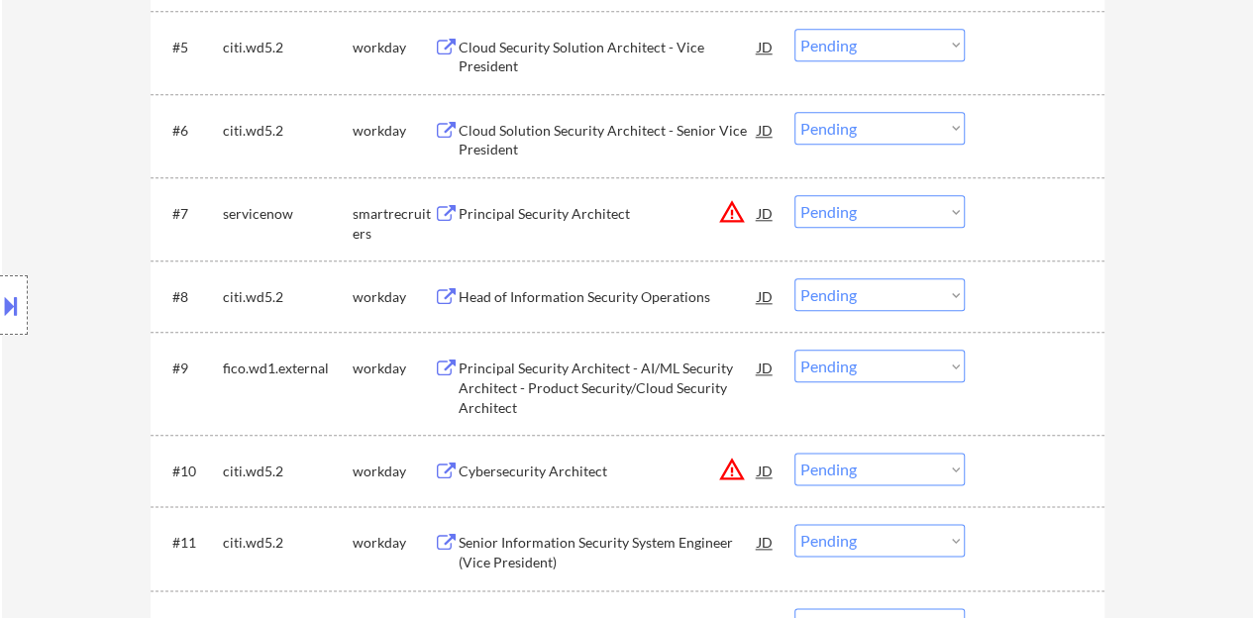
scroll to position [991, 0]
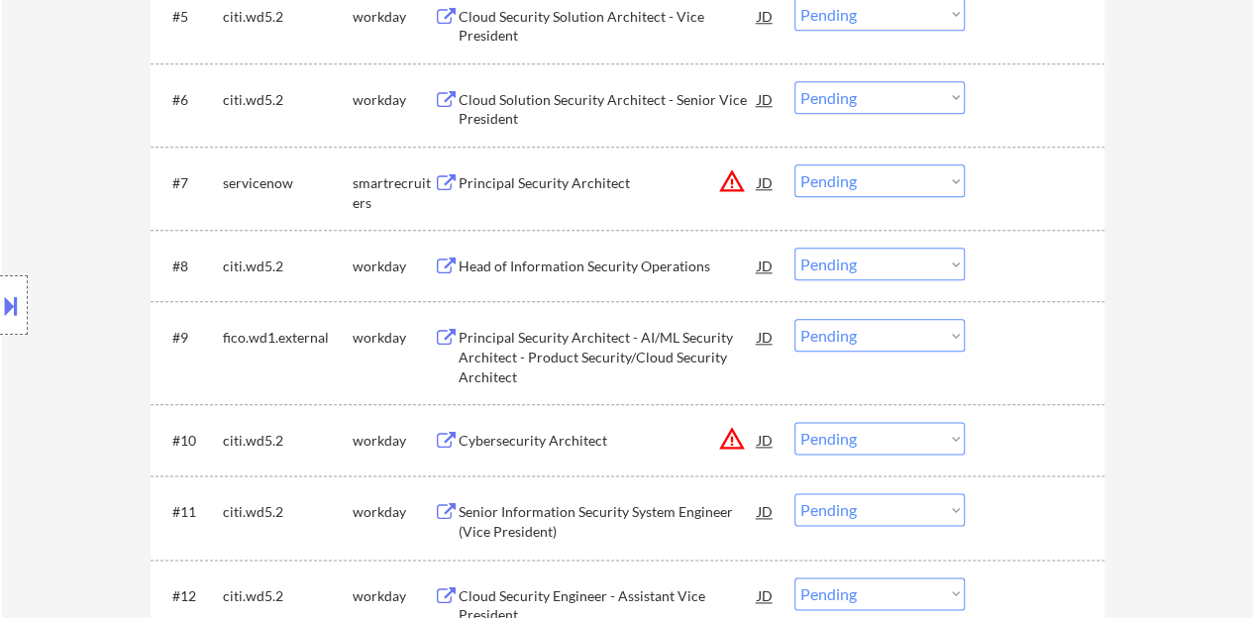
click at [590, 267] on div "Head of Information Security Operations" at bounding box center [608, 267] width 299 height 20
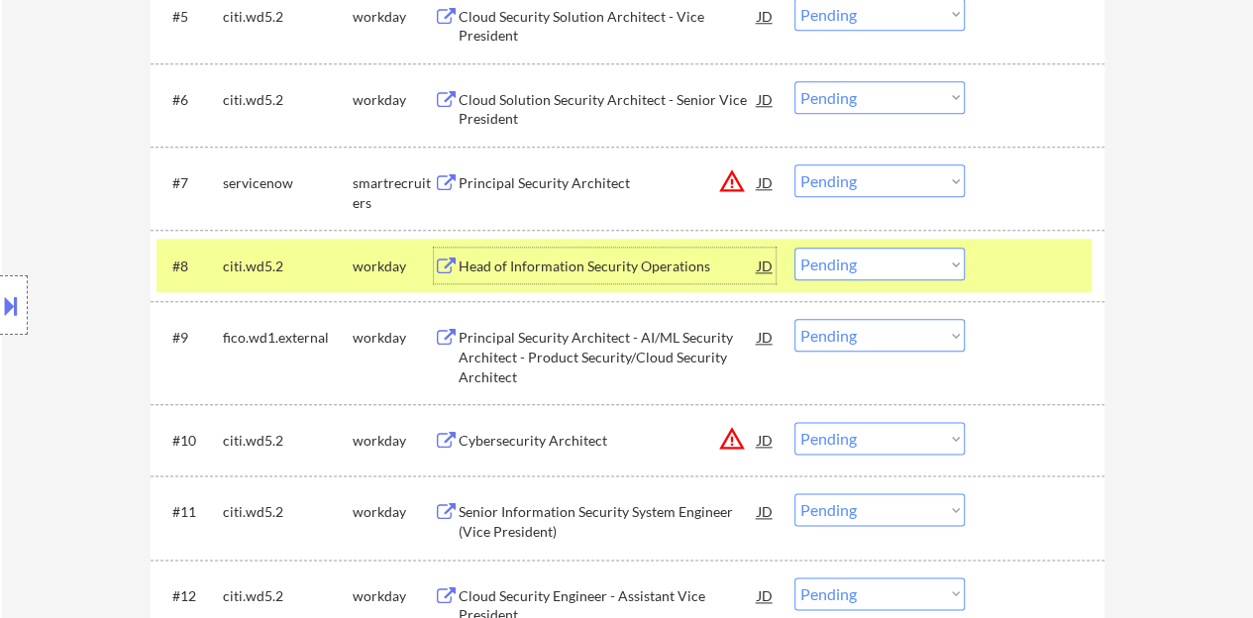
click at [1008, 272] on div at bounding box center [1037, 266] width 87 height 36
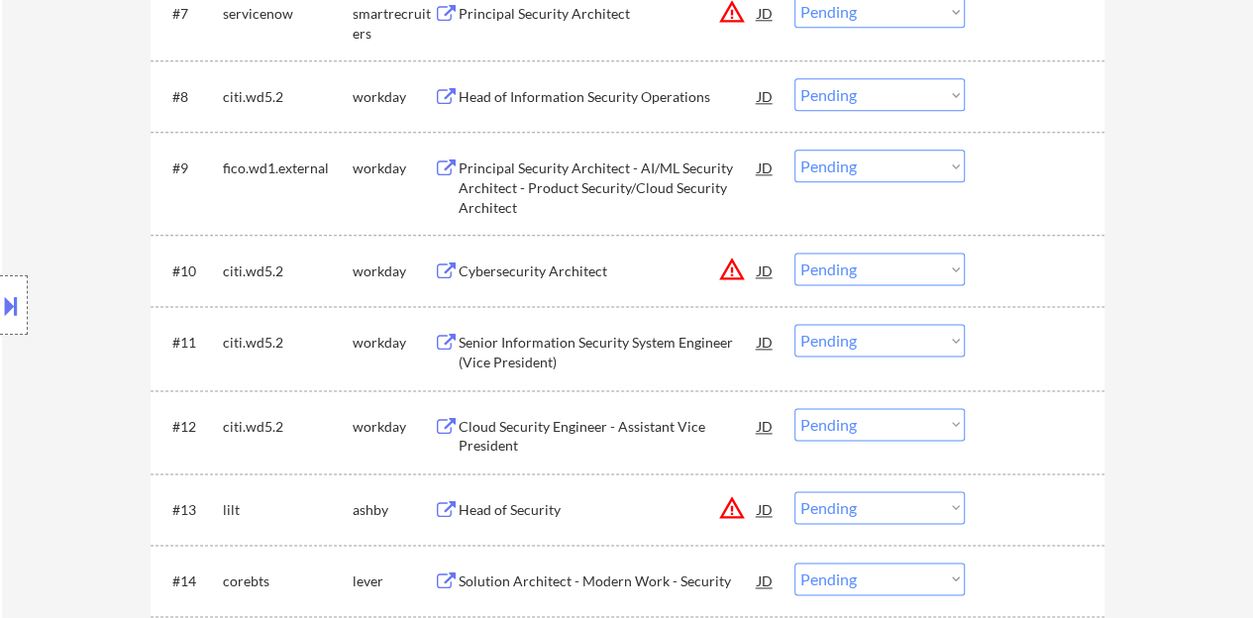
scroll to position [1189, 0]
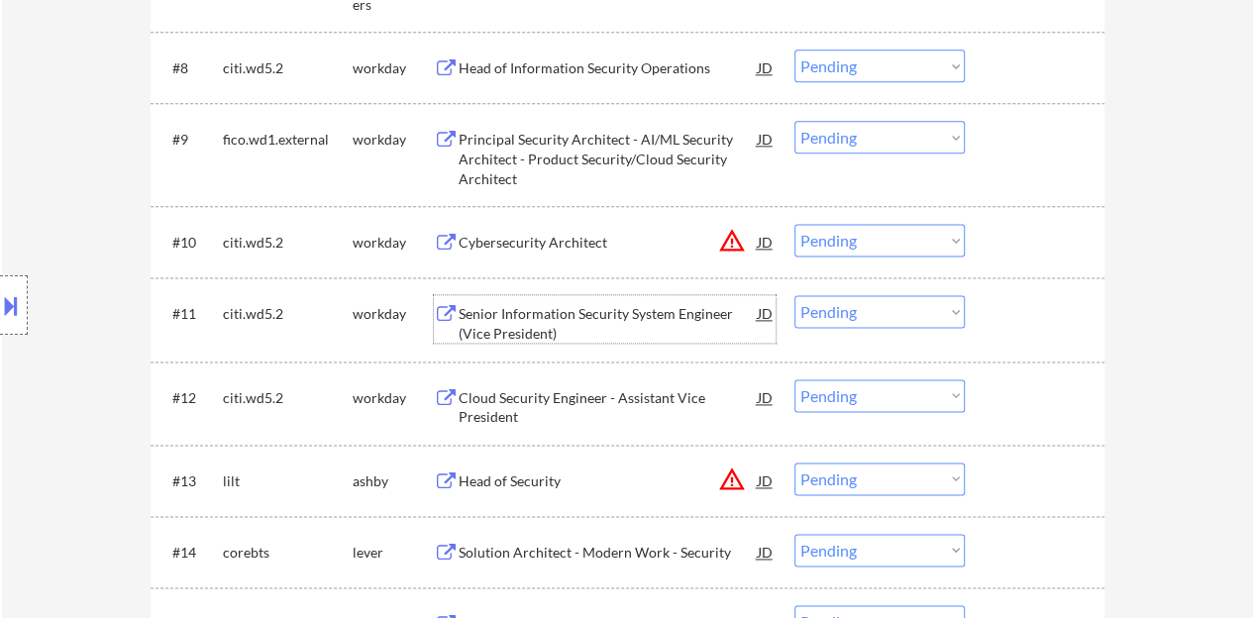
click at [595, 318] on div "Senior Information Security System Engineer (Vice President)" at bounding box center [608, 323] width 299 height 39
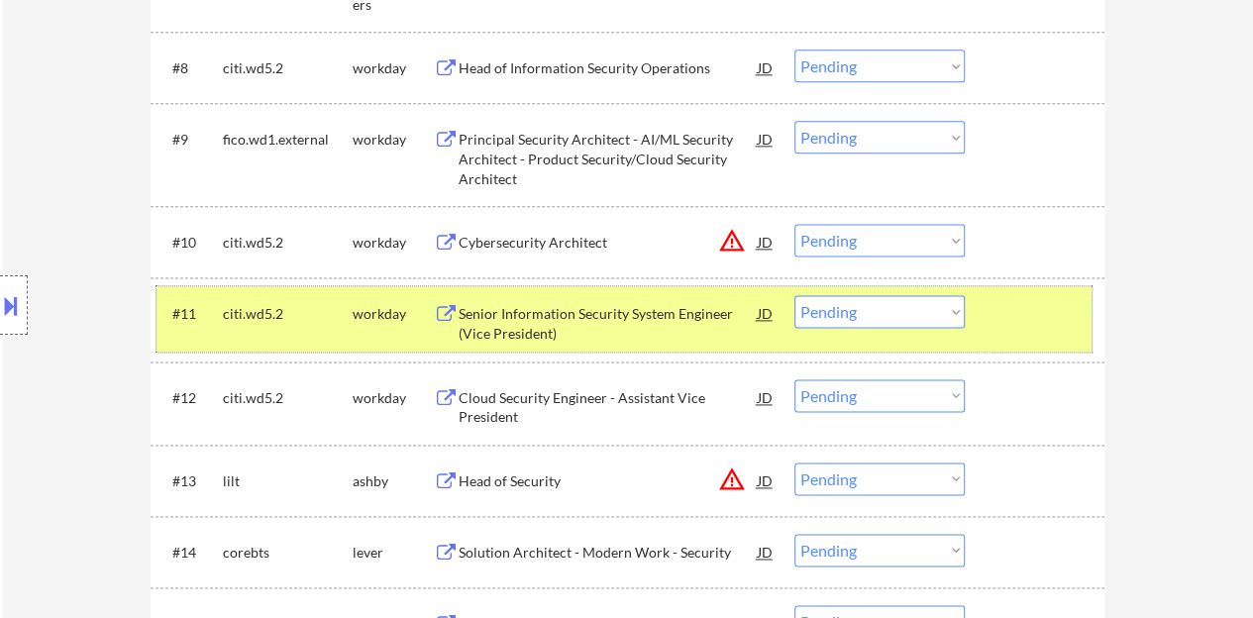
click at [1028, 324] on div at bounding box center [1037, 313] width 87 height 36
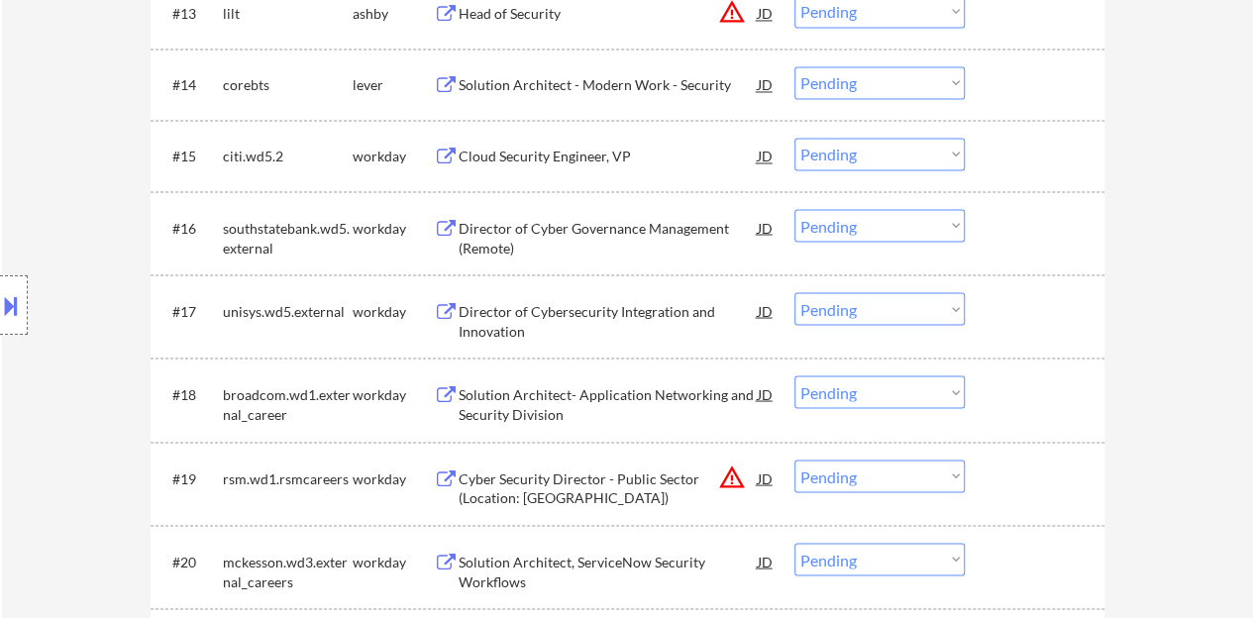
scroll to position [1685, 0]
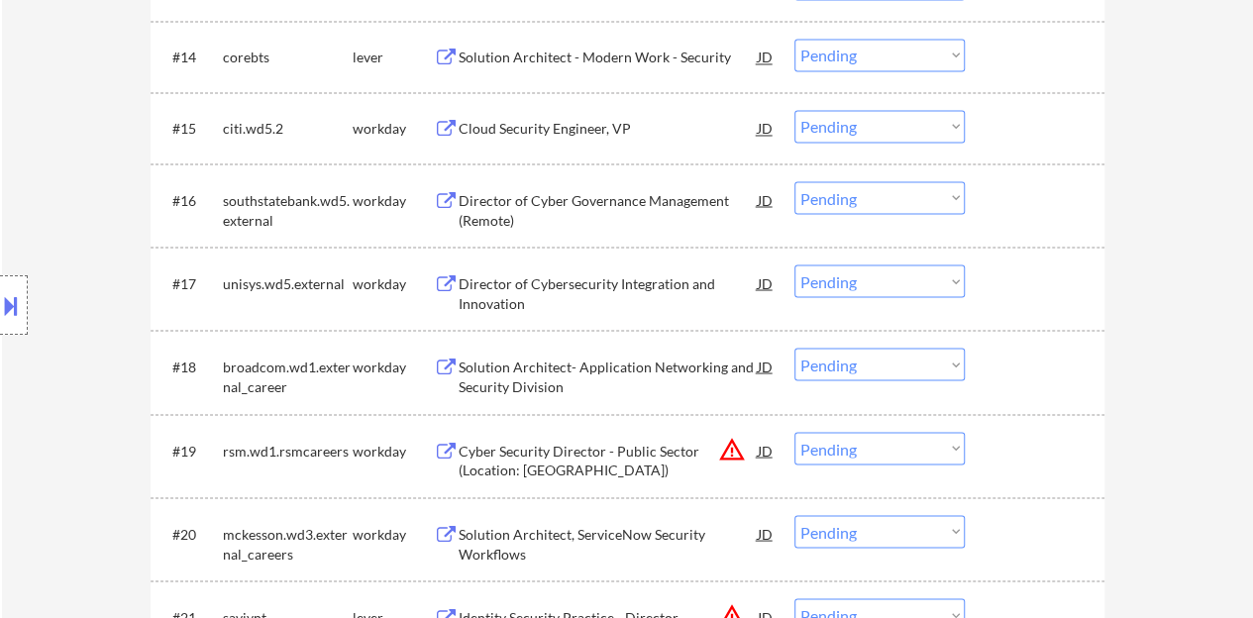
click at [582, 277] on div "Director of Cybersecurity Integration and Innovation" at bounding box center [608, 292] width 299 height 39
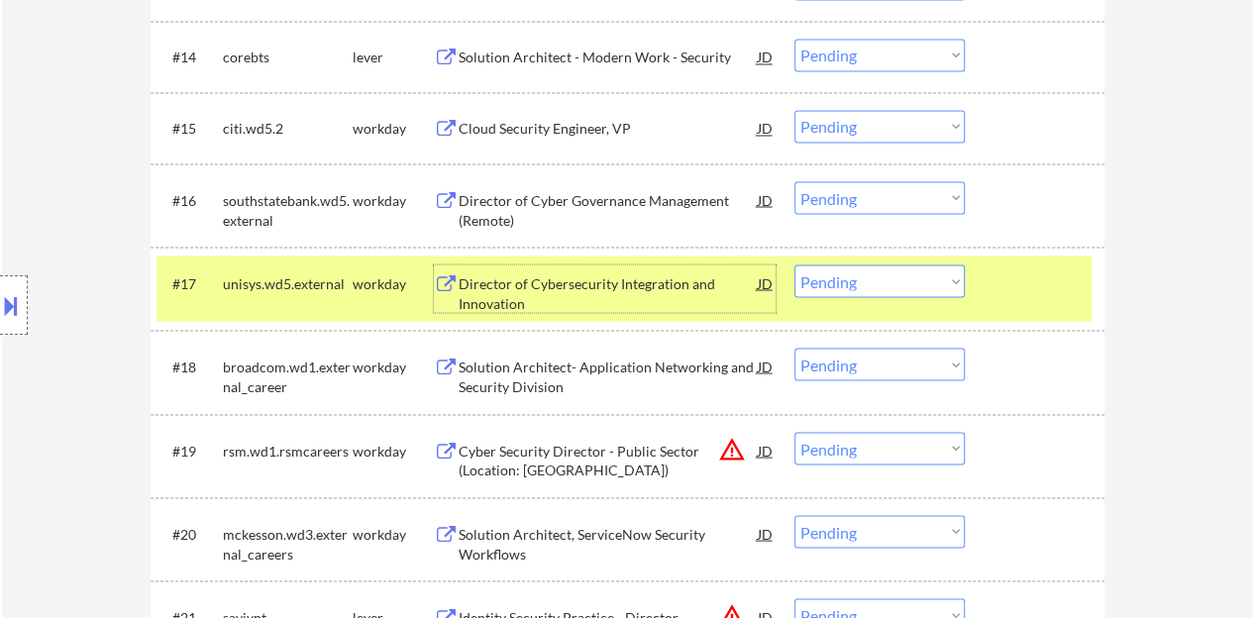
click at [877, 286] on select "Choose an option... Pending Applied Excluded (Questions) Excluded (Expired) Exc…" at bounding box center [880, 281] width 170 height 33
click at [795, 265] on select "Choose an option... Pending Applied Excluded (Questions) Excluded (Expired) Exc…" at bounding box center [880, 281] width 170 height 33
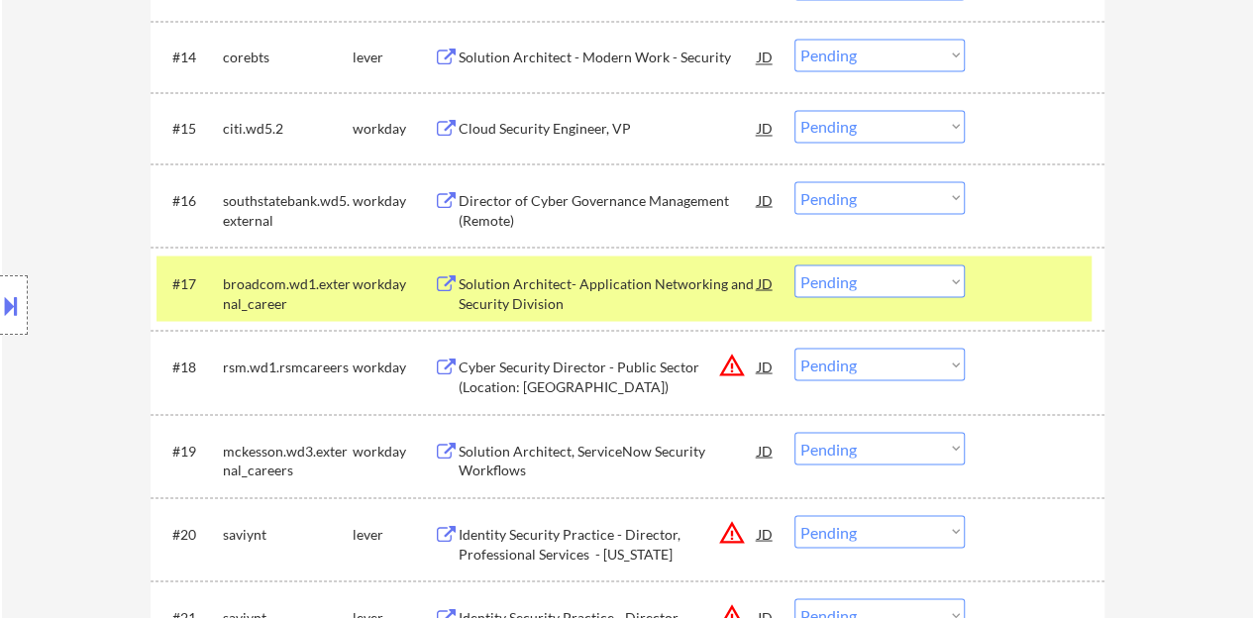
click at [590, 266] on div "Solution Architect- Application Networking and Security Division" at bounding box center [608, 289] width 299 height 48
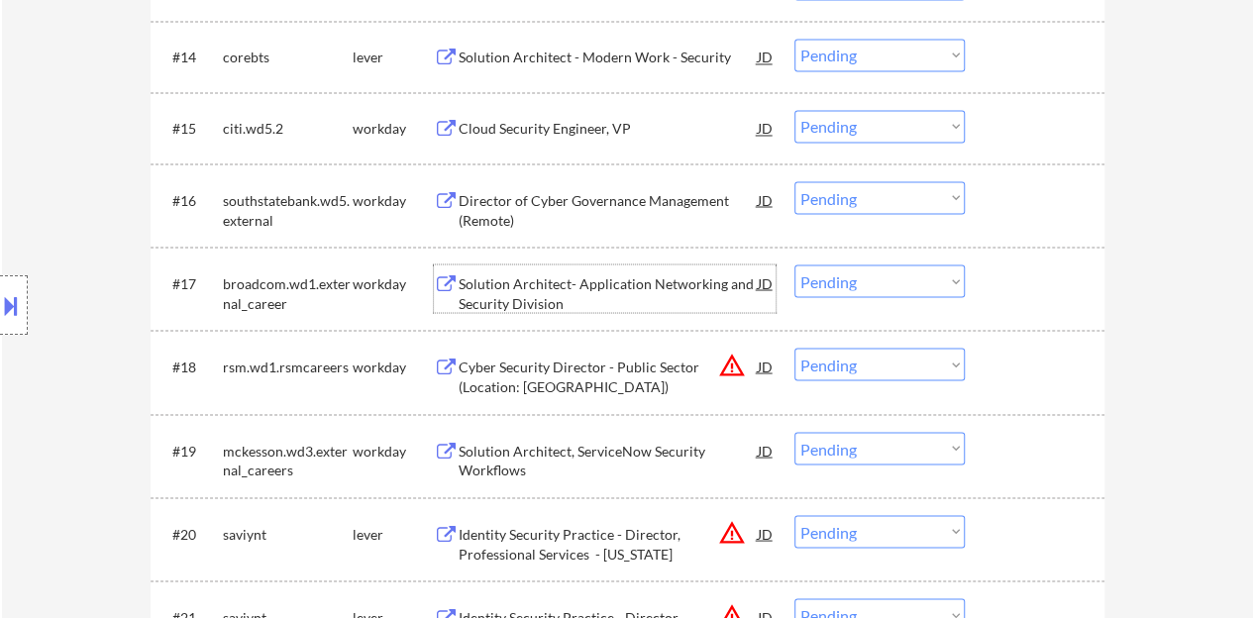
click at [1003, 294] on div at bounding box center [1037, 283] width 87 height 36
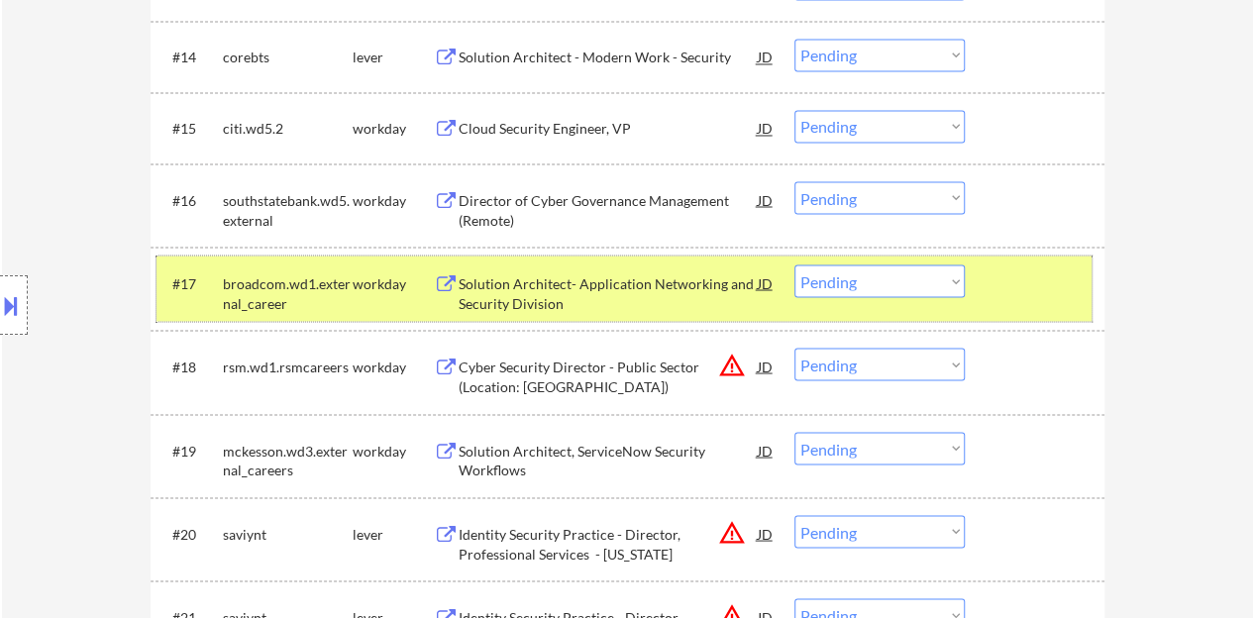
click at [866, 286] on select "Choose an option... Pending Applied Excluded (Questions) Excluded (Expired) Exc…" at bounding box center [880, 281] width 170 height 33
click at [902, 284] on select "Choose an option... Pending Applied Excluded (Questions) Excluded (Expired) Exc…" at bounding box center [880, 281] width 170 height 33
click at [894, 281] on select "Choose an option... Pending Applied Excluded (Questions) Excluded (Expired) Exc…" at bounding box center [880, 281] width 170 height 33
click at [795, 265] on select "Choose an option... Pending Applied Excluded (Questions) Excluded (Expired) Exc…" at bounding box center [880, 281] width 170 height 33
select select ""pending""
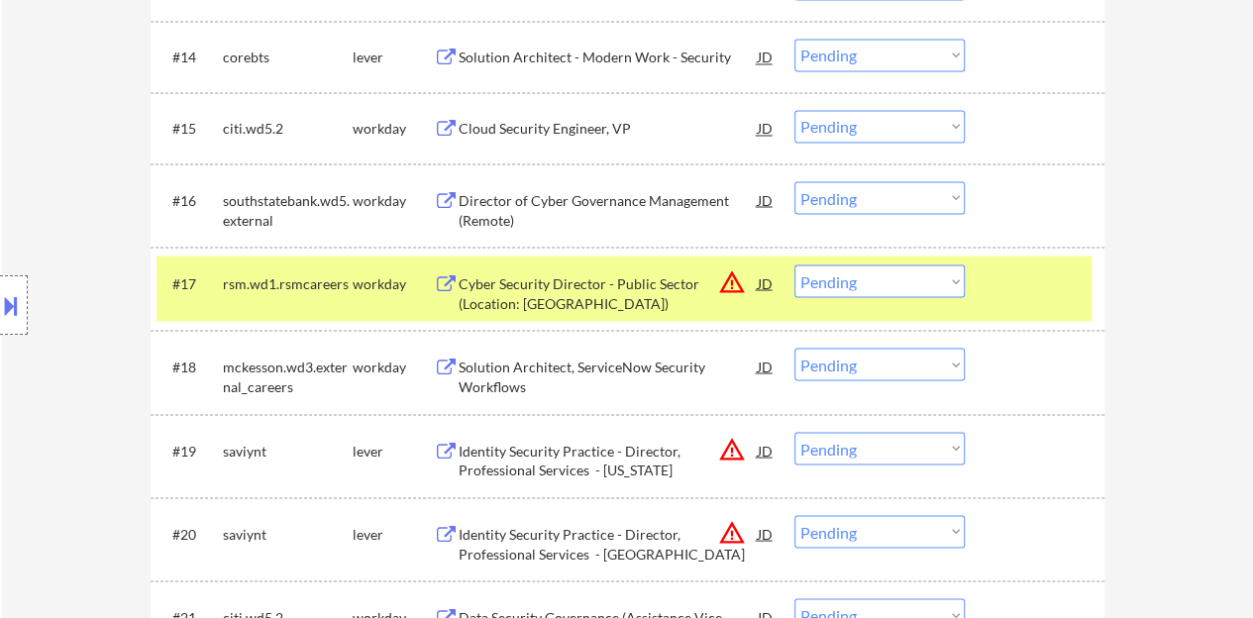
click at [1008, 298] on div at bounding box center [1037, 283] width 87 height 36
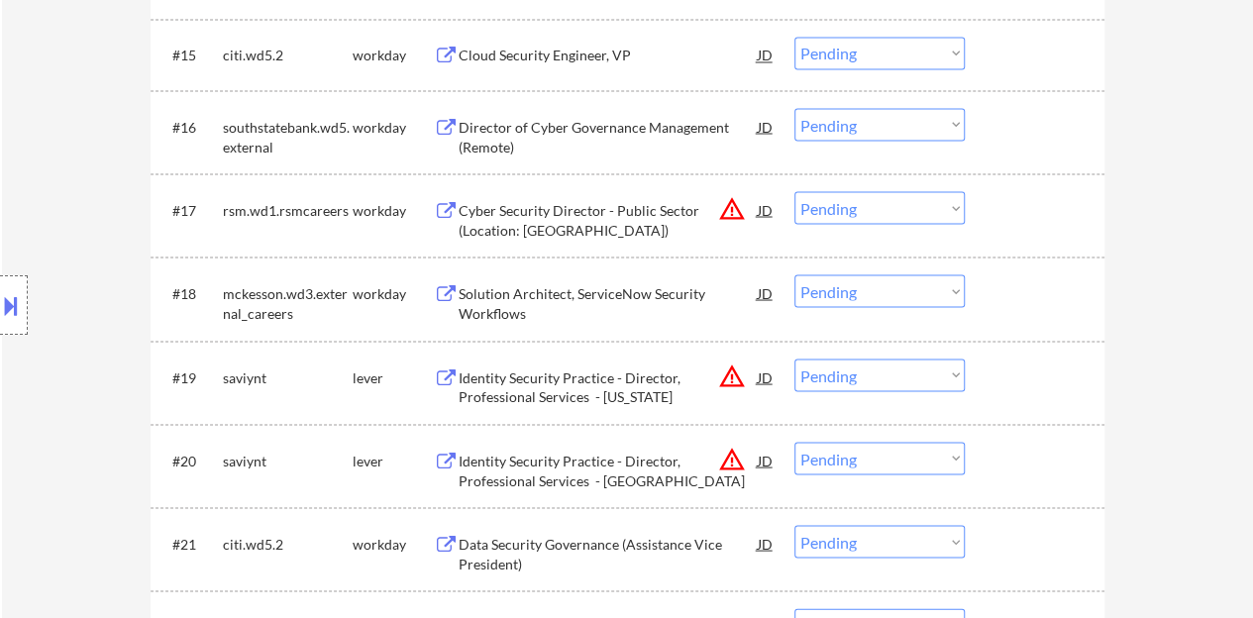
scroll to position [1784, 0]
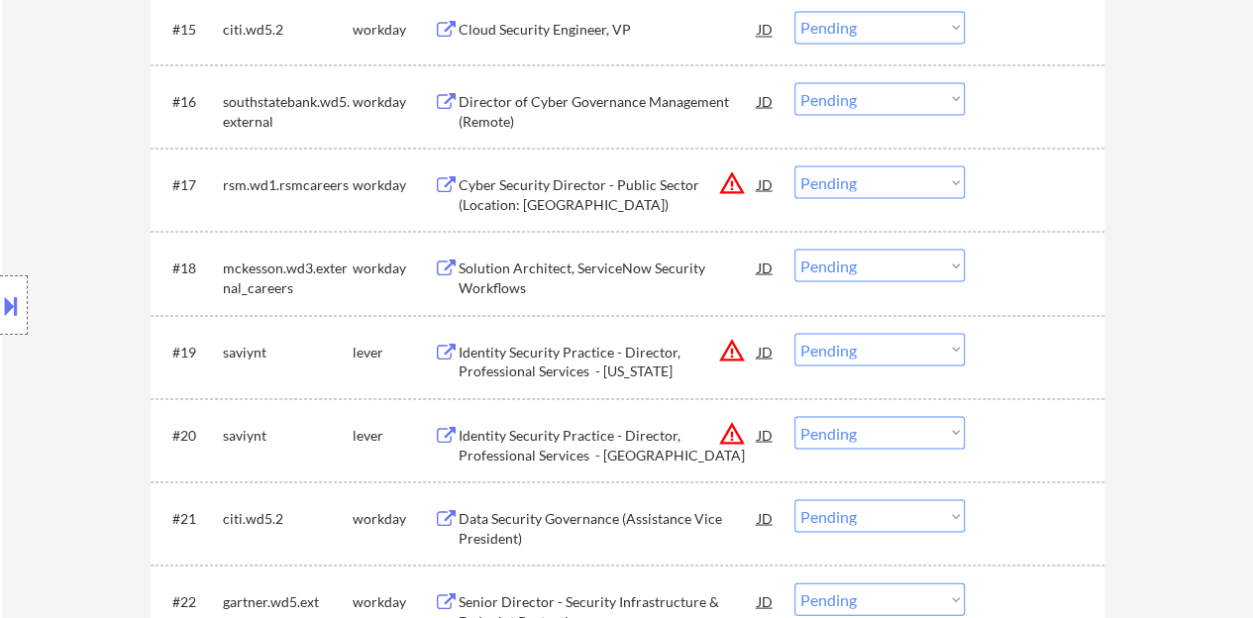
click at [622, 267] on div "Solution Architect, ServiceNow Security Workflows" at bounding box center [608, 277] width 299 height 39
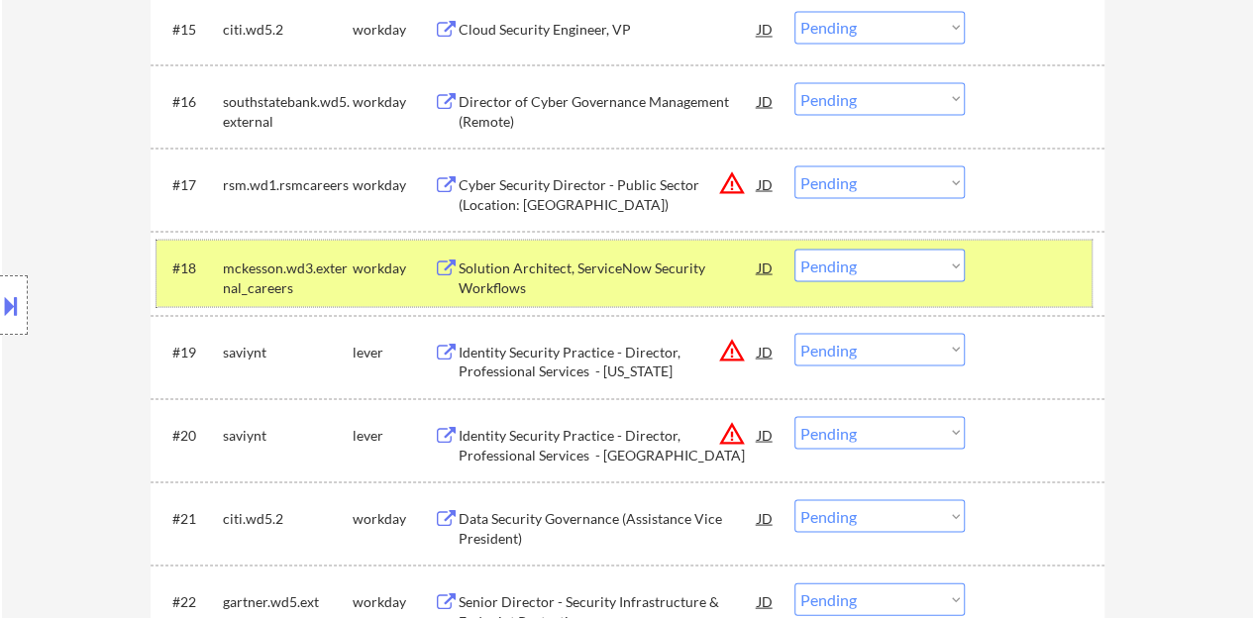
click at [876, 240] on div "#18 mckesson.wd3.external_careers workday Solution Architect, ServiceNow Securi…" at bounding box center [624, 272] width 935 height 65
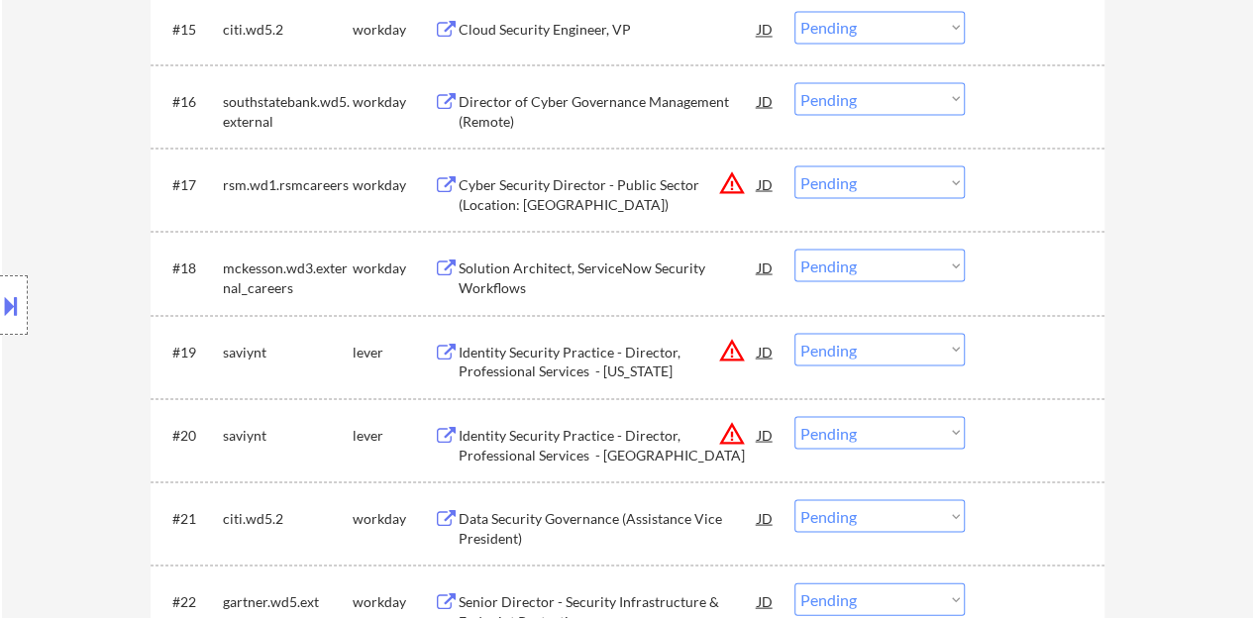
click at [875, 259] on select "Choose an option... Pending Applied Excluded (Questions) Excluded (Expired) Exc…" at bounding box center [880, 265] width 170 height 33
click at [795, 249] on select "Choose an option... Pending Applied Excluded (Questions) Excluded (Expired) Exc…" at bounding box center [880, 265] width 170 height 33
select select ""pending""
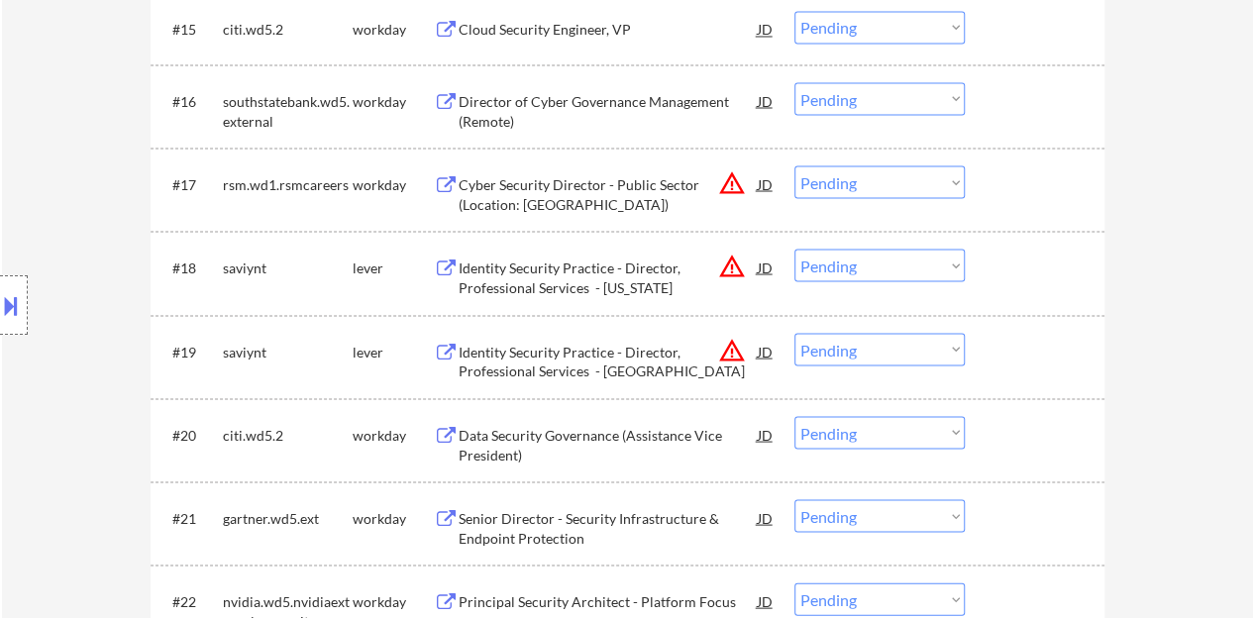
scroll to position [1883, 0]
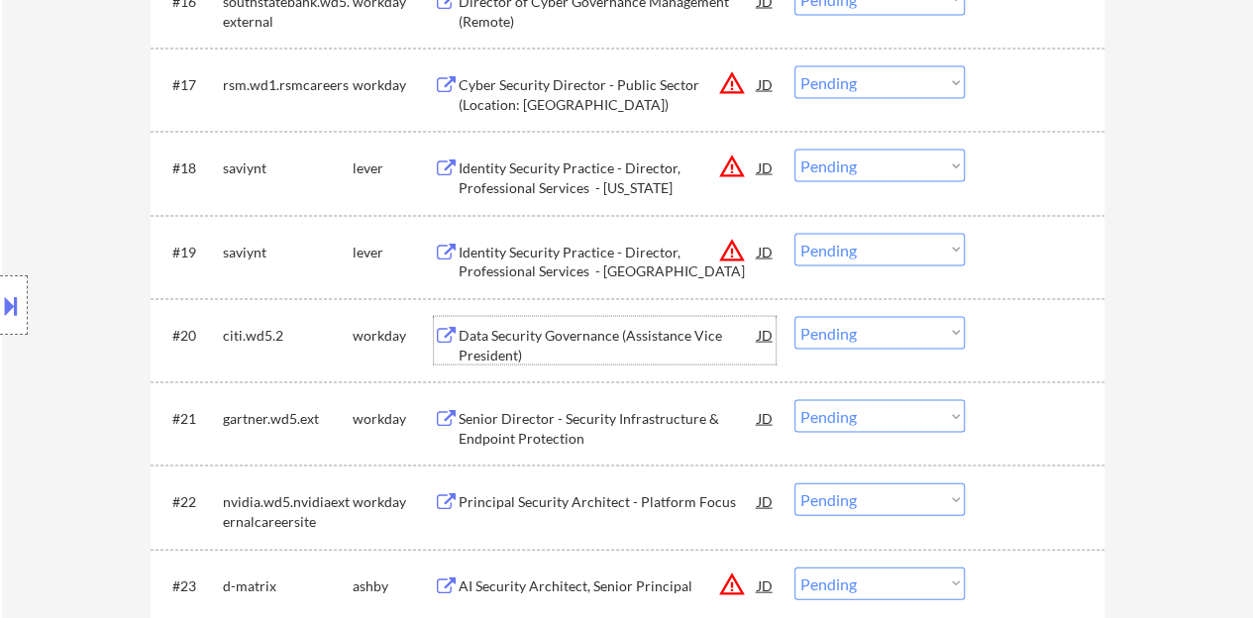
click at [632, 334] on div "Data Security Governance (Assistance Vice President)" at bounding box center [608, 345] width 299 height 39
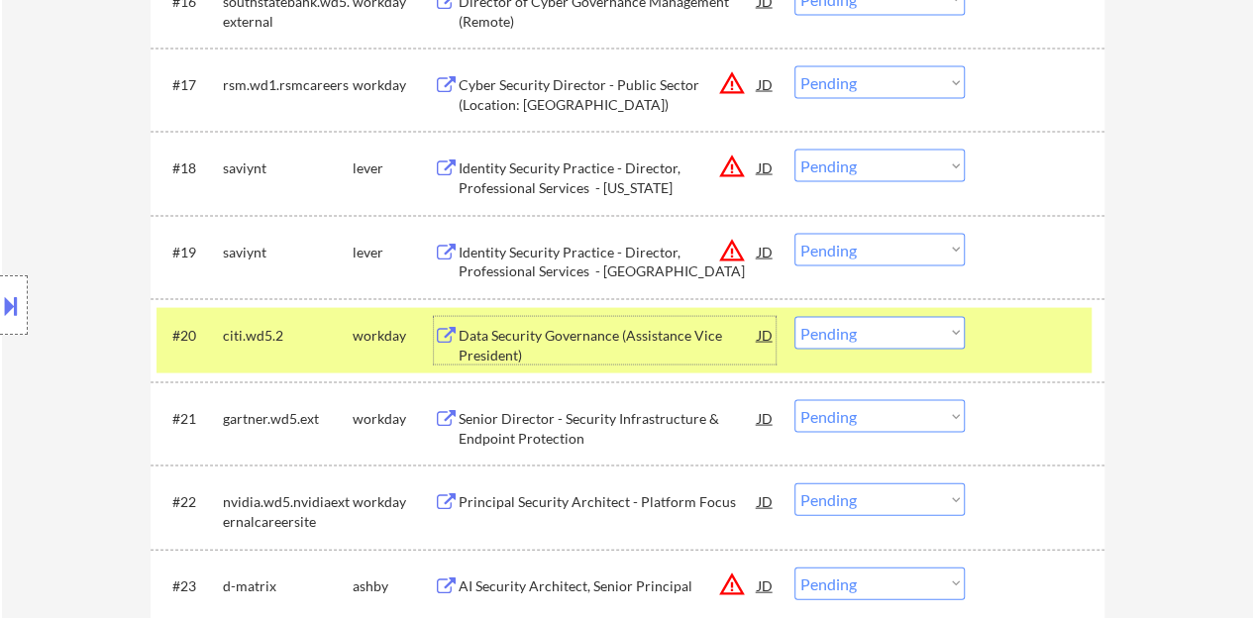
click at [1072, 322] on div at bounding box center [1037, 335] width 87 height 36
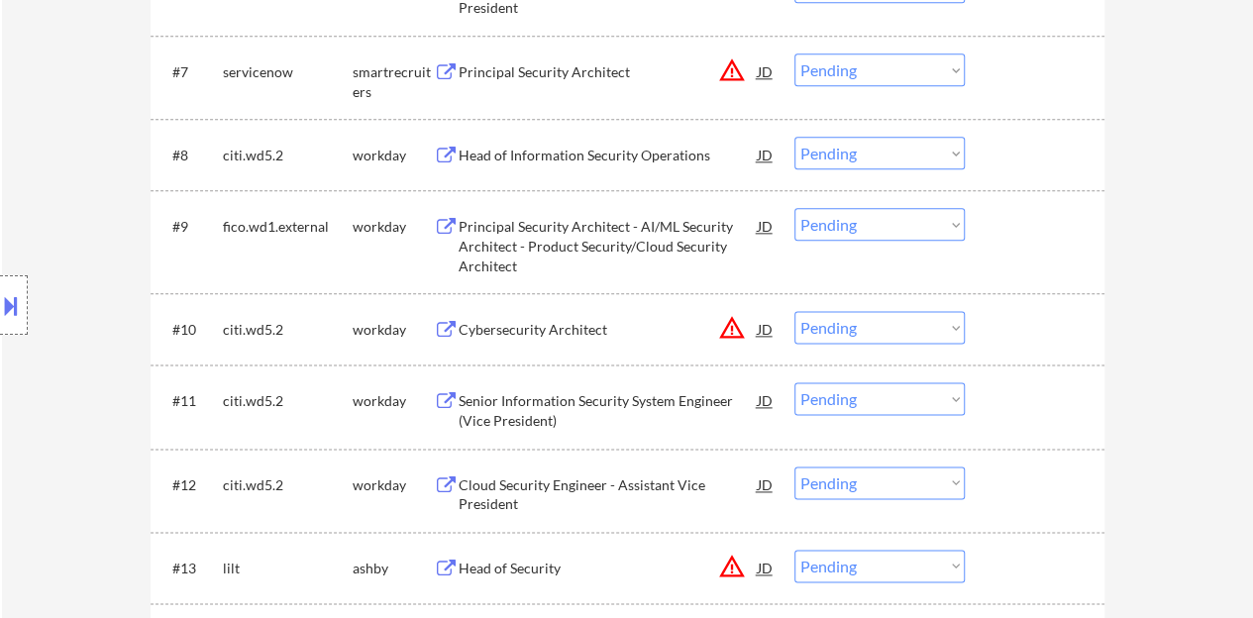
scroll to position [991, 0]
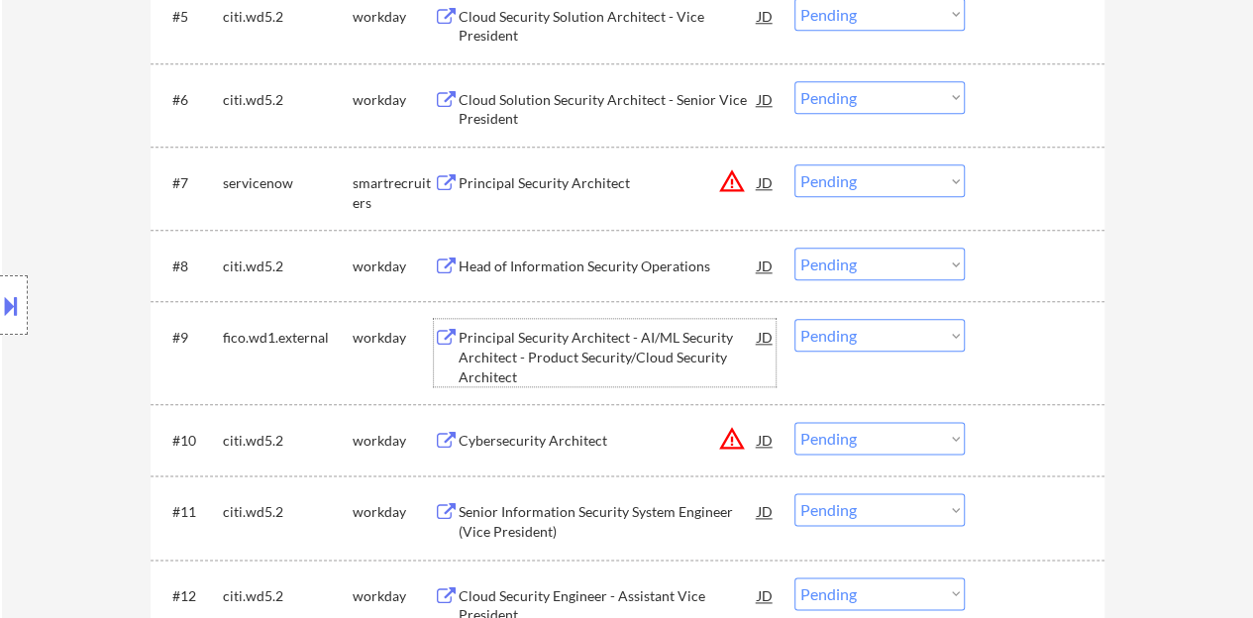
click at [615, 344] on div "Principal Security Architect - AI/ML Security Architect - Product Security/Clou…" at bounding box center [608, 357] width 299 height 58
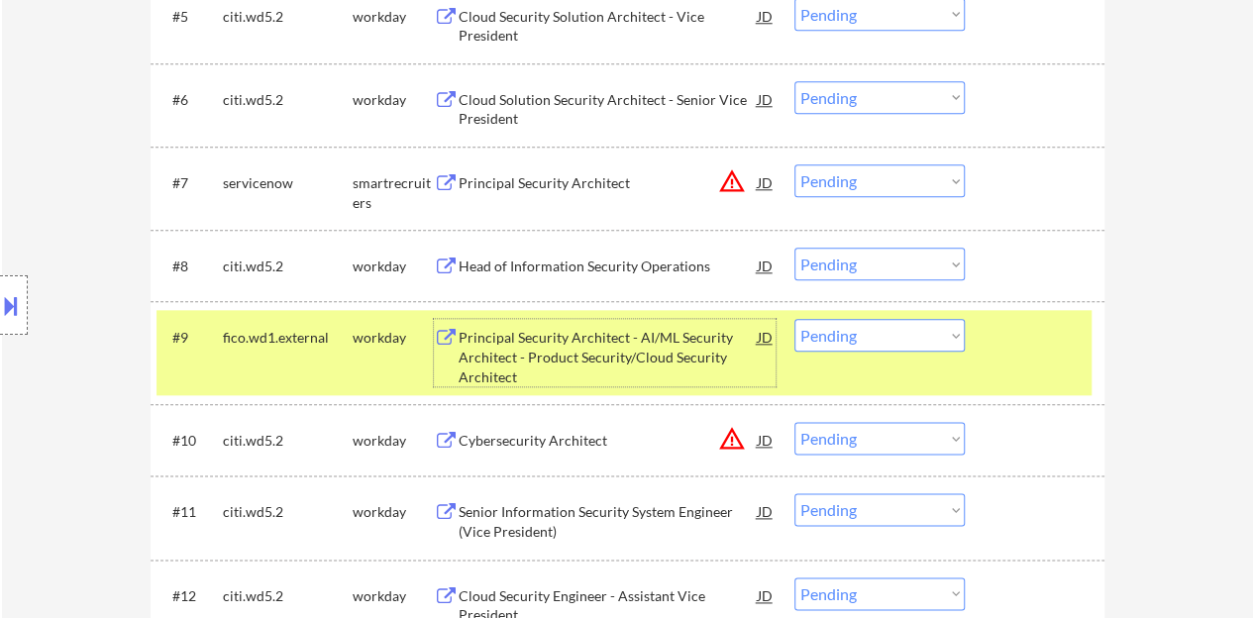
click at [923, 334] on select "Choose an option... Pending Applied Excluded (Questions) Excluded (Expired) Exc…" at bounding box center [880, 335] width 170 height 33
click at [795, 319] on select "Choose an option... Pending Applied Excluded (Questions) Excluded (Expired) Exc…" at bounding box center [880, 335] width 170 height 33
select select ""pending""
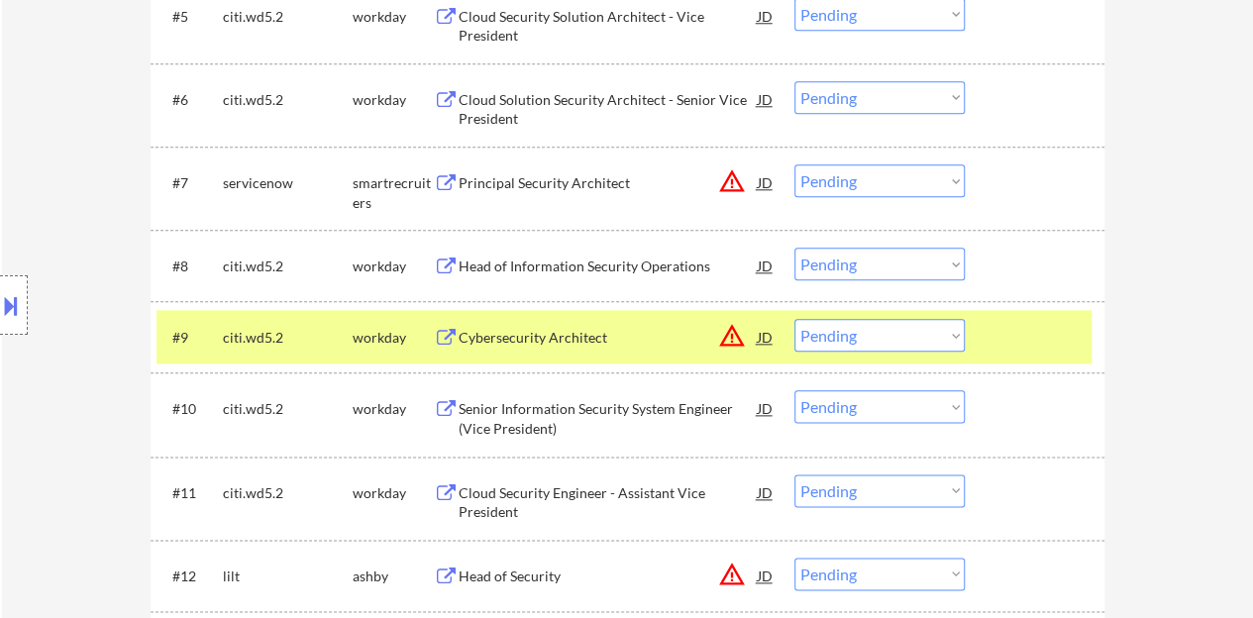
click at [1050, 354] on div at bounding box center [1037, 337] width 87 height 36
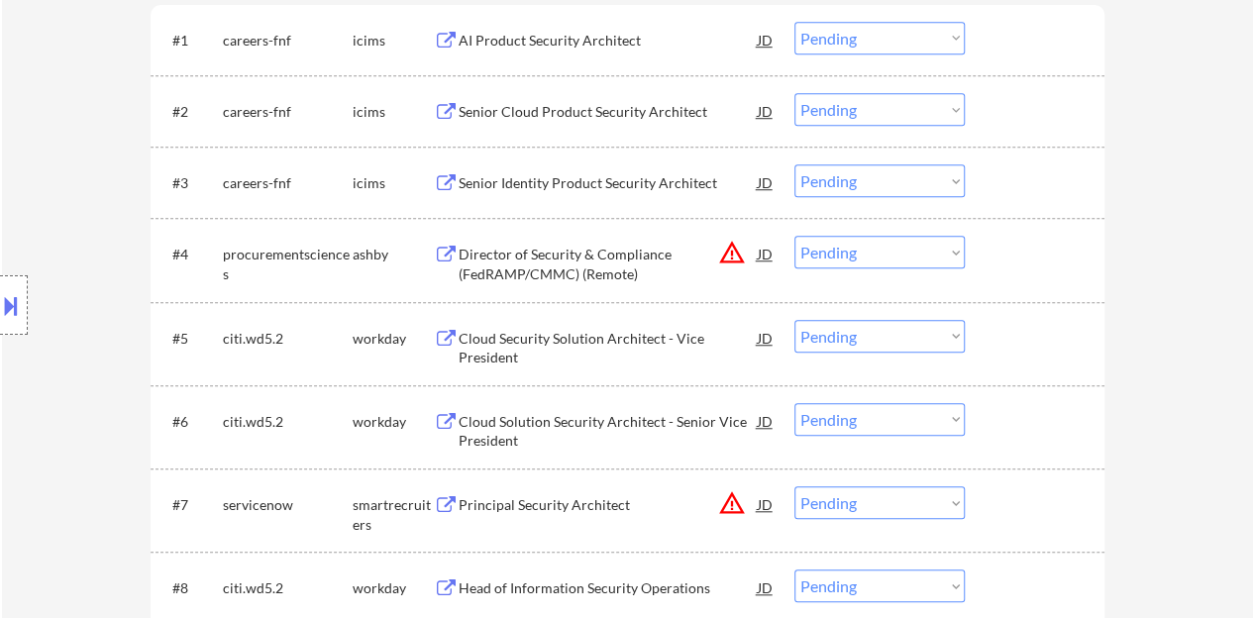
scroll to position [694, 0]
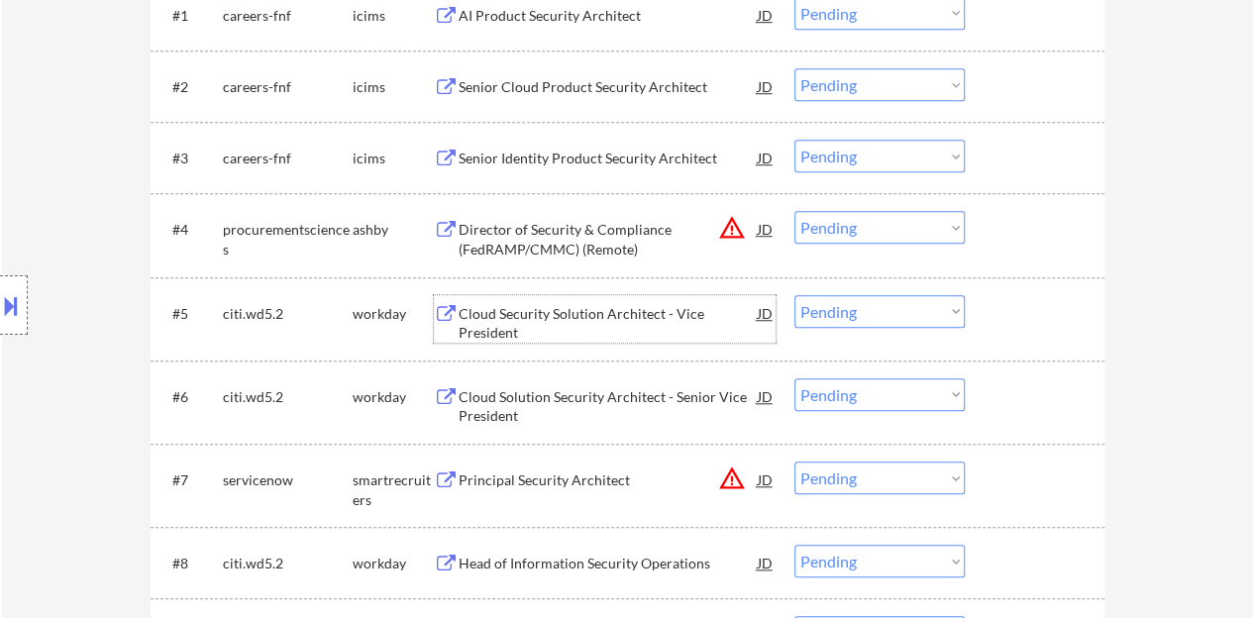
click at [642, 300] on div "Cloud Security Solution Architect - Vice President" at bounding box center [608, 319] width 299 height 48
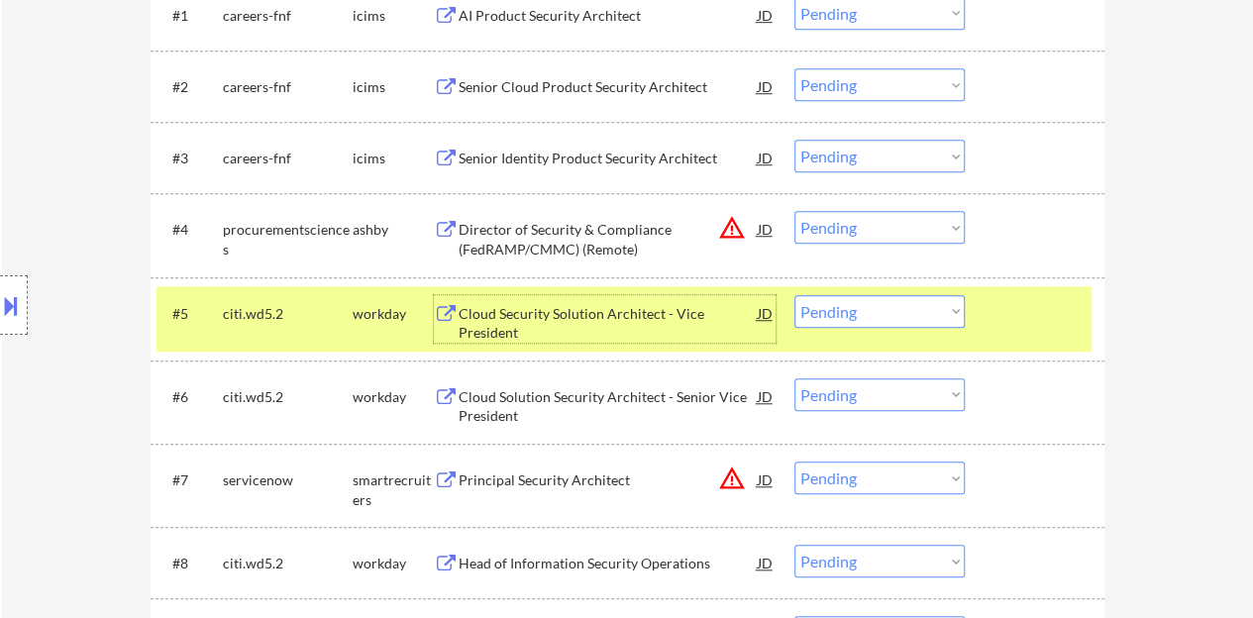
click at [908, 299] on select "Choose an option... Pending Applied Excluded (Questions) Excluded (Expired) Exc…" at bounding box center [880, 311] width 170 height 33
click at [795, 295] on select "Choose an option... Pending Applied Excluded (Questions) Excluded (Expired) Exc…" at bounding box center [880, 311] width 170 height 33
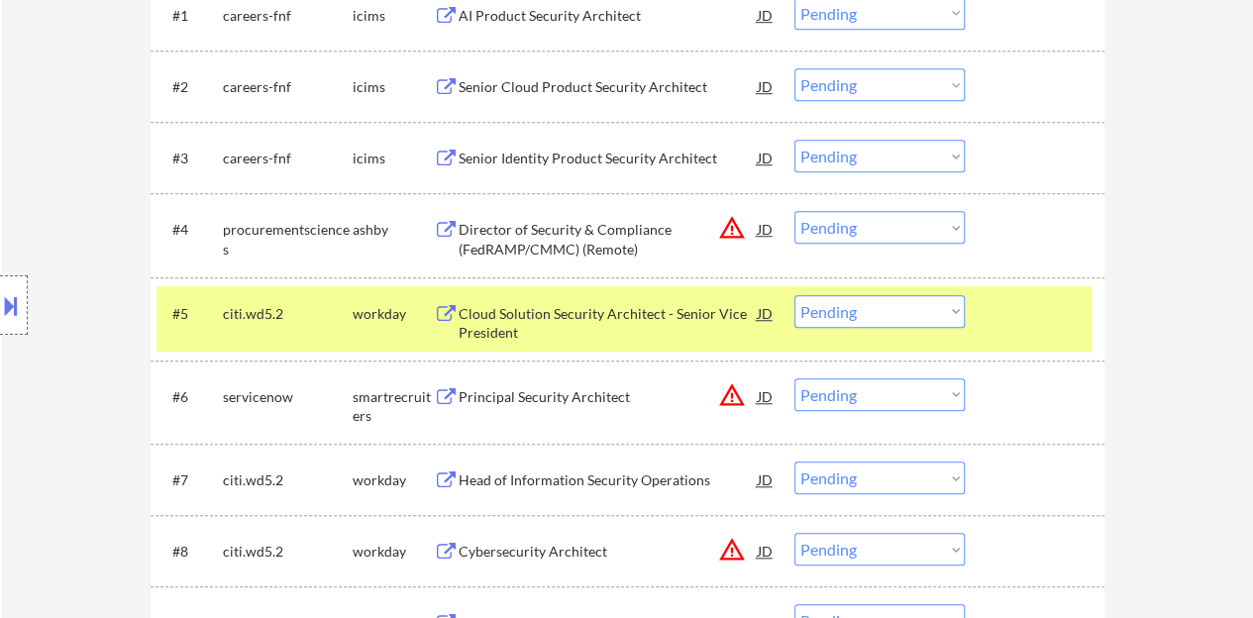
click at [705, 310] on div "Cloud Solution Security Architect - Senior Vice President" at bounding box center [608, 323] width 299 height 39
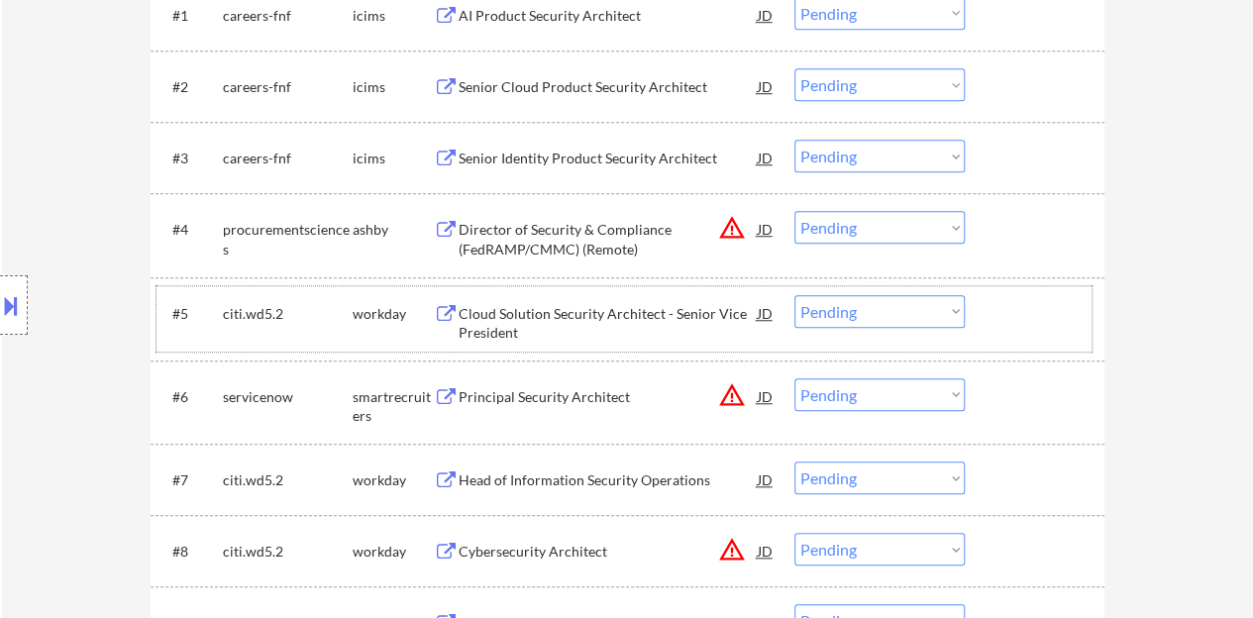
click at [1044, 318] on div at bounding box center [1037, 313] width 87 height 36
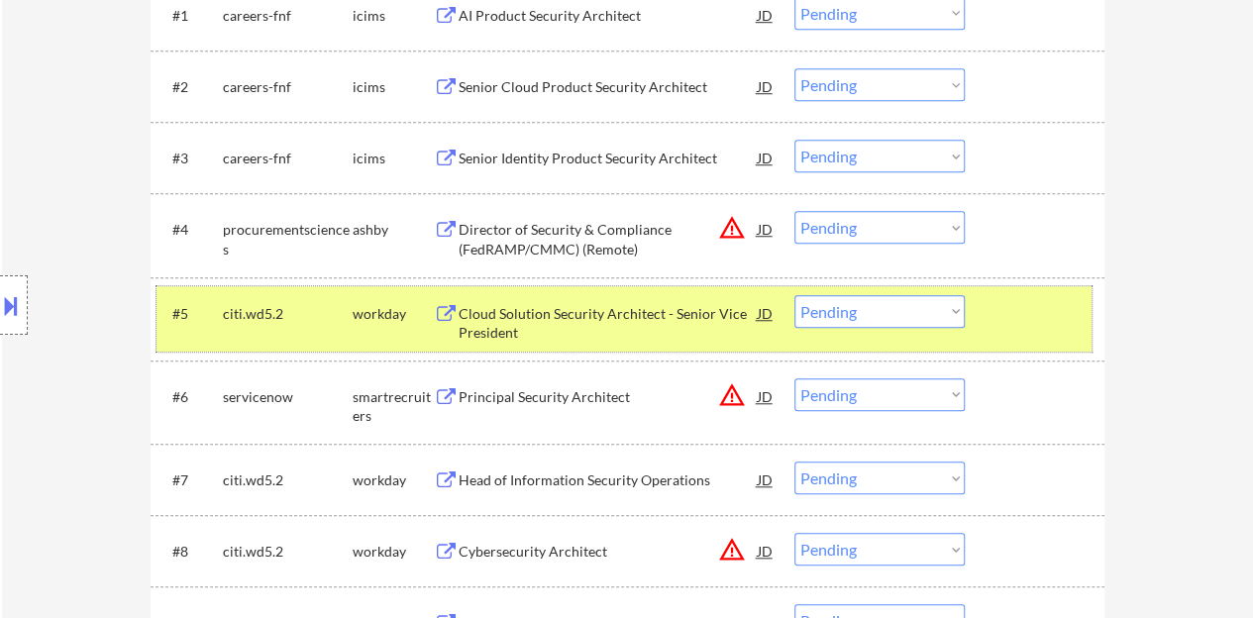
click at [822, 314] on select "Choose an option... Pending Applied Excluded (Questions) Excluded (Expired) Exc…" at bounding box center [880, 311] width 170 height 33
click at [795, 295] on select "Choose an option... Pending Applied Excluded (Questions) Excluded (Expired) Exc…" at bounding box center [880, 311] width 170 height 33
select select ""pending""
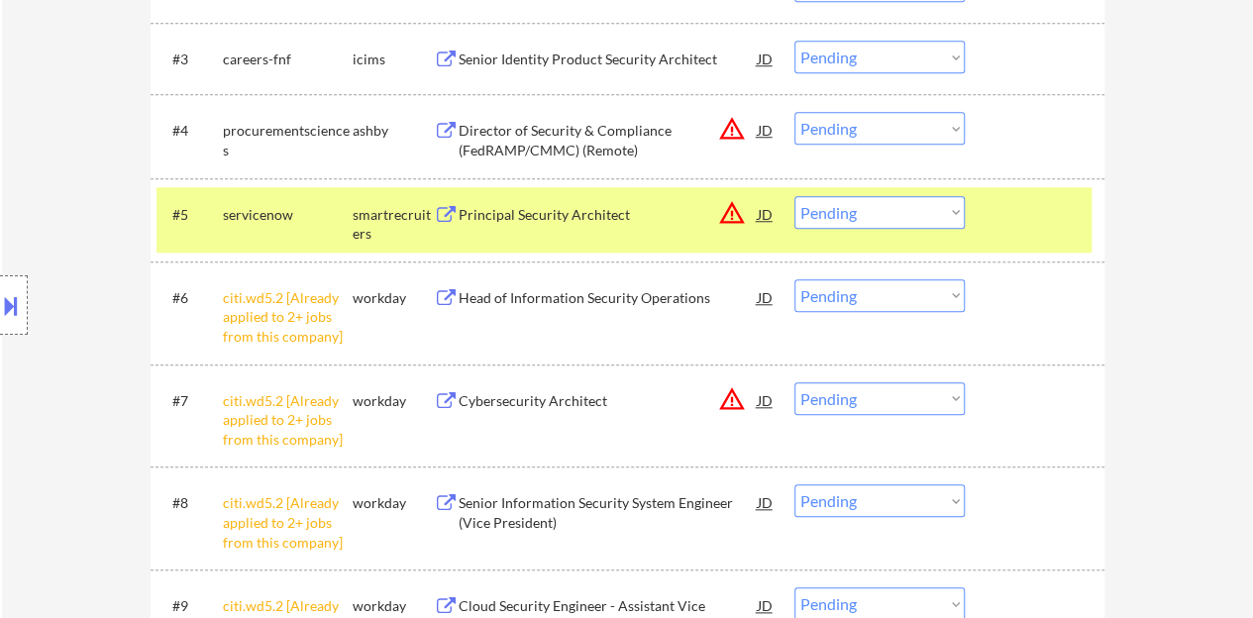
click at [1001, 205] on div at bounding box center [1037, 214] width 87 height 36
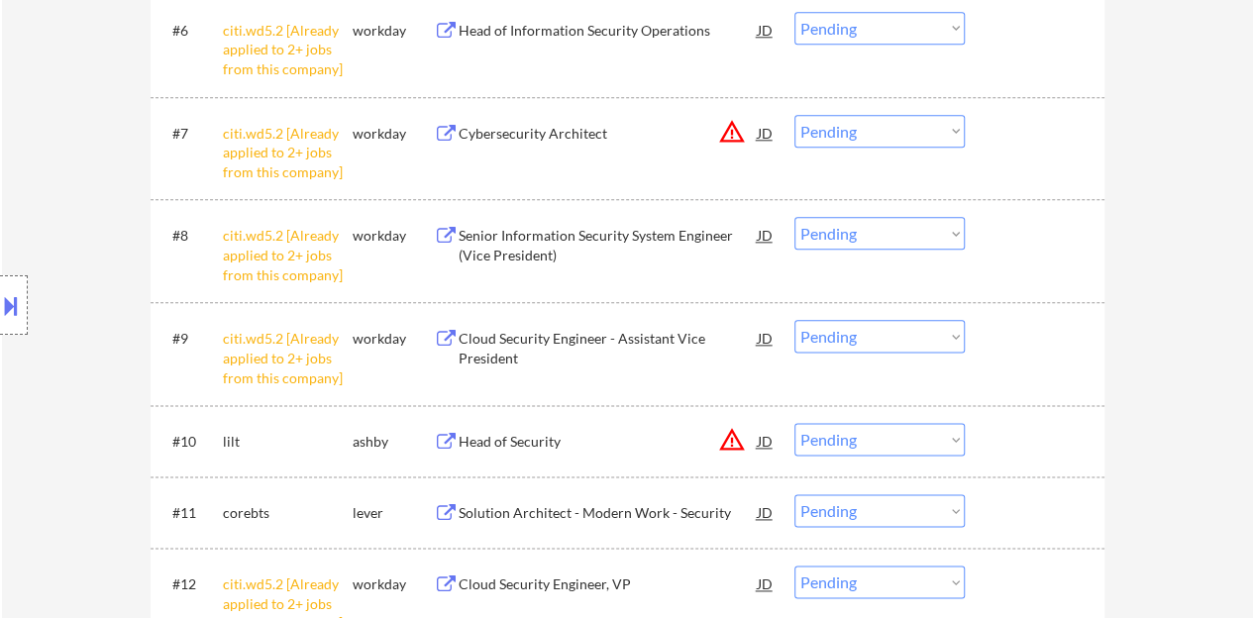
scroll to position [1090, 0]
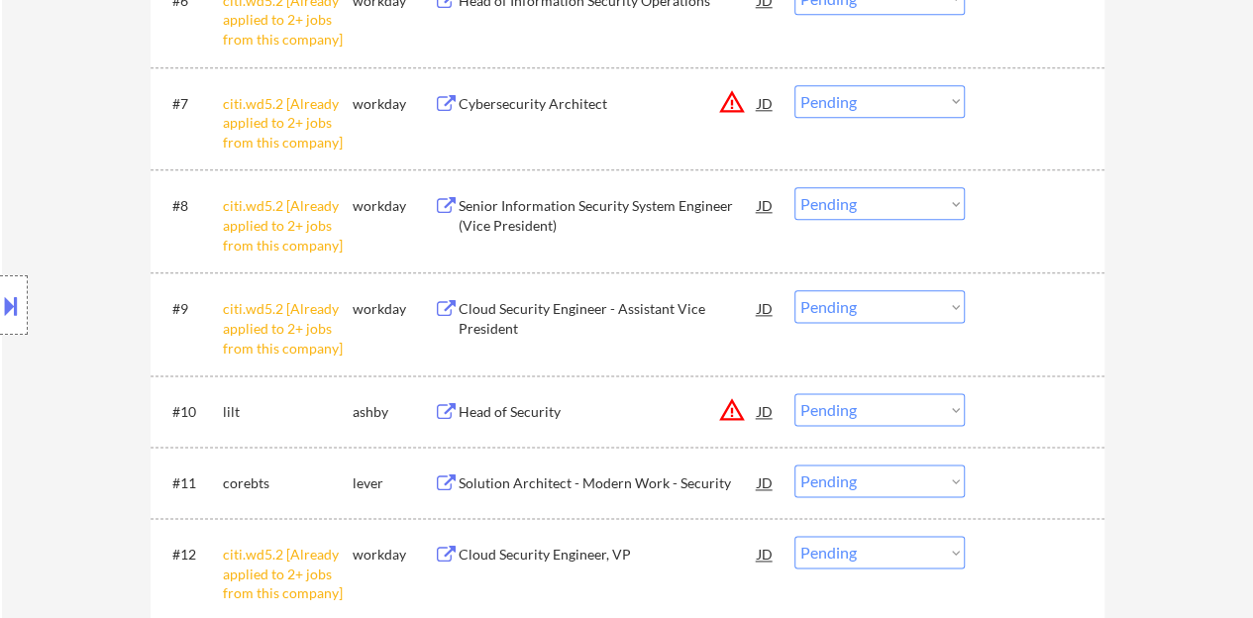
click at [889, 314] on select "Choose an option... Pending Applied Excluded (Questions) Excluded (Expired) Exc…" at bounding box center [880, 306] width 170 height 33
click at [875, 312] on select "Choose an option... Pending Applied Excluded (Questions) Excluded (Expired) Exc…" at bounding box center [880, 306] width 170 height 33
click at [795, 290] on select "Choose an option... Pending Applied Excluded (Questions) Excluded (Expired) Exc…" at bounding box center [880, 306] width 170 height 33
select select ""pending""
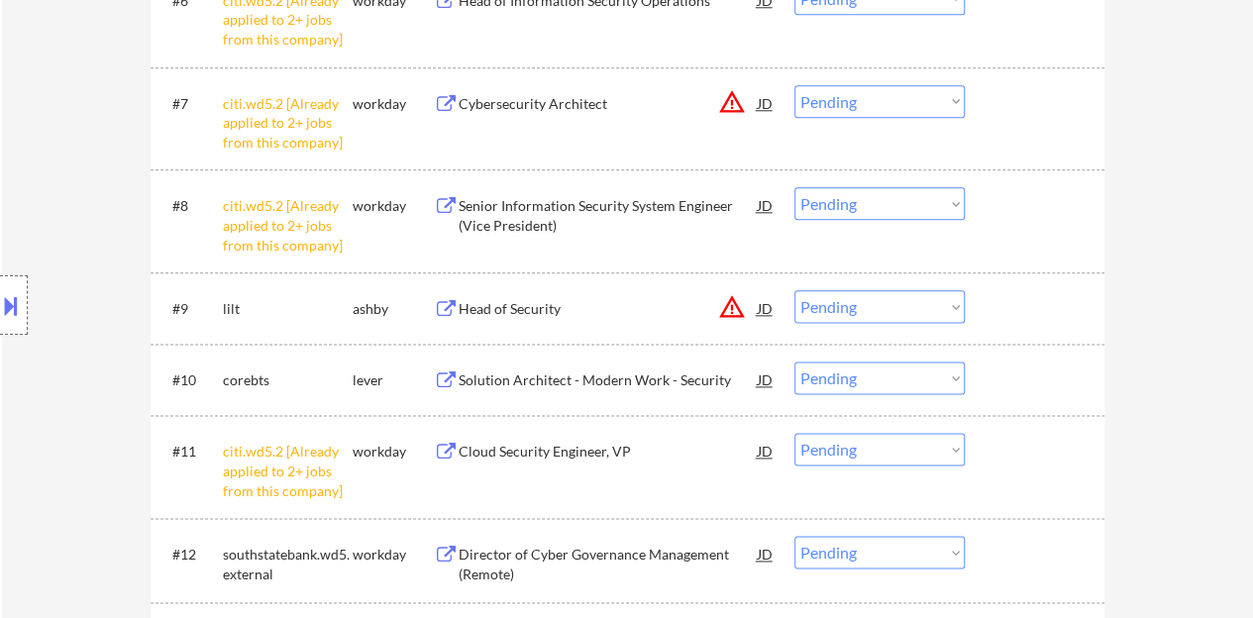
click at [901, 210] on select "Choose an option... Pending Applied Excluded (Questions) Excluded (Expired) Exc…" at bounding box center [880, 203] width 170 height 33
click at [795, 187] on select "Choose an option... Pending Applied Excluded (Questions) Excluded (Expired) Exc…" at bounding box center [880, 203] width 170 height 33
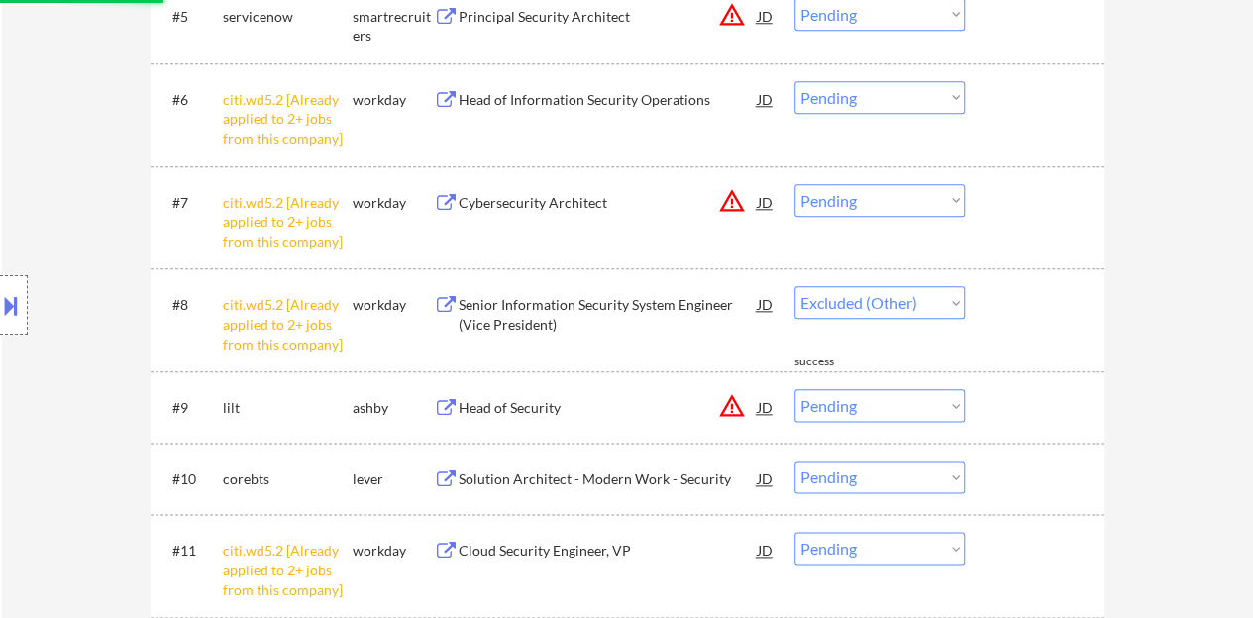
select select ""pending""
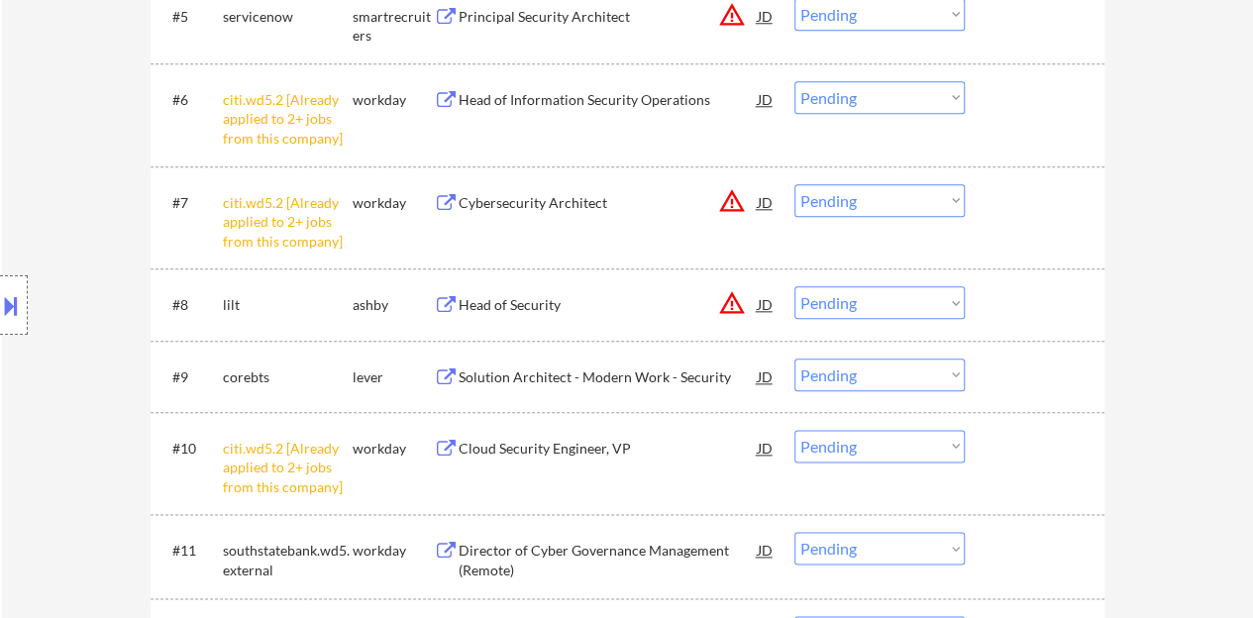
click at [900, 203] on select "Choose an option... Pending Applied Excluded (Questions) Excluded (Expired) Exc…" at bounding box center [880, 200] width 170 height 33
click at [795, 184] on select "Choose an option... Pending Applied Excluded (Questions) Excluded (Expired) Exc…" at bounding box center [880, 200] width 170 height 33
select select ""pending""
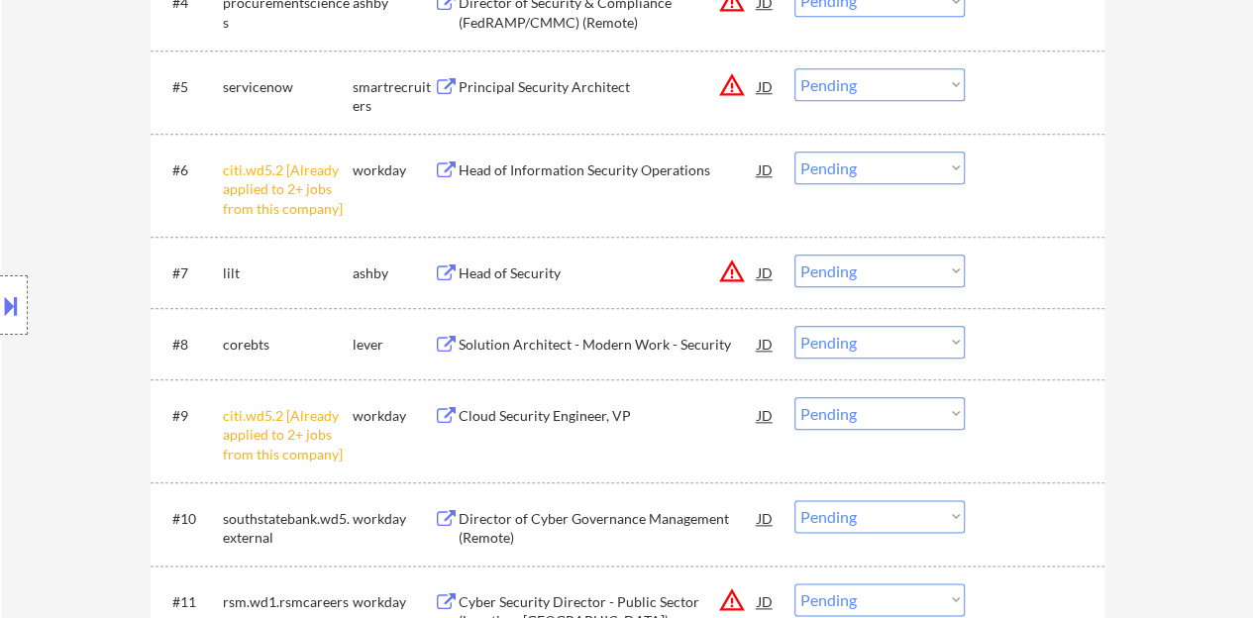
scroll to position [892, 0]
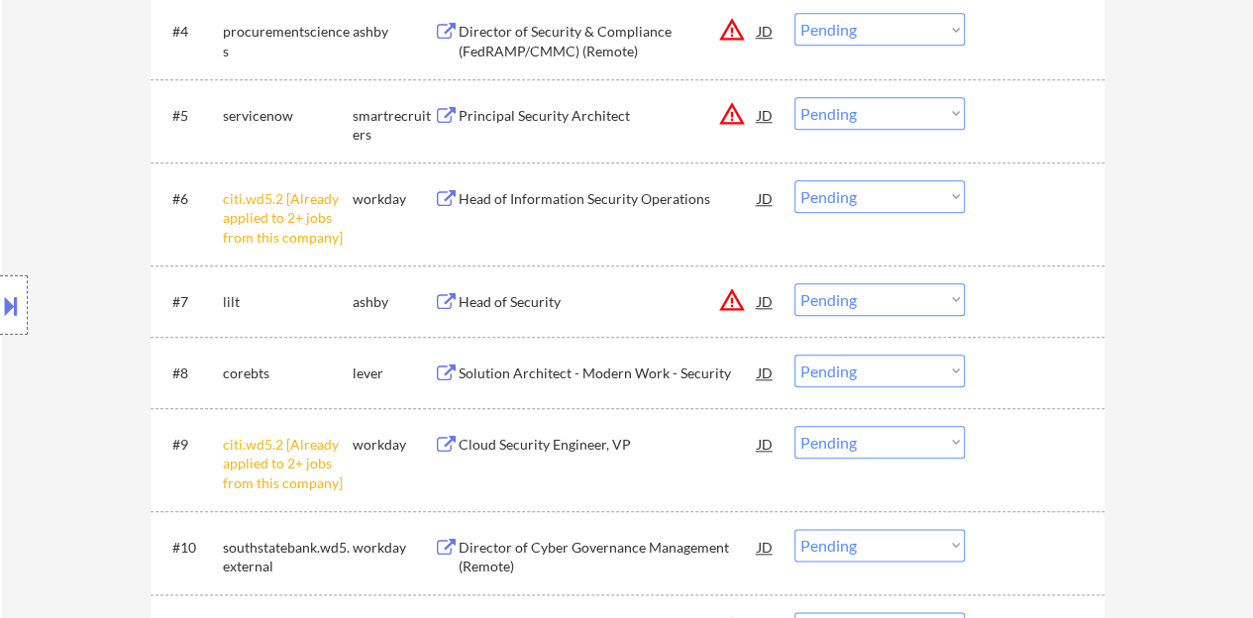
click at [904, 193] on select "Choose an option... Pending Applied Excluded (Questions) Excluded (Expired) Exc…" at bounding box center [880, 196] width 170 height 33
click at [795, 180] on select "Choose an option... Pending Applied Excluded (Questions) Excluded (Expired) Exc…" at bounding box center [880, 196] width 170 height 33
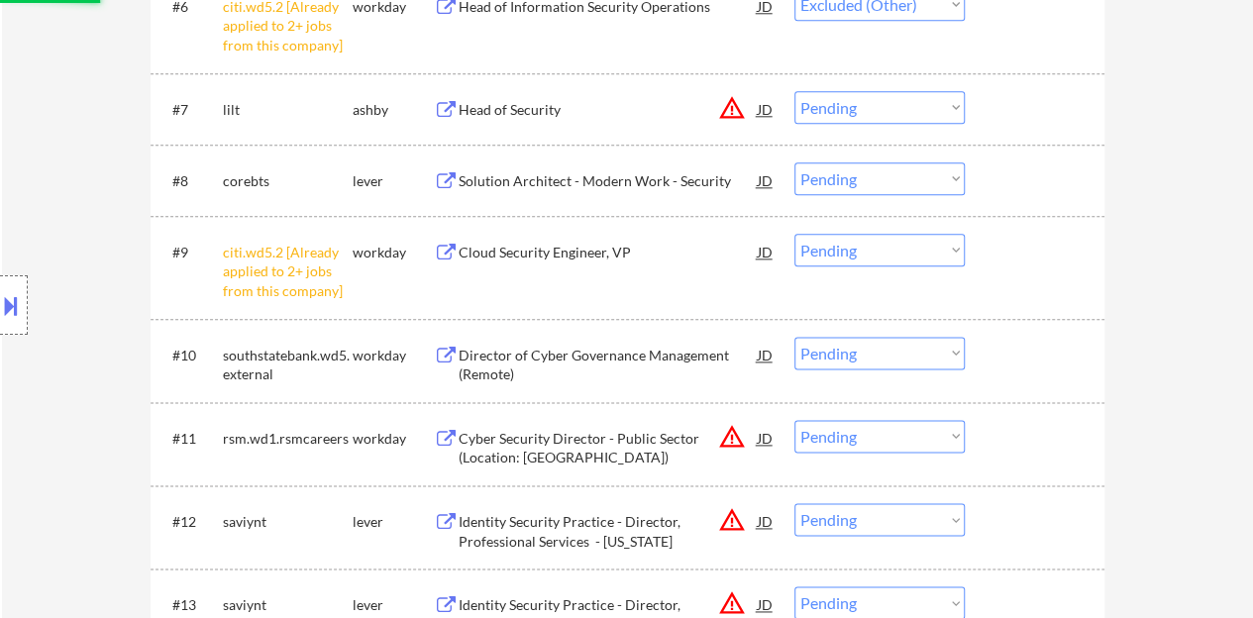
scroll to position [1090, 0]
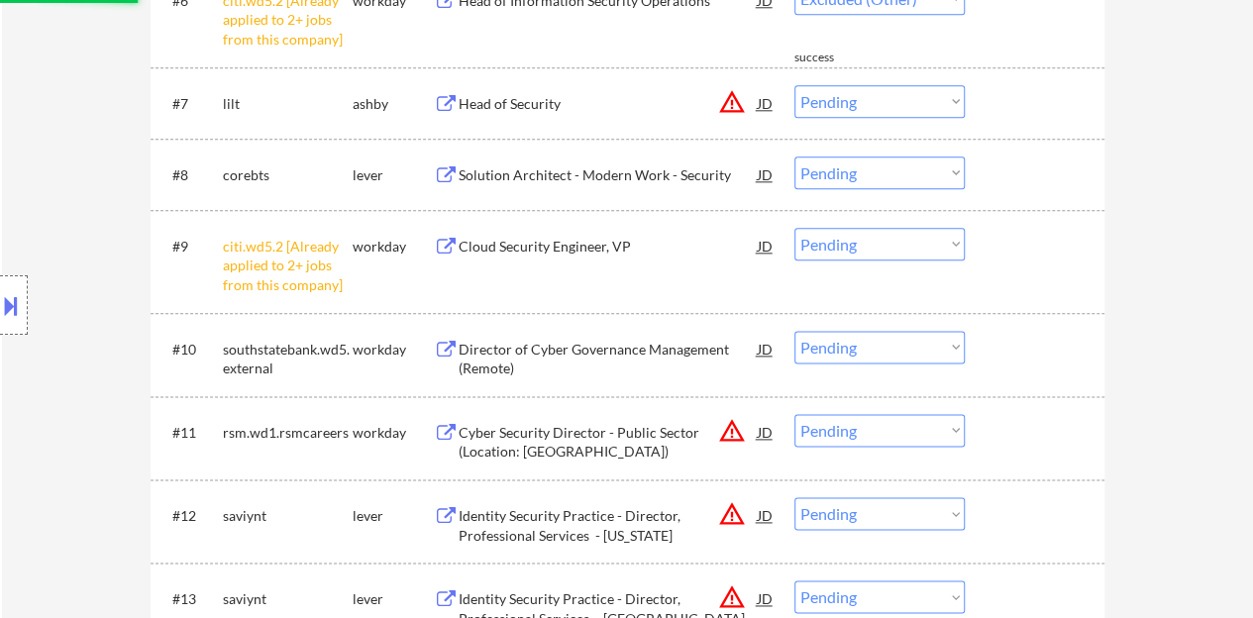
select select ""pending""
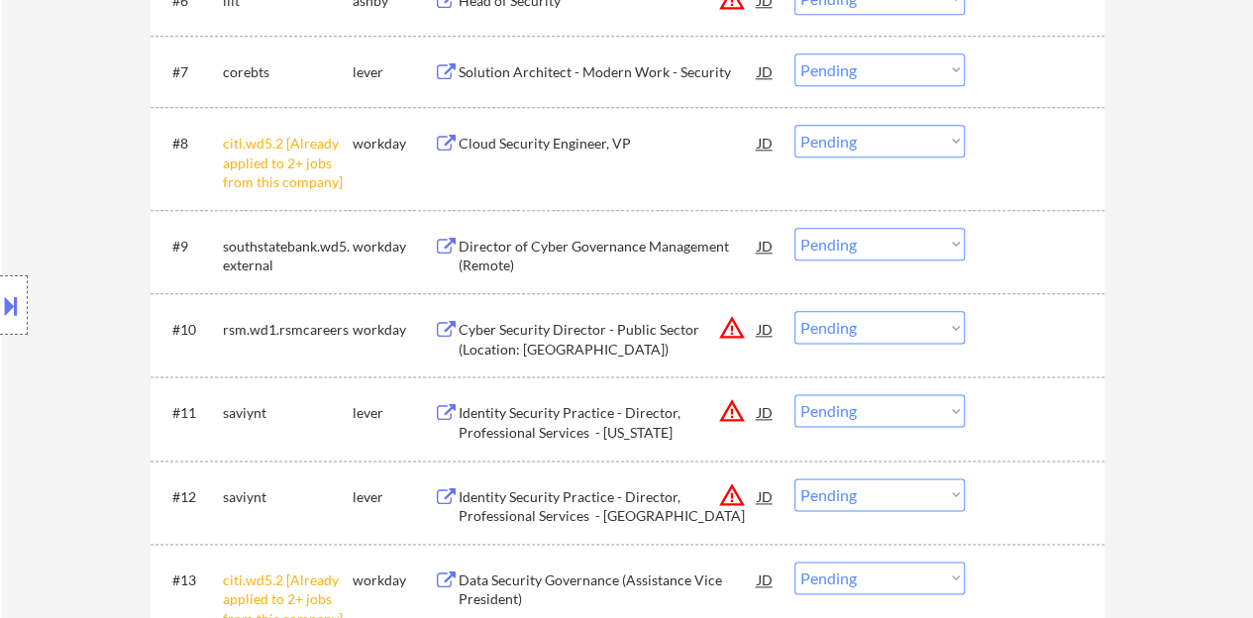
click at [870, 151] on select "Choose an option... Pending Applied Excluded (Questions) Excluded (Expired) Exc…" at bounding box center [880, 141] width 170 height 33
click at [795, 125] on select "Choose an option... Pending Applied Excluded (Questions) Excluded (Expired) Exc…" at bounding box center [880, 141] width 170 height 33
select select ""pending""
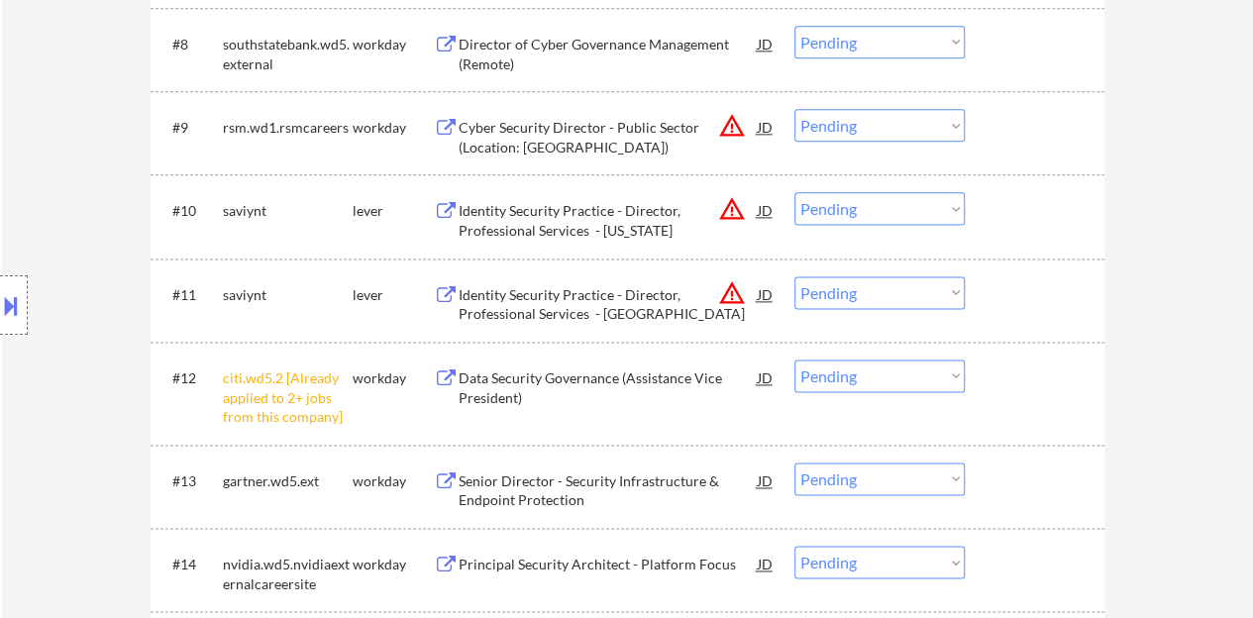
scroll to position [1288, 0]
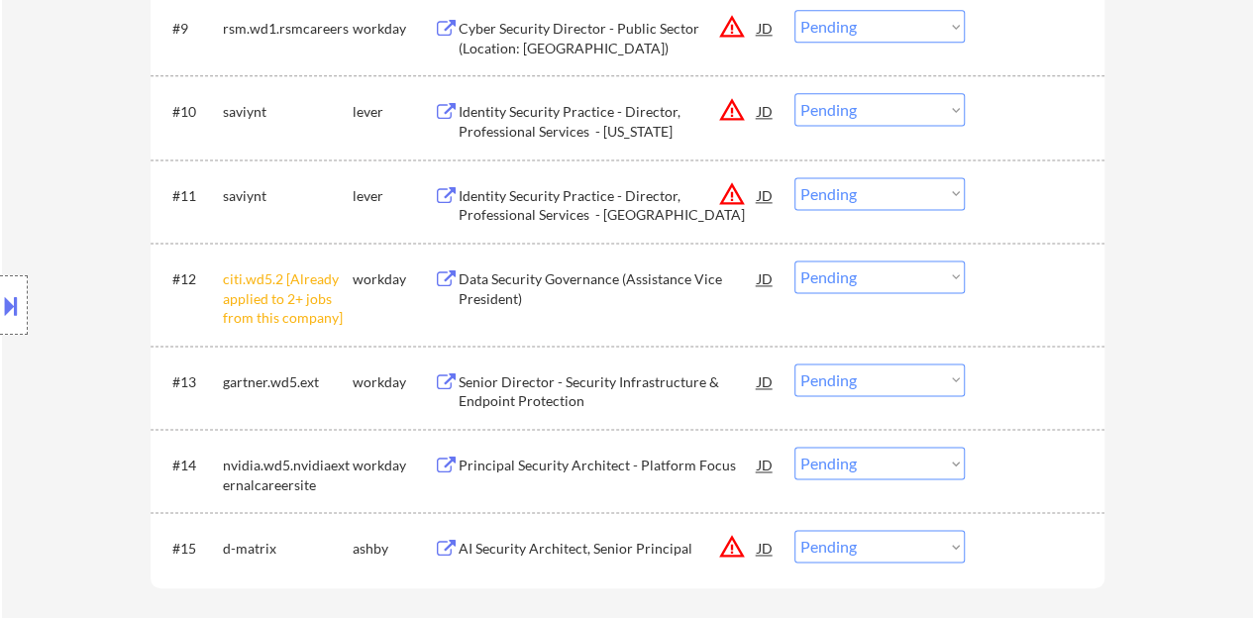
click at [829, 282] on select "Choose an option... Pending Applied Excluded (Questions) Excluded (Expired) Exc…" at bounding box center [880, 277] width 170 height 33
click at [795, 261] on select "Choose an option... Pending Applied Excluded (Questions) Excluded (Expired) Exc…" at bounding box center [880, 277] width 170 height 33
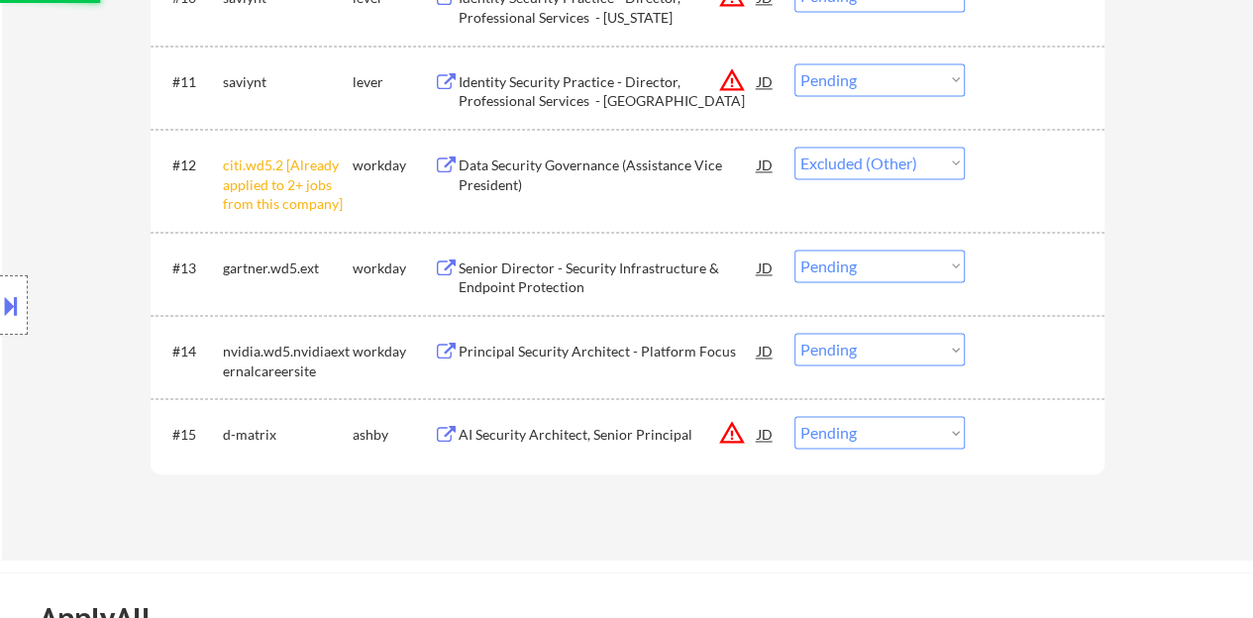
scroll to position [1486, 0]
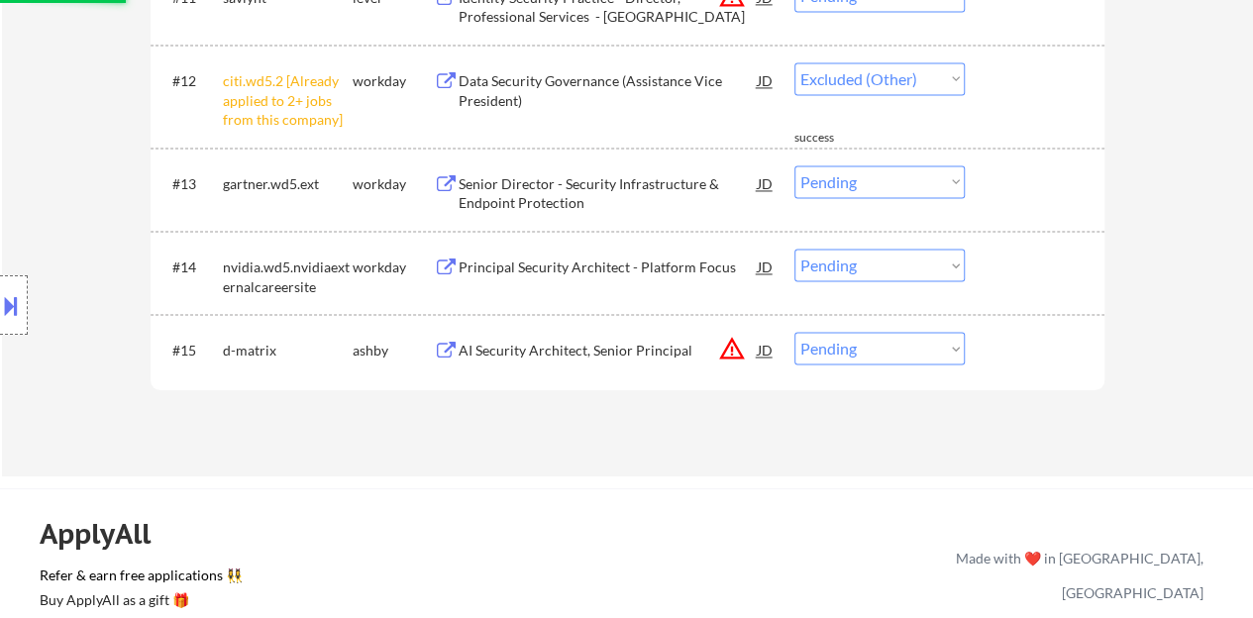
select select ""pending""
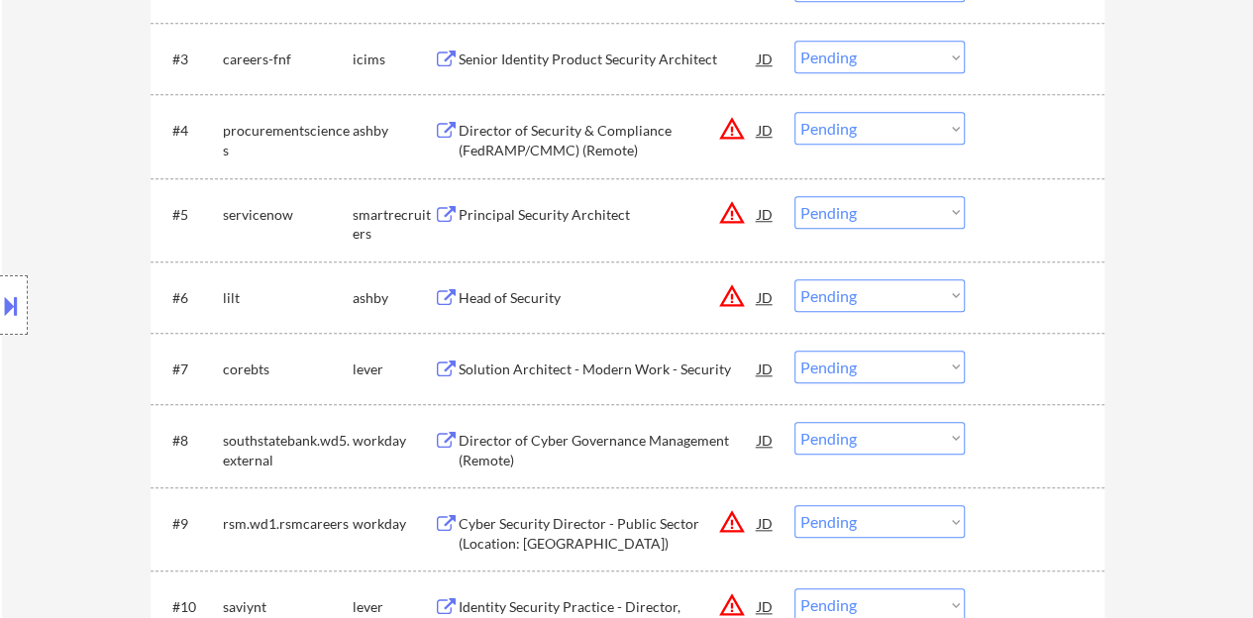
scroll to position [892, 0]
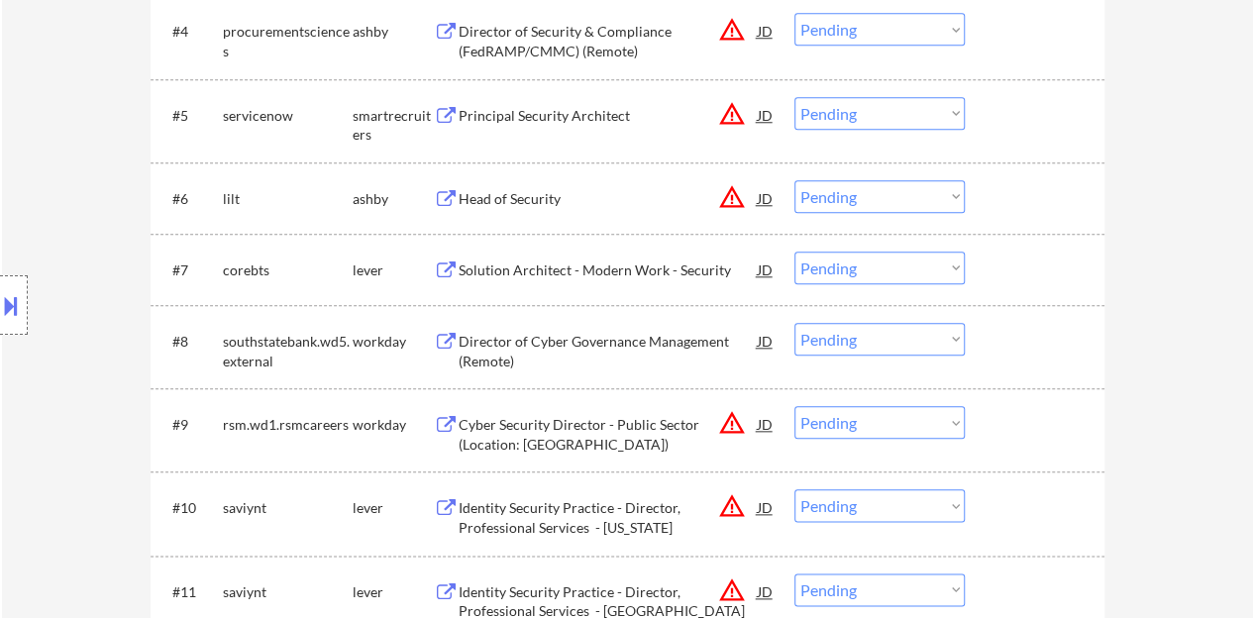
click at [582, 272] on div "Solution Architect - Modern Work - Security" at bounding box center [608, 271] width 299 height 20
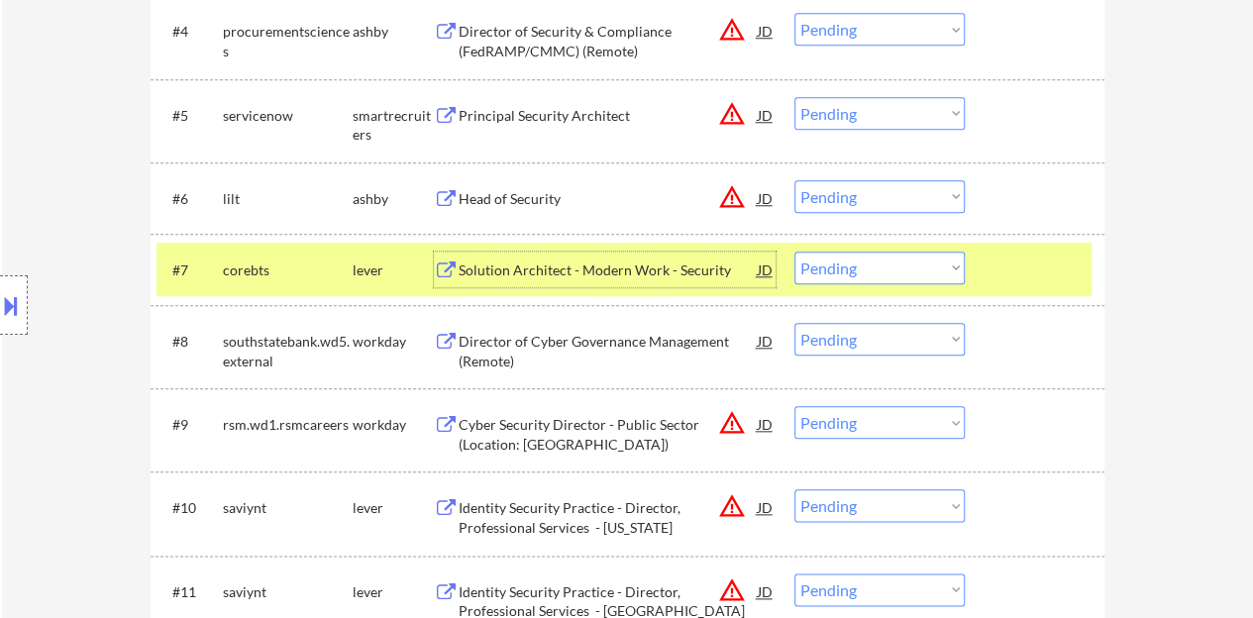
click at [900, 279] on select "Choose an option... Pending Applied Excluded (Questions) Excluded (Expired) Exc…" at bounding box center [880, 268] width 170 height 33
click at [795, 252] on select "Choose an option... Pending Applied Excluded (Questions) Excluded (Expired) Exc…" at bounding box center [880, 268] width 170 height 33
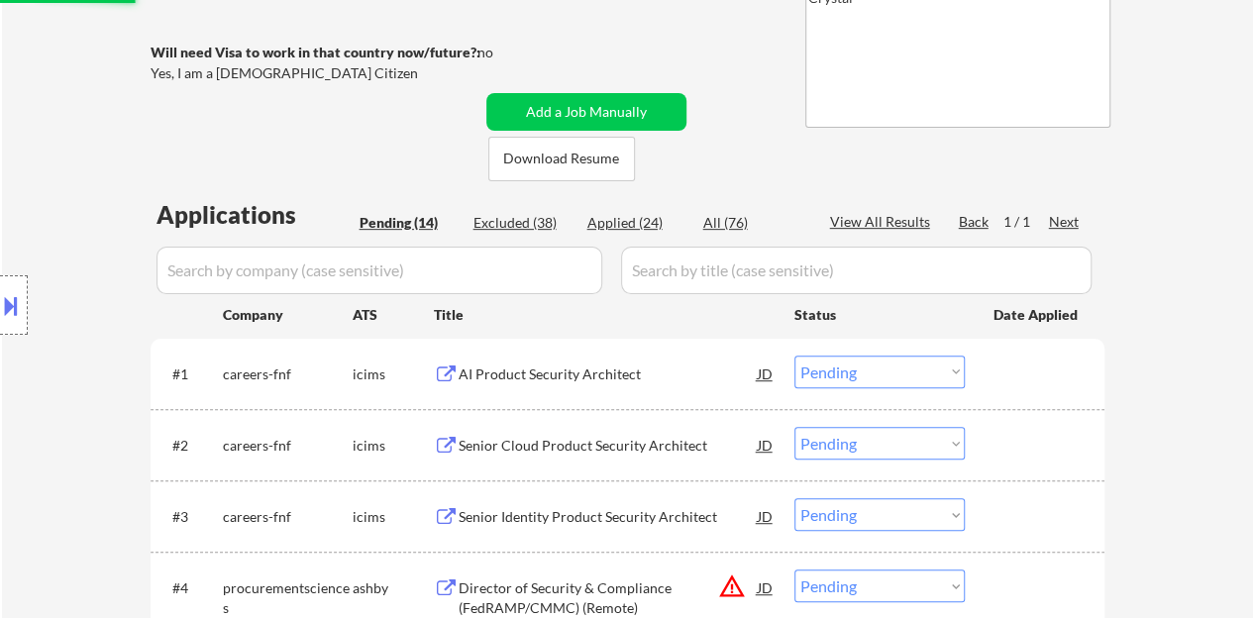
scroll to position [0, 0]
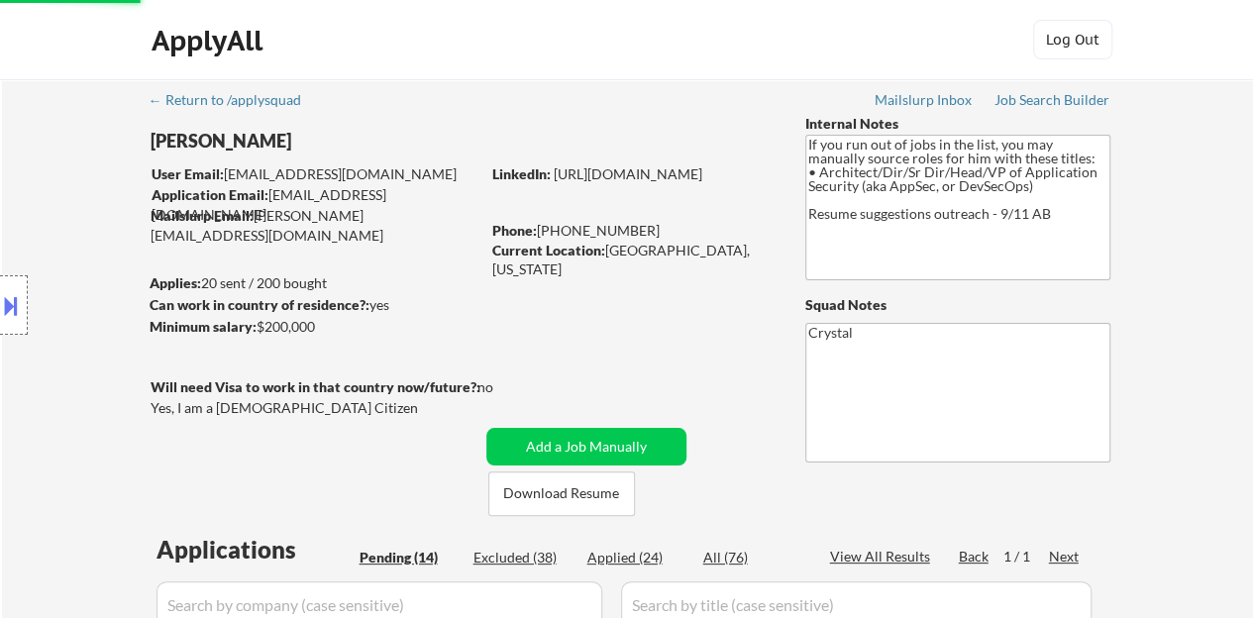
select select ""pending""
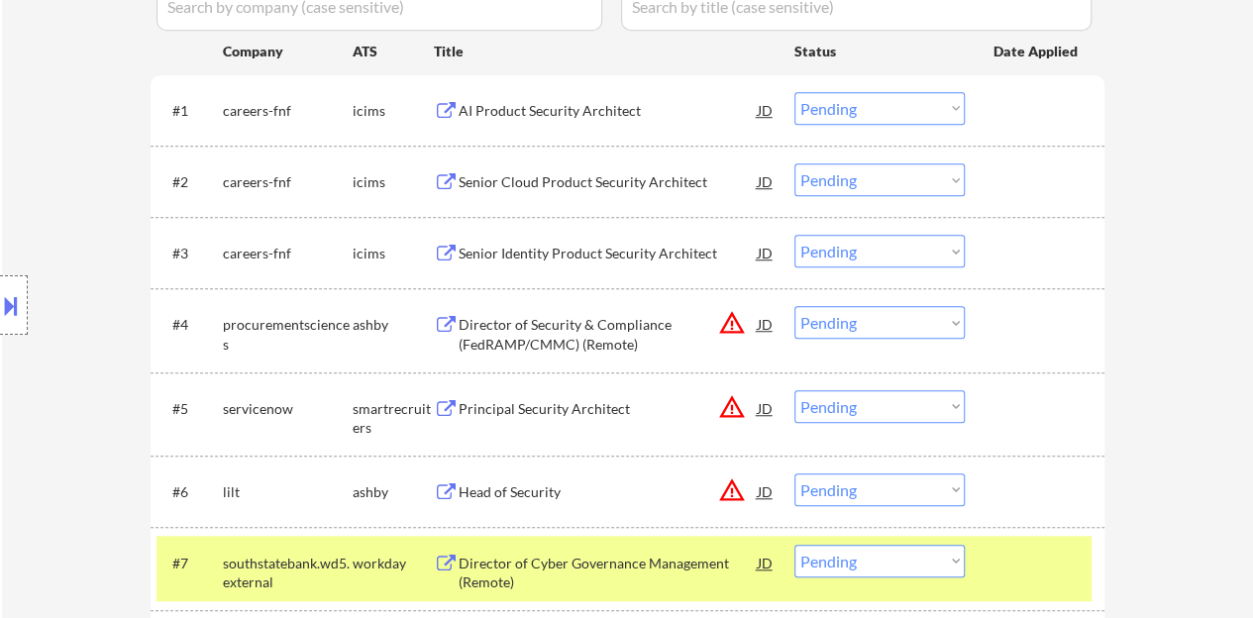
scroll to position [710, 0]
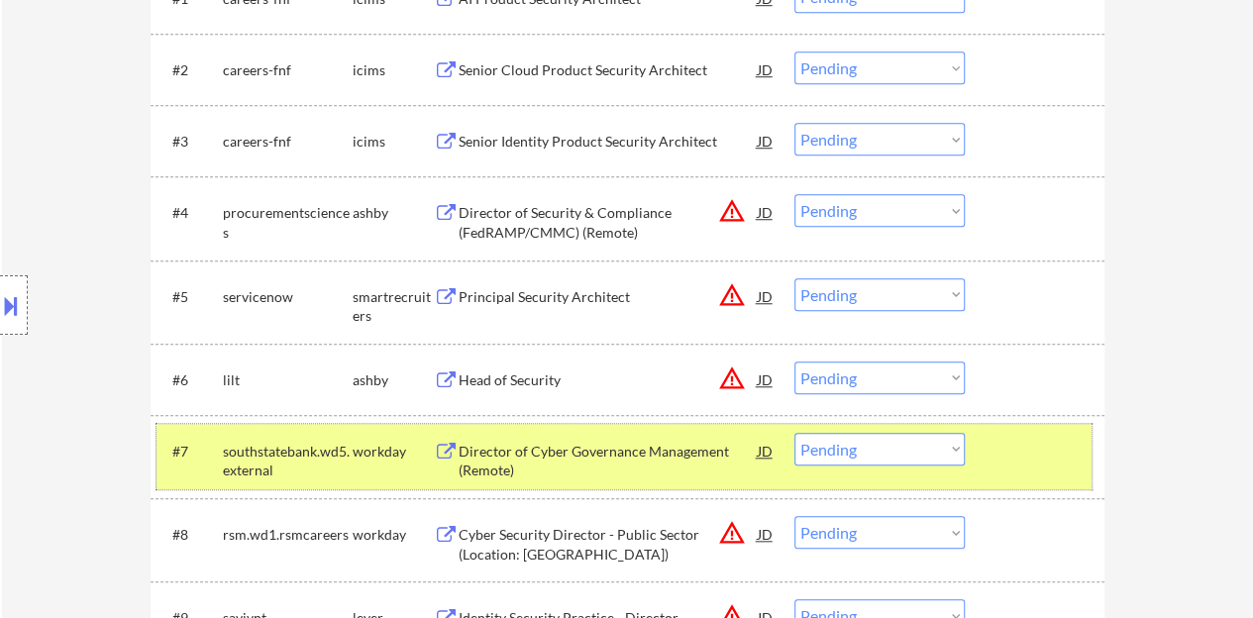
click at [1013, 429] on div "#7 southstatebank.wd5.external workday Director of Cyber Governance Management …" at bounding box center [624, 456] width 935 height 65
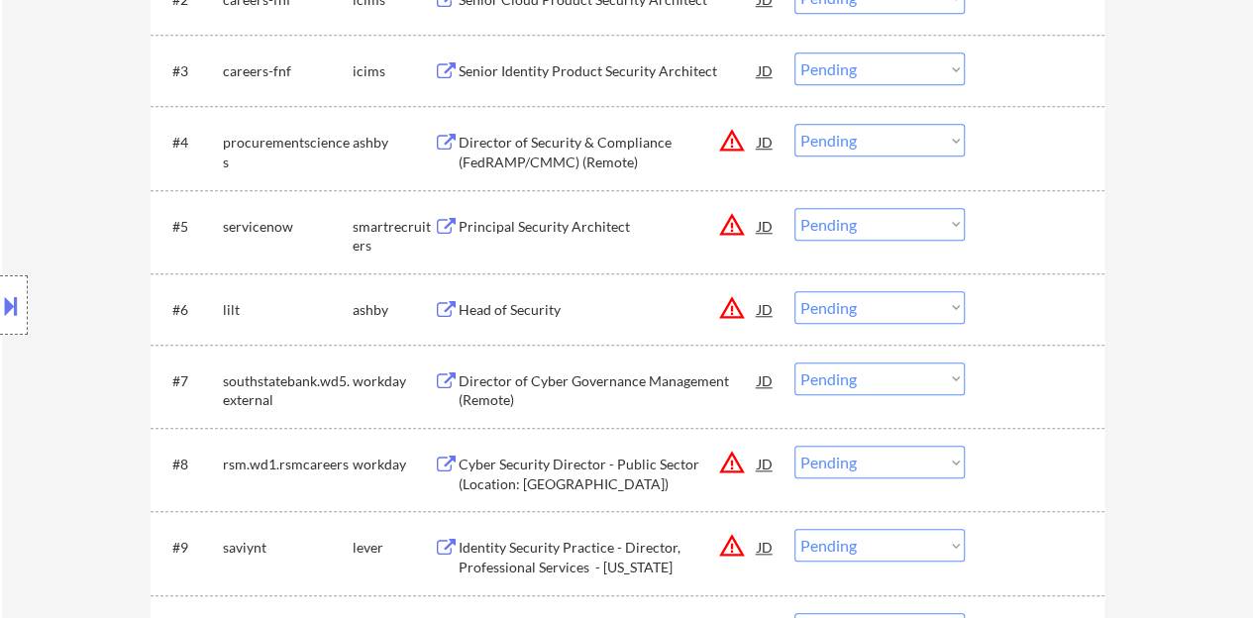
scroll to position [810, 0]
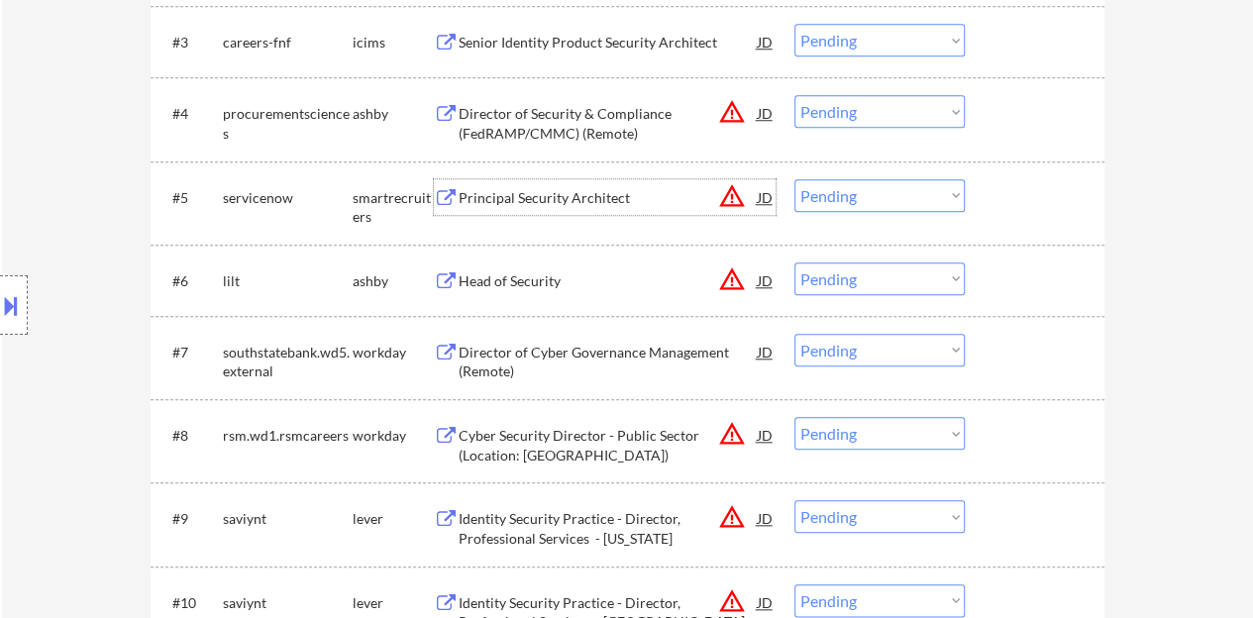
click at [543, 203] on div "Principal Security Architect" at bounding box center [608, 198] width 299 height 20
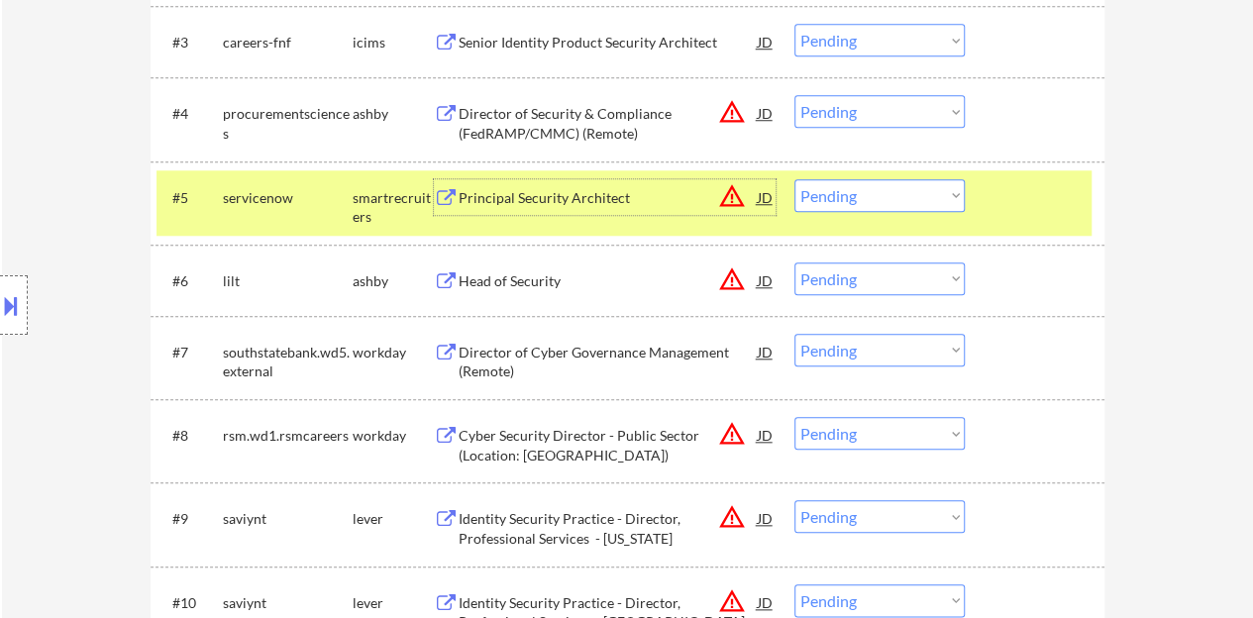
click at [7, 295] on button at bounding box center [11, 305] width 22 height 33
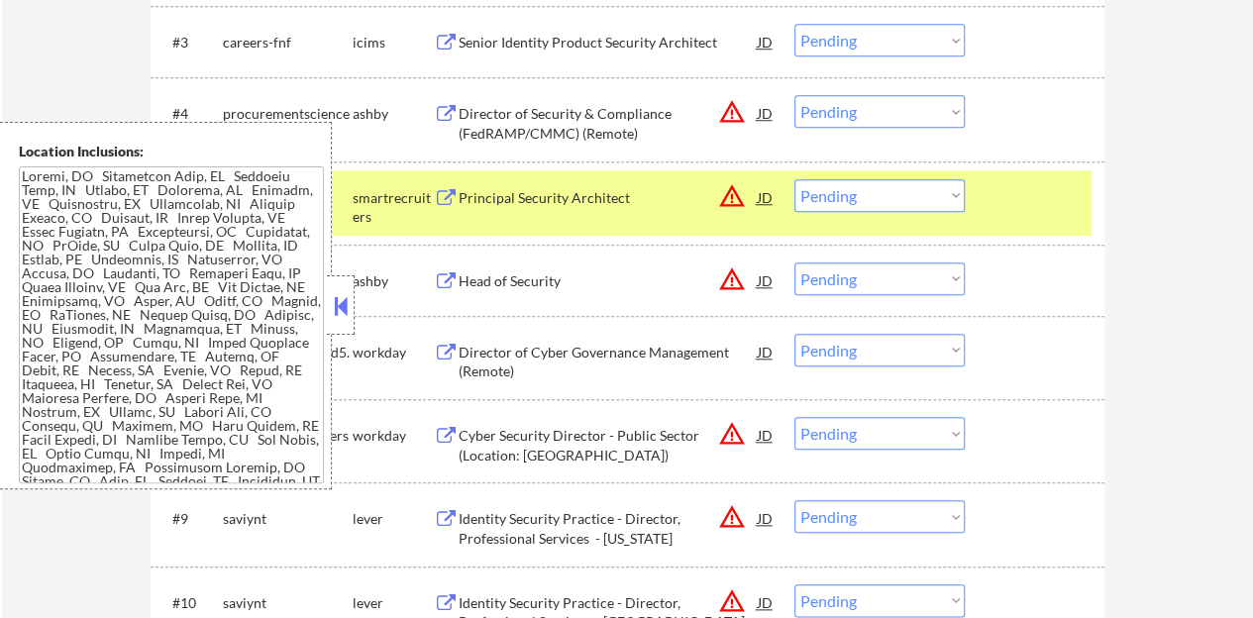
click at [330, 310] on button at bounding box center [341, 306] width 22 height 30
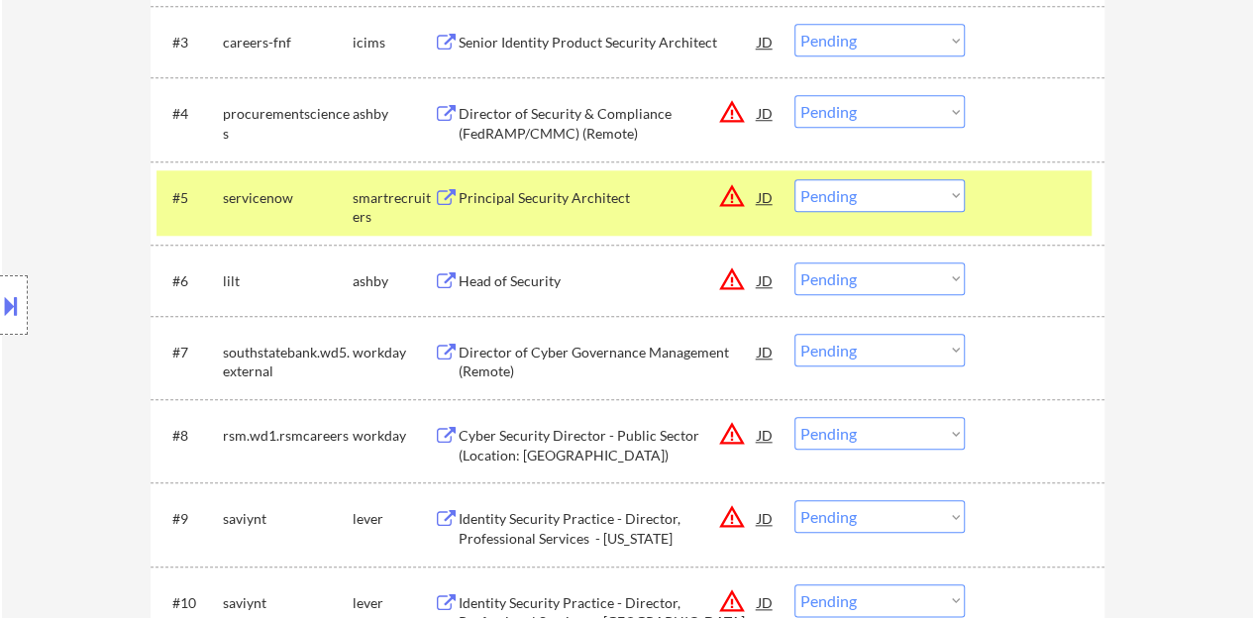
click at [875, 199] on select "Choose an option... Pending Applied Excluded (Questions) Excluded (Expired) Exc…" at bounding box center [880, 195] width 170 height 33
click at [837, 197] on select "Choose an option... Pending Applied Excluded (Questions) Excluded (Expired) Exc…" at bounding box center [880, 195] width 170 height 33
click at [795, 179] on select "Choose an option... Pending Applied Excluded (Questions) Excluded (Expired) Exc…" at bounding box center [880, 195] width 170 height 33
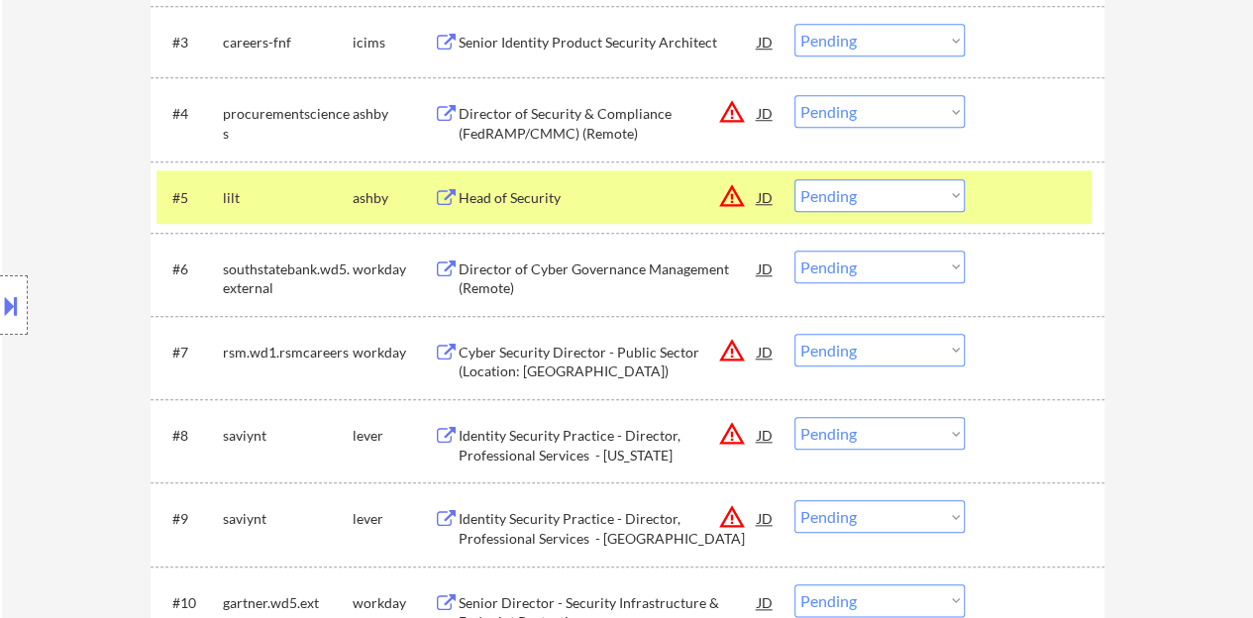
click at [525, 199] on div "Head of Security" at bounding box center [608, 198] width 299 height 20
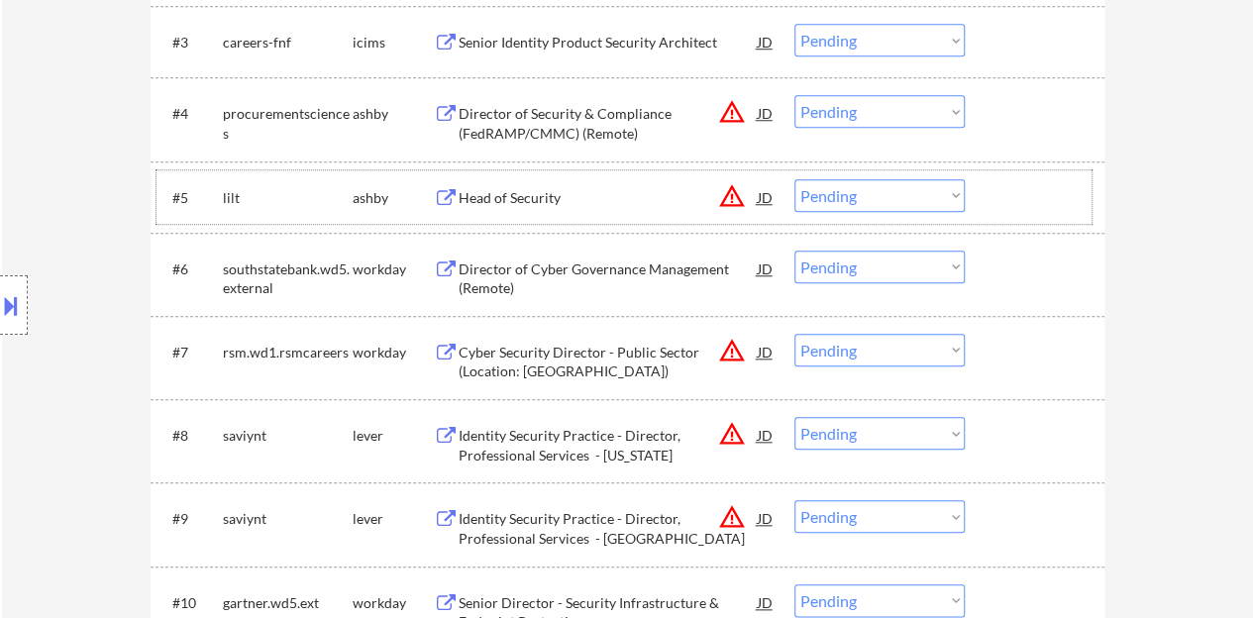
click at [992, 193] on div "#5 lilt [PERSON_NAME] Head of Security JD warning_amber Choose an option... Pen…" at bounding box center [624, 197] width 935 height 54
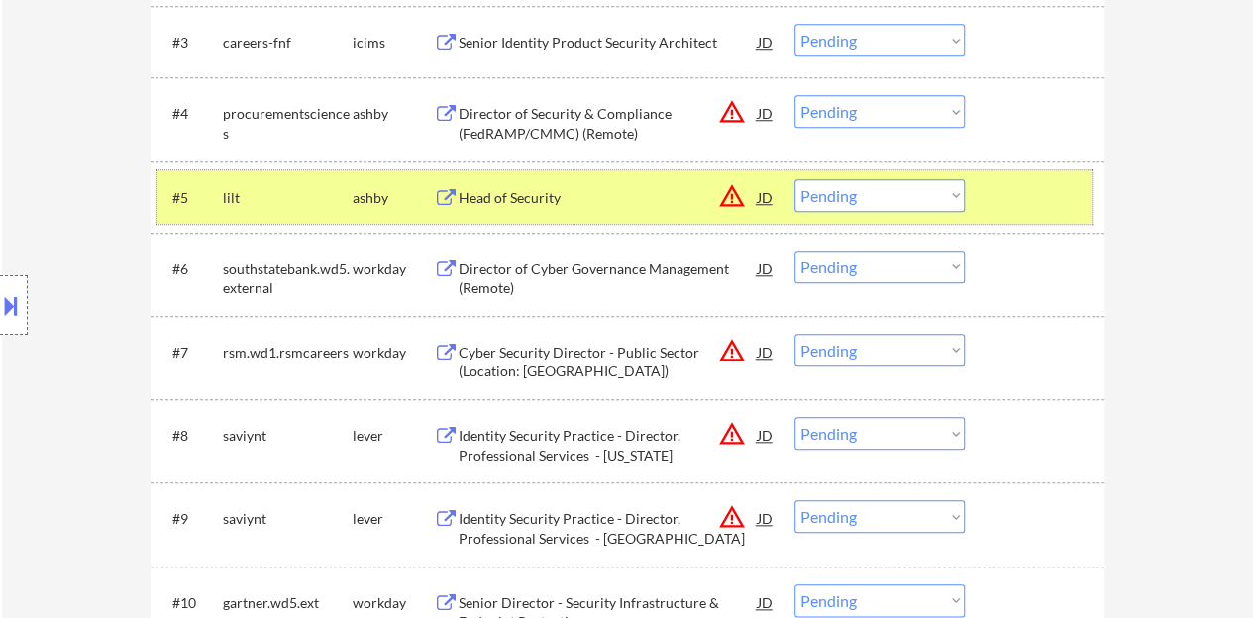
click at [16, 310] on button at bounding box center [11, 305] width 22 height 33
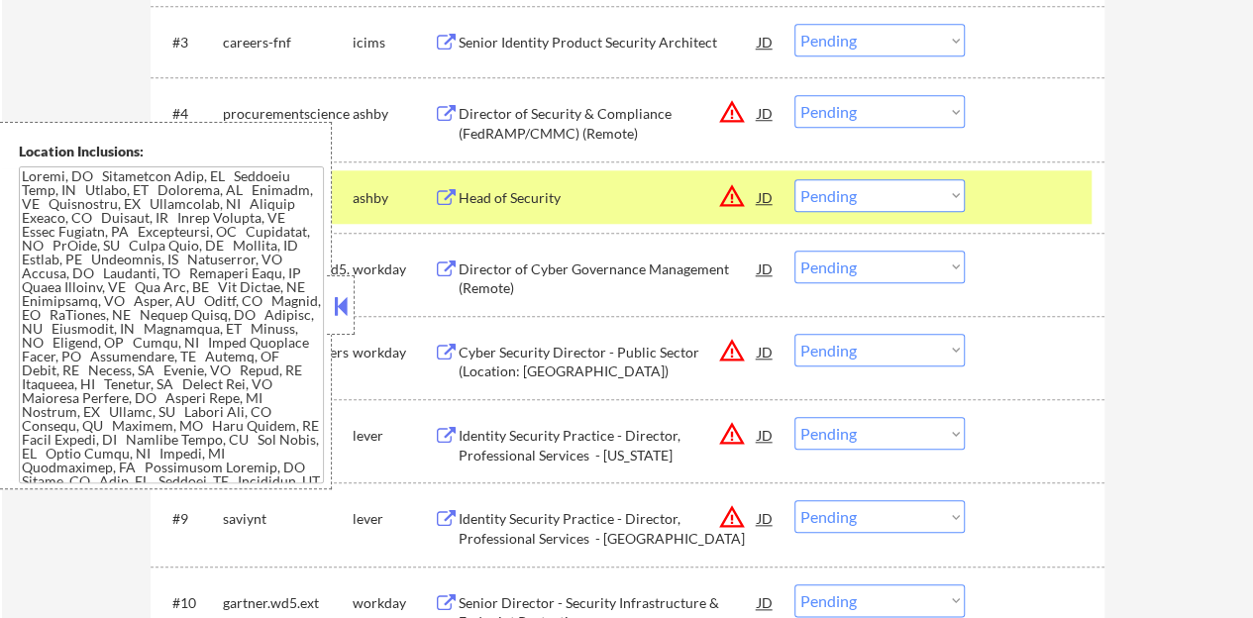
click at [355, 308] on div "#6 southstatebank.wd5.external workday Director of Cyber Governance Management …" at bounding box center [628, 274] width 954 height 83
click at [338, 295] on button at bounding box center [341, 306] width 22 height 30
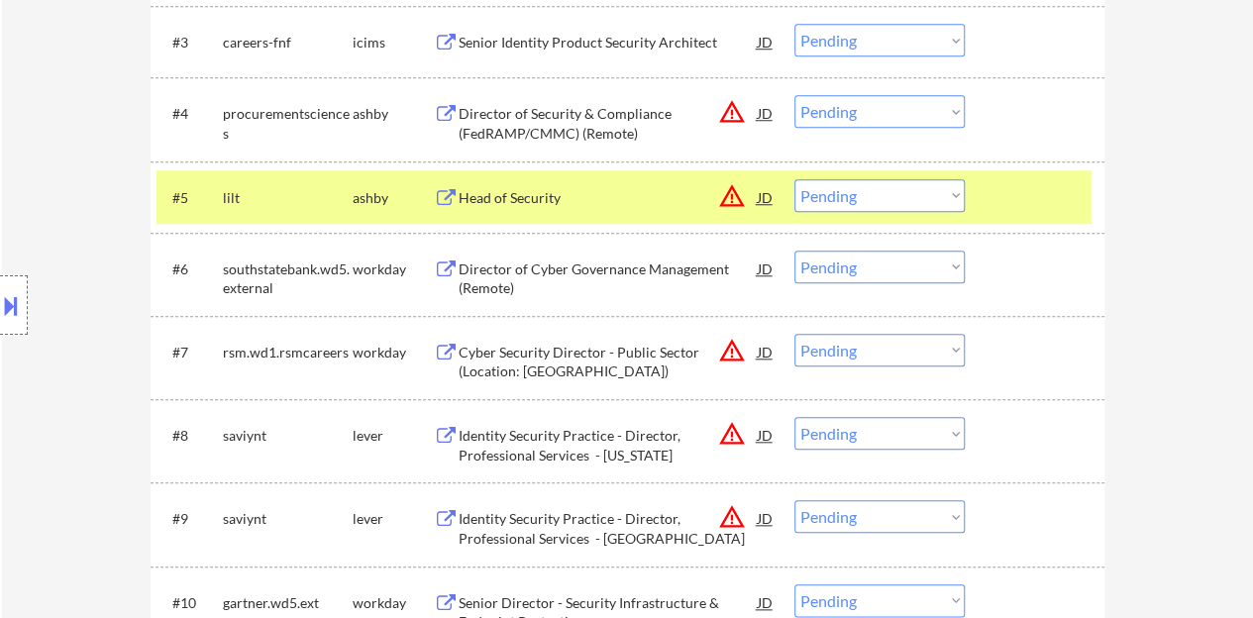
click at [840, 203] on select "Choose an option... Pending Applied Excluded (Questions) Excluded (Expired) Exc…" at bounding box center [880, 195] width 170 height 33
click at [795, 179] on select "Choose an option... Pending Applied Excluded (Questions) Excluded (Expired) Exc…" at bounding box center [880, 195] width 170 height 33
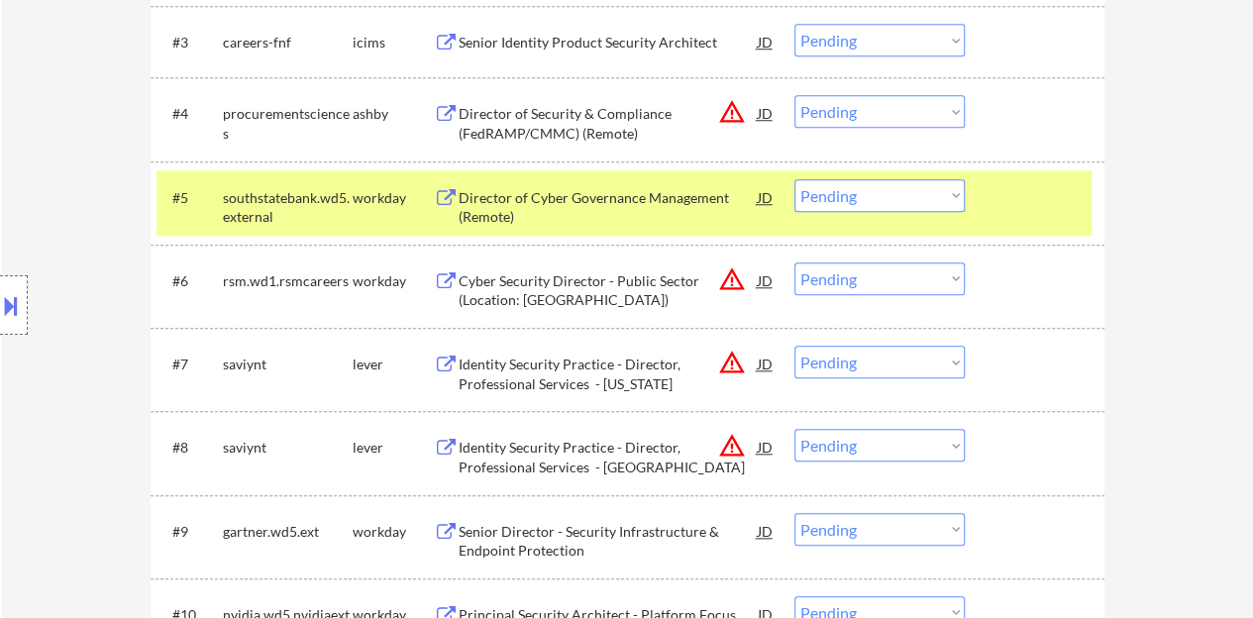
click at [662, 193] on div "Director of Cyber Governance Management (Remote)" at bounding box center [608, 207] width 299 height 39
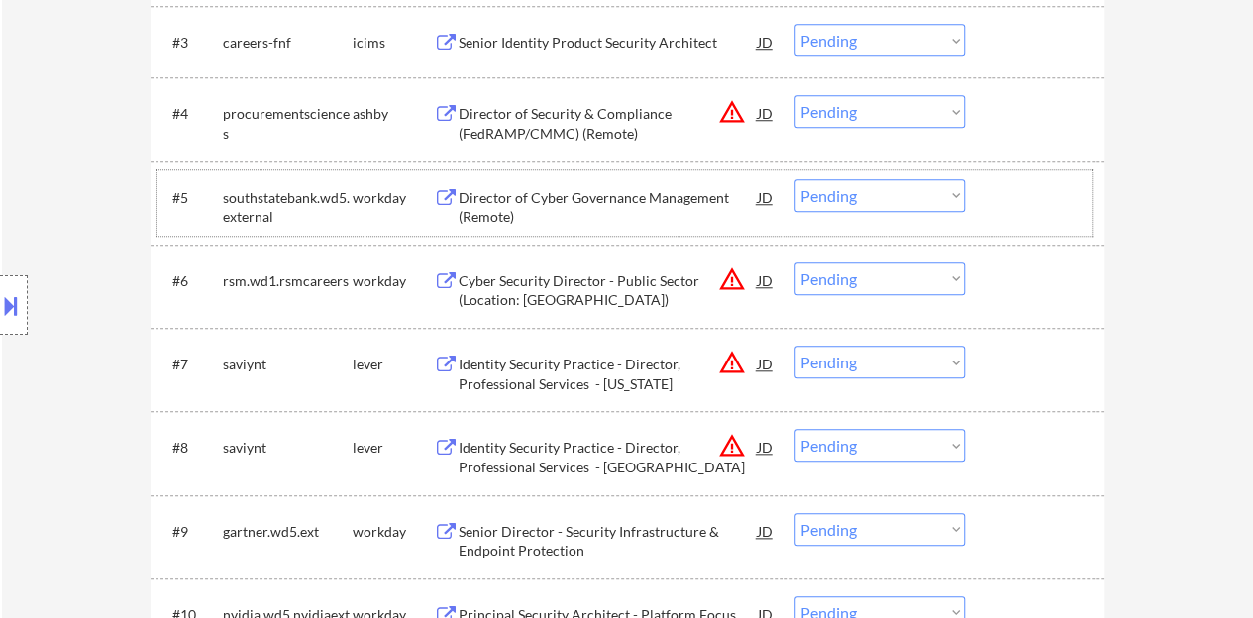
click at [1021, 189] on div at bounding box center [1037, 197] width 87 height 36
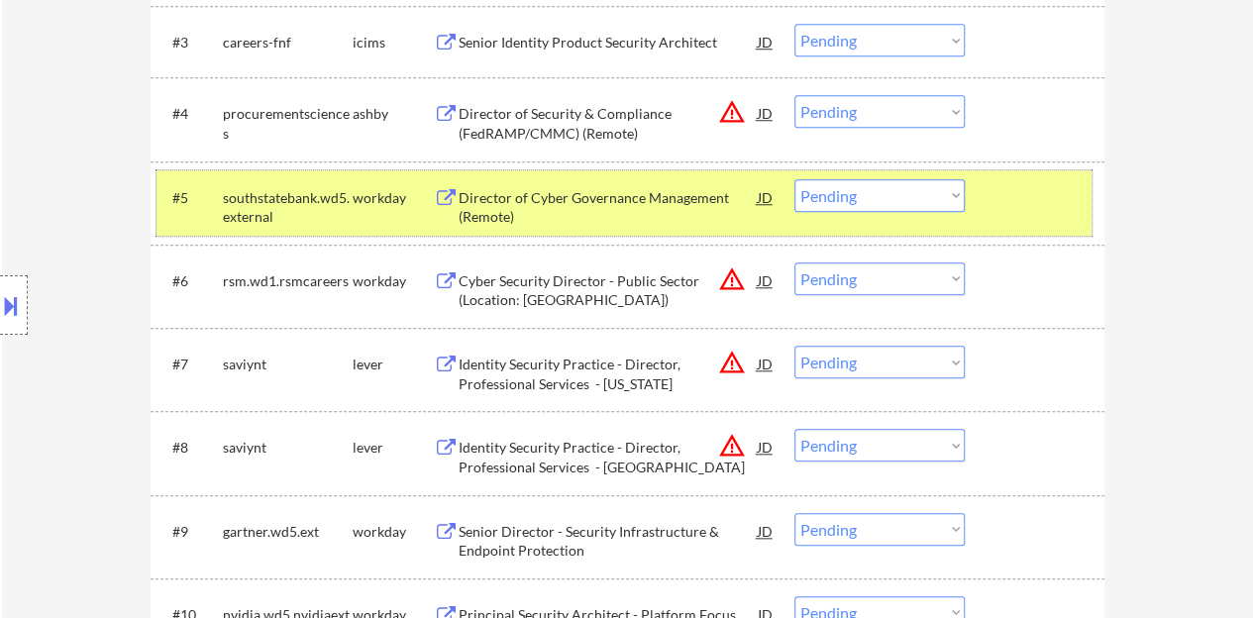
click at [888, 206] on select "Choose an option... Pending Applied Excluded (Questions) Excluded (Expired) Exc…" at bounding box center [880, 195] width 170 height 33
click at [795, 179] on select "Choose an option... Pending Applied Excluded (Questions) Excluded (Expired) Exc…" at bounding box center [880, 195] width 170 height 33
select select ""pending""
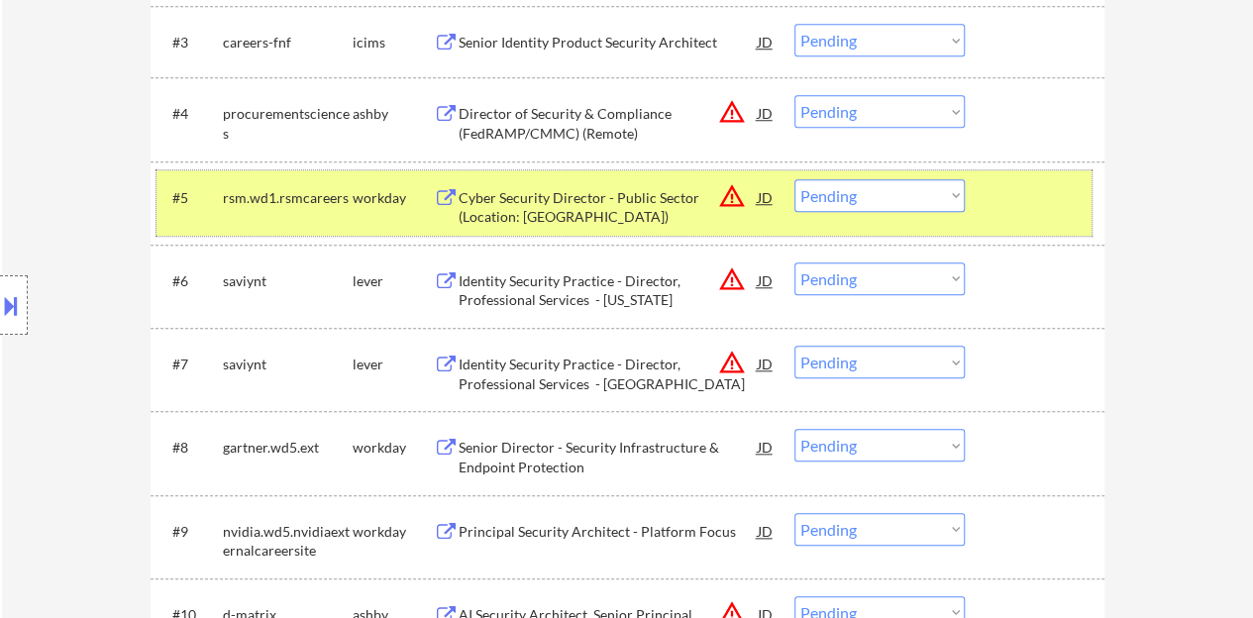
click at [1028, 215] on div "#5 rsm.wd1.rsmcareers workday Cyber Security Director - Public Sector (Location…" at bounding box center [624, 202] width 935 height 65
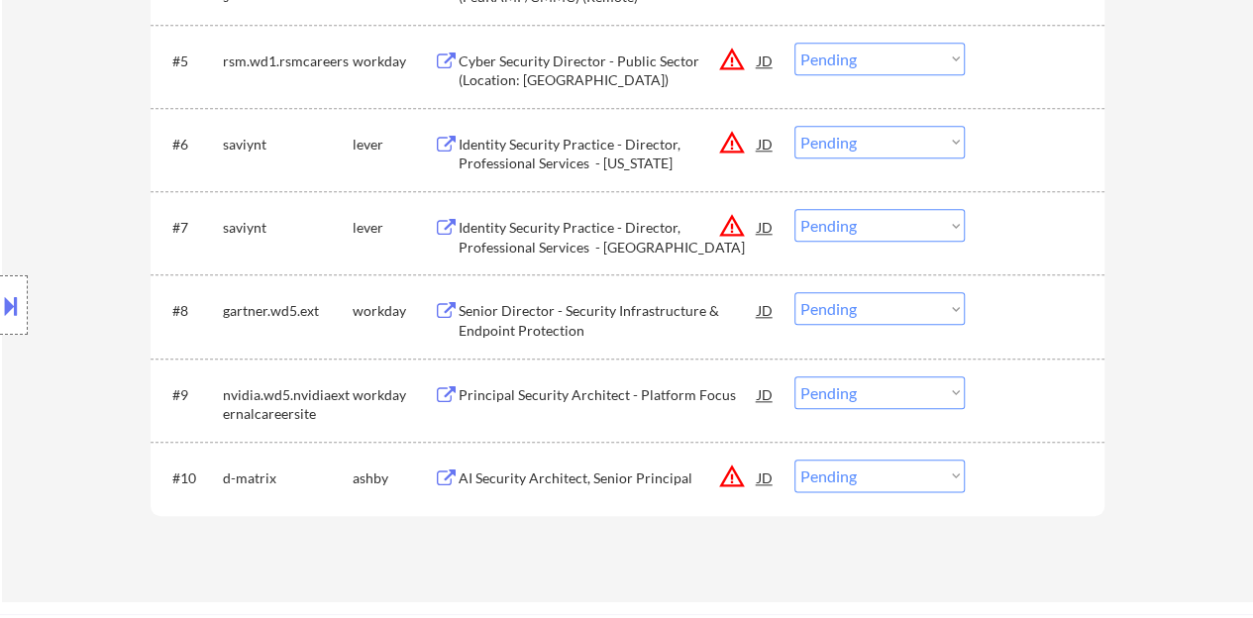
scroll to position [1008, 0]
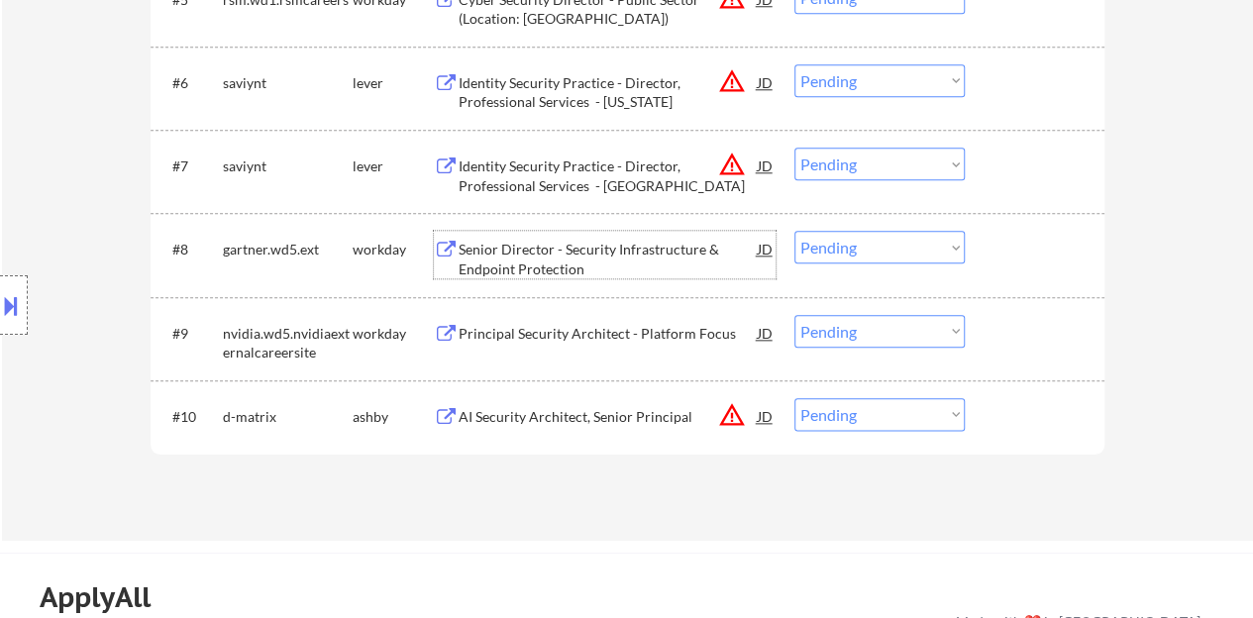
click at [634, 243] on div "Senior Director - Security Infrastructure & Endpoint Protection" at bounding box center [608, 259] width 299 height 39
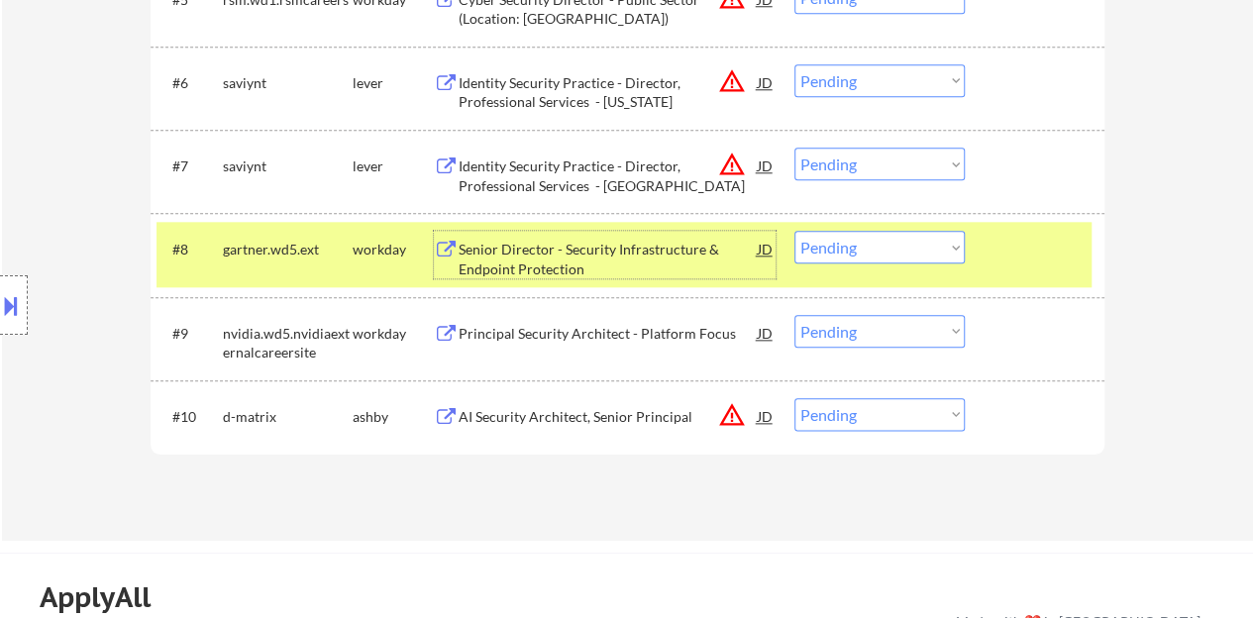
click at [838, 251] on select "Choose an option... Pending Applied Excluded (Questions) Excluded (Expired) Exc…" at bounding box center [880, 247] width 170 height 33
click at [795, 231] on select "Choose an option... Pending Applied Excluded (Questions) Excluded (Expired) Exc…" at bounding box center [880, 247] width 170 height 33
select select ""pending""
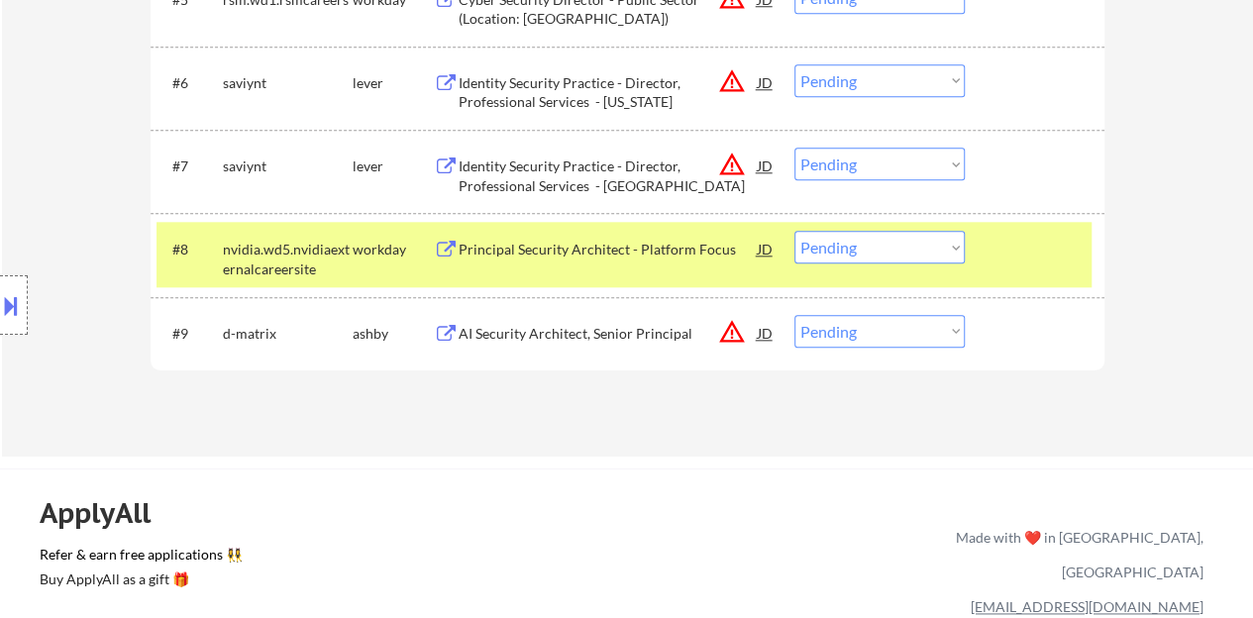
click at [635, 247] on div "Principal Security Architect - Platform Focus" at bounding box center [608, 250] width 299 height 20
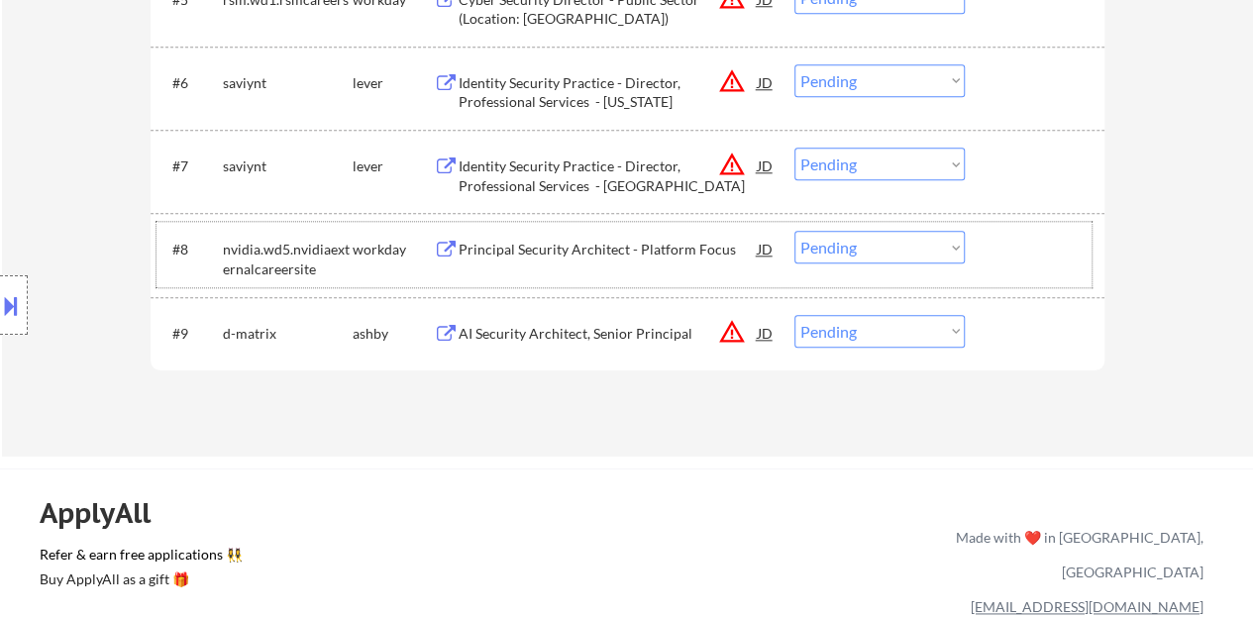
click at [1019, 251] on div at bounding box center [1037, 249] width 87 height 36
